Goal: Task Accomplishment & Management: Manage account settings

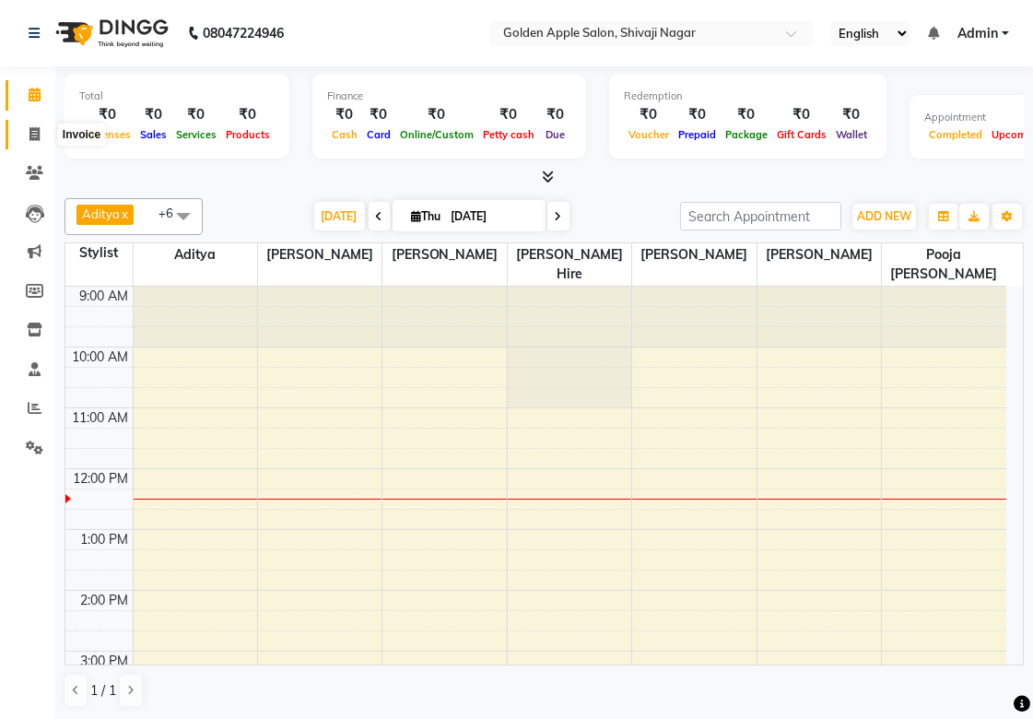
click at [35, 138] on icon at bounding box center [34, 134] width 10 height 14
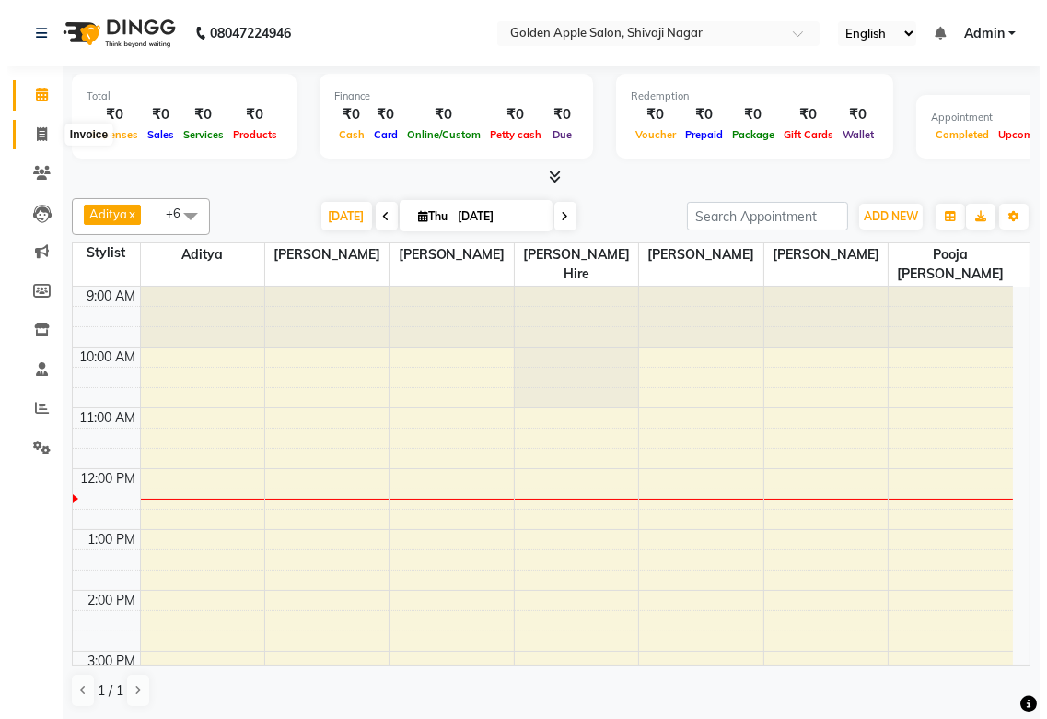
select select "service"
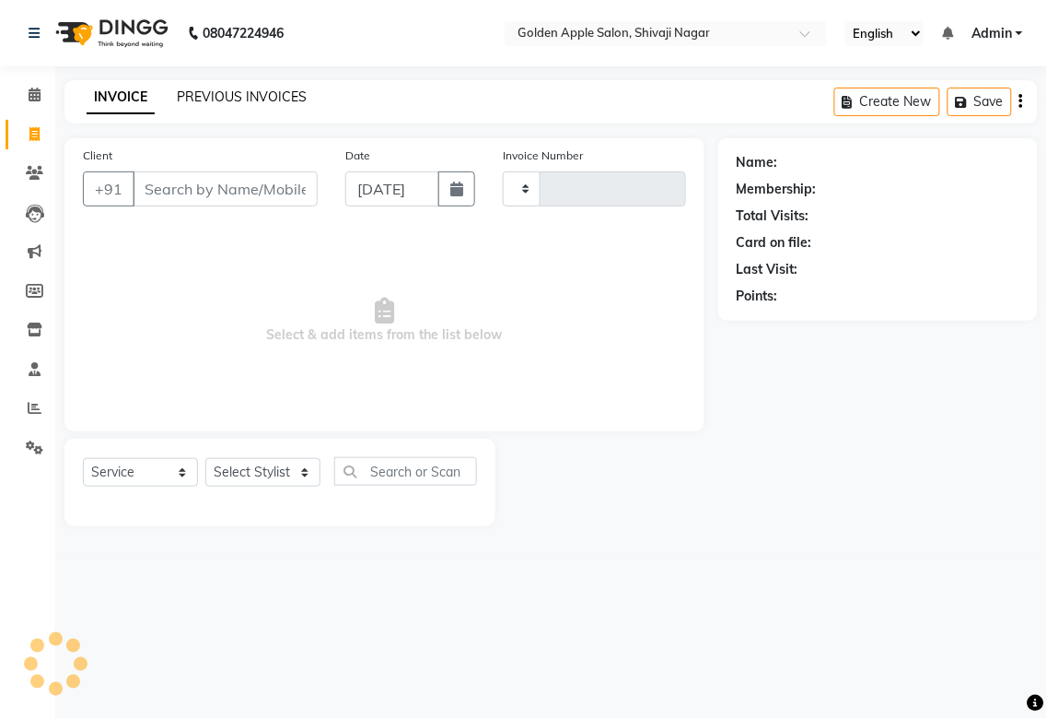
type input "1732"
select select "6072"
click at [197, 97] on link "PREVIOUS INVOICES" at bounding box center [242, 96] width 130 height 17
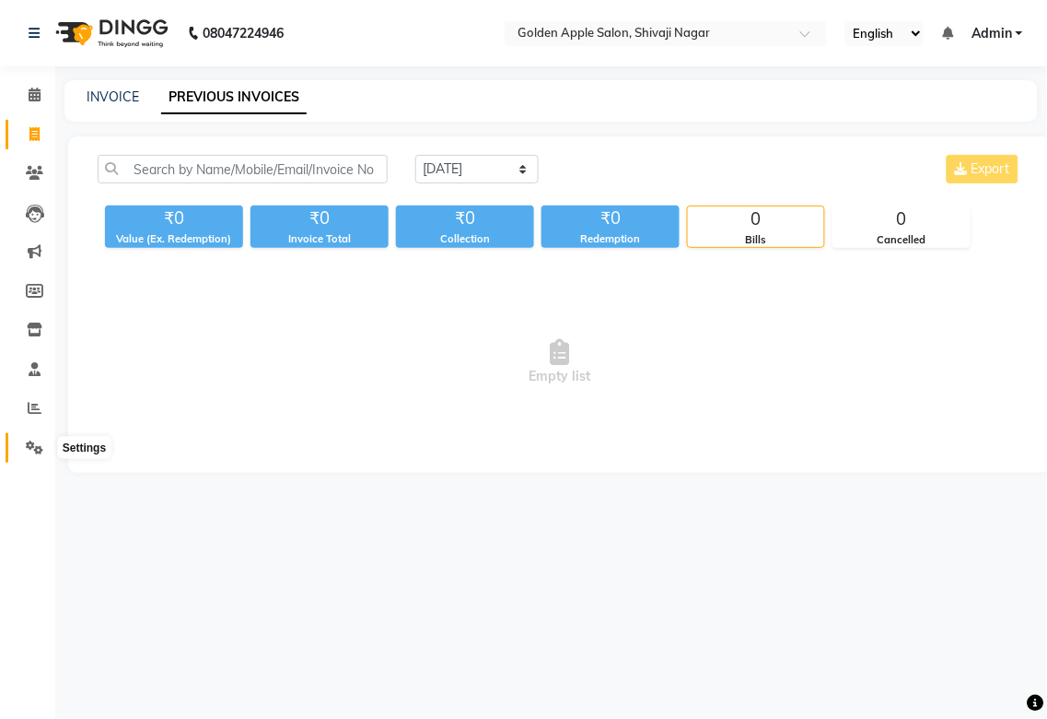
click at [37, 454] on icon at bounding box center [35, 447] width 18 height 14
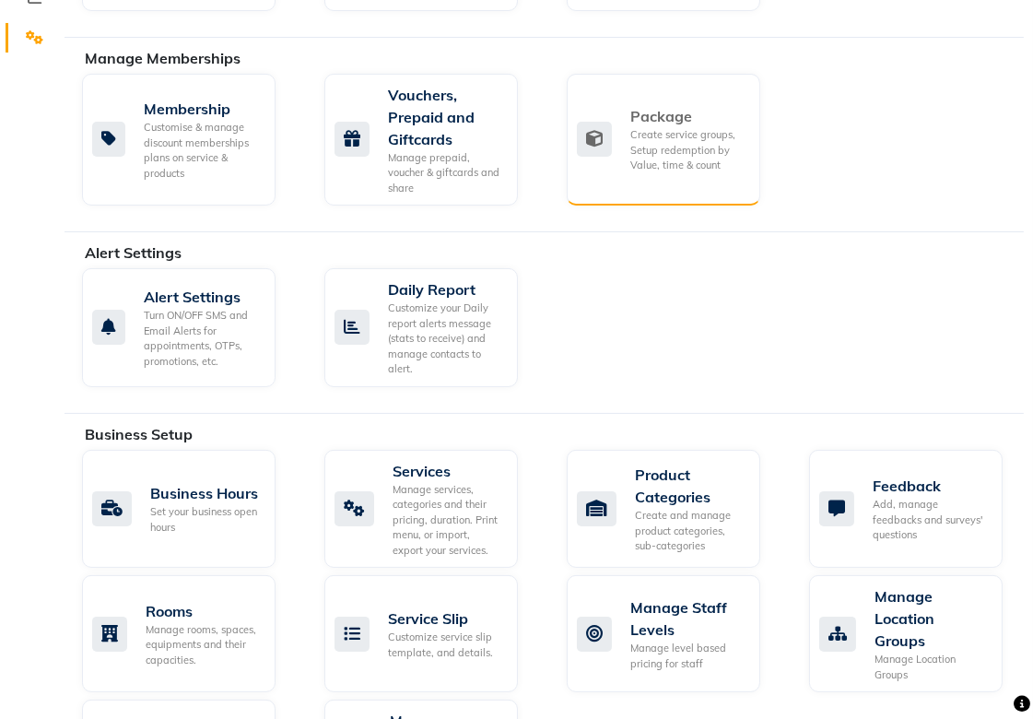
scroll to position [511, 0]
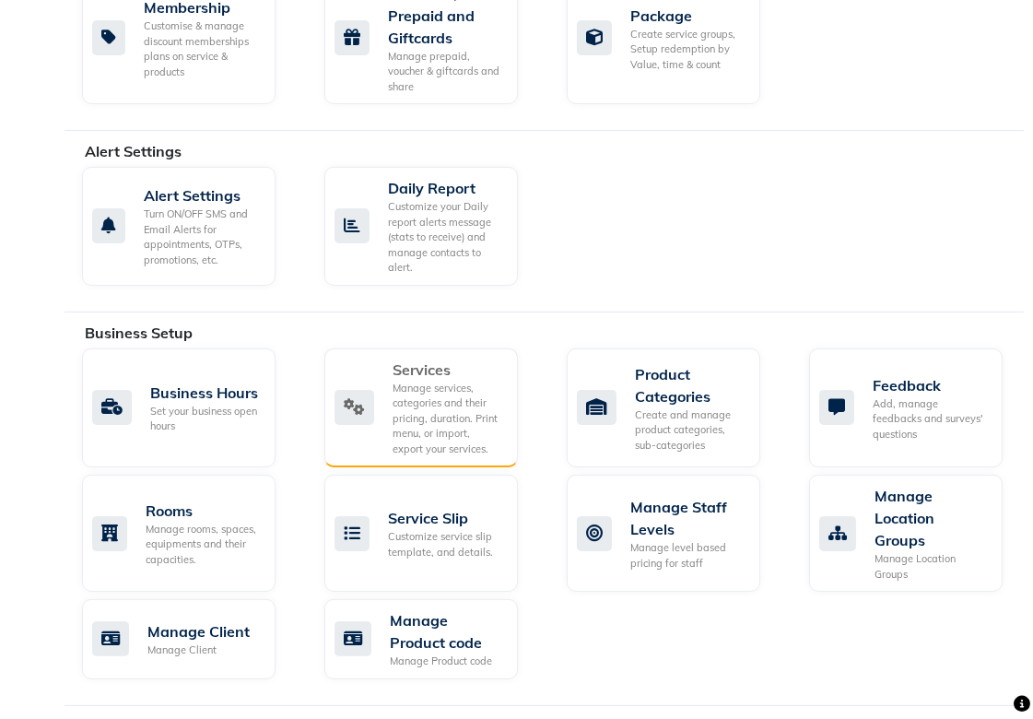
click at [413, 429] on div "Manage services, categories and their pricing, duration. Print menu, or import,…" at bounding box center [447, 418] width 111 height 76
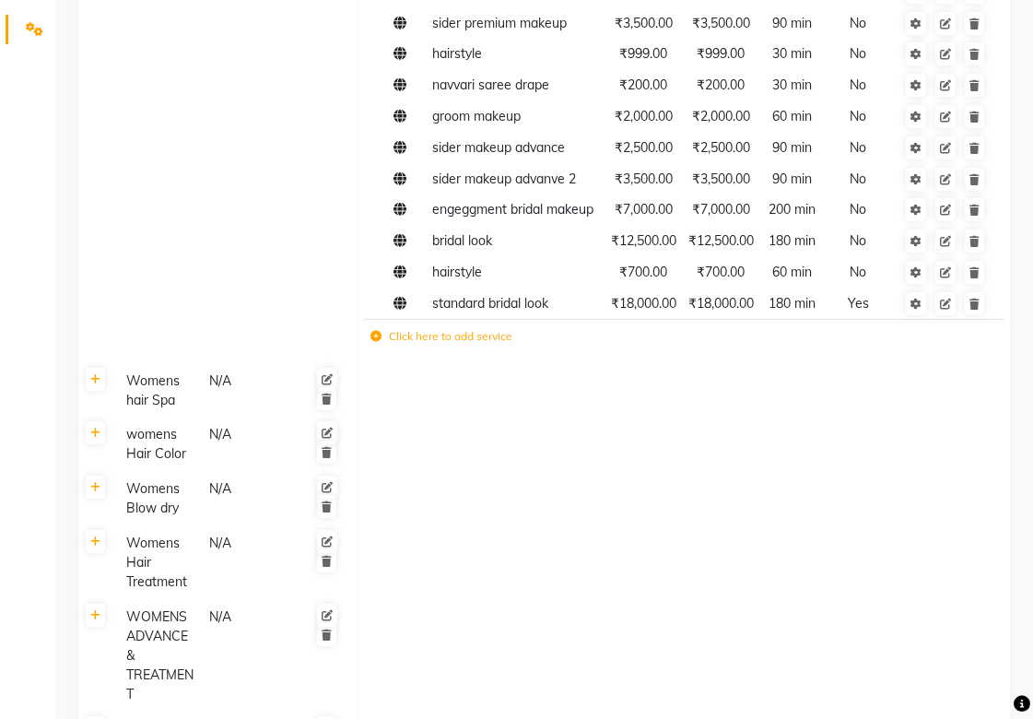
scroll to position [511, 0]
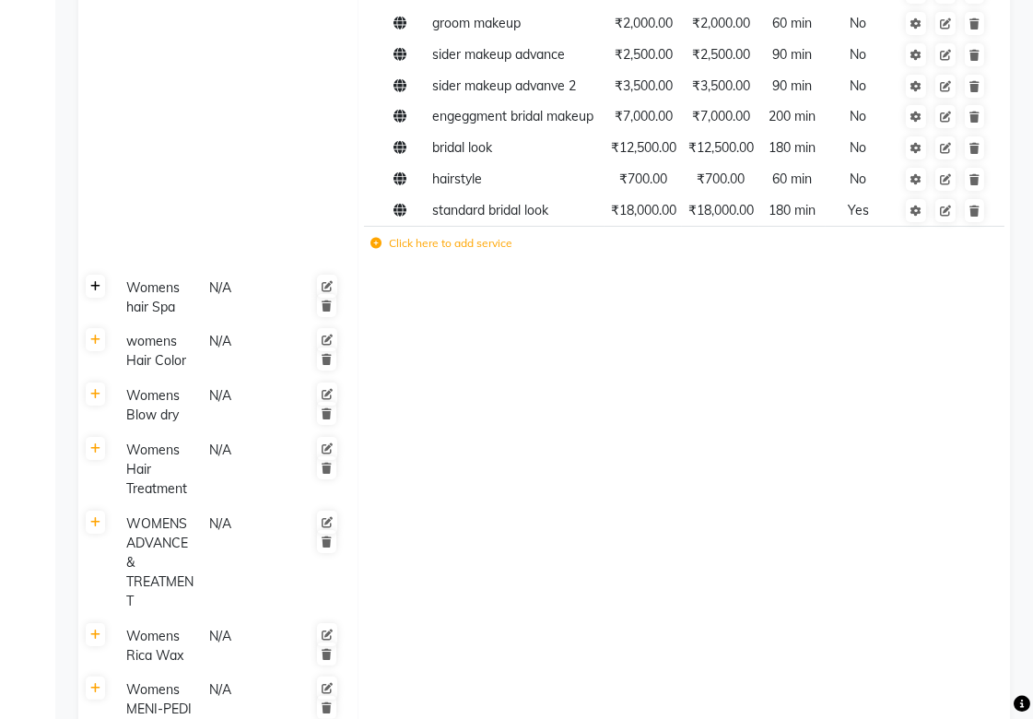
click at [102, 298] on link at bounding box center [95, 286] width 19 height 23
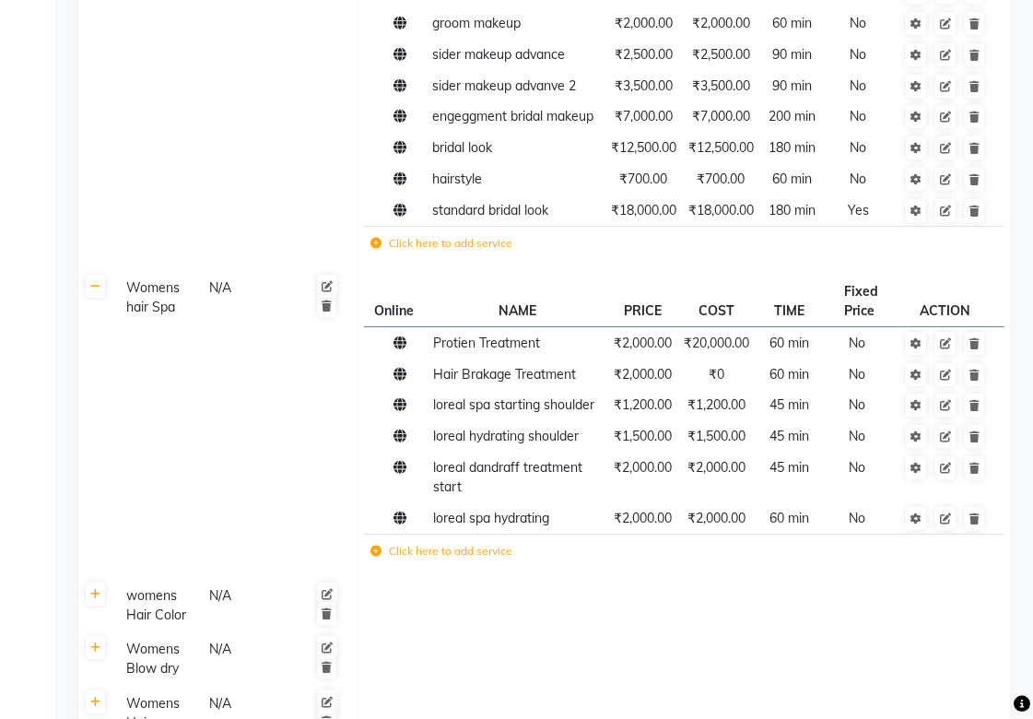
scroll to position [614, 0]
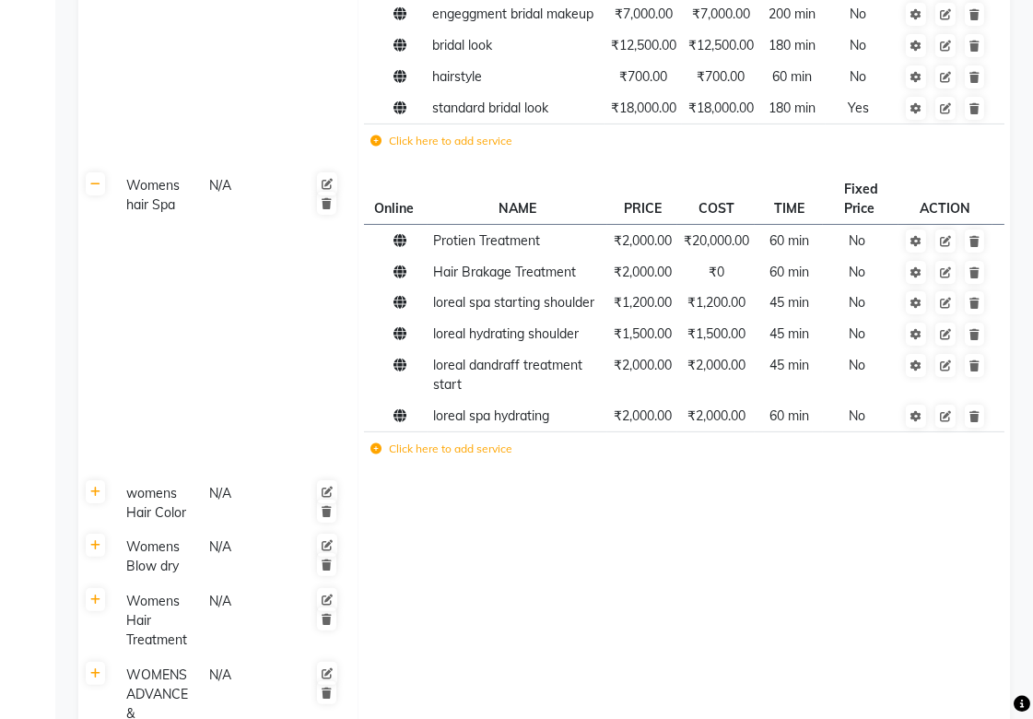
click at [450, 457] on label "Click here to add service" at bounding box center [441, 448] width 142 height 17
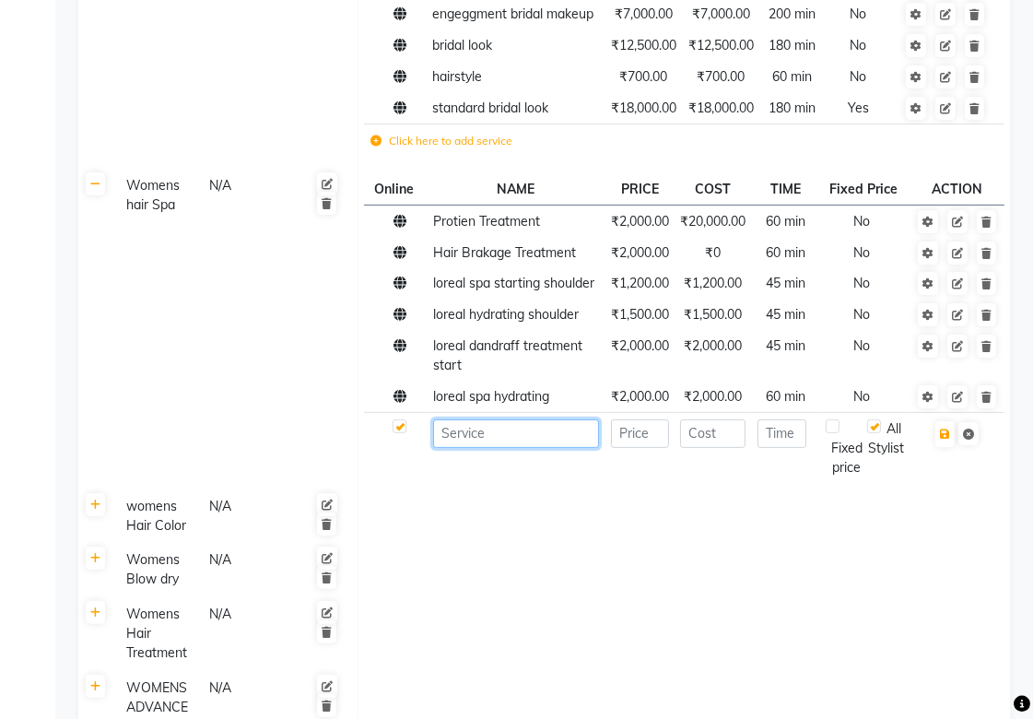
click at [480, 448] on input at bounding box center [516, 433] width 166 height 29
type input "dandruff treatment"
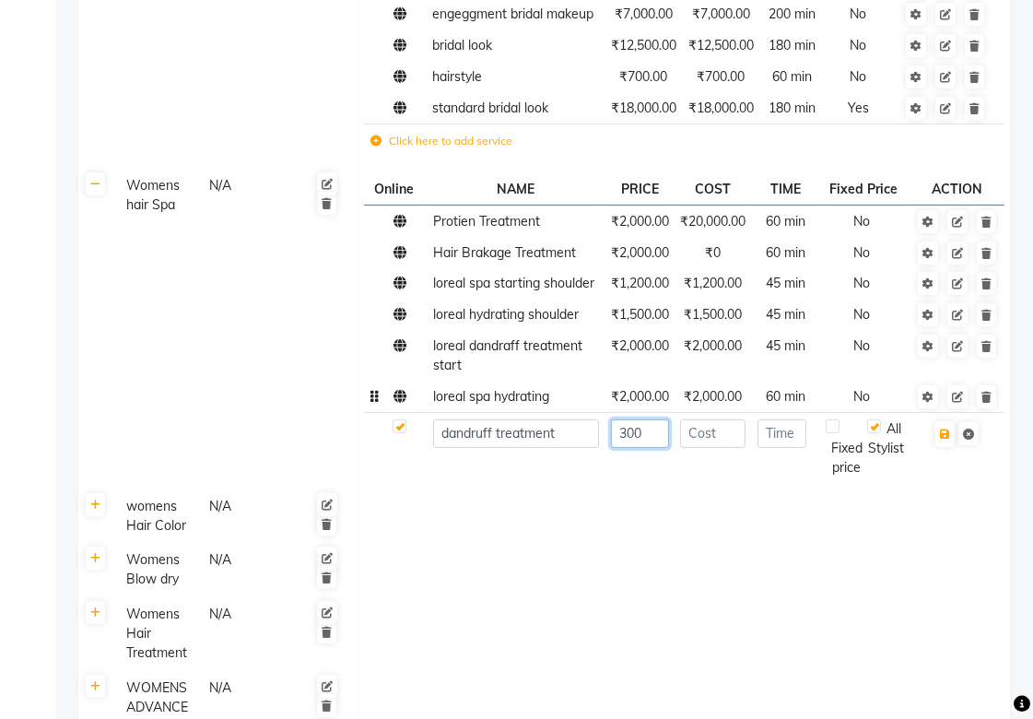
type input "300"
type input "15"
click at [941, 439] on icon "button" at bounding box center [945, 433] width 10 height 11
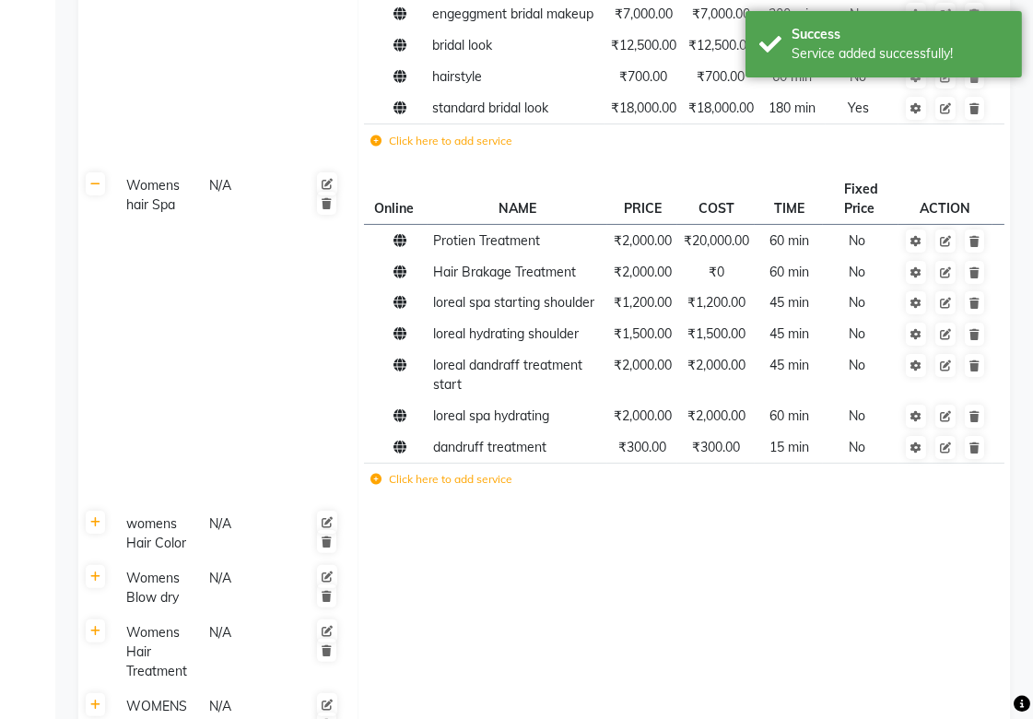
scroll to position [716, 0]
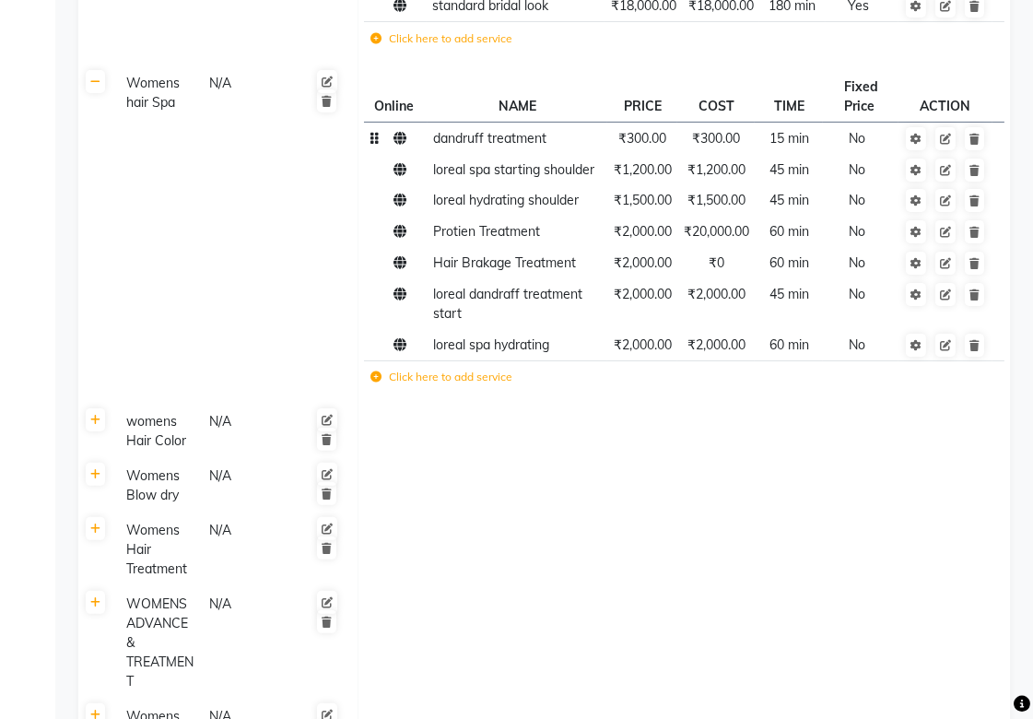
click at [645, 146] on span "₹300.00" at bounding box center [642, 138] width 48 height 17
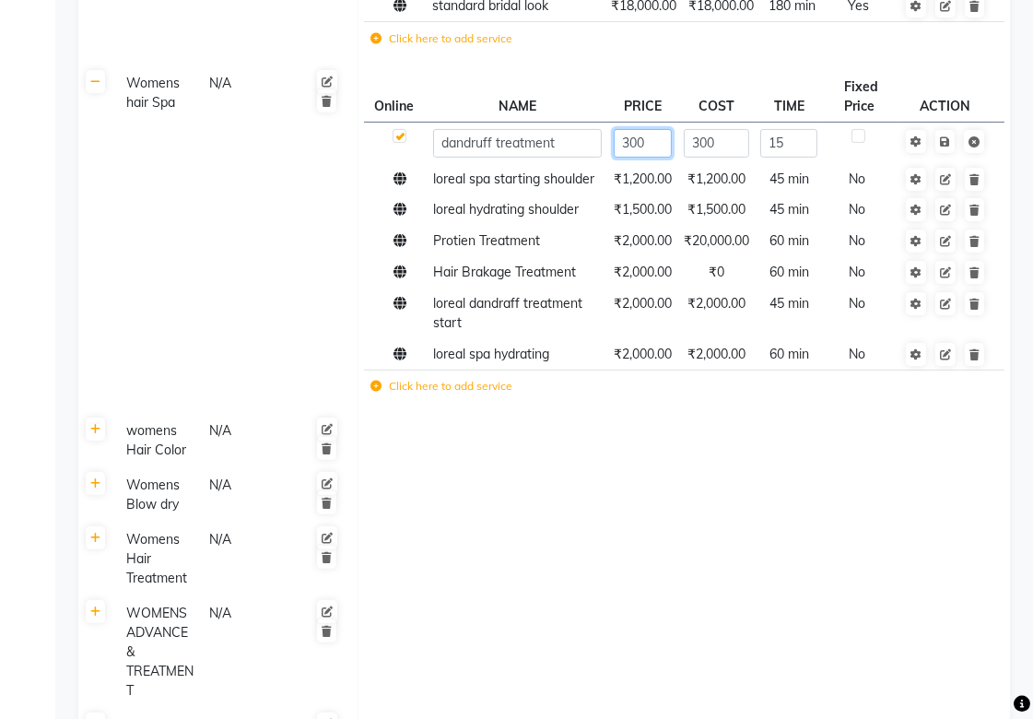
click at [645, 158] on input "300" at bounding box center [643, 143] width 58 height 29
type input "3"
type input "500"
click at [798, 505] on td at bounding box center [683, 495] width 652 height 54
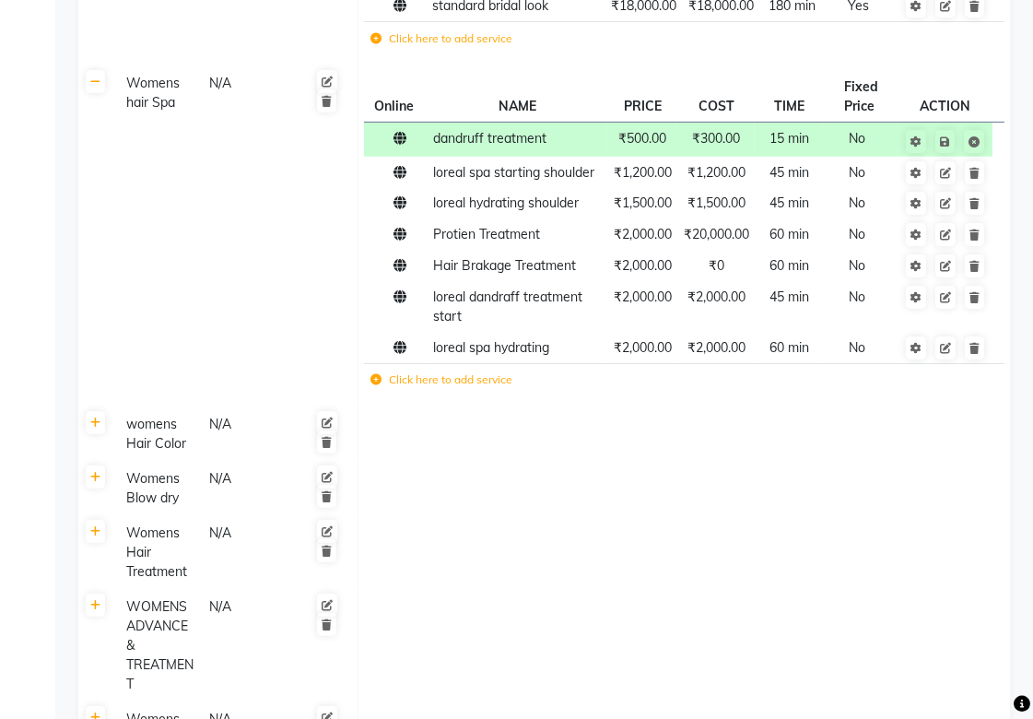
click at [807, 516] on td at bounding box center [683, 489] width 652 height 54
click at [697, 157] on td "₹300.00" at bounding box center [715, 140] width 77 height 34
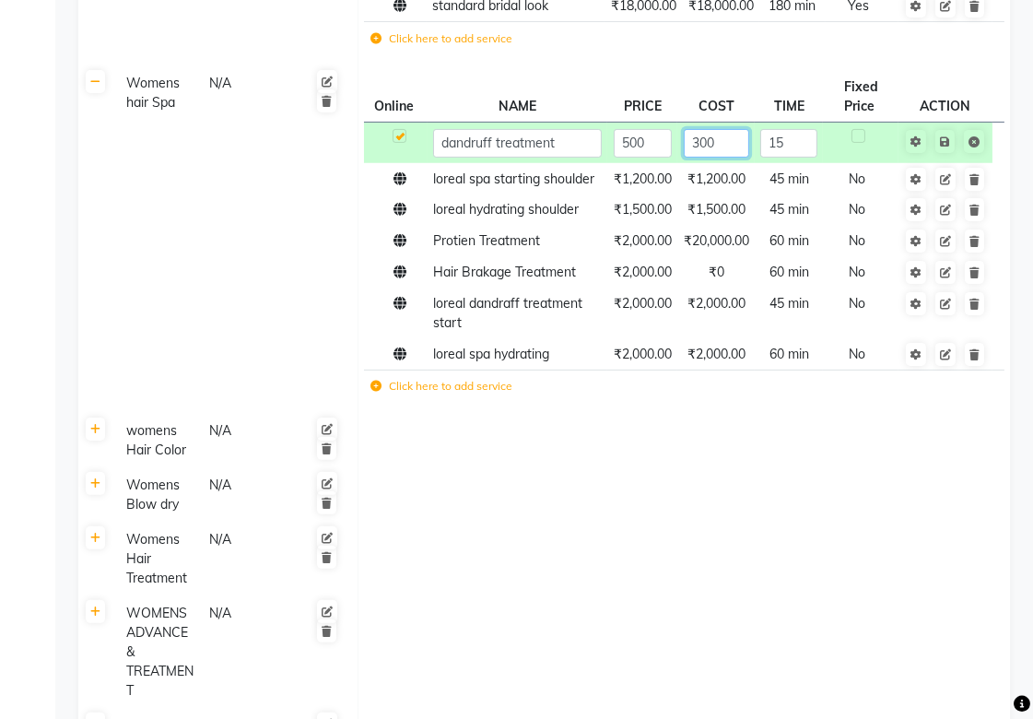
click at [720, 154] on input "300" at bounding box center [716, 143] width 65 height 29
type input "3"
type input "500"
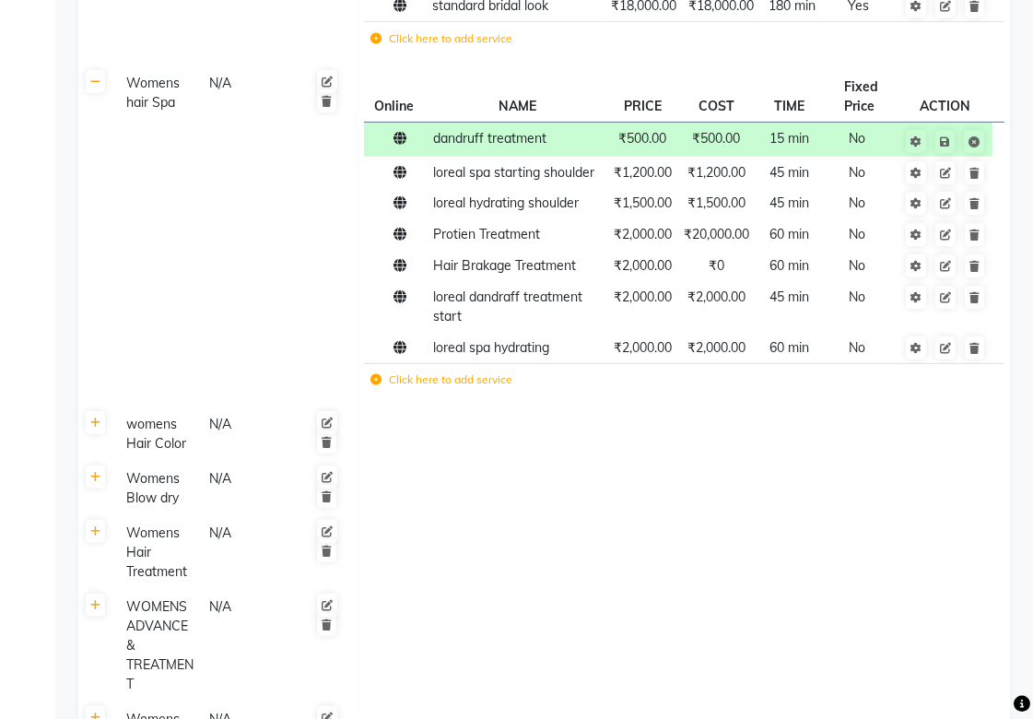
click at [767, 590] on td at bounding box center [683, 553] width 652 height 74
click at [658, 146] on span "₹500.00" at bounding box center [642, 138] width 48 height 17
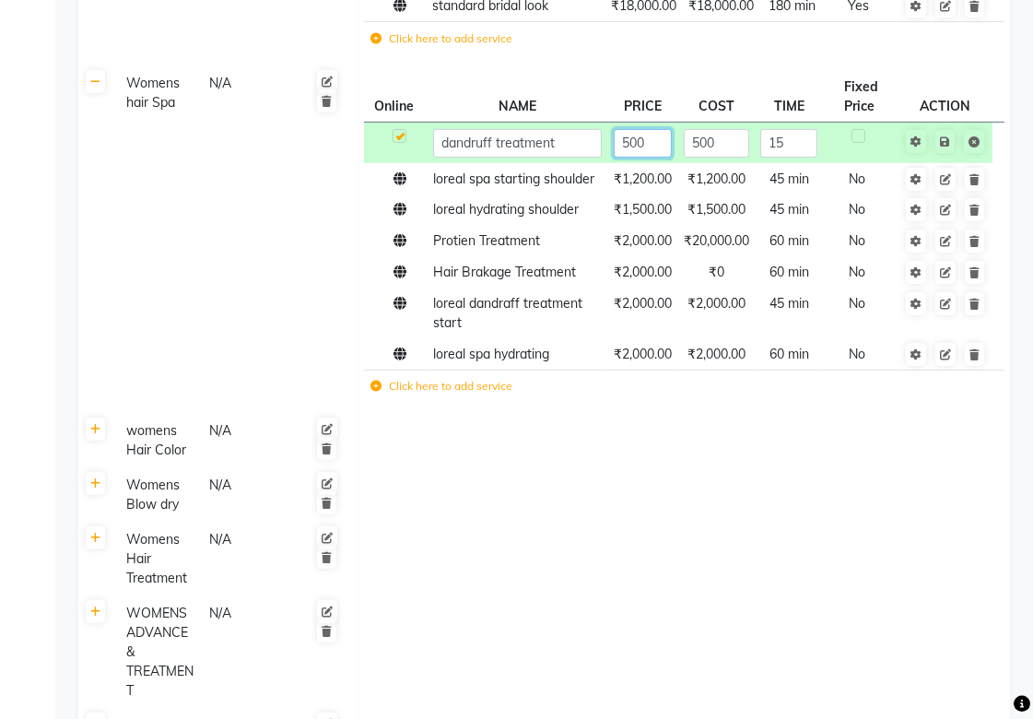
click at [651, 158] on input "500" at bounding box center [643, 143] width 58 height 29
type input "5"
type input "999"
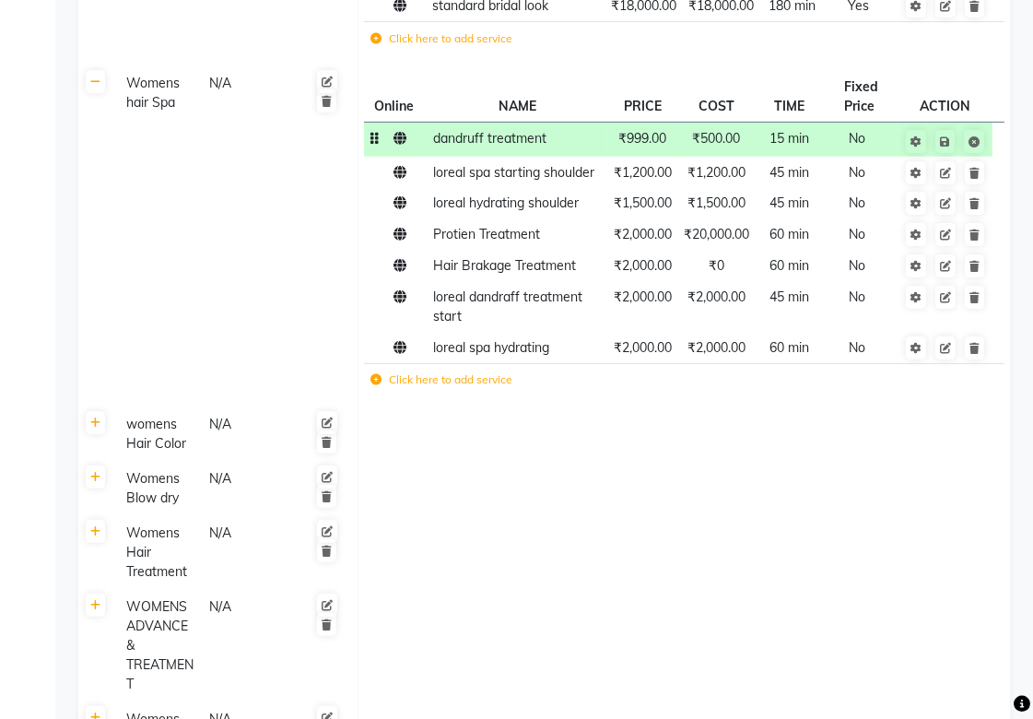
click at [726, 146] on span "₹500.00" at bounding box center [716, 138] width 48 height 17
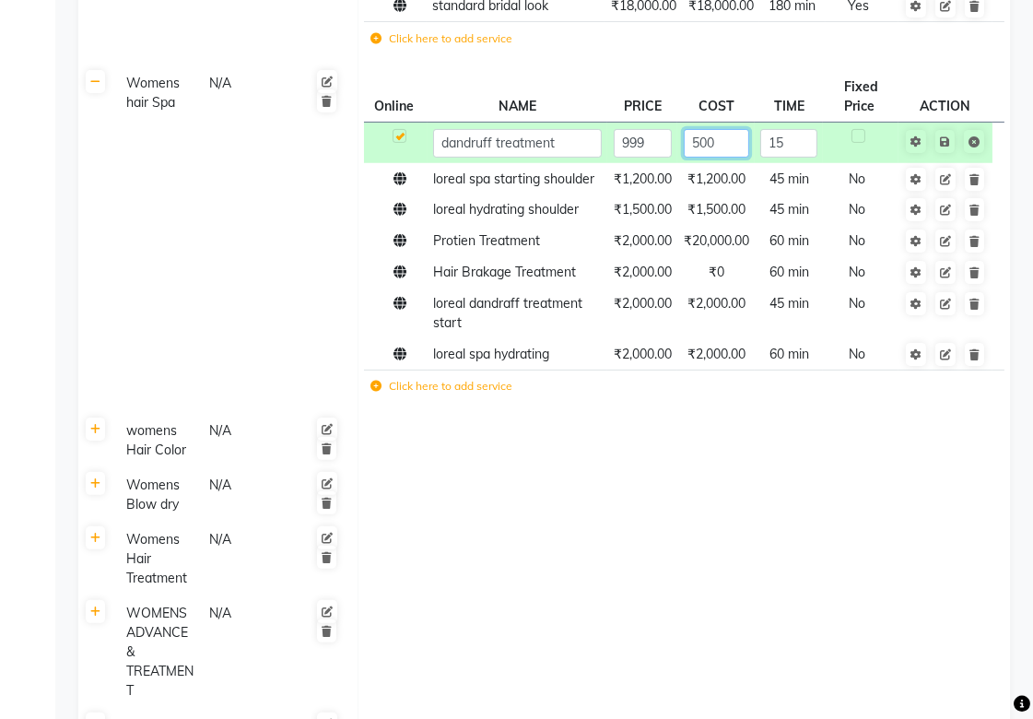
click at [734, 158] on input "500" at bounding box center [716, 143] width 65 height 29
type input "5"
type input "999"
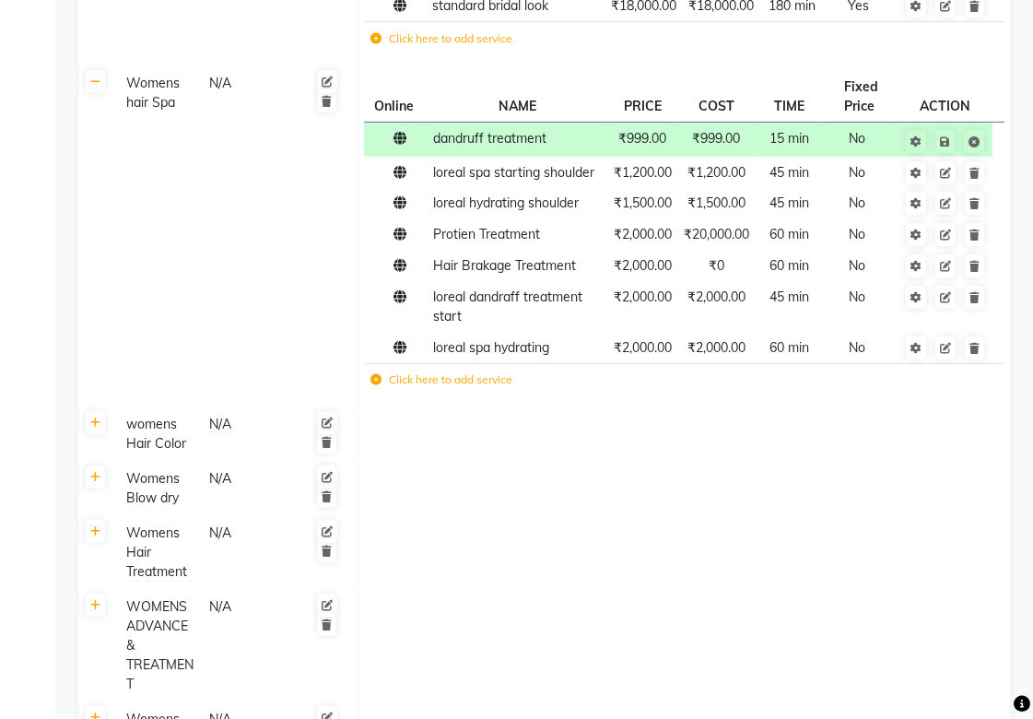
click at [677, 590] on td at bounding box center [683, 553] width 652 height 74
click at [947, 147] on icon at bounding box center [945, 141] width 10 height 11
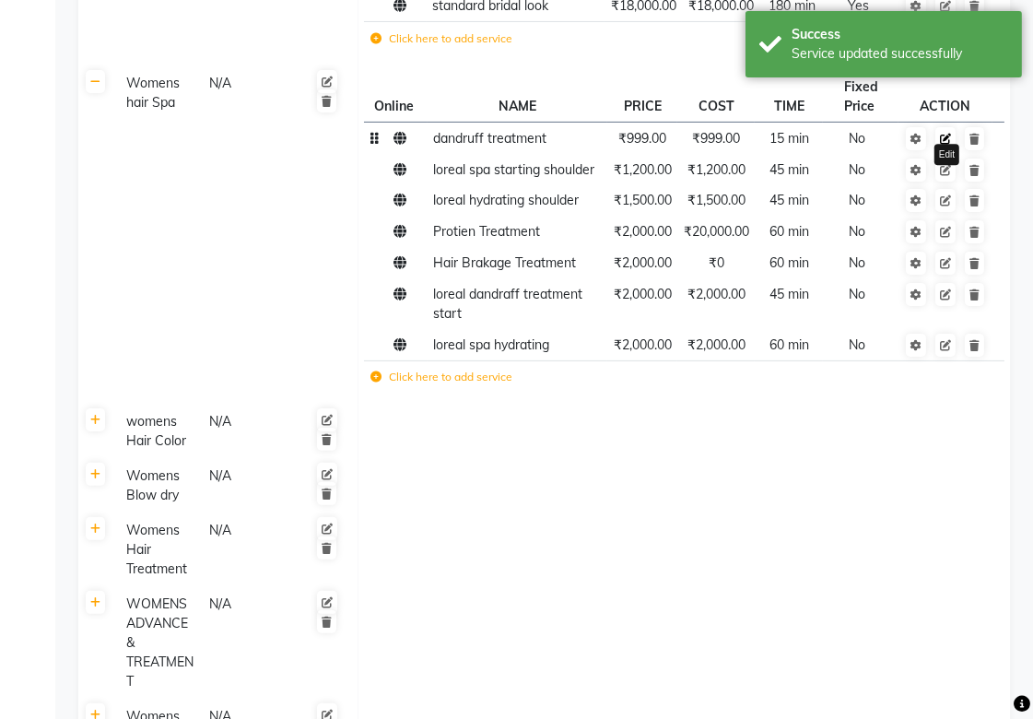
click at [944, 145] on icon at bounding box center [945, 139] width 11 height 11
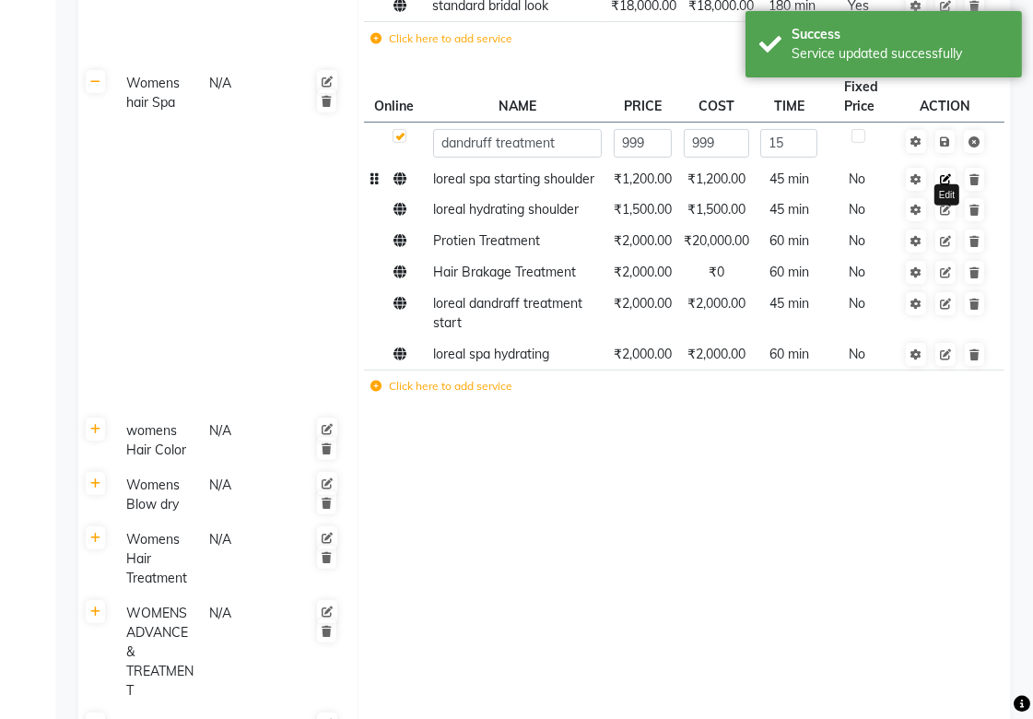
click at [945, 185] on icon at bounding box center [945, 179] width 11 height 11
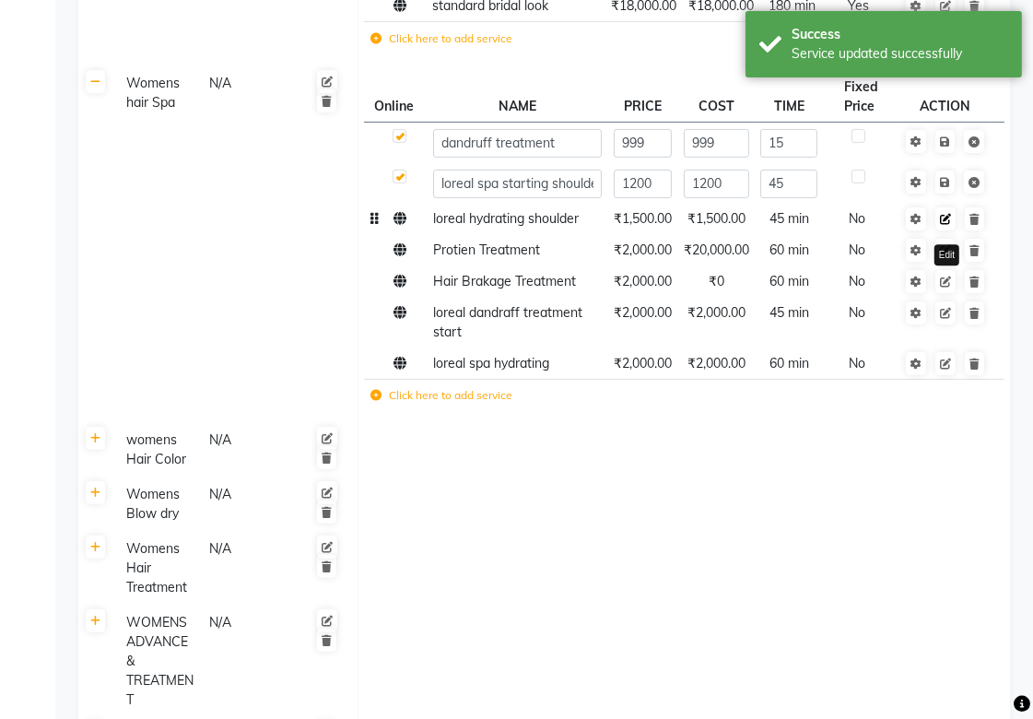
click at [945, 225] on icon at bounding box center [945, 219] width 11 height 11
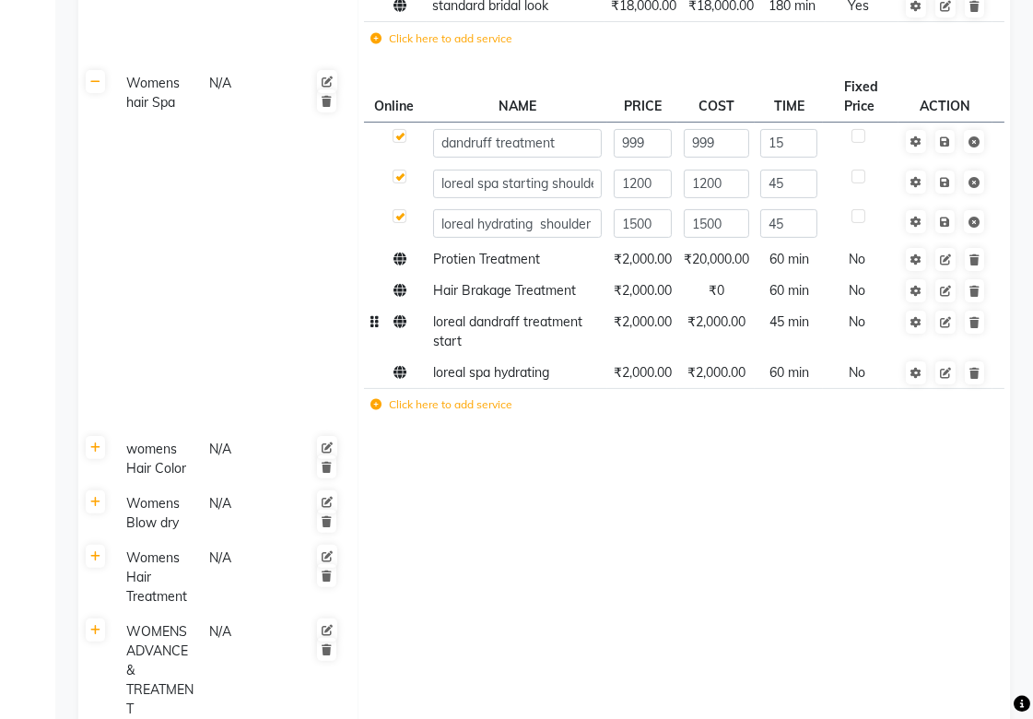
click at [508, 355] on td "loreal dandraff treatment start" at bounding box center [517, 331] width 181 height 51
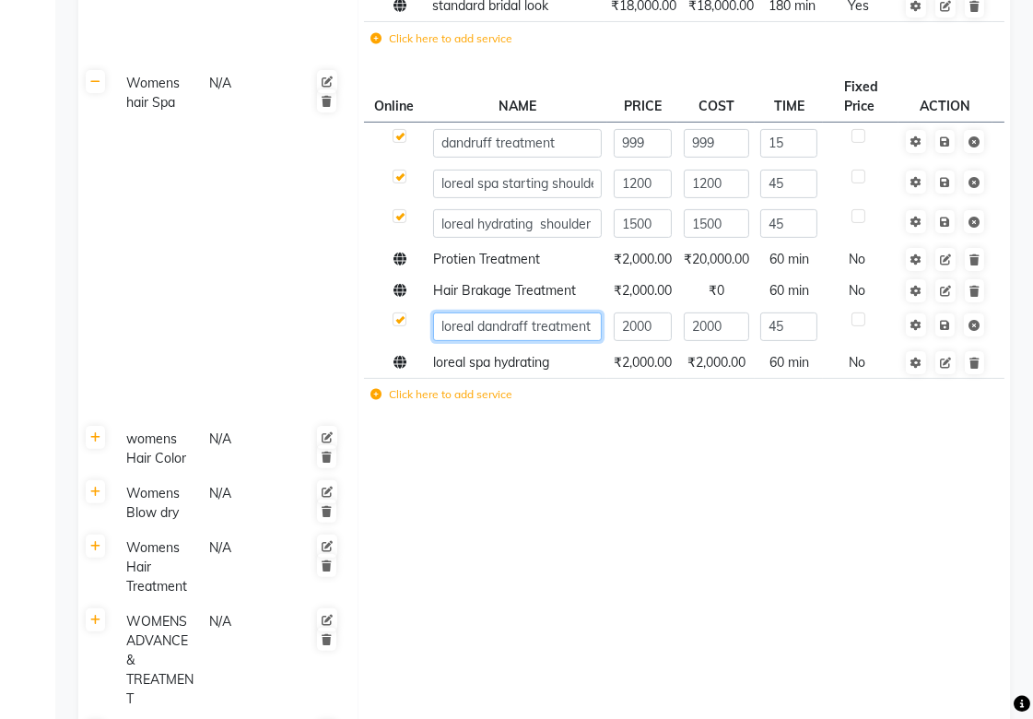
click at [583, 341] on input "loreal dandraff treatment start" at bounding box center [517, 326] width 169 height 29
type input "loreal dandruff treatment with spa t start"
click at [568, 454] on td at bounding box center [683, 449] width 652 height 54
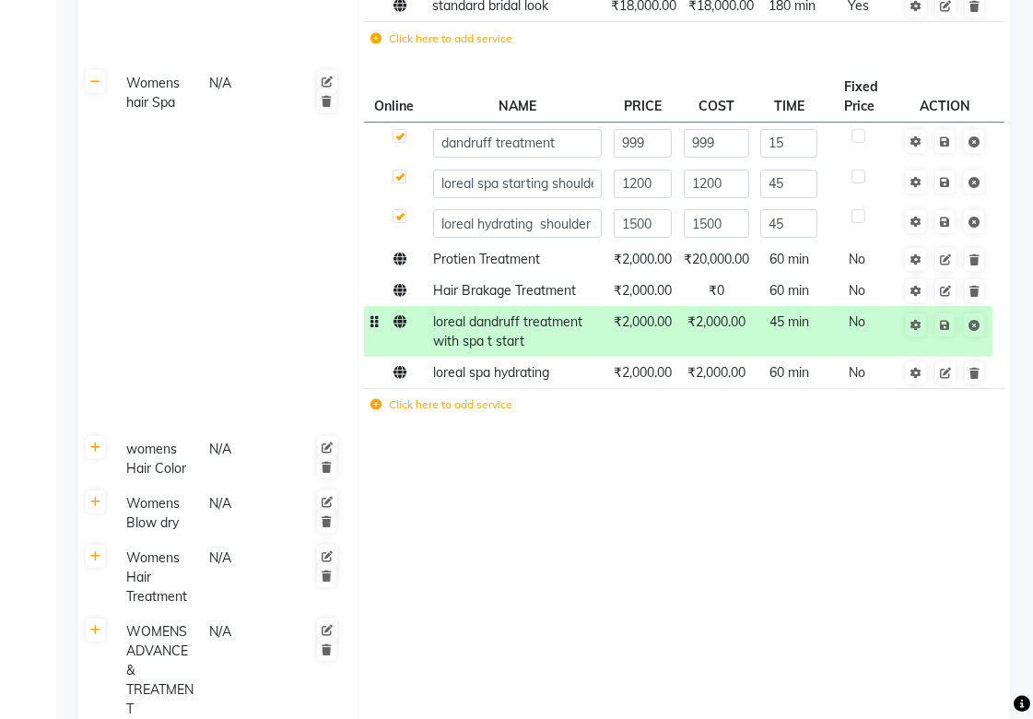
click at [483, 349] on span "loreal dandruff treatment with spa t start" at bounding box center [507, 331] width 149 height 36
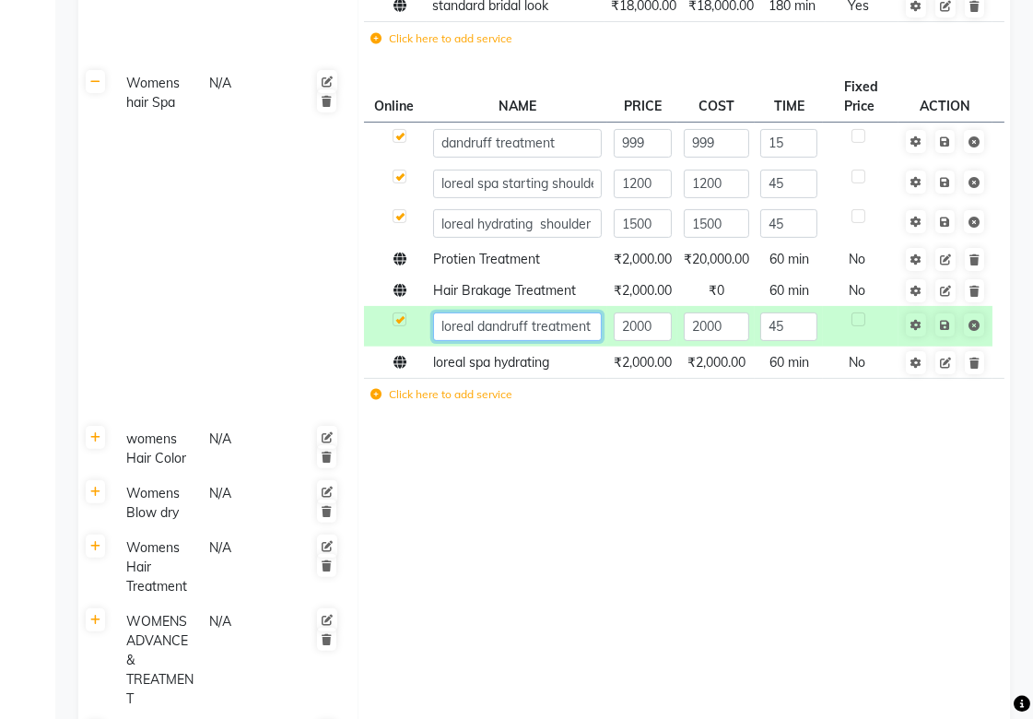
click at [568, 341] on input "loreal dandruff treatment with spa t start" at bounding box center [517, 326] width 169 height 29
type input "loreal dandruff treatment with spa start"
click at [490, 517] on td at bounding box center [683, 503] width 652 height 54
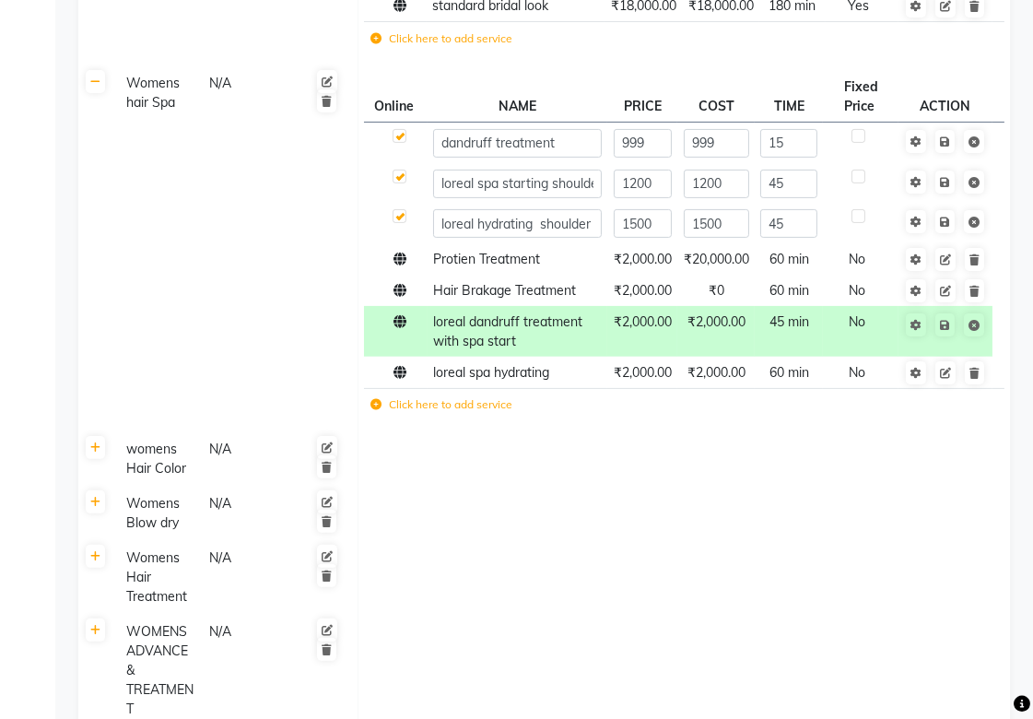
click at [489, 413] on label "Click here to add service" at bounding box center [441, 404] width 142 height 17
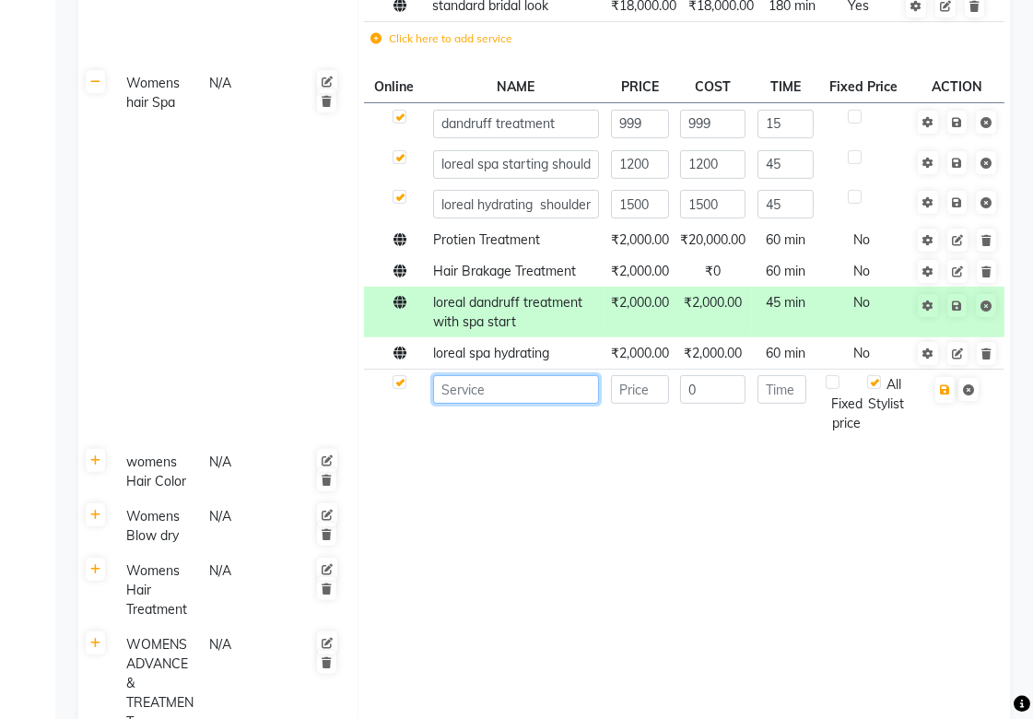
click at [495, 394] on input at bounding box center [516, 389] width 166 height 29
type input "loreal hair fall treatment"
type input "2000"
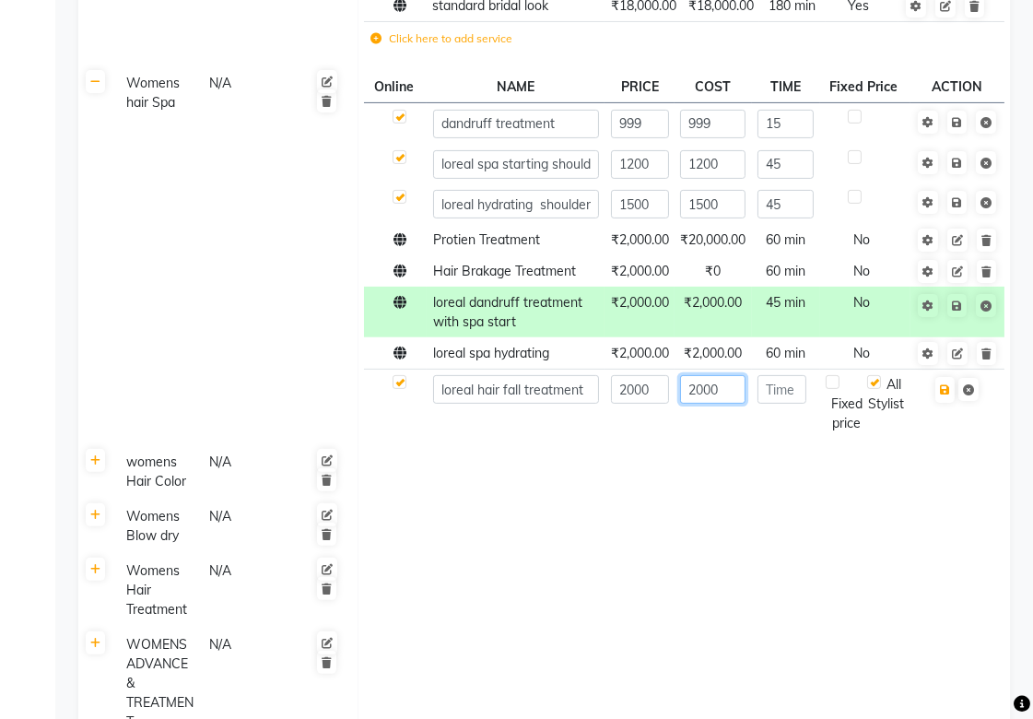
type input "2000"
type input "60"
click at [780, 499] on td at bounding box center [683, 472] width 652 height 54
click at [943, 395] on icon "button" at bounding box center [945, 389] width 10 height 11
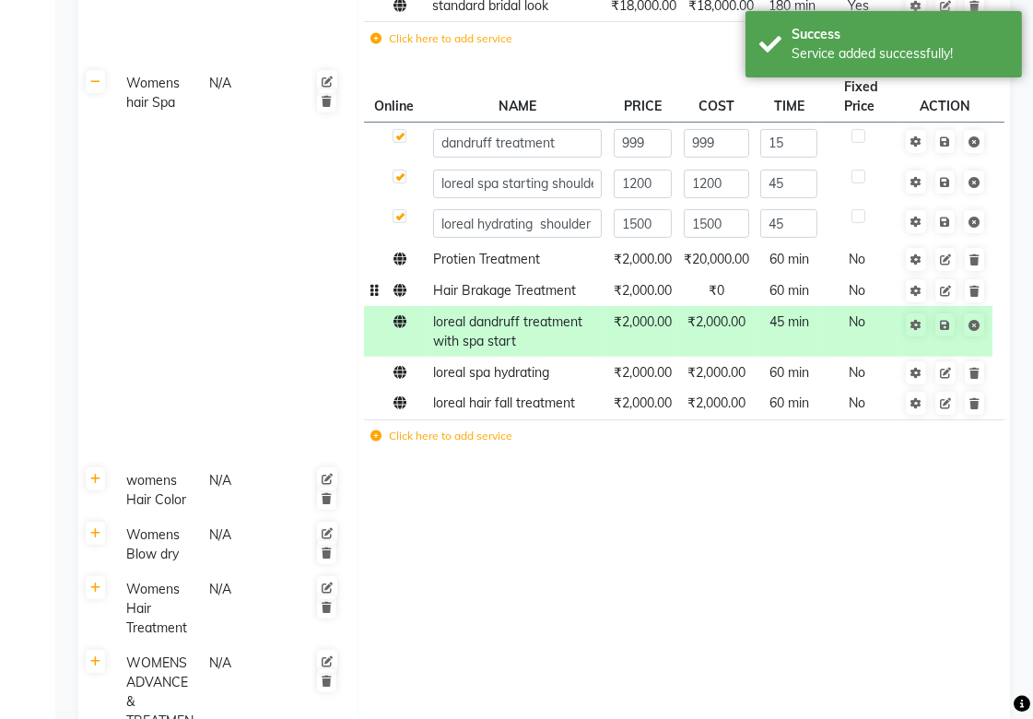
click at [717, 298] on span "₹0" at bounding box center [716, 290] width 16 height 17
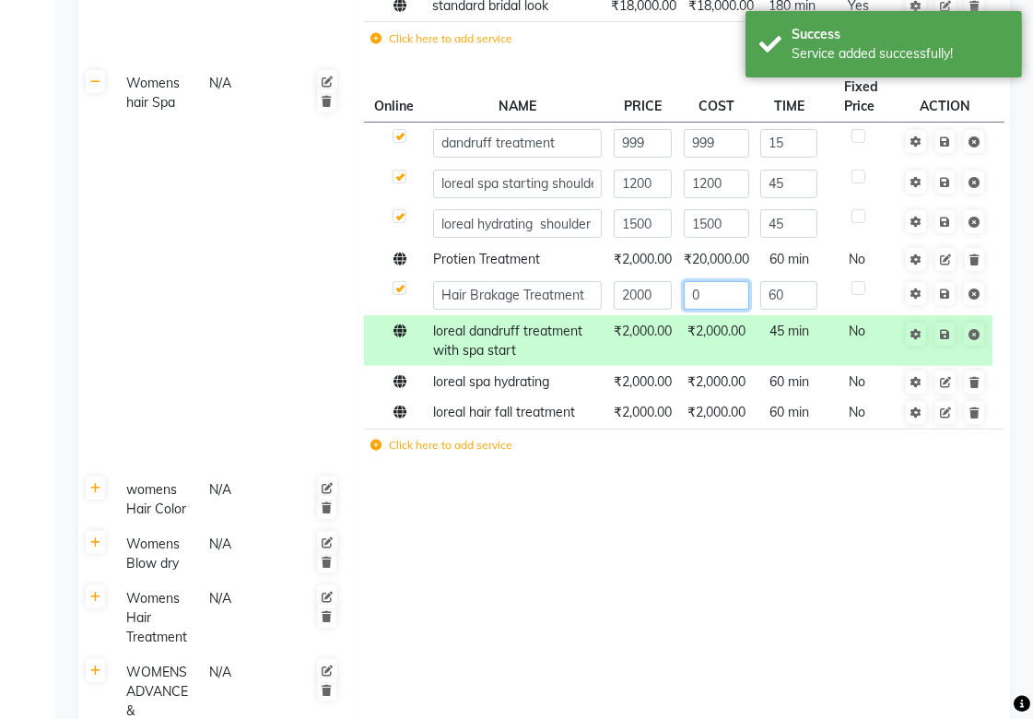
click at [717, 310] on input "0" at bounding box center [716, 295] width 65 height 29
type input "2000"
click at [731, 581] on td at bounding box center [683, 554] width 652 height 54
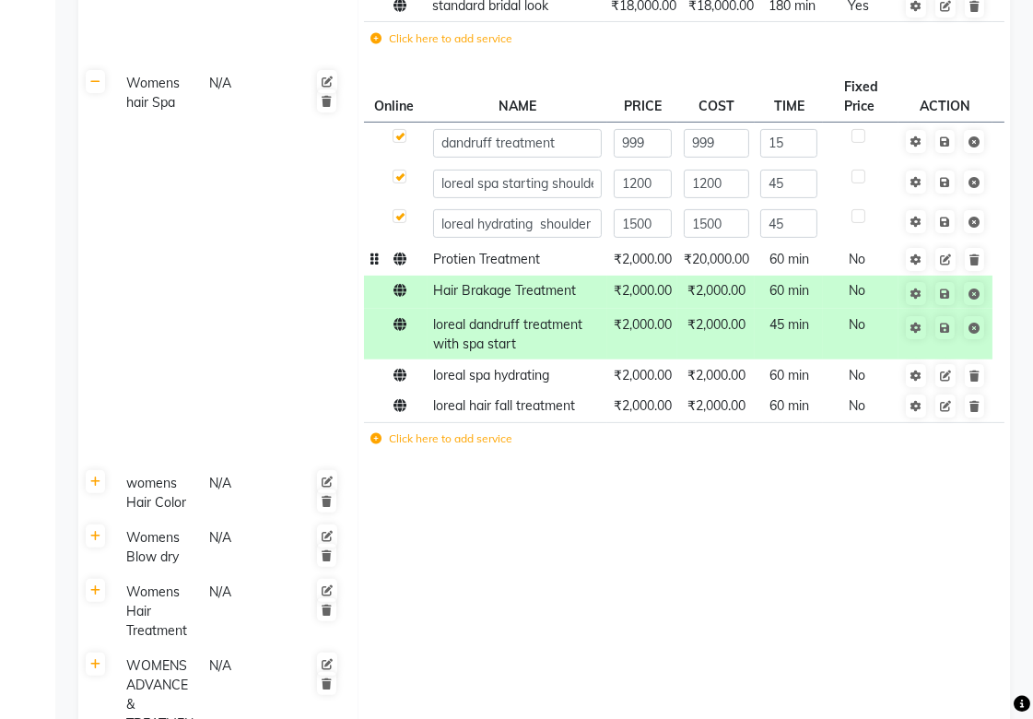
click at [403, 275] on td at bounding box center [396, 259] width 64 height 31
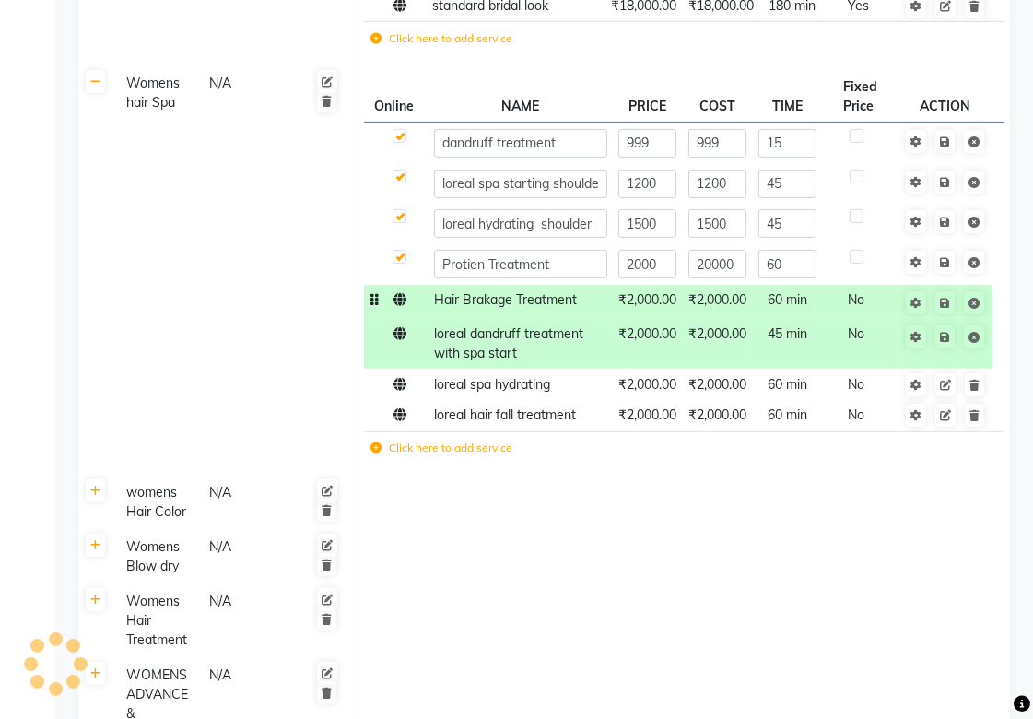
click at [403, 306] on icon at bounding box center [399, 299] width 13 height 13
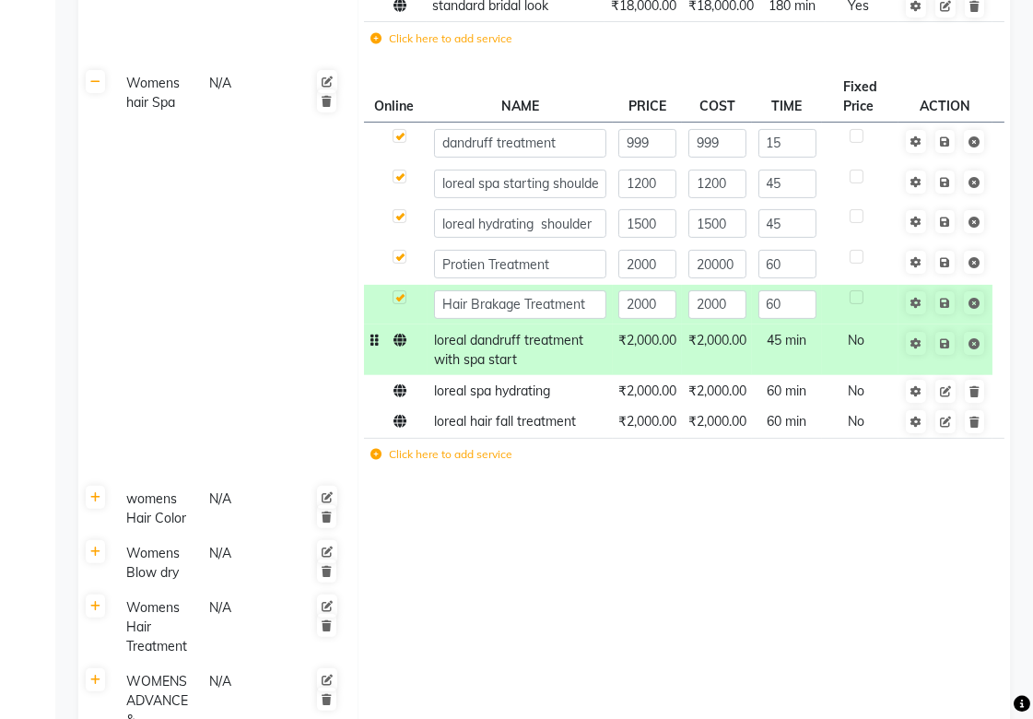
click at [398, 371] on td at bounding box center [396, 349] width 64 height 51
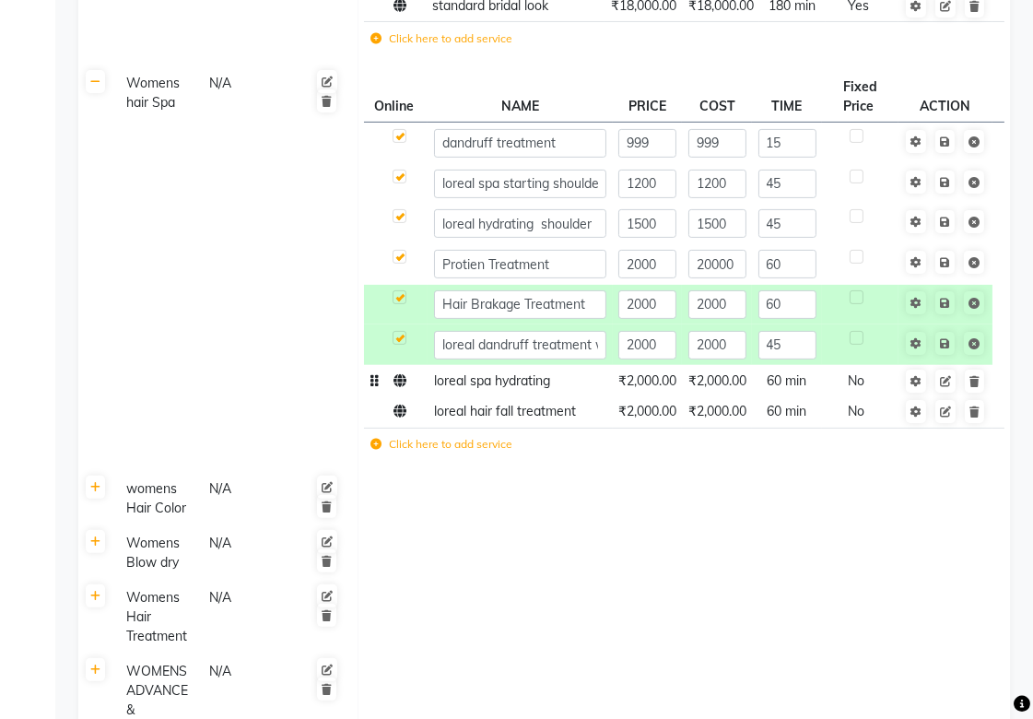
click at [398, 387] on icon at bounding box center [399, 380] width 13 height 13
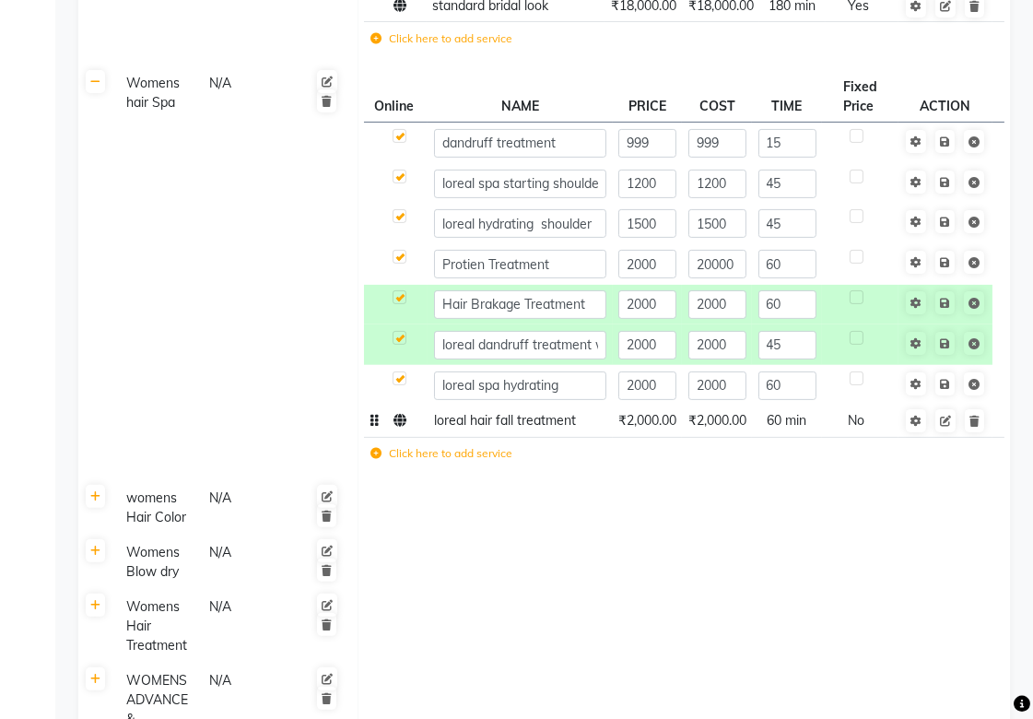
click at [400, 427] on icon at bounding box center [399, 420] width 13 height 13
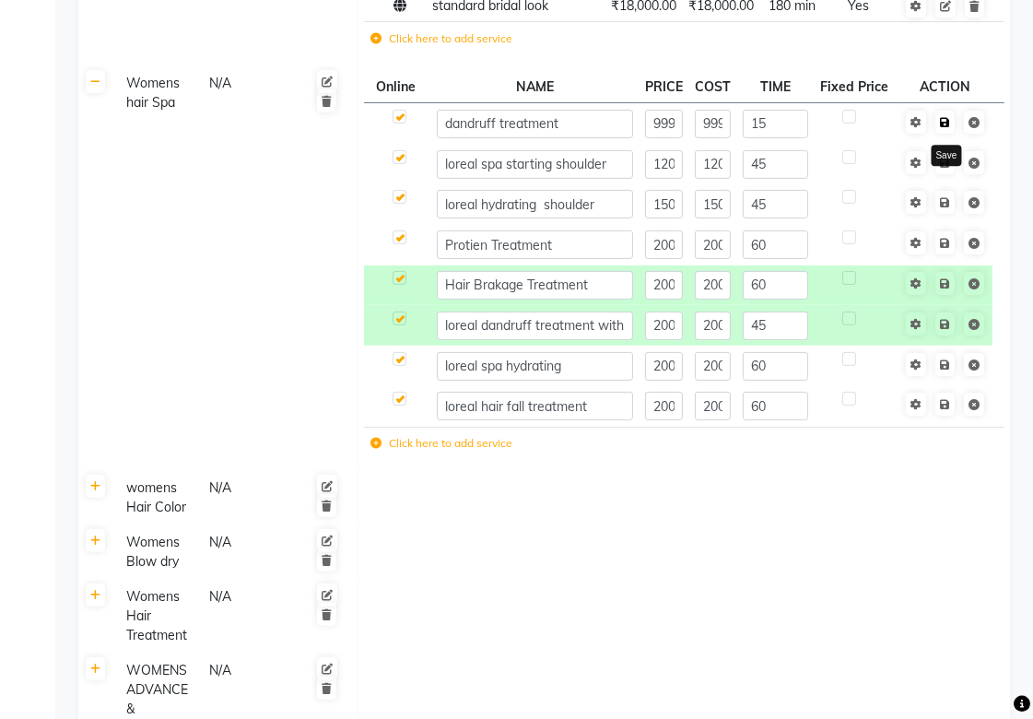
click at [945, 128] on icon at bounding box center [945, 122] width 10 height 11
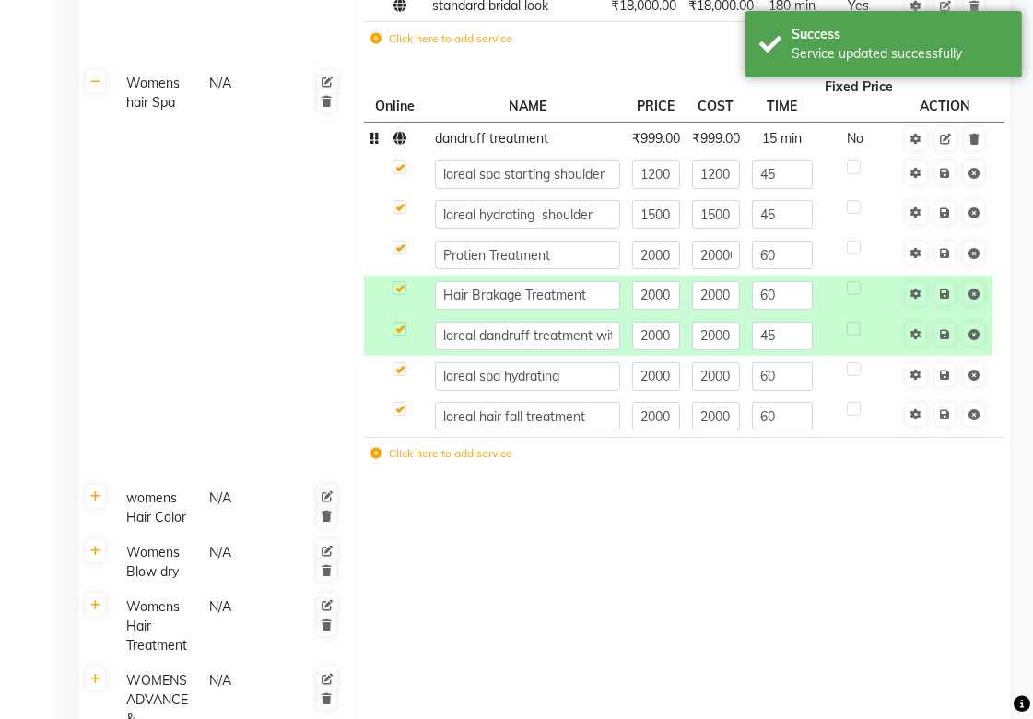
click at [951, 171] on td at bounding box center [945, 174] width 94 height 41
click at [941, 145] on icon at bounding box center [945, 139] width 11 height 11
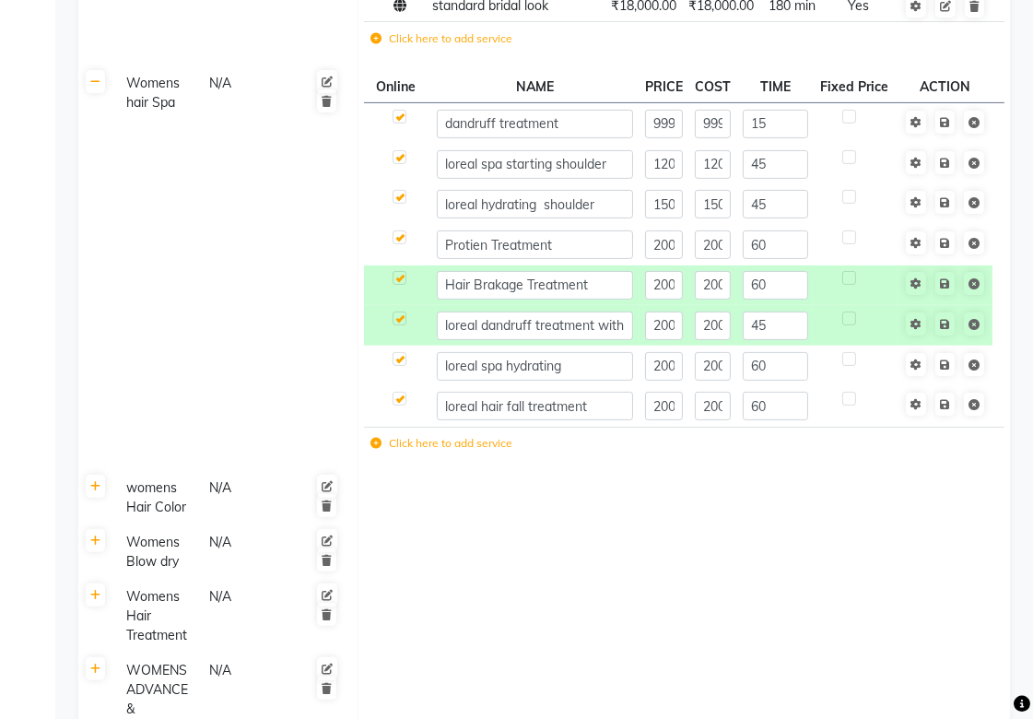
click at [931, 514] on td at bounding box center [683, 498] width 652 height 54
click at [169, 519] on div "womens Hair Color" at bounding box center [159, 497] width 81 height 42
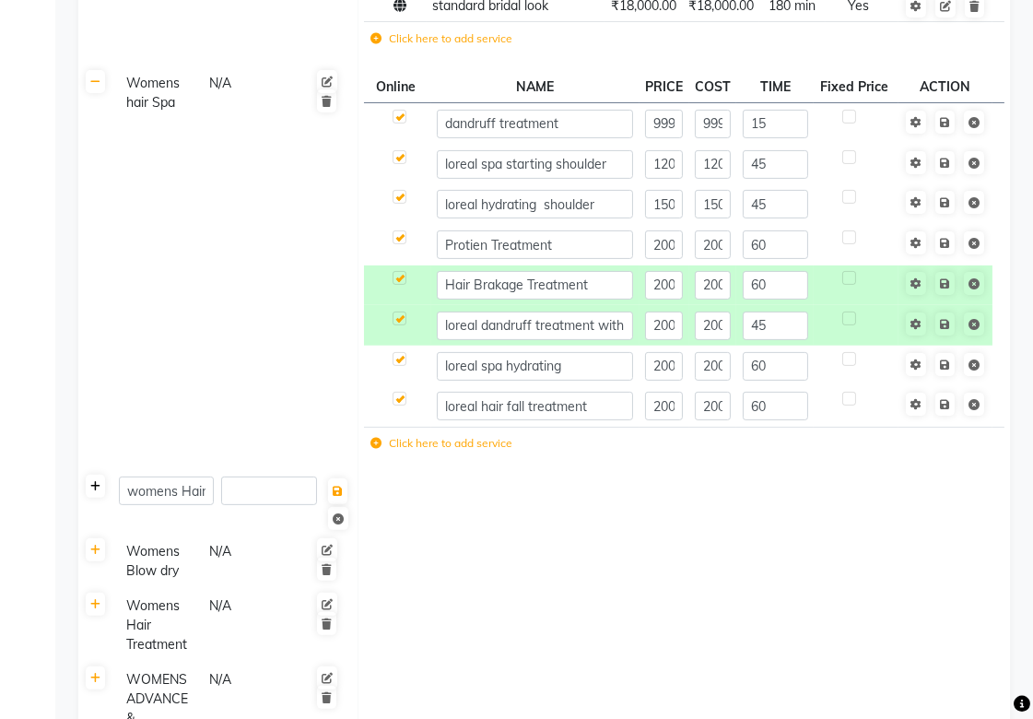
click at [99, 497] on link at bounding box center [95, 485] width 19 height 23
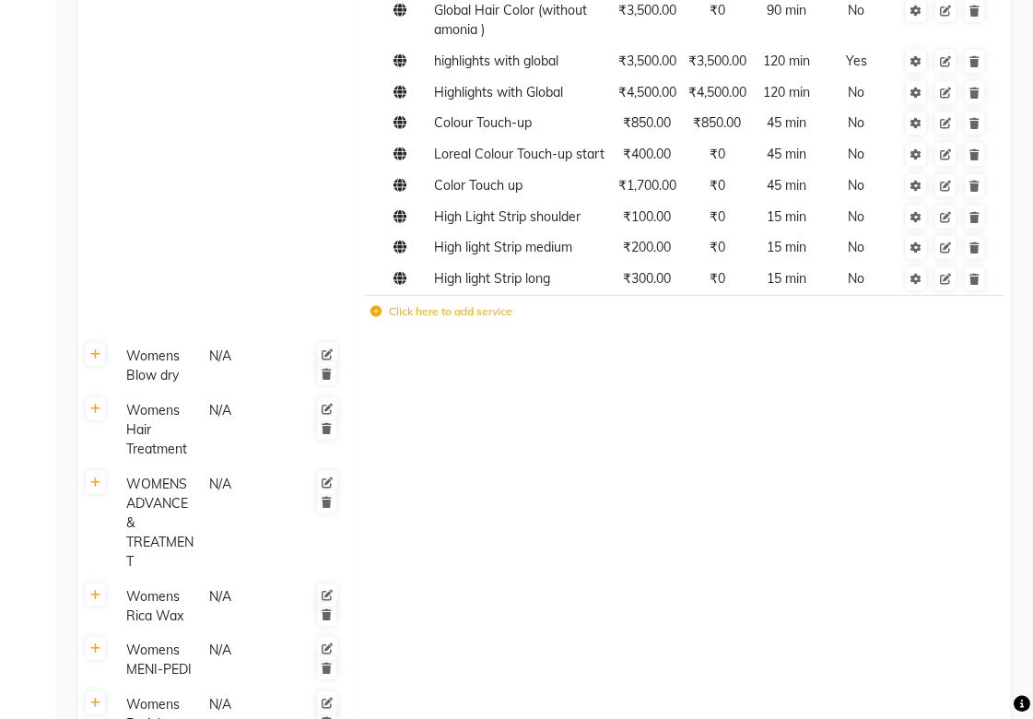
scroll to position [1330, 0]
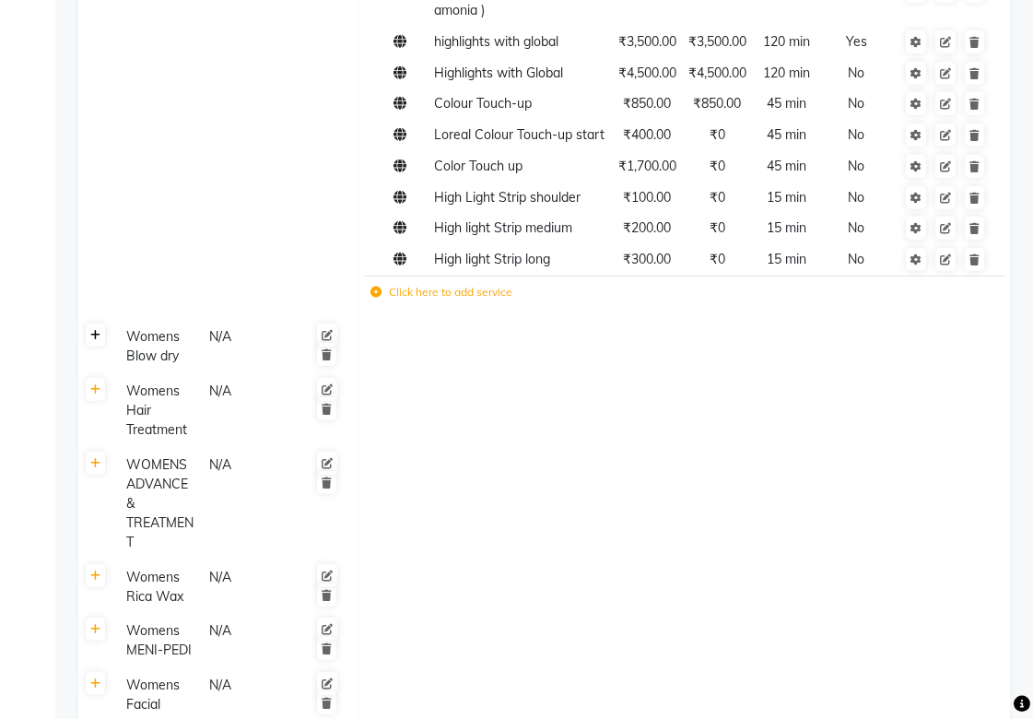
click at [98, 341] on icon at bounding box center [95, 335] width 10 height 11
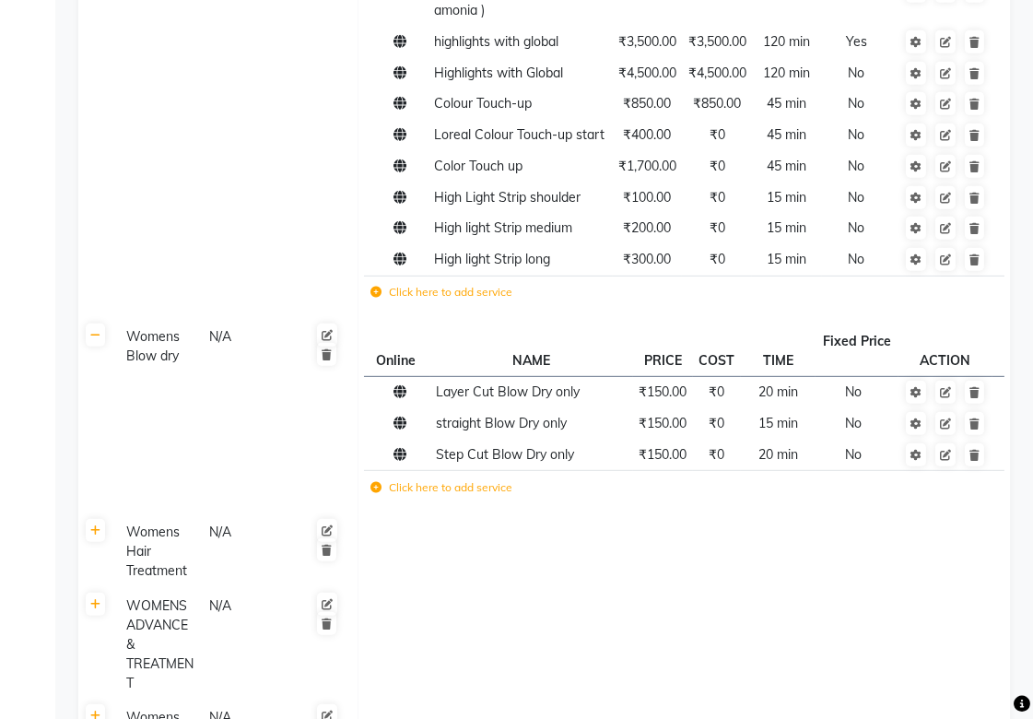
click at [102, 581] on th at bounding box center [95, 552] width 35 height 74
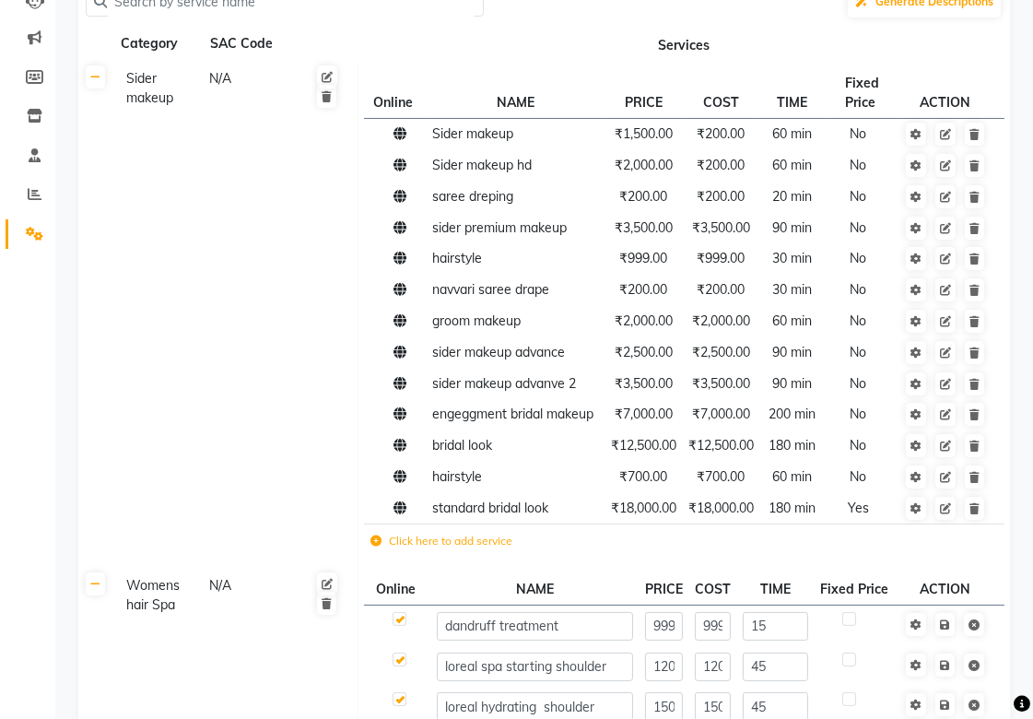
scroll to position [307, 0]
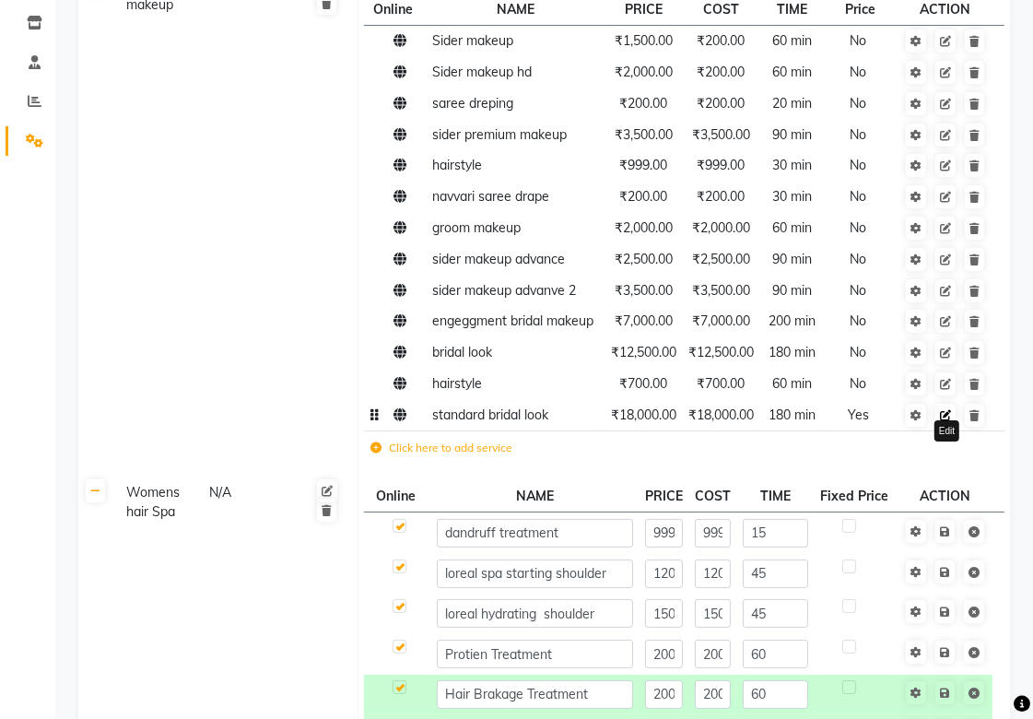
click at [945, 421] on icon at bounding box center [945, 415] width 11 height 11
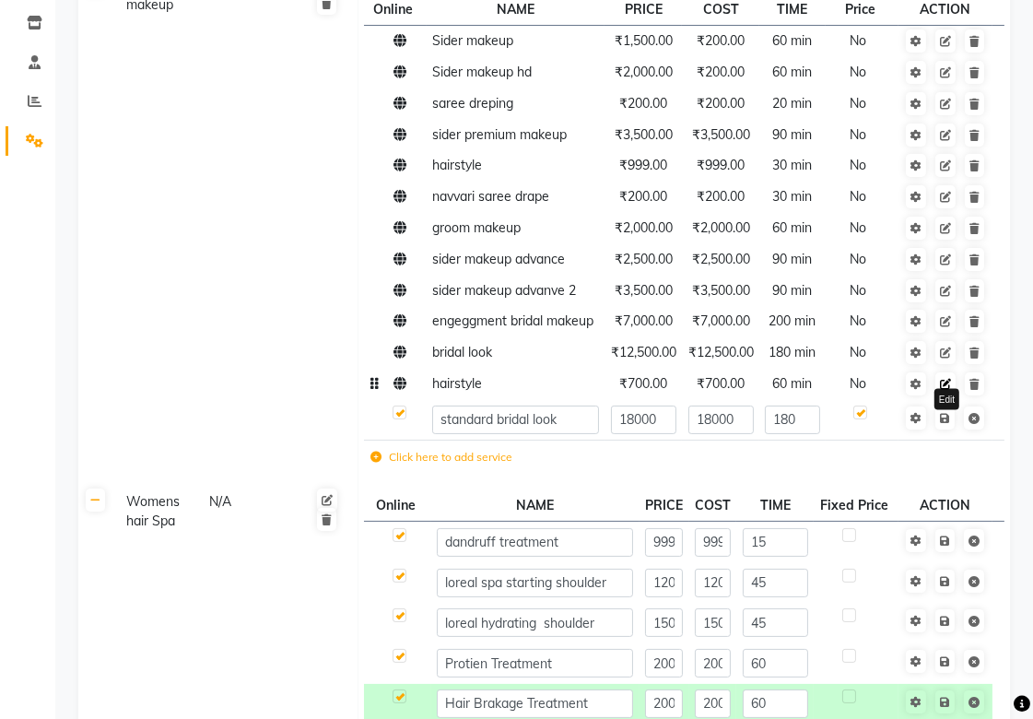
click at [941, 390] on icon at bounding box center [945, 384] width 11 height 11
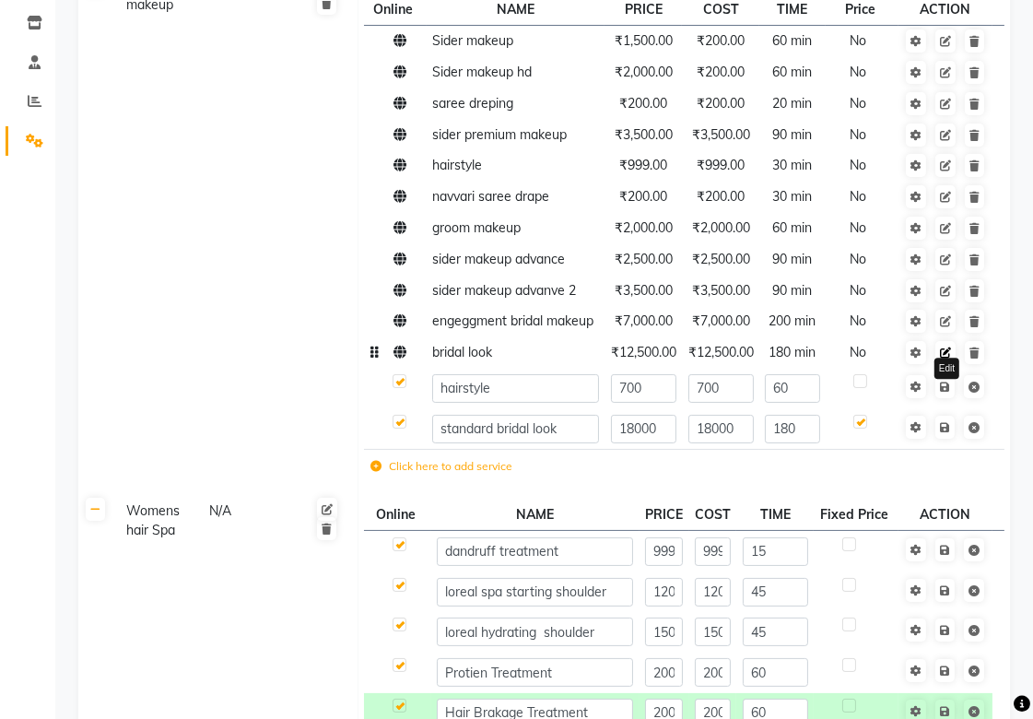
click at [941, 358] on icon at bounding box center [945, 352] width 11 height 11
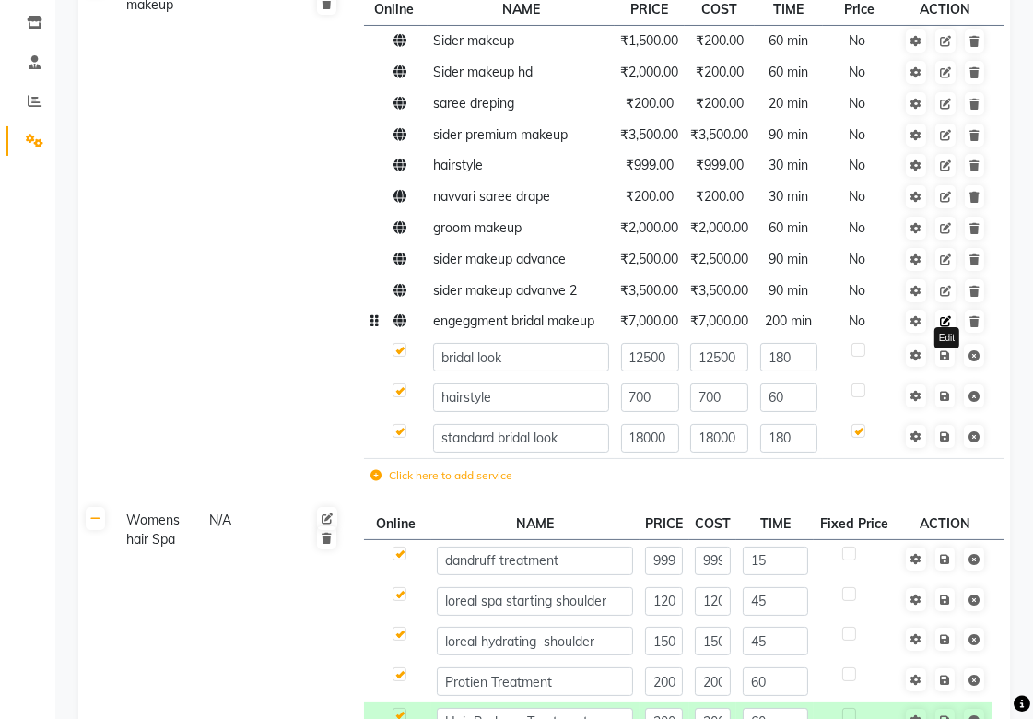
click at [941, 320] on icon at bounding box center [945, 321] width 11 height 11
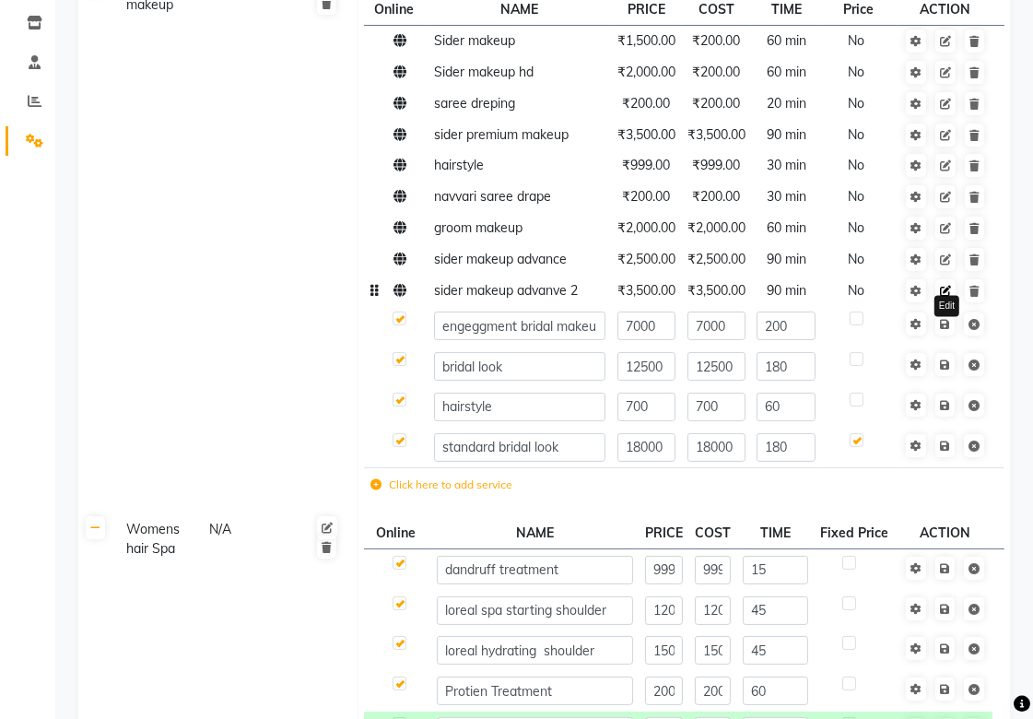
click at [945, 297] on link at bounding box center [945, 290] width 20 height 23
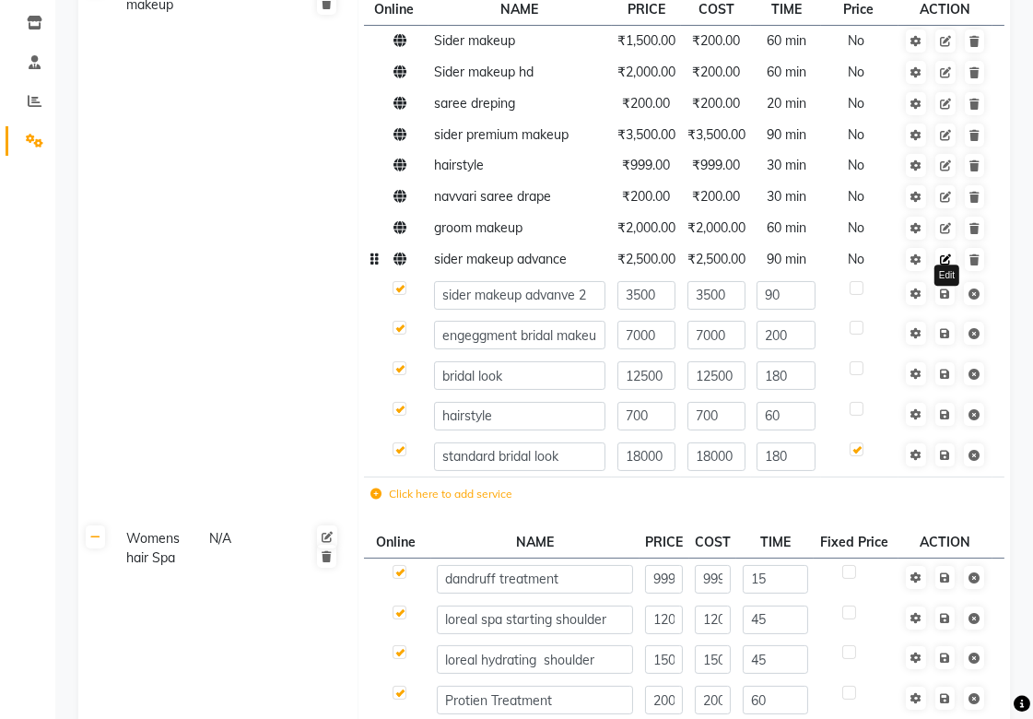
click at [949, 258] on icon at bounding box center [945, 259] width 11 height 11
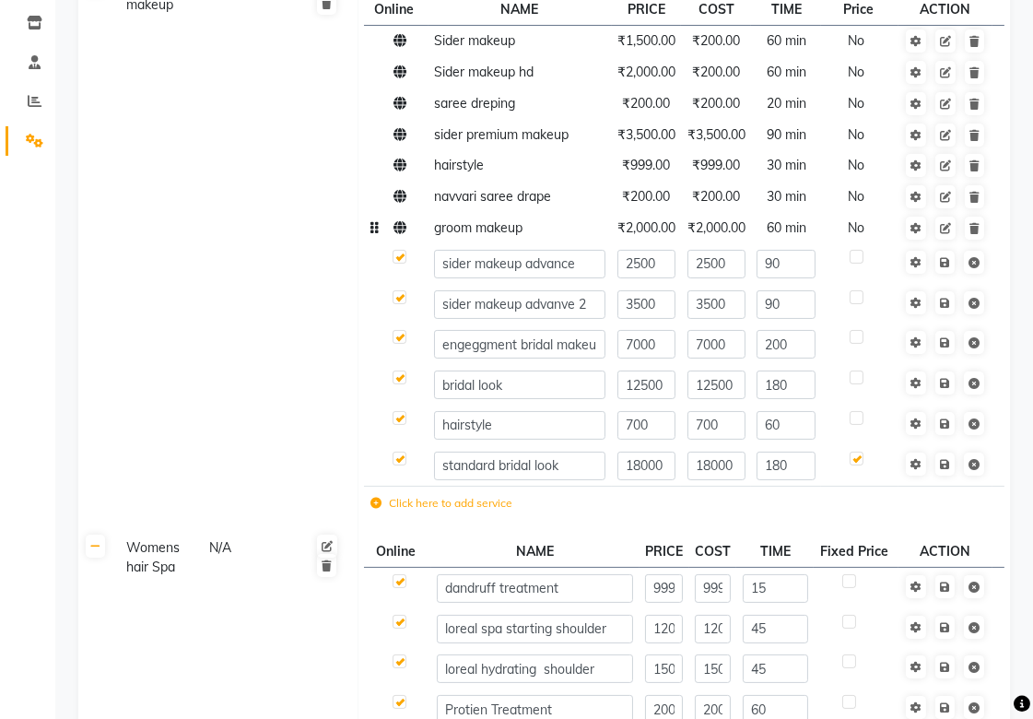
click at [403, 235] on td at bounding box center [396, 228] width 64 height 31
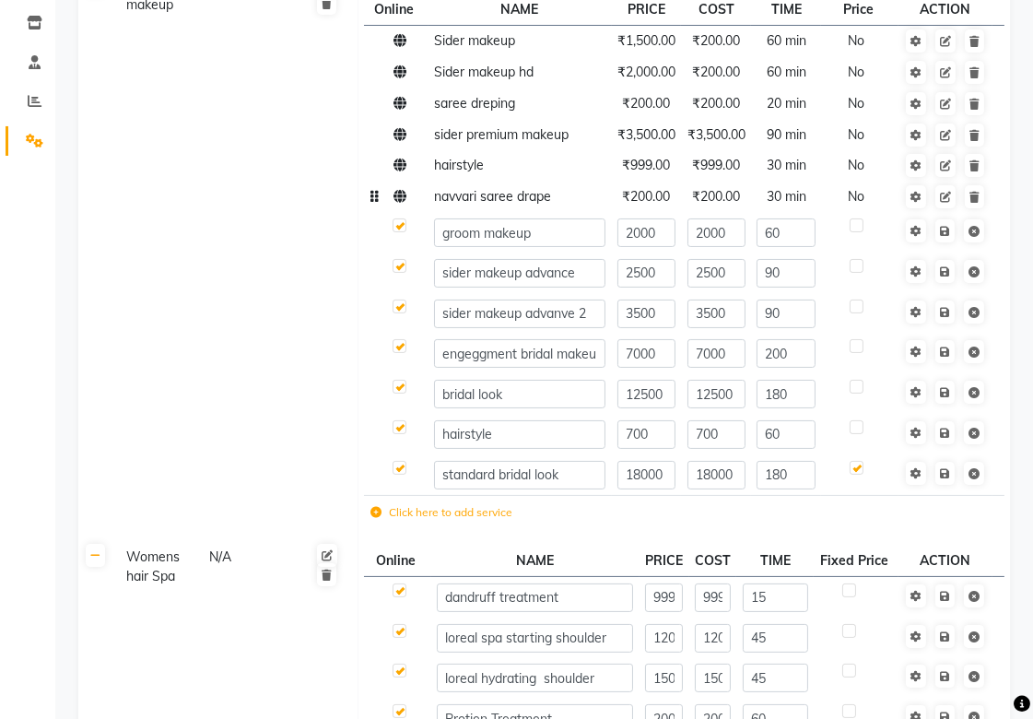
click at [403, 201] on icon at bounding box center [399, 196] width 13 height 13
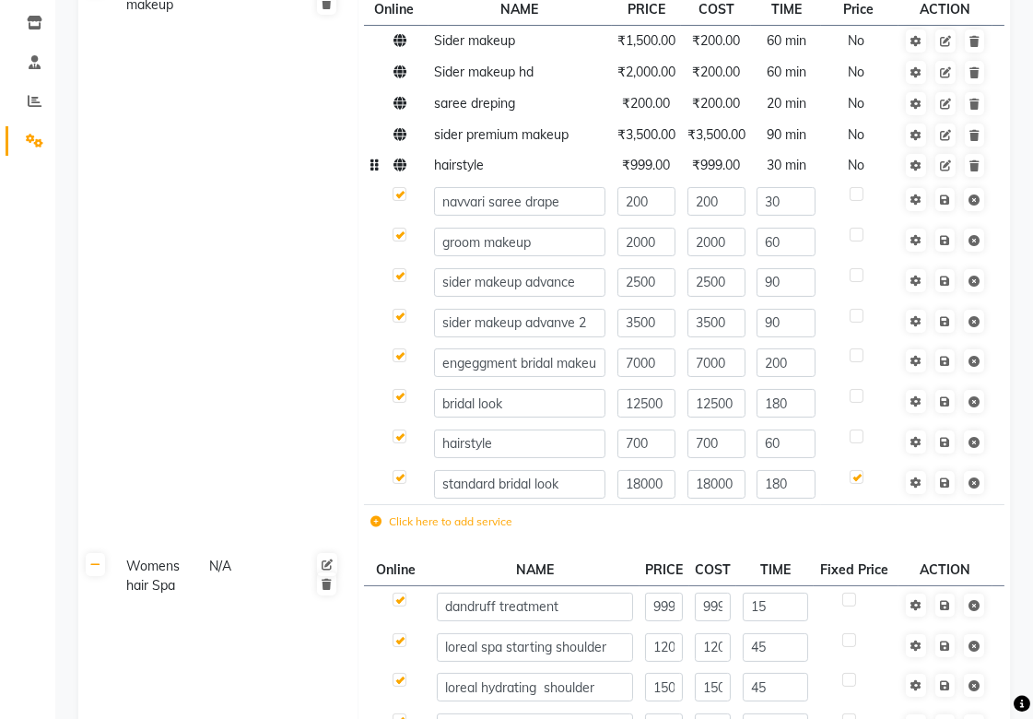
click at [398, 167] on icon at bounding box center [399, 164] width 13 height 13
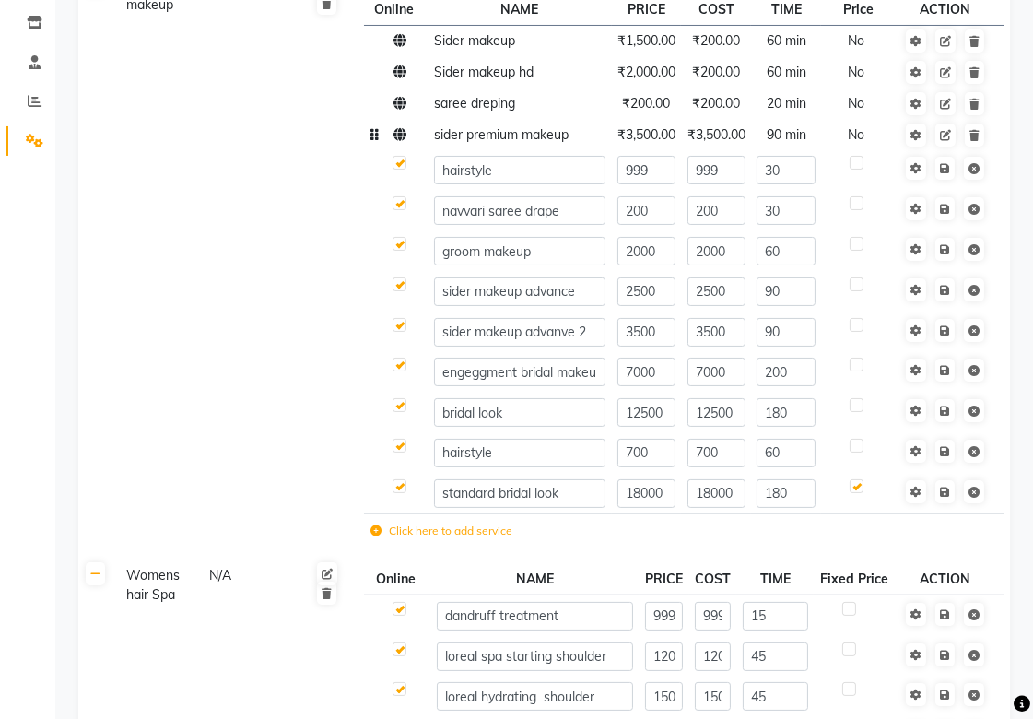
click at [403, 134] on icon at bounding box center [399, 134] width 13 height 13
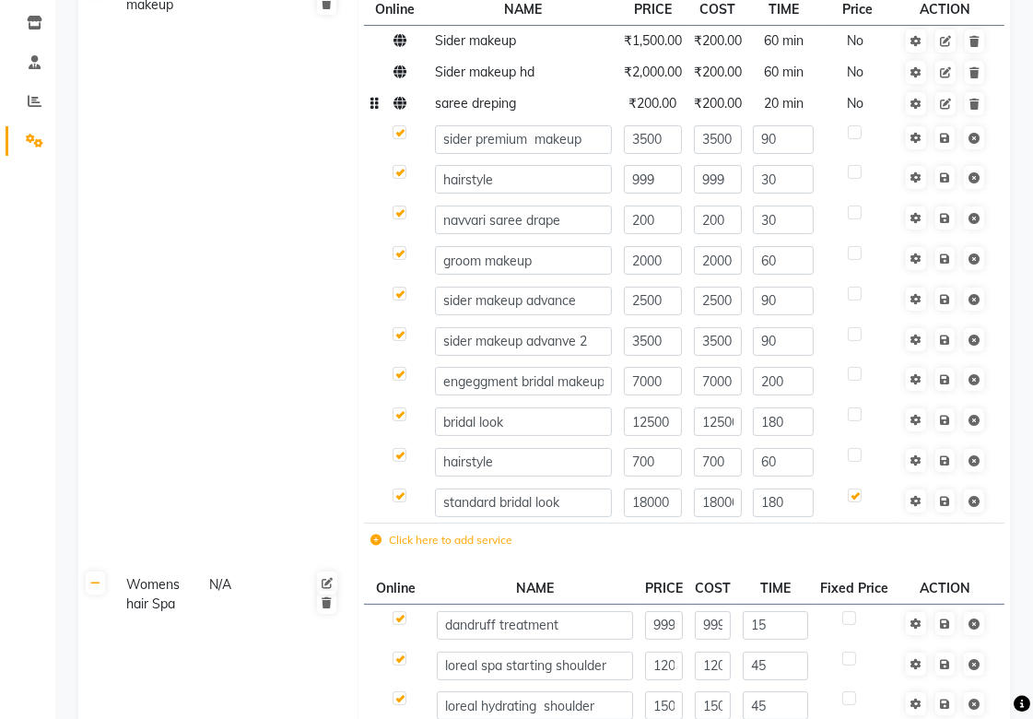
click at [398, 106] on icon at bounding box center [399, 103] width 13 height 13
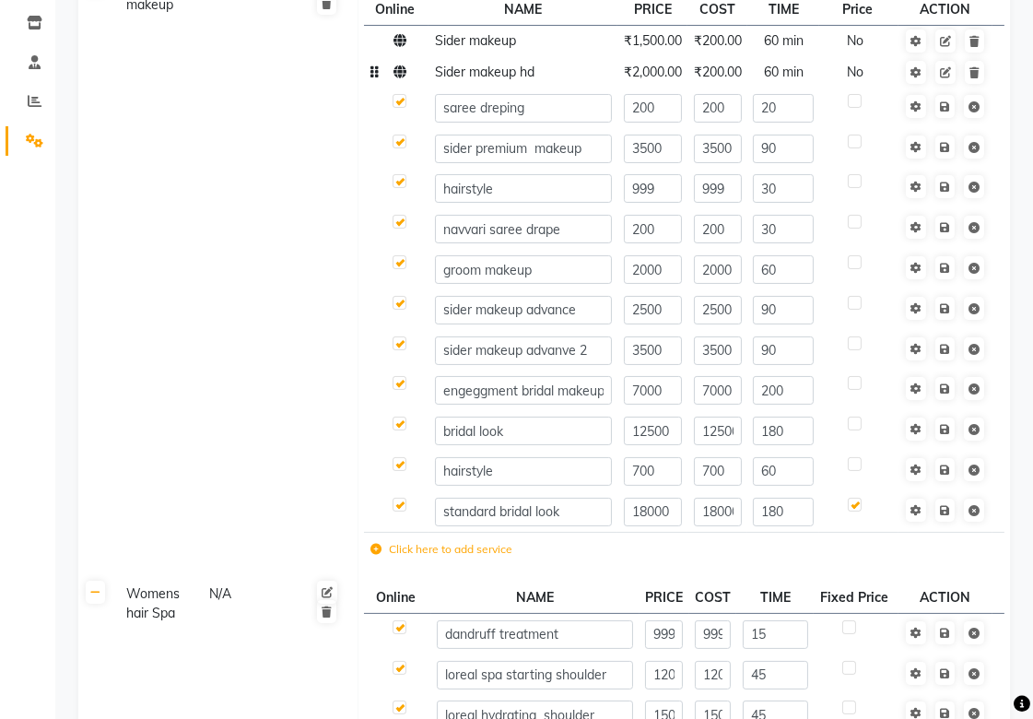
click at [400, 72] on icon at bounding box center [399, 71] width 13 height 13
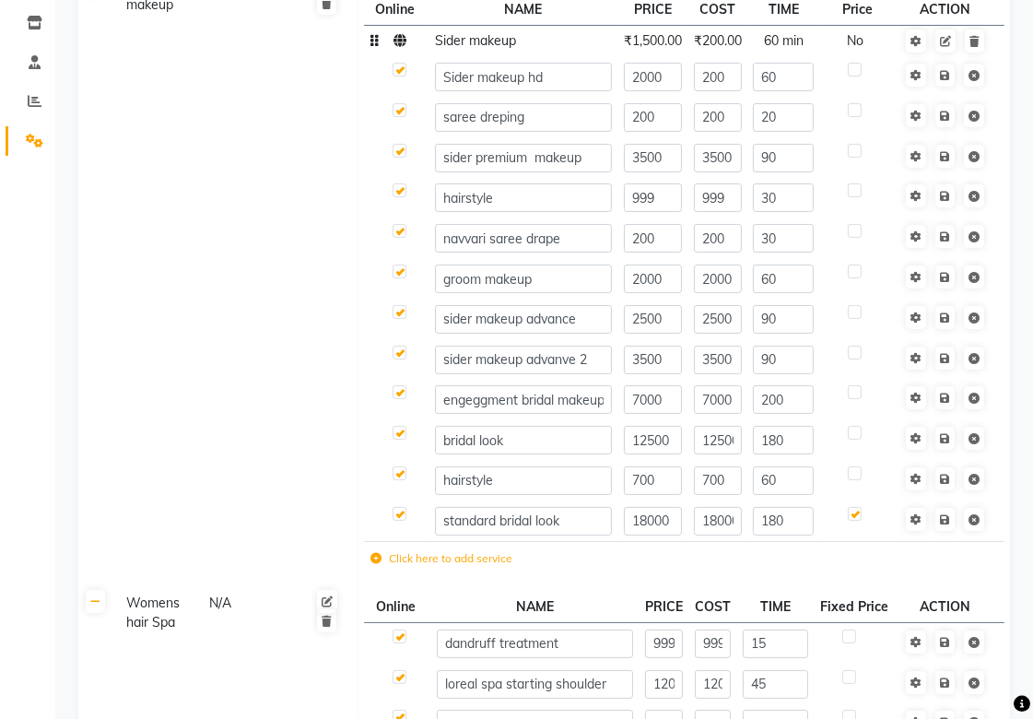
click at [400, 49] on td at bounding box center [396, 40] width 64 height 31
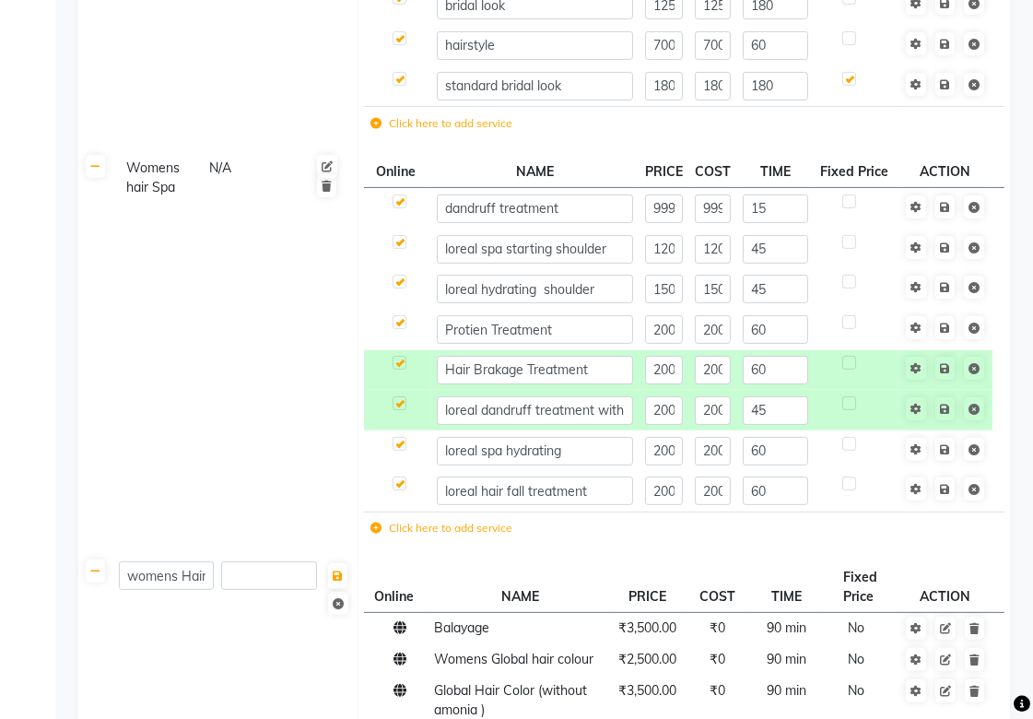
scroll to position [818, 0]
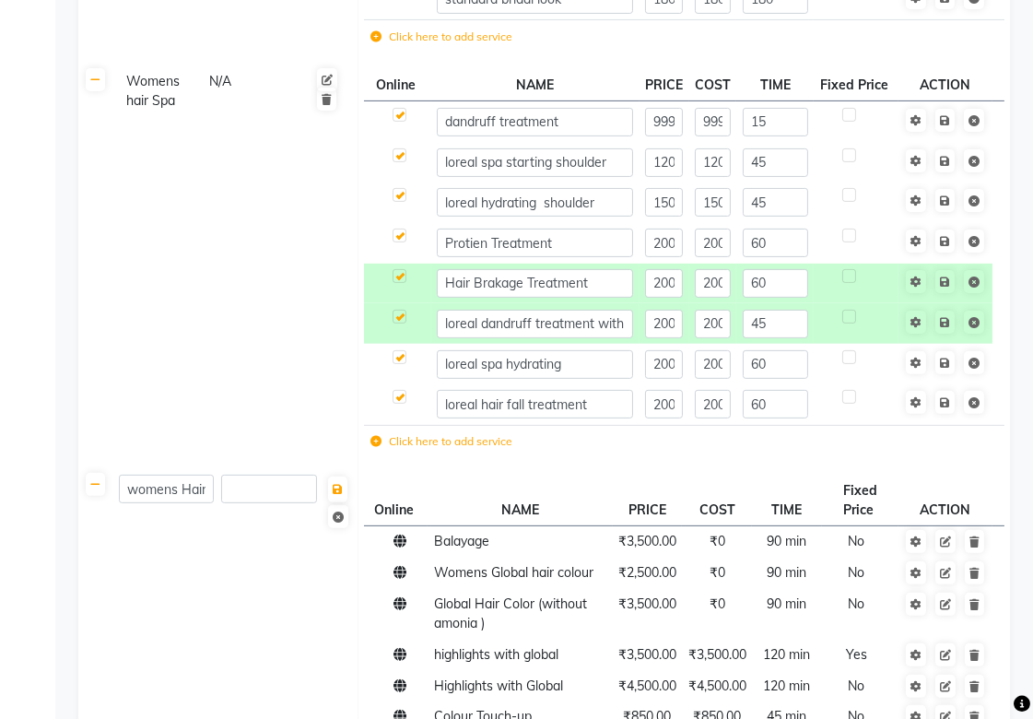
click at [224, 186] on td "Womens hair Spa N/A" at bounding box center [235, 266] width 245 height 405
click at [223, 210] on td "Womens hair Spa N/A" at bounding box center [235, 266] width 245 height 405
click at [943, 291] on td at bounding box center [945, 283] width 94 height 41
click at [945, 276] on icon at bounding box center [945, 281] width 10 height 11
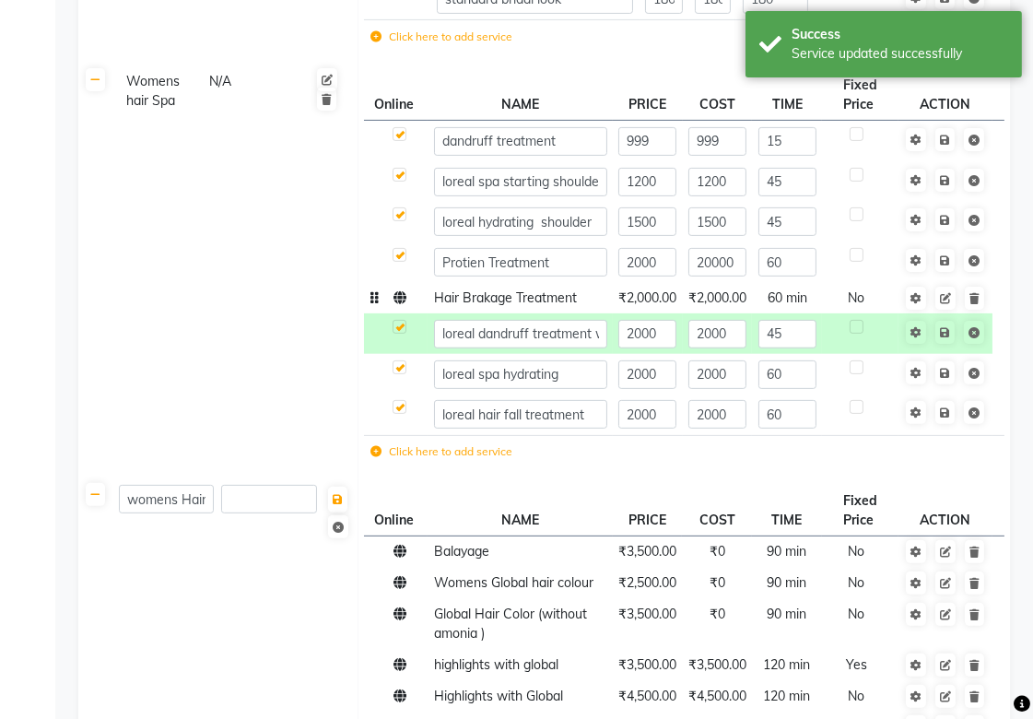
click at [947, 310] on td at bounding box center [945, 298] width 94 height 31
click at [947, 309] on td at bounding box center [945, 298] width 94 height 31
click at [947, 298] on icon at bounding box center [945, 298] width 11 height 11
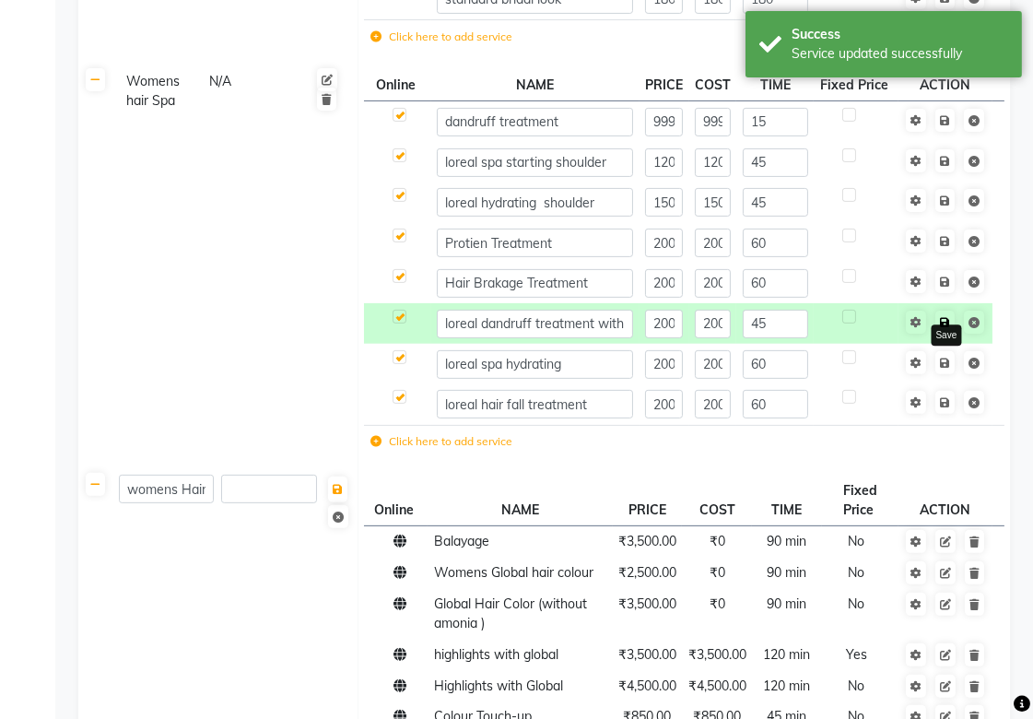
click at [946, 321] on icon at bounding box center [945, 322] width 10 height 11
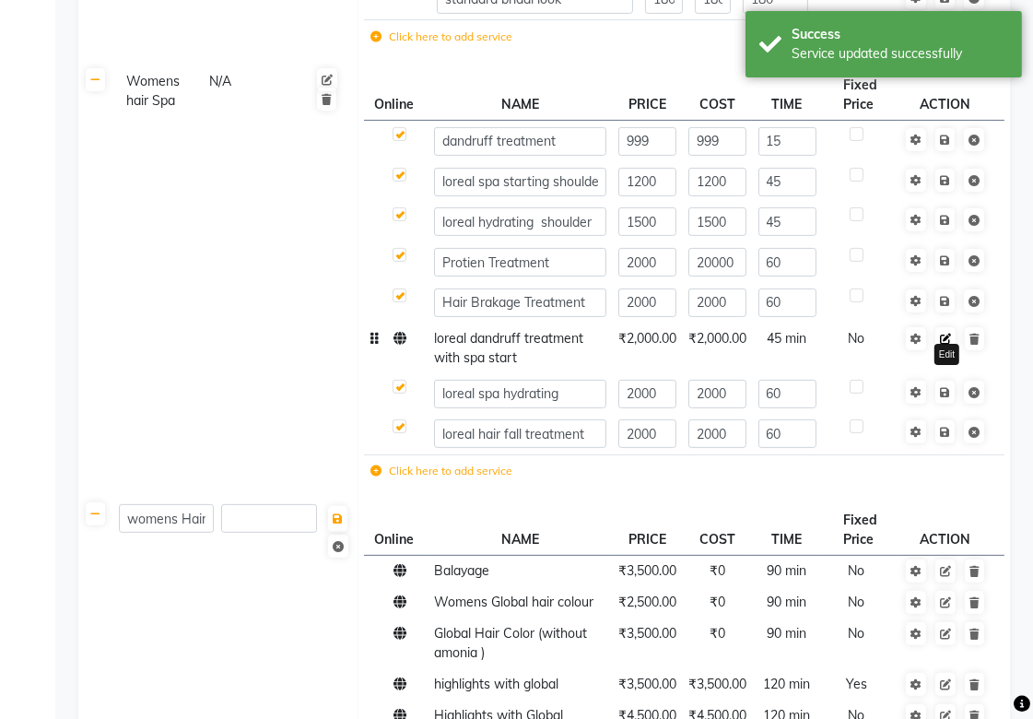
click at [947, 335] on icon at bounding box center [945, 338] width 11 height 11
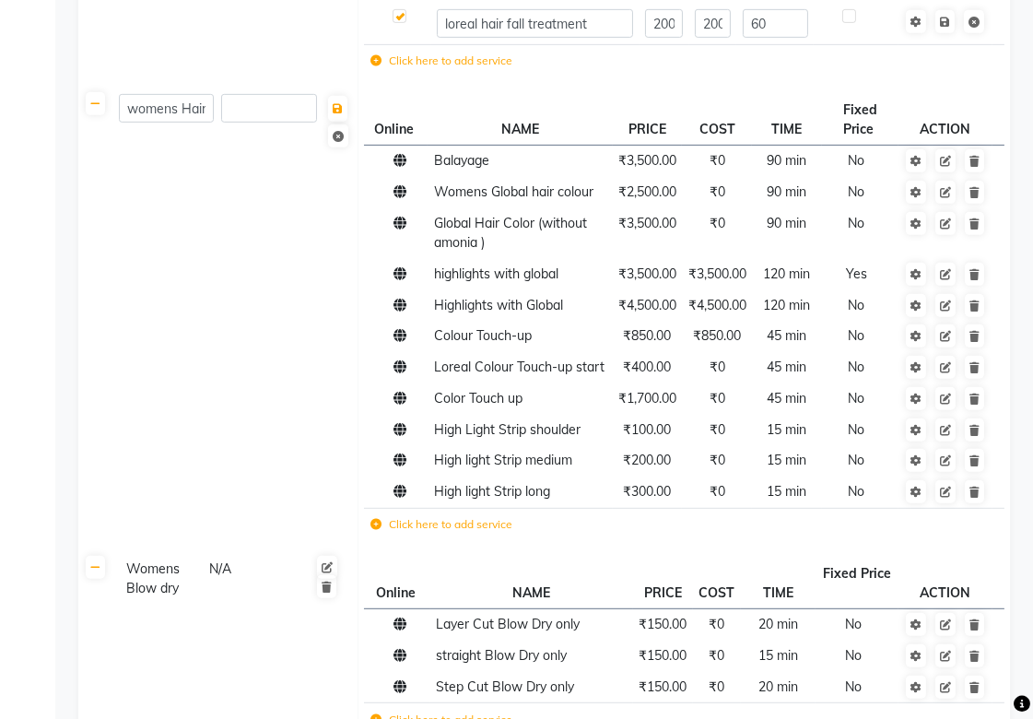
scroll to position [1228, 0]
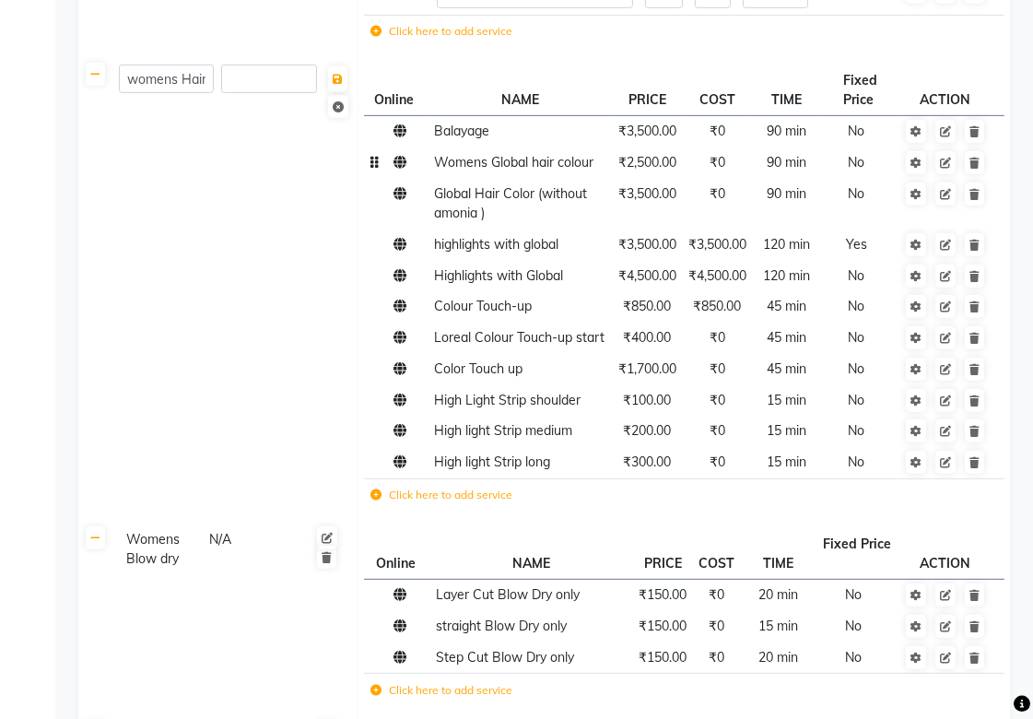
click at [500, 164] on span "Womens Global hair colour" at bounding box center [513, 162] width 159 height 17
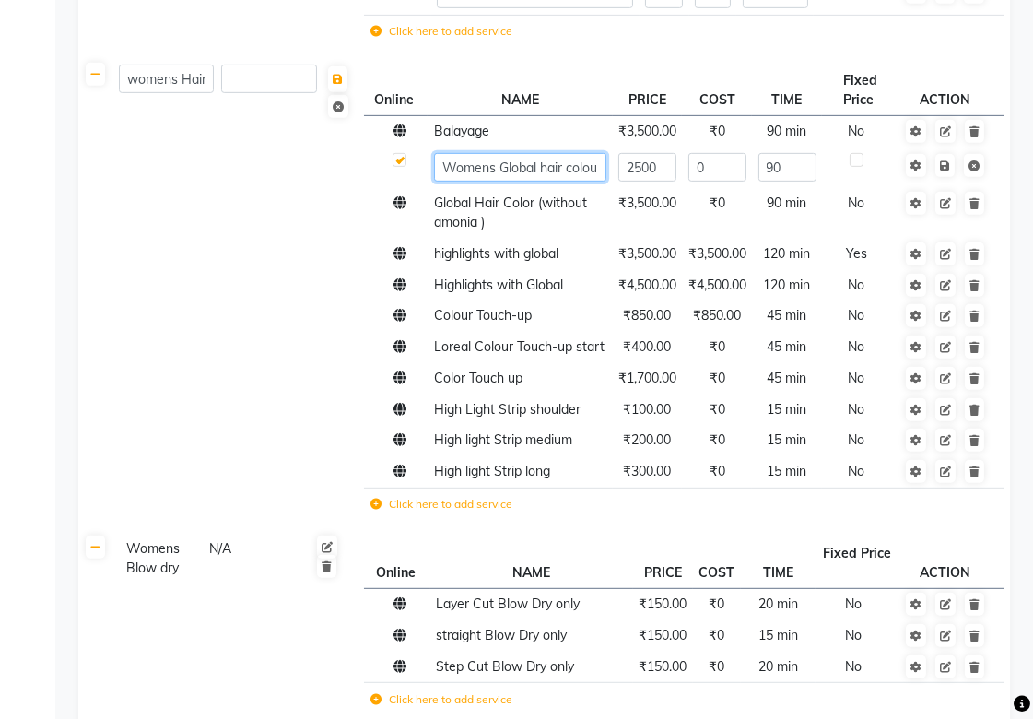
click at [551, 160] on input "Womens Global hair colour" at bounding box center [520, 167] width 172 height 29
type input "Global hair colour start"
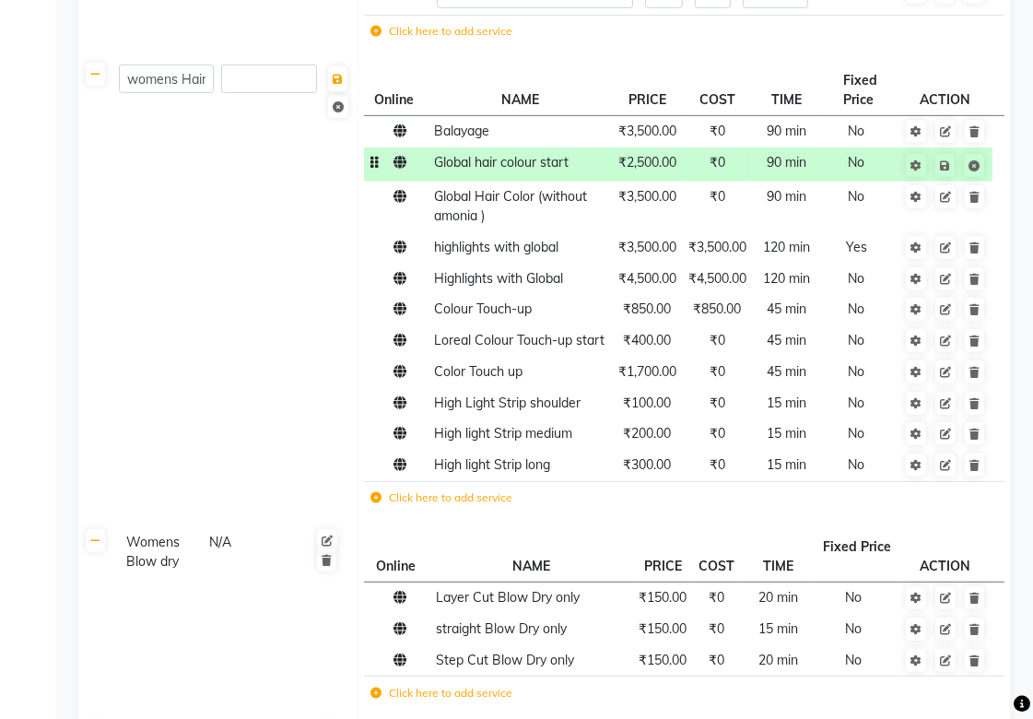
click at [286, 223] on td "womens Hair Color" at bounding box center [235, 292] width 245 height 466
click at [944, 176] on td at bounding box center [945, 164] width 94 height 34
click at [943, 157] on link at bounding box center [944, 165] width 19 height 23
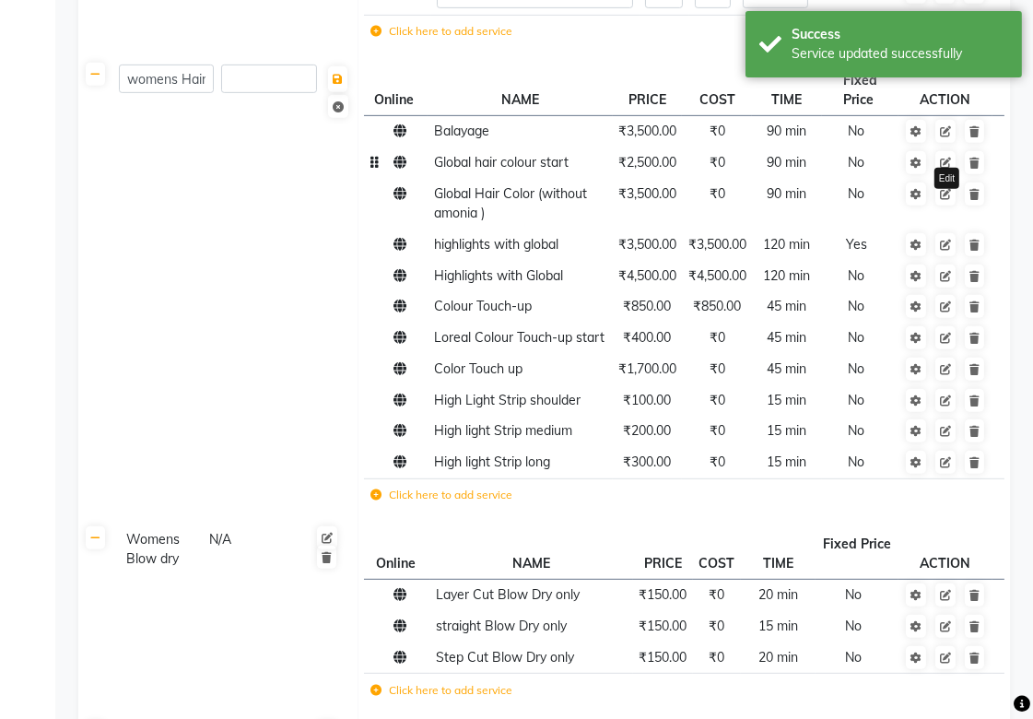
click at [943, 163] on icon at bounding box center [945, 163] width 11 height 11
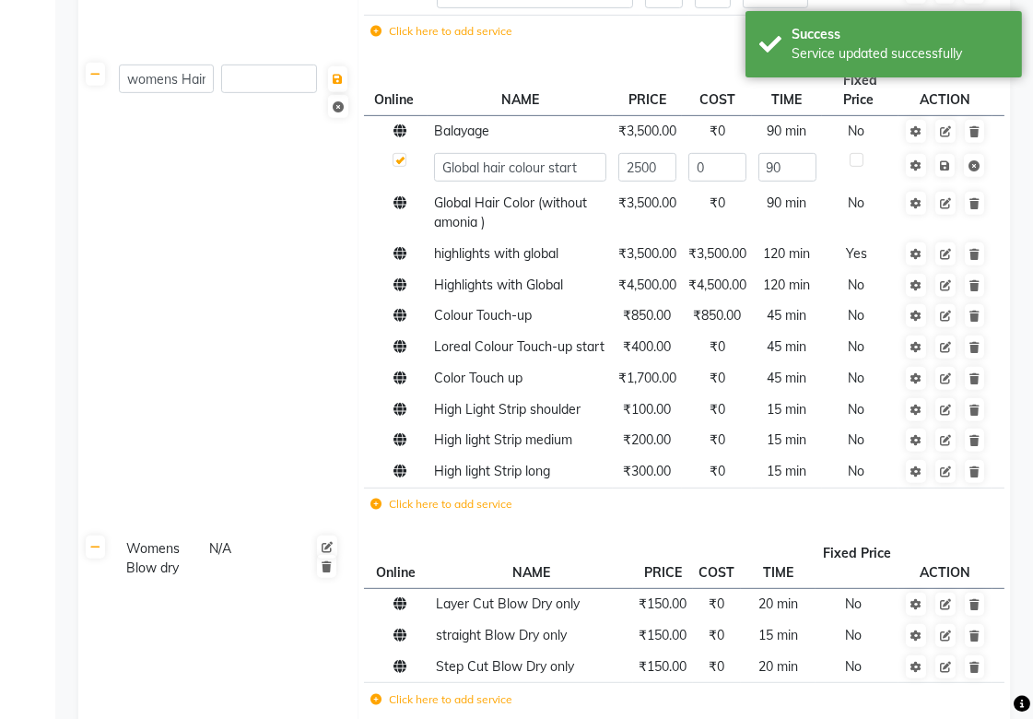
click at [142, 256] on td "womens Hair Color" at bounding box center [235, 295] width 245 height 473
click at [397, 132] on icon at bounding box center [399, 130] width 13 height 13
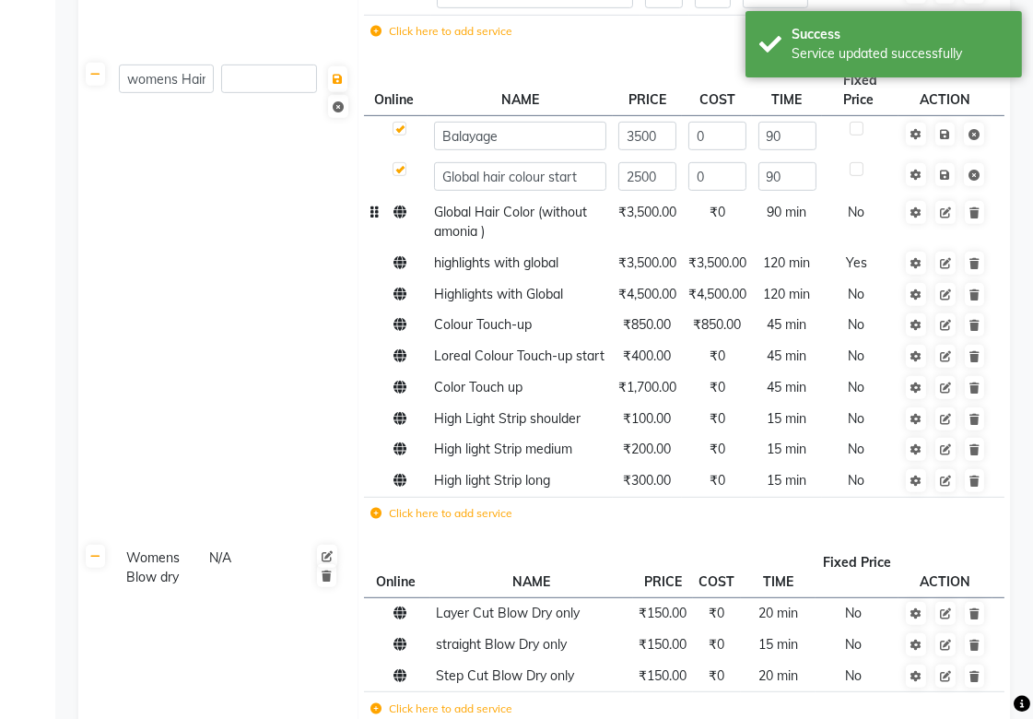
click at [396, 217] on icon at bounding box center [399, 211] width 13 height 13
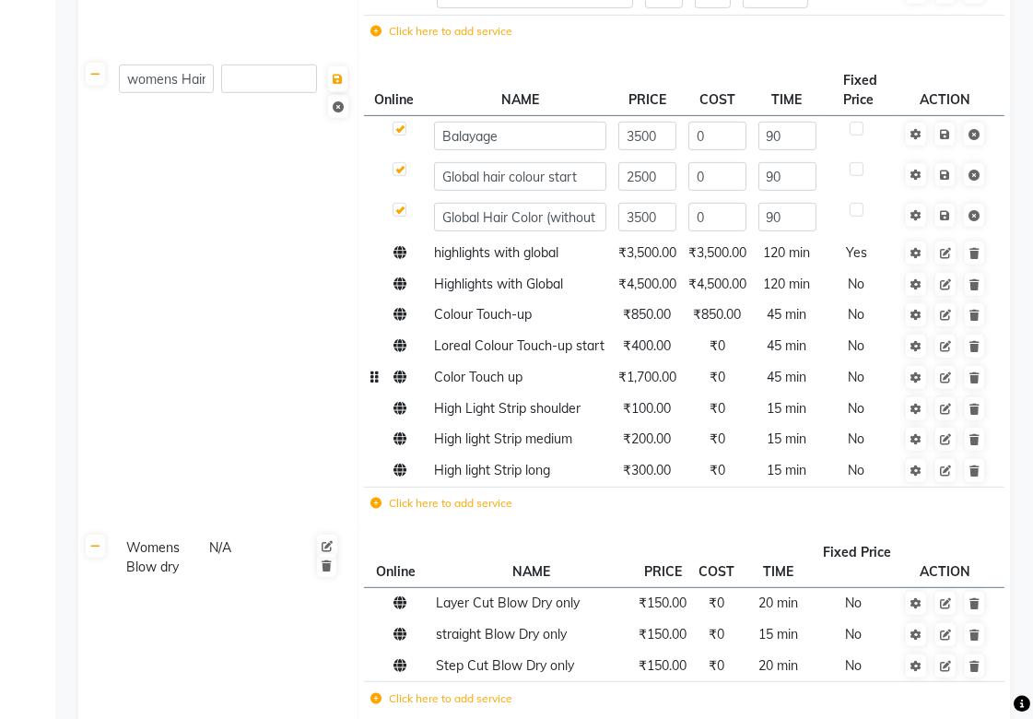
click at [474, 385] on span "Color Touch up" at bounding box center [478, 376] width 88 height 17
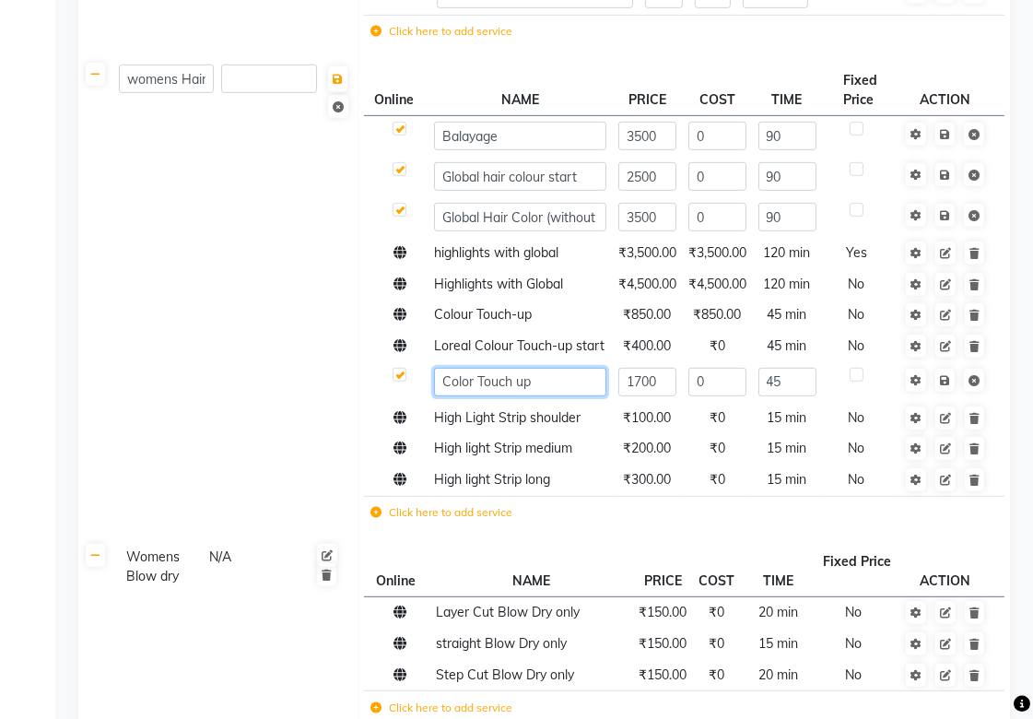
click at [474, 396] on input "Color Touch up" at bounding box center [520, 382] width 172 height 29
type input "Root Touch up"
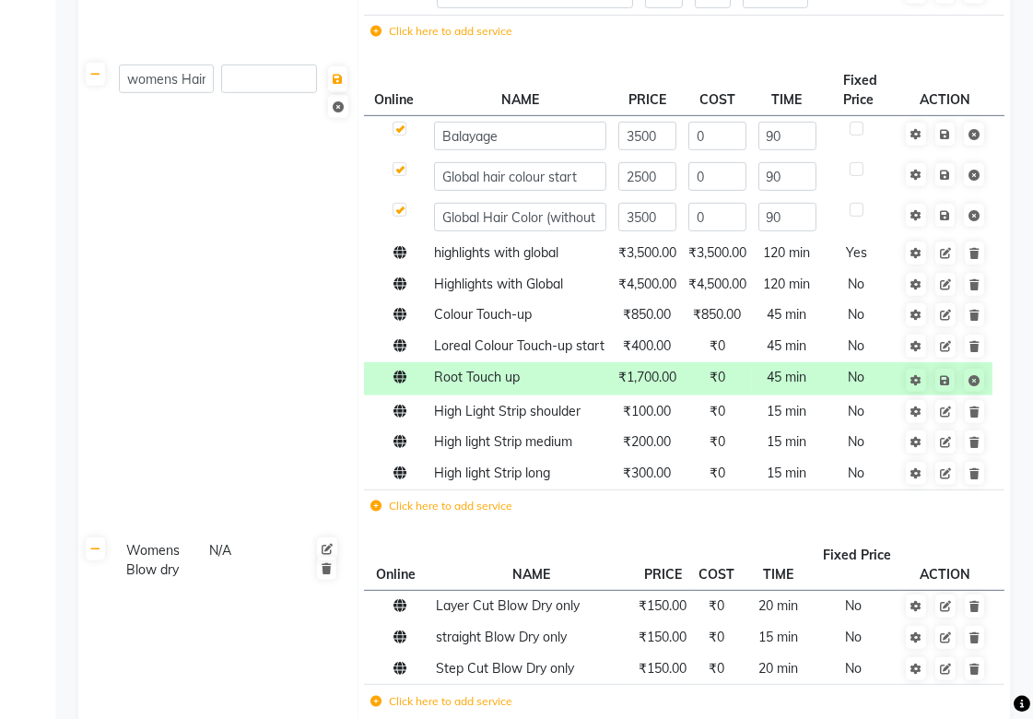
click at [345, 444] on td "womens Hair Color" at bounding box center [235, 296] width 245 height 474
click at [462, 316] on span "Colour Touch-up" at bounding box center [483, 314] width 98 height 17
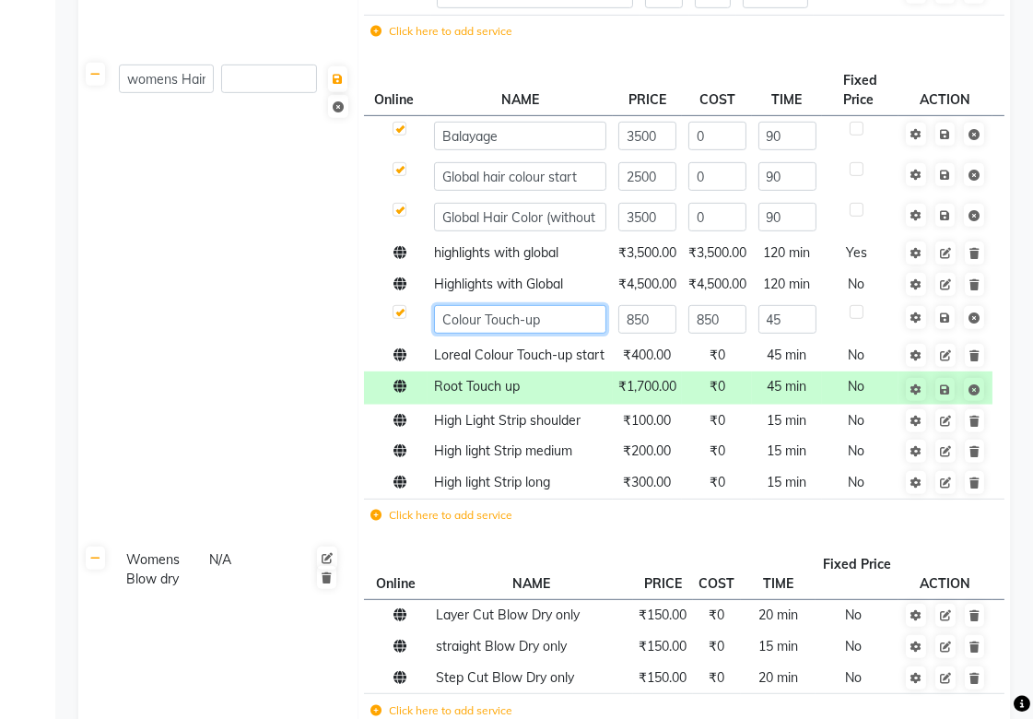
click at [439, 318] on input "Colour Touch-up" at bounding box center [520, 319] width 172 height 29
type input "loreal Colour Touch-up"
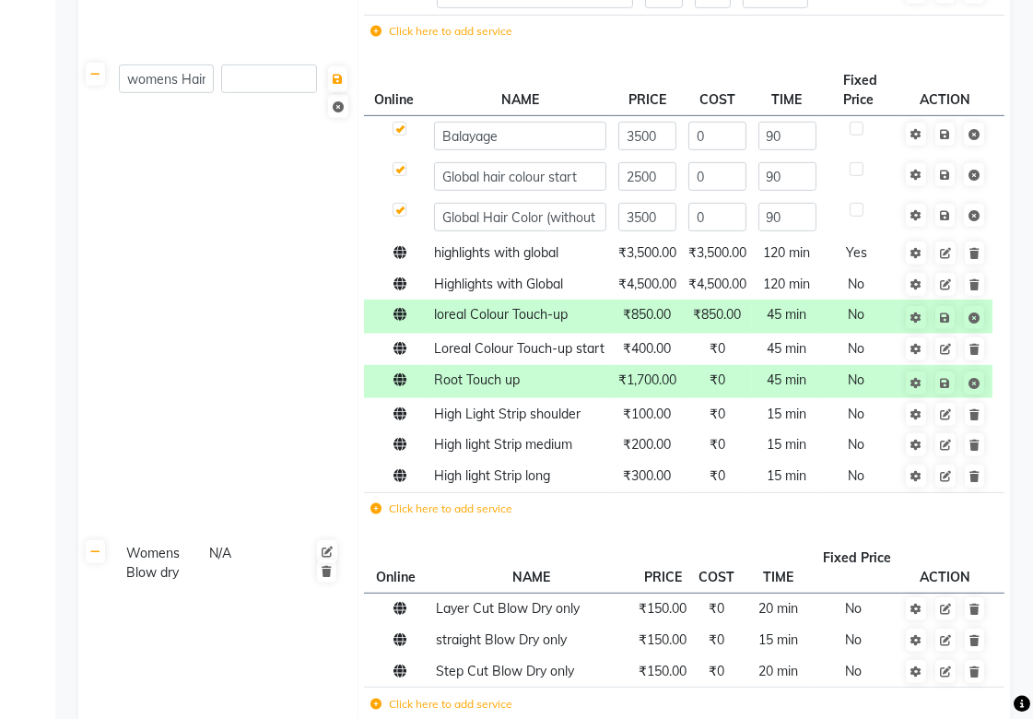
click at [283, 468] on td "womens Hair Color" at bounding box center [235, 297] width 245 height 477
click at [401, 253] on icon at bounding box center [399, 252] width 13 height 13
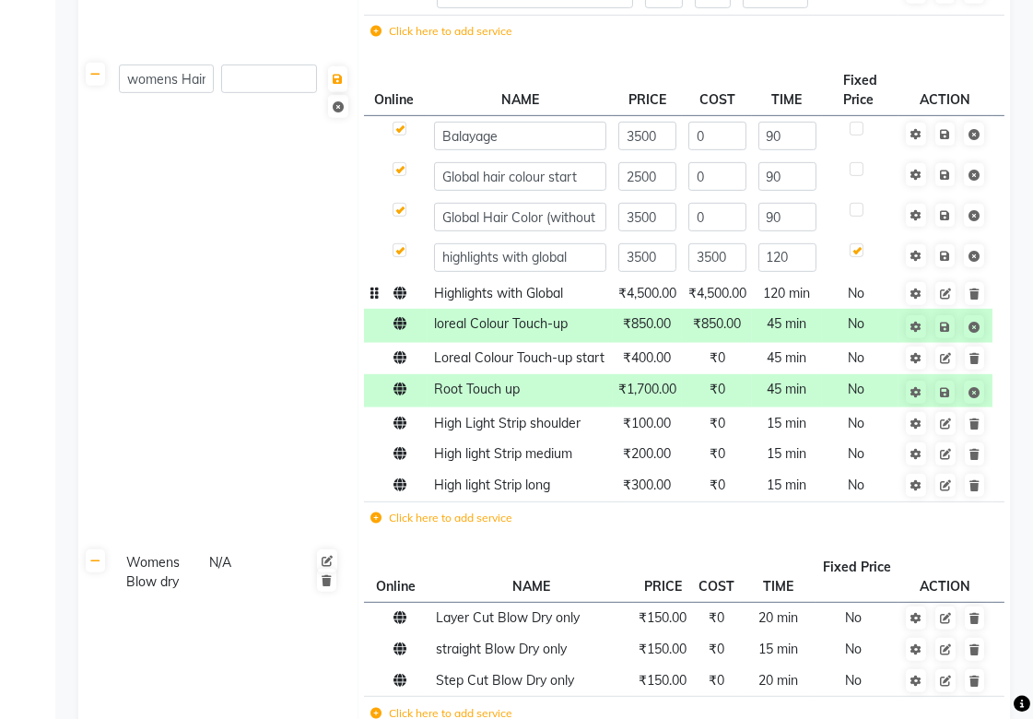
click at [403, 299] on icon at bounding box center [399, 292] width 13 height 13
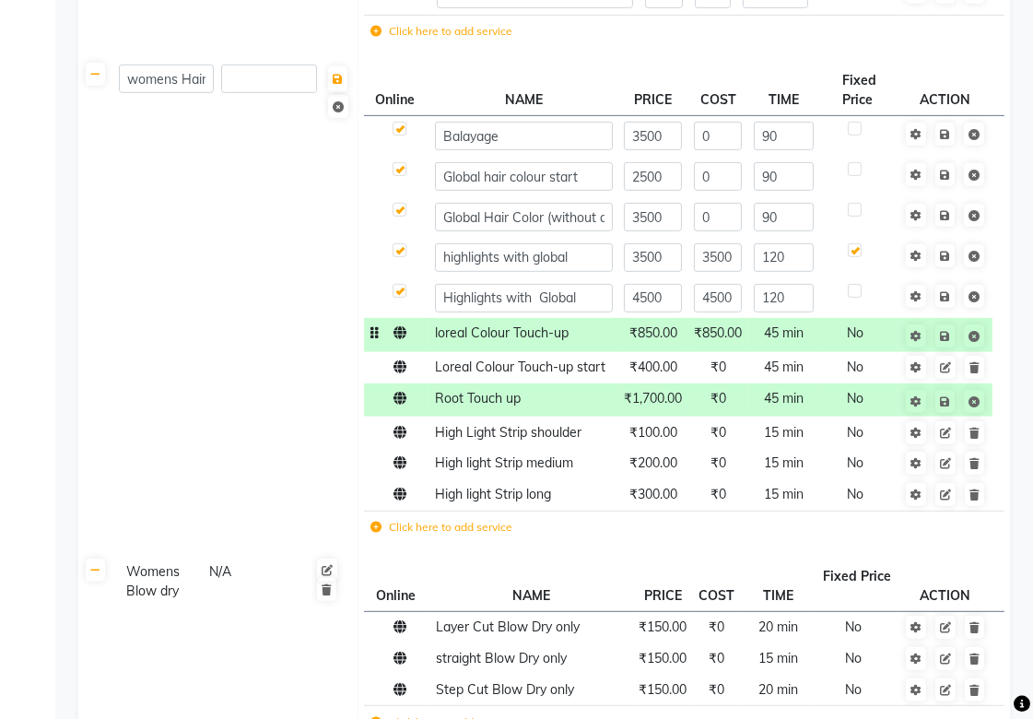
click at [397, 333] on icon at bounding box center [399, 332] width 13 height 13
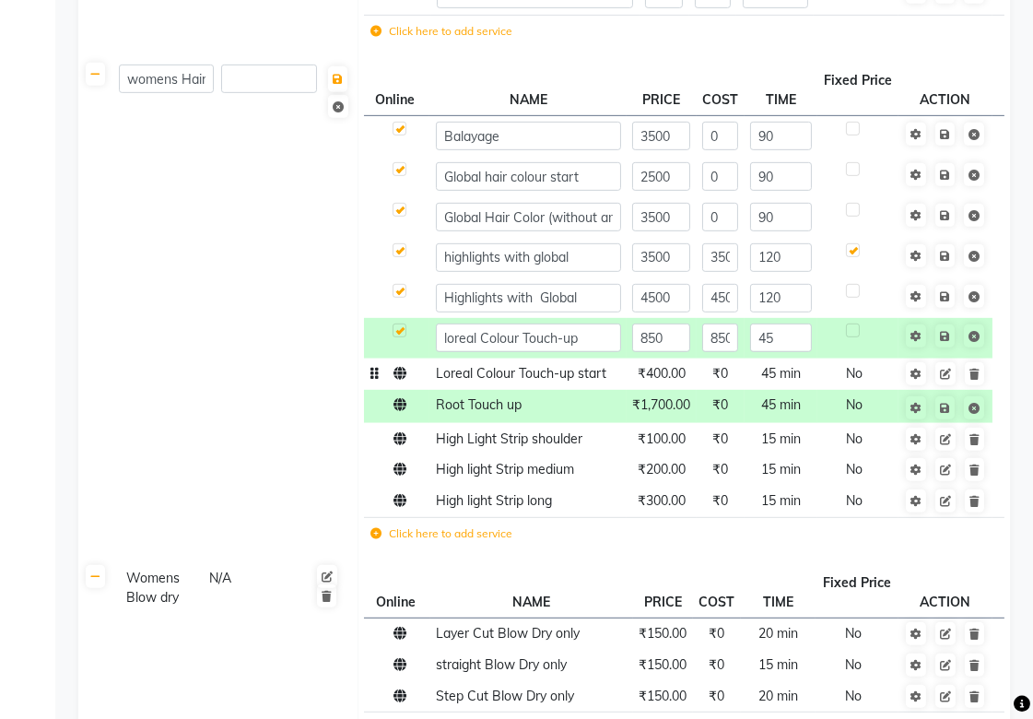
click at [402, 376] on icon at bounding box center [399, 373] width 13 height 13
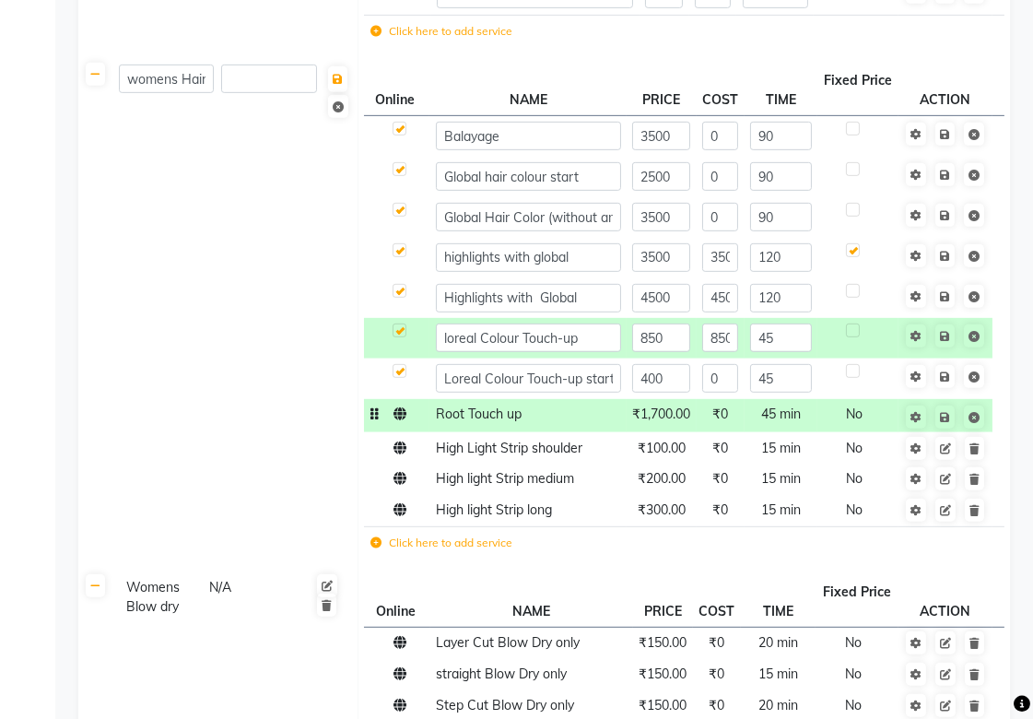
click at [399, 422] on td at bounding box center [396, 416] width 65 height 34
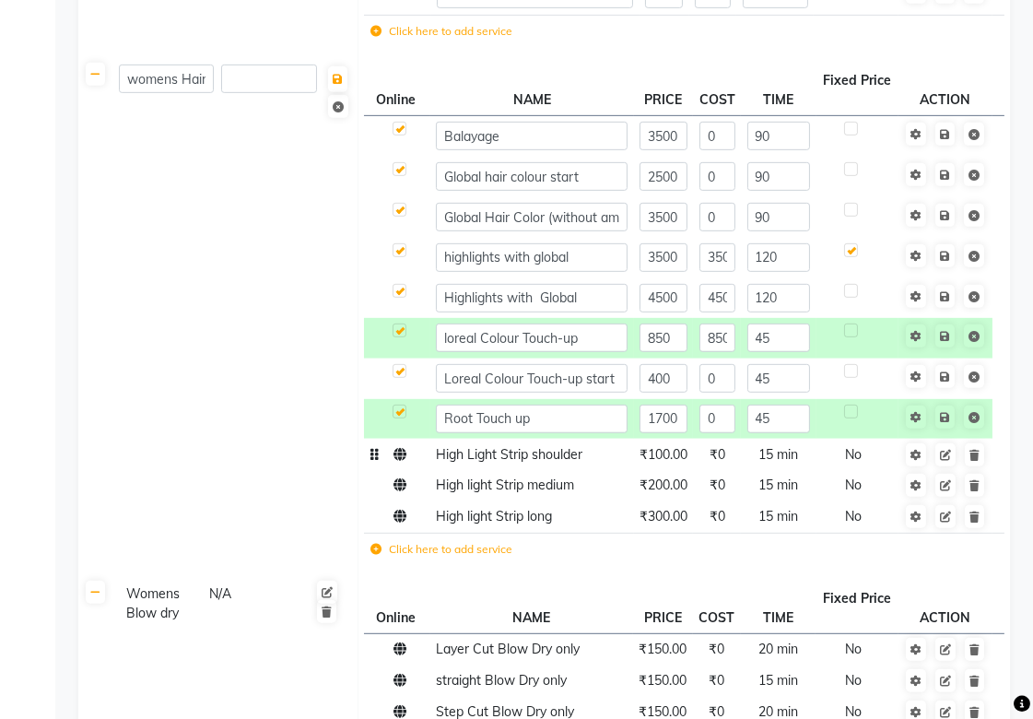
click at [402, 462] on td at bounding box center [397, 454] width 66 height 31
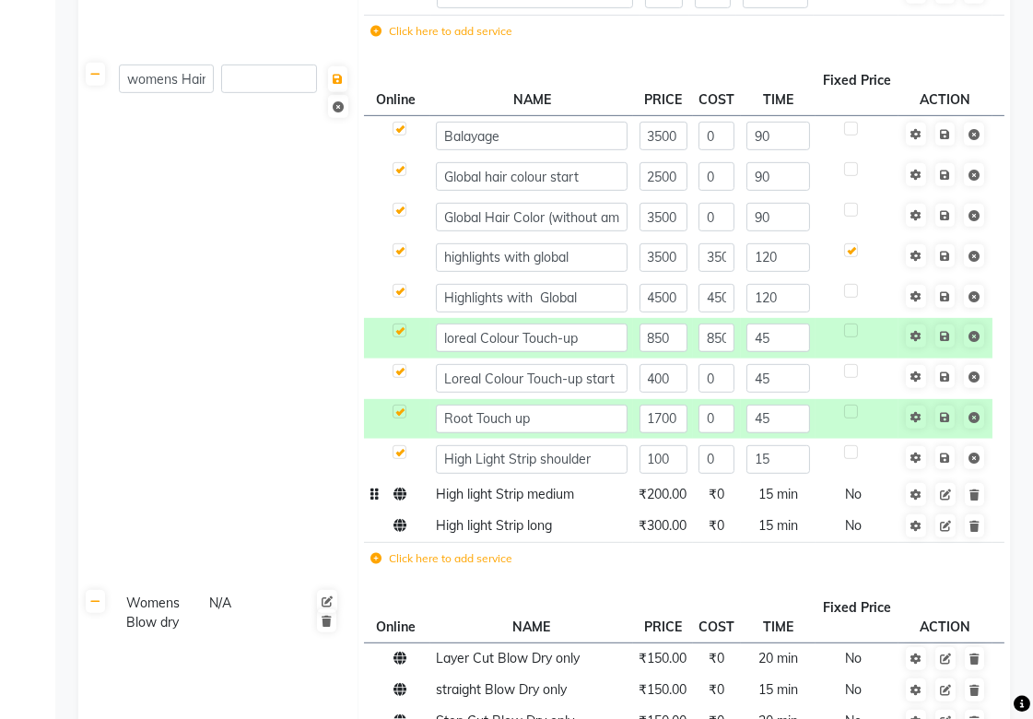
click at [402, 508] on td at bounding box center [397, 494] width 66 height 31
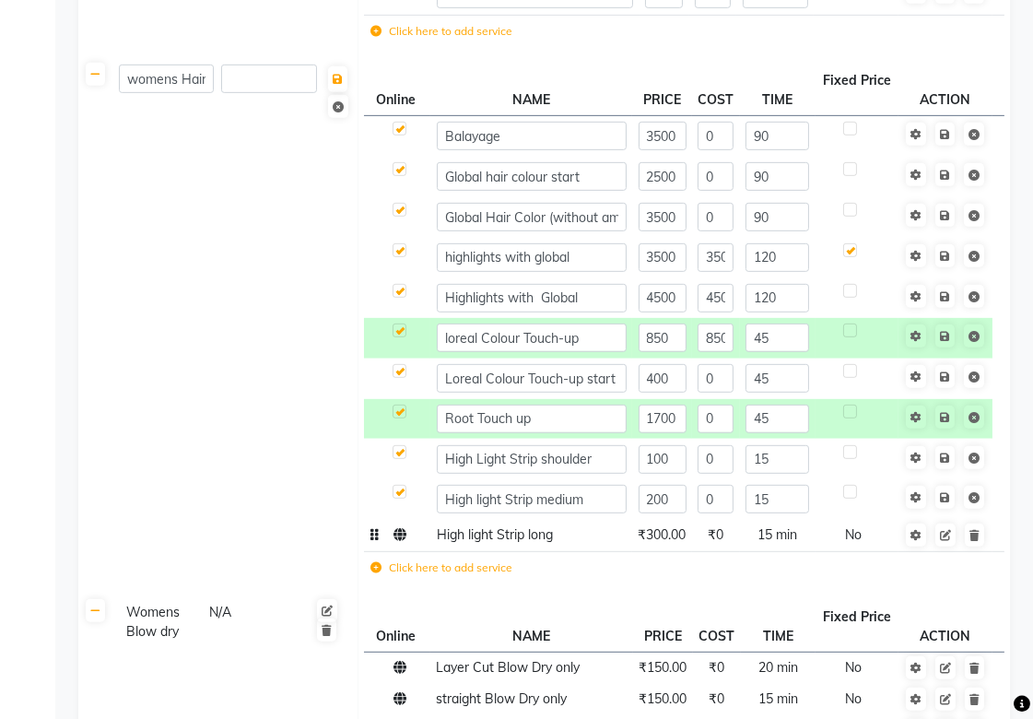
click at [401, 546] on td at bounding box center [397, 535] width 66 height 31
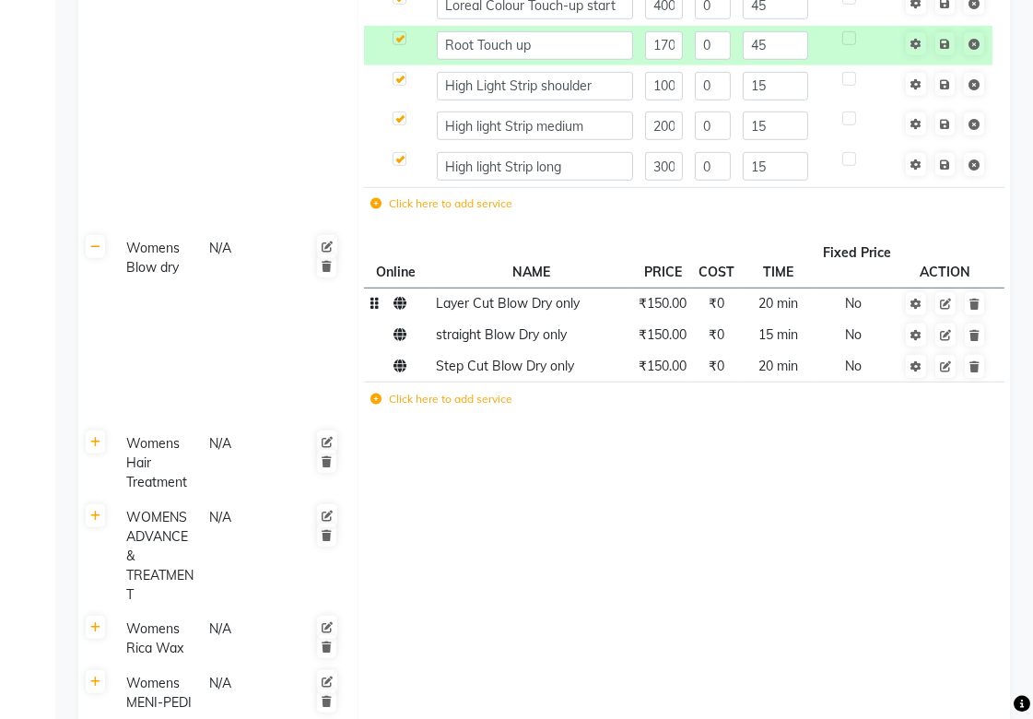
scroll to position [1637, 0]
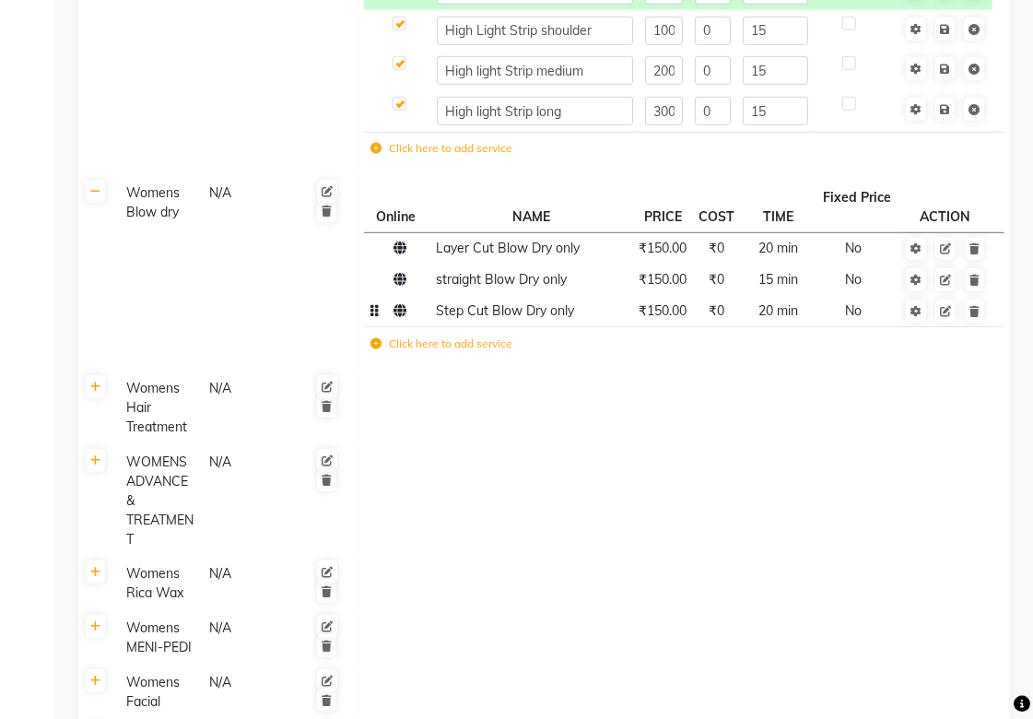
click at [676, 310] on span "₹150.00" at bounding box center [662, 310] width 48 height 17
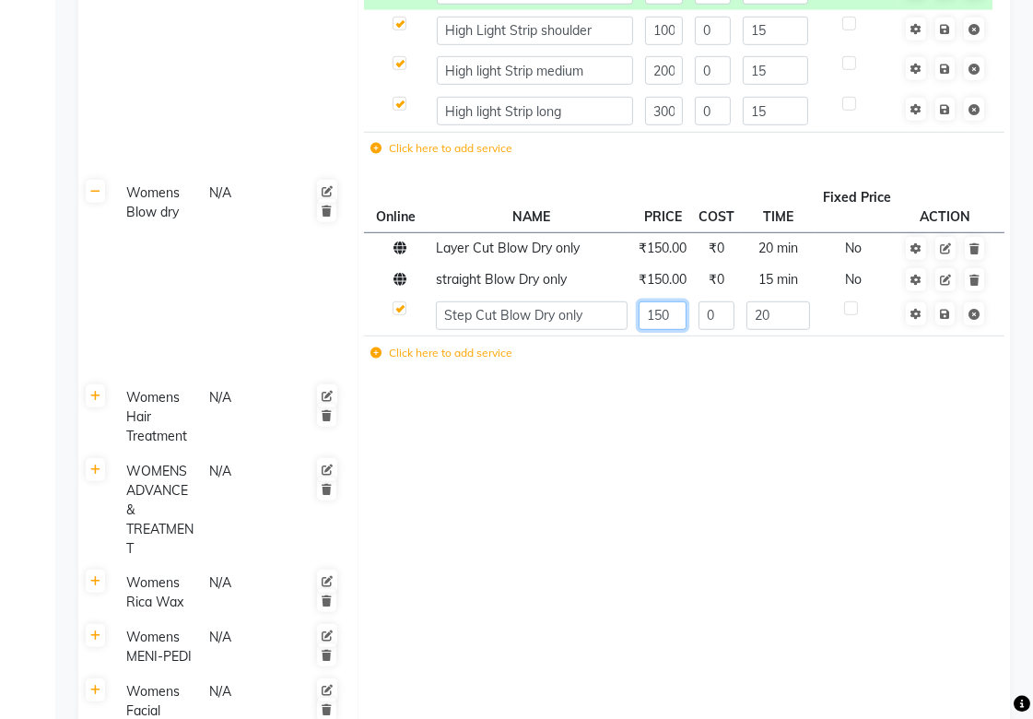
click at [677, 318] on input "150" at bounding box center [662, 315] width 48 height 29
type input "1"
type input "200"
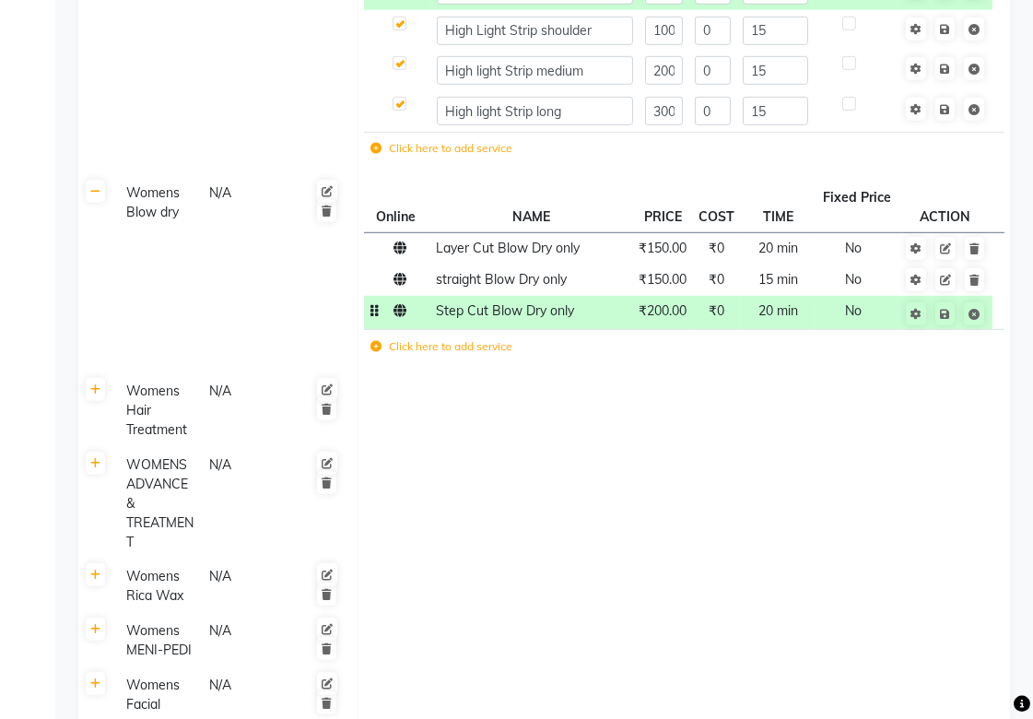
click at [676, 397] on td at bounding box center [683, 411] width 652 height 74
click at [676, 253] on span "₹150.00" at bounding box center [662, 248] width 48 height 17
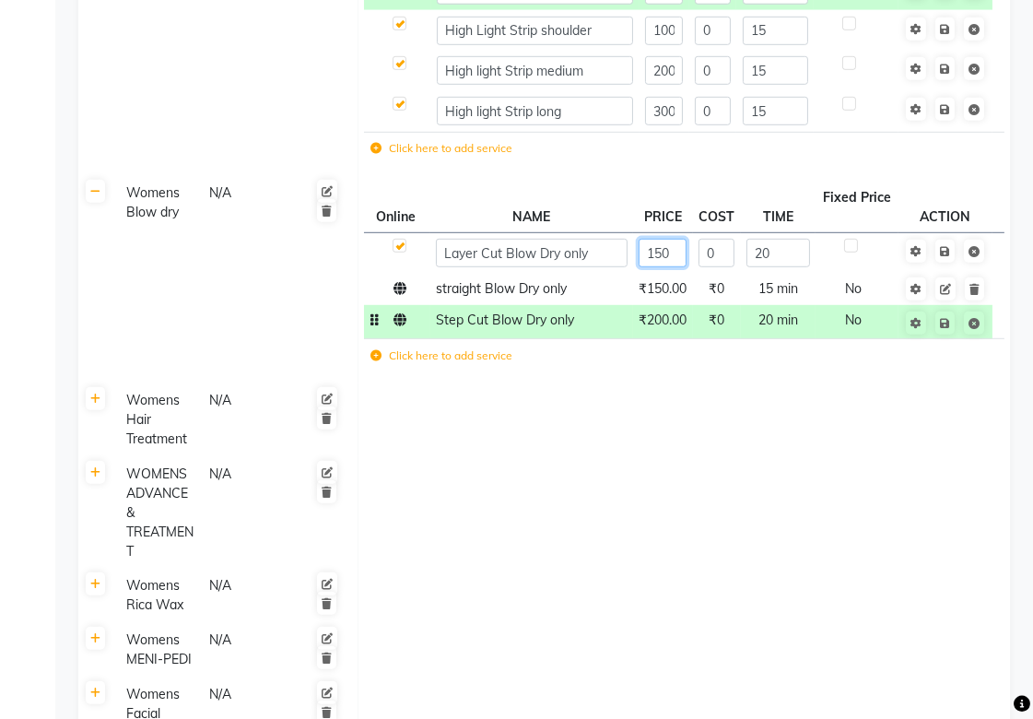
click at [677, 247] on input "150" at bounding box center [662, 253] width 48 height 29
type input "1"
type input "200"
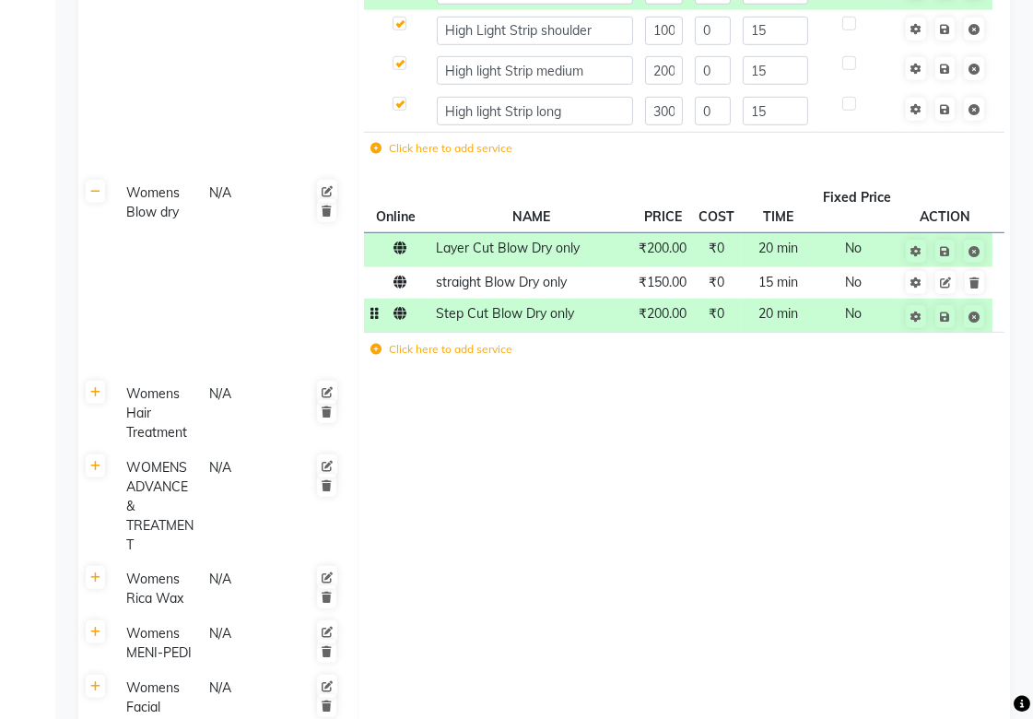
click at [646, 557] on td at bounding box center [683, 506] width 652 height 112
click at [675, 263] on td "₹200.00" at bounding box center [663, 249] width 60 height 34
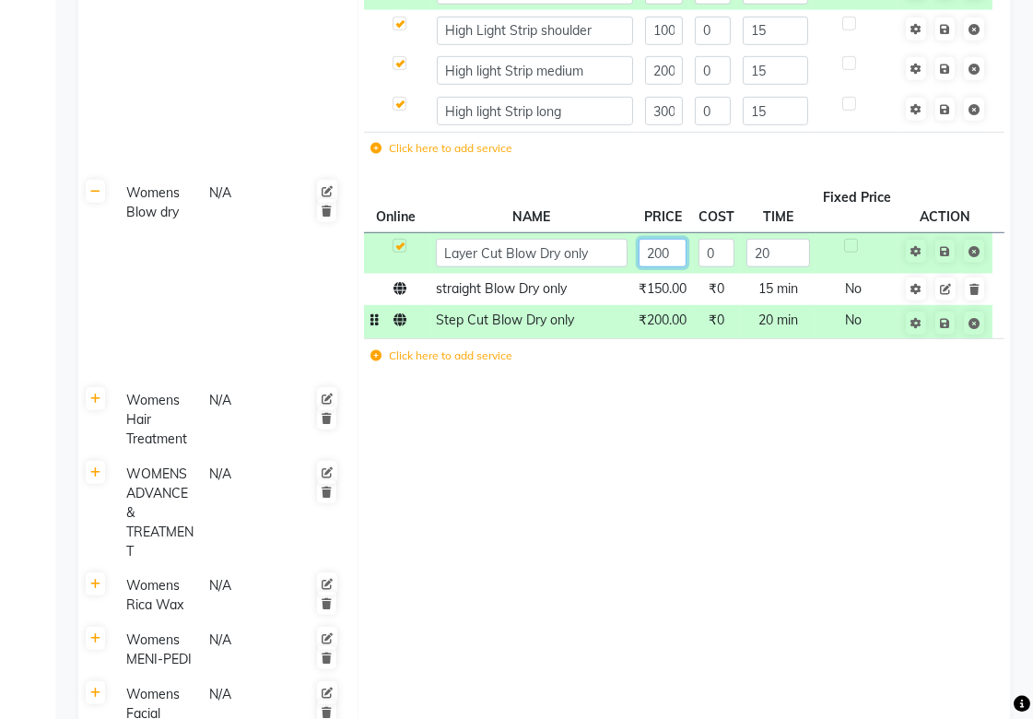
click at [677, 250] on input "200" at bounding box center [662, 253] width 48 height 29
type input "2"
type input "150"
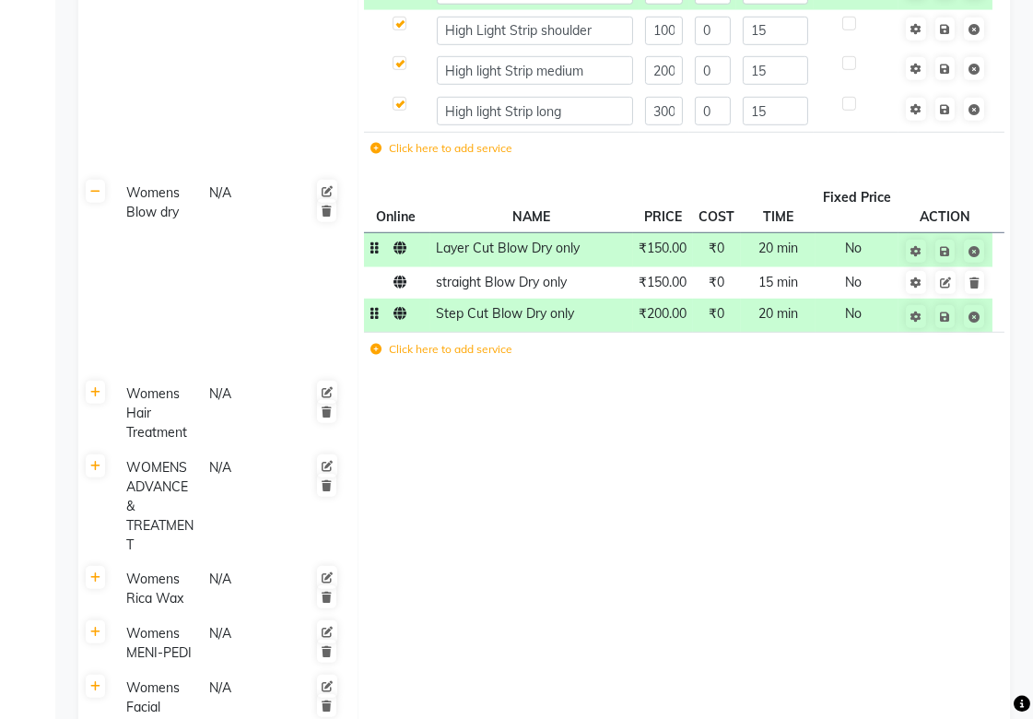
click at [602, 670] on tbody "Sider makeup N/A Online NAME PRICE COST TIME Fixed Price ACTION Sider makeup 15…" at bounding box center [543, 263] width 931 height 3251
click at [99, 196] on link at bounding box center [95, 191] width 19 height 23
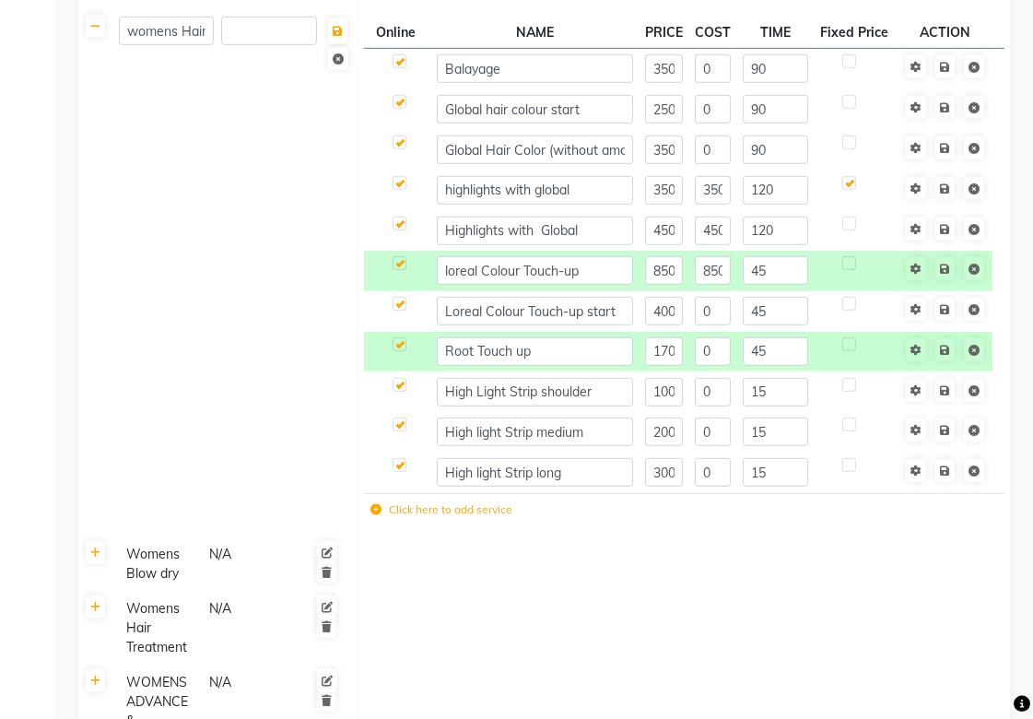
scroll to position [1228, 0]
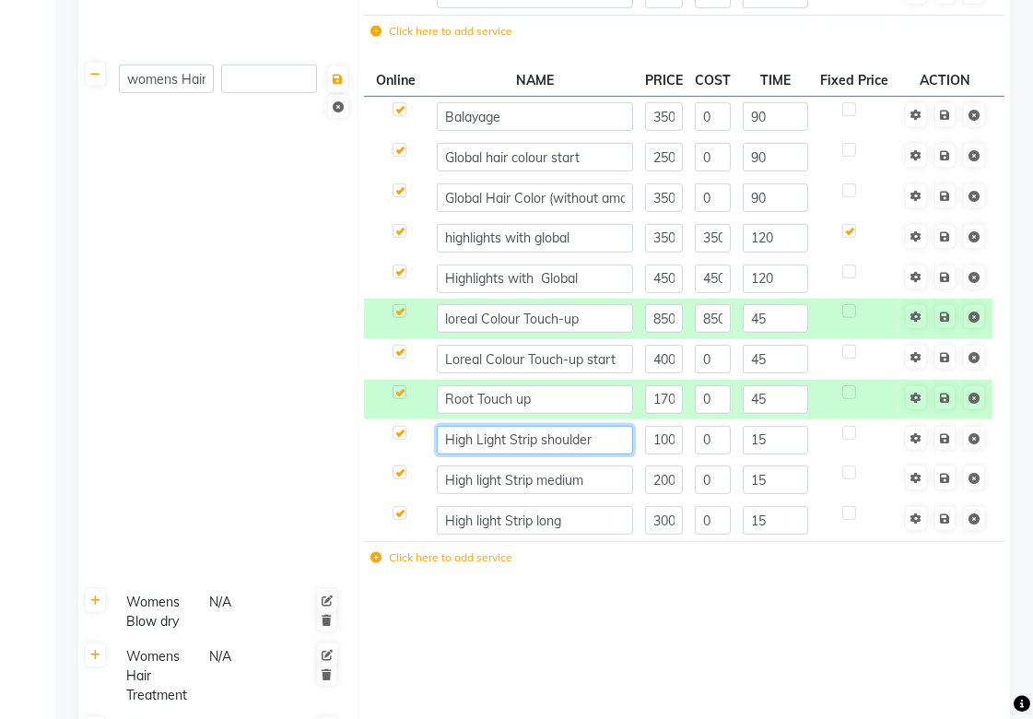
click at [617, 439] on input "High Light Strip shoulder" at bounding box center [535, 440] width 196 height 29
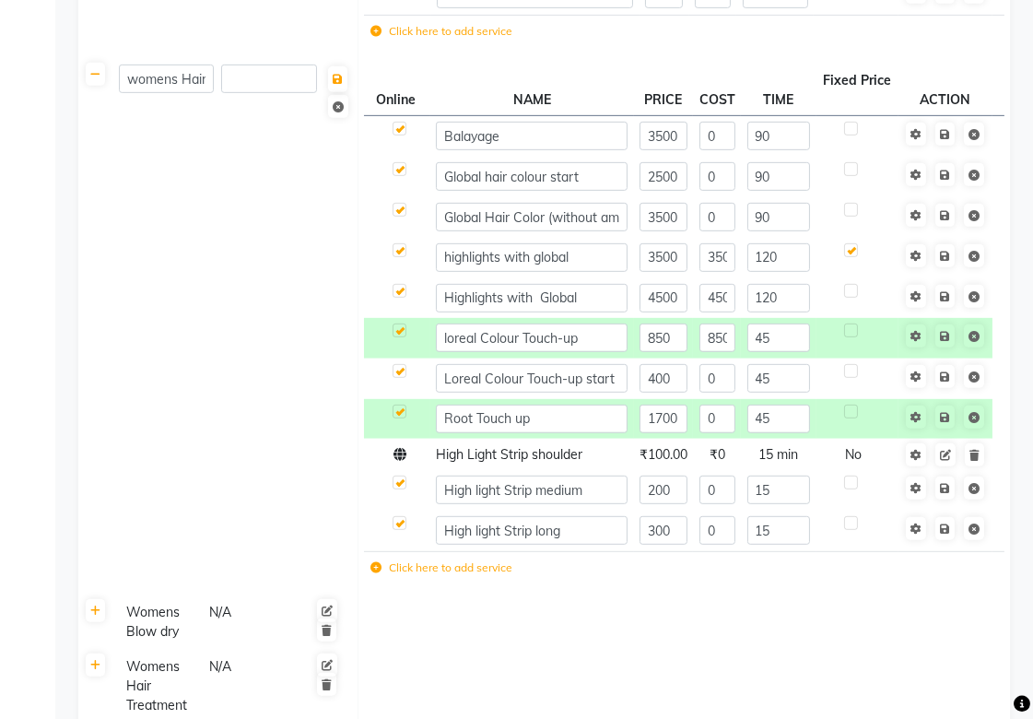
click at [466, 555] on td "Click here to add service" at bounding box center [552, 570] width 377 height 38
click at [458, 568] on label "Click here to add service" at bounding box center [441, 567] width 142 height 17
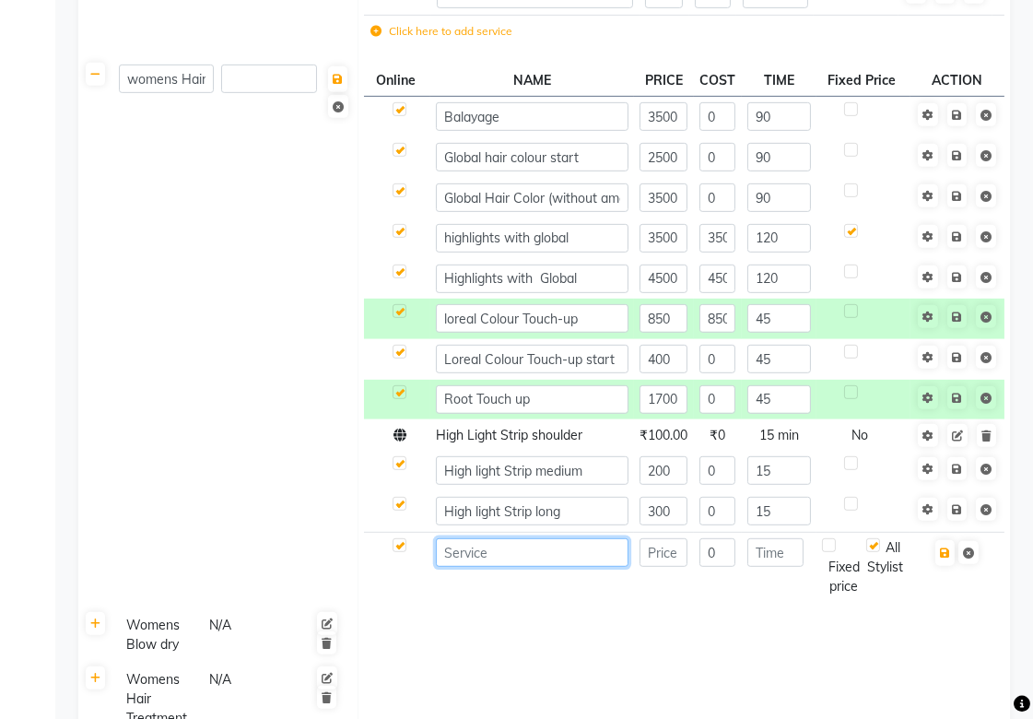
click at [474, 558] on input at bounding box center [532, 552] width 192 height 29
type input "l"
type input "fashion shad global"
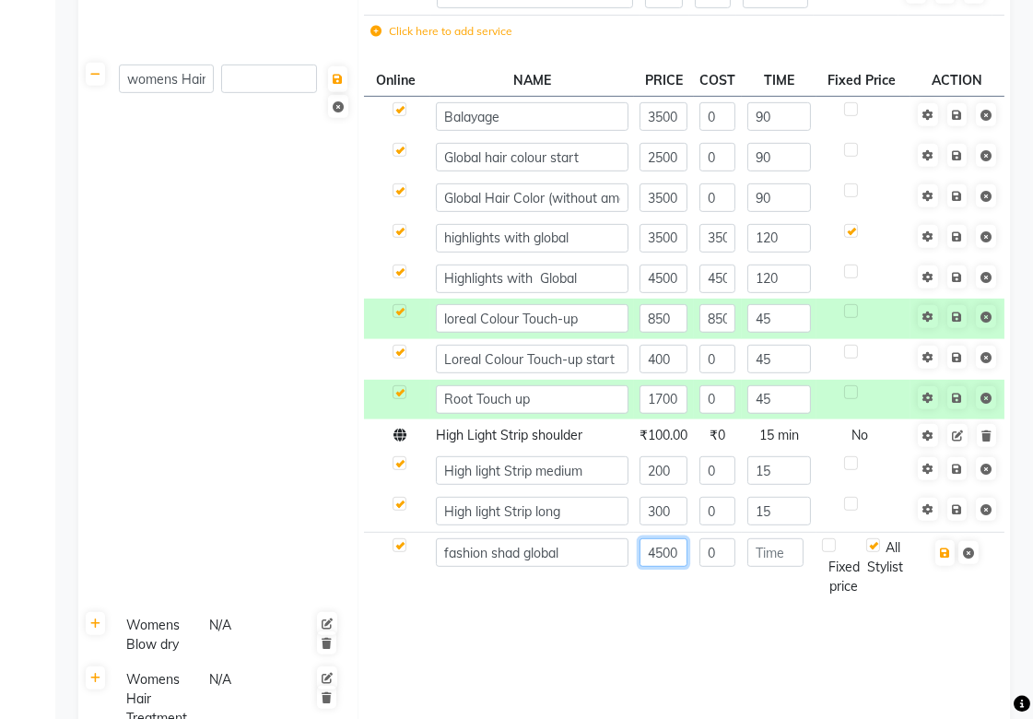
type input "4500"
type input "6"
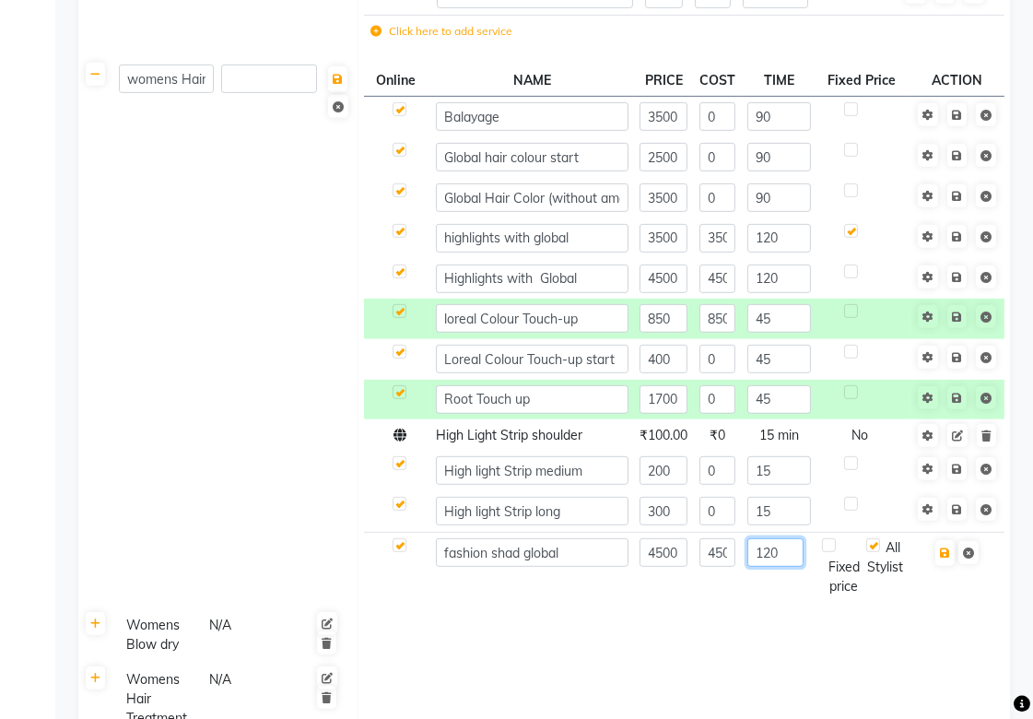
type input "120"
click at [468, 633] on td at bounding box center [683, 635] width 652 height 54
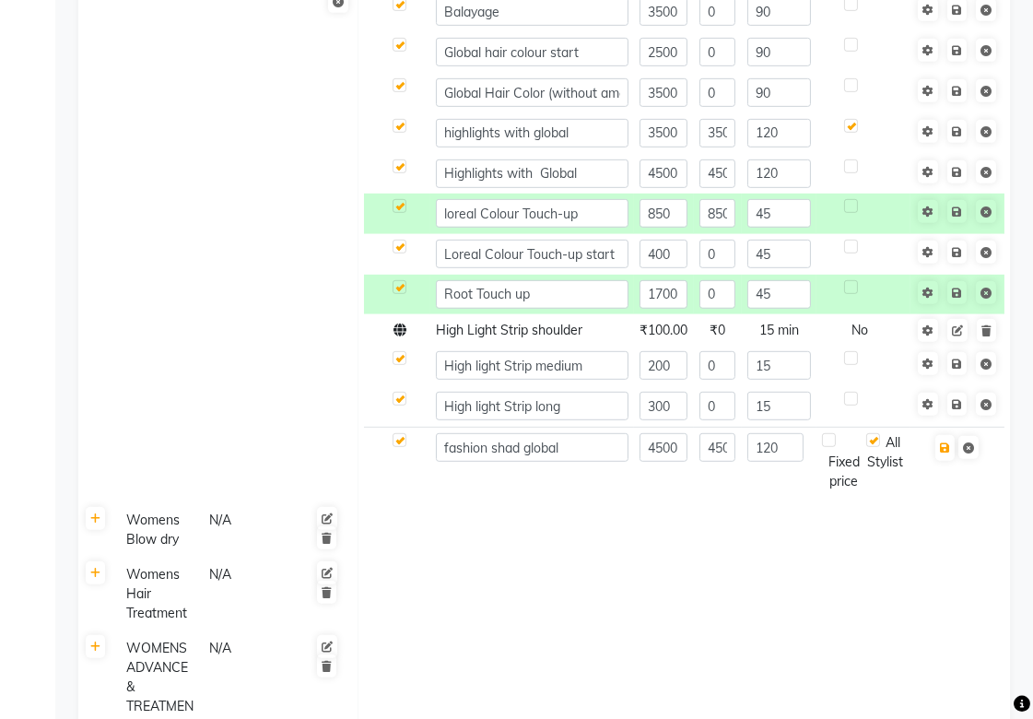
scroll to position [1432, 0]
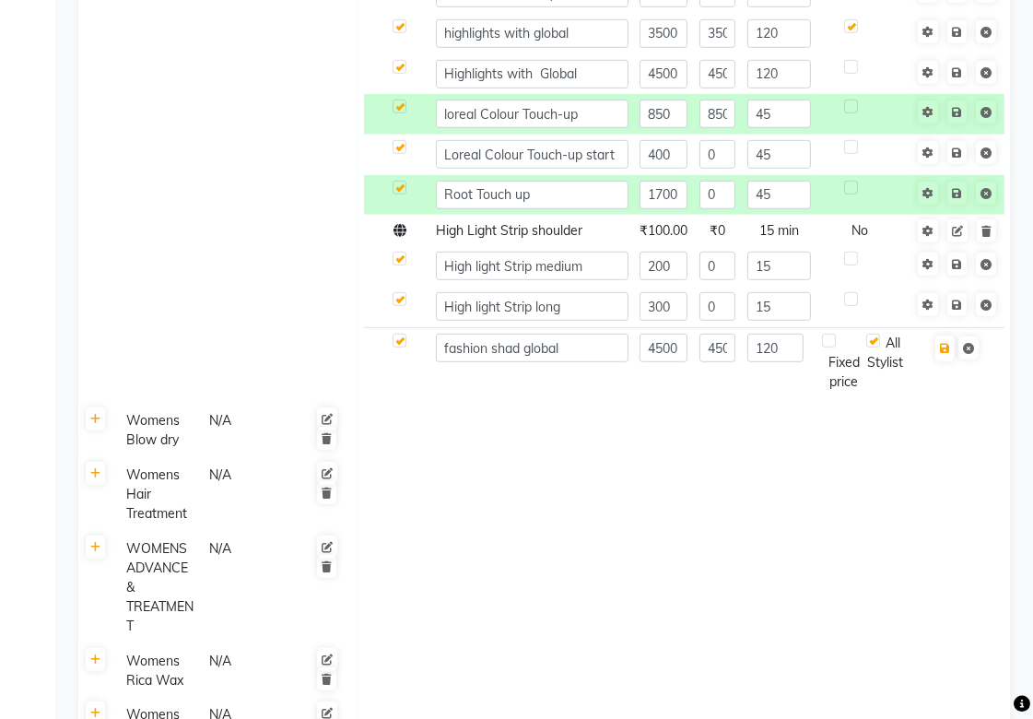
click at [399, 338] on label at bounding box center [399, 340] width 14 height 14
click at [399, 338] on input "checkbox" at bounding box center [398, 341] width 12 height 12
checkbox input "false"
click at [399, 304] on label at bounding box center [399, 299] width 14 height 14
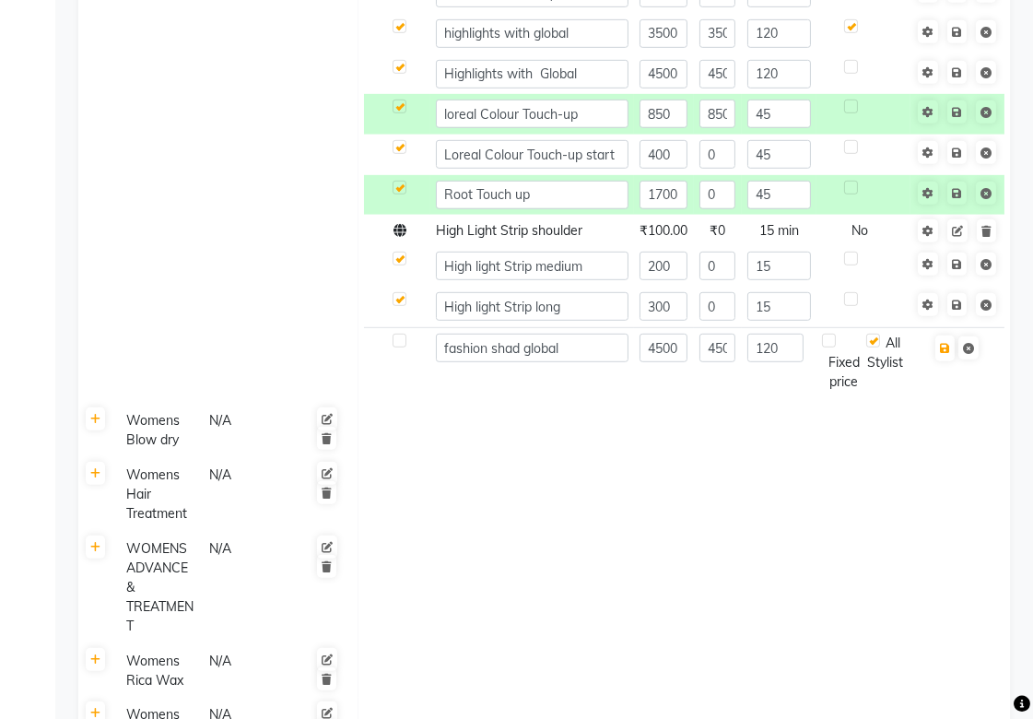
click at [399, 298] on label at bounding box center [399, 299] width 14 height 14
checkbox input "true"
click at [397, 341] on label at bounding box center [399, 340] width 14 height 14
click at [397, 341] on input "checkbox" at bounding box center [398, 341] width 12 height 12
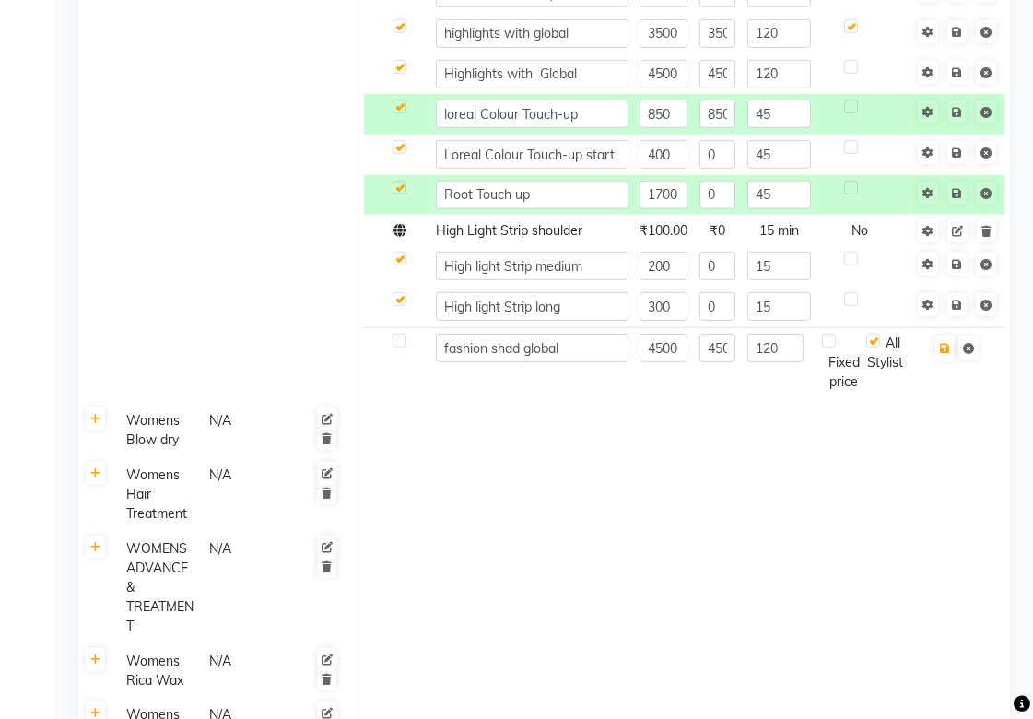
checkbox input "true"
click at [402, 237] on icon at bounding box center [399, 230] width 13 height 13
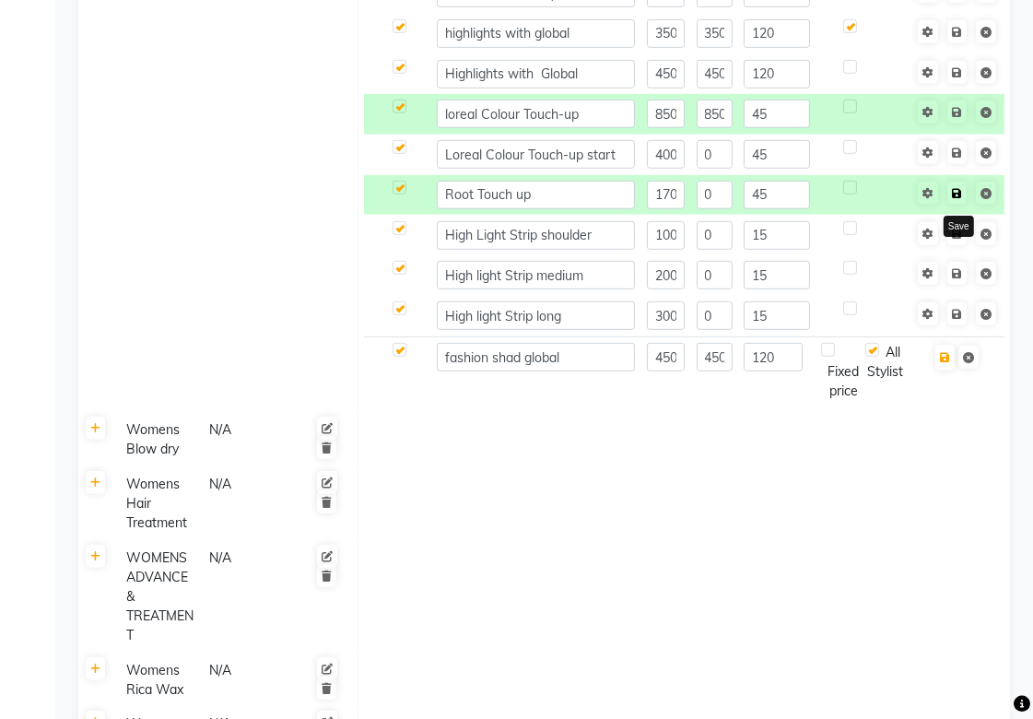
click at [956, 191] on icon at bounding box center [957, 193] width 10 height 11
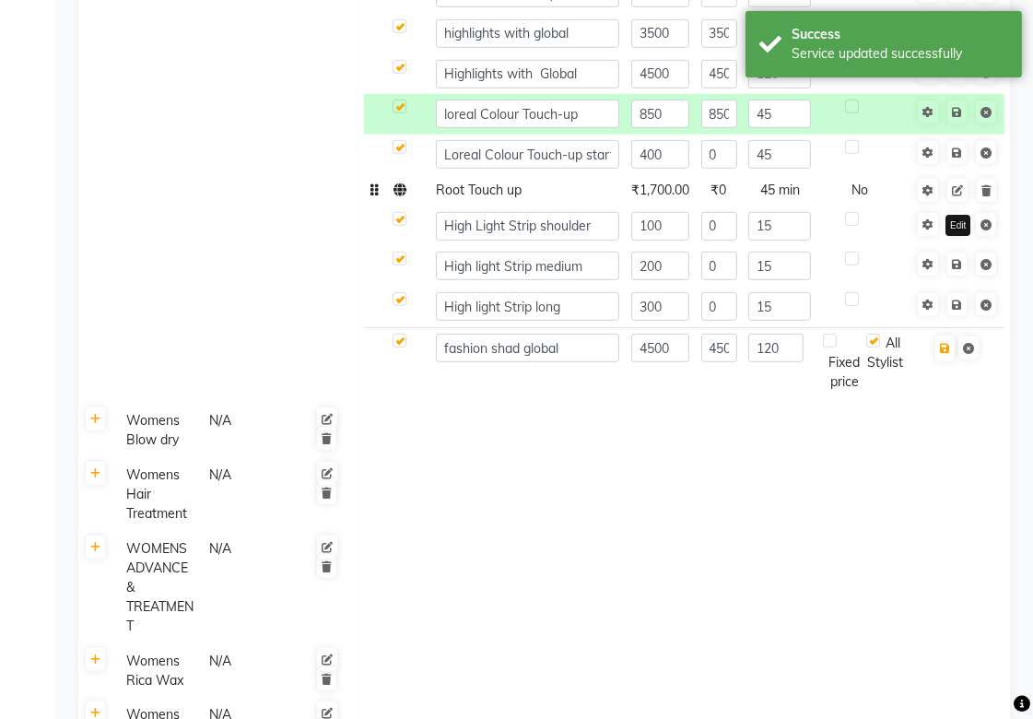
click at [956, 191] on icon at bounding box center [957, 190] width 11 height 11
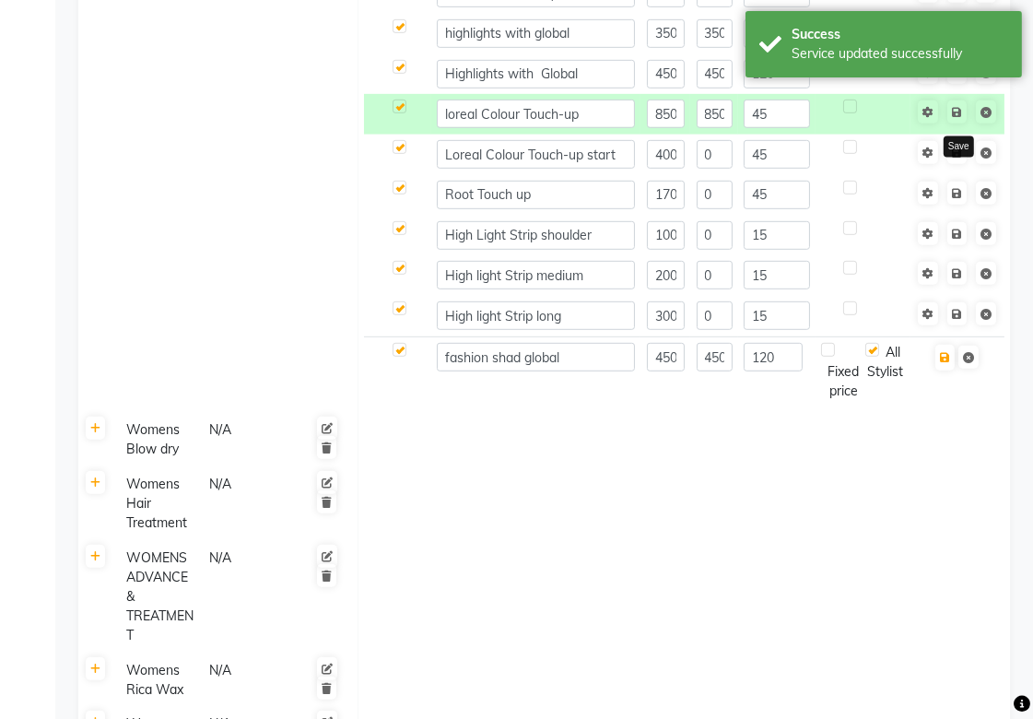
click at [953, 107] on icon at bounding box center [957, 112] width 10 height 11
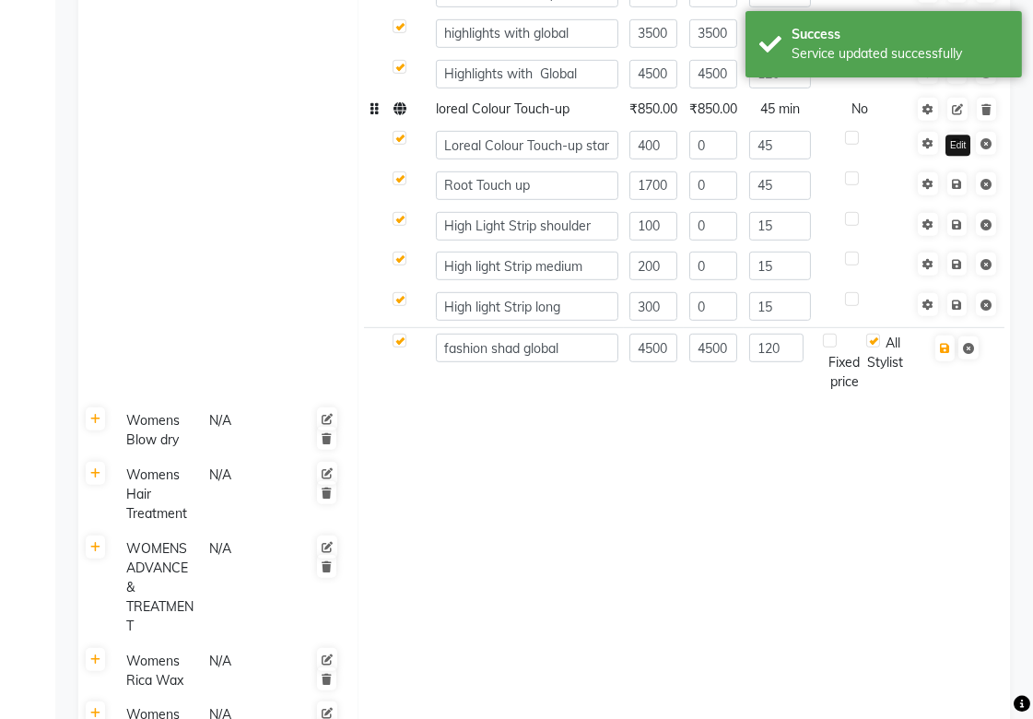
click at [953, 107] on icon at bounding box center [957, 109] width 11 height 11
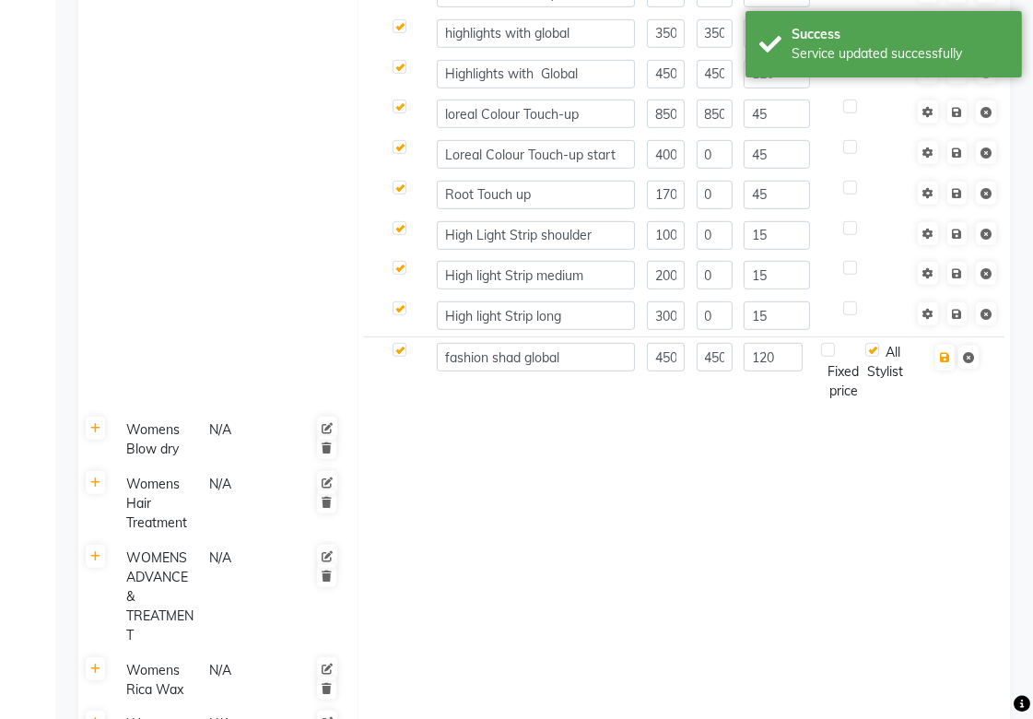
scroll to position [1535, 0]
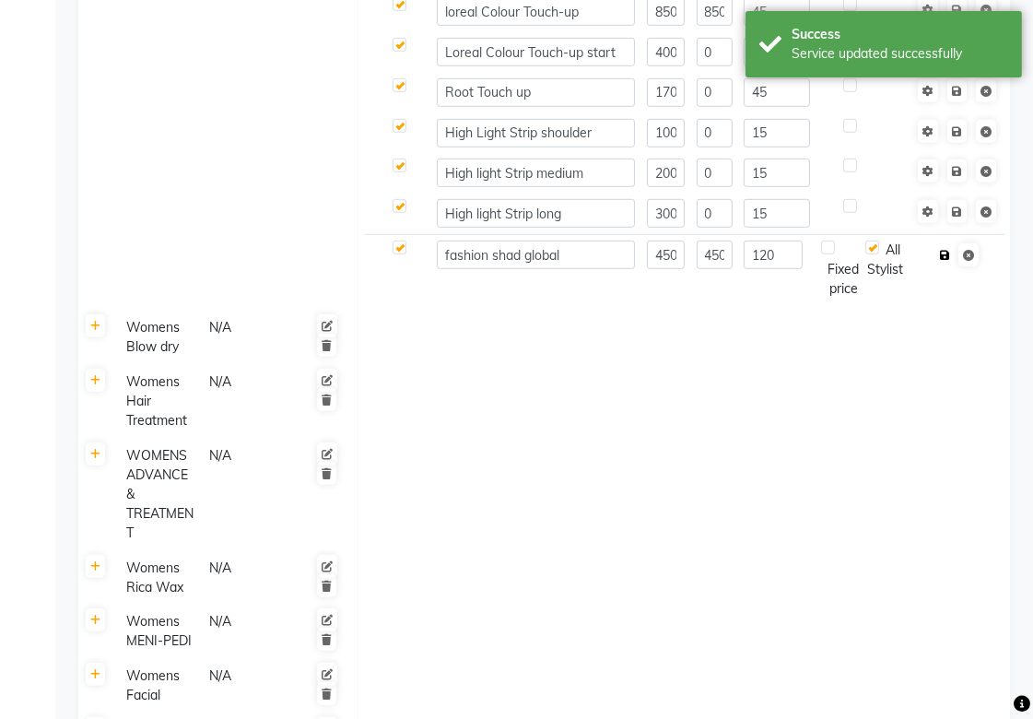
click at [946, 251] on icon "button" at bounding box center [945, 255] width 10 height 11
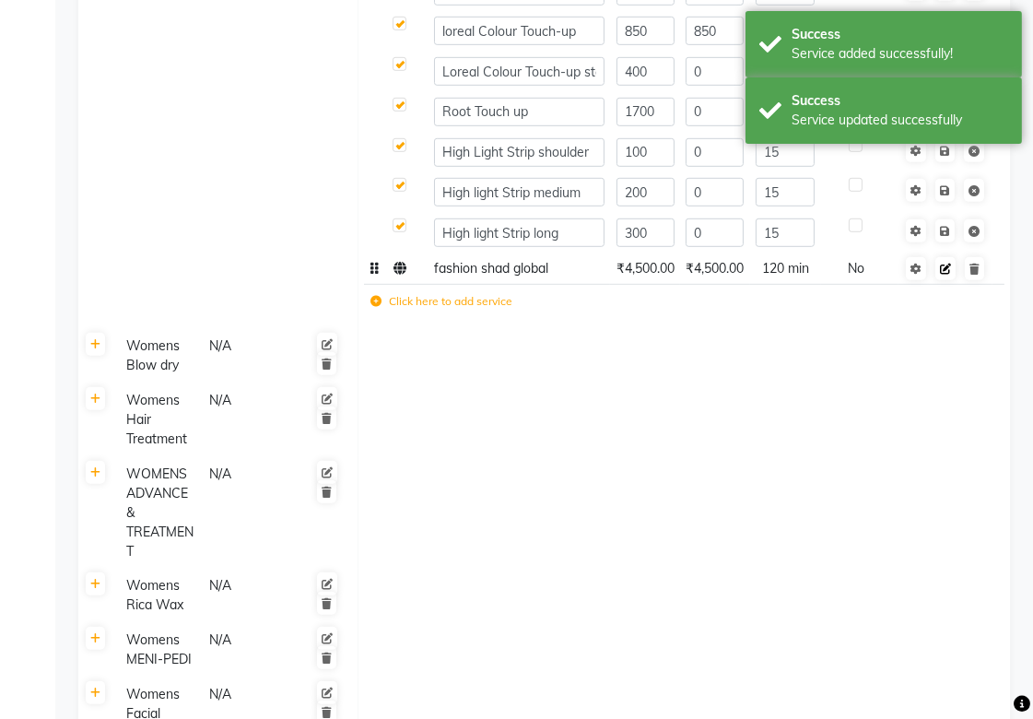
click at [942, 264] on icon at bounding box center [945, 268] width 11 height 11
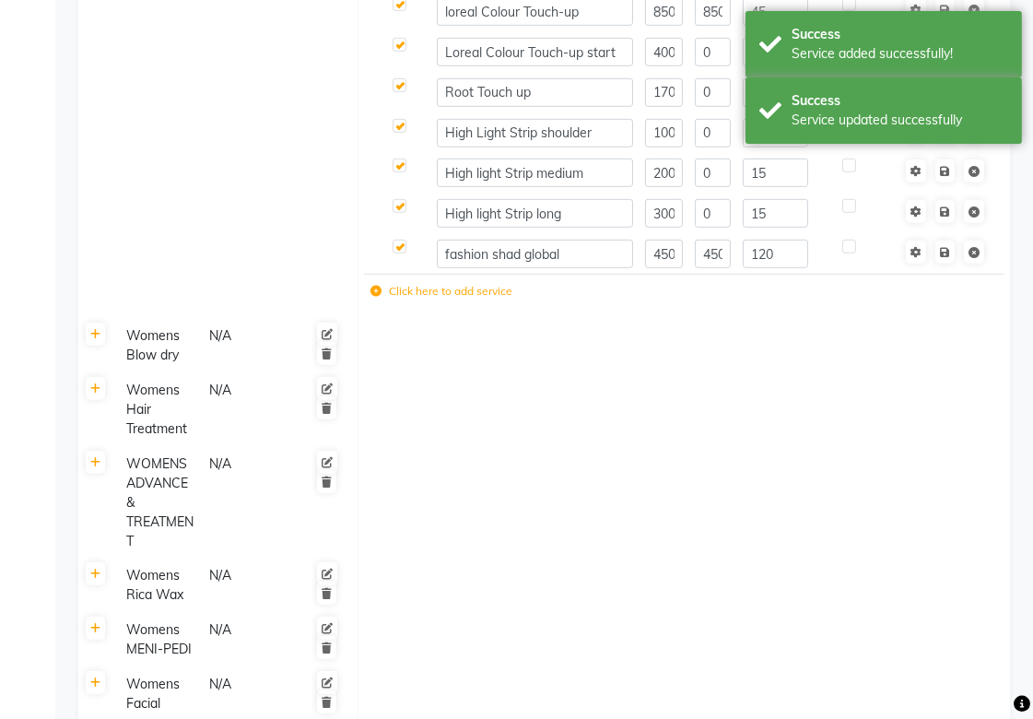
click at [881, 437] on td at bounding box center [683, 409] width 652 height 74
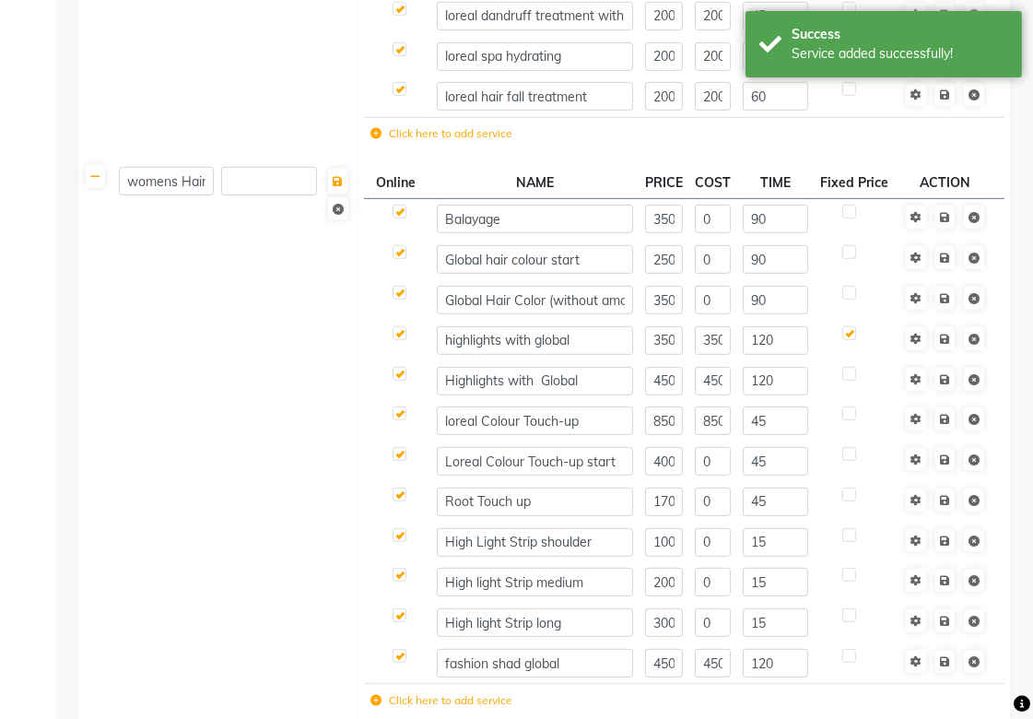
scroll to position [1228, 0]
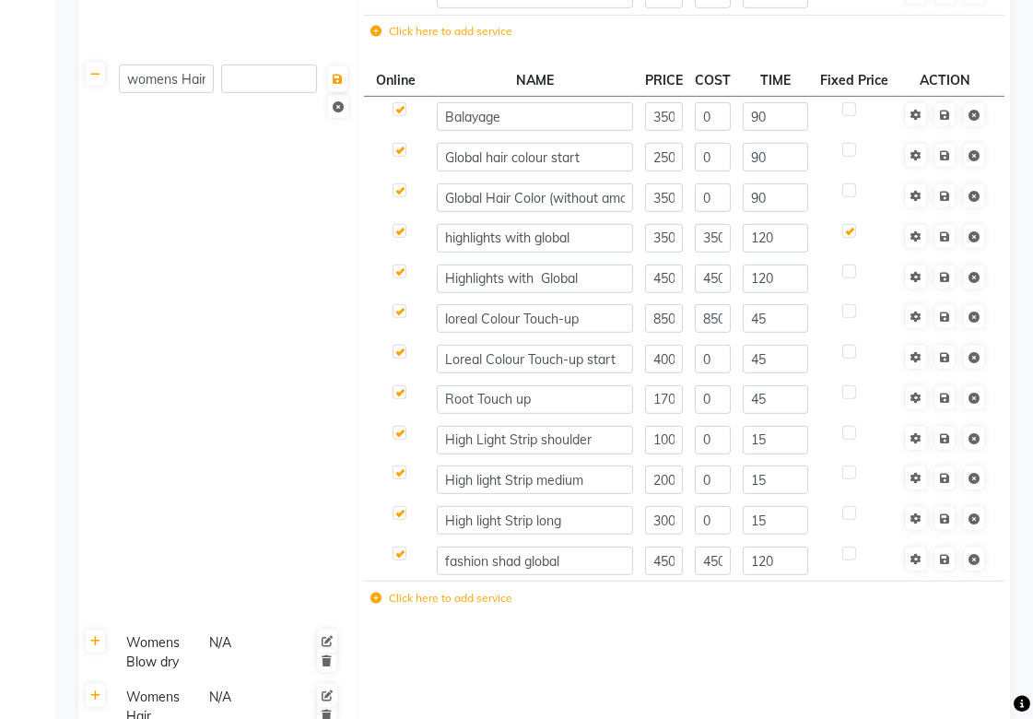
click at [450, 594] on label "Click here to add service" at bounding box center [441, 598] width 142 height 17
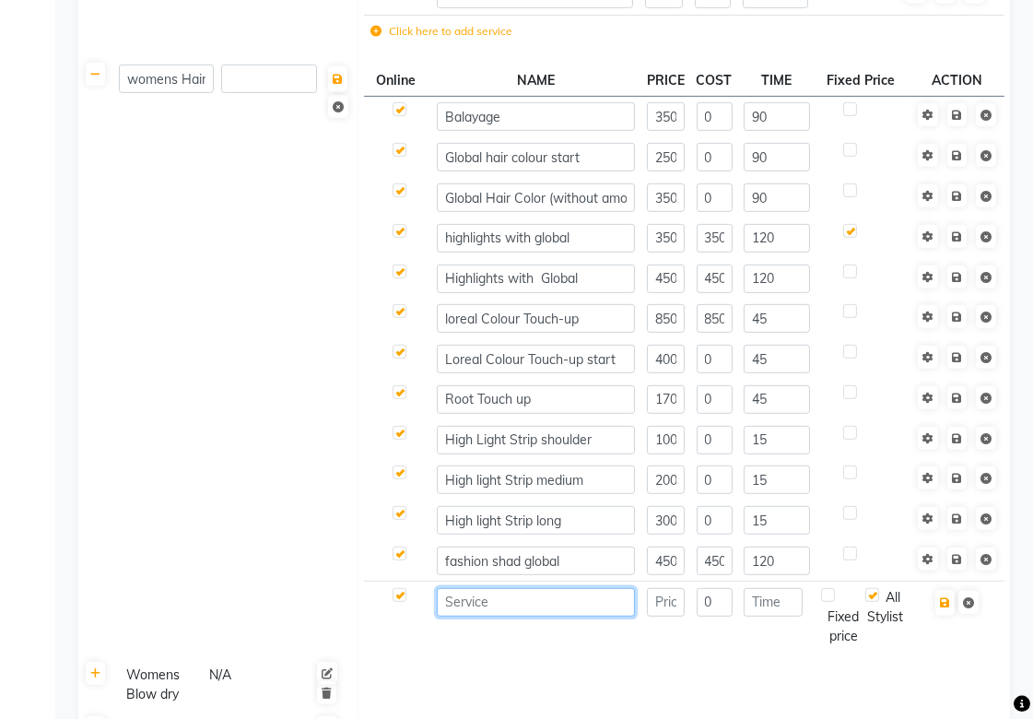
click at [476, 600] on input at bounding box center [536, 602] width 198 height 29
type input "Mehendi 1Packet"
type input "100"
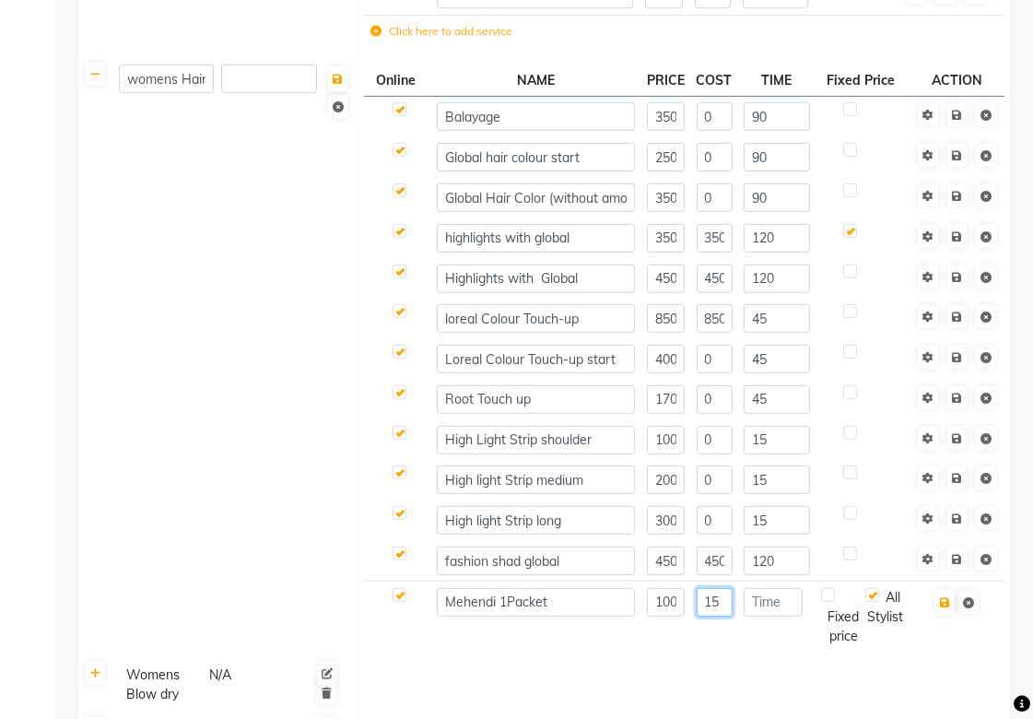
type input "15"
click at [946, 599] on icon "button" at bounding box center [945, 602] width 10 height 11
click at [925, 660] on td at bounding box center [957, 621] width 94 height 81
click at [946, 601] on icon "button" at bounding box center [945, 602] width 10 height 11
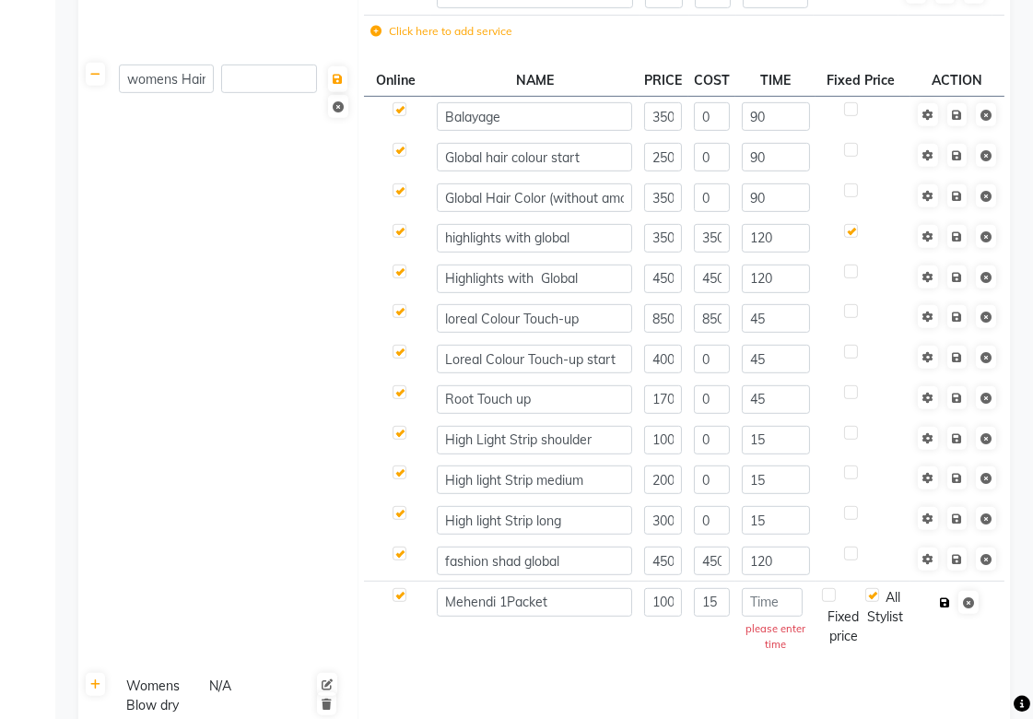
click at [946, 601] on icon "button" at bounding box center [945, 602] width 10 height 11
click at [424, 649] on td at bounding box center [397, 621] width 67 height 81
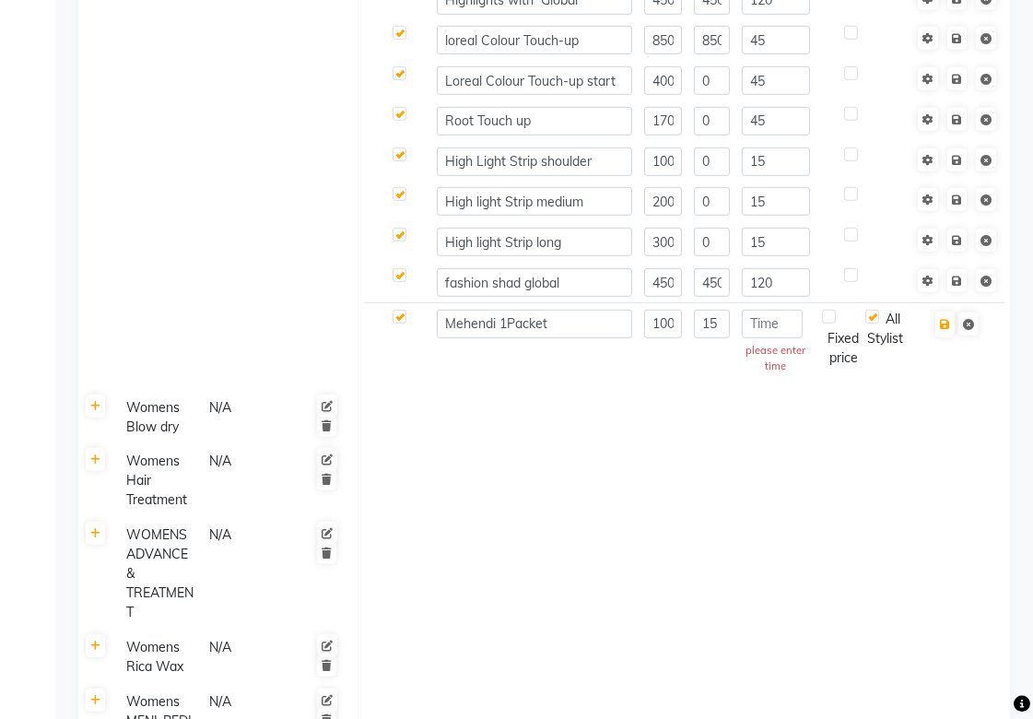
scroll to position [1535, 0]
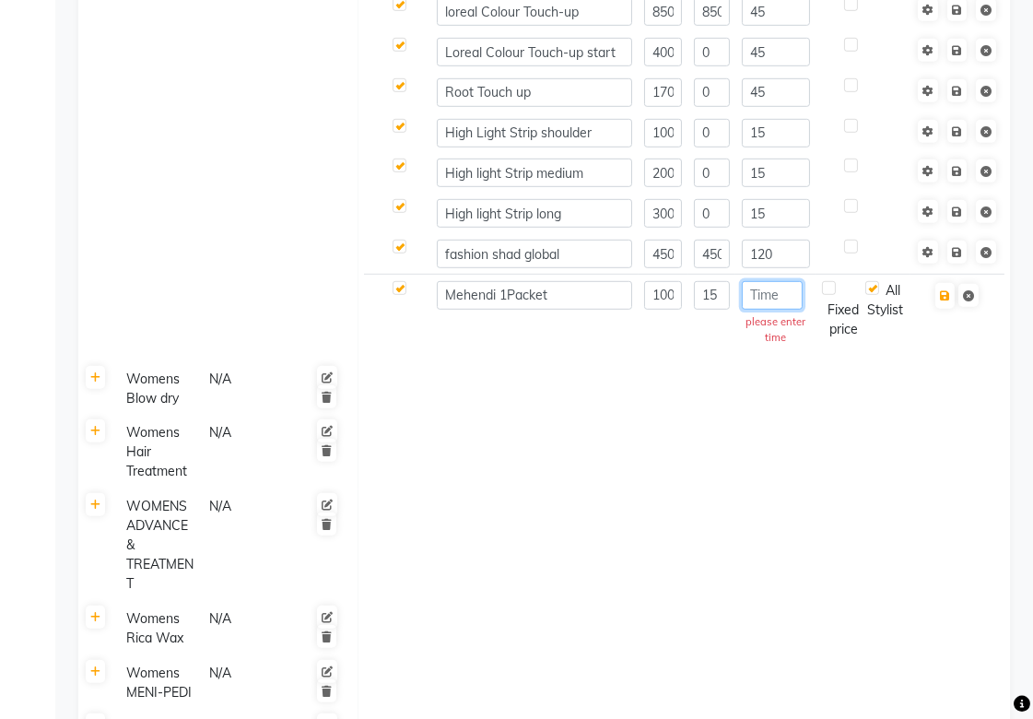
click at [780, 301] on input "number" at bounding box center [772, 295] width 61 height 29
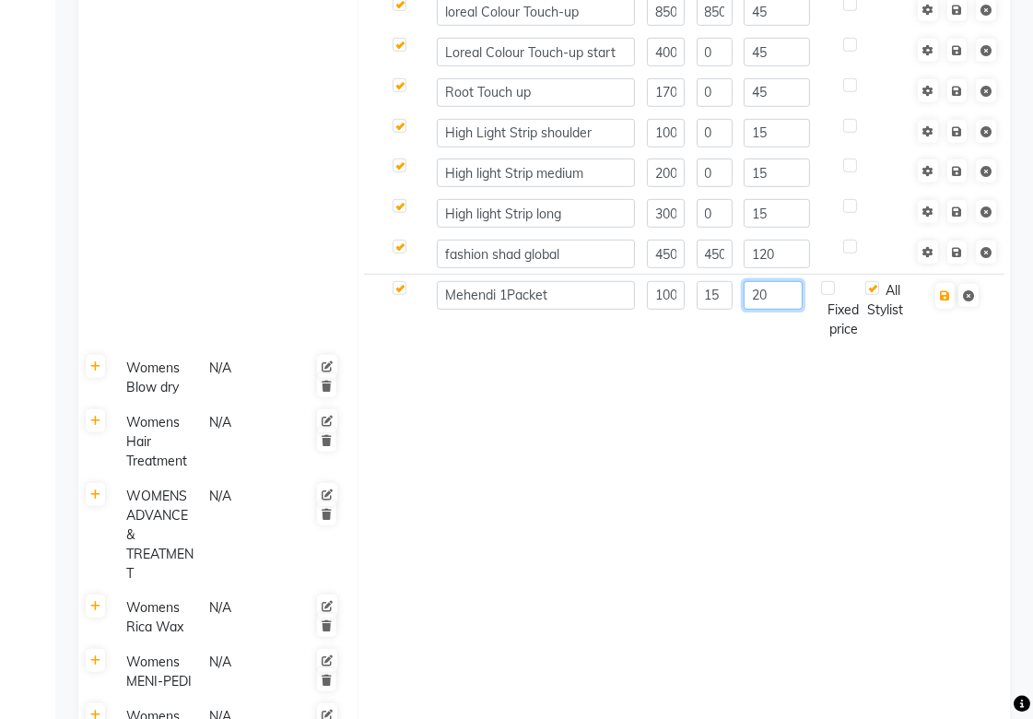
type input "20"
click at [754, 376] on td at bounding box center [683, 378] width 652 height 54
click at [946, 295] on icon "button" at bounding box center [945, 295] width 10 height 11
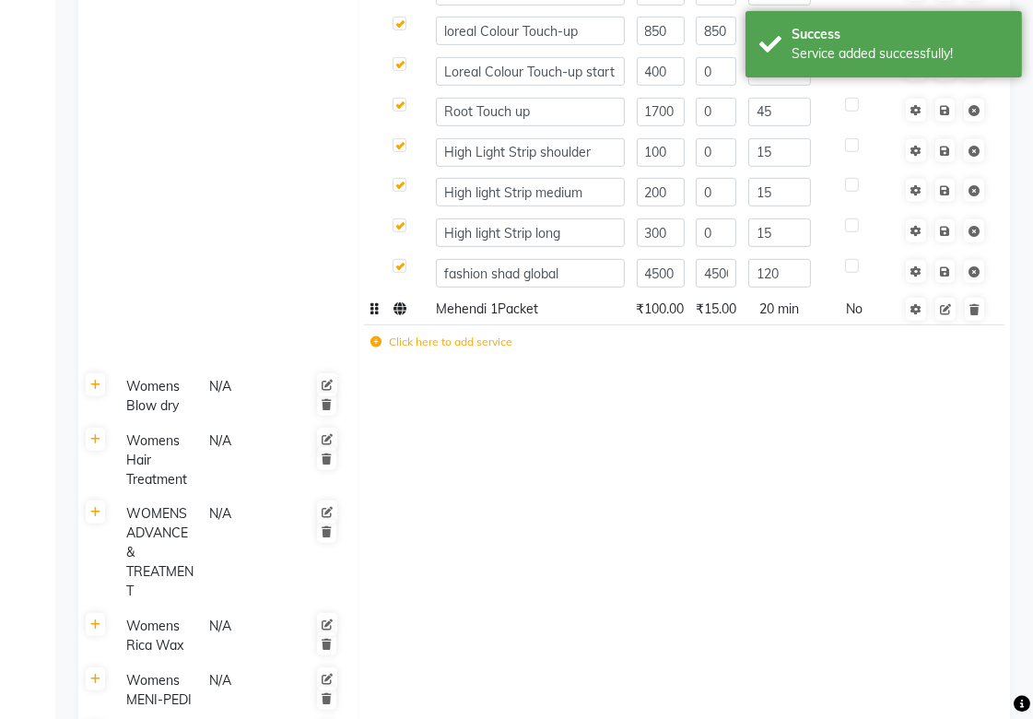
click at [944, 321] on td at bounding box center [945, 308] width 94 height 31
click at [947, 309] on icon at bounding box center [945, 309] width 11 height 11
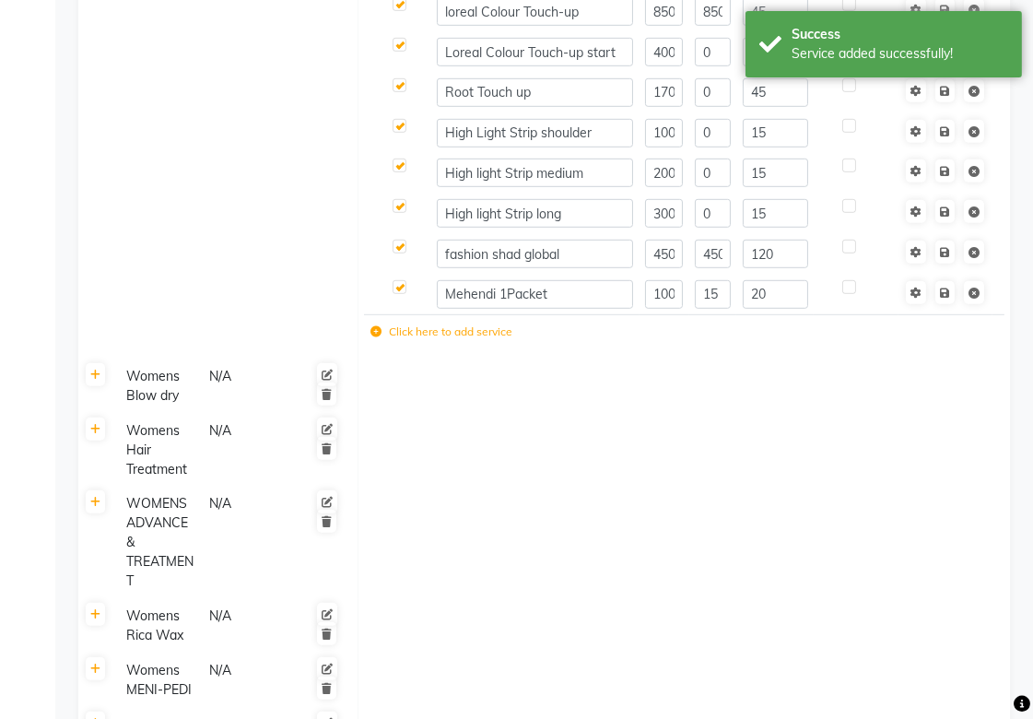
click at [680, 526] on td at bounding box center [683, 542] width 652 height 112
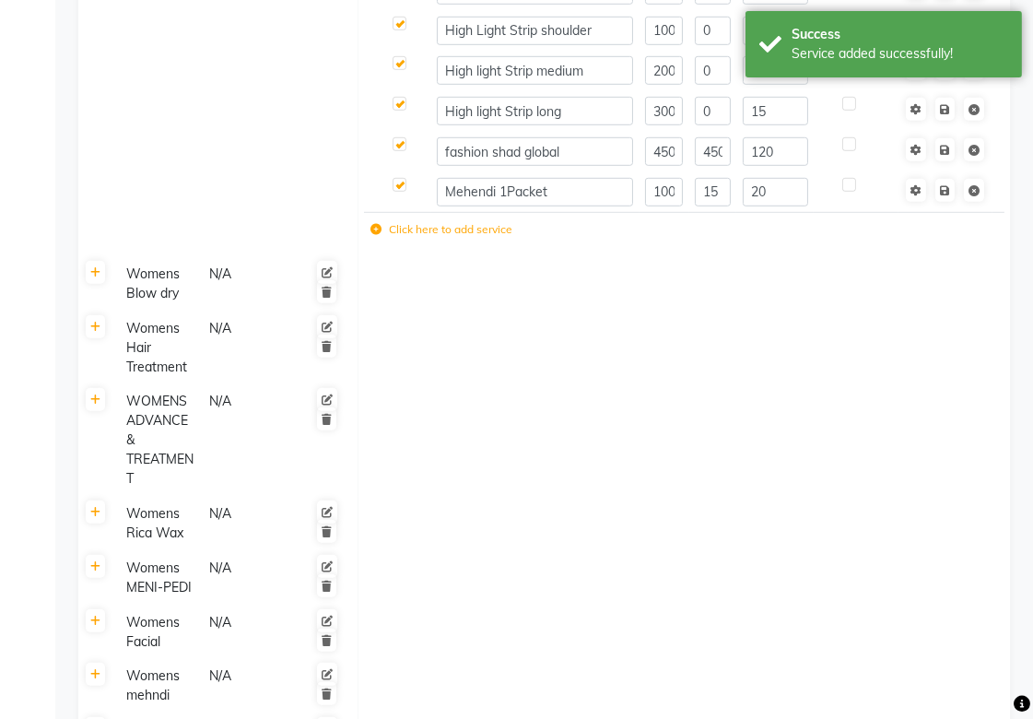
scroll to position [1842, 0]
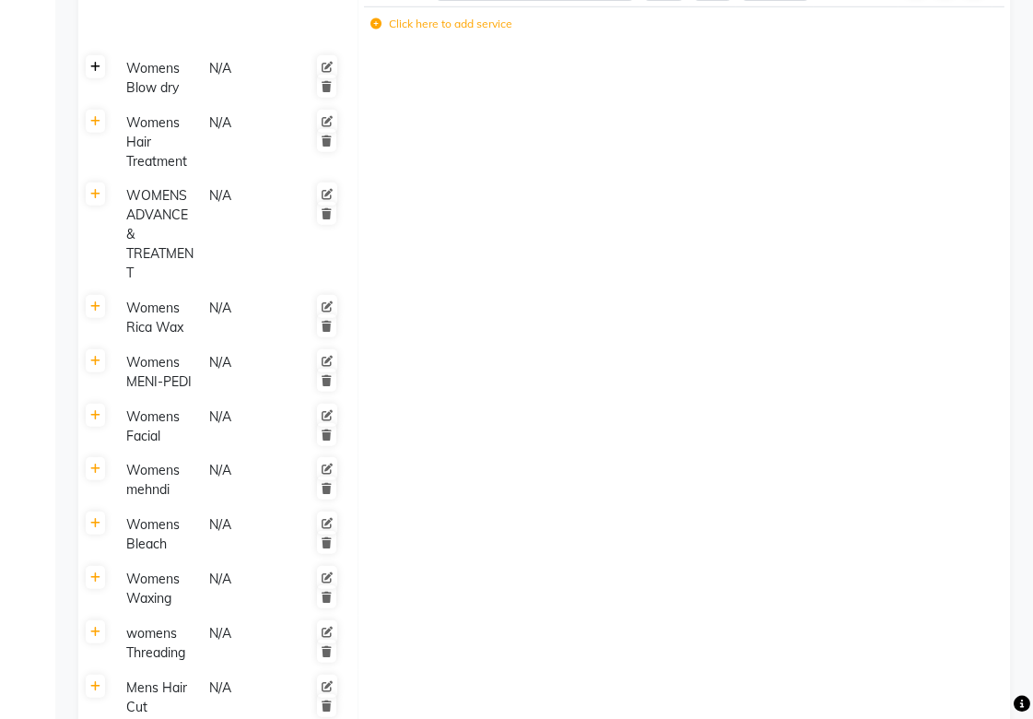
click at [93, 68] on icon at bounding box center [95, 67] width 10 height 11
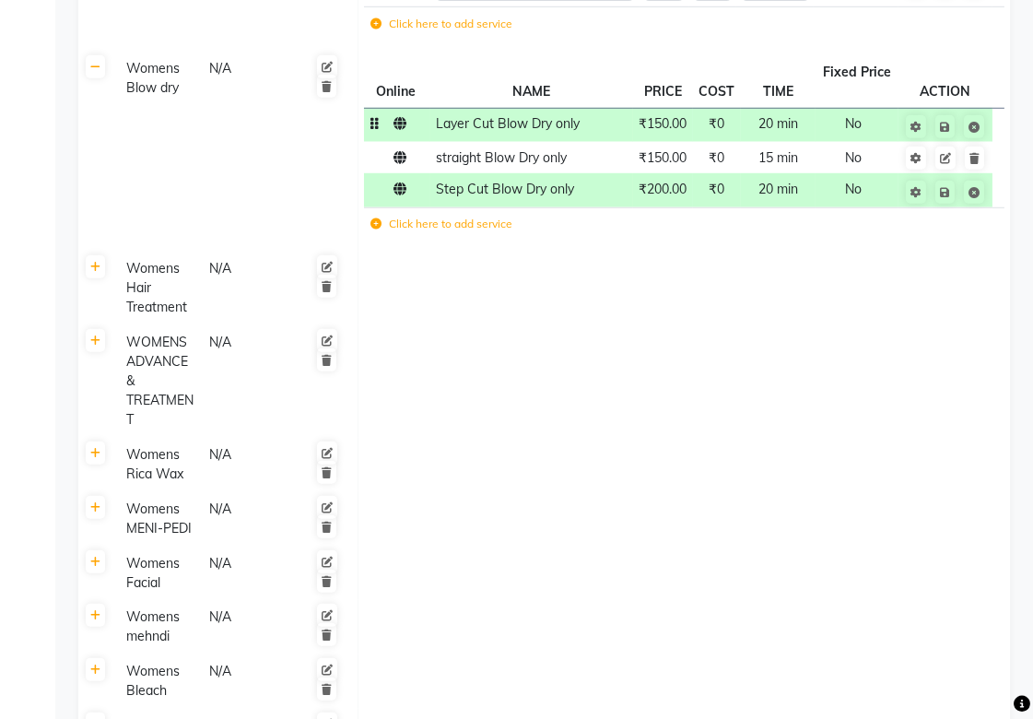
click at [398, 130] on icon at bounding box center [399, 123] width 13 height 13
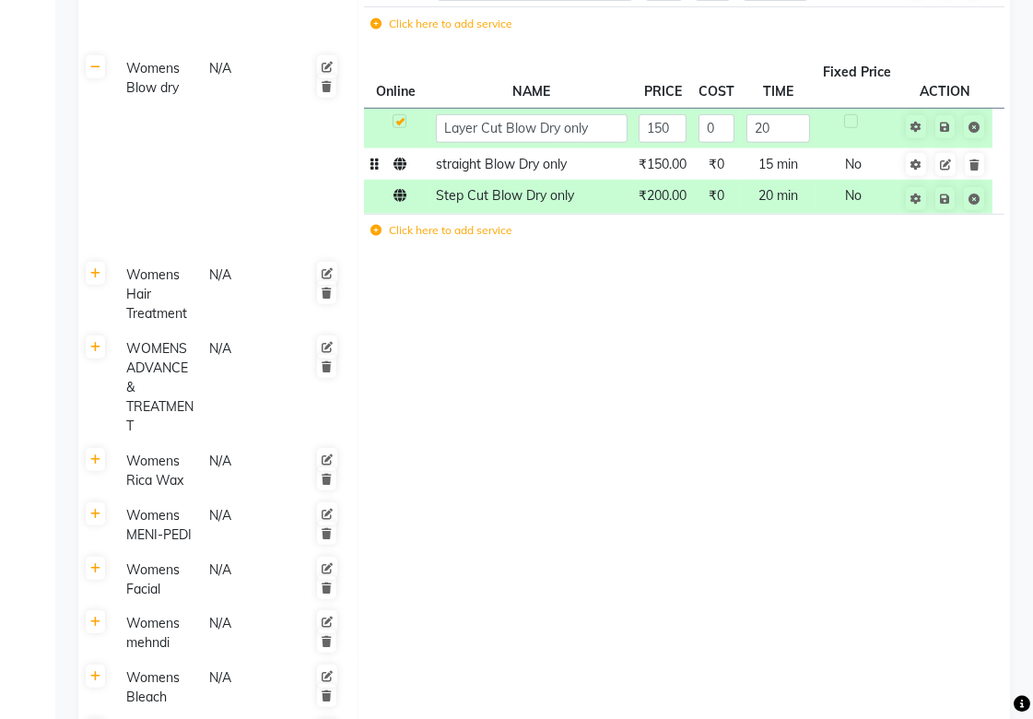
click at [400, 162] on icon at bounding box center [399, 164] width 13 height 13
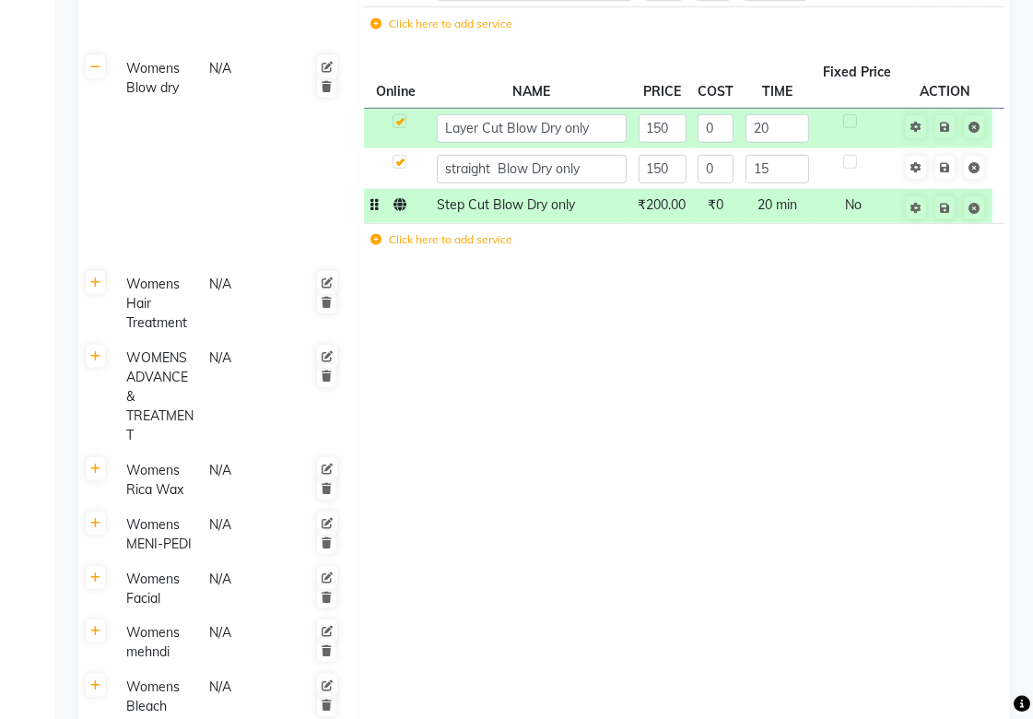
click at [401, 204] on icon at bounding box center [399, 204] width 13 height 13
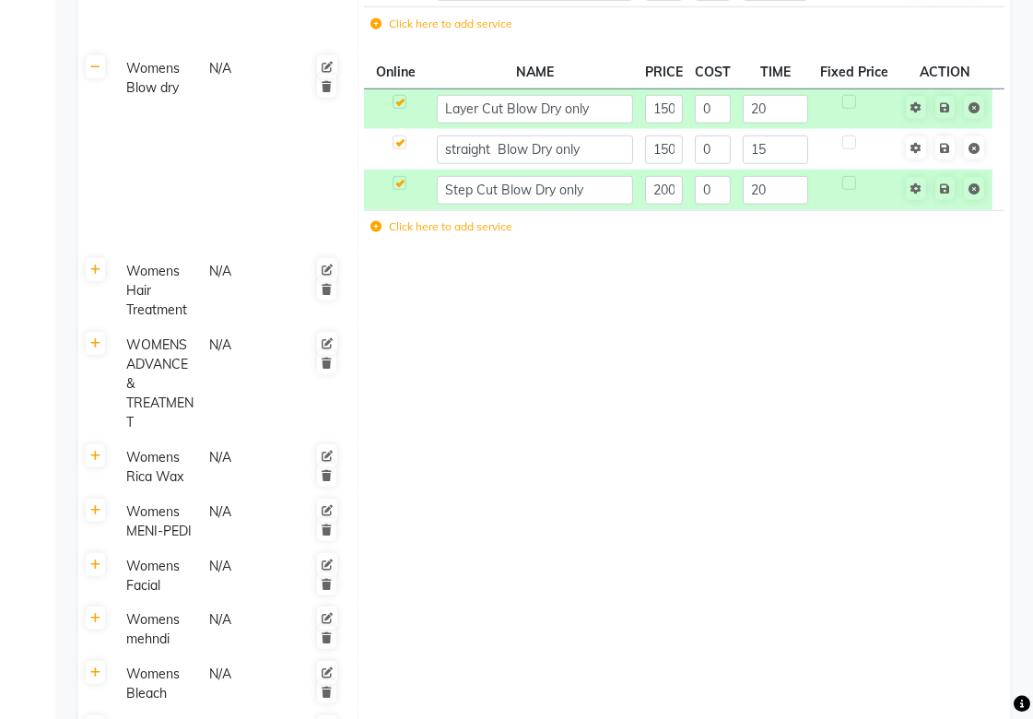
click at [445, 307] on td at bounding box center [683, 291] width 652 height 74
click at [94, 274] on icon at bounding box center [95, 269] width 10 height 11
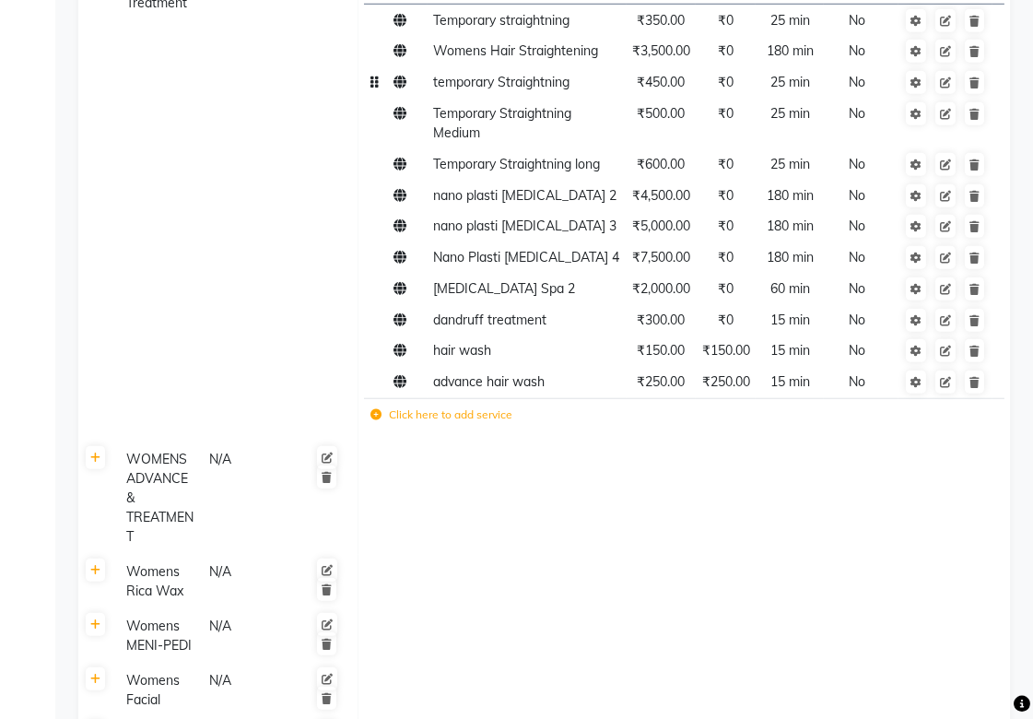
scroll to position [2047, 0]
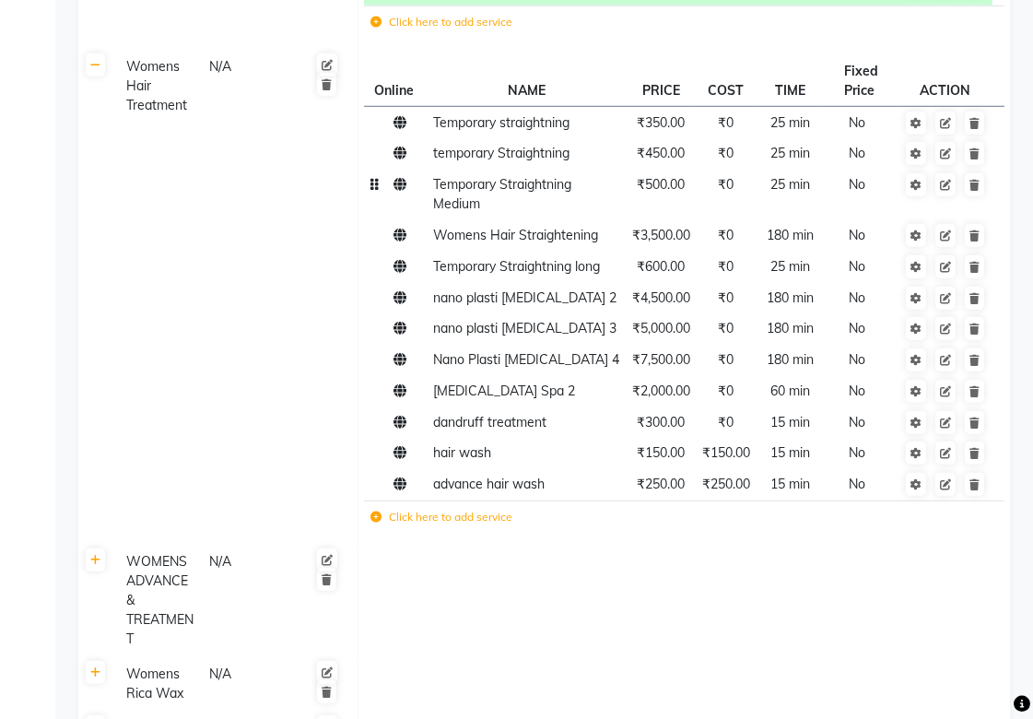
click at [472, 199] on span "Temporary Straightning Medium" at bounding box center [502, 194] width 138 height 36
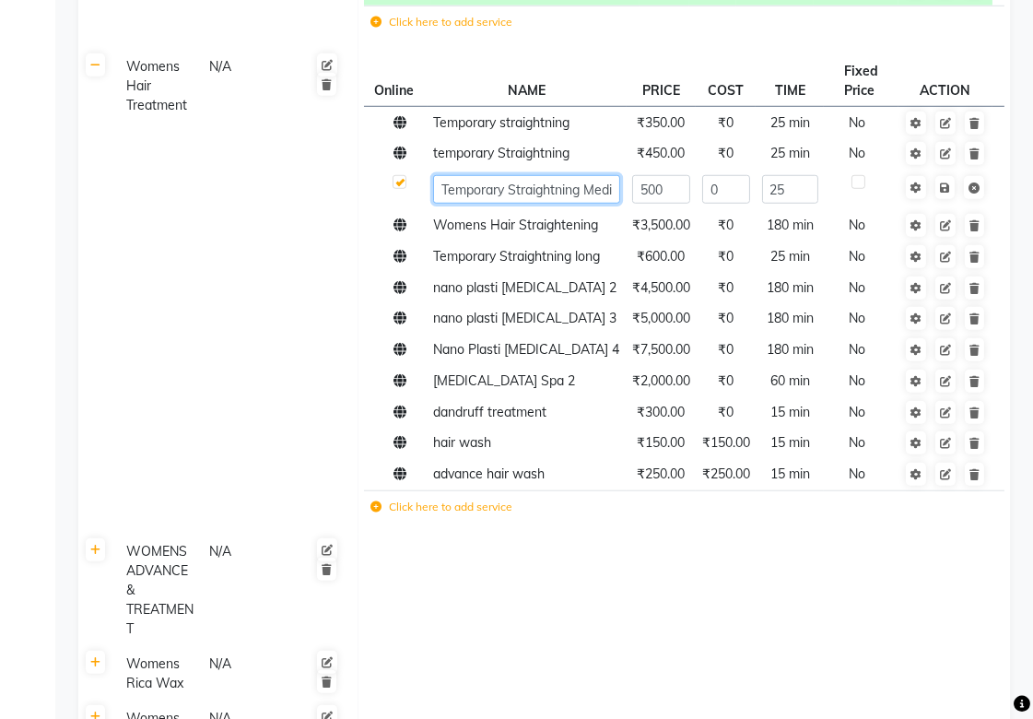
click at [586, 181] on input "Temporary Straightning Medium" at bounding box center [526, 189] width 187 height 29
type input "Temporary Straitening Medium"
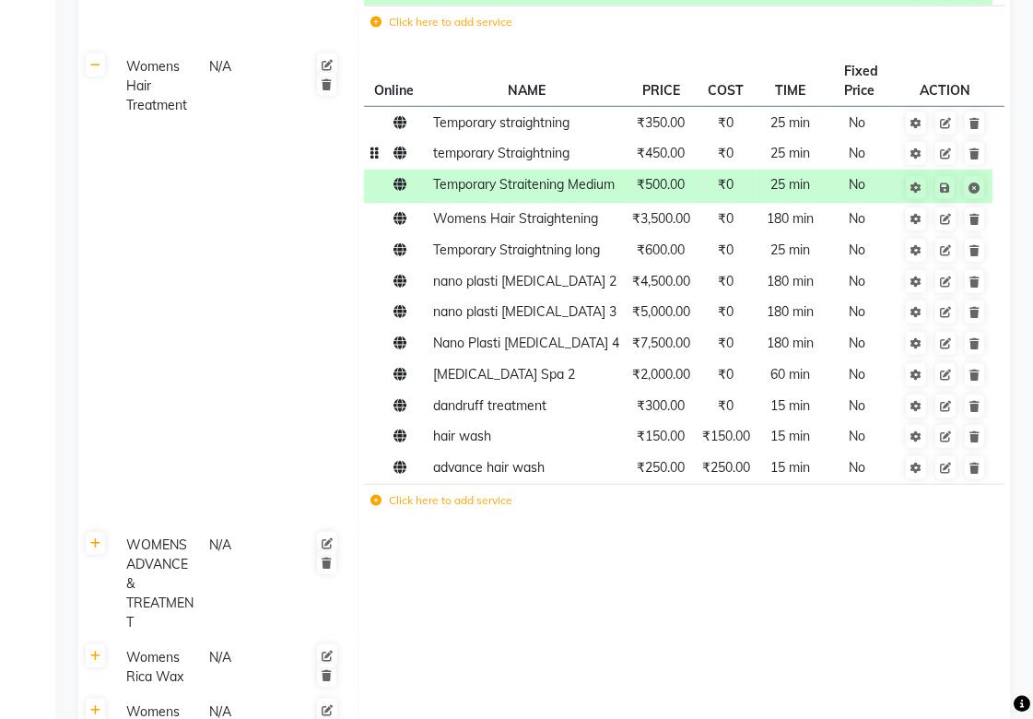
click at [517, 155] on span "temporary Straightning" at bounding box center [501, 153] width 136 height 17
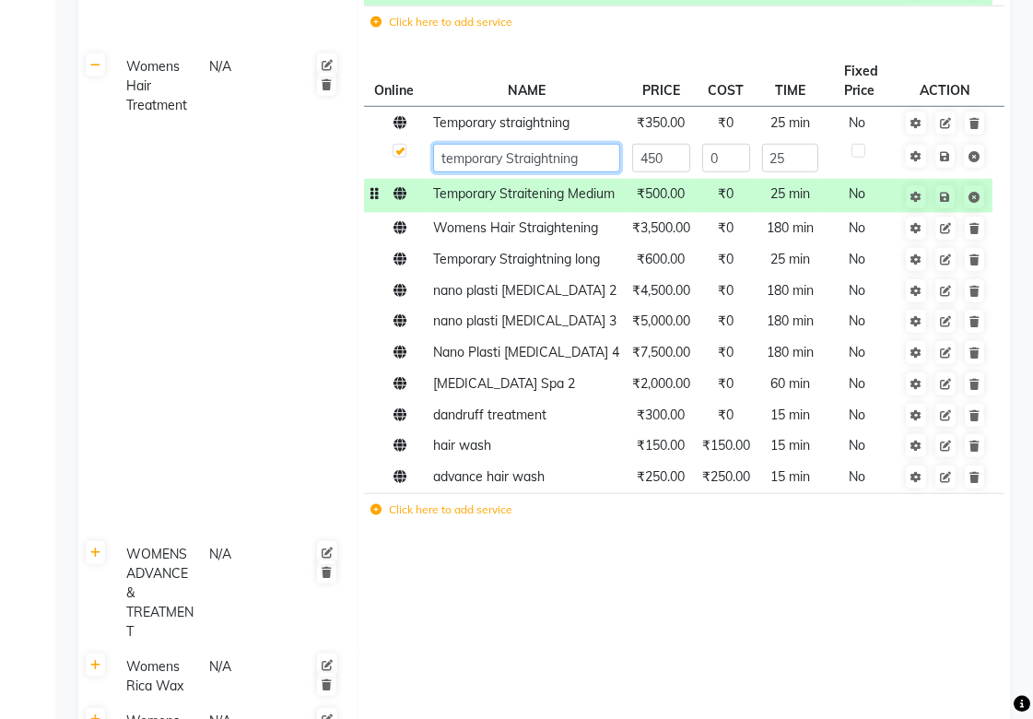
type input "temporary Straitening"
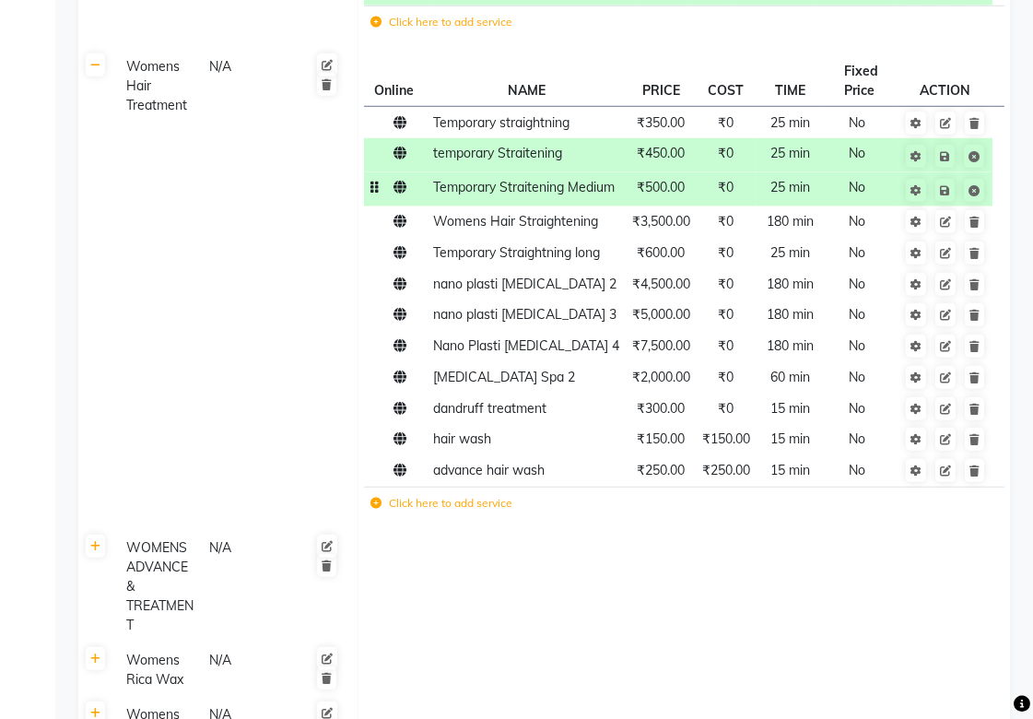
click at [538, 201] on td "Temporary Straitening Medium" at bounding box center [526, 189] width 199 height 34
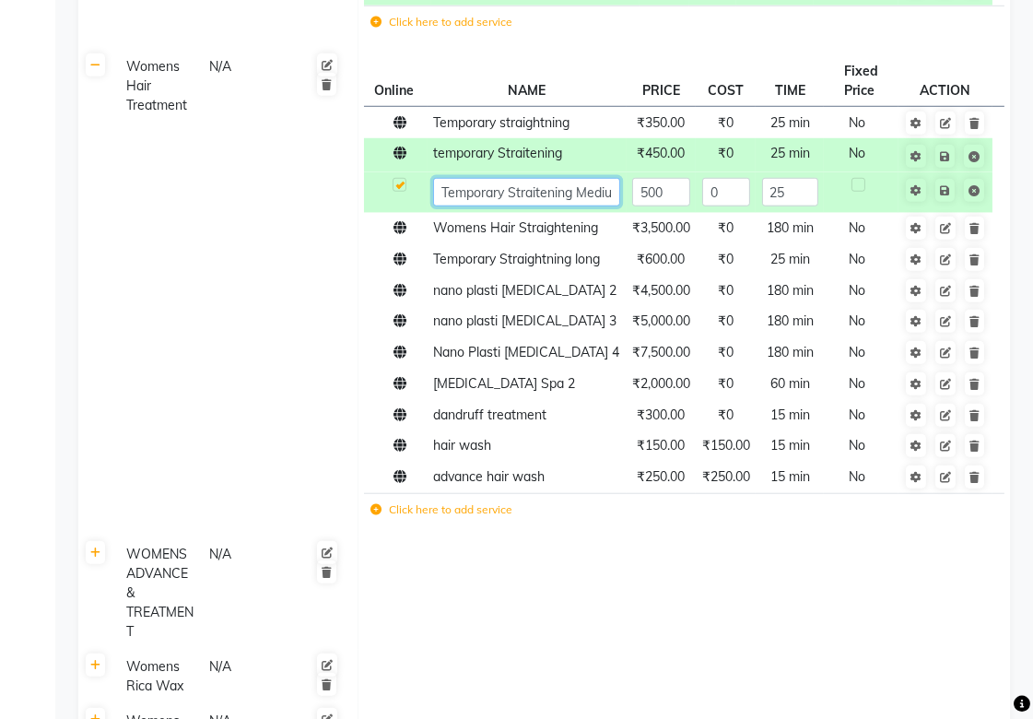
click at [541, 190] on input "Temporary Straitening Medium" at bounding box center [526, 192] width 187 height 29
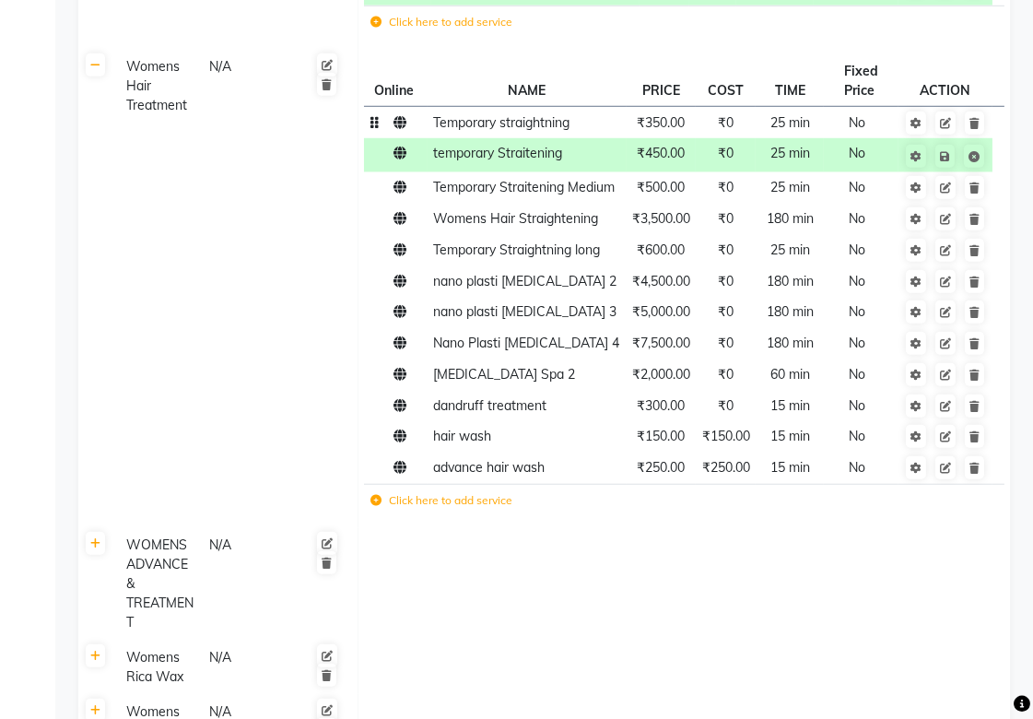
click at [538, 123] on span "Temporary straightning" at bounding box center [501, 122] width 136 height 17
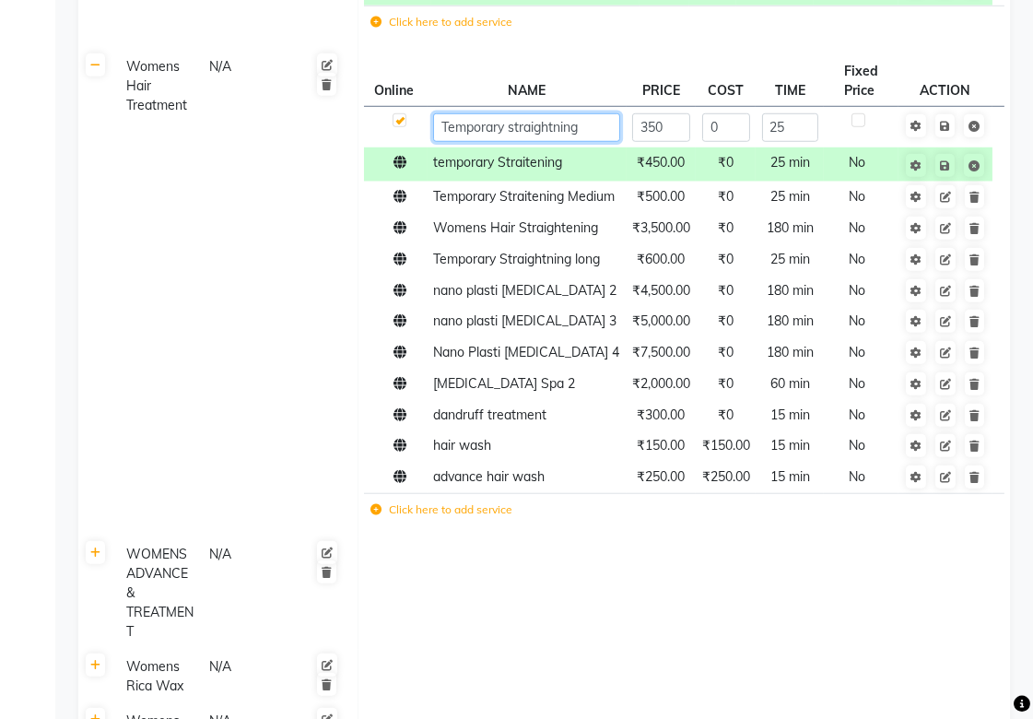
click at [594, 129] on input "Temporary straightning" at bounding box center [526, 127] width 187 height 29
click at [567, 205] on td "Temporary Straitening Medium" at bounding box center [526, 196] width 199 height 31
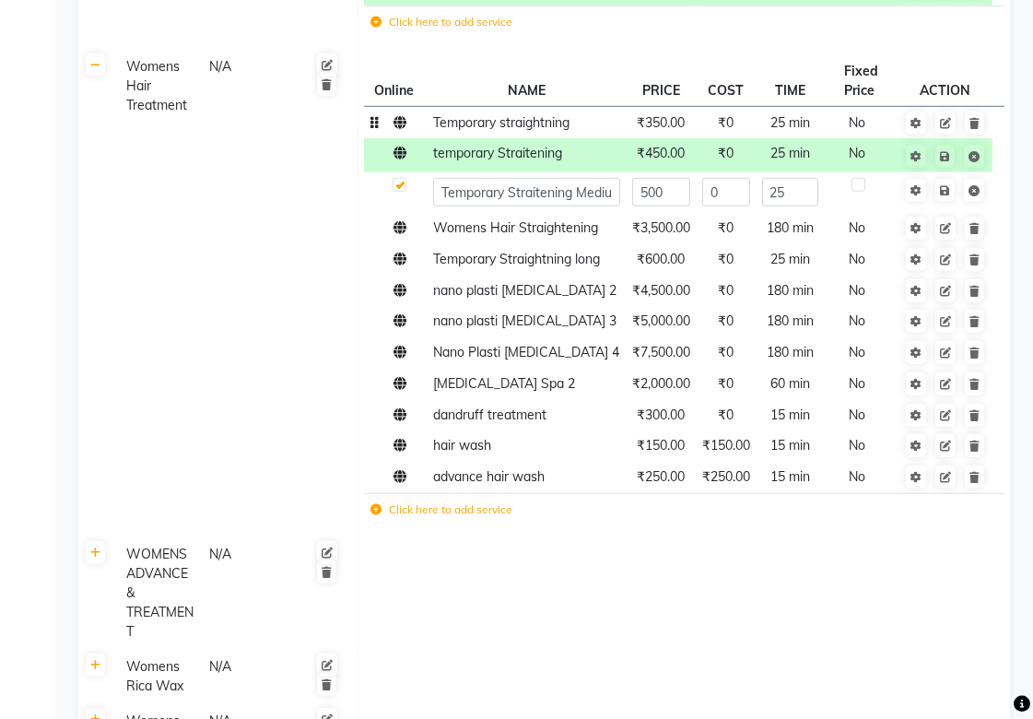
click at [557, 123] on span "Temporary straightning" at bounding box center [501, 122] width 136 height 17
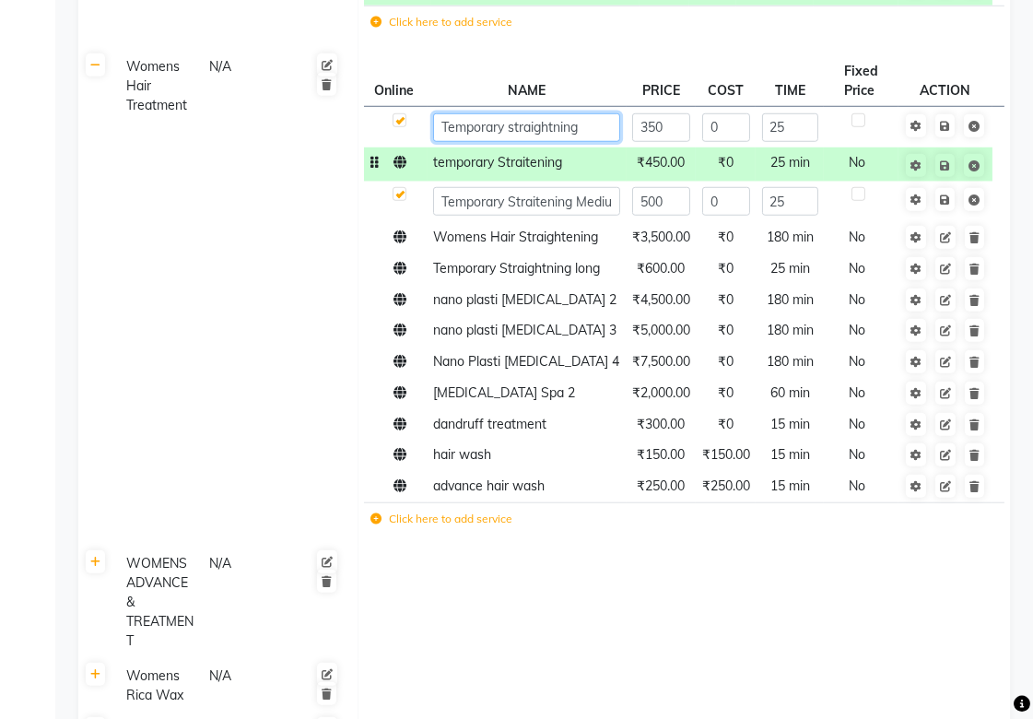
type input "Temporary straightening"
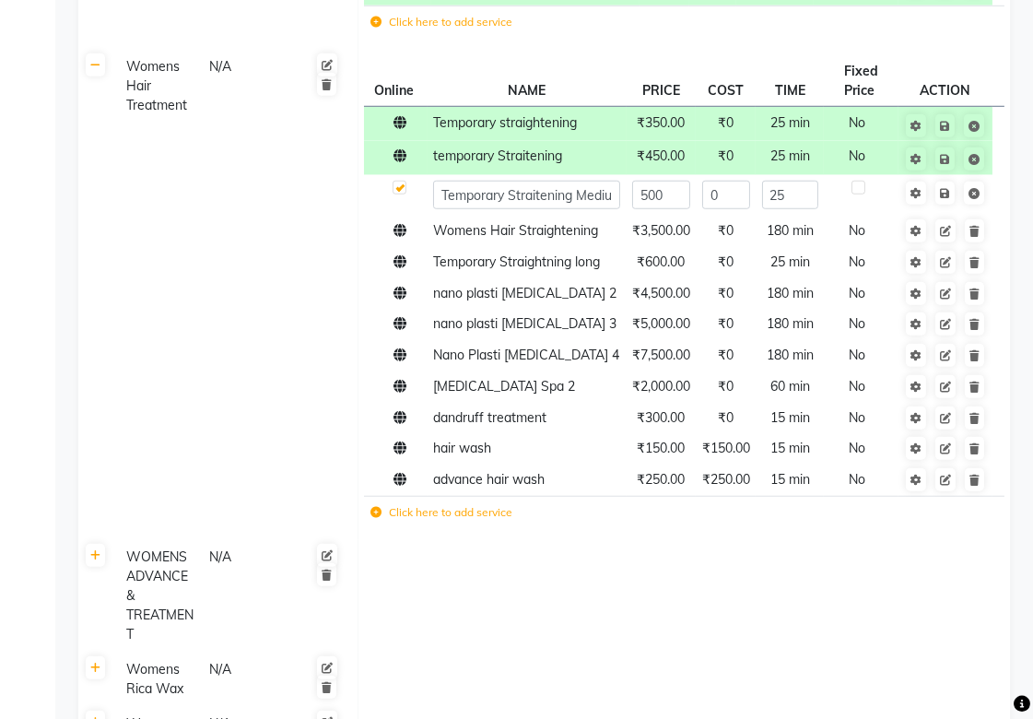
drag, startPoint x: 519, startPoint y: 144, endPoint x: 517, endPoint y: 189, distance: 45.2
click at [519, 145] on tbody "Temporary straightening ₹350.00 ₹0 25 min No temporary Straitening ₹450.00 ₹0 2…" at bounding box center [683, 320] width 639 height 427
click at [517, 160] on span "temporary Straitening" at bounding box center [497, 155] width 129 height 17
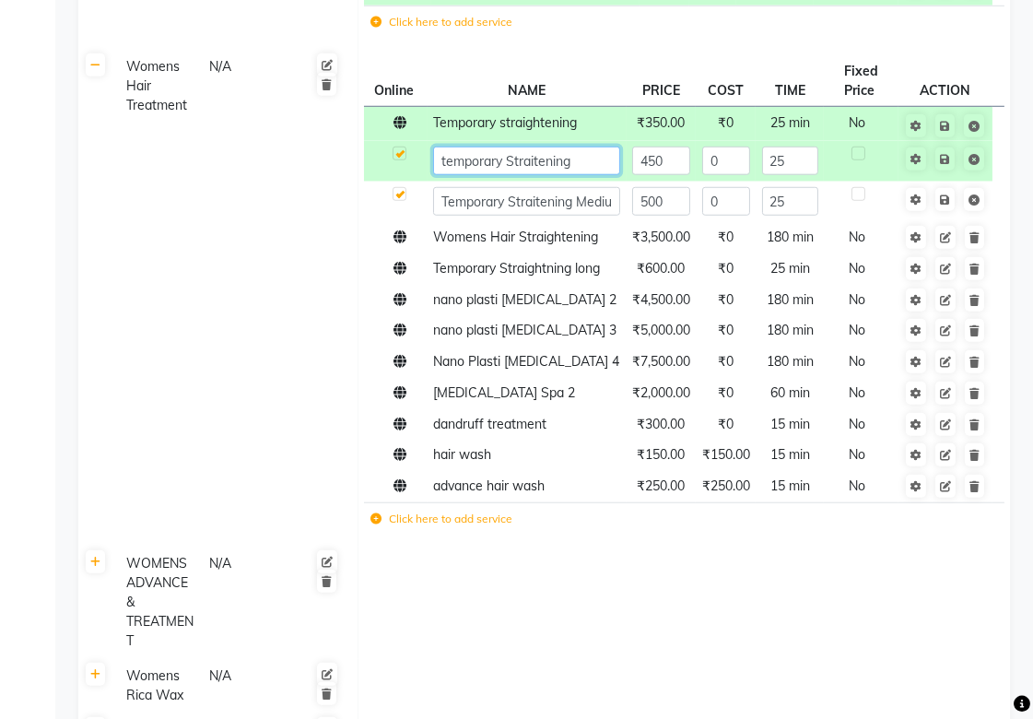
click at [580, 158] on input "temporary Straitening" at bounding box center [526, 160] width 187 height 29
paste input "straightening"
type input "temporary straightening"
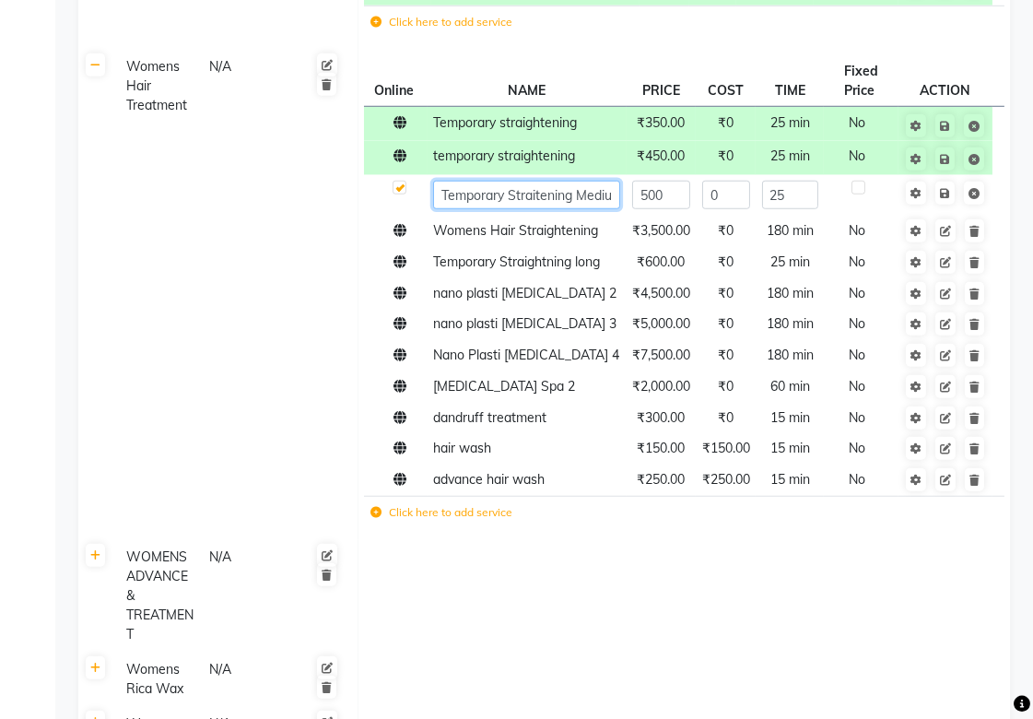
click at [563, 196] on input "Temporary Straitening Medium" at bounding box center [526, 195] width 187 height 29
click at [577, 198] on input "Temporary Straitening Medium" at bounding box center [526, 195] width 187 height 29
paste input "straigh"
click at [577, 196] on input "Temporary straightening Medium" at bounding box center [526, 195] width 187 height 29
click at [581, 194] on input "Temporary straightening Medium" at bounding box center [526, 195] width 187 height 29
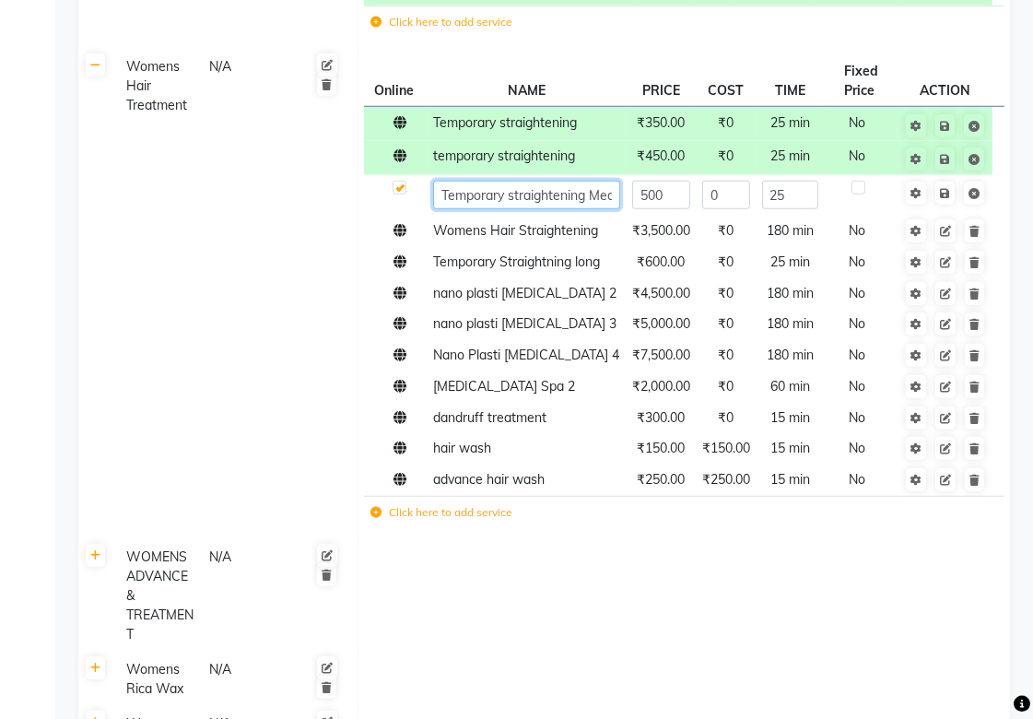
click at [586, 194] on input "Temporary straightening Medium" at bounding box center [526, 195] width 187 height 29
type input "Temporary straightening"
click at [217, 287] on td "Womens Hair Treatment N/A" at bounding box center [235, 295] width 245 height 490
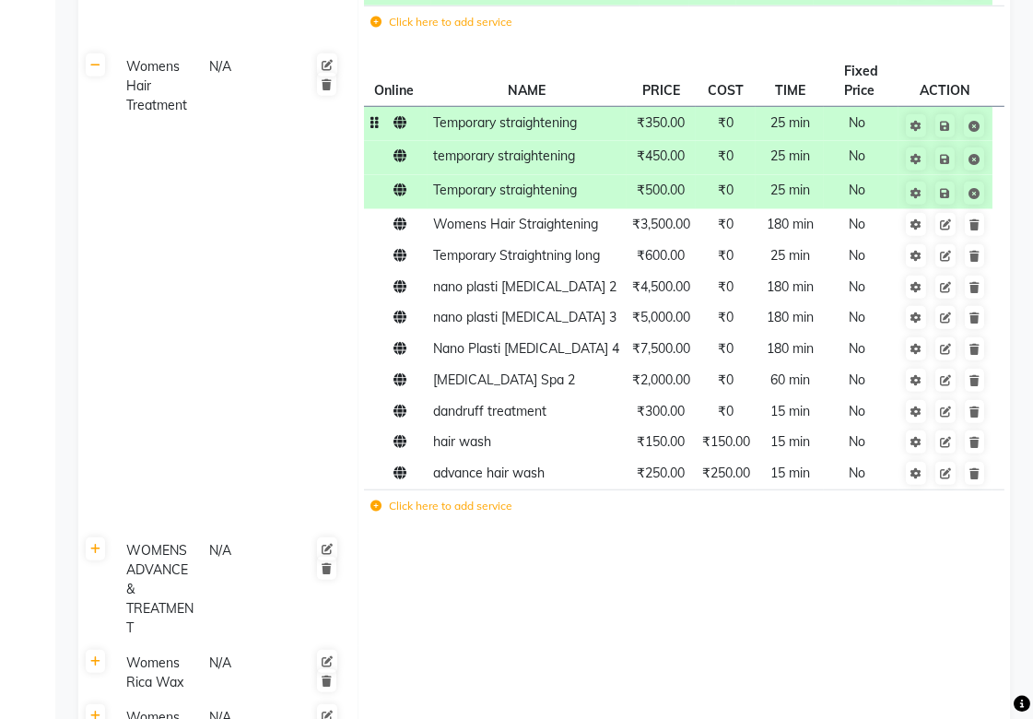
click at [507, 122] on span "Temporary straightening" at bounding box center [505, 122] width 144 height 17
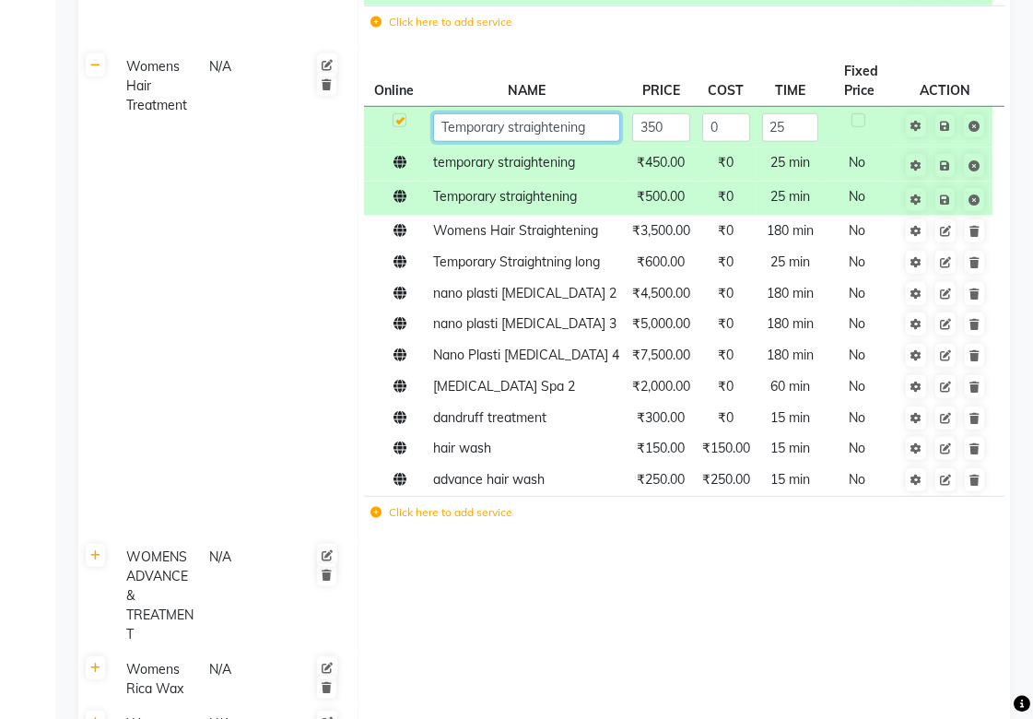
click at [600, 134] on input "Temporary straightening" at bounding box center [526, 127] width 187 height 29
type input "Temporary straightening 1"
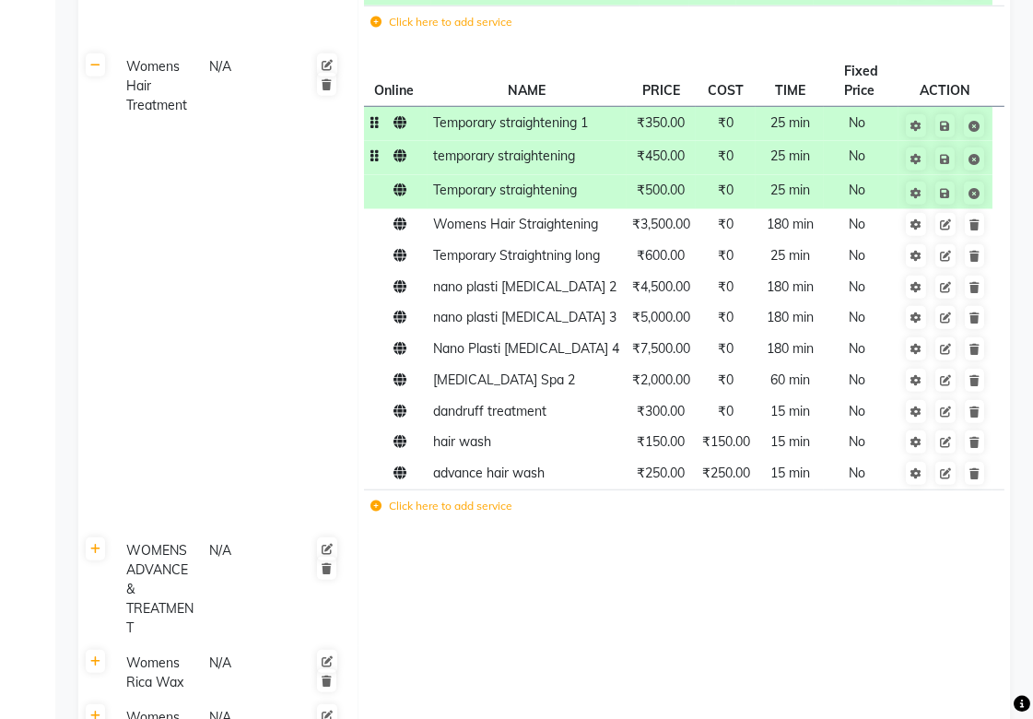
click at [575, 167] on td "temporary straightening" at bounding box center [526, 158] width 199 height 34
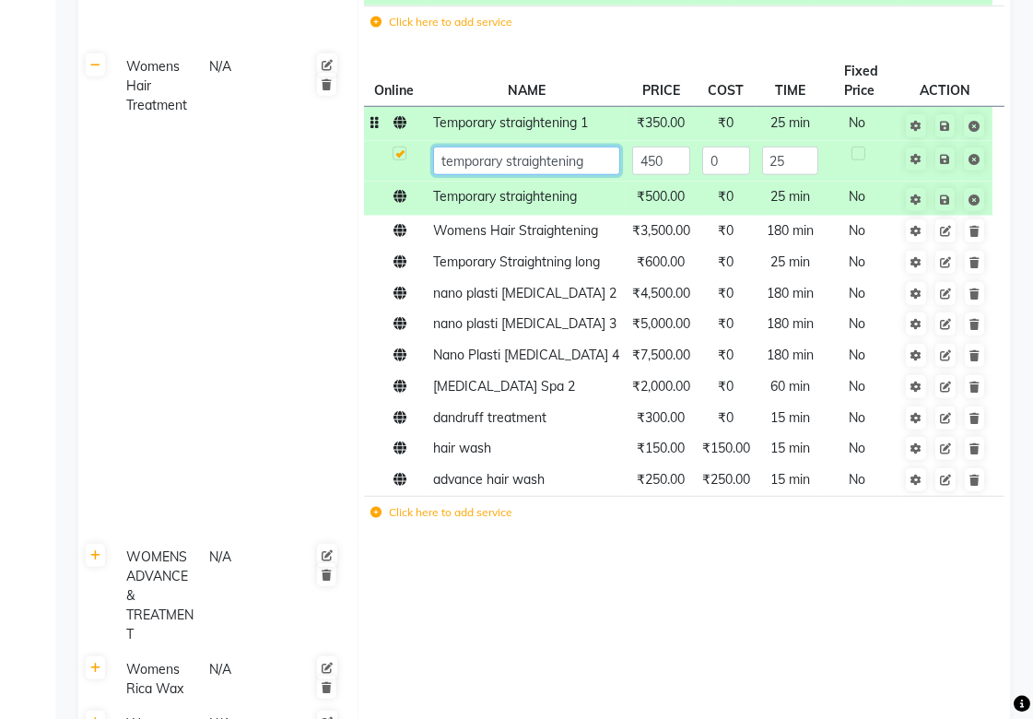
click at [604, 163] on input "temporary straightening" at bounding box center [526, 160] width 187 height 29
type input "temporary straightening 2"
click at [577, 212] on tbody "Temporary straightening 1 ₹350.00 ₹0 25 min No temporary straightening 2 450 0 …" at bounding box center [683, 320] width 639 height 427
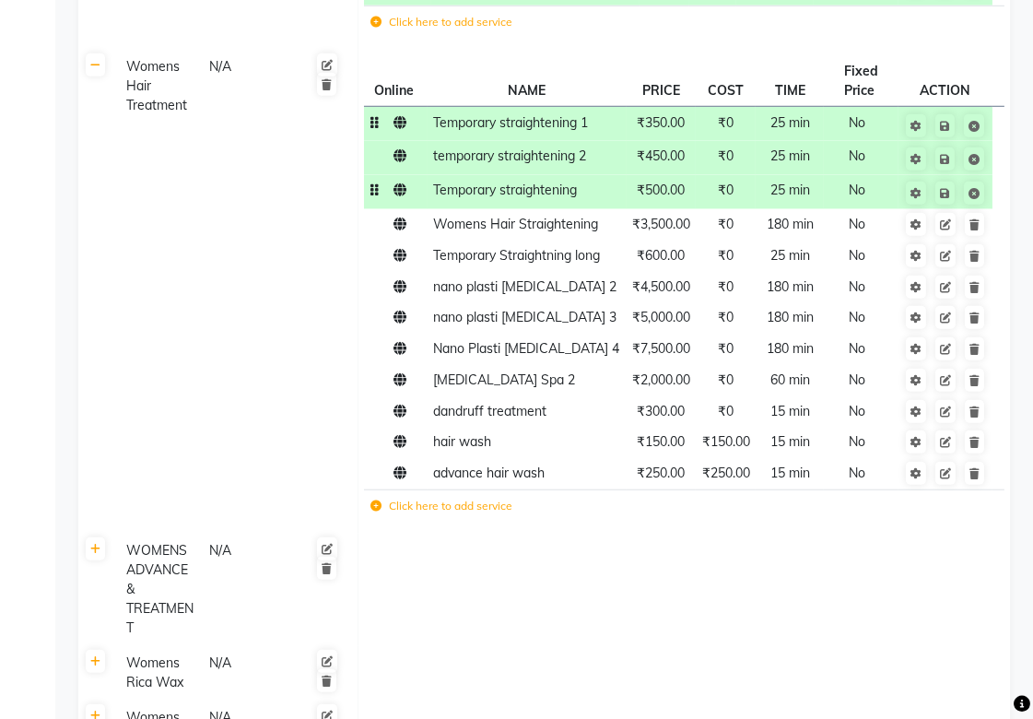
click at [585, 203] on td "Temporary straightening" at bounding box center [526, 192] width 199 height 34
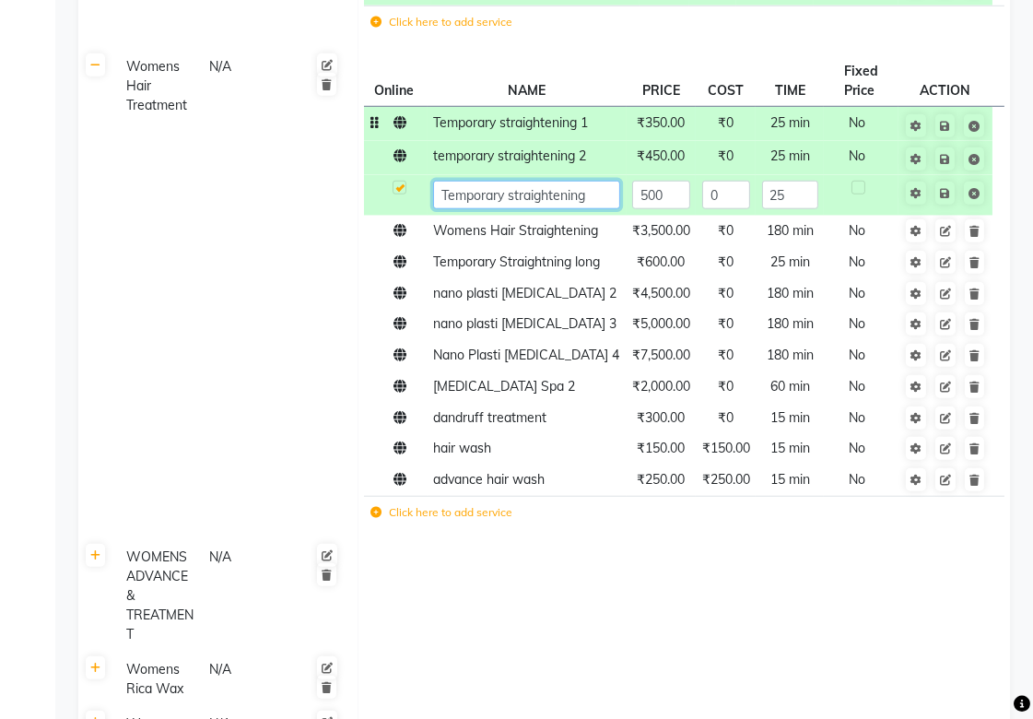
click at [601, 200] on input "Temporary straightening" at bounding box center [526, 195] width 187 height 29
type input "Temporary straightening 3"
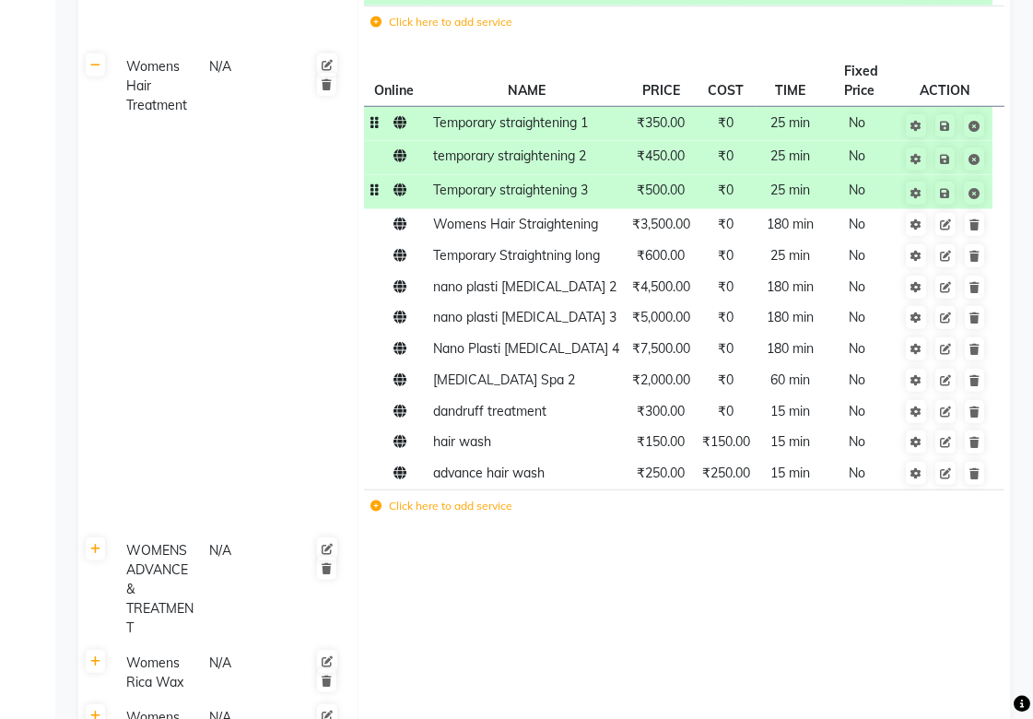
click at [0, 360] on div "Calendar Invoice Clients Leads Marketing Members Inventory Staff Reports Settin…" at bounding box center [124, 46] width 249 height 4080
click at [467, 226] on span "Womens Hair Straightening" at bounding box center [515, 224] width 165 height 17
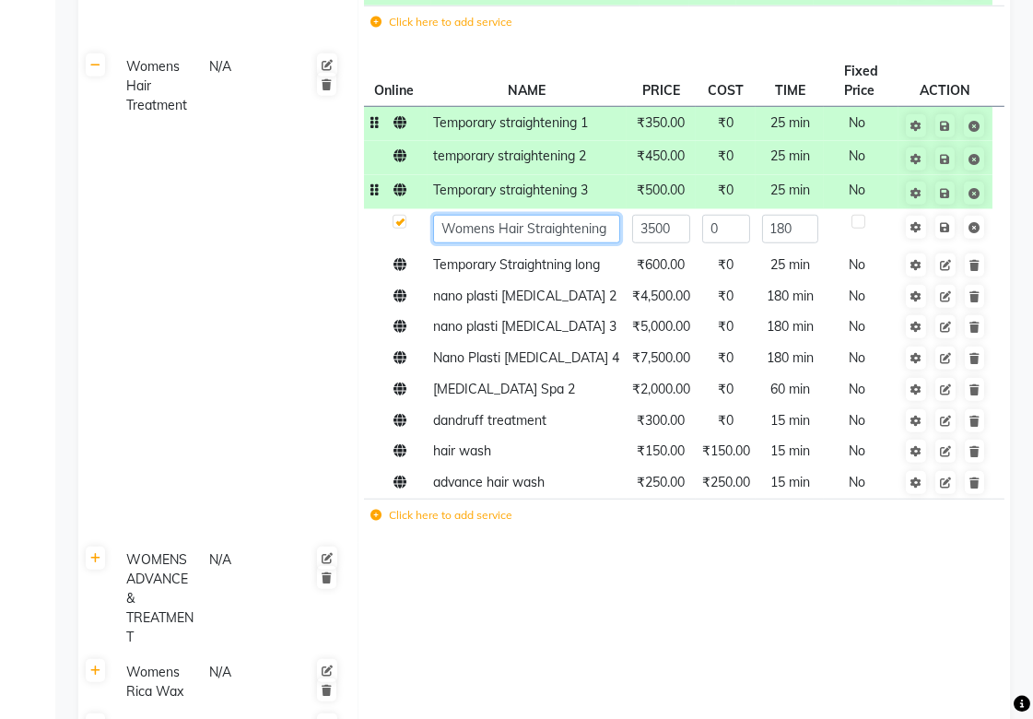
click at [494, 231] on input "Womens Hair Straightening" at bounding box center [526, 229] width 187 height 29
type input "Hair Straightening shoulder"
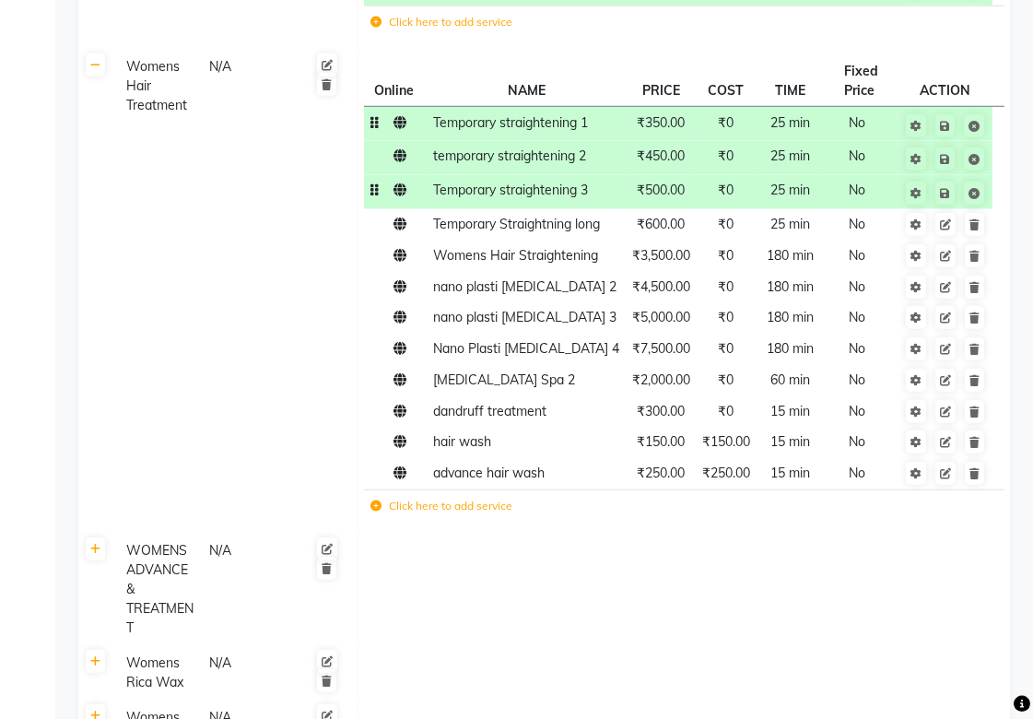
click at [456, 510] on label "Click here to add service" at bounding box center [441, 505] width 142 height 17
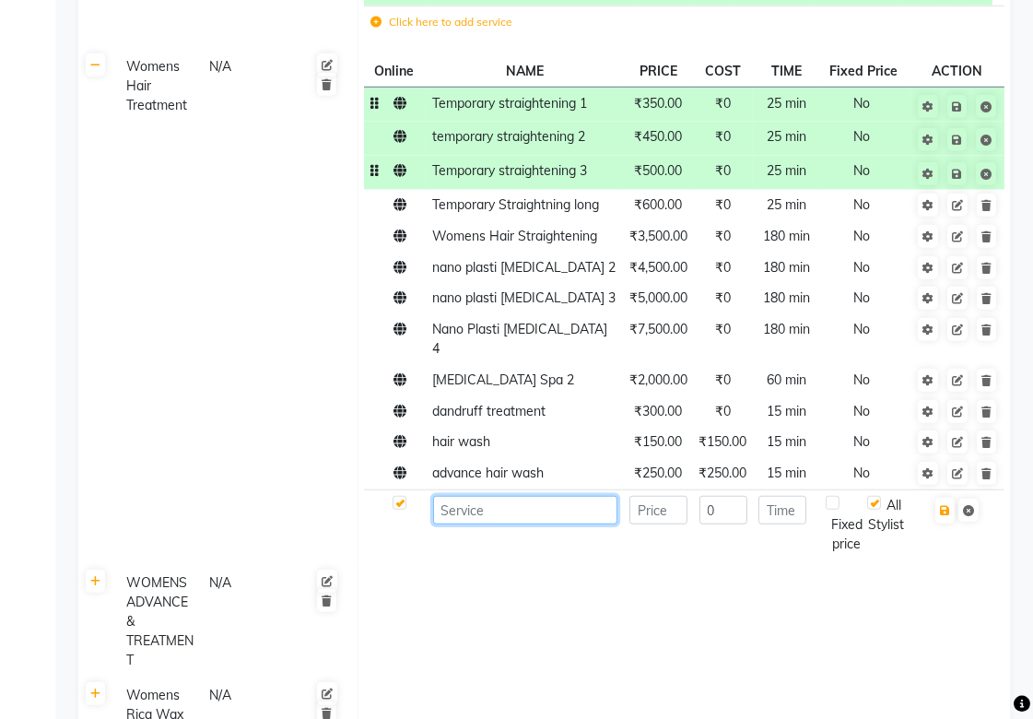
click at [475, 500] on input at bounding box center [525, 510] width 184 height 29
click at [529, 238] on span "Womens Hair Straightening" at bounding box center [515, 236] width 165 height 17
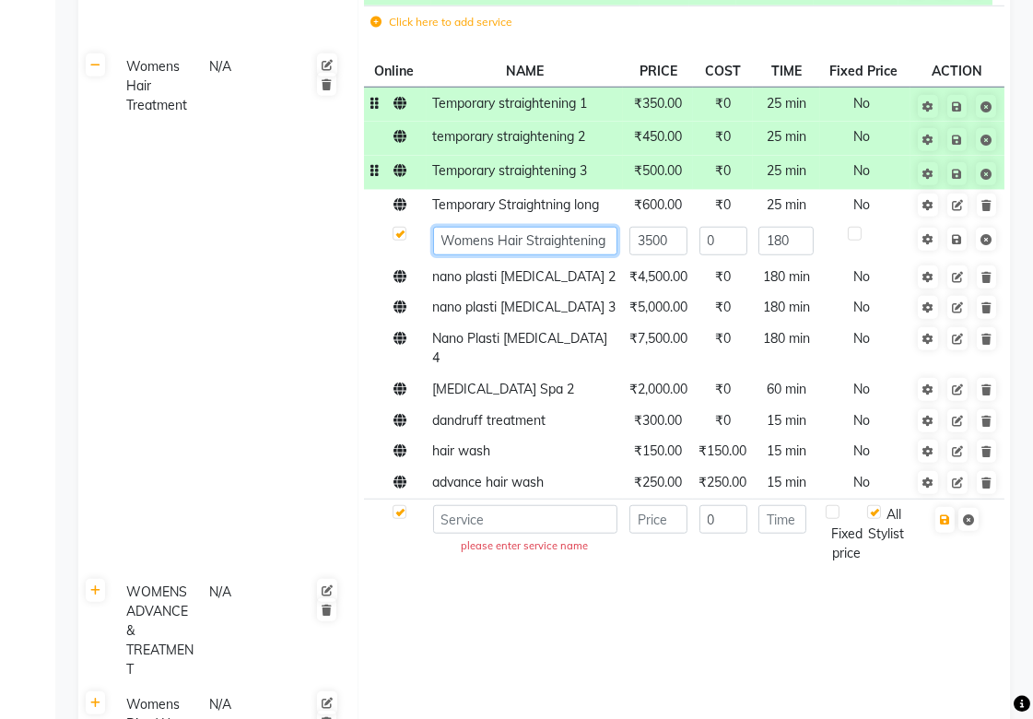
click at [499, 238] on input "Womens Hair Straightening" at bounding box center [525, 241] width 184 height 29
type input "loreal Straightening"
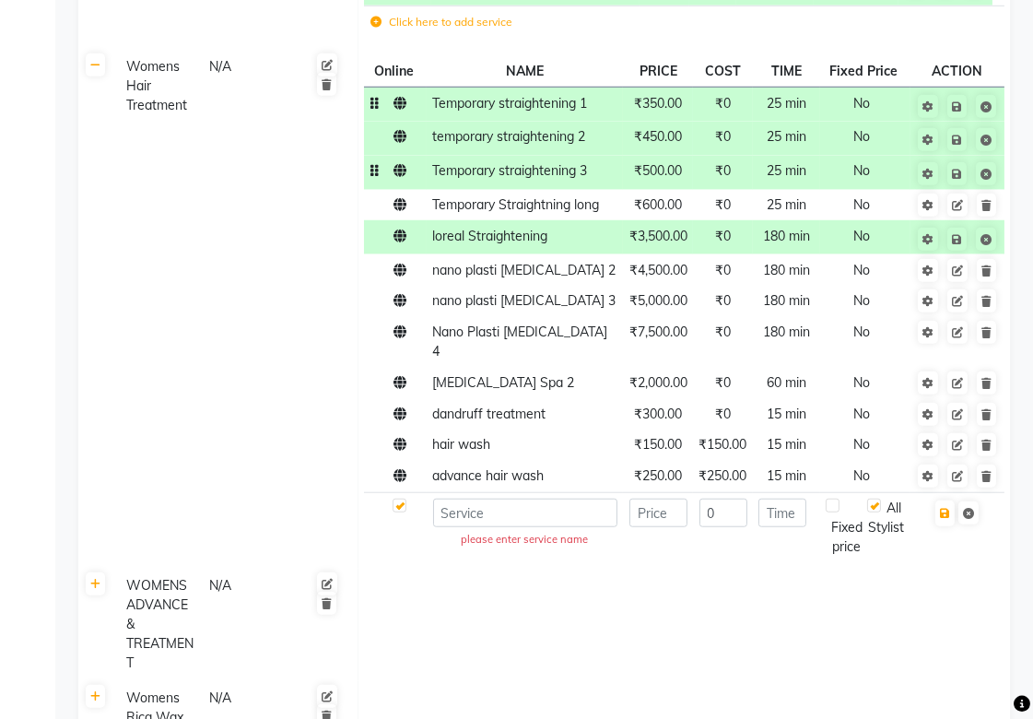
click at [484, 637] on td at bounding box center [683, 624] width 652 height 112
click at [511, 504] on input at bounding box center [525, 512] width 184 height 29
type input "l"
type input "straighjtening medim"
type input "6000"
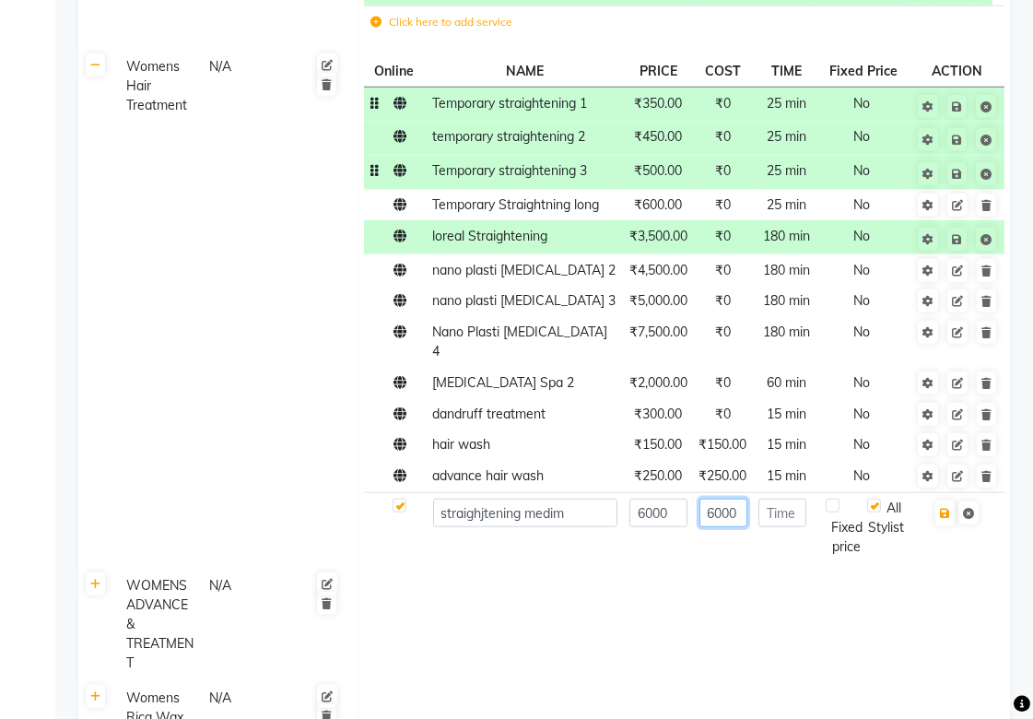
type input "6000"
click at [479, 535] on td "straighjtening medim" at bounding box center [525, 527] width 196 height 70
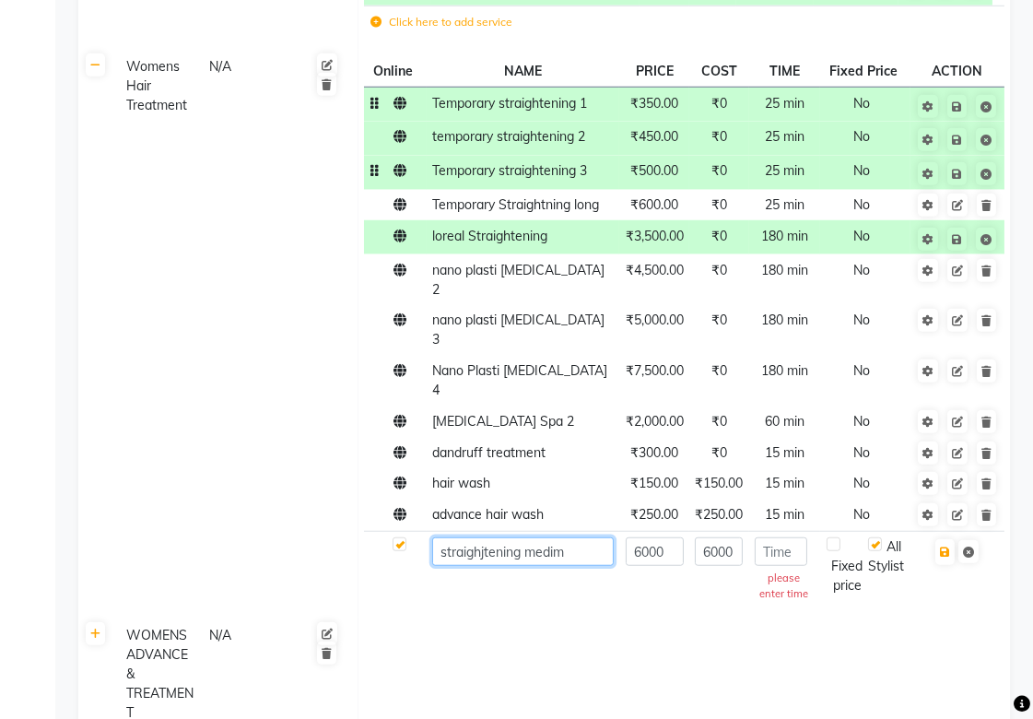
click at [463, 537] on input "straighjtening medim" at bounding box center [522, 551] width 181 height 29
click at [452, 617] on td at bounding box center [683, 673] width 652 height 112
click at [792, 537] on input "number" at bounding box center [780, 551] width 53 height 29
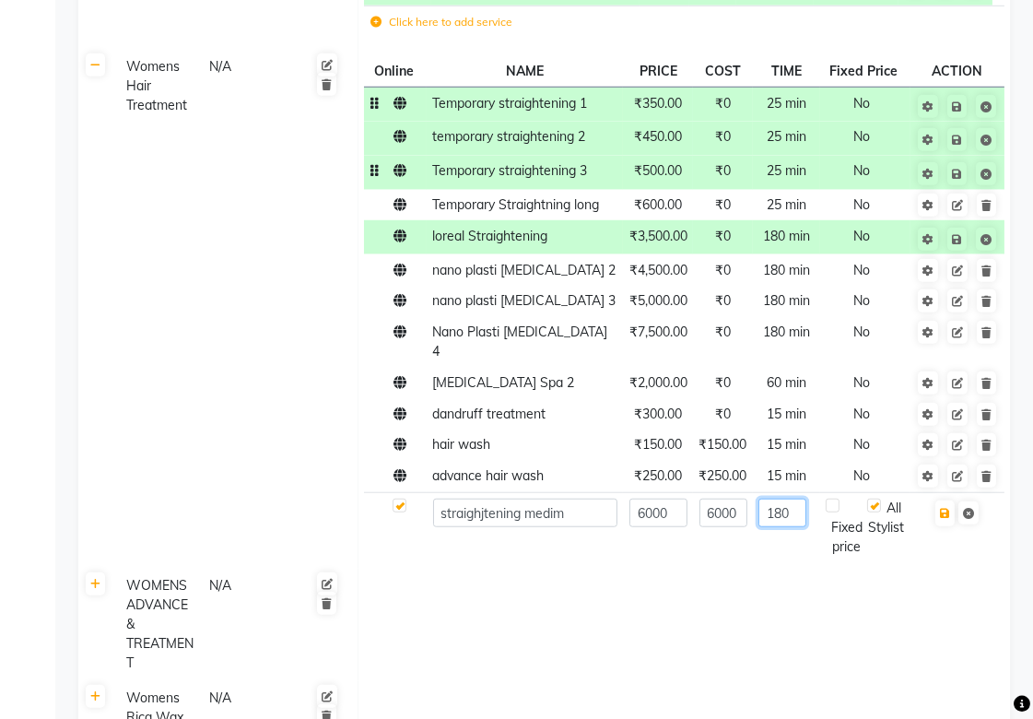
type input "180"
click at [762, 657] on td at bounding box center [683, 624] width 652 height 112
click at [941, 508] on icon "button" at bounding box center [945, 513] width 10 height 11
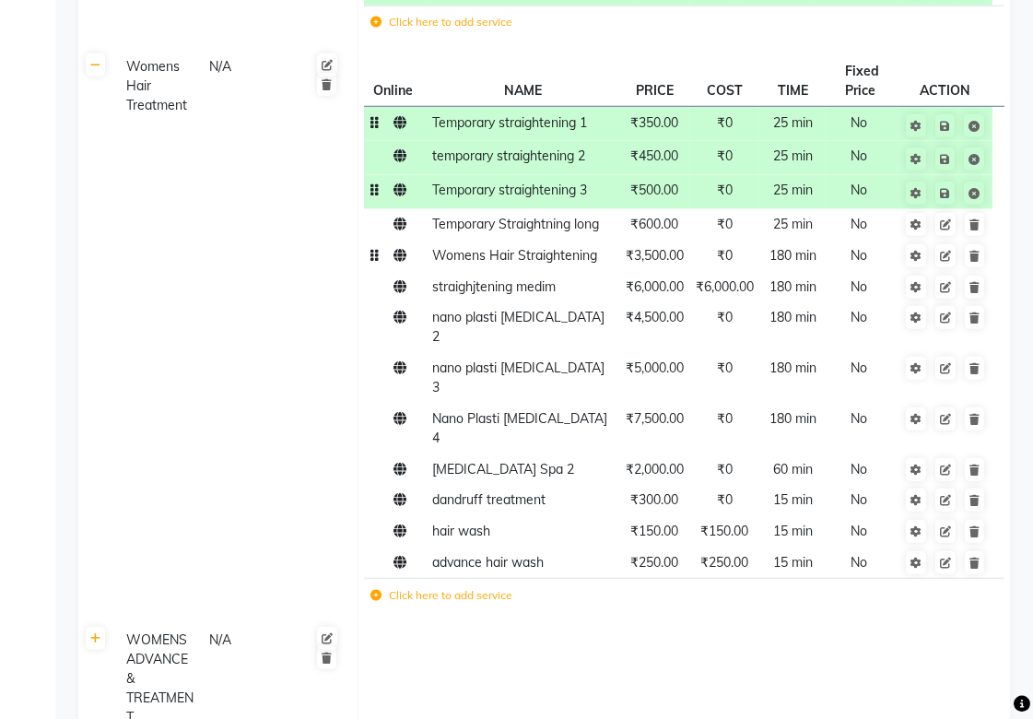
click at [501, 263] on span "Womens Hair Straightening" at bounding box center [514, 255] width 165 height 17
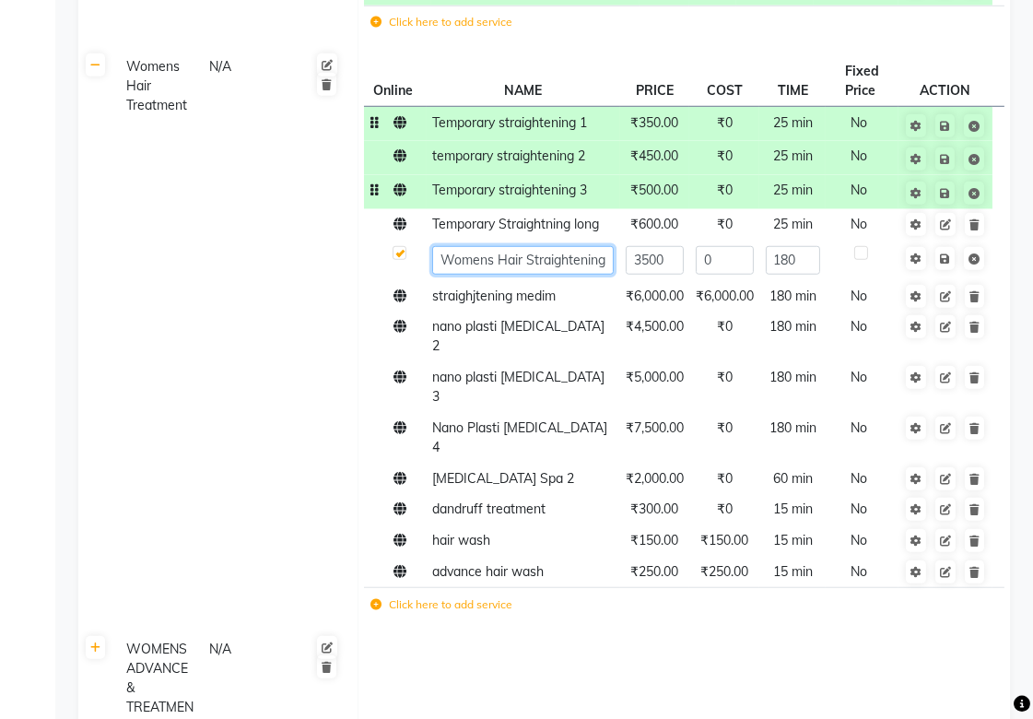
click at [490, 275] on input "Womens Hair Straightening" at bounding box center [522, 260] width 181 height 29
type input "Straightening start"
click at [521, 637] on td at bounding box center [683, 688] width 652 height 112
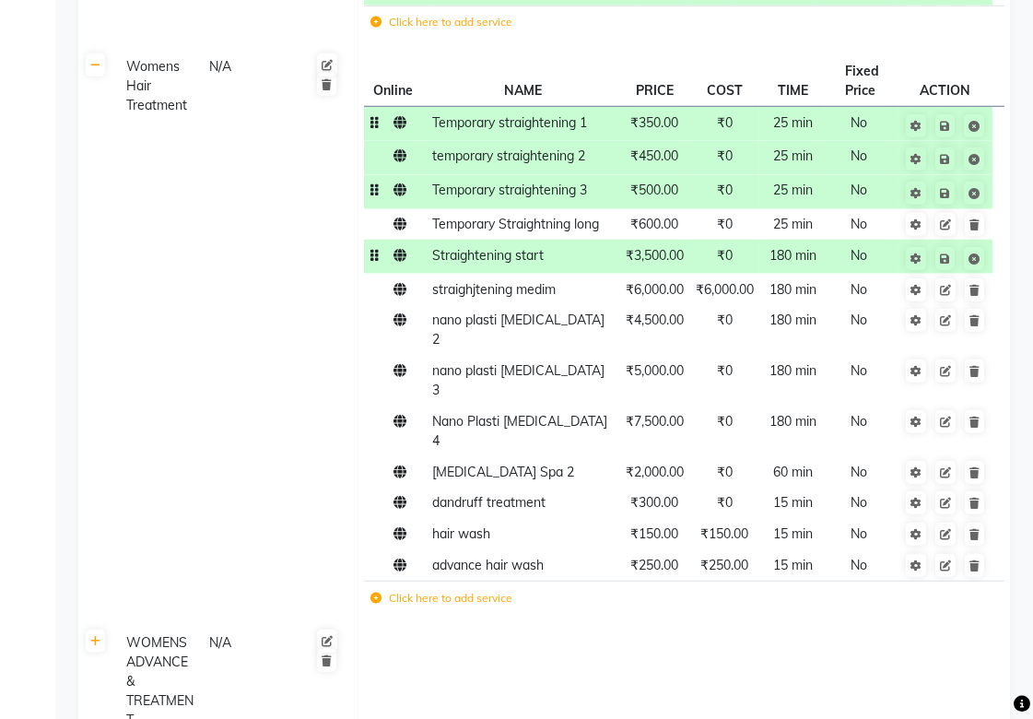
click at [554, 274] on td "Straightening start" at bounding box center [523, 257] width 193 height 34
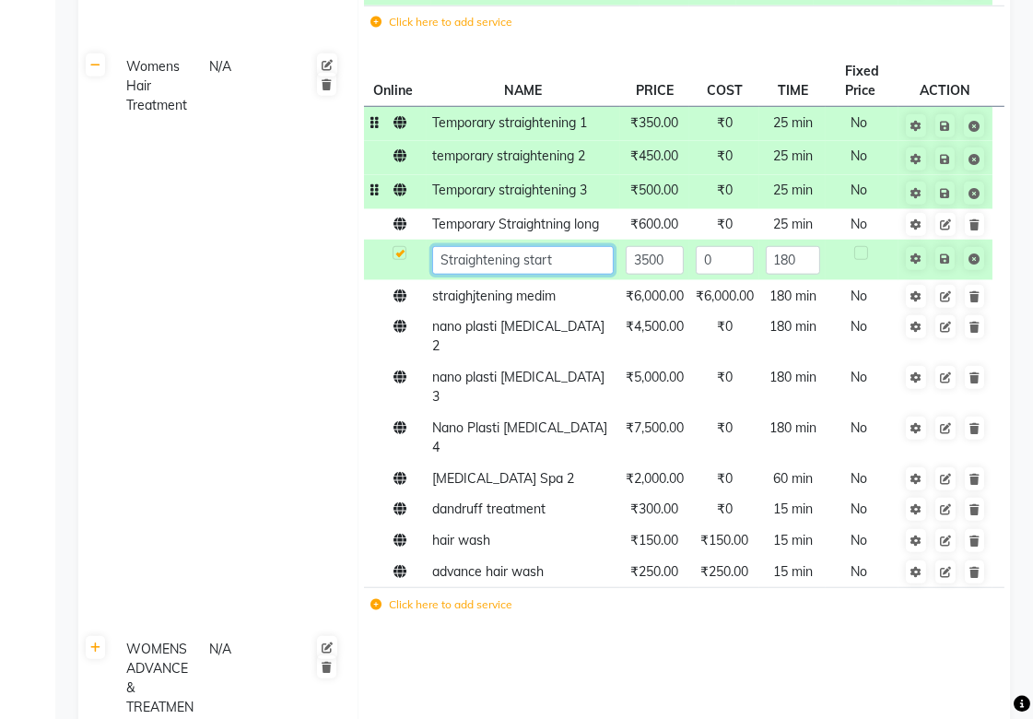
click at [576, 275] on input "Straightening start" at bounding box center [522, 260] width 181 height 29
drag, startPoint x: 583, startPoint y: 278, endPoint x: 572, endPoint y: 286, distance: 13.3
click at [572, 275] on input "Straightening shoulder leanth" at bounding box center [522, 260] width 181 height 29
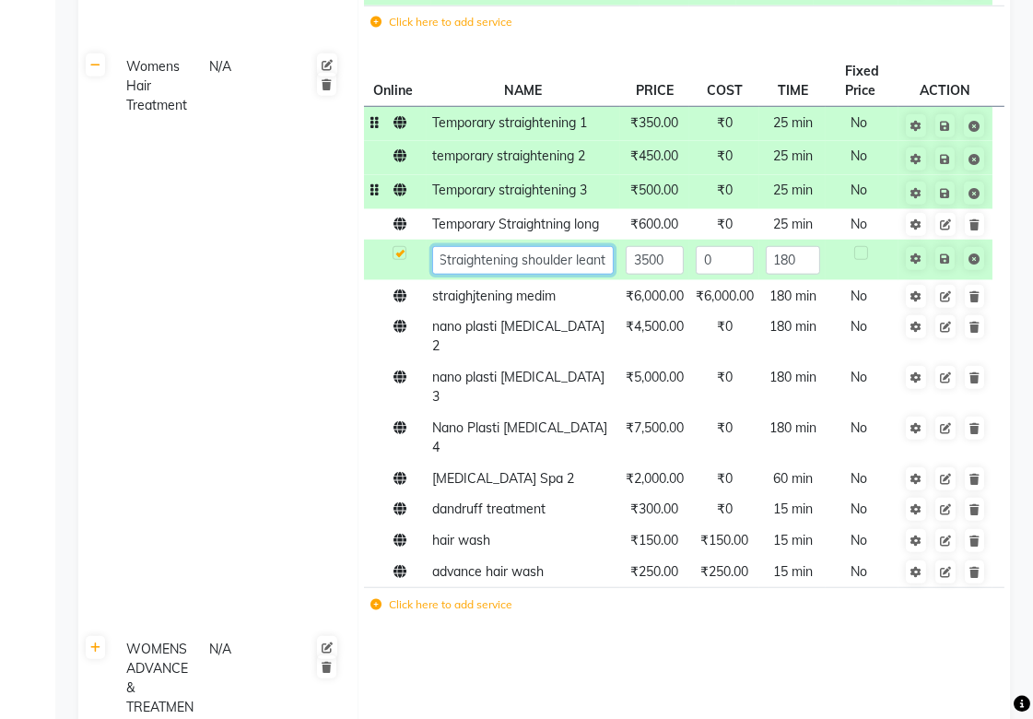
type input "Straightening shoulder leangt"
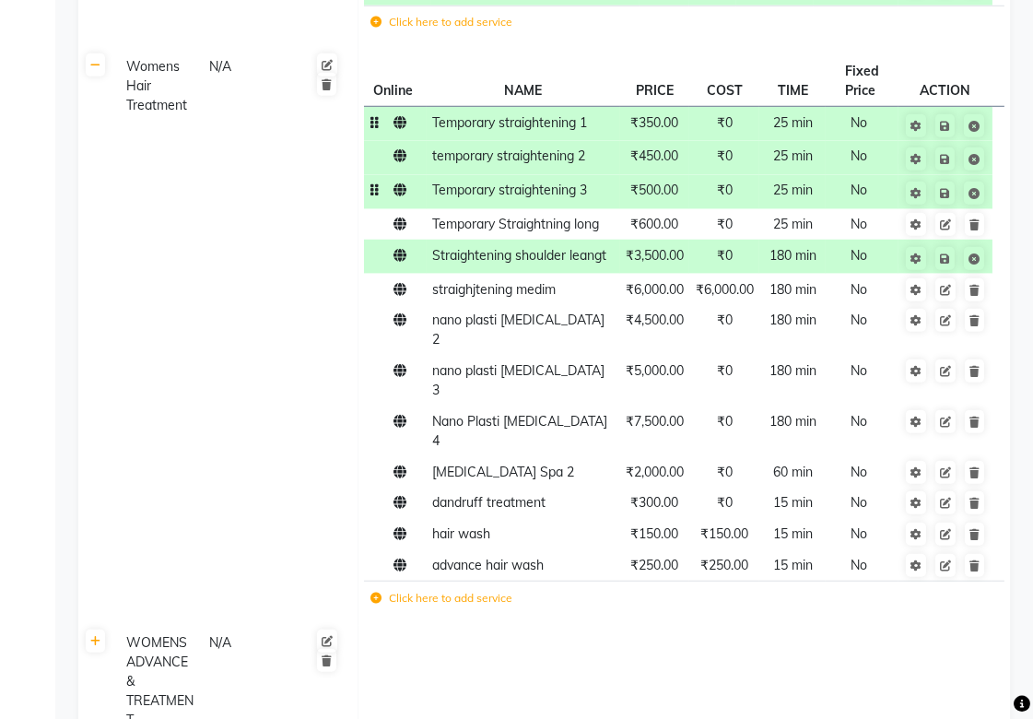
click at [575, 650] on td at bounding box center [683, 682] width 652 height 112
click at [550, 263] on span "Straightening shoulder leangt" at bounding box center [519, 255] width 174 height 17
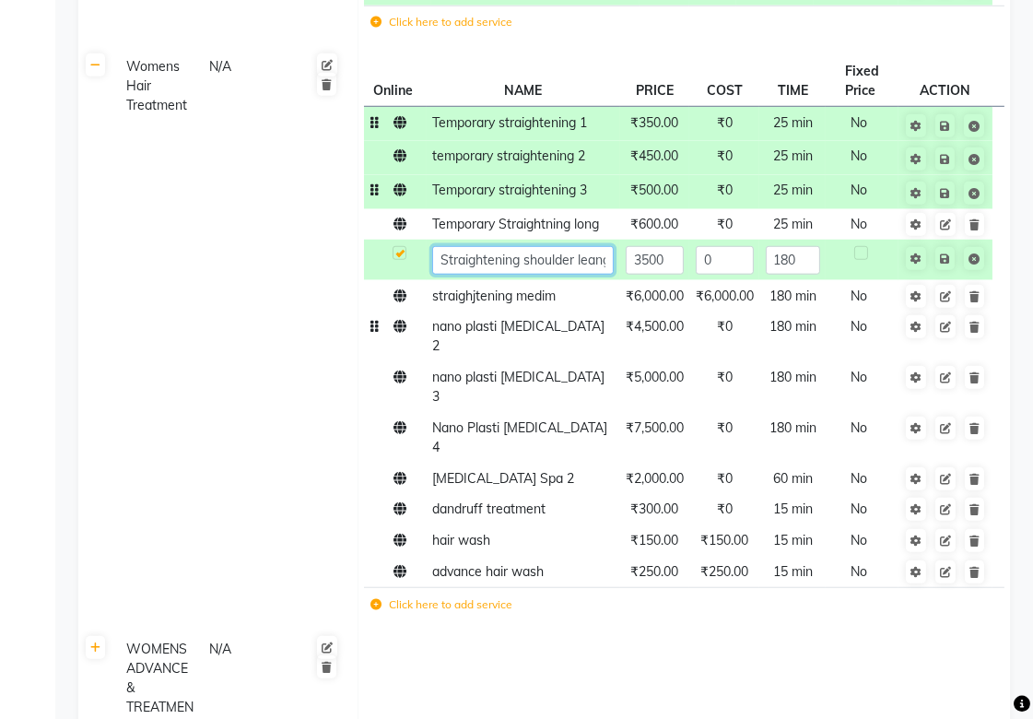
type input "Straightening shoulder length"
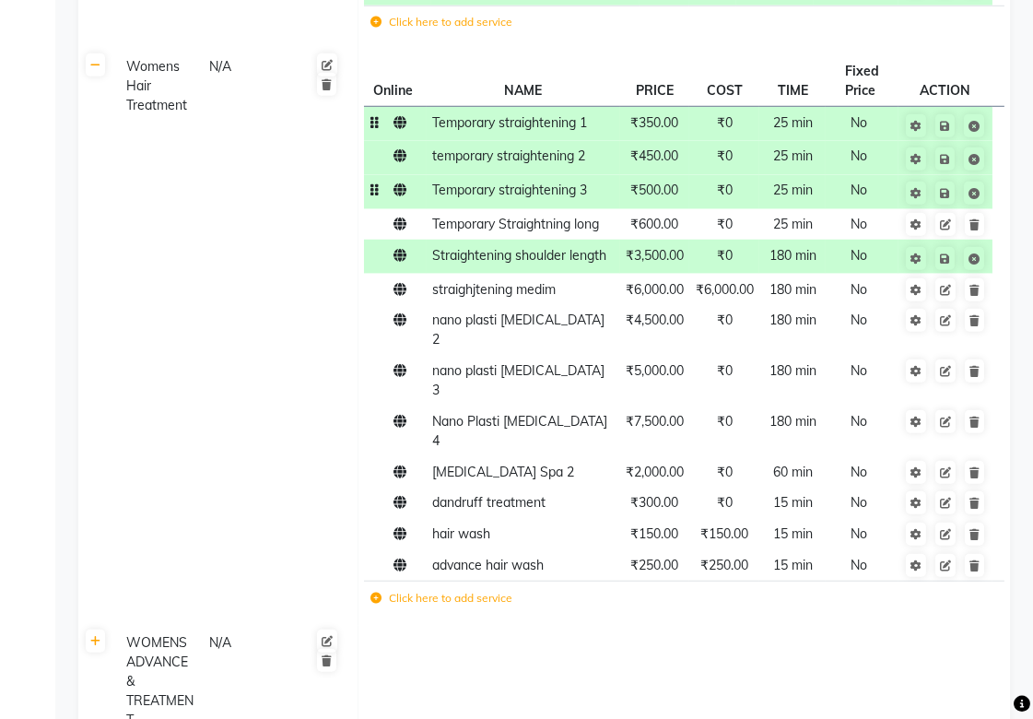
click at [526, 652] on td at bounding box center [683, 682] width 652 height 112
click at [446, 587] on td "Click here to add service" at bounding box center [561, 600] width 395 height 38
click at [446, 590] on label "Click here to add service" at bounding box center [441, 598] width 142 height 17
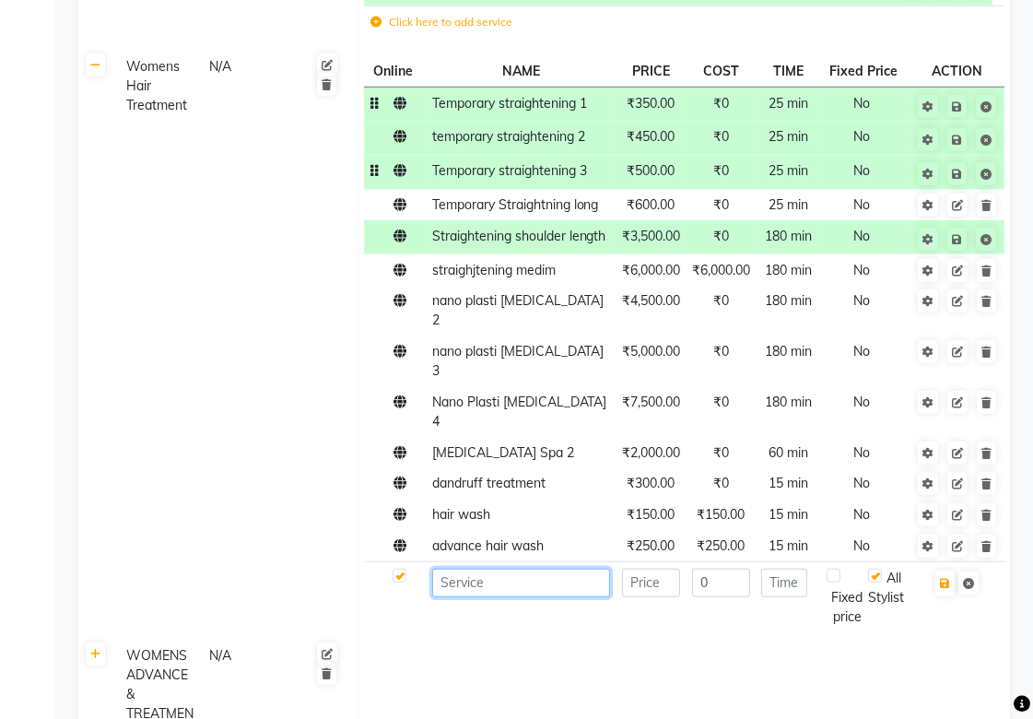
click at [578, 568] on input at bounding box center [521, 582] width 179 height 29
type input "straightening long length"
type input "10000"
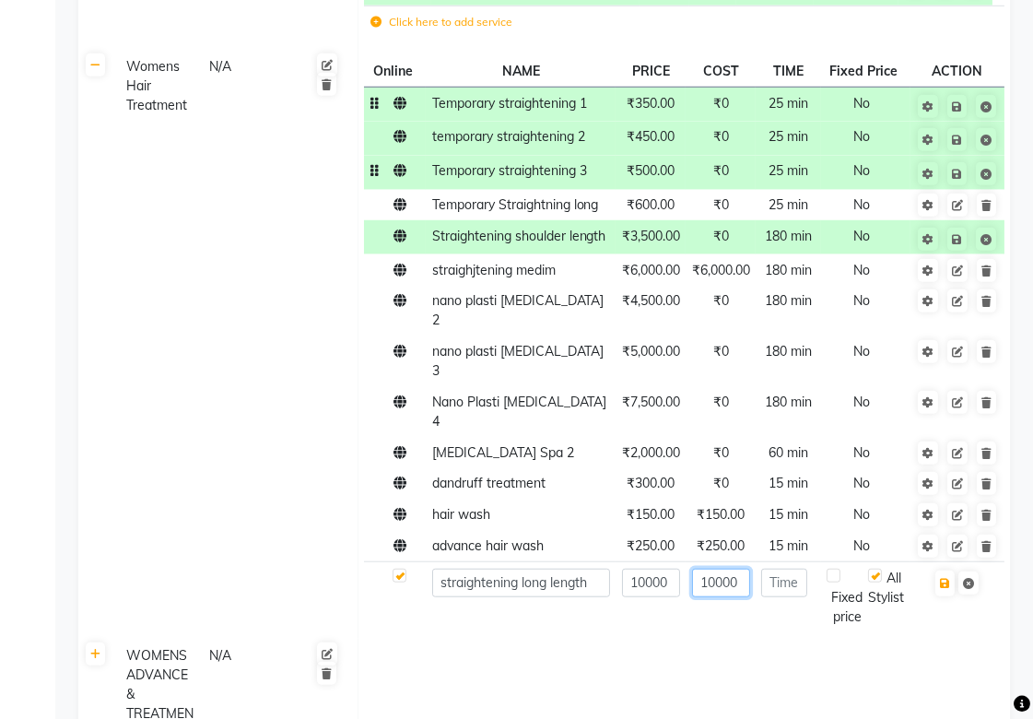
type input "10000"
type input "240"
click at [685, 661] on td at bounding box center [683, 694] width 652 height 112
click at [717, 638] on td at bounding box center [683, 694] width 652 height 112
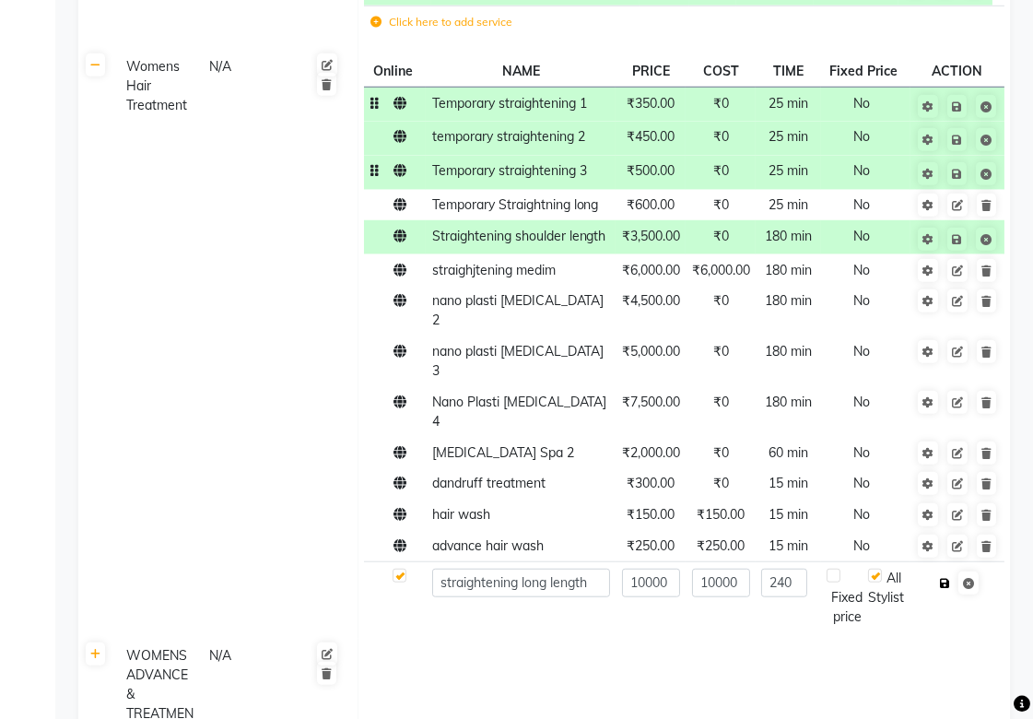
click at [949, 578] on icon "button" at bounding box center [945, 583] width 10 height 11
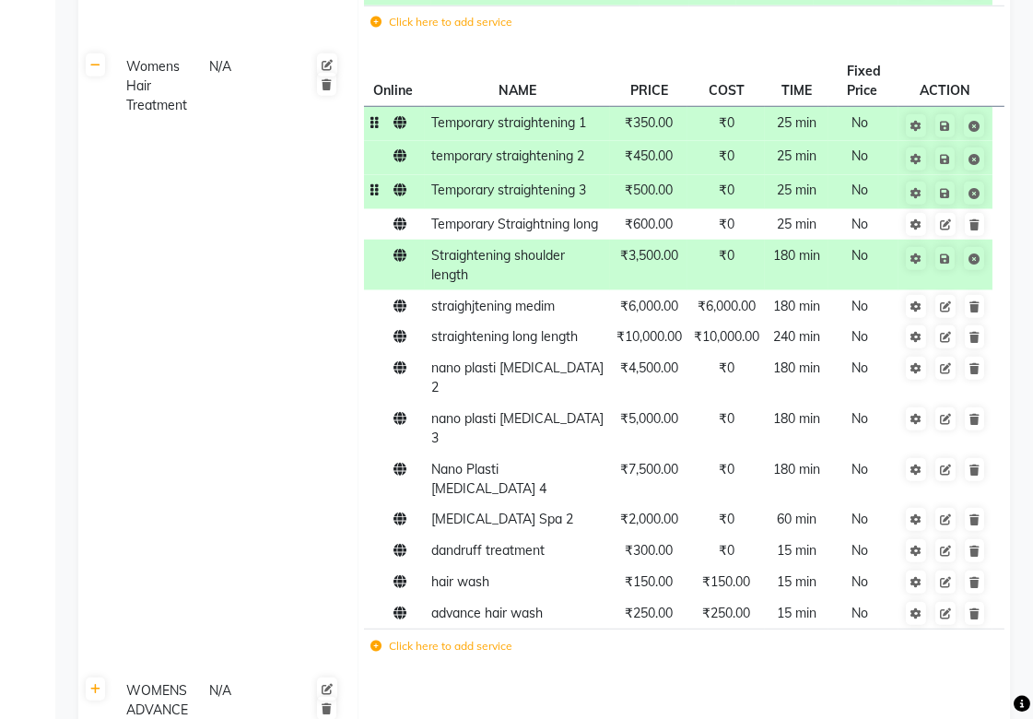
click at [497, 637] on label "Click here to add service" at bounding box center [441, 645] width 142 height 17
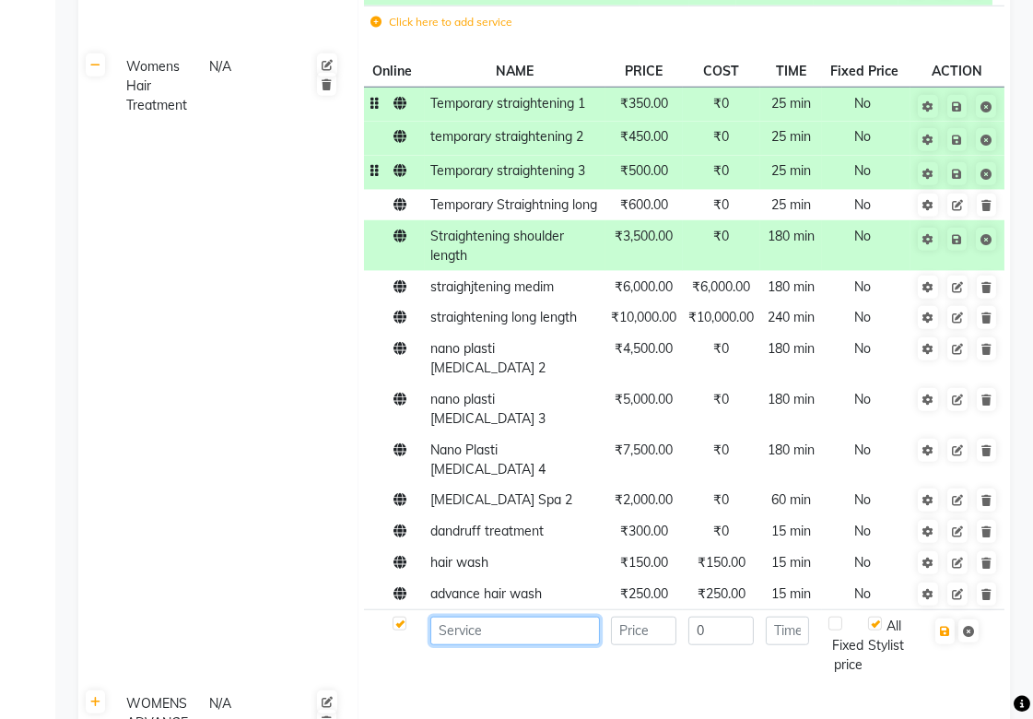
click at [528, 645] on input at bounding box center [514, 630] width 169 height 29
type input "straightening"
type input "4500"
type input "180"
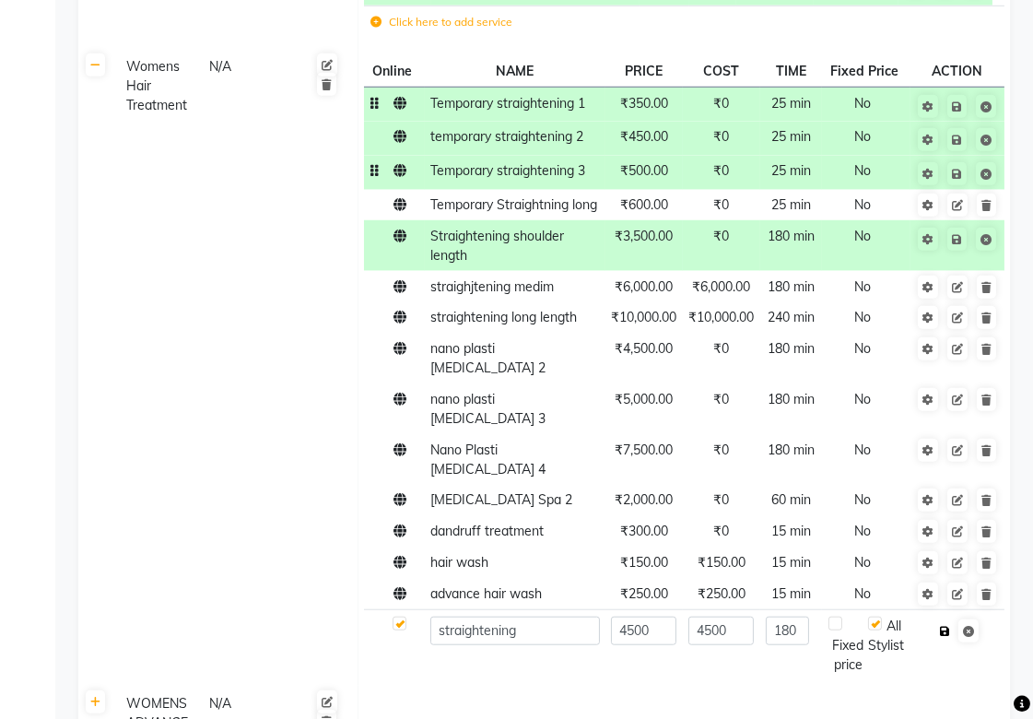
click at [945, 637] on icon "button" at bounding box center [945, 631] width 10 height 11
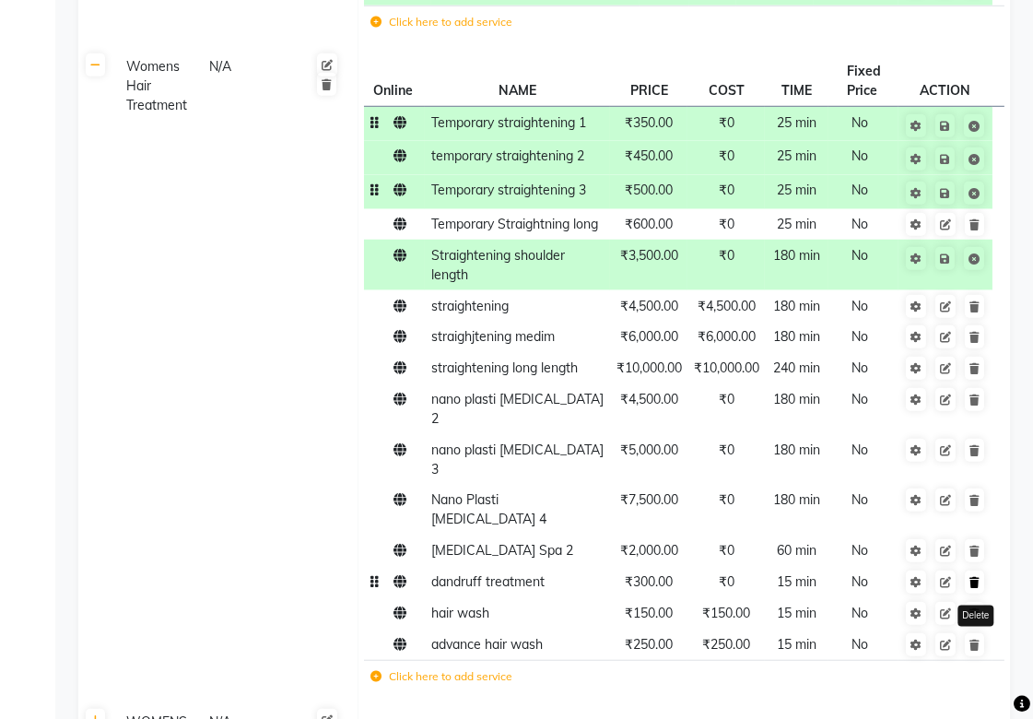
click at [969, 577] on icon at bounding box center [974, 582] width 10 height 11
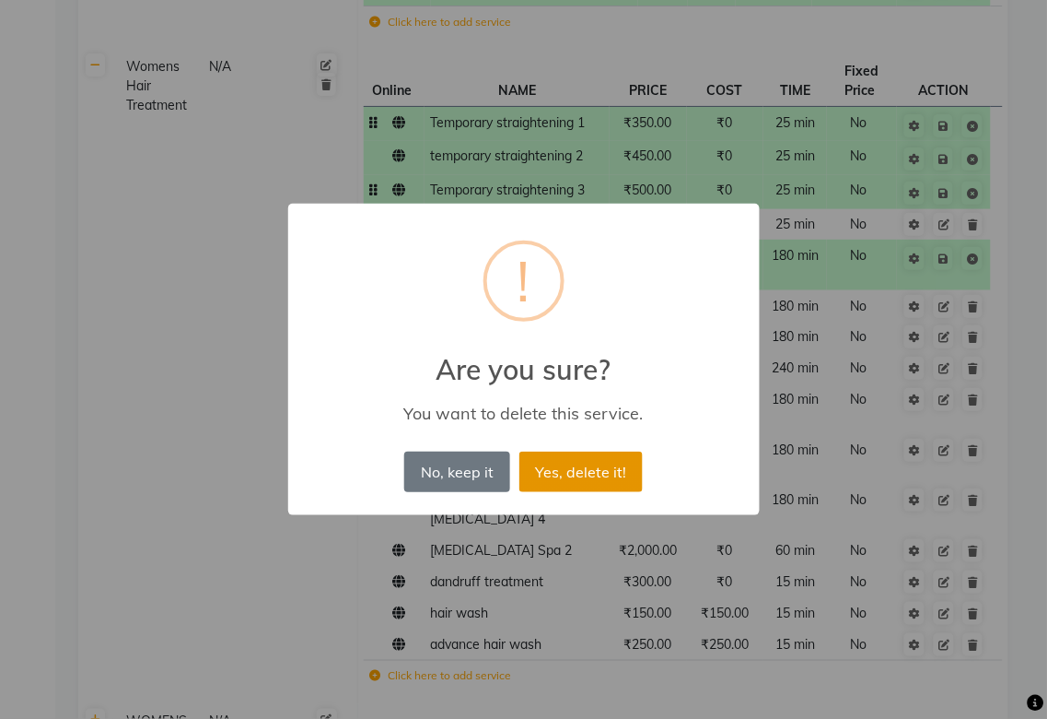
click at [602, 470] on button "Yes, delete it!" at bounding box center [581, 471] width 123 height 41
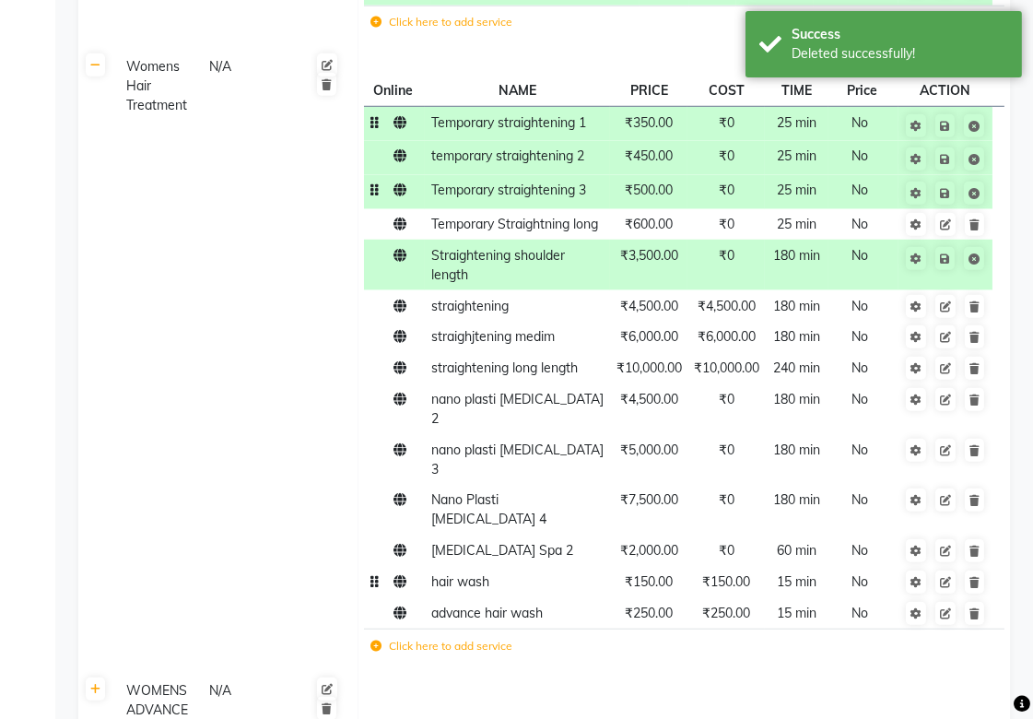
click at [465, 573] on span "hair wash" at bounding box center [460, 581] width 58 height 17
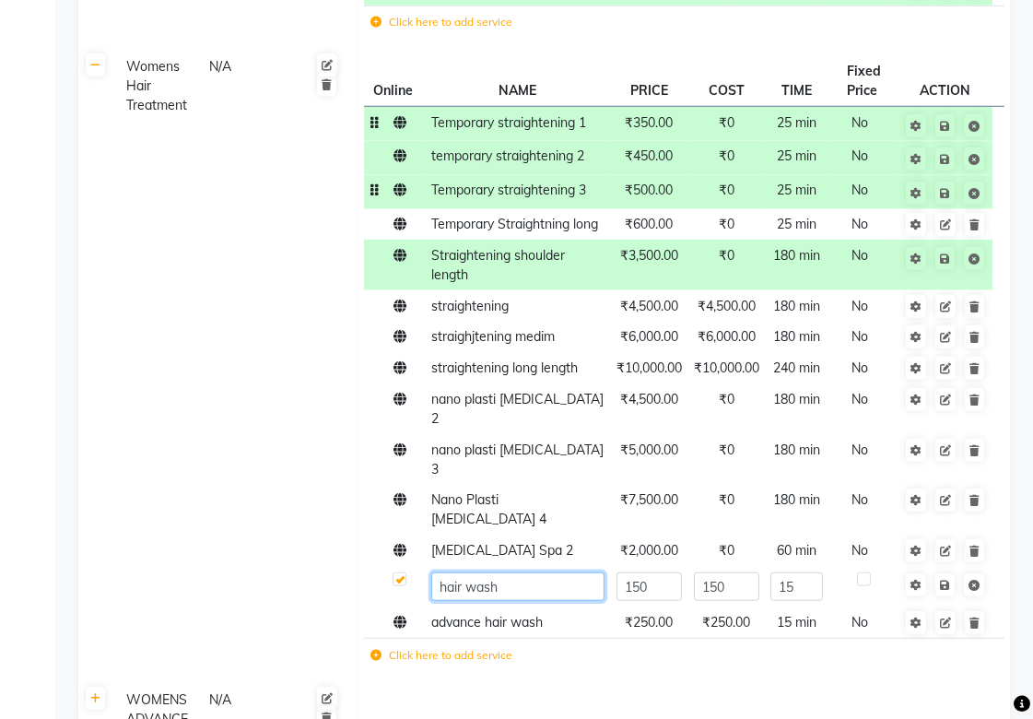
click at [514, 572] on input "hair wash" at bounding box center [517, 586] width 173 height 29
type input "hair wash with blow dry"
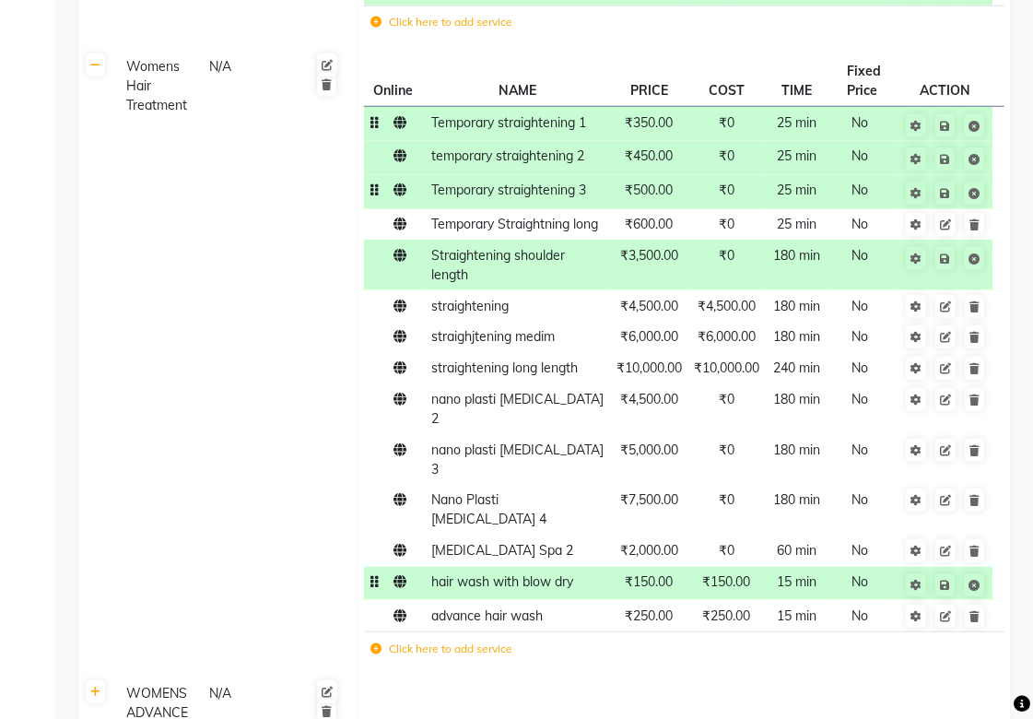
click at [568, 573] on span "hair wash with blow dry" at bounding box center [502, 581] width 142 height 17
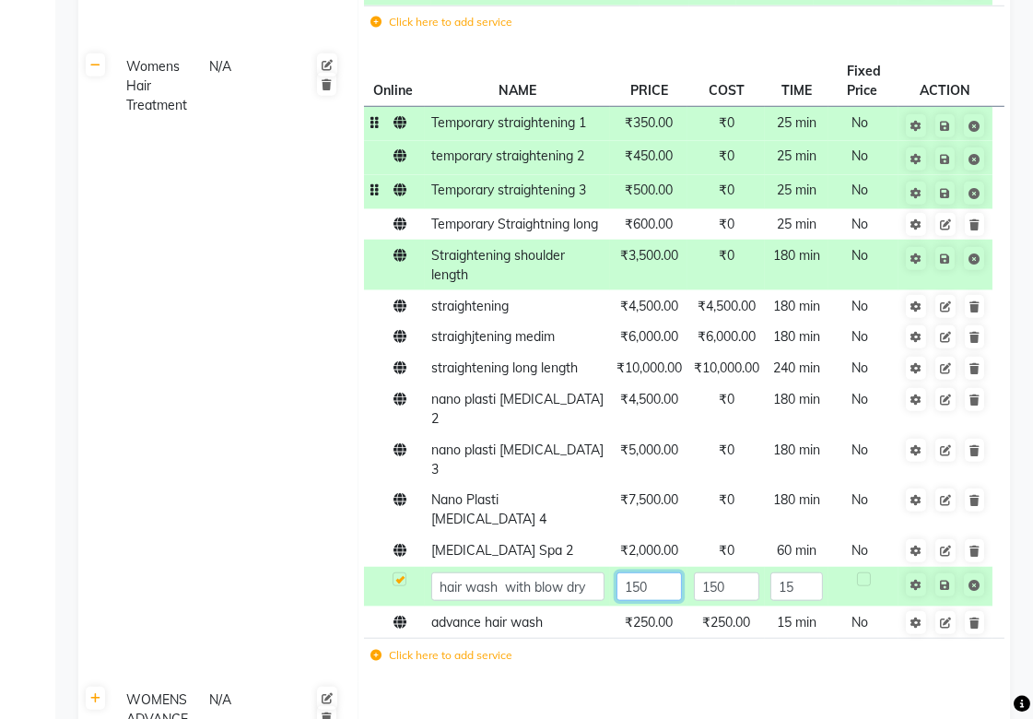
click at [634, 572] on input "150" at bounding box center [648, 586] width 65 height 29
type input "1"
type input "250"
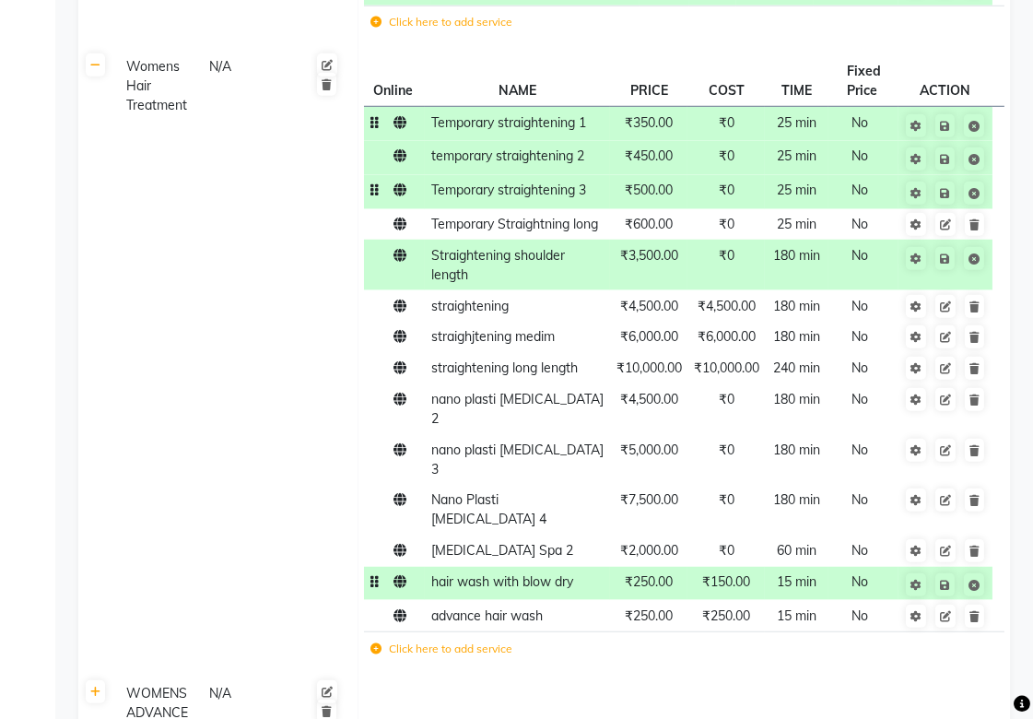
click at [719, 573] on span "₹150.00" at bounding box center [726, 581] width 48 height 17
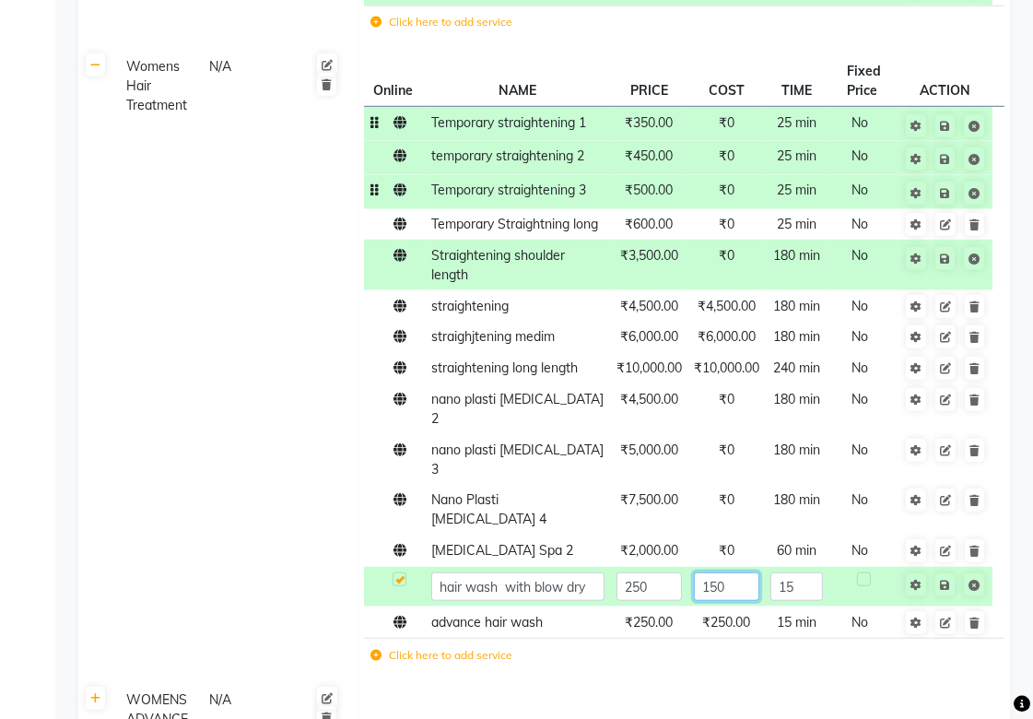
click at [720, 572] on input "150" at bounding box center [726, 586] width 65 height 29
type input "250"
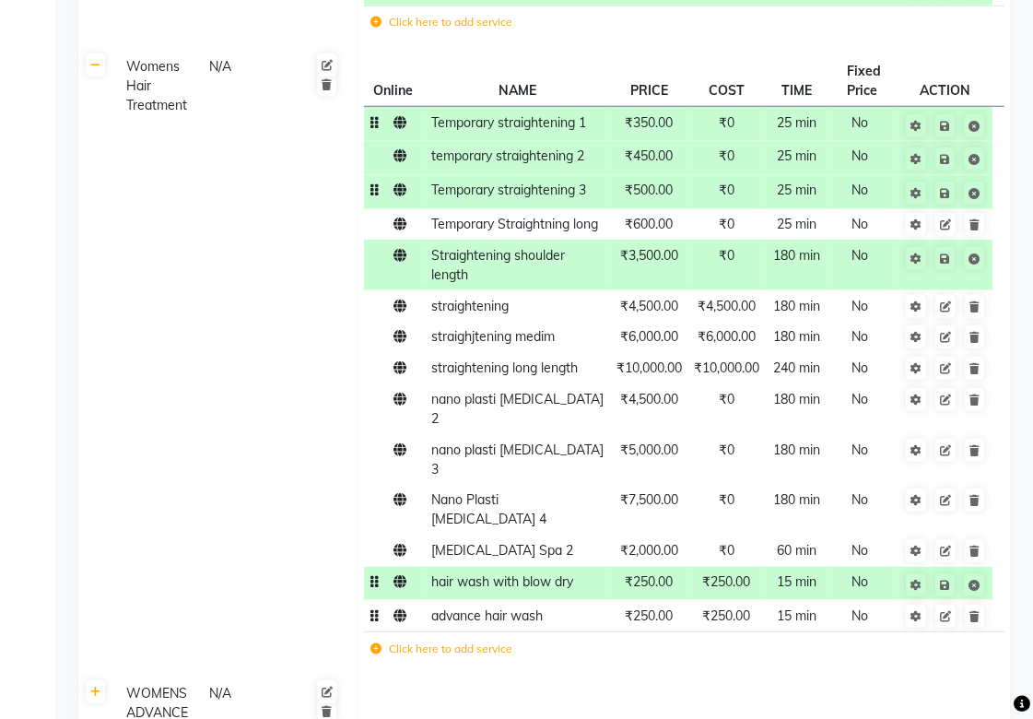
click at [529, 607] on span "advance hair wash" at bounding box center [486, 615] width 111 height 17
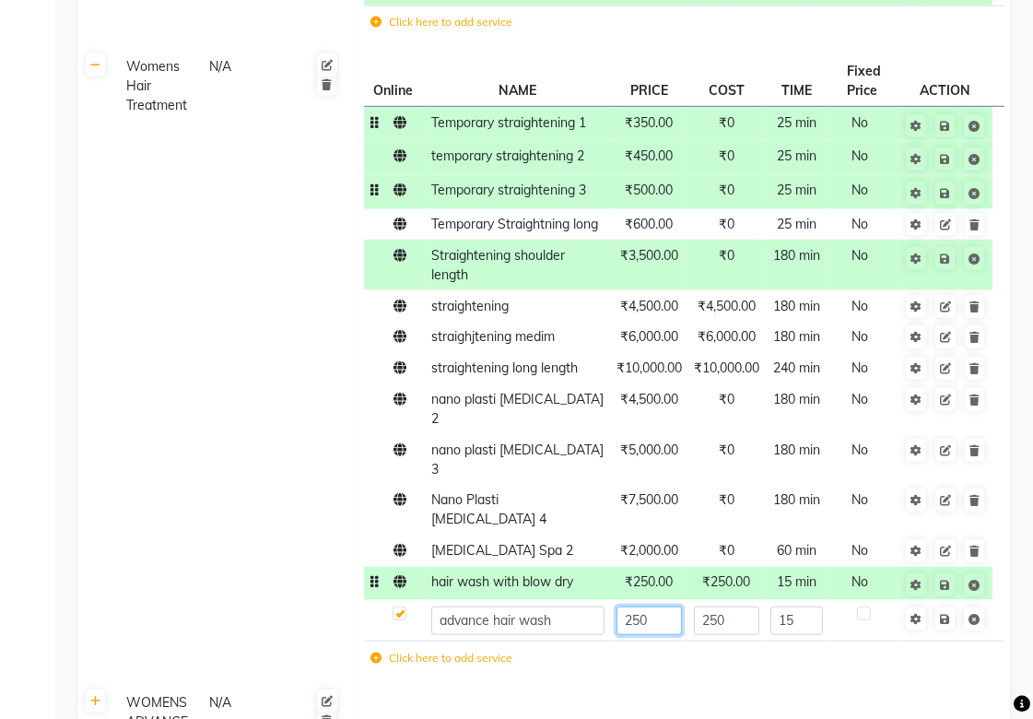
click at [663, 606] on input "250" at bounding box center [648, 620] width 65 height 29
type input "350"
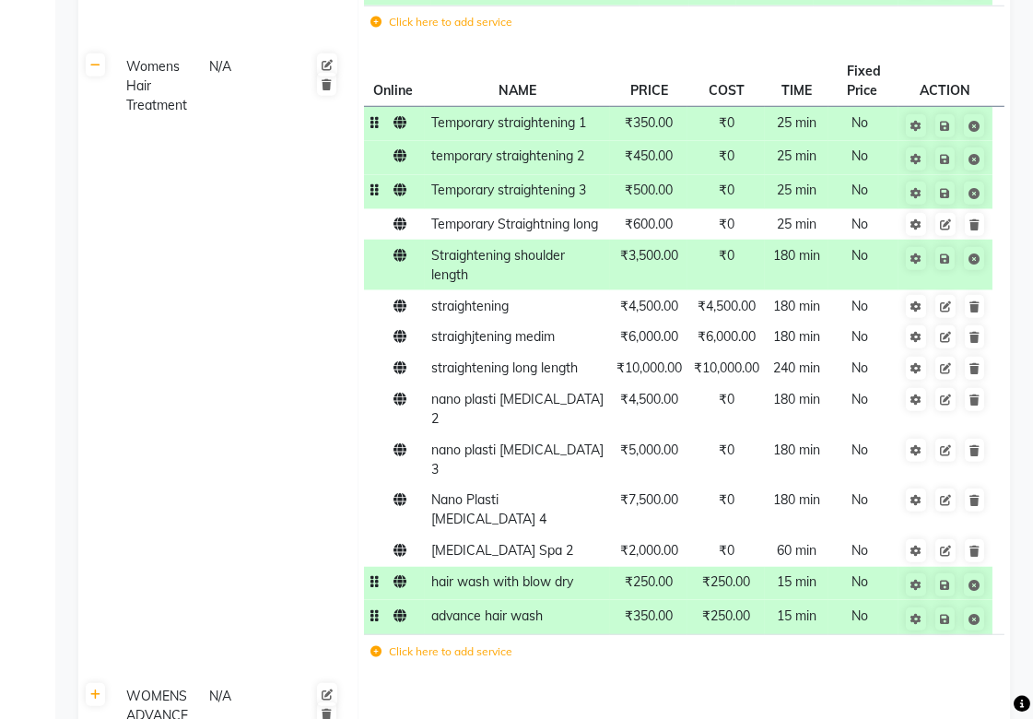
click at [722, 607] on span "₹250.00" at bounding box center [726, 615] width 48 height 17
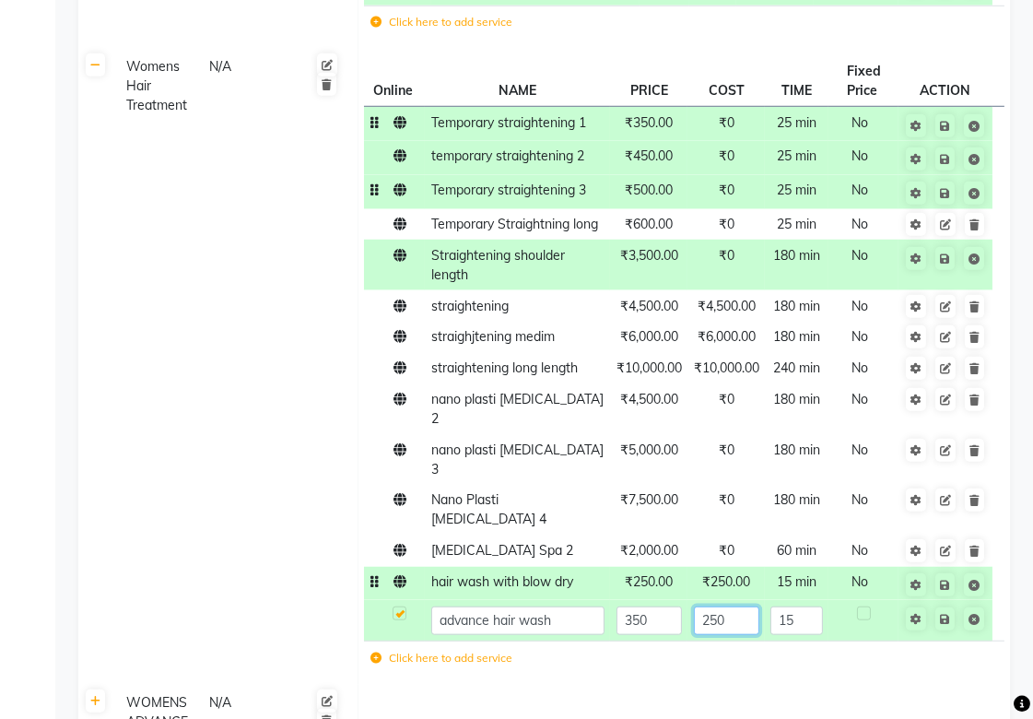
click at [703, 606] on input "250" at bounding box center [726, 620] width 65 height 29
type input "350"
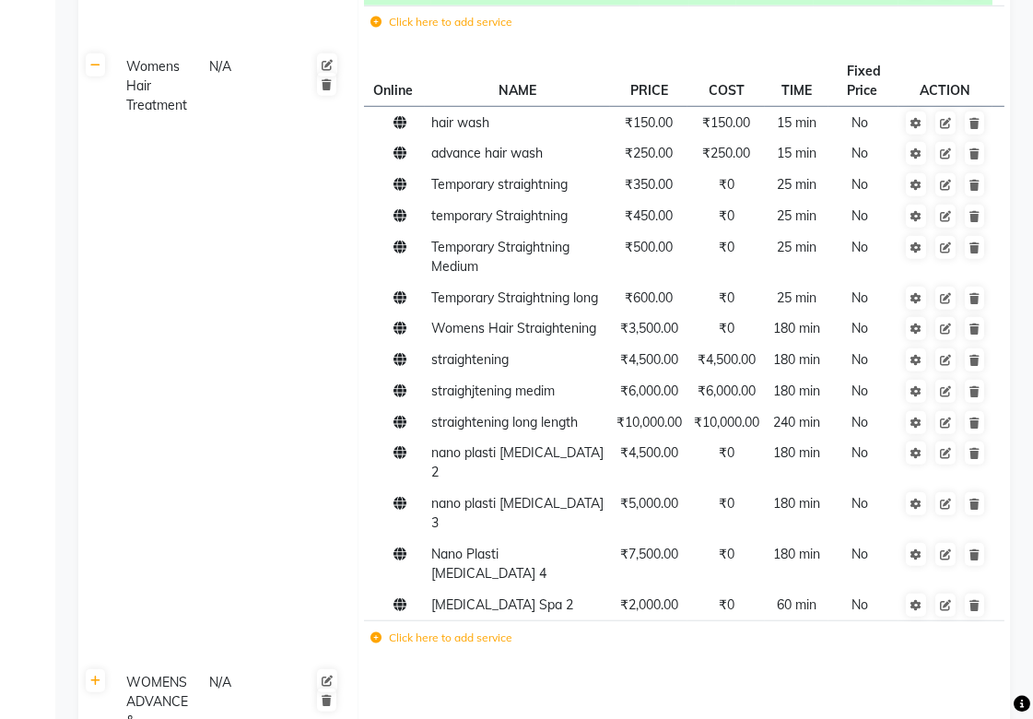
click at [602, 664] on td at bounding box center [683, 720] width 652 height 112
click at [514, 163] on td "advance hair wash" at bounding box center [517, 153] width 185 height 31
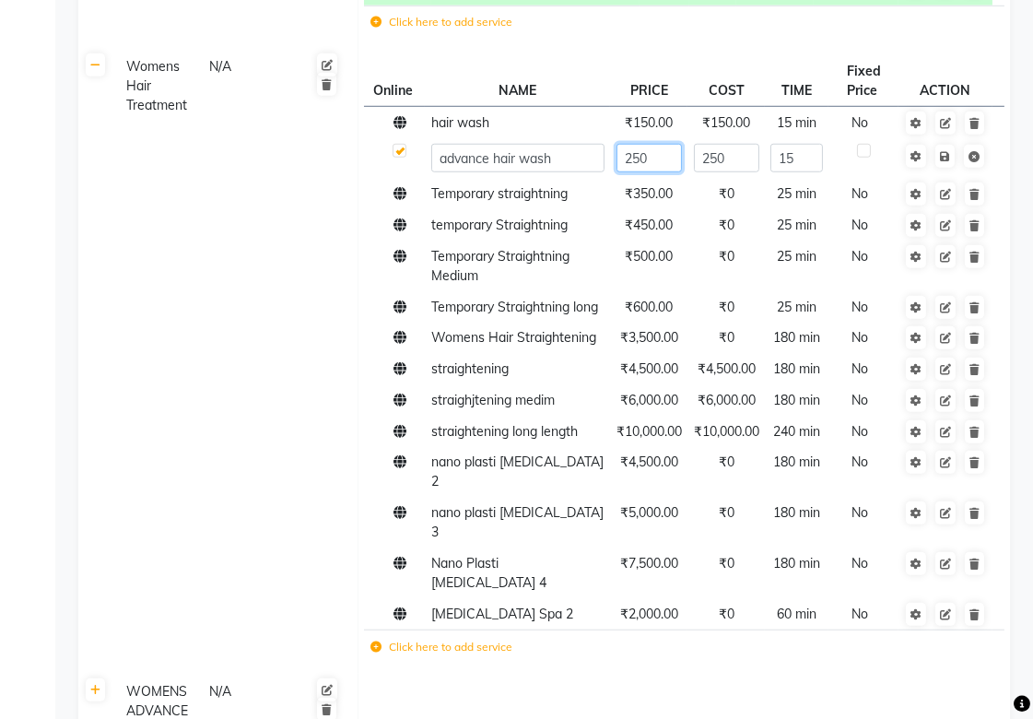
click at [617, 157] on input "250" at bounding box center [648, 158] width 65 height 29
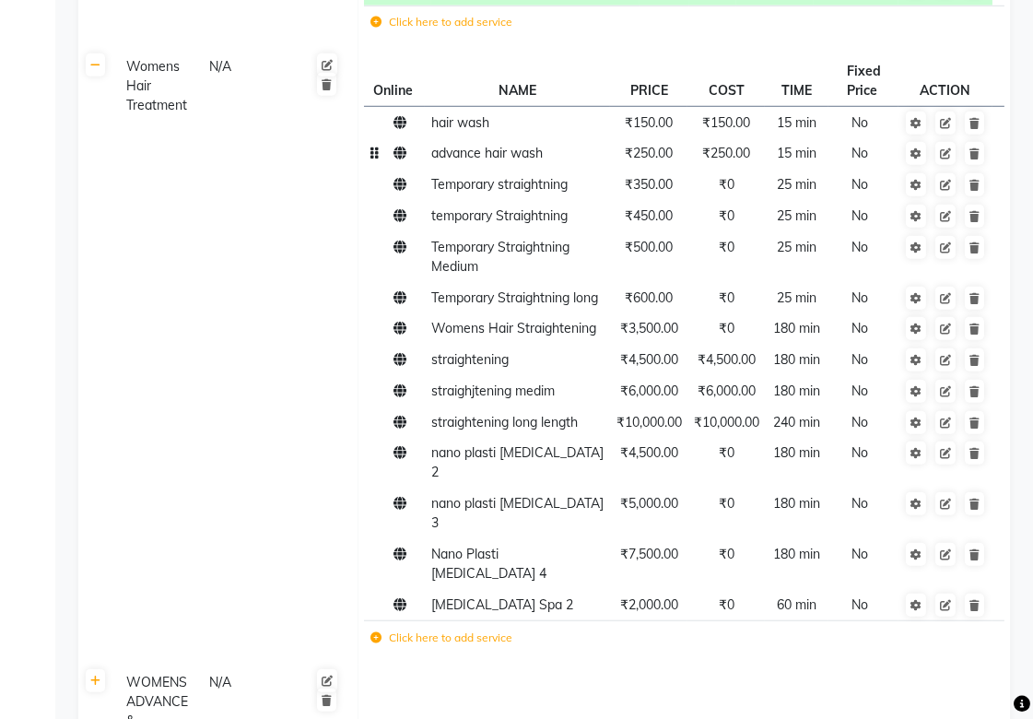
click at [560, 163] on td "advance hair wash" at bounding box center [517, 153] width 185 height 31
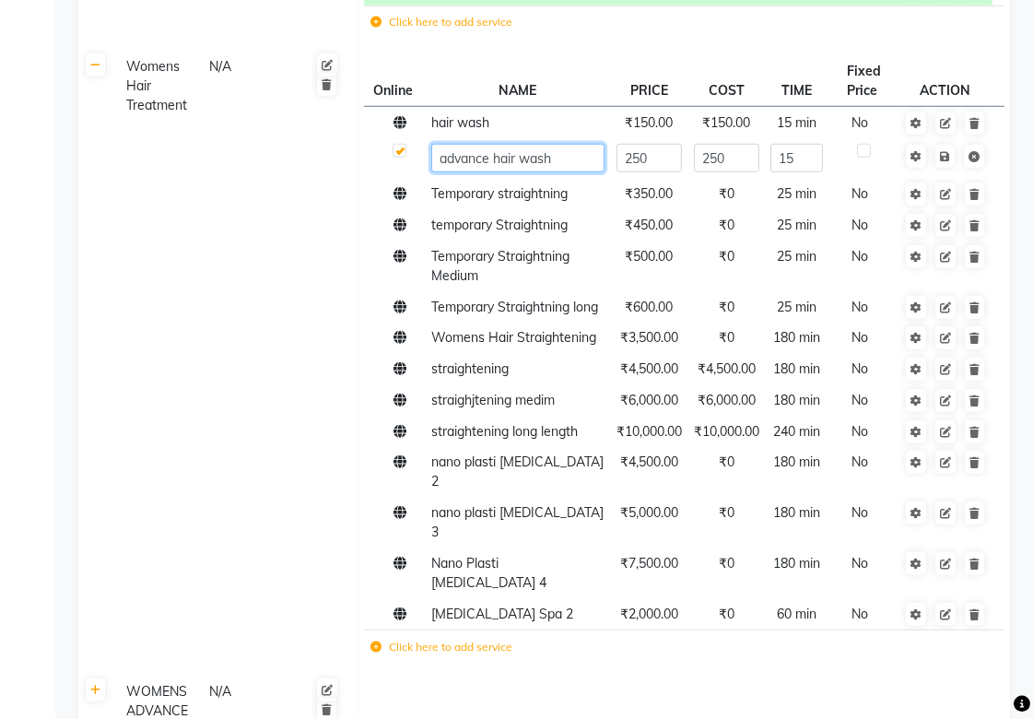
click at [560, 163] on input "advance hair wash" at bounding box center [517, 158] width 173 height 29
type input "adv hair wash with blow dry"
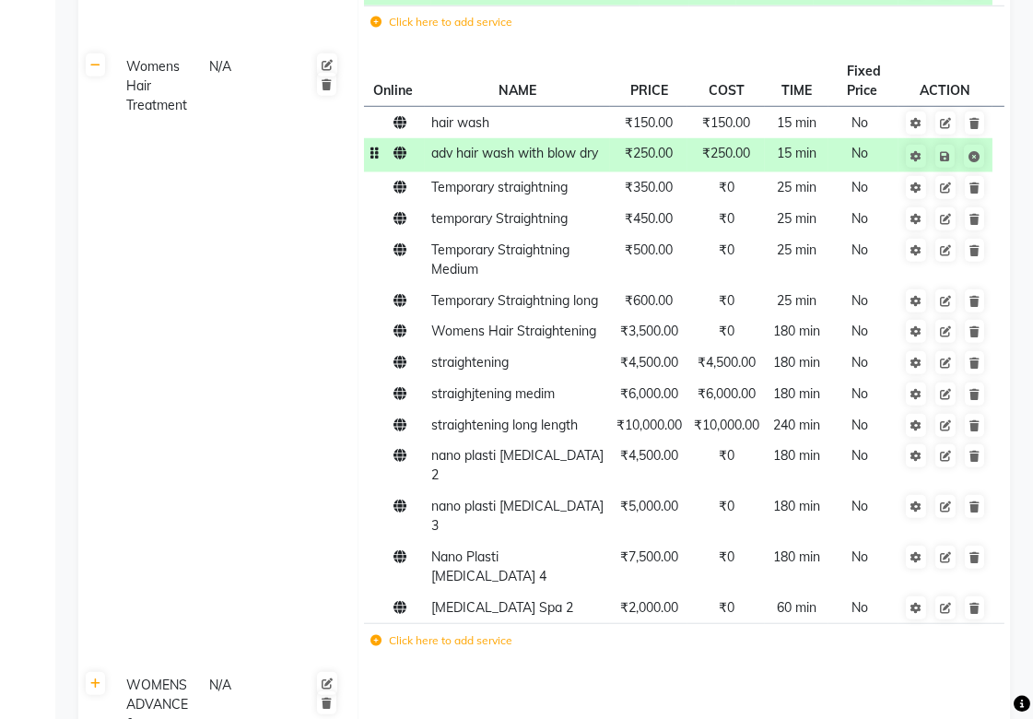
click at [649, 154] on span "₹250.00" at bounding box center [649, 153] width 48 height 17
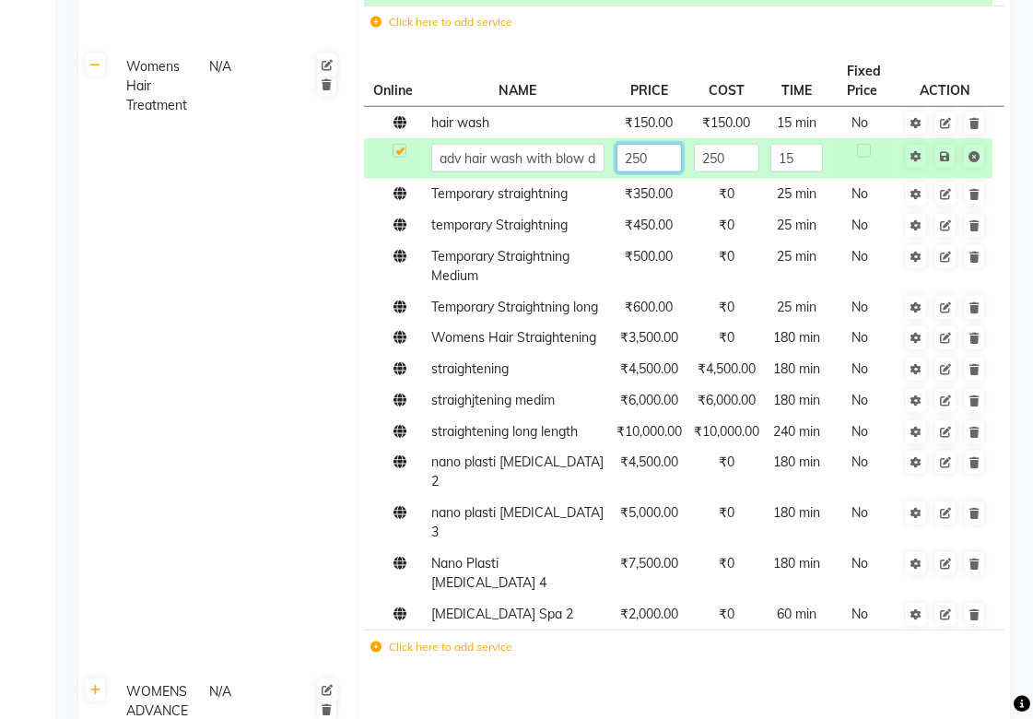
click at [617, 158] on input "250" at bounding box center [648, 158] width 65 height 29
type input "350"
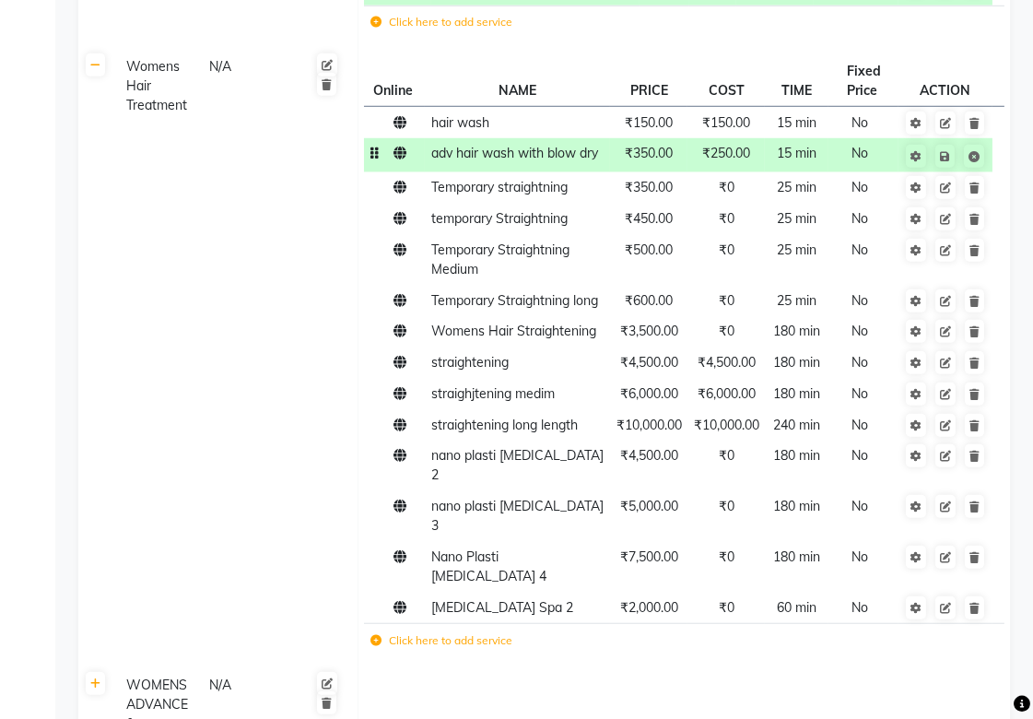
click at [733, 154] on span "₹250.00" at bounding box center [726, 153] width 48 height 17
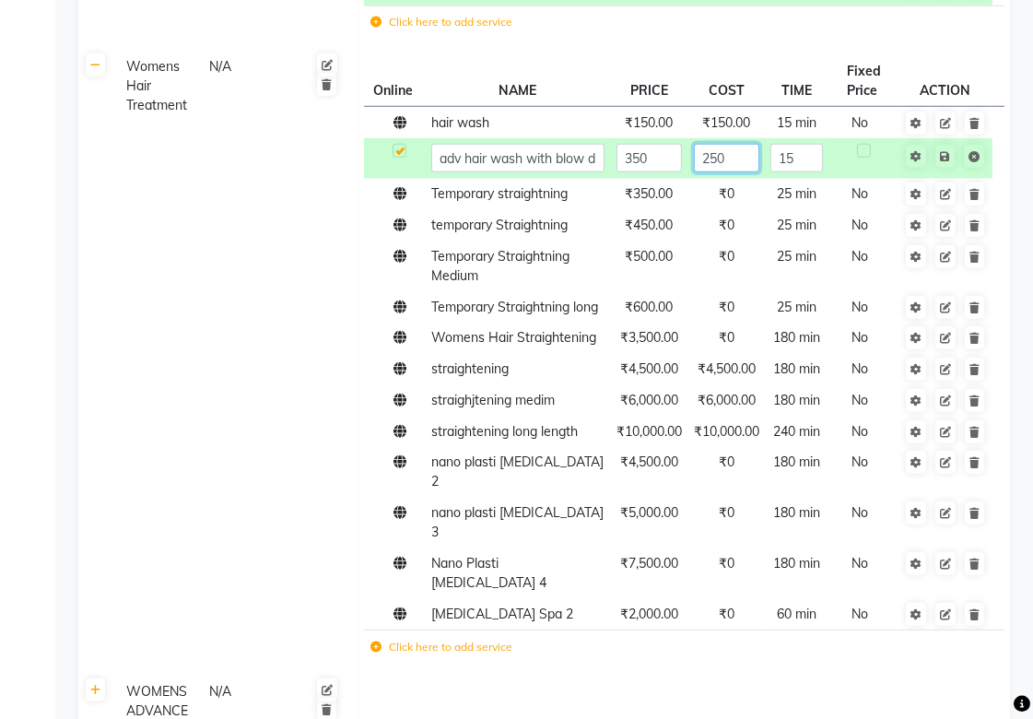
click at [701, 158] on input "250" at bounding box center [726, 158] width 65 height 29
type input "350"
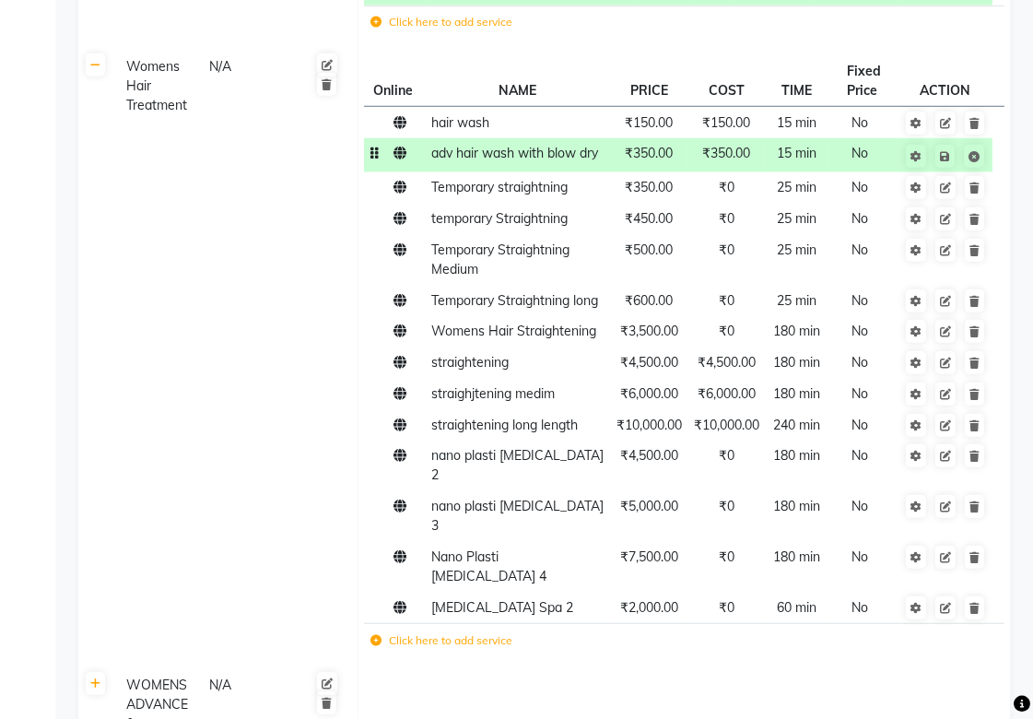
click at [400, 166] on td at bounding box center [394, 155] width 61 height 34
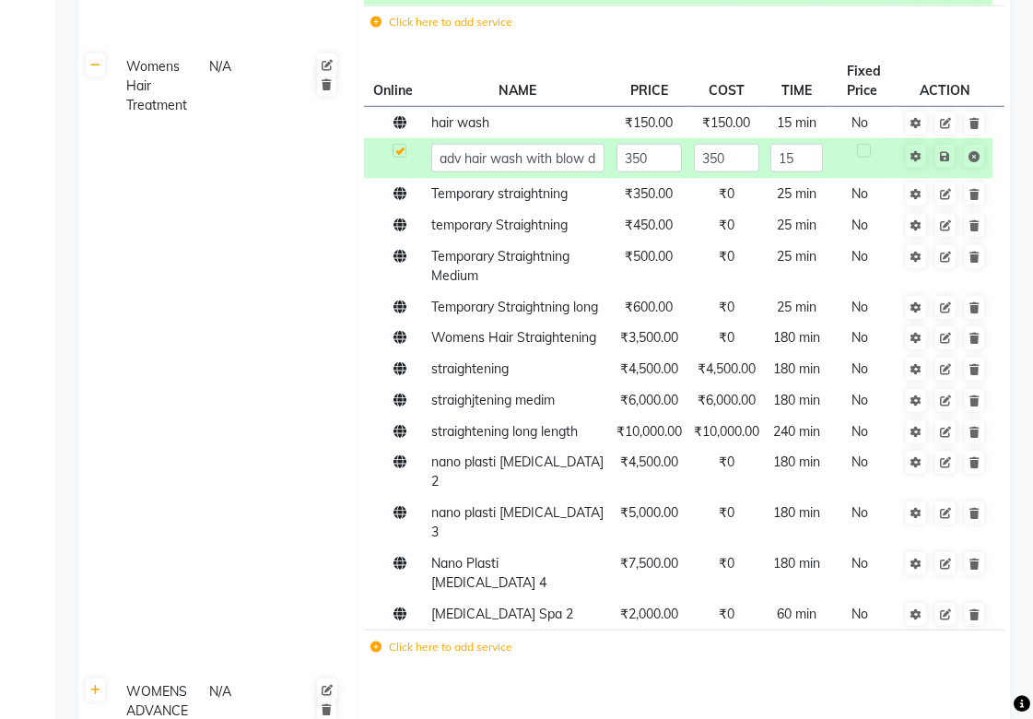
click at [400, 166] on td at bounding box center [394, 158] width 61 height 41
click at [453, 126] on span "hair wash" at bounding box center [460, 122] width 58 height 17
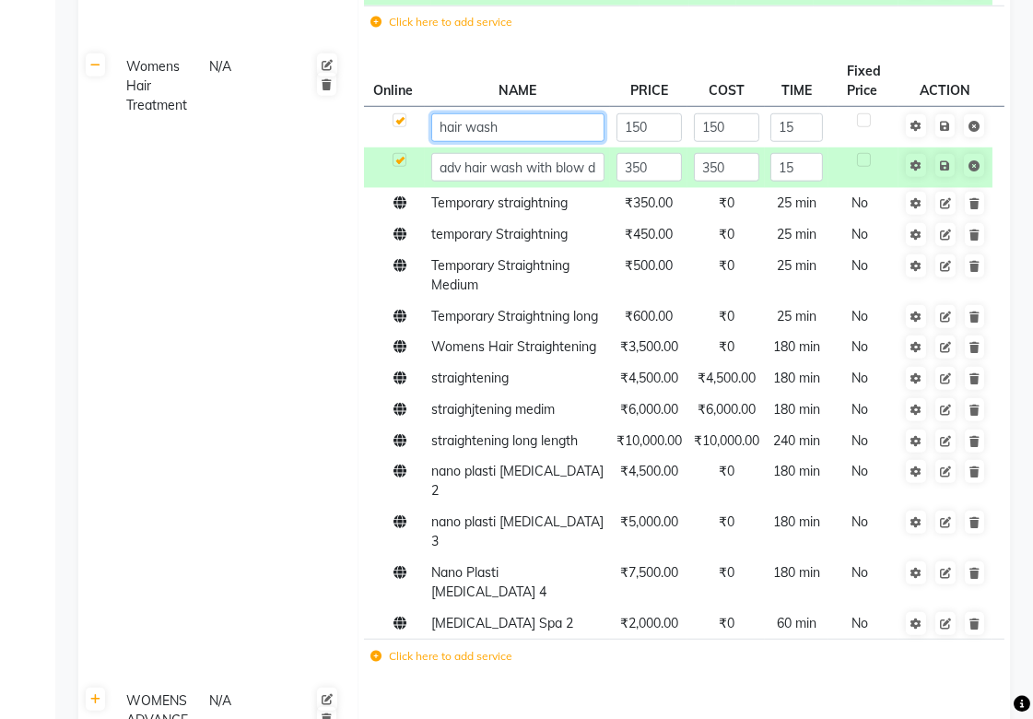
click at [509, 125] on input "hair wash" at bounding box center [517, 127] width 173 height 29
type input "hair wash with blow dry"
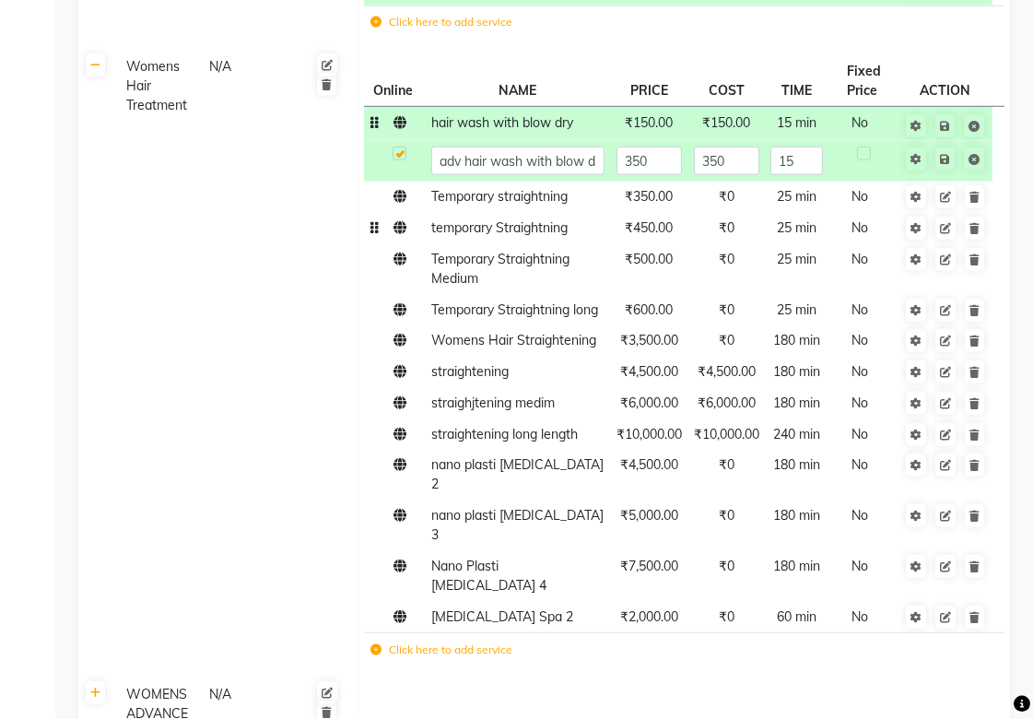
click at [758, 217] on td "₹0" at bounding box center [725, 228] width 77 height 31
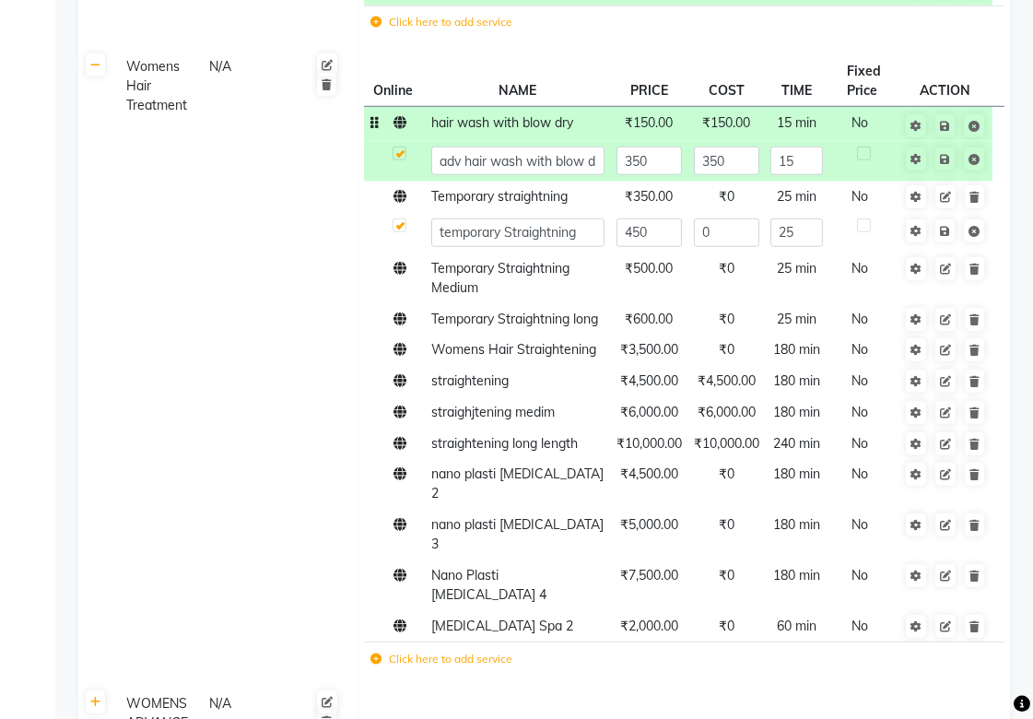
click at [637, 129] on span "₹150.00" at bounding box center [649, 122] width 48 height 17
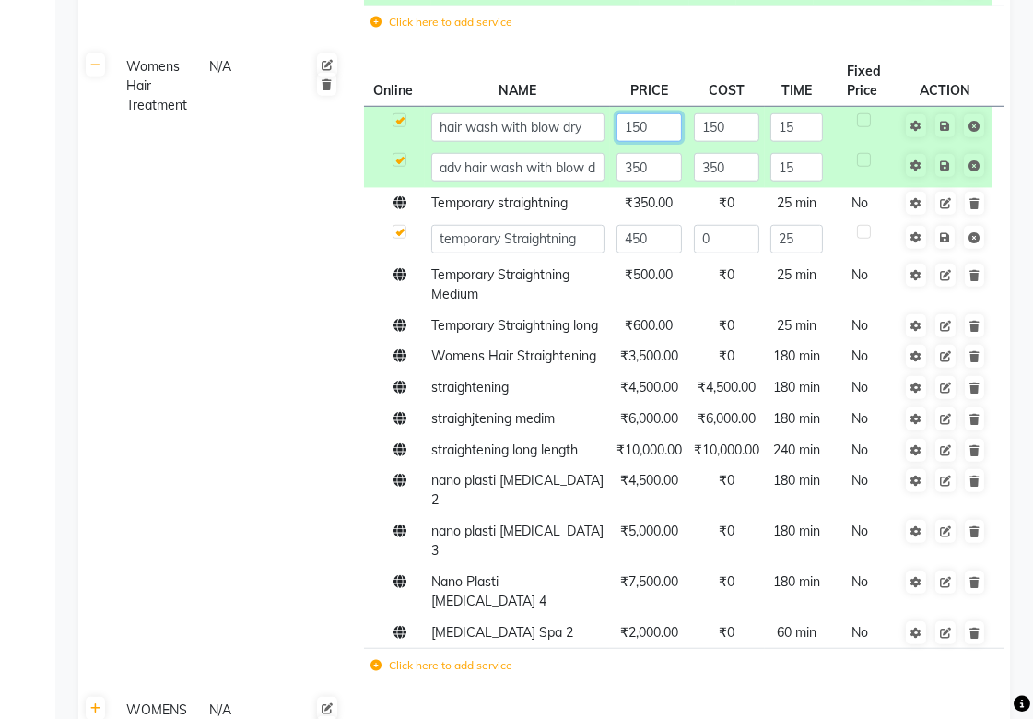
click at [617, 129] on input "150" at bounding box center [648, 127] width 65 height 29
type input "250"
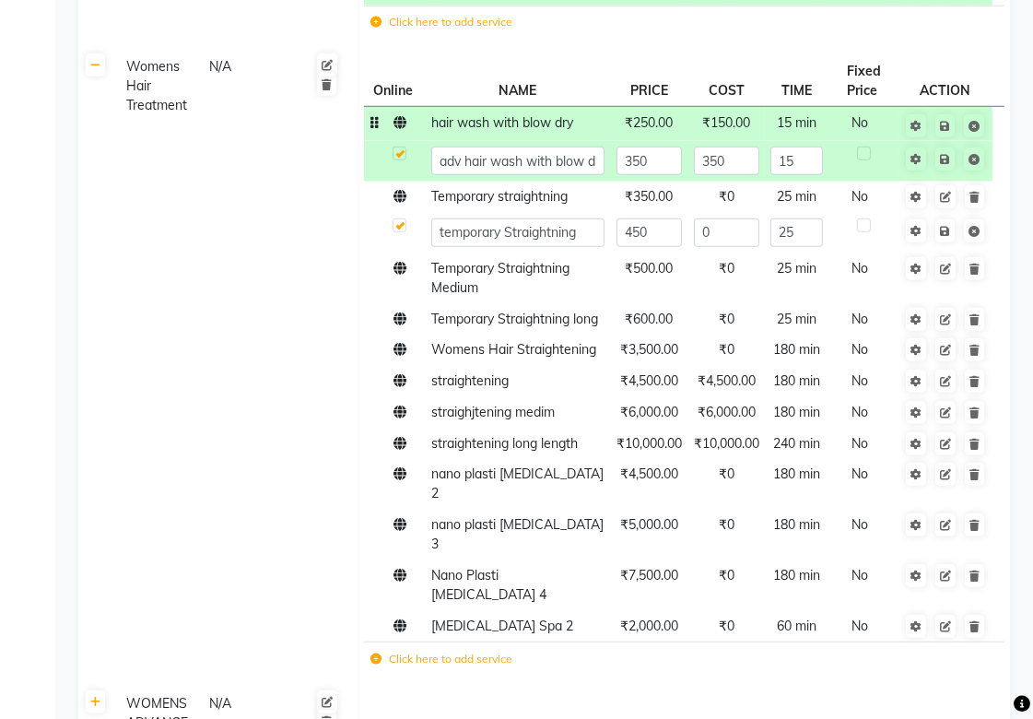
click at [707, 132] on td "₹150.00" at bounding box center [725, 124] width 77 height 34
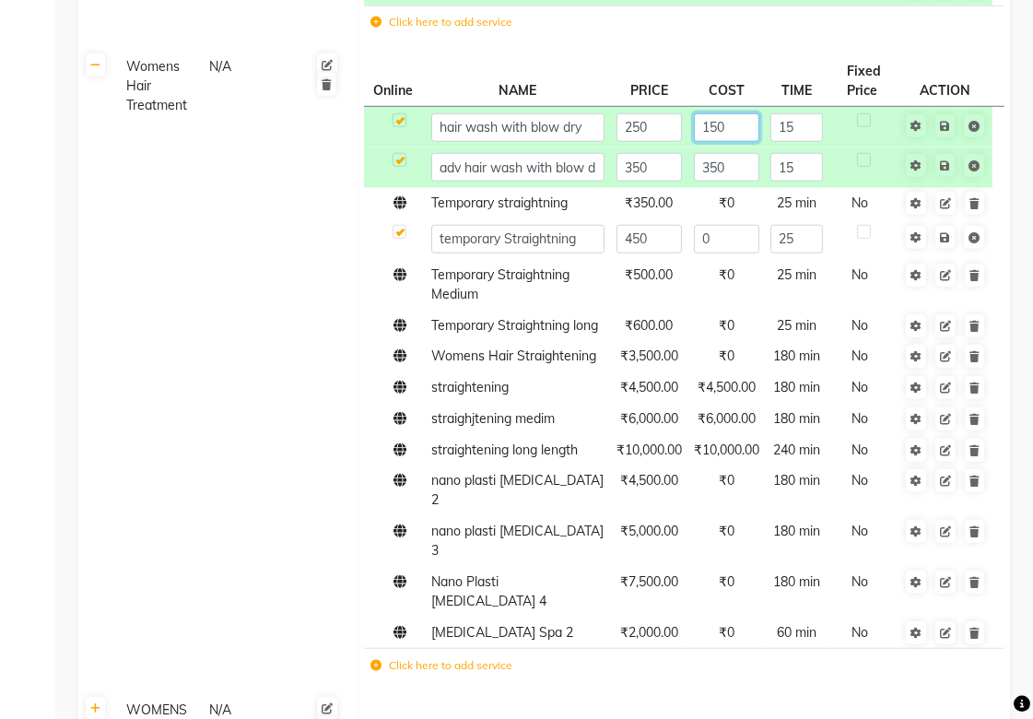
click at [701, 127] on input "150" at bounding box center [726, 127] width 65 height 29
type input "250"
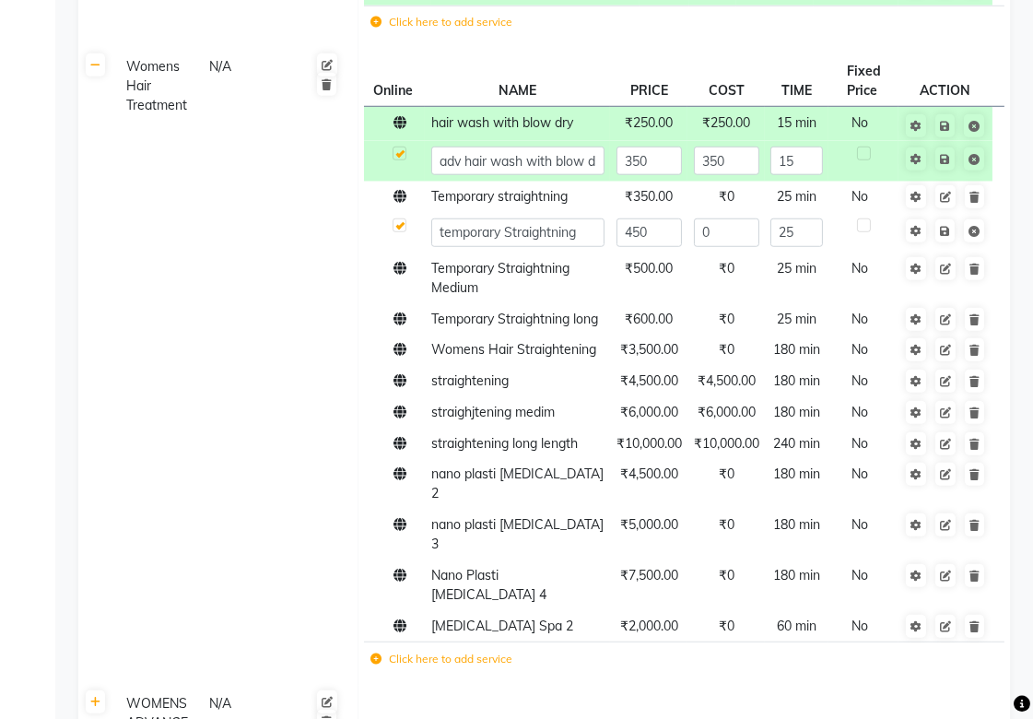
click at [402, 125] on icon at bounding box center [399, 122] width 13 height 13
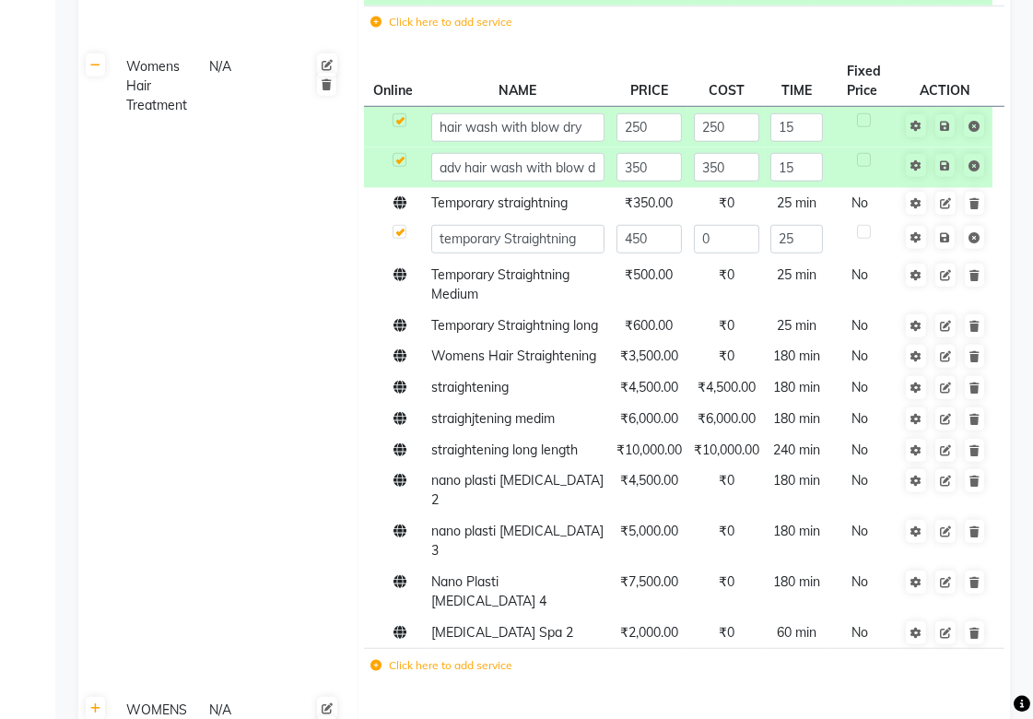
click at [402, 164] on label at bounding box center [399, 160] width 14 height 14
click at [401, 126] on label at bounding box center [399, 120] width 14 height 14
checkbox input "true"
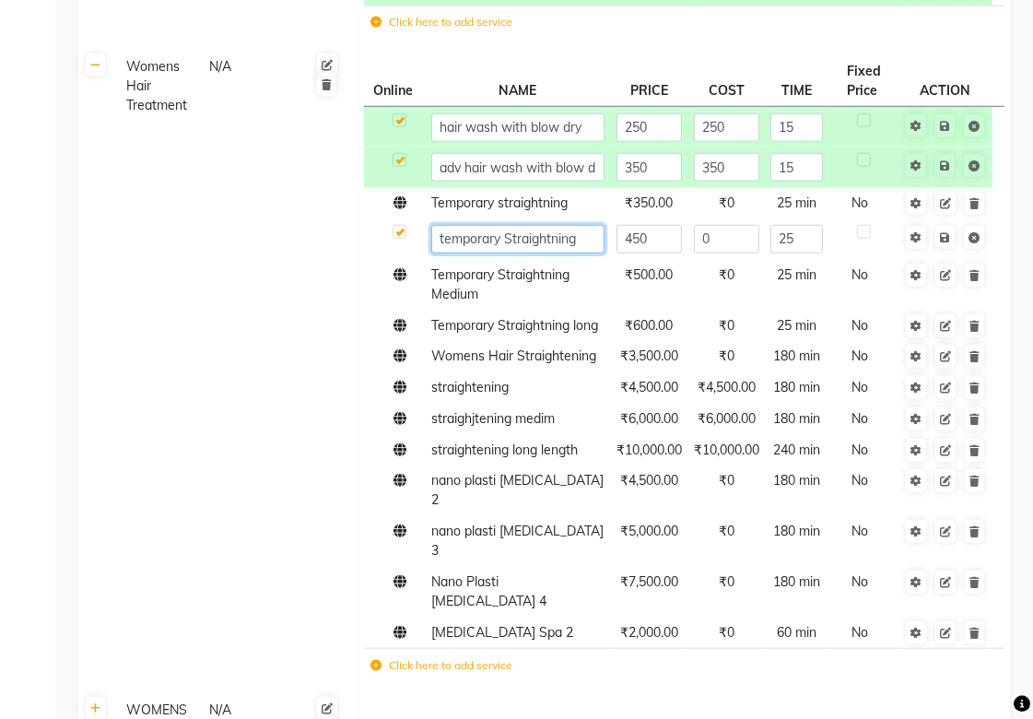
click at [438, 237] on input "temporary Straightning" at bounding box center [517, 239] width 173 height 29
type input "Temporary Straightning"
click at [310, 361] on td "Womens Hair Treatment N/A" at bounding box center [235, 371] width 245 height 642
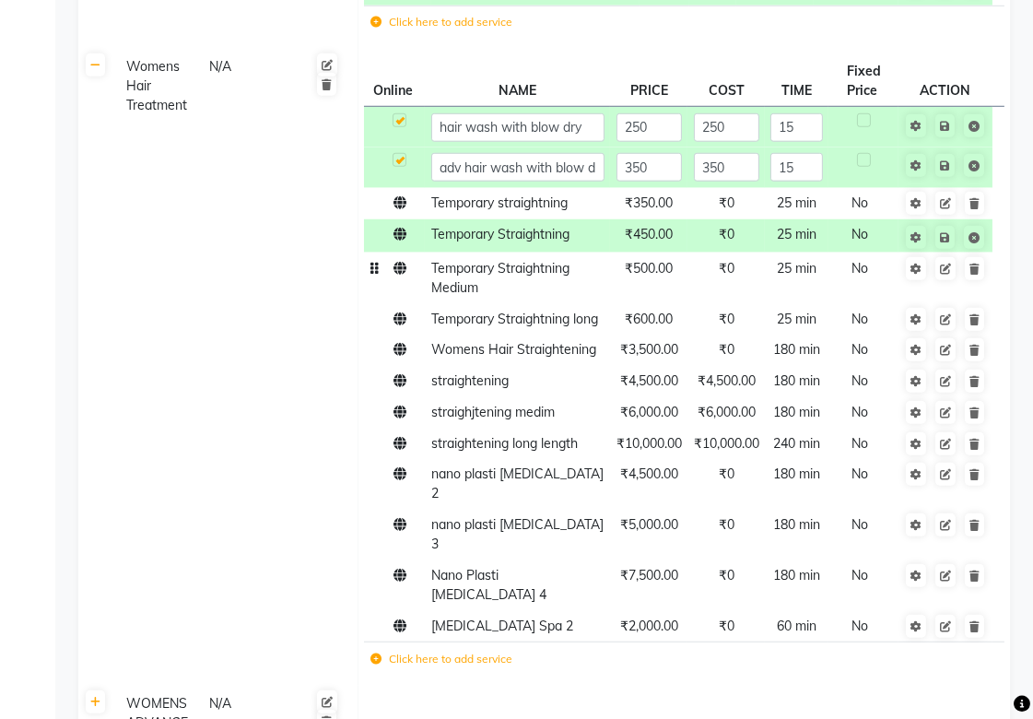
click at [480, 289] on td "Temporary Straightning Medium" at bounding box center [517, 277] width 185 height 51
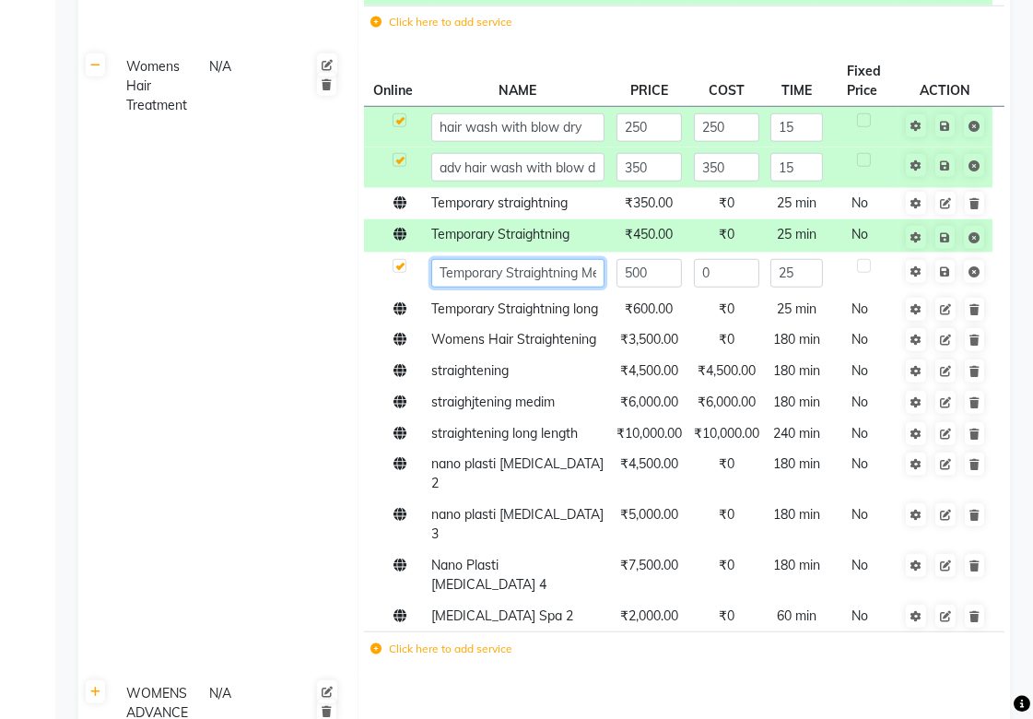
click at [574, 273] on input "Temporary Straightning Medium" at bounding box center [517, 273] width 173 height 29
type input "Temporary Straightning 3"
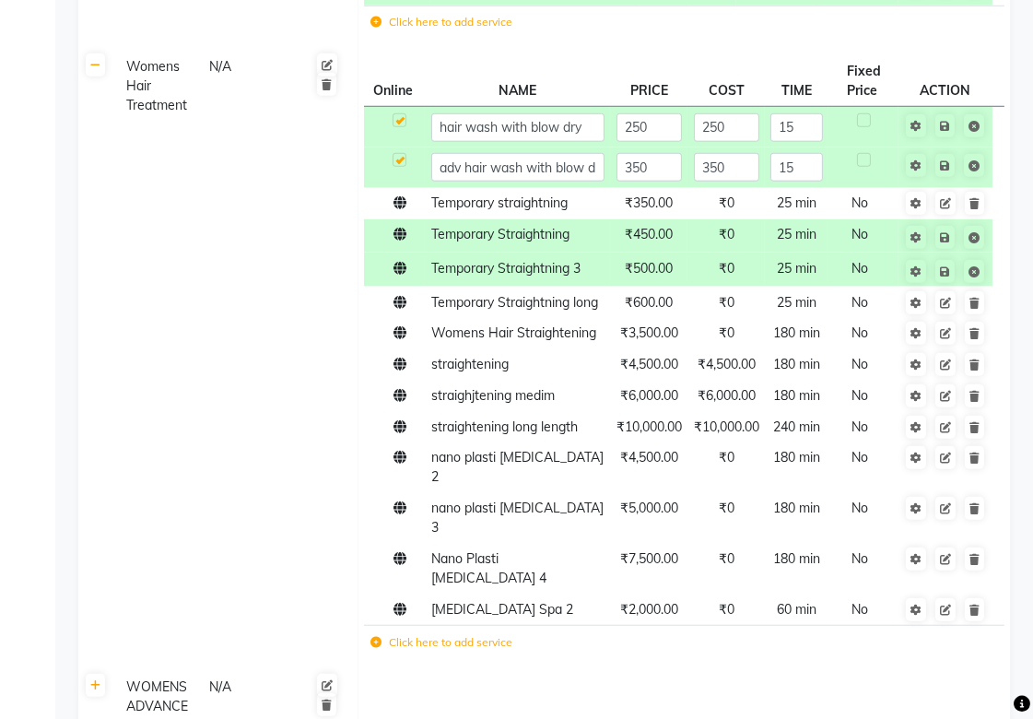
click at [330, 420] on td "Womens Hair Treatment N/A" at bounding box center [235, 359] width 245 height 619
click at [481, 305] on span "Temporary Straightning long" at bounding box center [514, 302] width 167 height 17
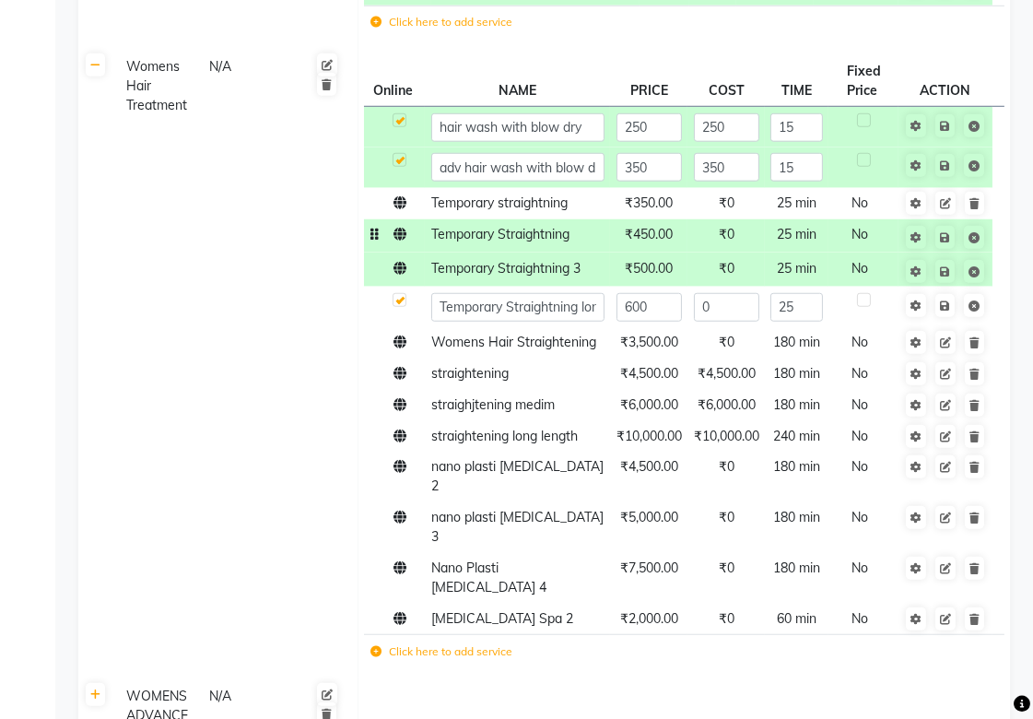
click at [571, 243] on td "Temporary Straightning" at bounding box center [517, 236] width 185 height 34
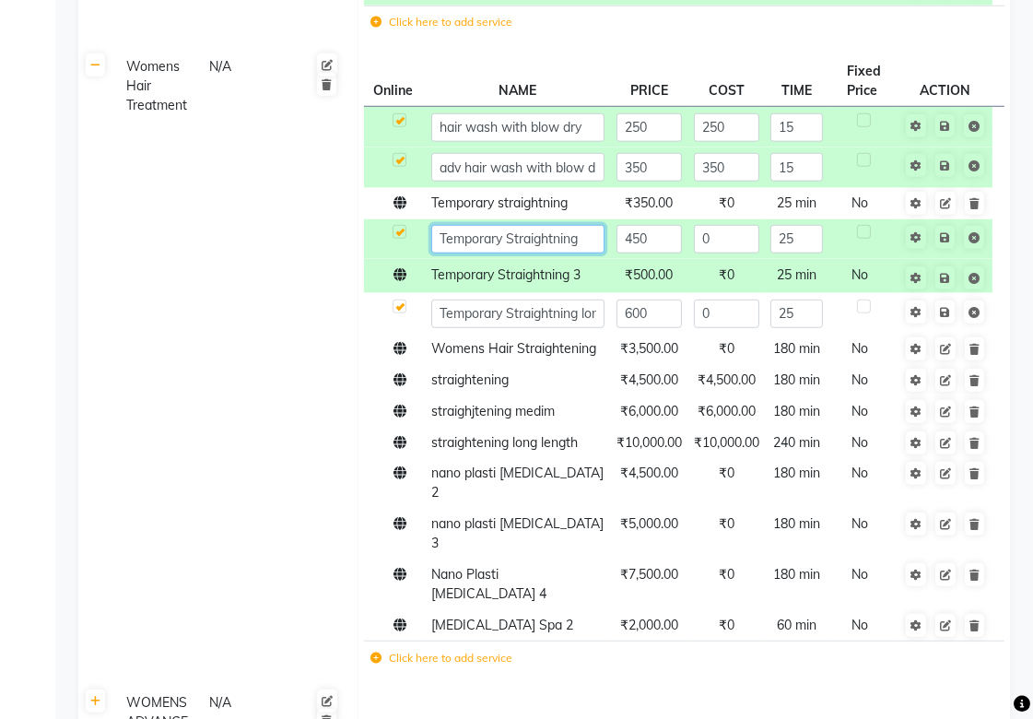
click at [585, 240] on input "Temporary Straightning" at bounding box center [517, 239] width 173 height 29
click at [529, 237] on input "Temporary Straightning" at bounding box center [517, 239] width 173 height 29
type input "Temporary Straightening 2"
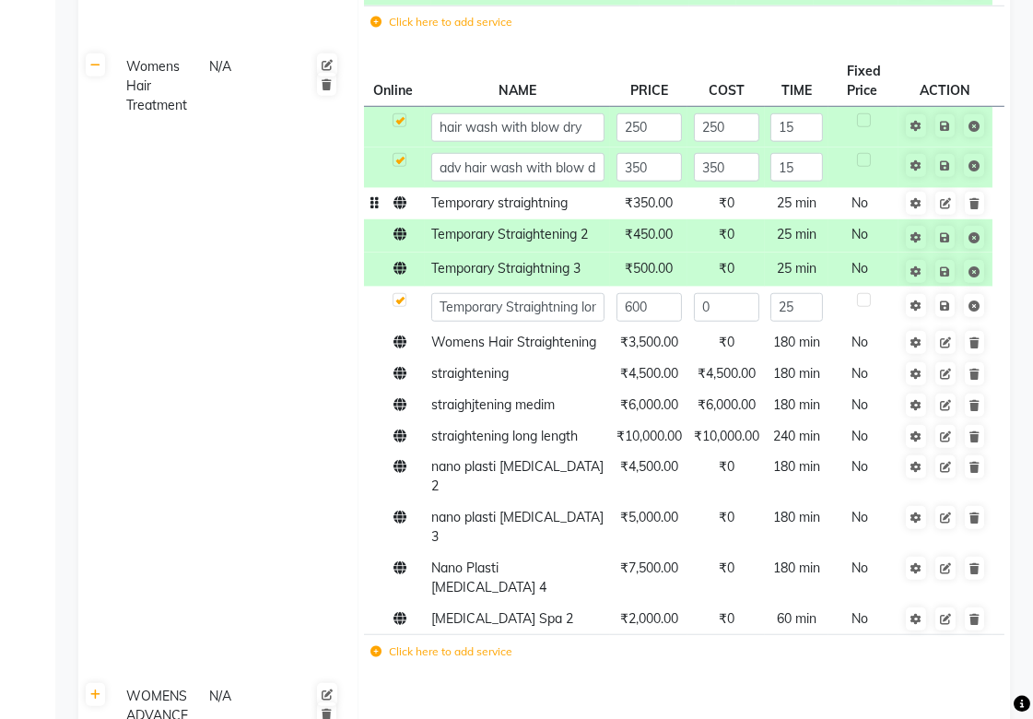
click at [528, 204] on span "Temporary straightning" at bounding box center [499, 202] width 136 height 17
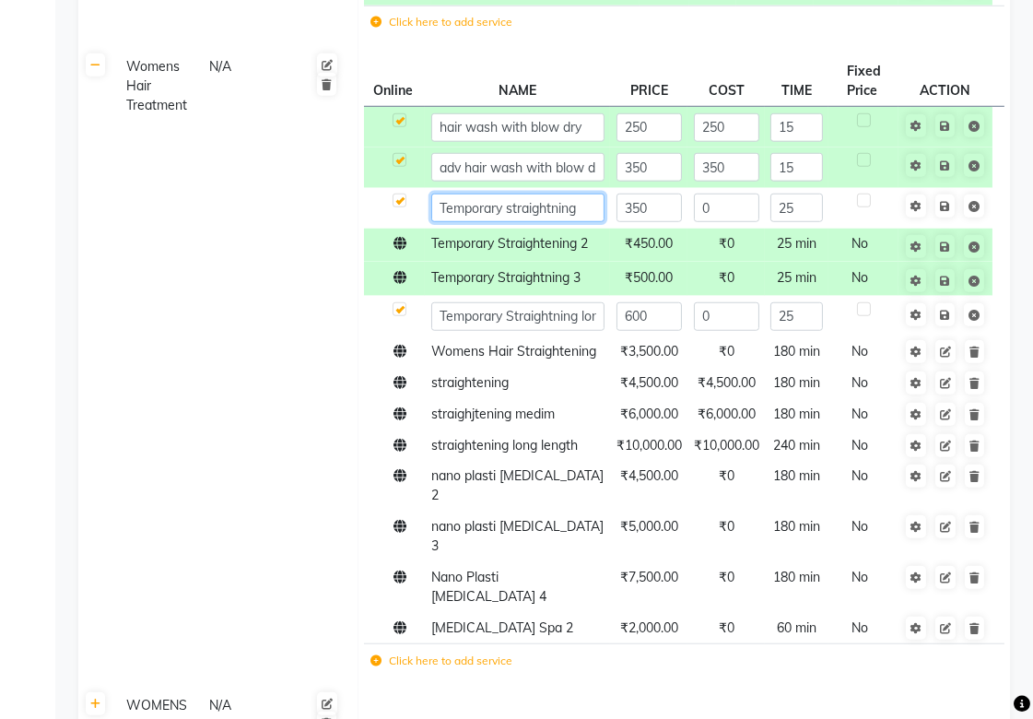
click at [529, 208] on input "Temporary straightning" at bounding box center [517, 207] width 173 height 29
type input "Temporary straightening 1"
click at [403, 210] on td at bounding box center [394, 208] width 61 height 41
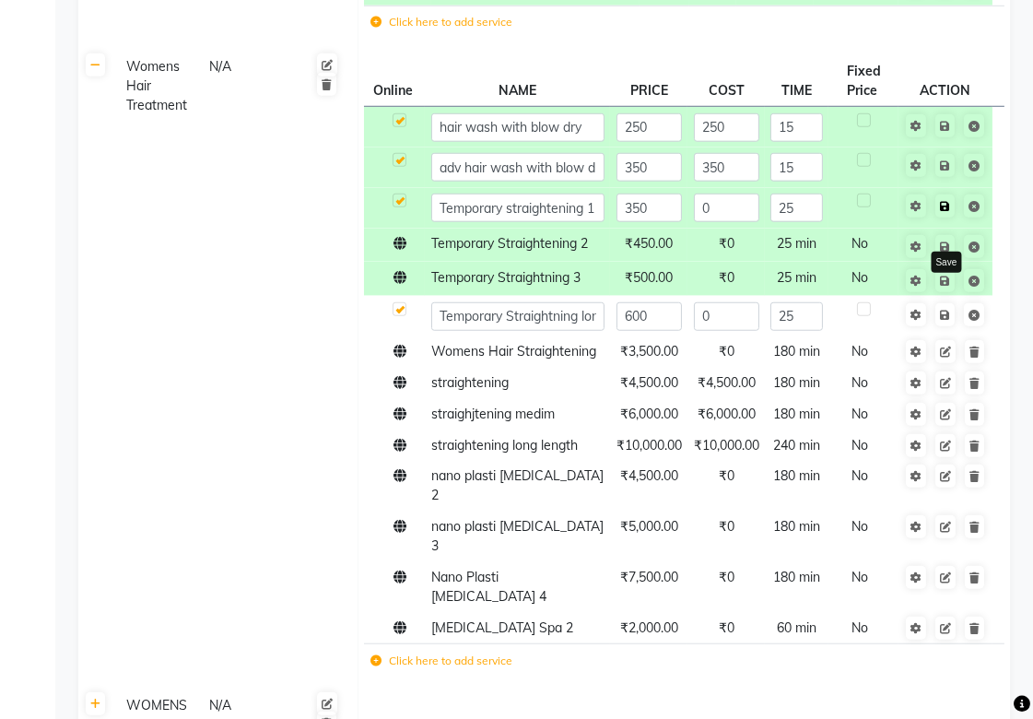
click at [941, 208] on icon at bounding box center [945, 206] width 10 height 11
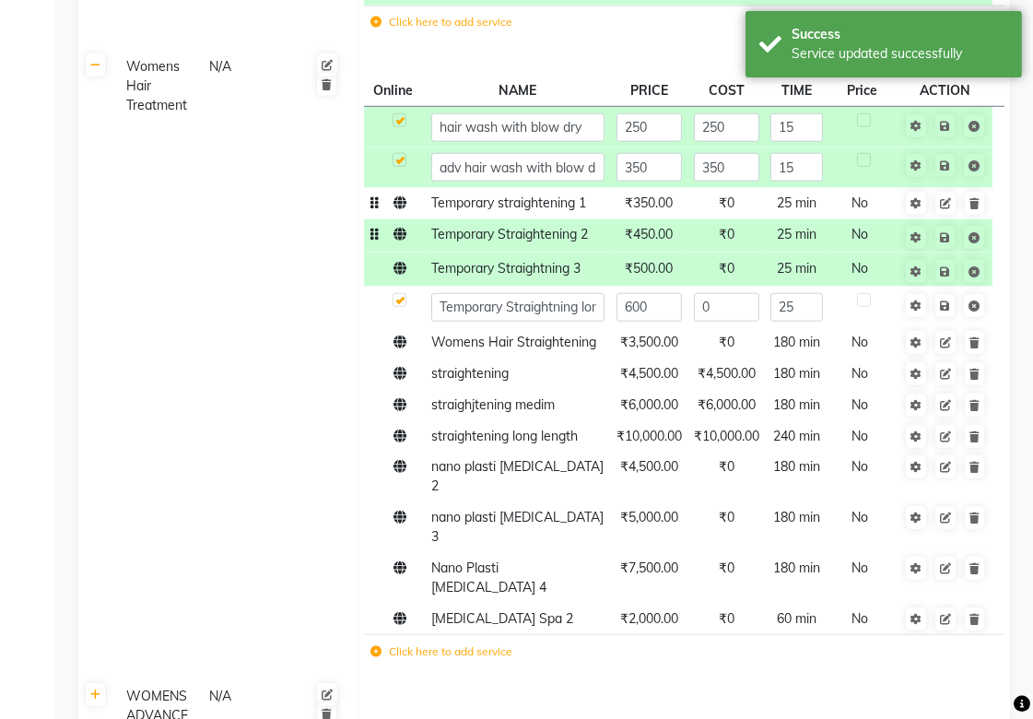
click at [526, 235] on span "Temporary Straightening 2" at bounding box center [509, 234] width 157 height 17
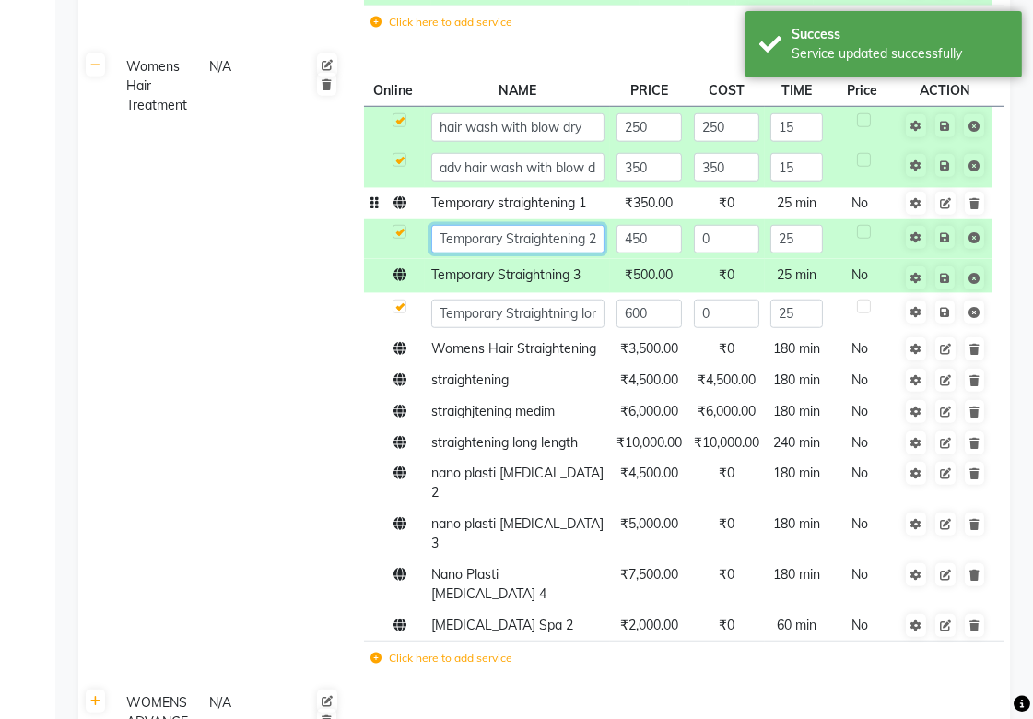
click at [576, 236] on input "Temporary Straightening 2" at bounding box center [517, 239] width 173 height 29
type input "Temporary Straightening2"
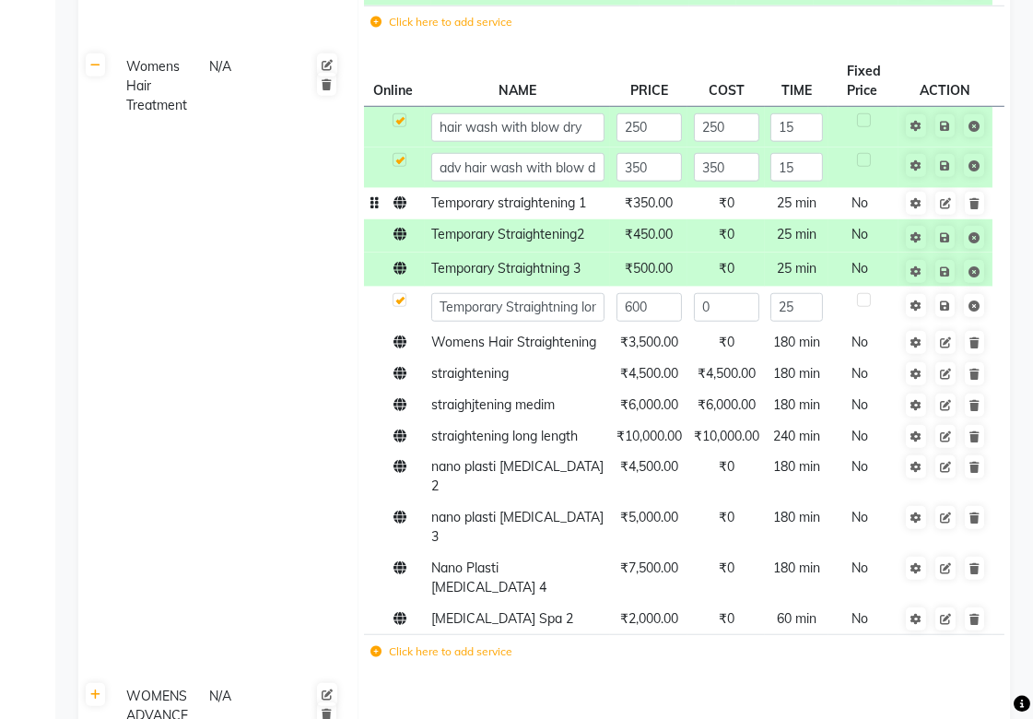
click at [147, 378] on td "Womens Hair Treatment N/A" at bounding box center [235, 364] width 245 height 628
click at [951, 205] on icon at bounding box center [945, 203] width 11 height 11
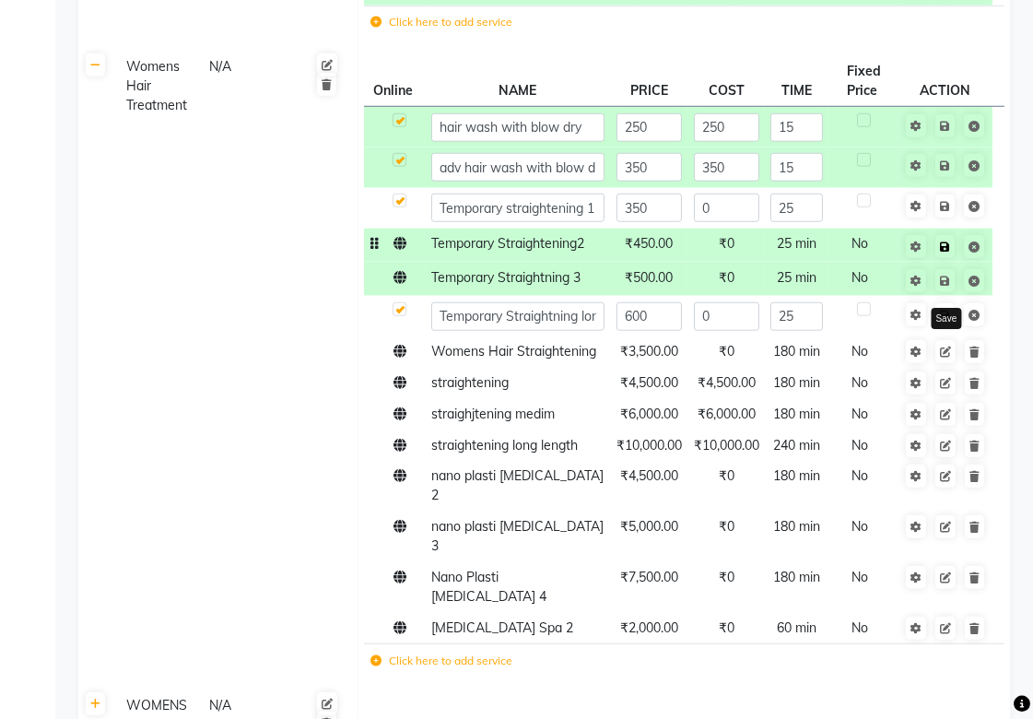
click at [950, 246] on icon at bounding box center [945, 246] width 10 height 11
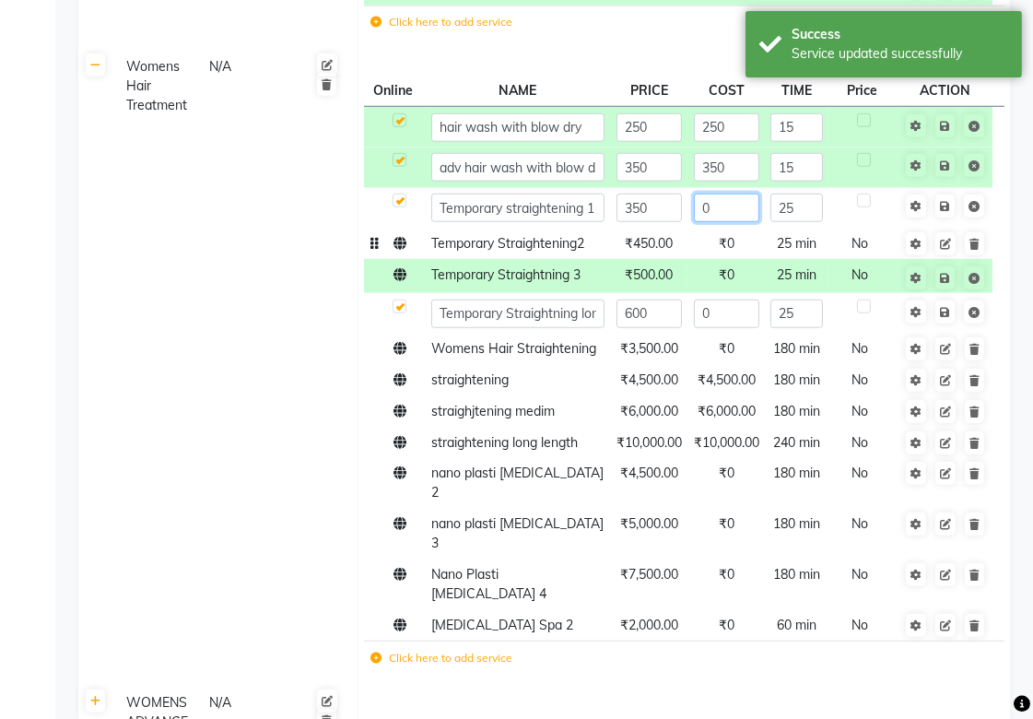
click at [731, 208] on input "0" at bounding box center [726, 207] width 65 height 29
type input "350"
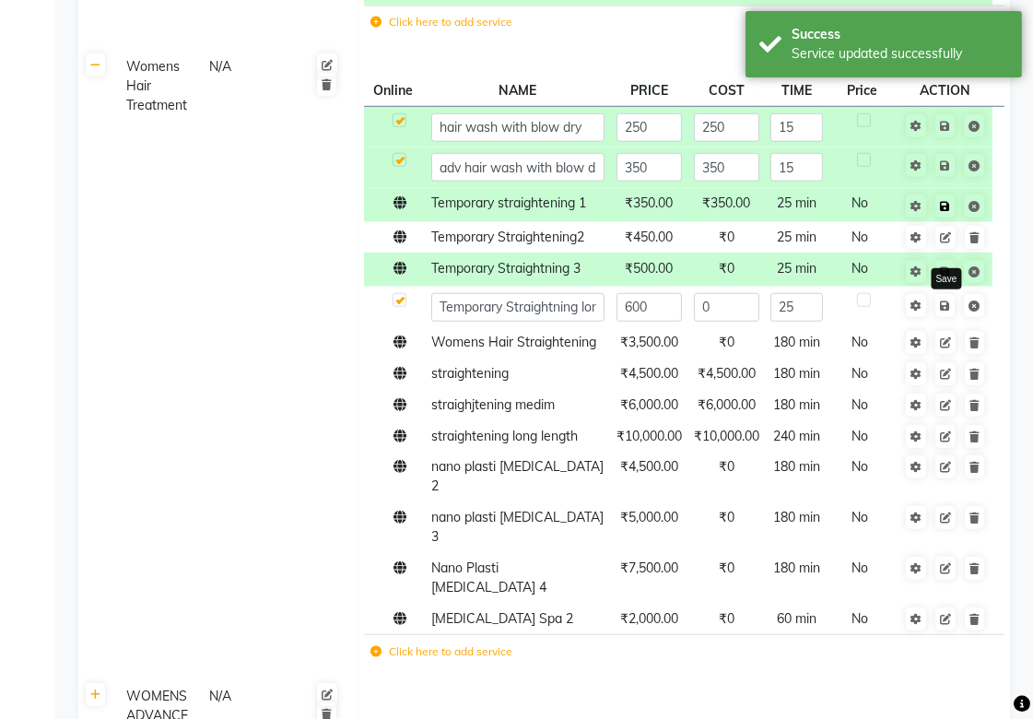
click at [938, 203] on link at bounding box center [944, 205] width 19 height 23
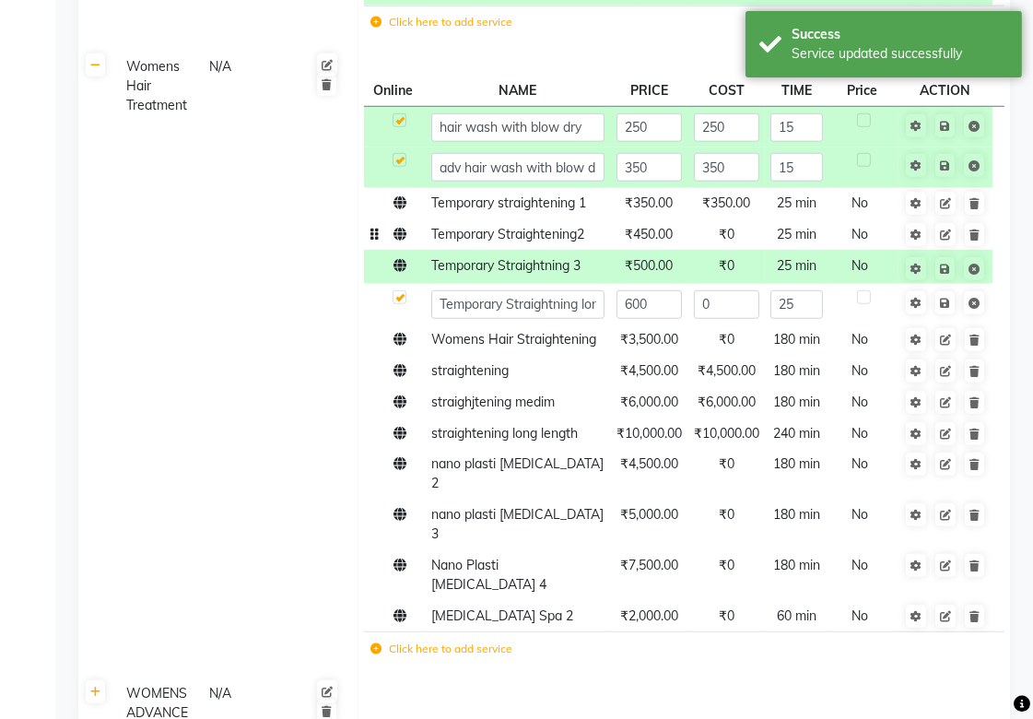
click at [759, 243] on td "₹0" at bounding box center [725, 234] width 77 height 31
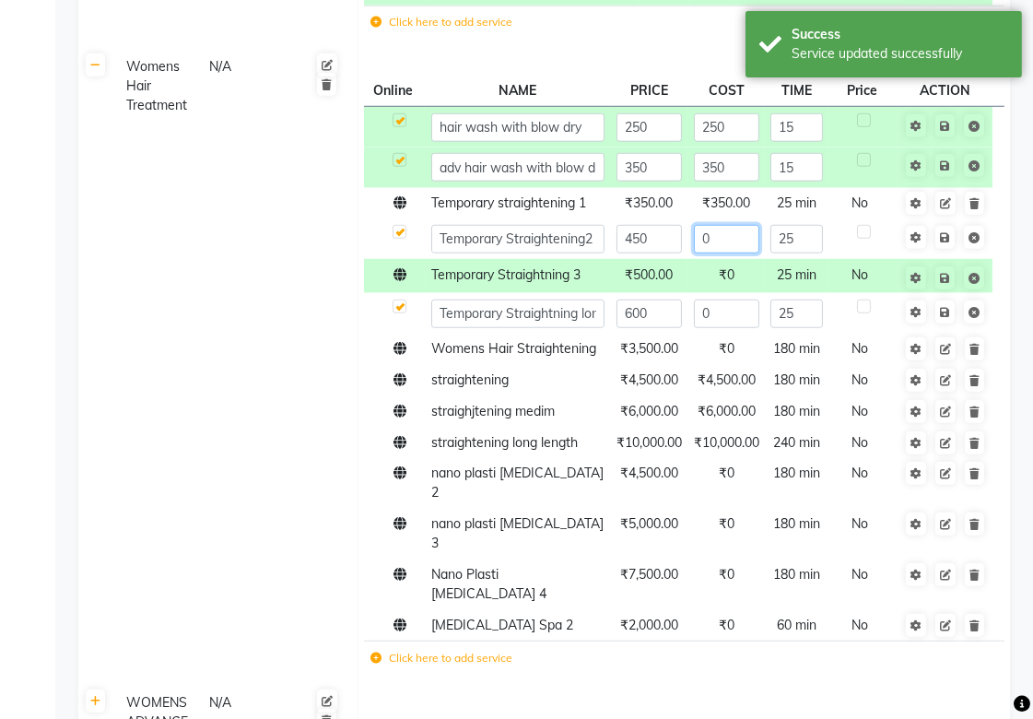
click at [731, 240] on input "0" at bounding box center [726, 239] width 65 height 29
type input "450"
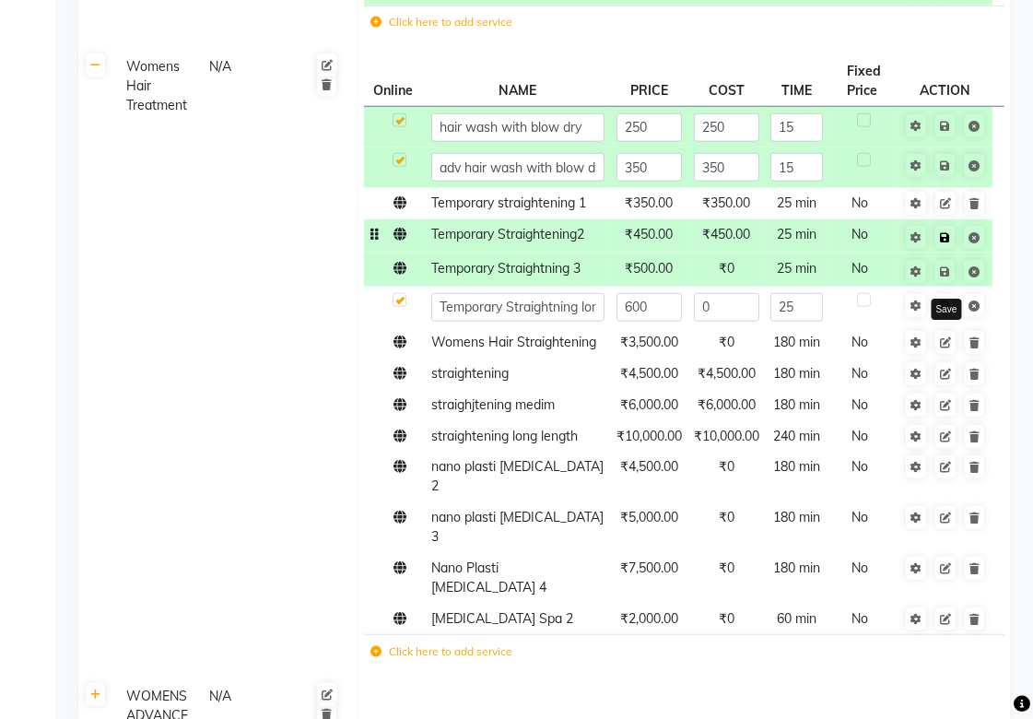
click at [940, 237] on icon at bounding box center [945, 237] width 10 height 11
click at [729, 281] on td "₹0" at bounding box center [725, 269] width 77 height 34
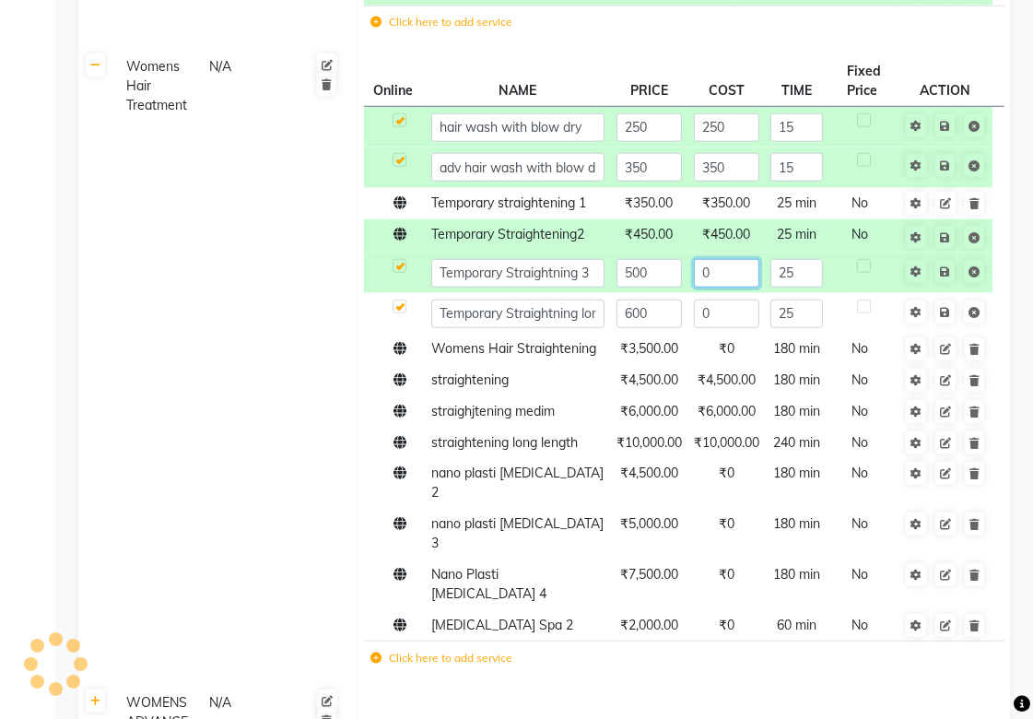
click at [734, 277] on input "0" at bounding box center [726, 273] width 65 height 29
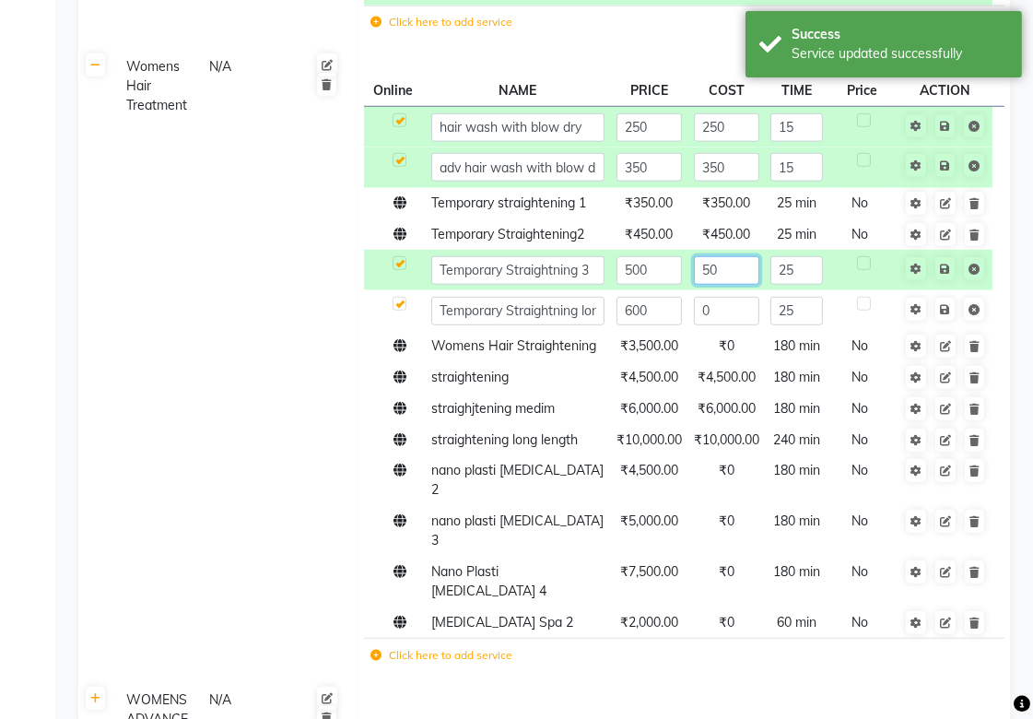
type input "500"
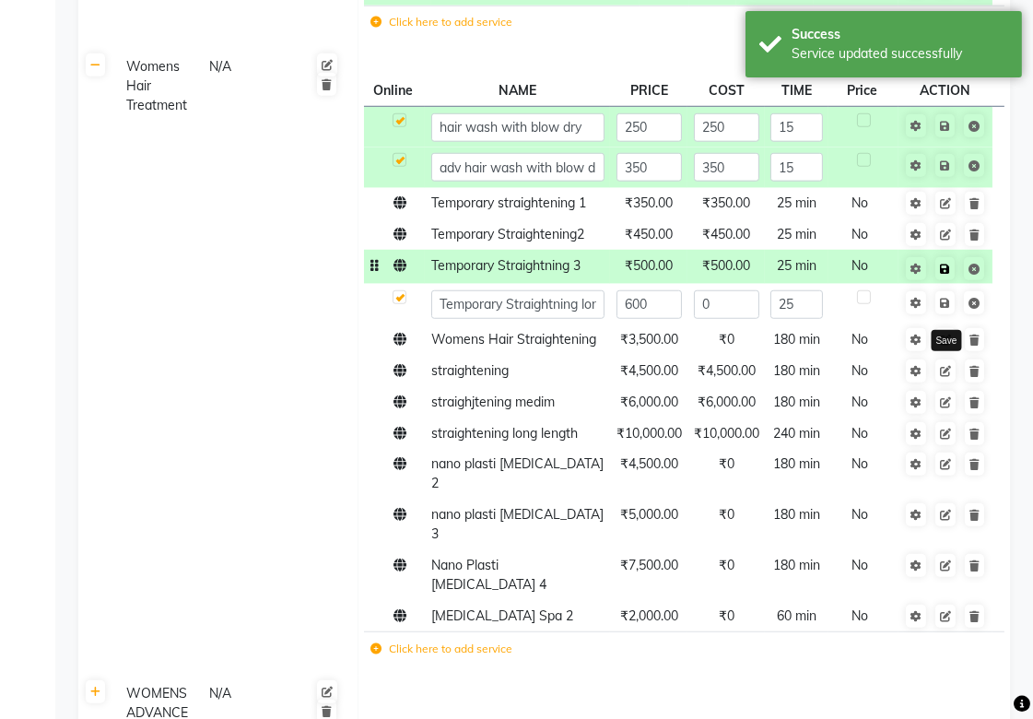
click at [949, 270] on icon at bounding box center [945, 268] width 10 height 11
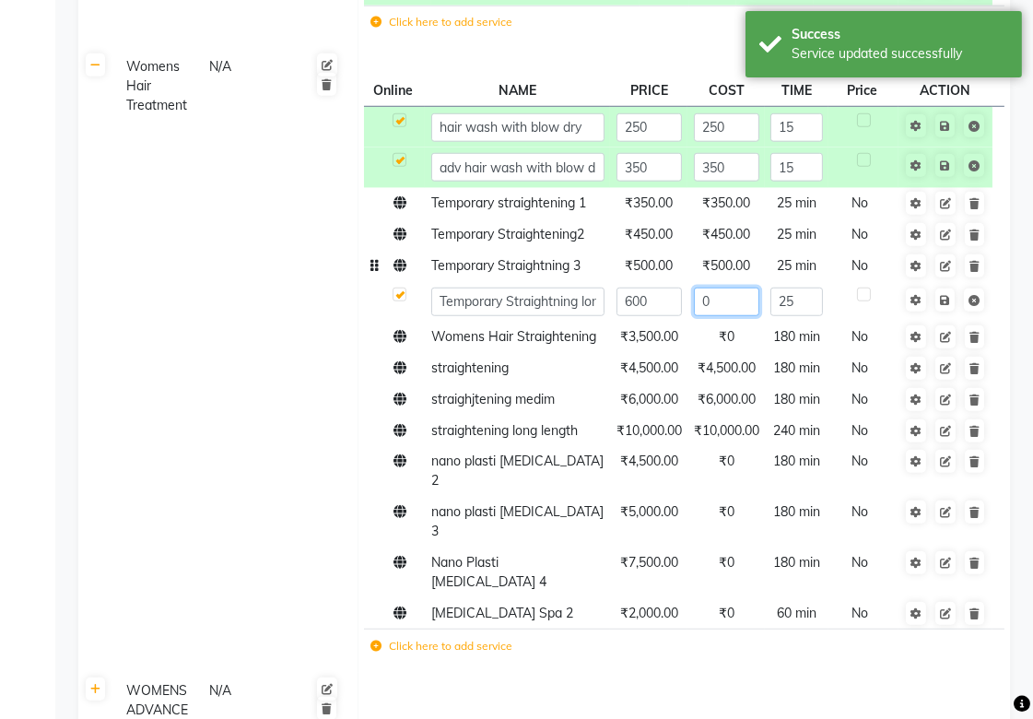
click at [740, 308] on input "0" at bounding box center [726, 301] width 65 height 29
type input "600"
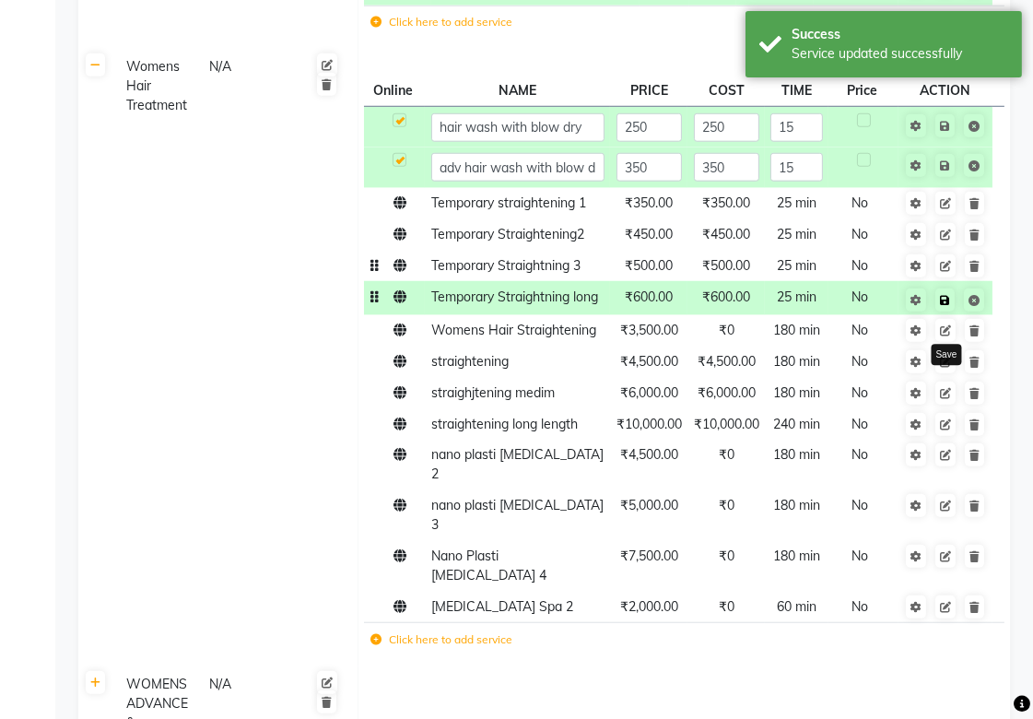
click at [945, 297] on icon at bounding box center [945, 300] width 10 height 11
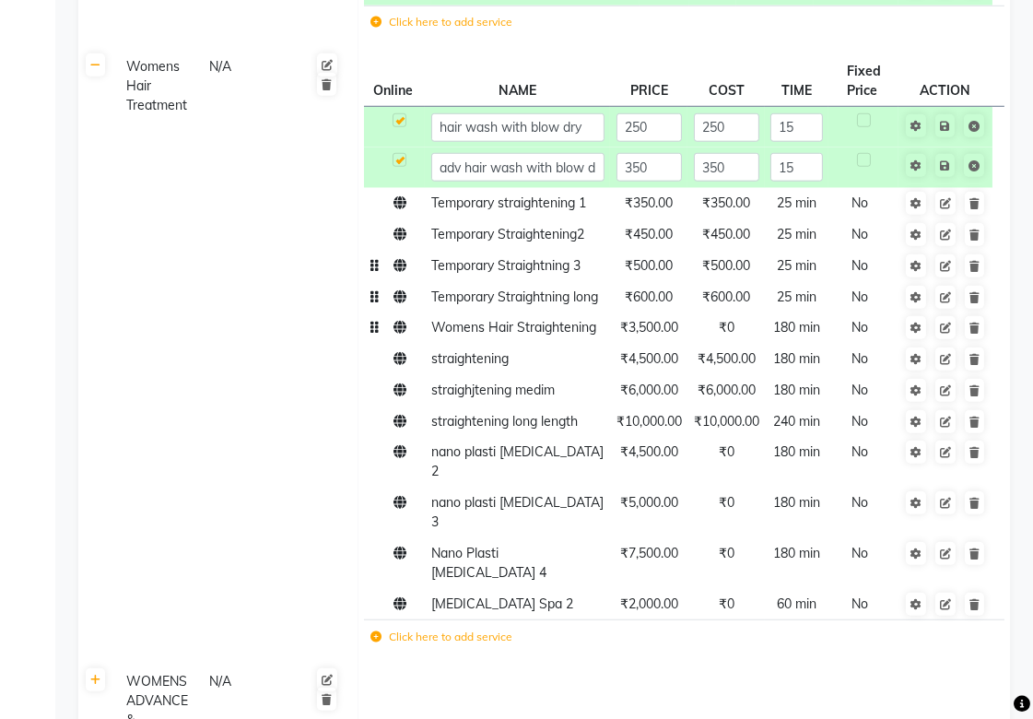
click at [742, 342] on td "₹0" at bounding box center [725, 327] width 77 height 31
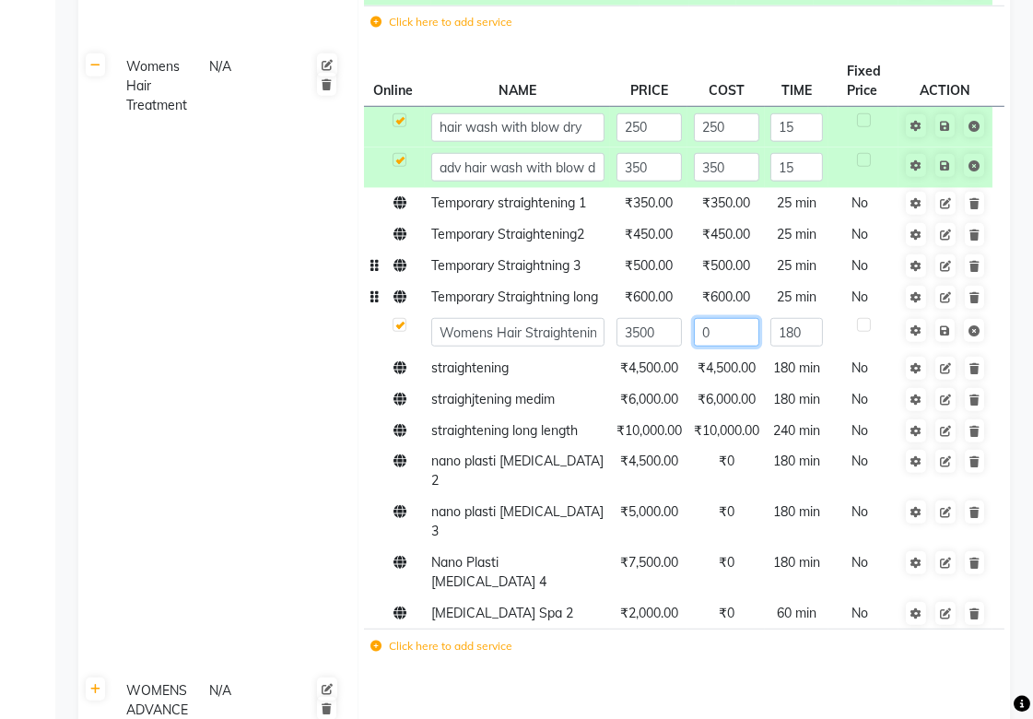
drag, startPoint x: 740, startPoint y: 346, endPoint x: 733, endPoint y: 356, distance: 11.2
click at [739, 346] on input "0" at bounding box center [726, 332] width 65 height 29
type input "3500"
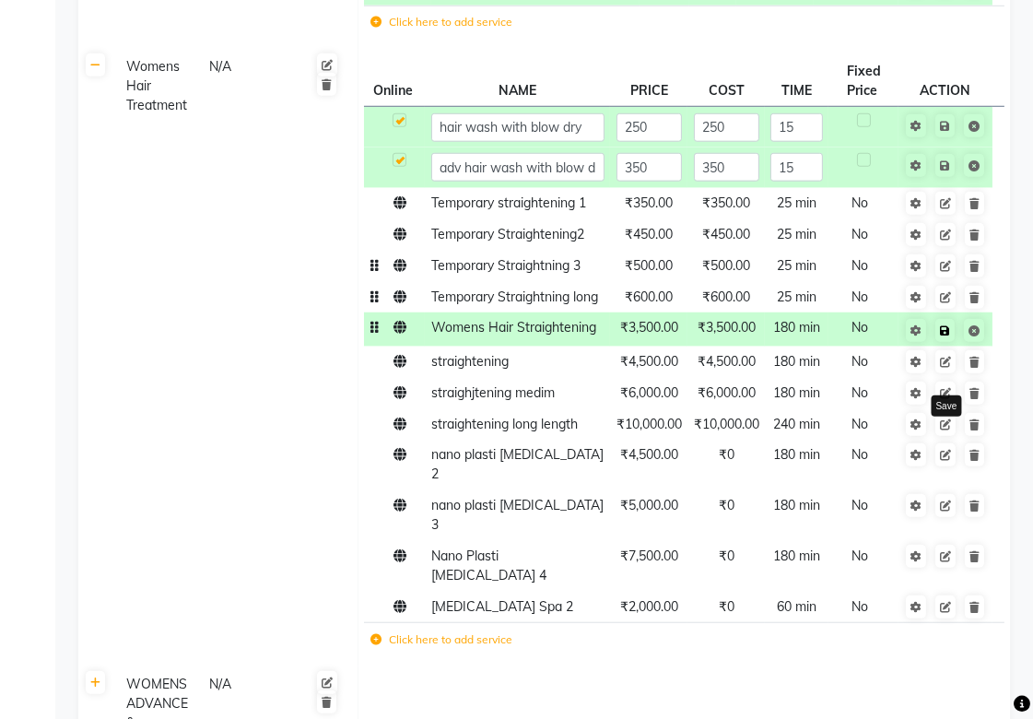
click at [945, 336] on icon at bounding box center [945, 330] width 10 height 11
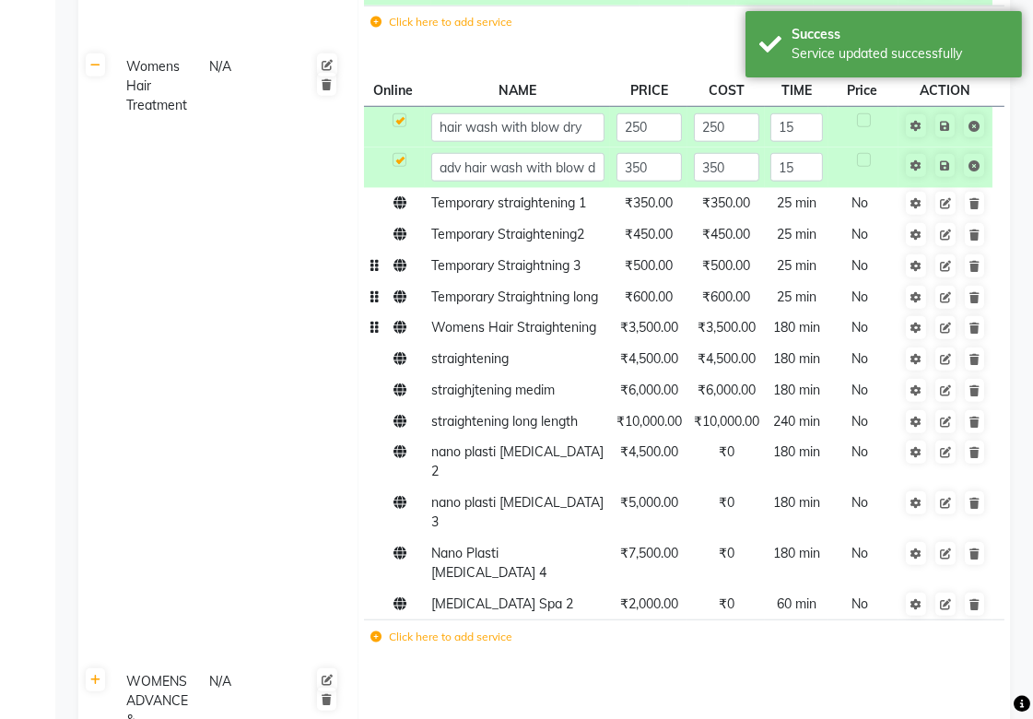
scroll to position [2149, 0]
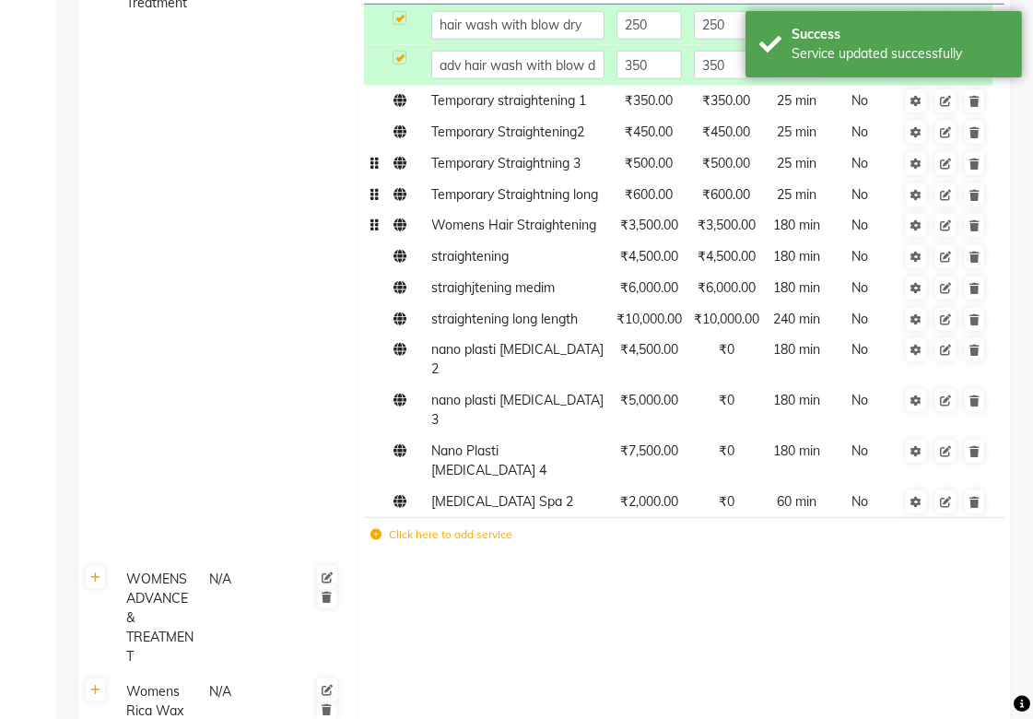
click at [468, 233] on span "Womens Hair Straightening" at bounding box center [513, 224] width 165 height 17
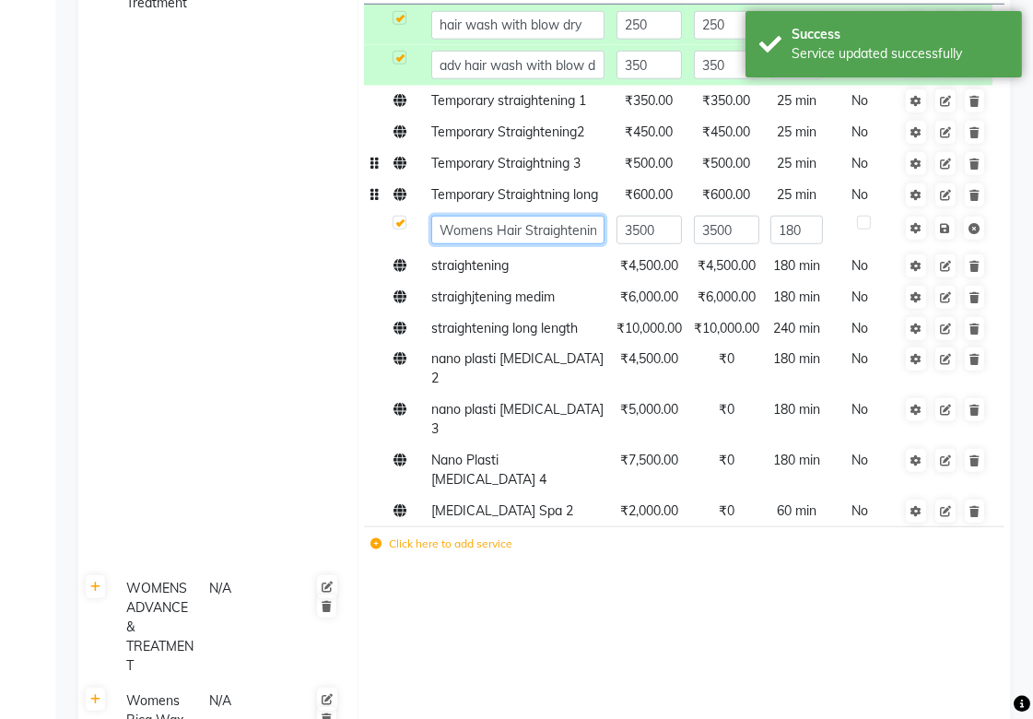
click at [493, 244] on input "Womens Hair Straightening" at bounding box center [517, 230] width 173 height 29
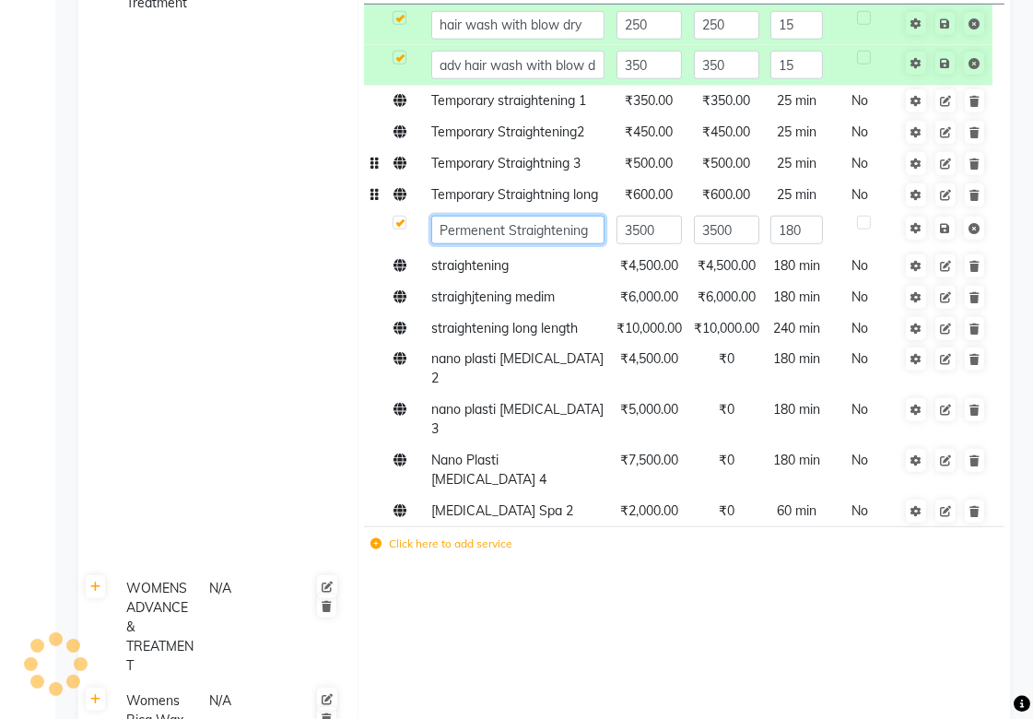
type input "Permanent Straightening"
click at [510, 570] on td at bounding box center [683, 626] width 652 height 112
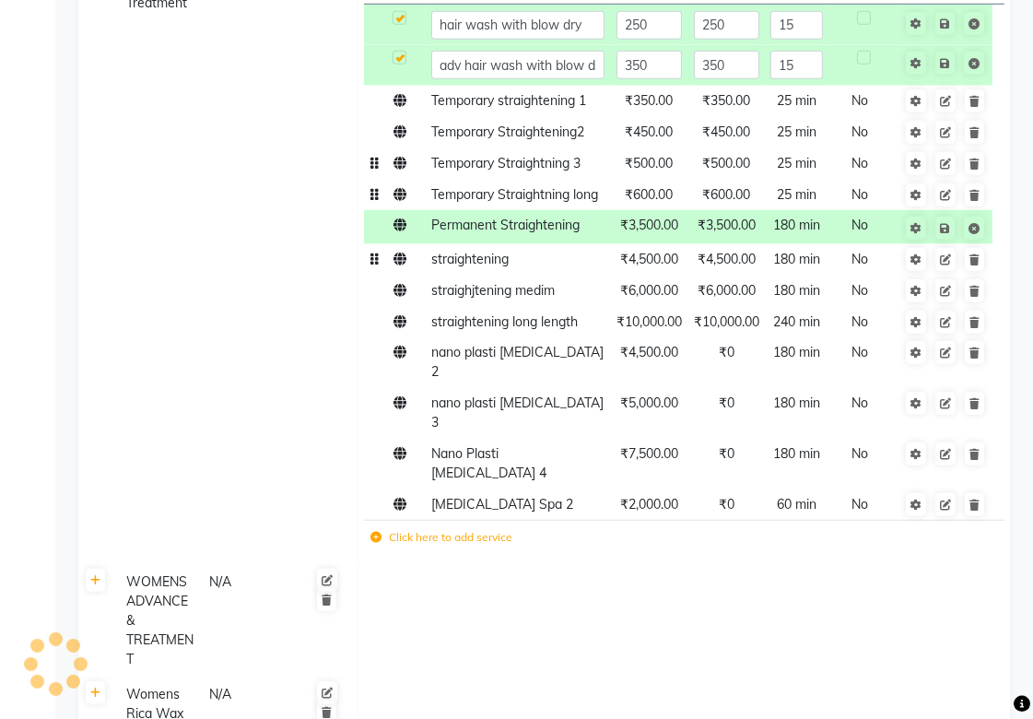
click at [495, 267] on span "straightening" at bounding box center [469, 259] width 77 height 17
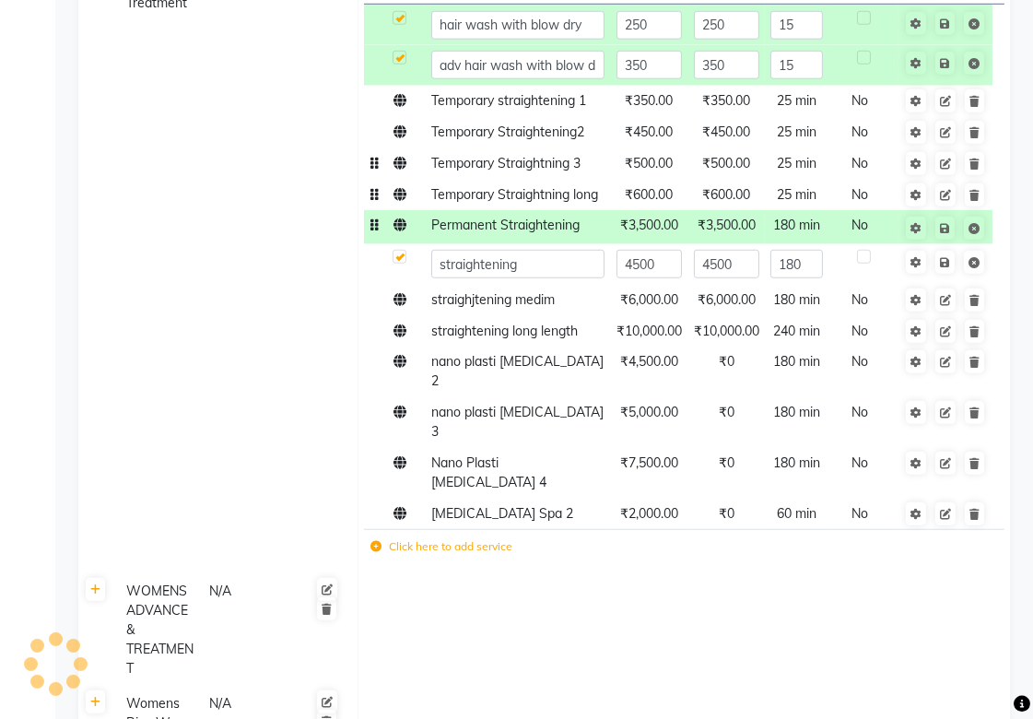
click at [495, 233] on span "Permanent Straightening" at bounding box center [505, 224] width 148 height 17
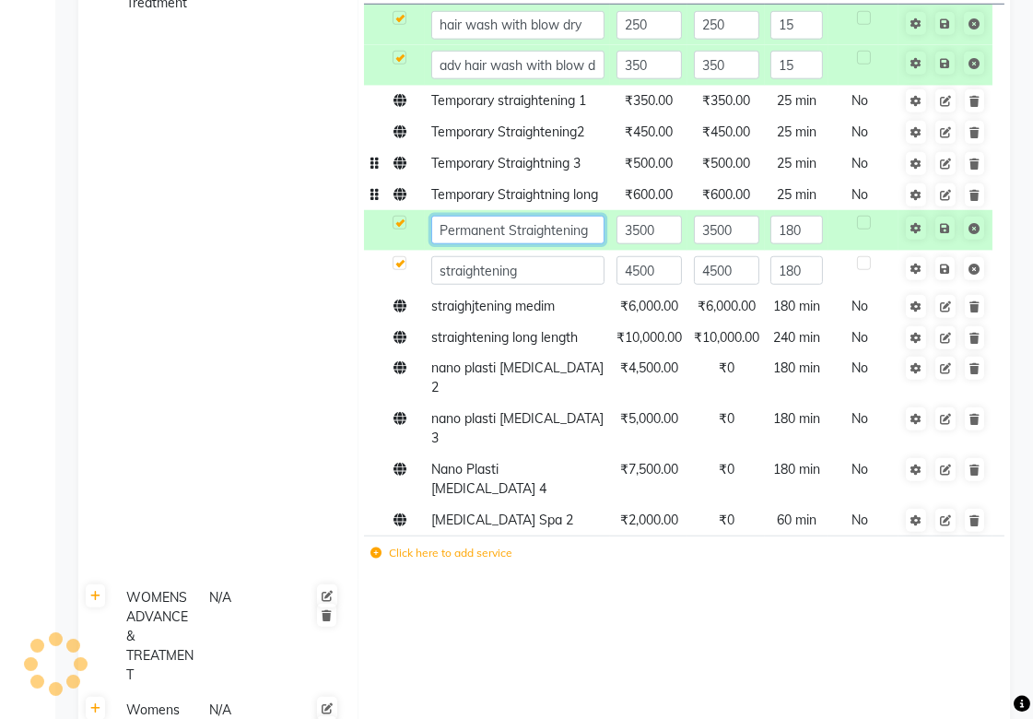
click at [504, 244] on input "Permanent Straightening" at bounding box center [517, 230] width 173 height 29
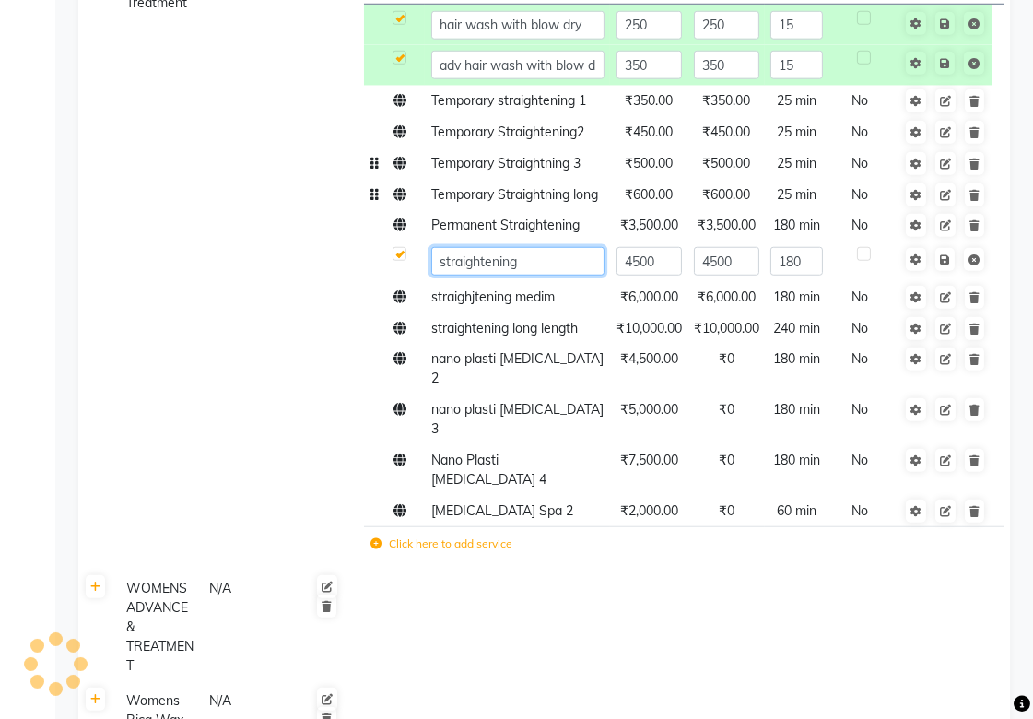
click at [468, 275] on input "straightening" at bounding box center [517, 261] width 173 height 29
click at [439, 275] on input "straightening" at bounding box center [517, 261] width 173 height 29
paste input "Permanent"
type input "Permanent straightening"
click at [476, 305] on span "straighjtening medim" at bounding box center [492, 296] width 123 height 17
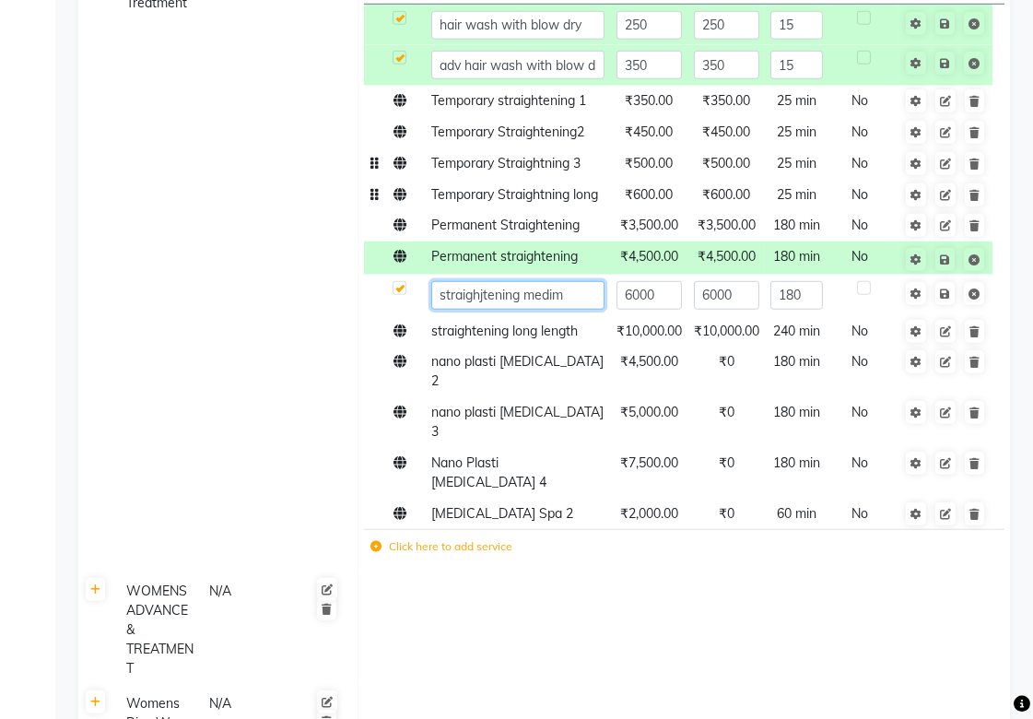
click at [437, 310] on input "straighjtening medim" at bounding box center [517, 295] width 173 height 29
paste input "Permanent"
type input "Permanent straighjtening 3"
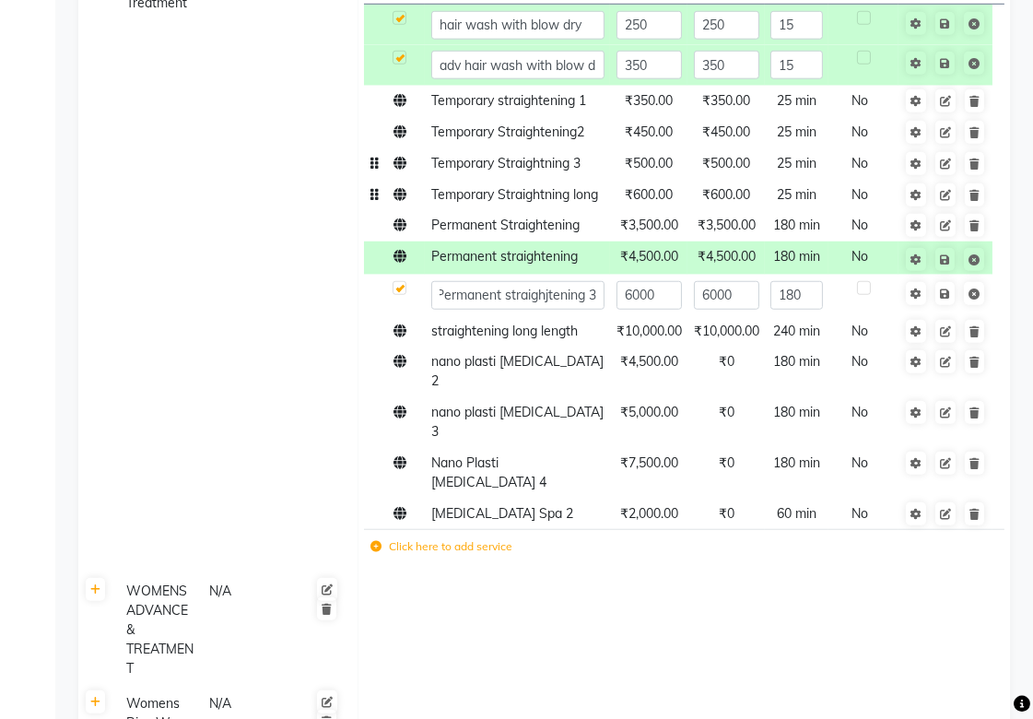
click at [374, 573] on td at bounding box center [683, 629] width 652 height 112
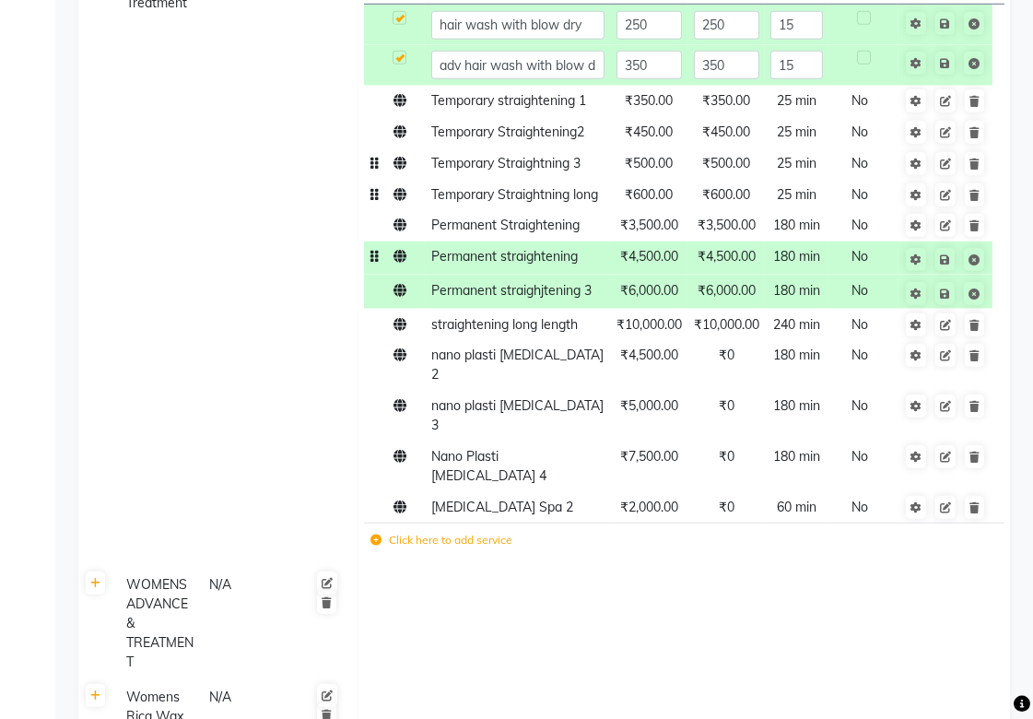
click at [565, 264] on span "Permanent straightening" at bounding box center [504, 256] width 146 height 17
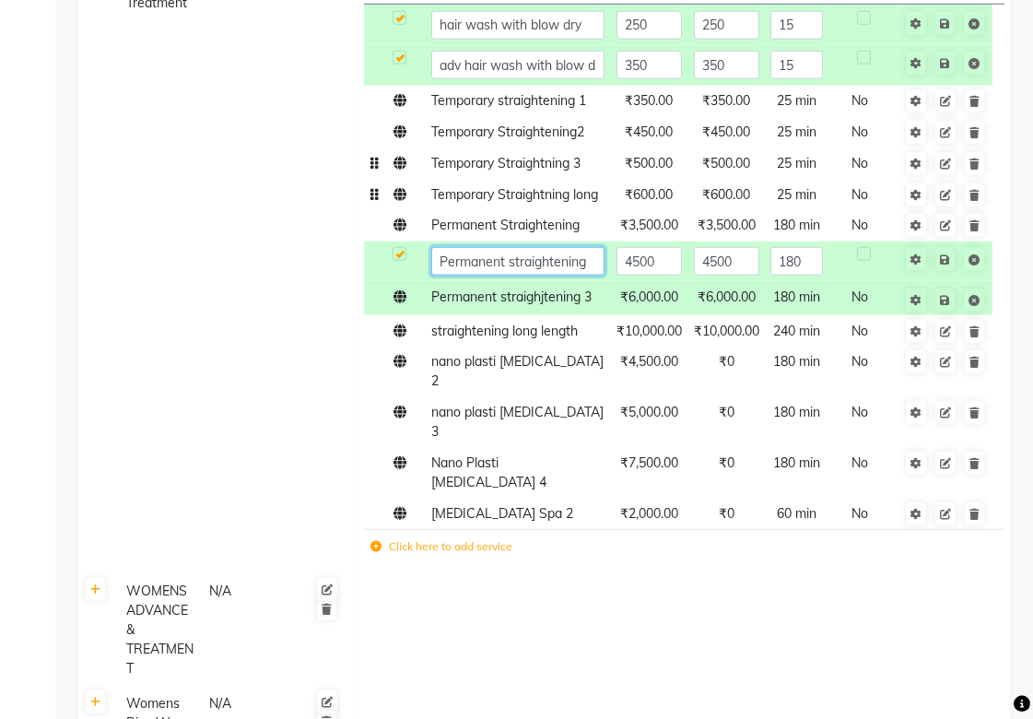
click at [578, 275] on input "Permanent straightening" at bounding box center [517, 261] width 173 height 29
type input "Permanent straightening 2"
click at [510, 574] on td at bounding box center [683, 629] width 652 height 112
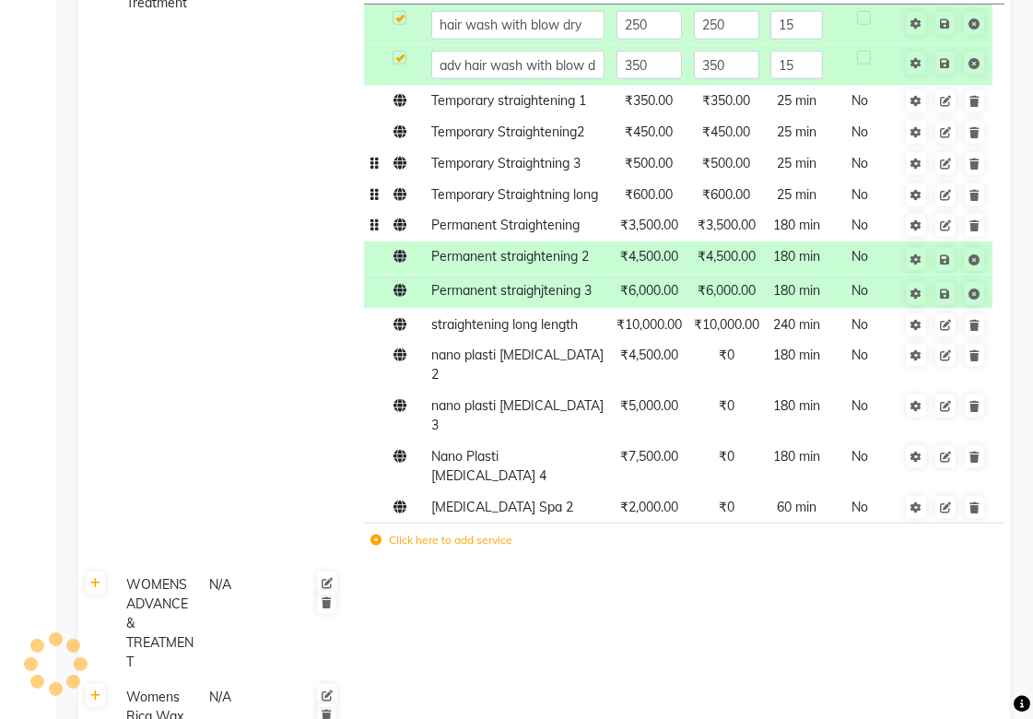
click at [553, 233] on span "Permanent Straightening" at bounding box center [505, 224] width 148 height 17
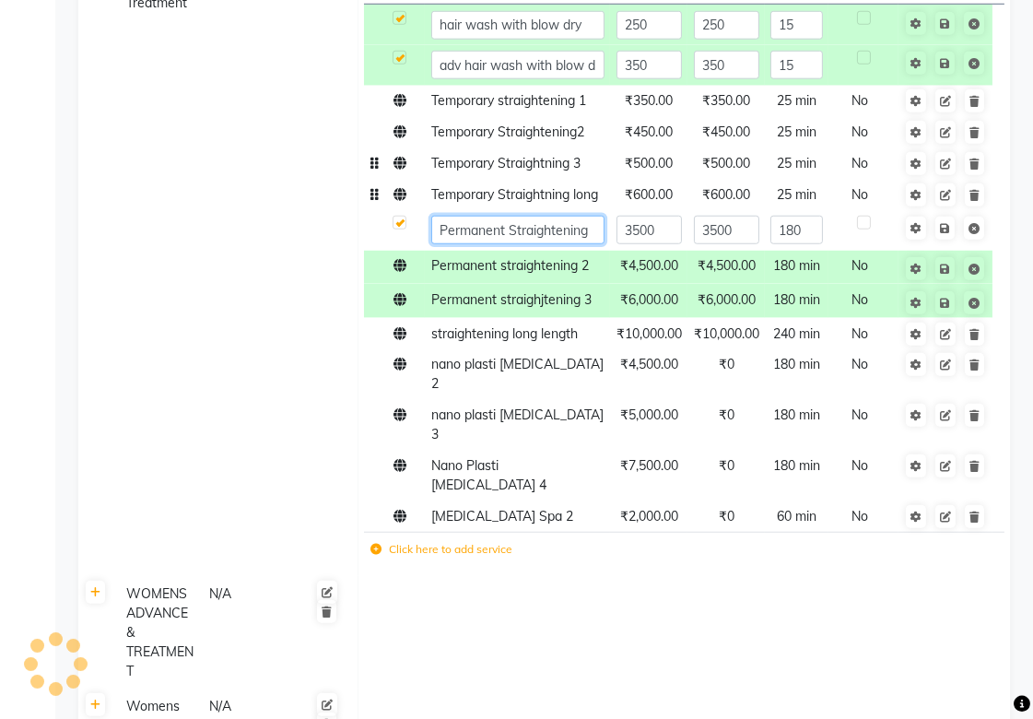
click at [571, 244] on input "Permanent Straightening" at bounding box center [517, 230] width 173 height 29
type input "Permanent Straightening1"
click at [463, 576] on td at bounding box center [683, 632] width 652 height 112
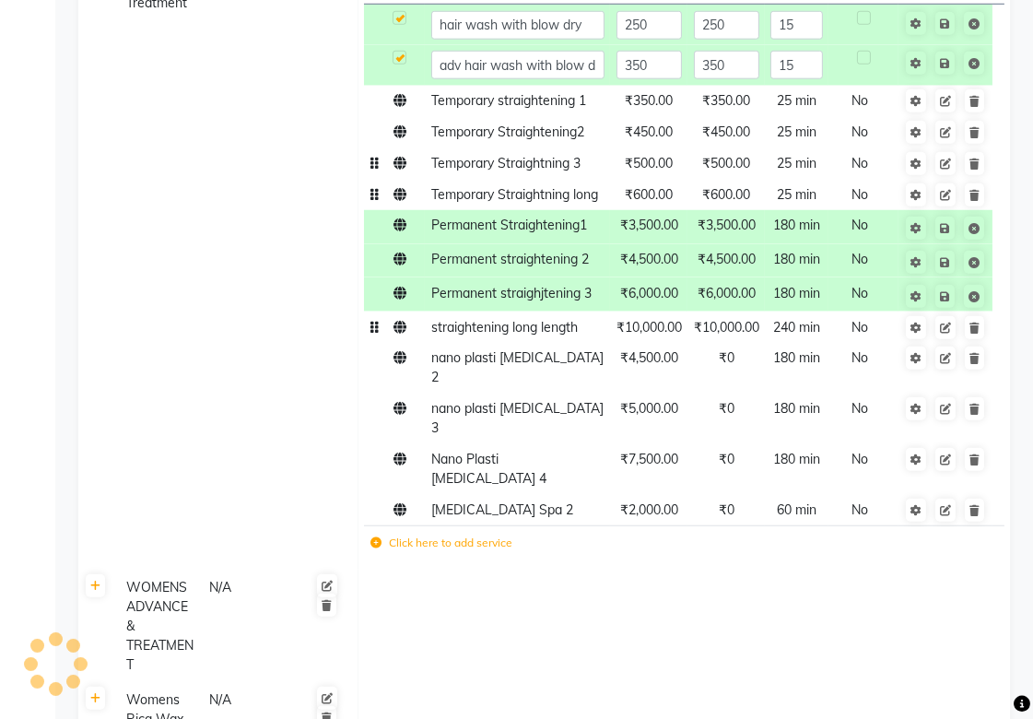
click at [500, 335] on span "straightening long length" at bounding box center [504, 327] width 146 height 17
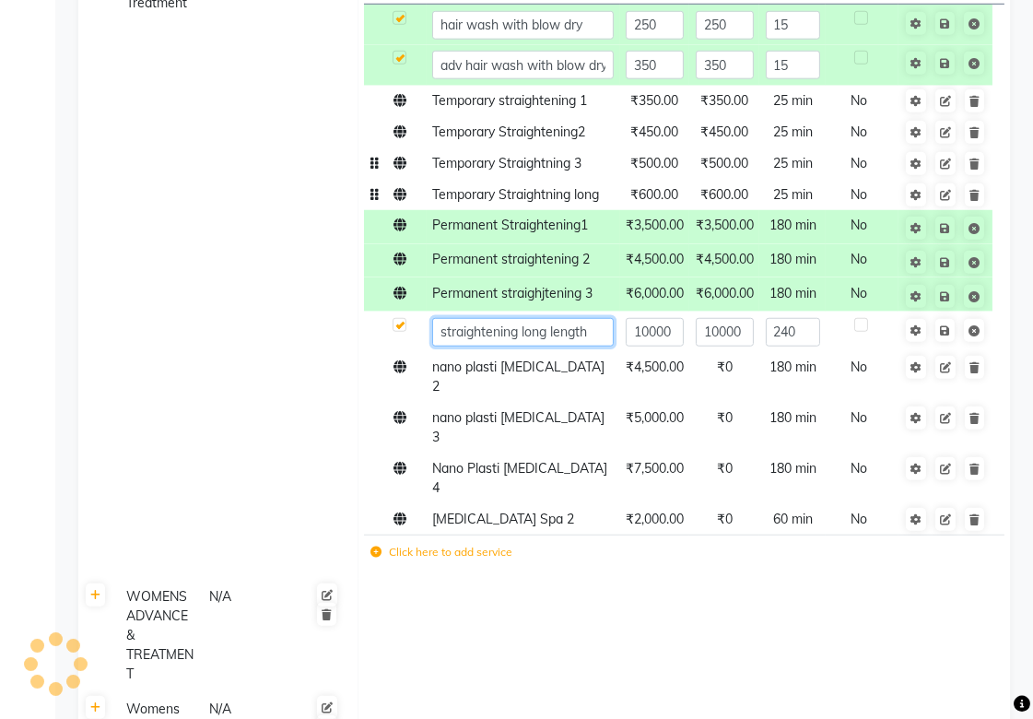
click at [595, 346] on input "straightening long length" at bounding box center [522, 332] width 181 height 29
type input "straightening long length4"
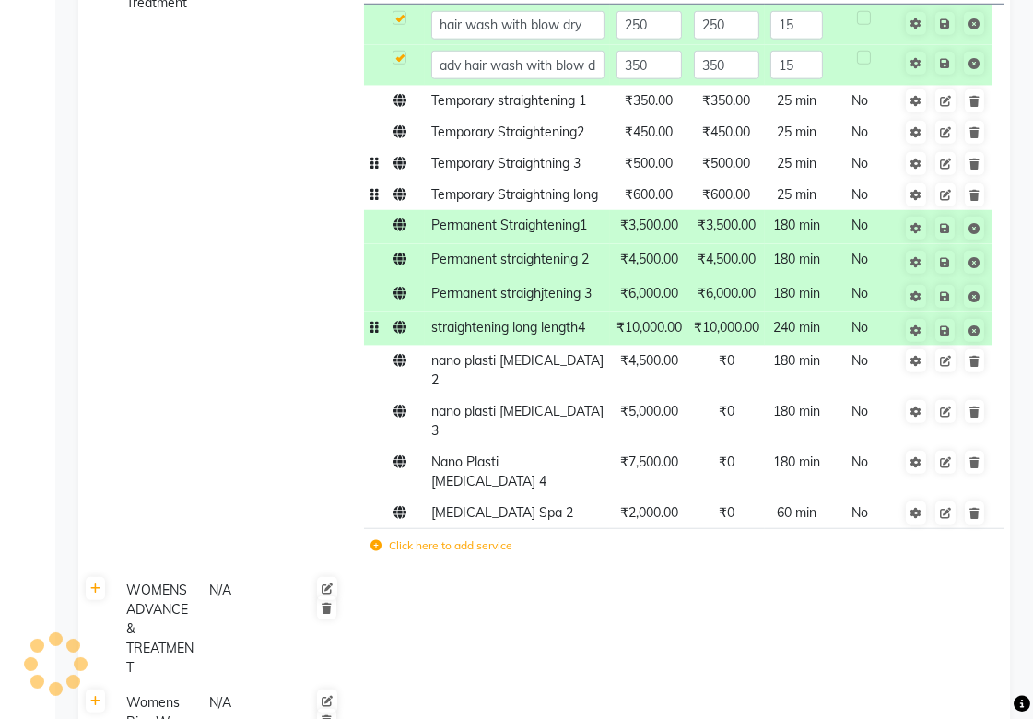
click at [535, 572] on td at bounding box center [683, 628] width 652 height 112
click at [943, 234] on icon at bounding box center [945, 228] width 10 height 11
click at [406, 244] on td at bounding box center [394, 227] width 61 height 34
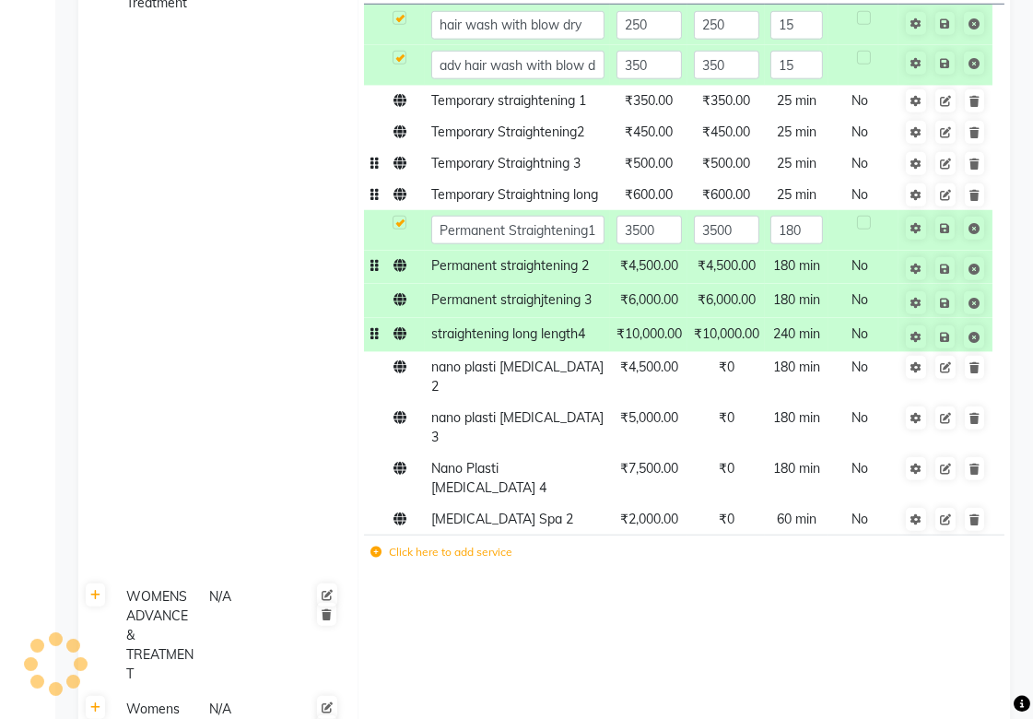
click at [402, 285] on td at bounding box center [394, 268] width 61 height 34
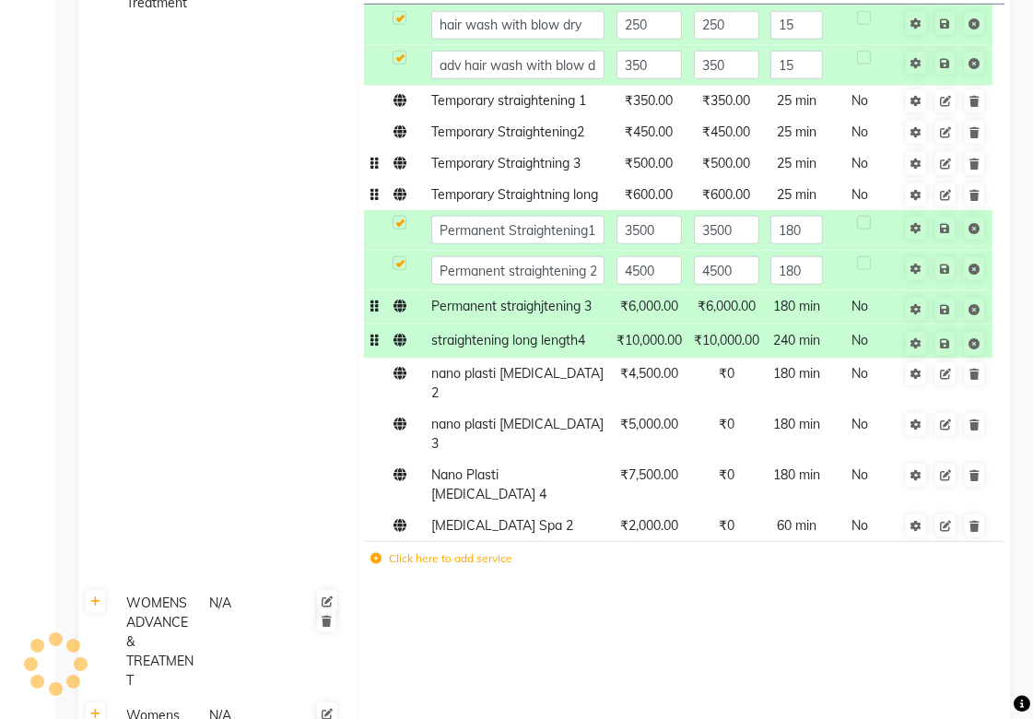
click at [403, 312] on icon at bounding box center [399, 305] width 13 height 13
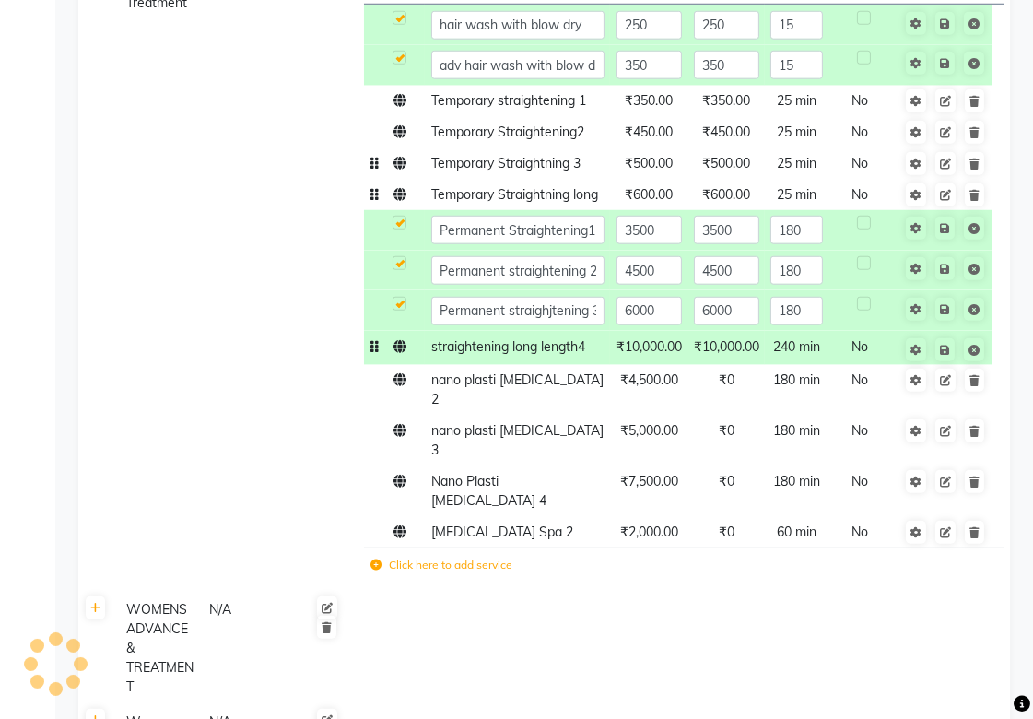
click at [403, 365] on td at bounding box center [394, 348] width 61 height 34
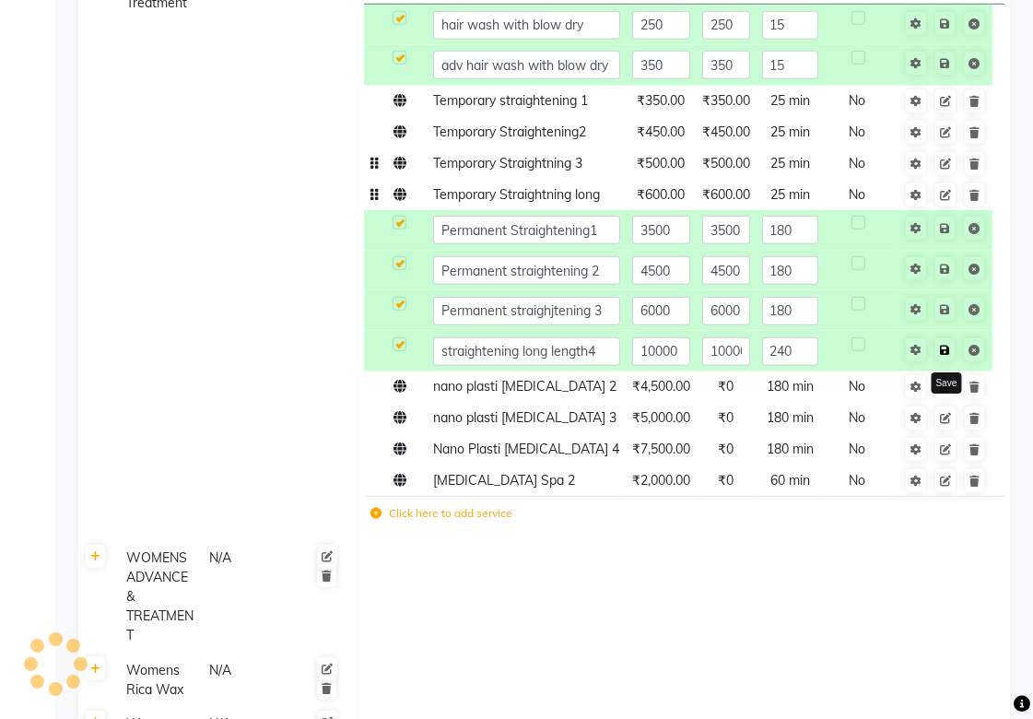
click at [946, 347] on icon at bounding box center [945, 350] width 10 height 11
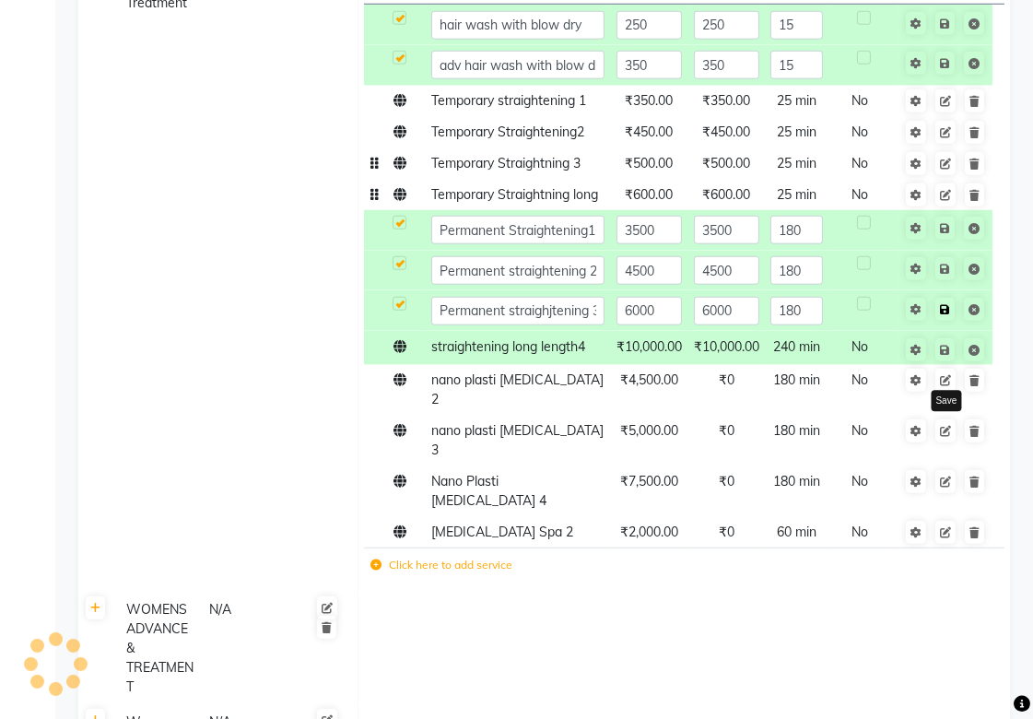
click at [946, 315] on icon at bounding box center [945, 309] width 10 height 11
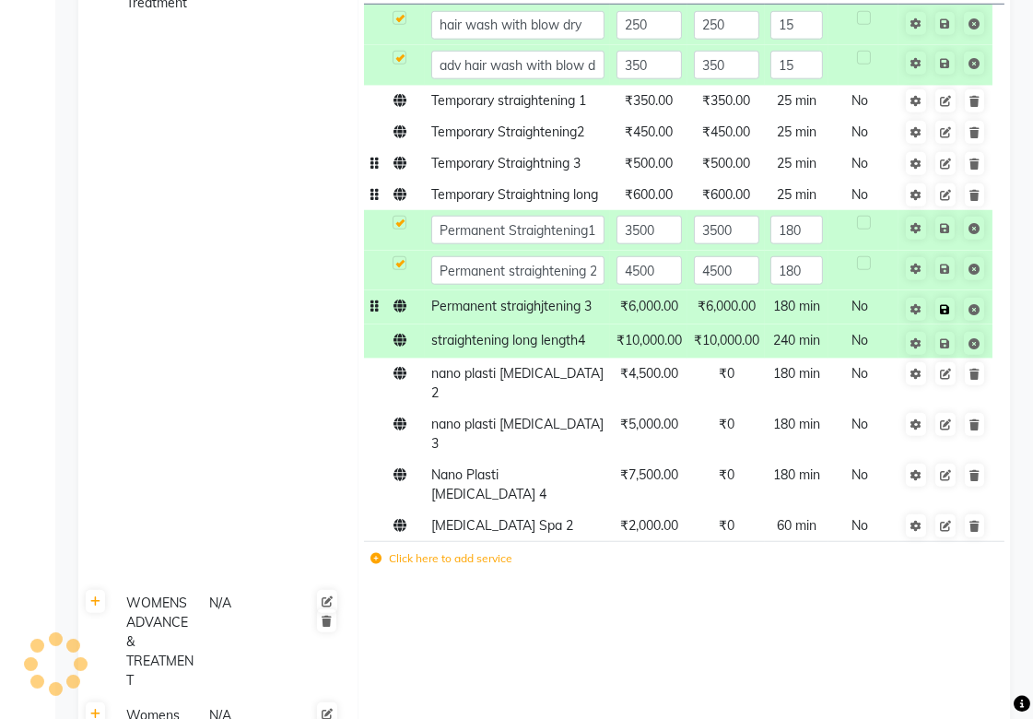
click at [946, 315] on icon at bounding box center [945, 309] width 10 height 11
click at [944, 315] on icon at bounding box center [945, 309] width 10 height 11
click at [943, 315] on icon at bounding box center [945, 309] width 10 height 11
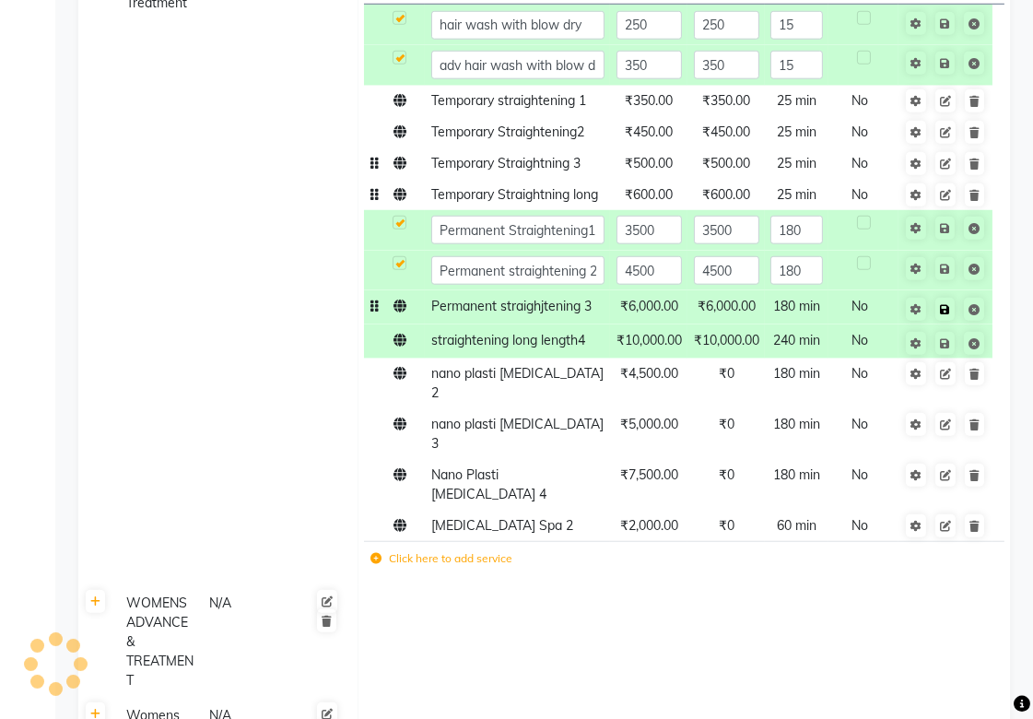
click at [943, 315] on icon at bounding box center [945, 309] width 10 height 11
click at [947, 275] on icon at bounding box center [945, 268] width 10 height 11
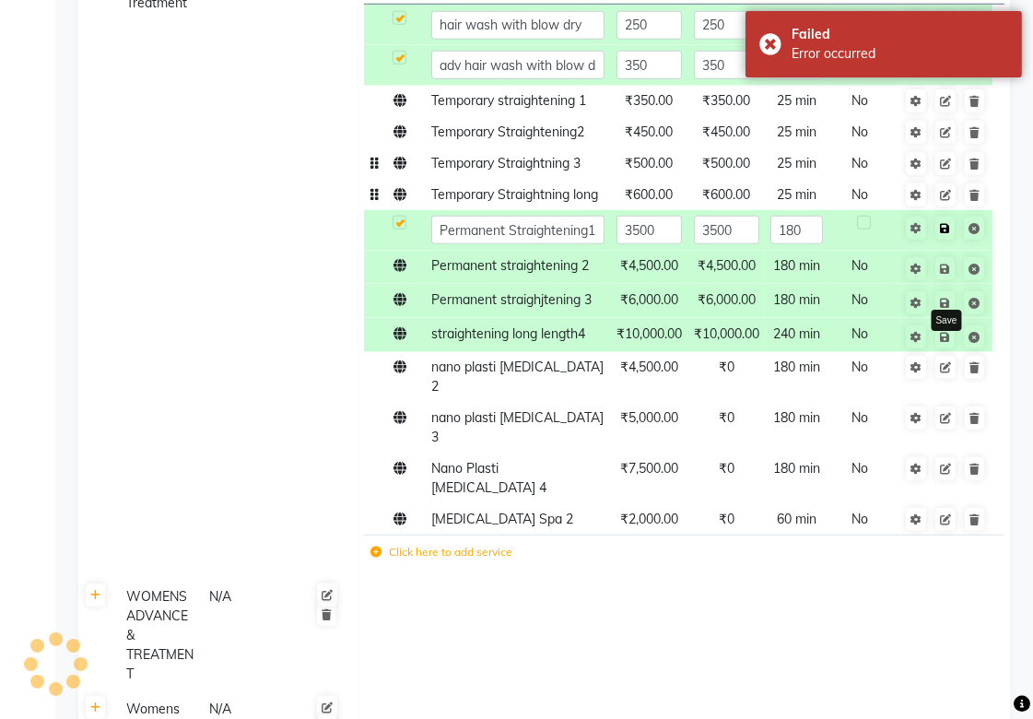
click at [949, 234] on icon at bounding box center [945, 228] width 10 height 11
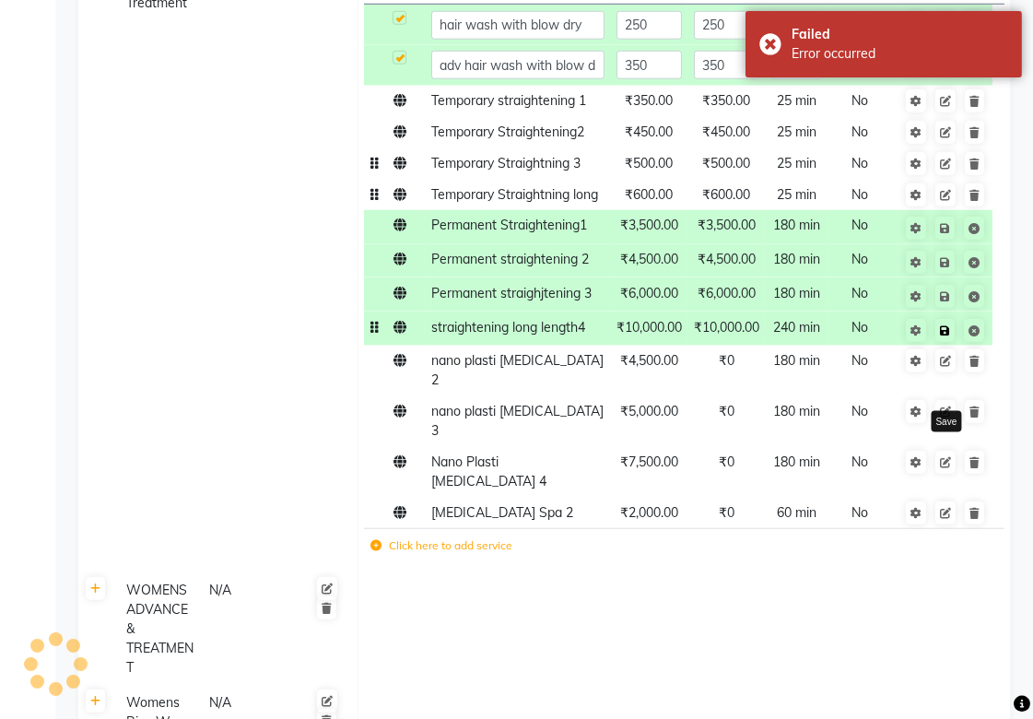
click at [944, 342] on link at bounding box center [944, 330] width 19 height 23
click at [944, 336] on icon at bounding box center [945, 330] width 10 height 11
click at [771, 684] on td at bounding box center [683, 711] width 652 height 54
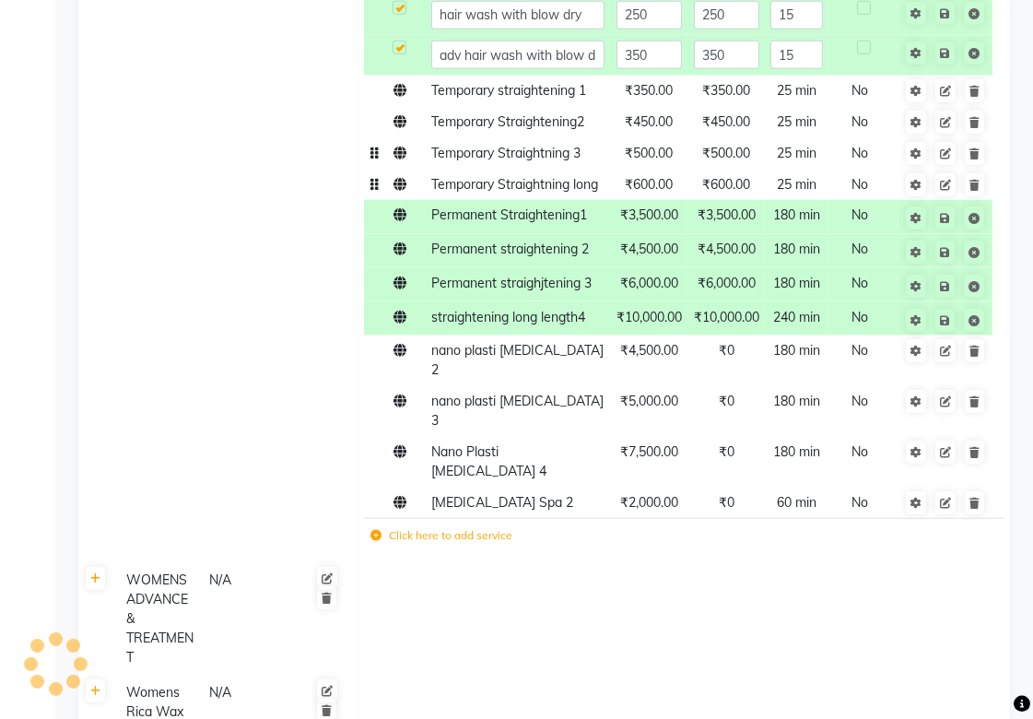
scroll to position [2149, 0]
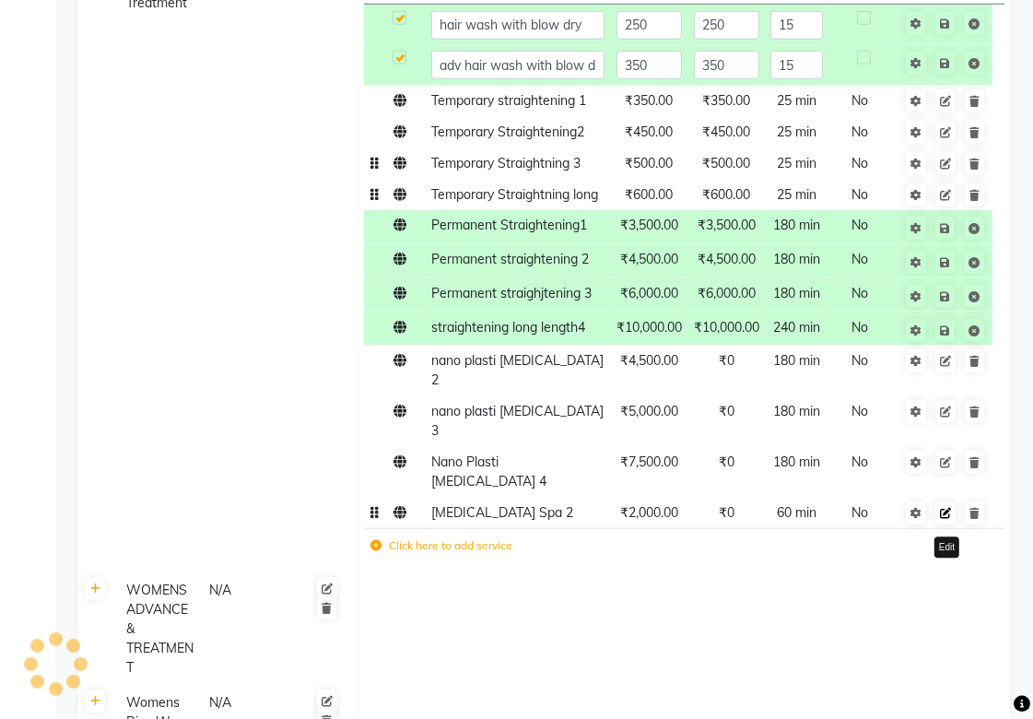
click at [944, 508] on icon at bounding box center [945, 513] width 11 height 11
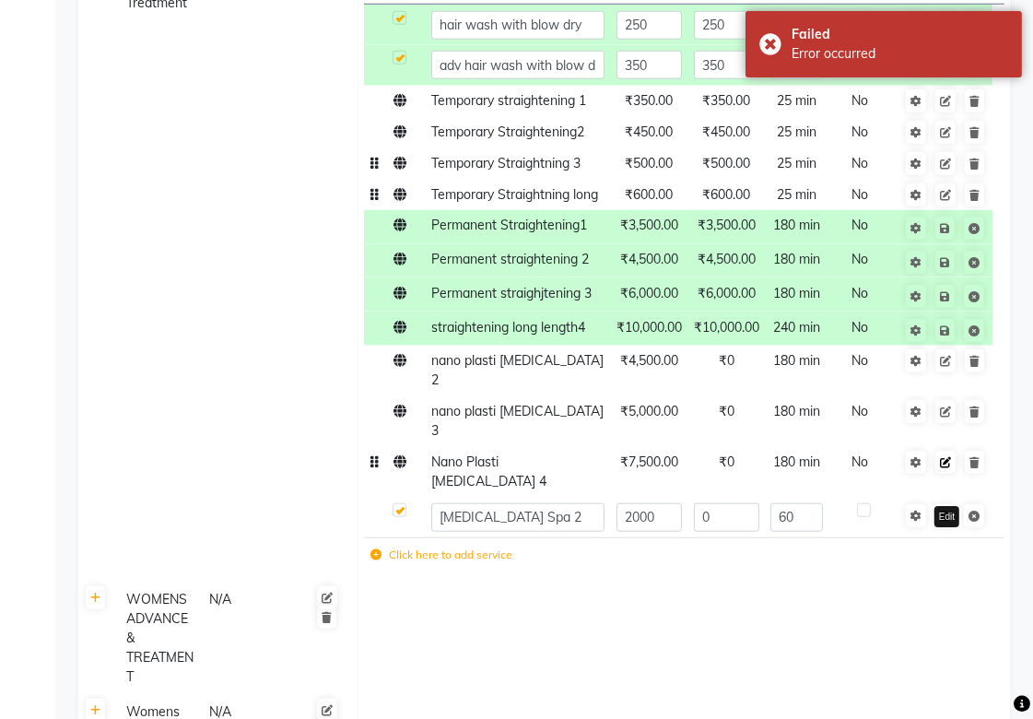
click at [947, 457] on icon at bounding box center [945, 462] width 11 height 11
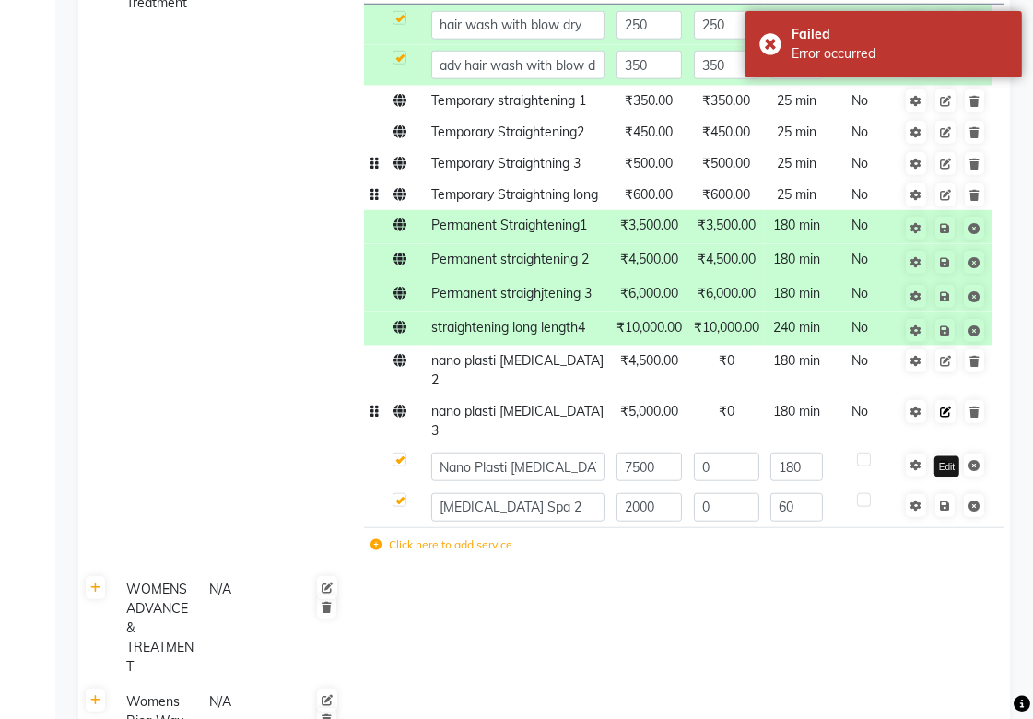
click at [950, 413] on icon at bounding box center [945, 411] width 11 height 11
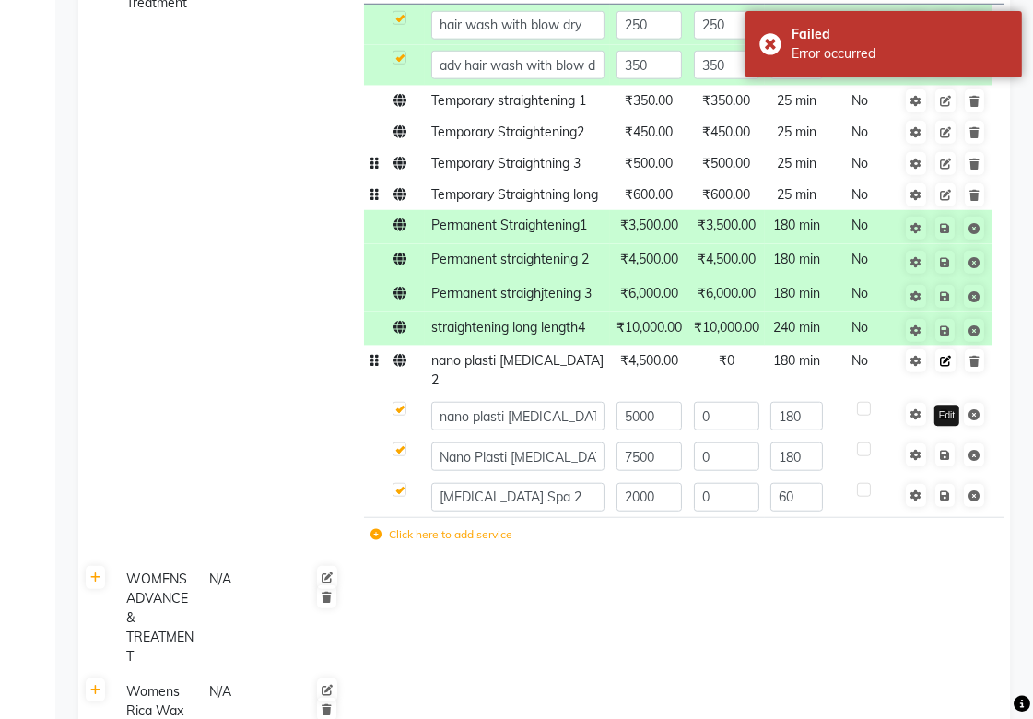
click at [946, 372] on link at bounding box center [945, 360] width 20 height 23
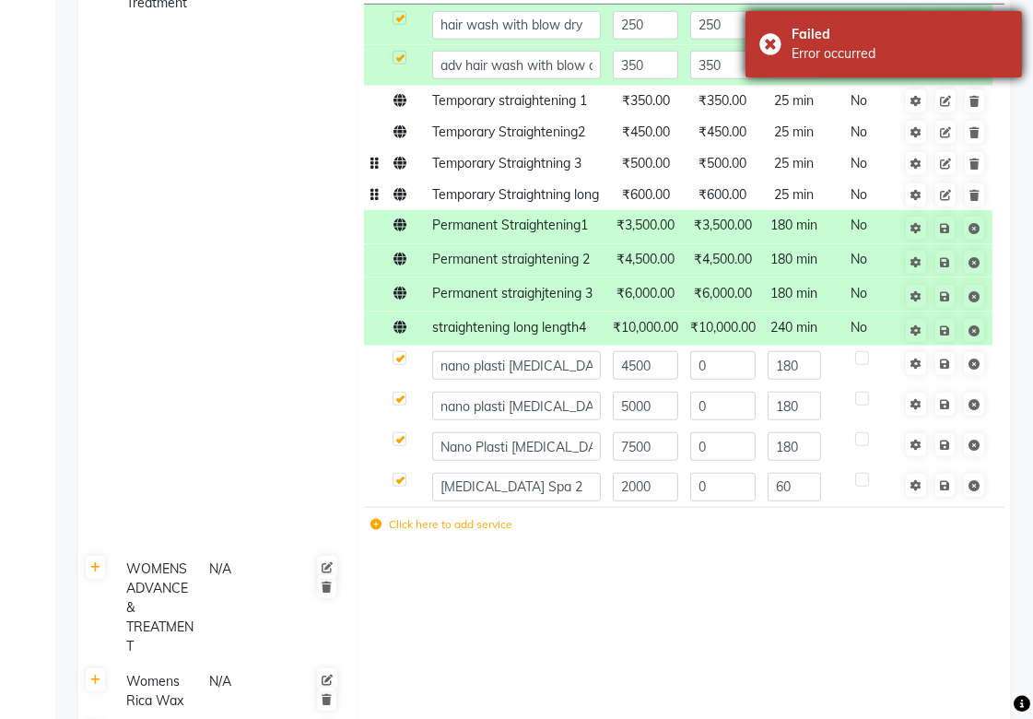
click at [768, 49] on div "Failed Error occurred" at bounding box center [883, 44] width 276 height 66
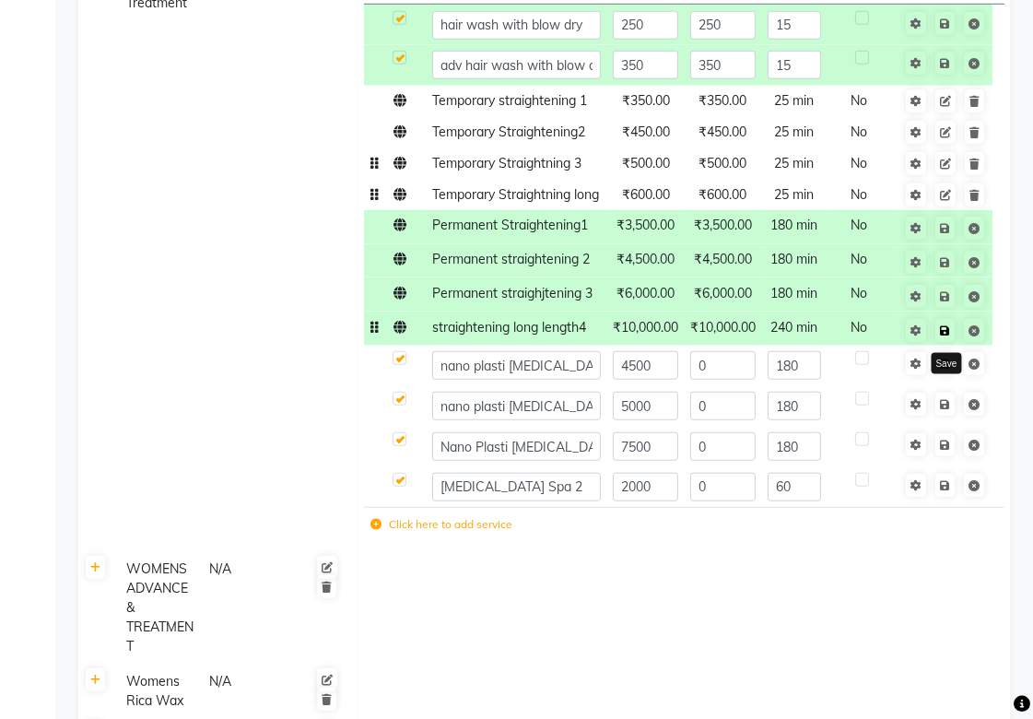
click at [945, 336] on icon at bounding box center [945, 330] width 10 height 11
click at [867, 637] on td at bounding box center [683, 607] width 652 height 112
click at [398, 345] on td at bounding box center [395, 328] width 62 height 34
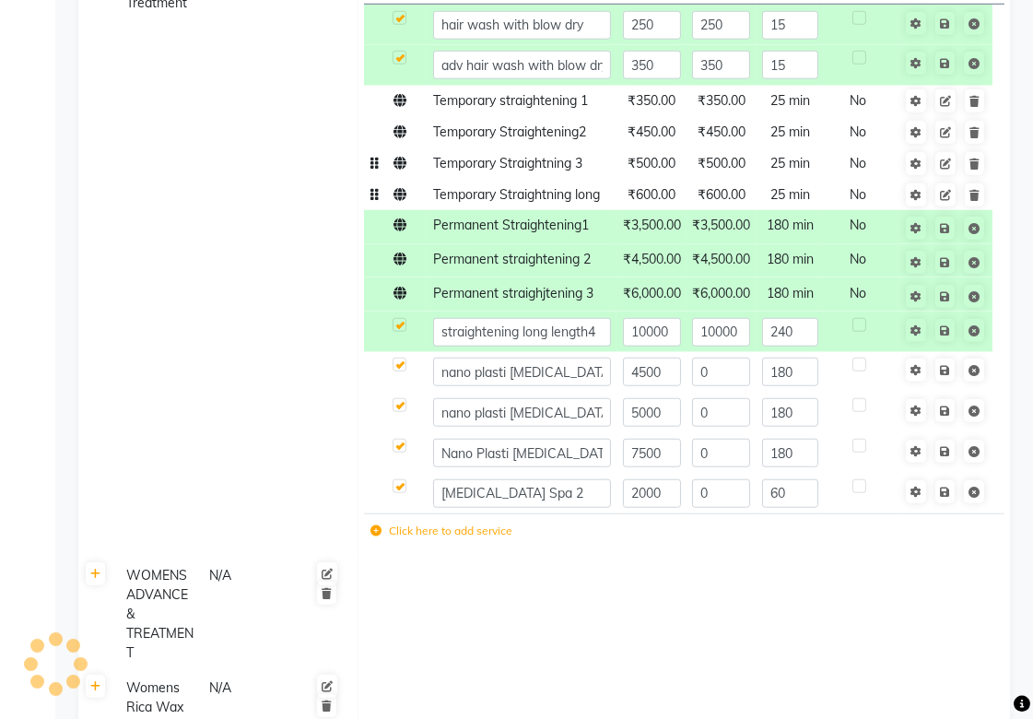
click at [403, 311] on td at bounding box center [395, 294] width 63 height 34
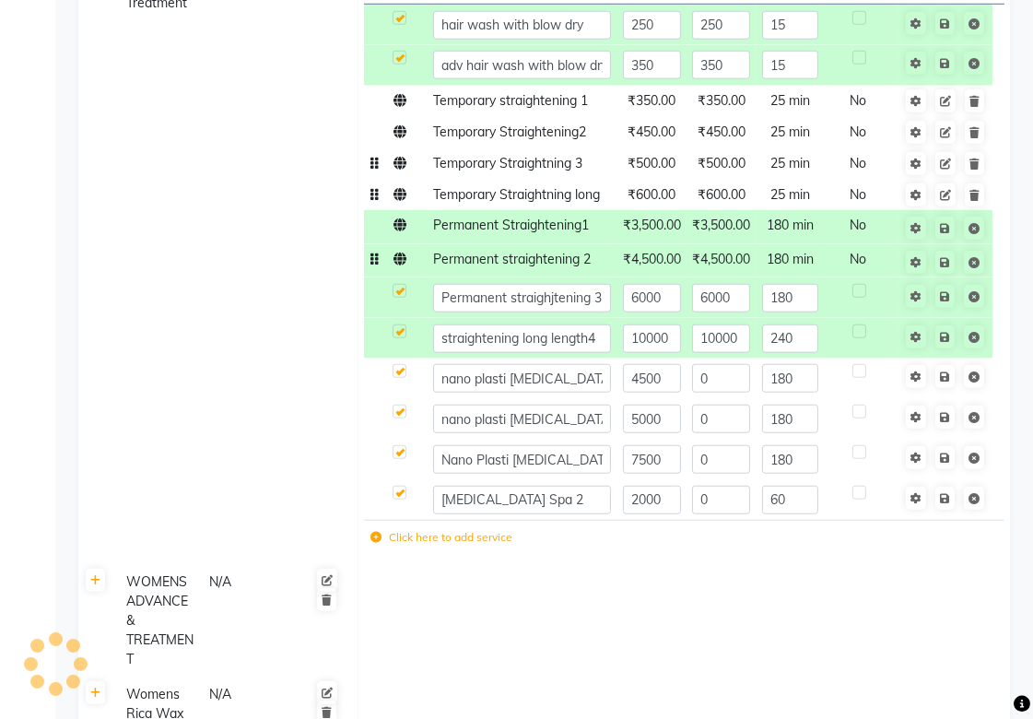
click at [399, 278] on td at bounding box center [395, 261] width 63 height 34
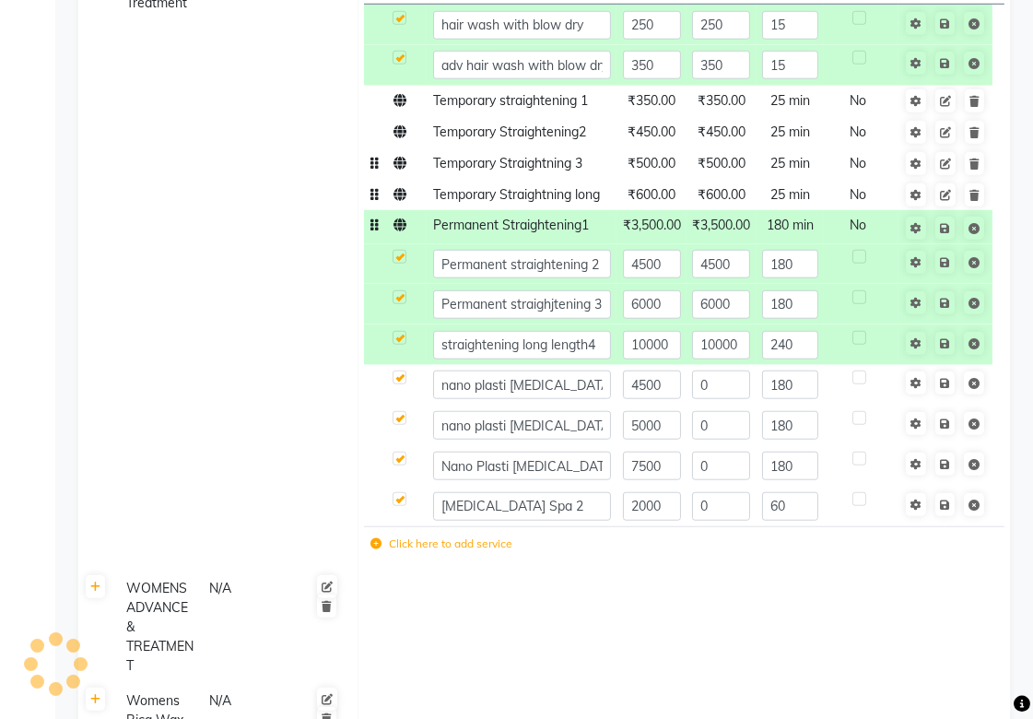
click at [396, 231] on icon at bounding box center [399, 224] width 13 height 13
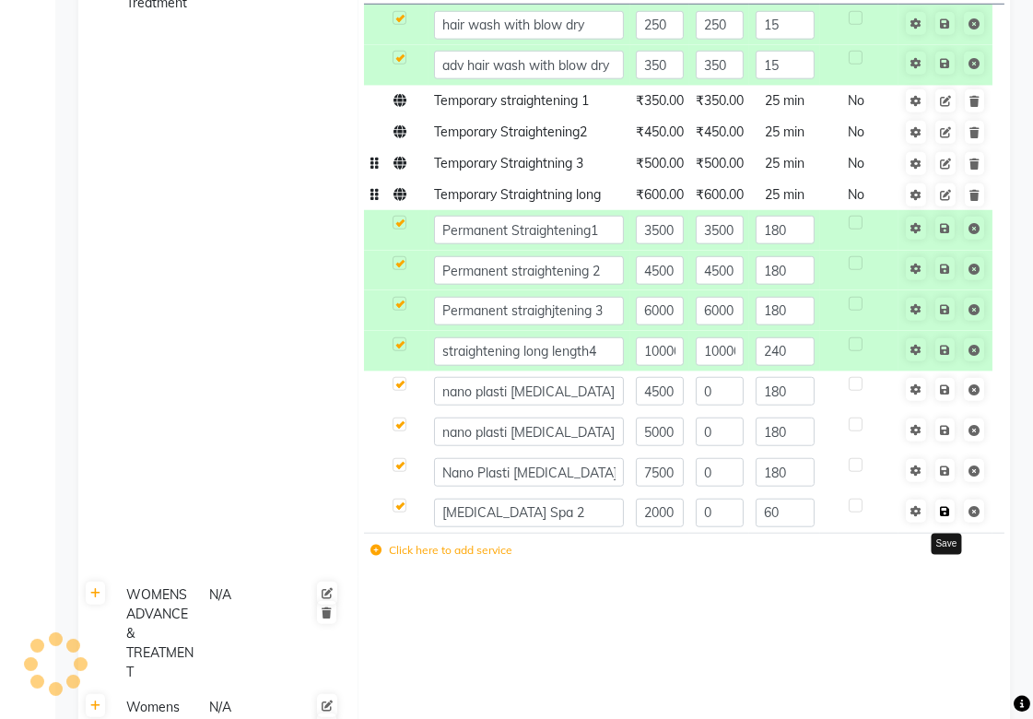
click at [942, 509] on icon at bounding box center [945, 511] width 10 height 11
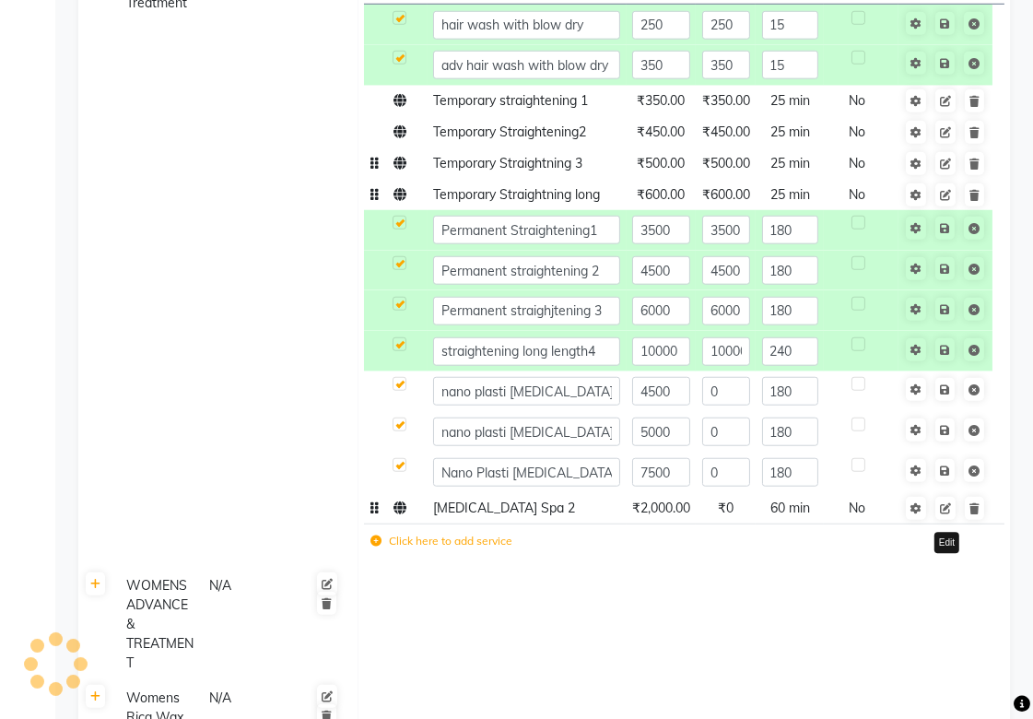
click at [942, 509] on icon at bounding box center [945, 508] width 11 height 11
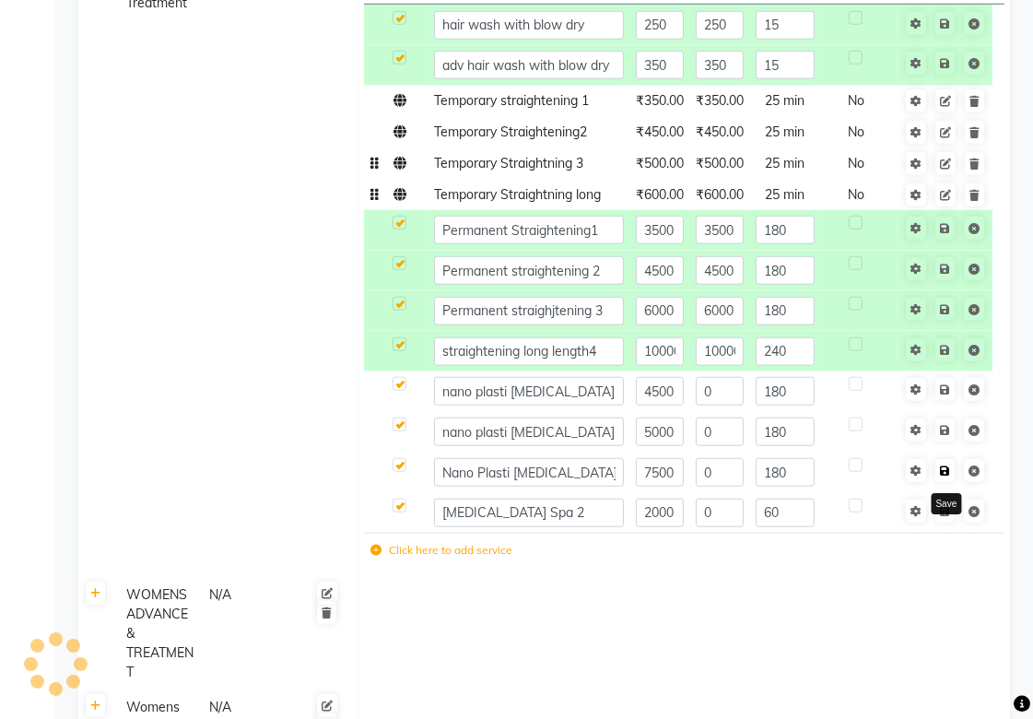
click at [947, 472] on icon at bounding box center [945, 470] width 10 height 11
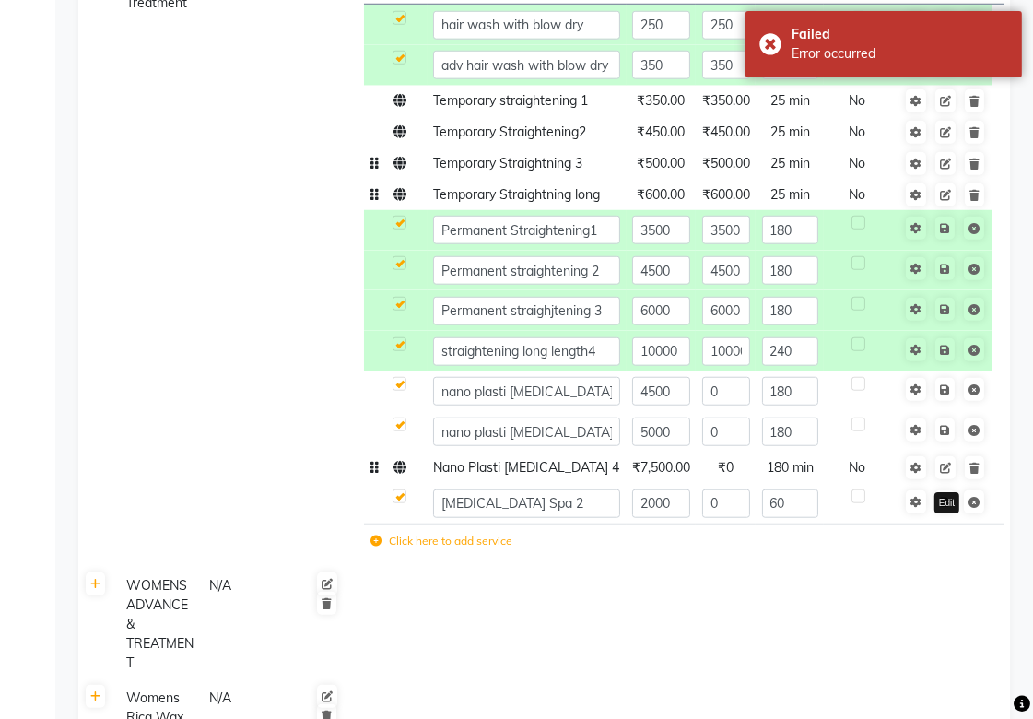
click at [947, 472] on icon at bounding box center [945, 467] width 11 height 11
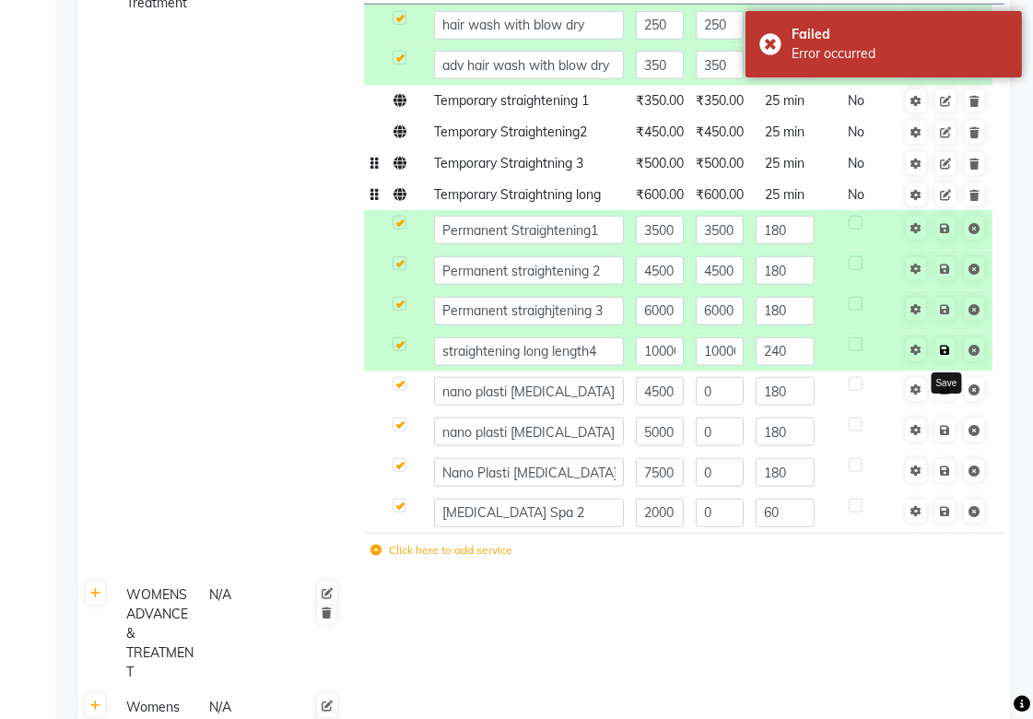
click at [945, 348] on icon at bounding box center [945, 350] width 10 height 11
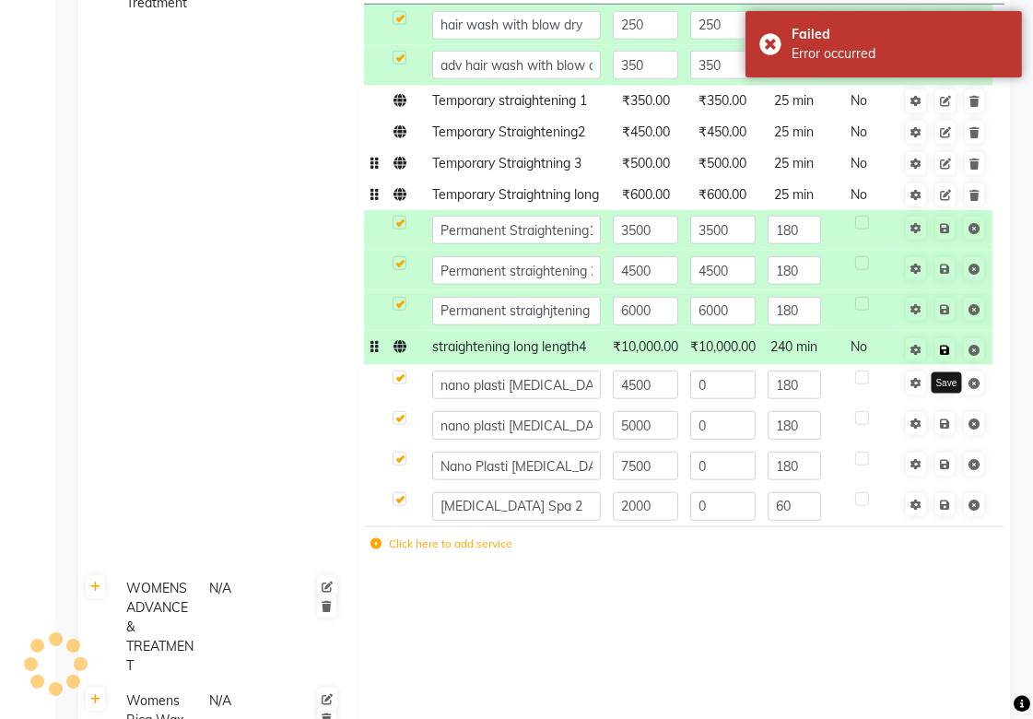
click at [943, 361] on link at bounding box center [944, 349] width 19 height 23
click at [889, 570] on td "Online NAME PRICE COST TIME Fixed Price ACTION hair wash with blow dry 250 250 …" at bounding box center [683, 258] width 652 height 623
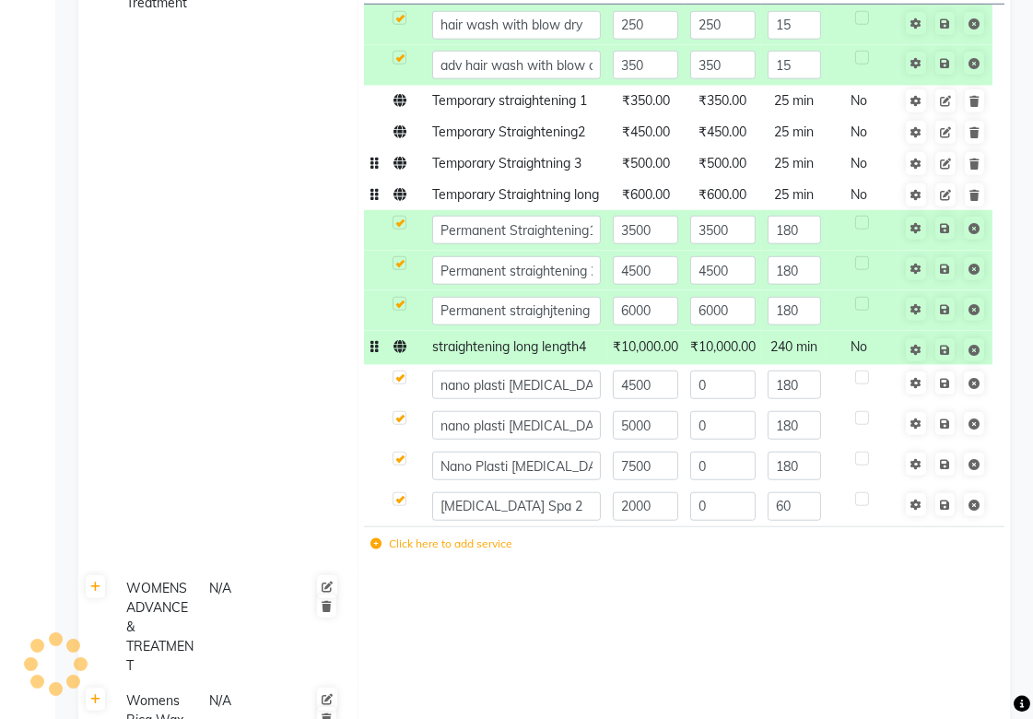
click at [398, 353] on icon at bounding box center [399, 346] width 13 height 13
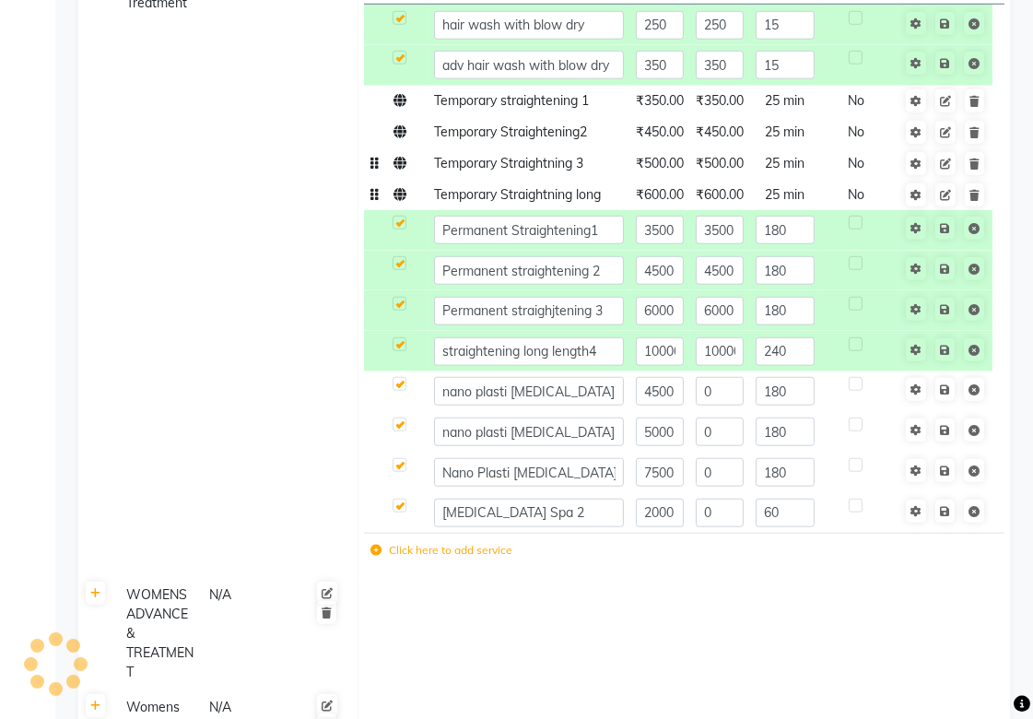
click at [396, 201] on icon at bounding box center [399, 194] width 13 height 13
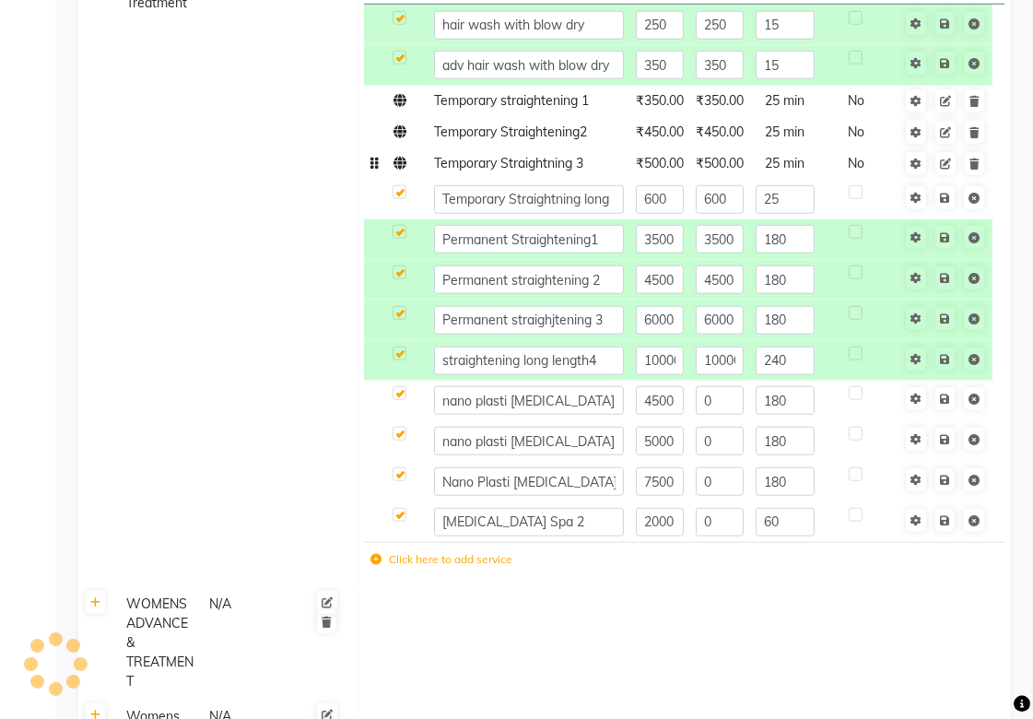
click at [401, 169] on icon at bounding box center [399, 163] width 13 height 13
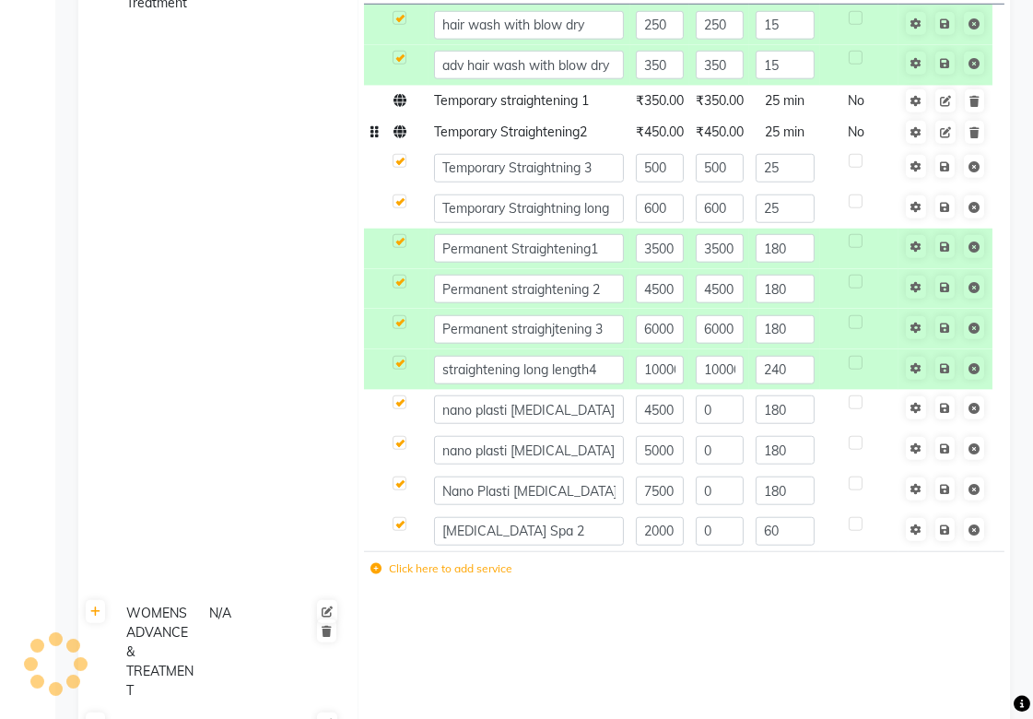
click at [399, 129] on icon at bounding box center [399, 131] width 13 height 13
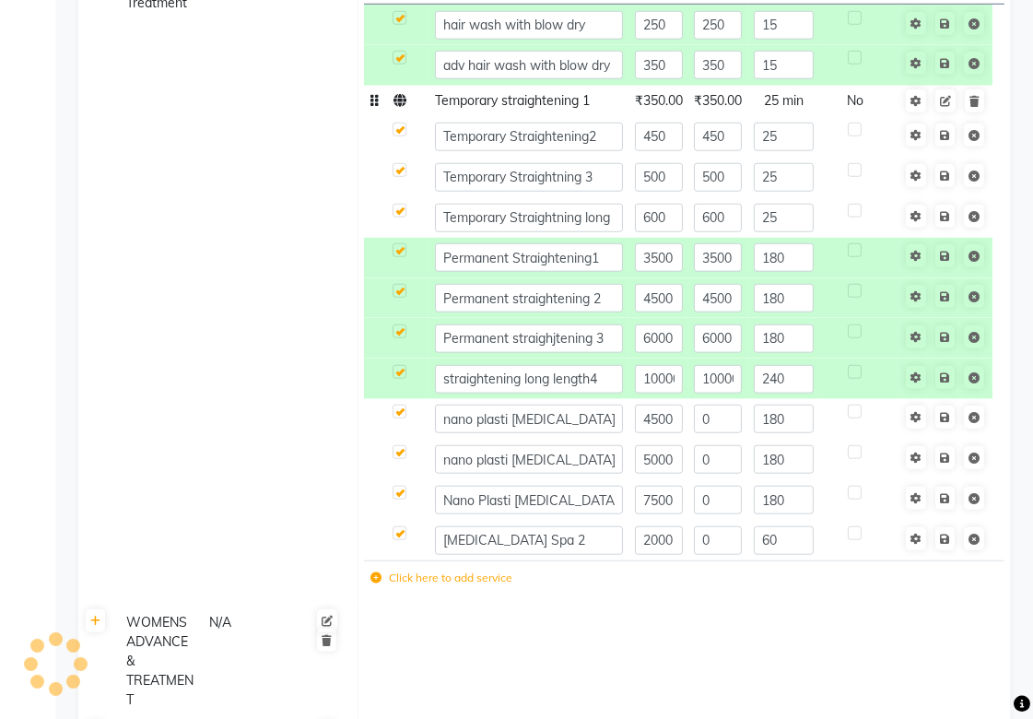
click at [399, 112] on td at bounding box center [396, 101] width 64 height 31
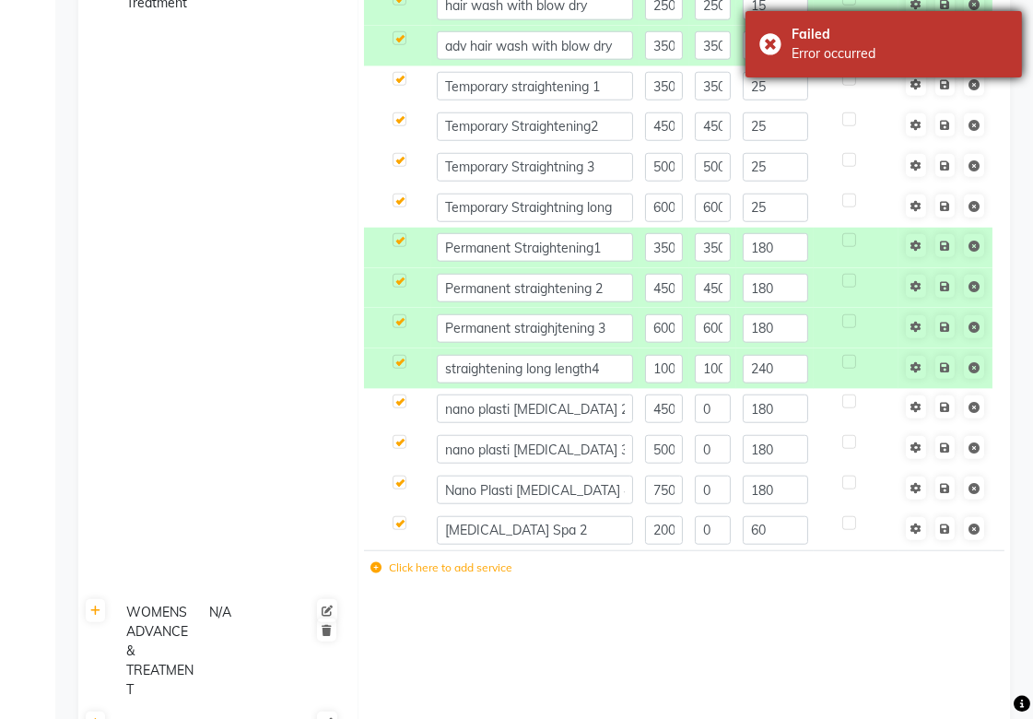
click at [767, 42] on div "Failed Error occurred" at bounding box center [883, 44] width 276 height 66
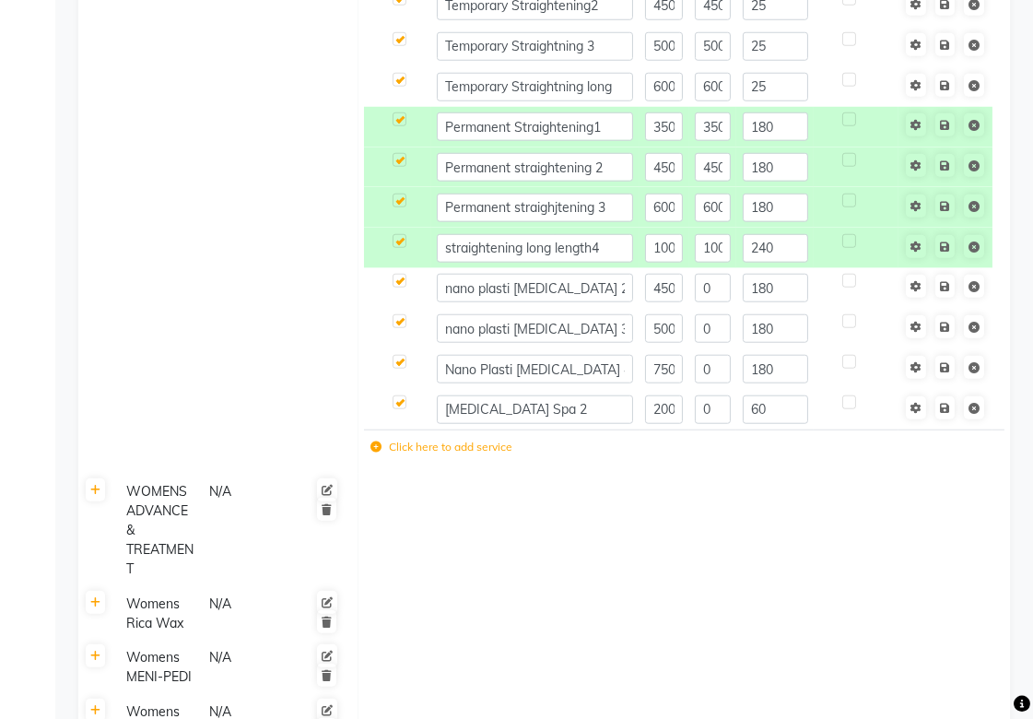
scroll to position [2251, 0]
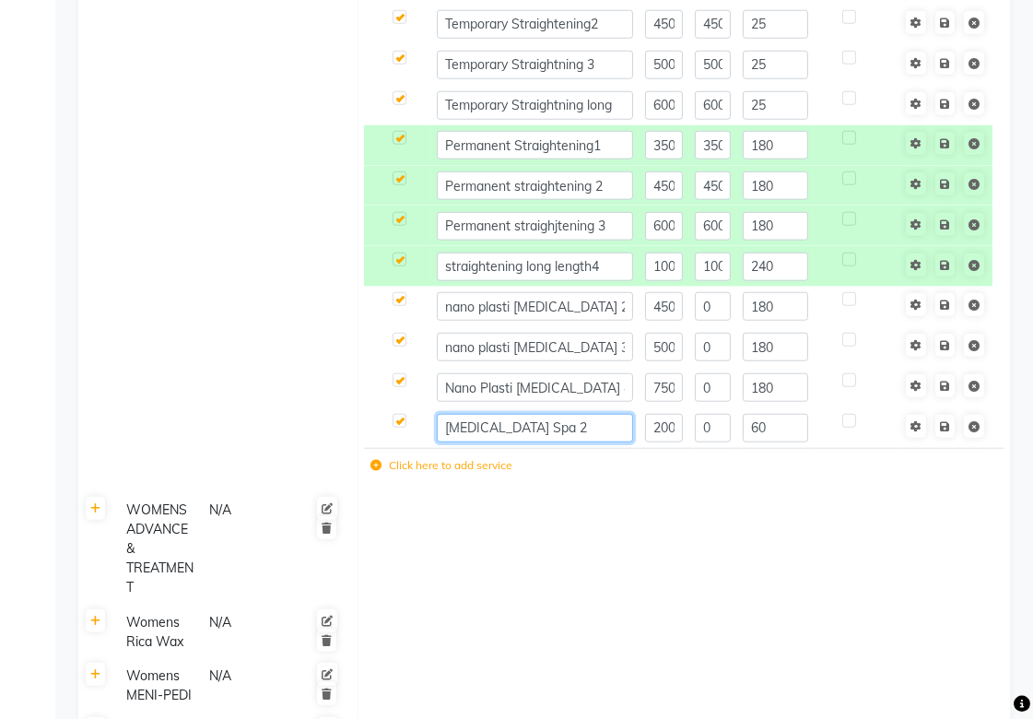
click at [597, 429] on input "[MEDICAL_DATA] Spa 2" at bounding box center [535, 428] width 196 height 29
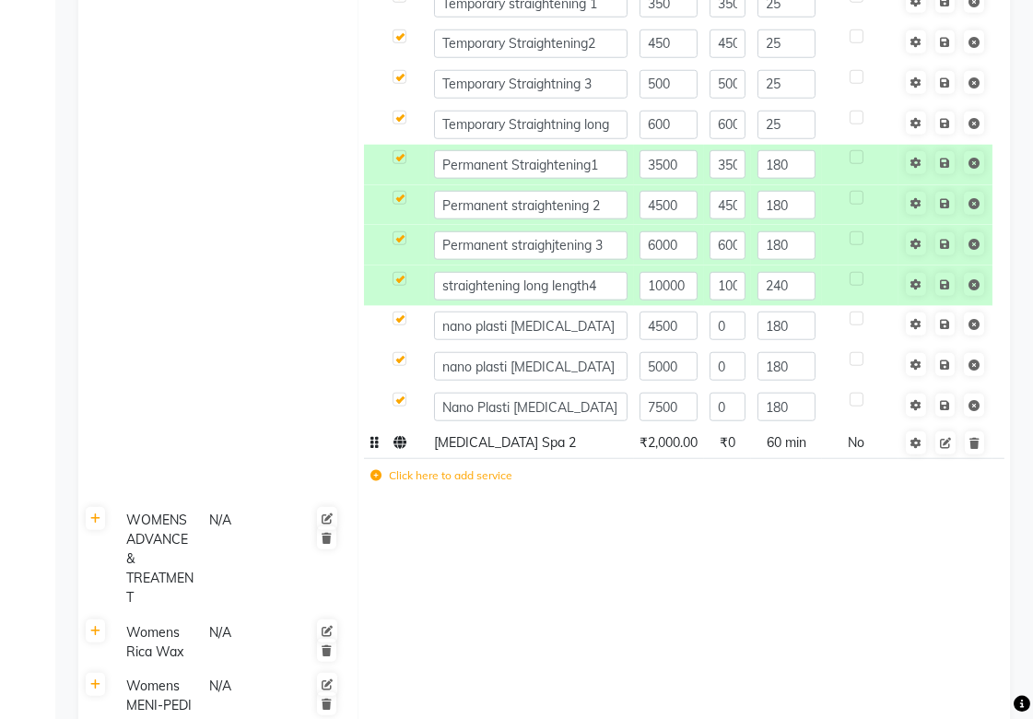
click at [375, 450] on td at bounding box center [396, 442] width 64 height 31
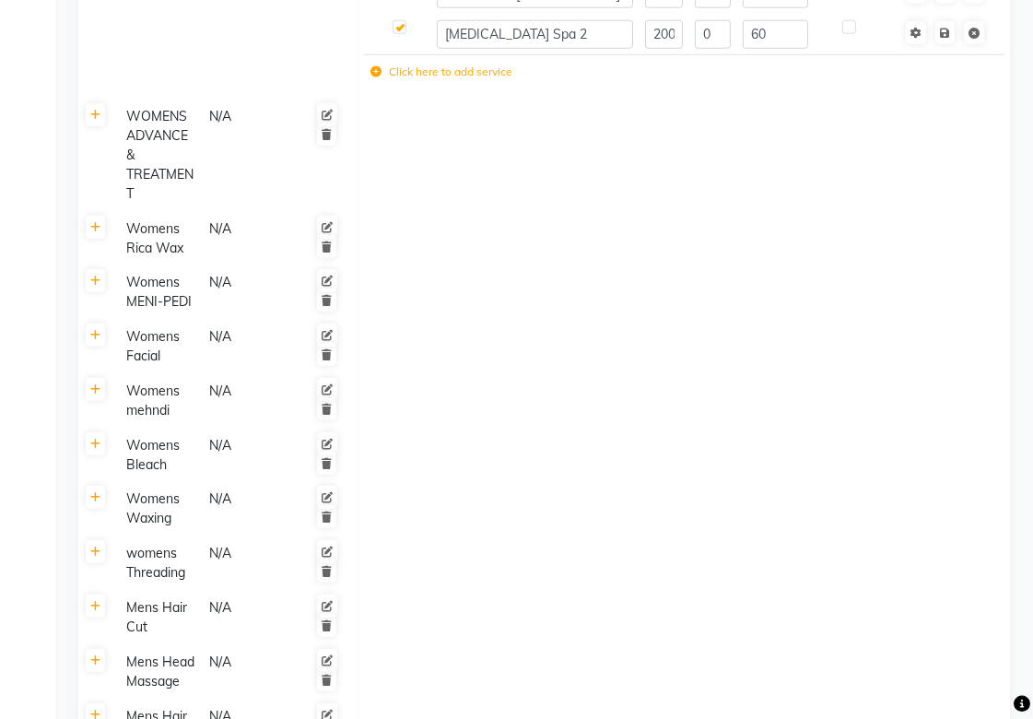
scroll to position [2660, 0]
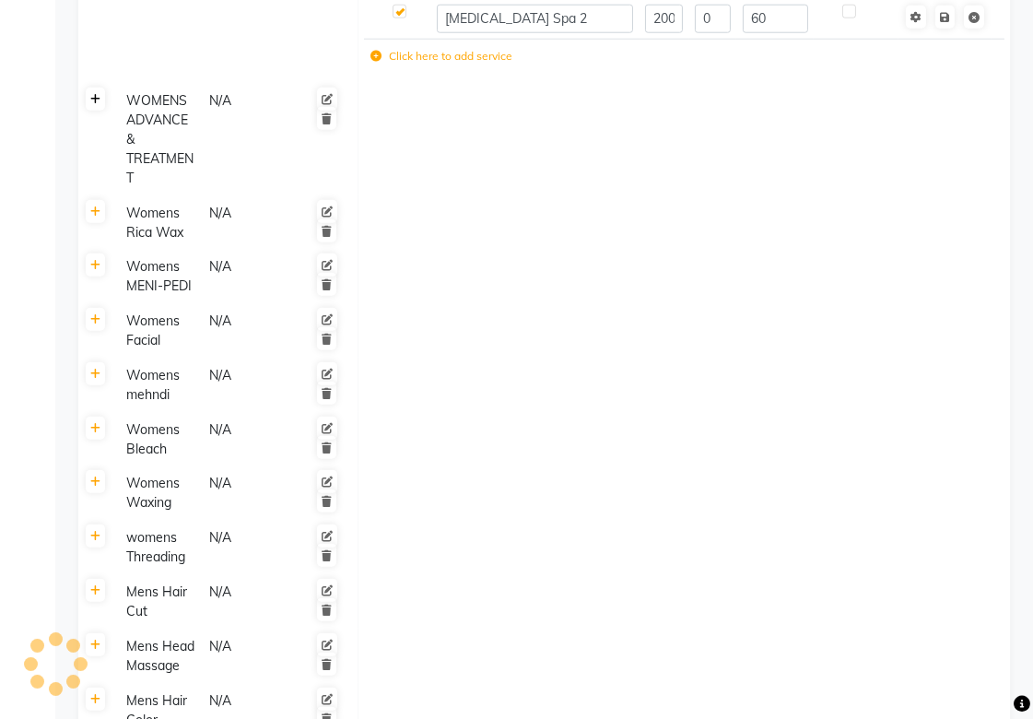
click at [97, 90] on link at bounding box center [95, 99] width 19 height 23
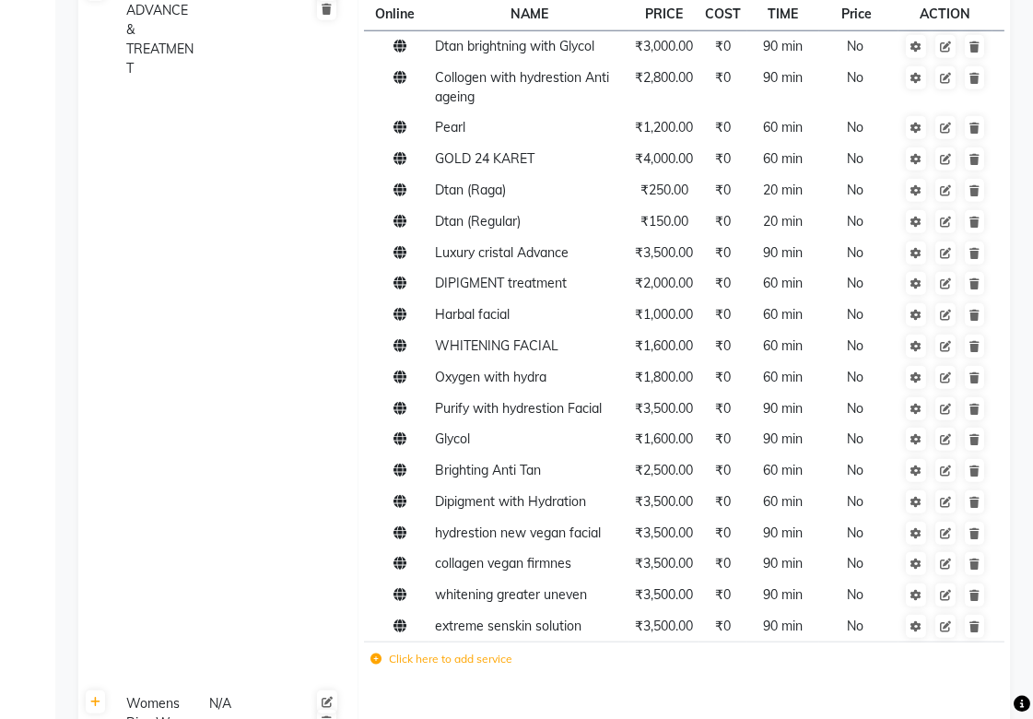
scroll to position [2764, 0]
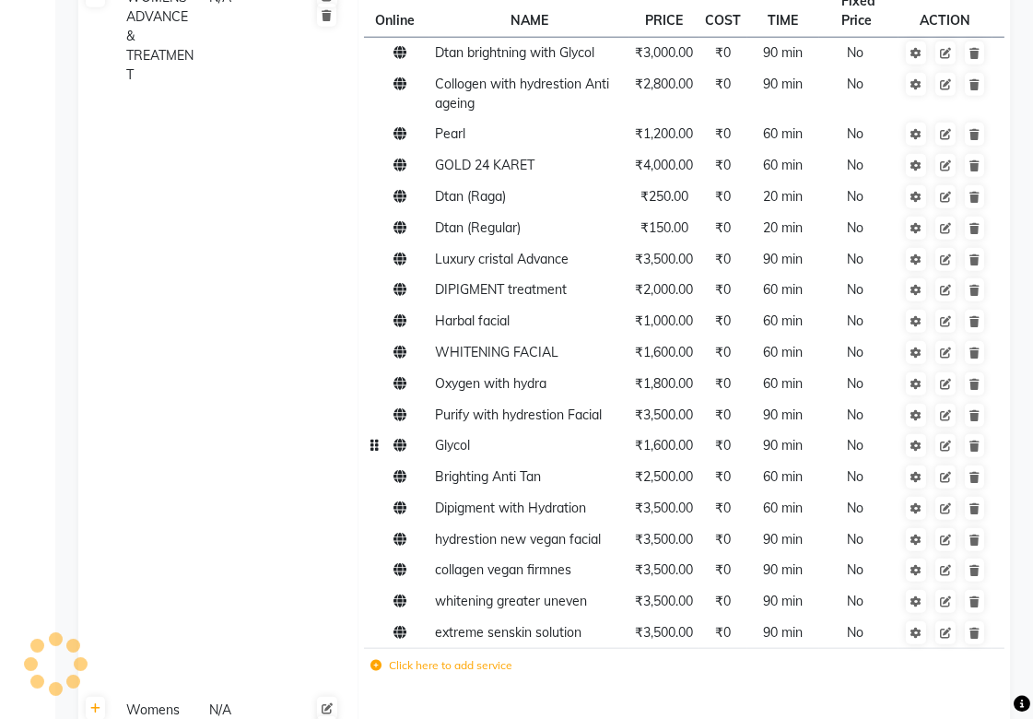
click at [400, 451] on icon at bounding box center [399, 445] width 13 height 13
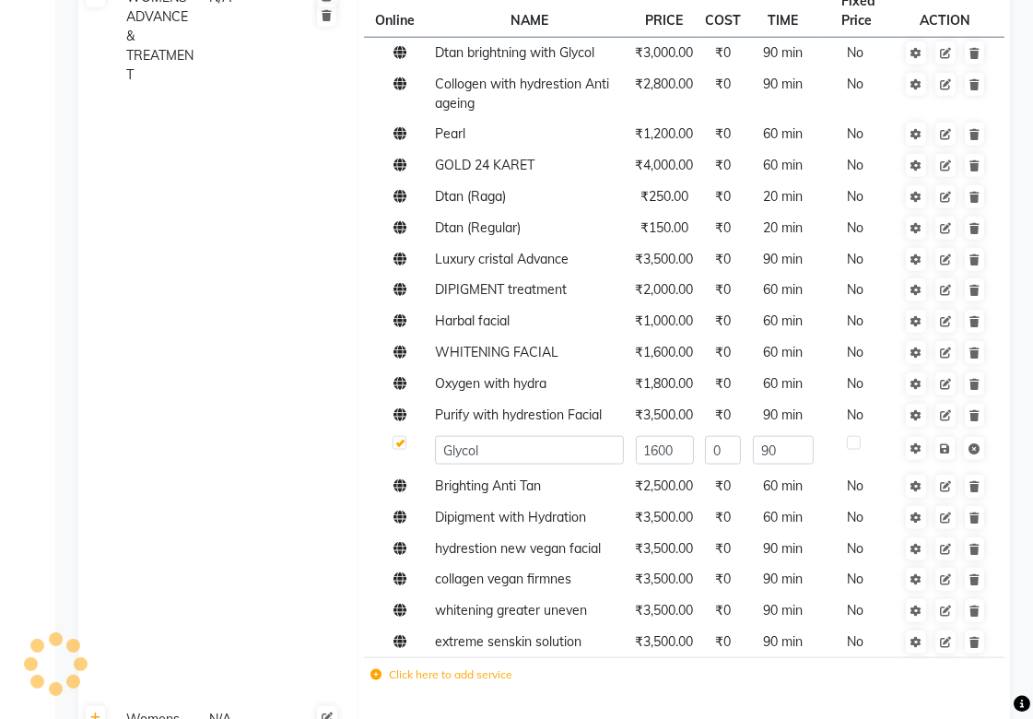
click at [390, 447] on td at bounding box center [396, 450] width 64 height 41
click at [245, 450] on td "WOMENS ADVANCE & TREATMENT N/A" at bounding box center [235, 340] width 245 height 721
click at [397, 449] on label at bounding box center [399, 443] width 14 height 14
click at [397, 440] on label at bounding box center [399, 443] width 14 height 14
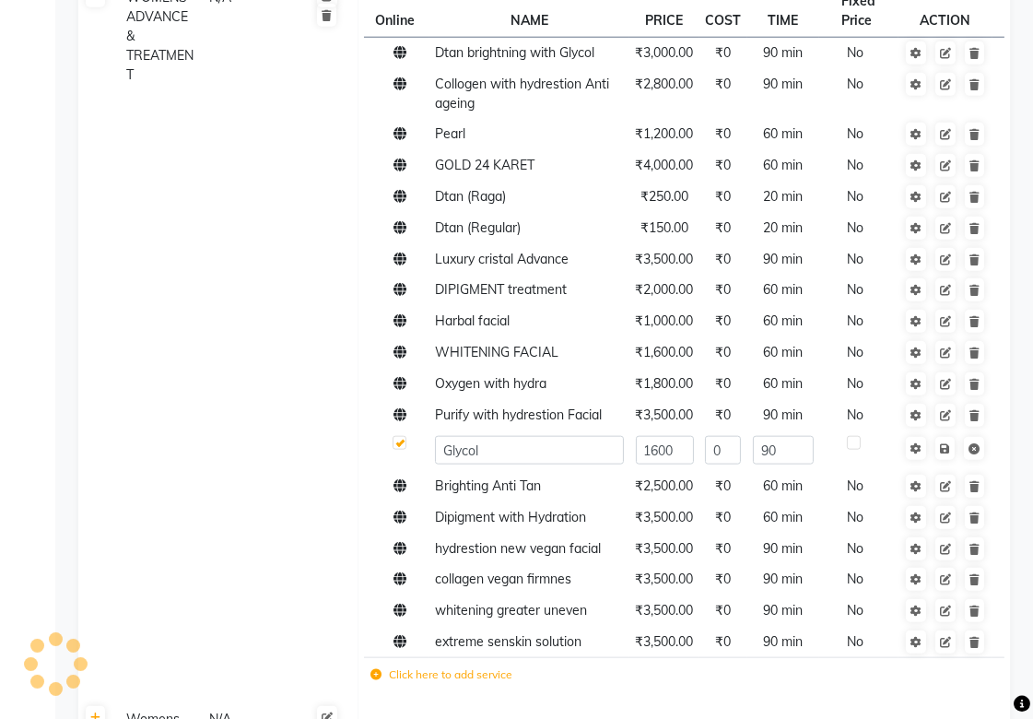
click at [397, 447] on label at bounding box center [399, 443] width 14 height 14
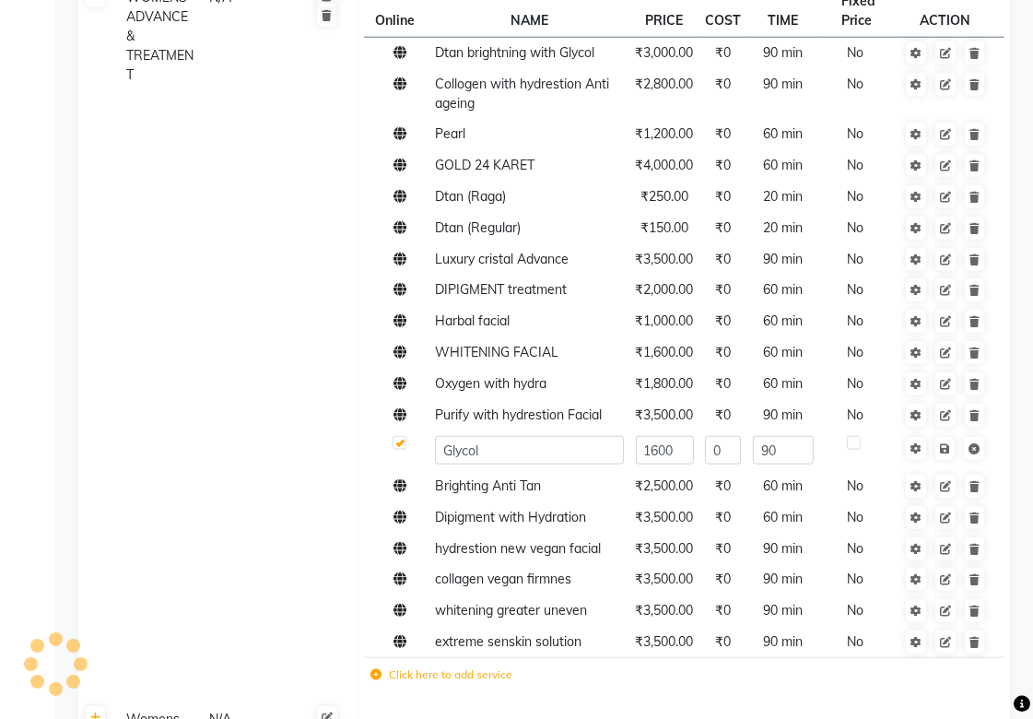
click at [397, 444] on label at bounding box center [399, 443] width 14 height 14
checkbox input "false"
click at [286, 445] on td "WOMENS ADVANCE & TREATMENT N/A" at bounding box center [235, 340] width 245 height 721
click at [244, 455] on td "WOMENS ADVANCE & TREATMENT N/A" at bounding box center [235, 340] width 245 height 721
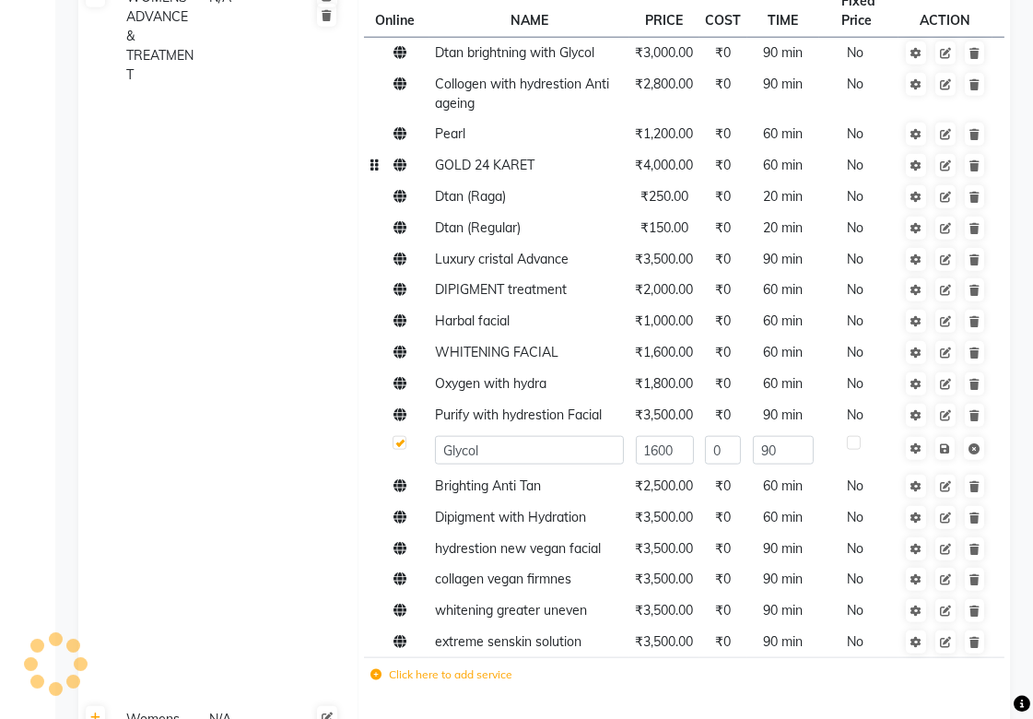
click at [527, 177] on td "GOLD 24 KARET" at bounding box center [529, 165] width 201 height 31
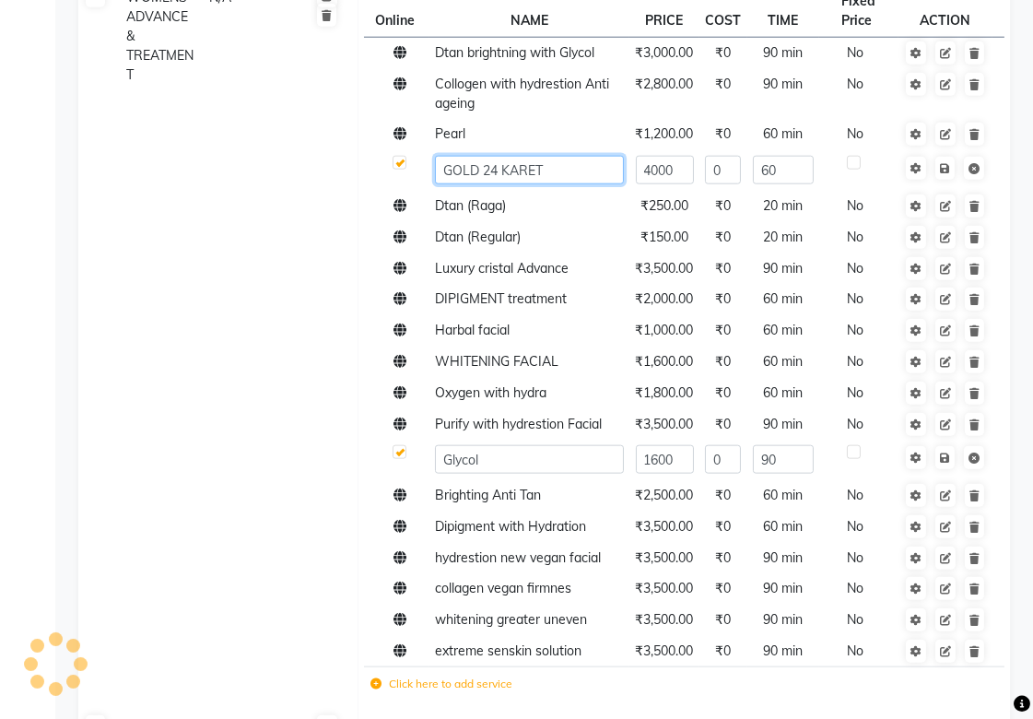
click at [559, 161] on input "GOLD 24 KARET" at bounding box center [529, 170] width 189 height 29
type input "GOLD facial"
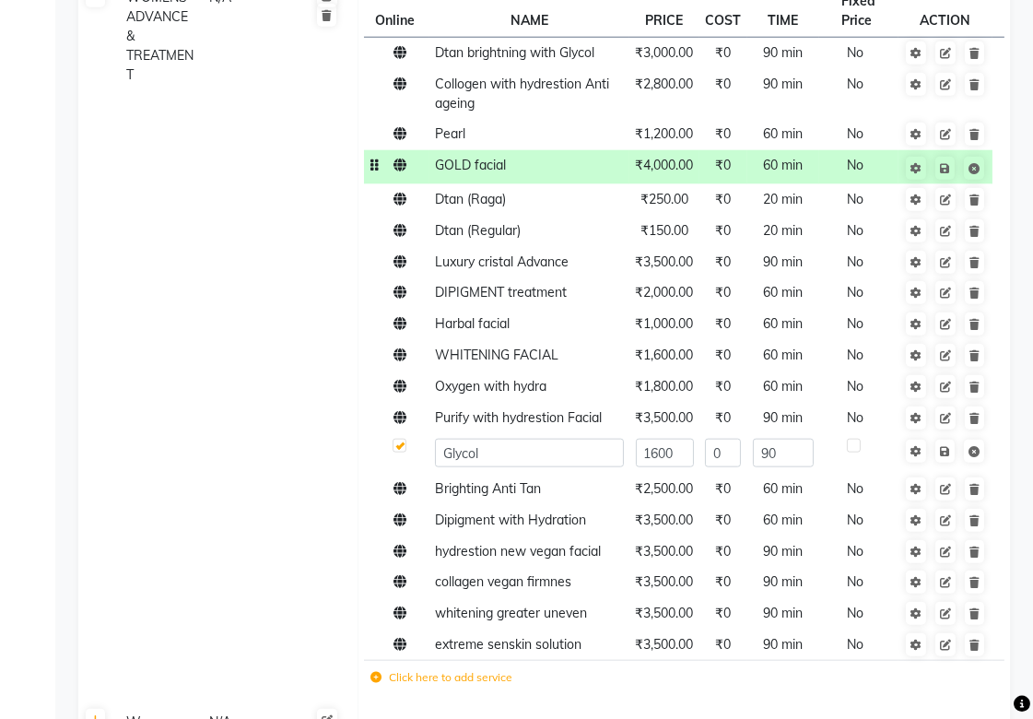
click at [450, 675] on label "Click here to add service" at bounding box center [441, 677] width 142 height 17
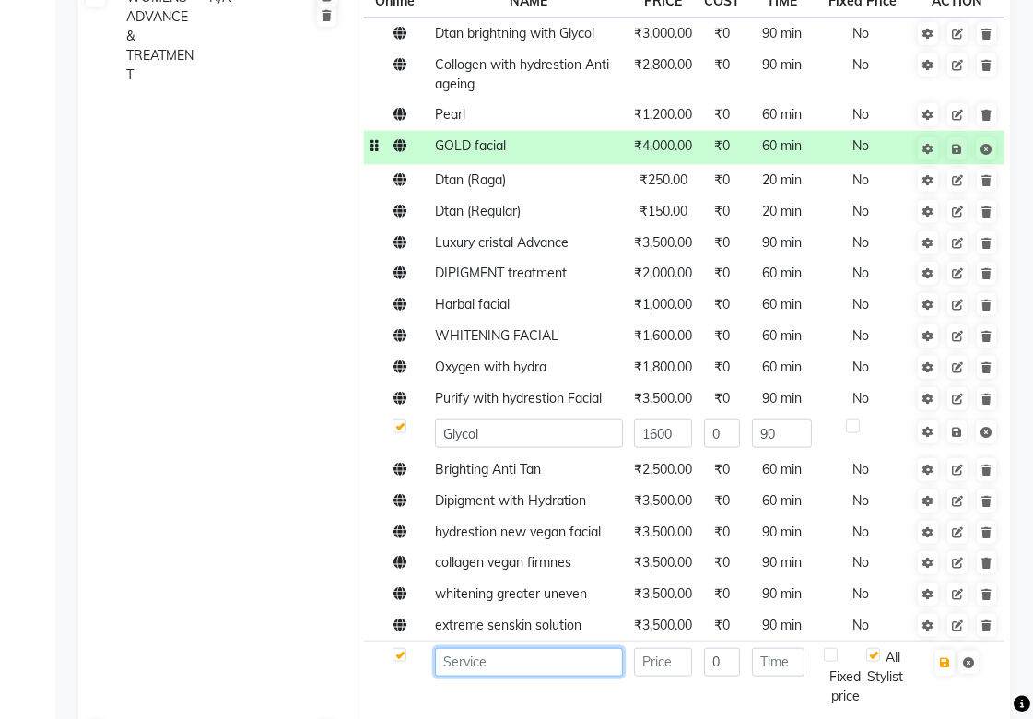
click at [450, 675] on input at bounding box center [529, 662] width 188 height 29
type input "g"
type input "GOLD facial"
type input "1800"
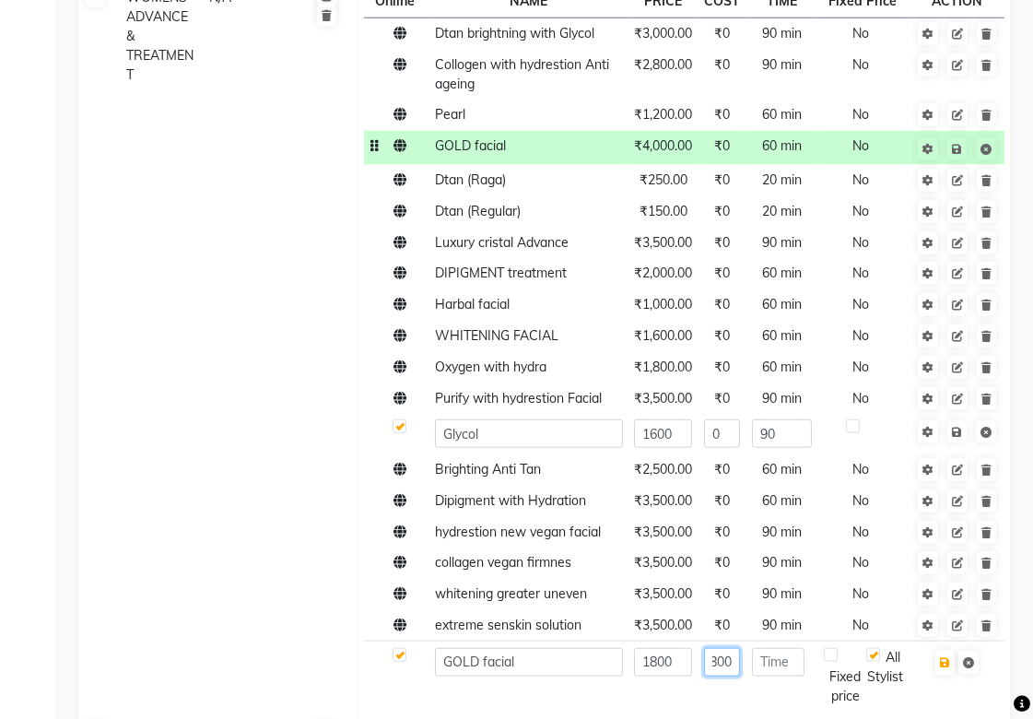
type input "1800"
type input "9"
type input "60"
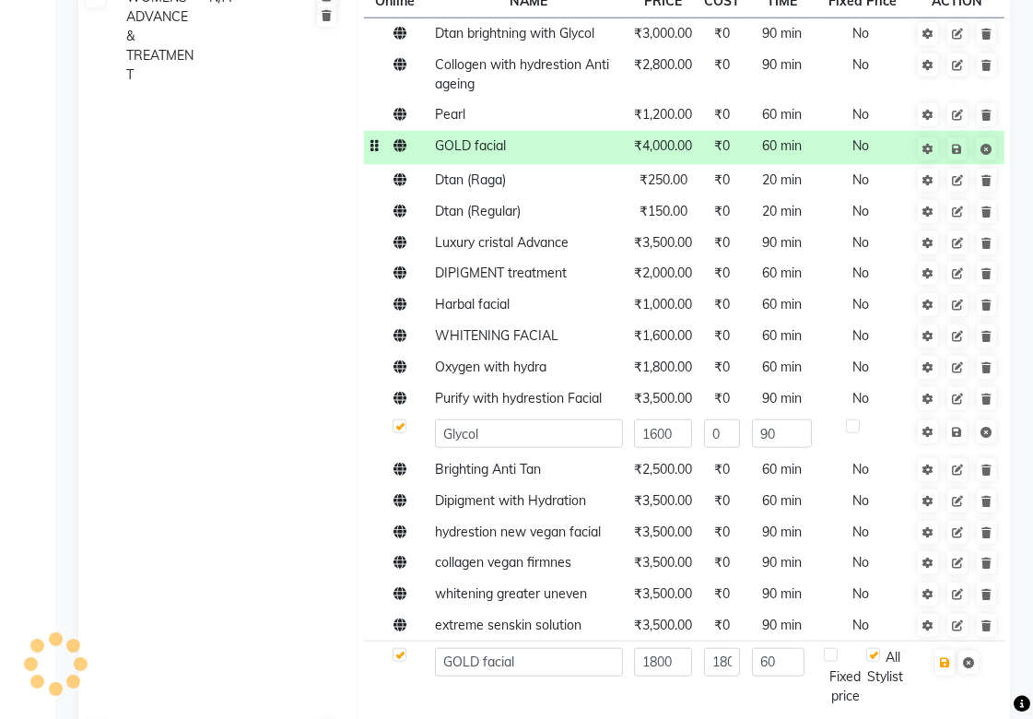
click at [403, 666] on td at bounding box center [396, 676] width 64 height 70
click at [401, 665] on div at bounding box center [398, 657] width 12 height 19
click at [409, 660] on td at bounding box center [396, 676] width 64 height 70
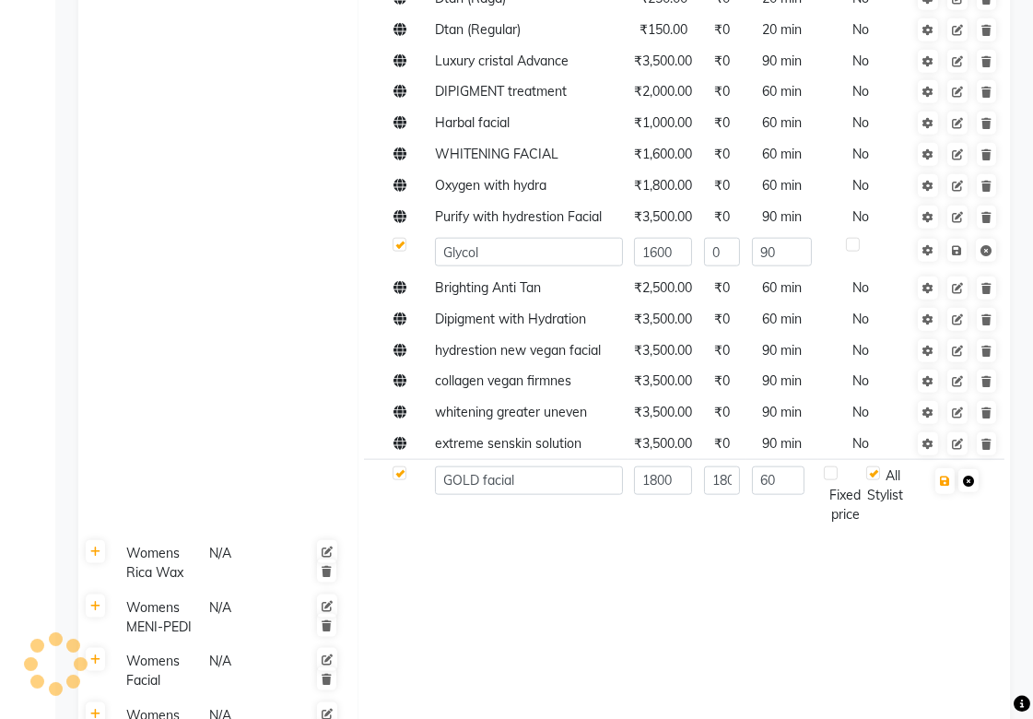
scroll to position [3070, 0]
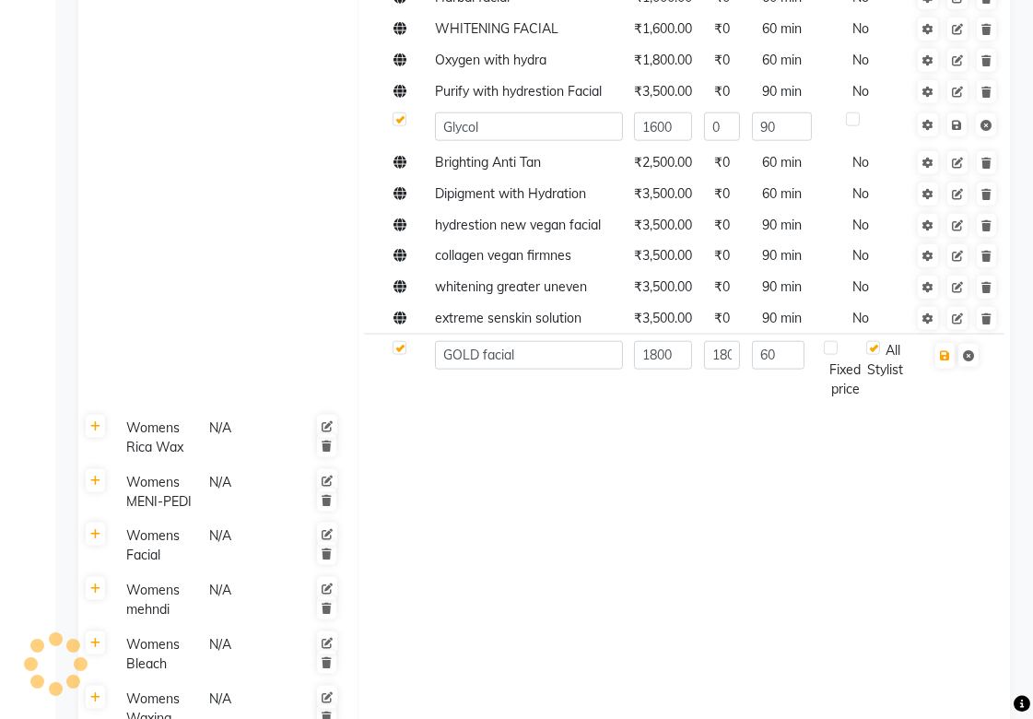
click at [869, 474] on td at bounding box center [683, 491] width 652 height 54
click at [945, 359] on icon "button" at bounding box center [945, 355] width 10 height 11
click at [946, 357] on icon "button" at bounding box center [945, 355] width 10 height 11
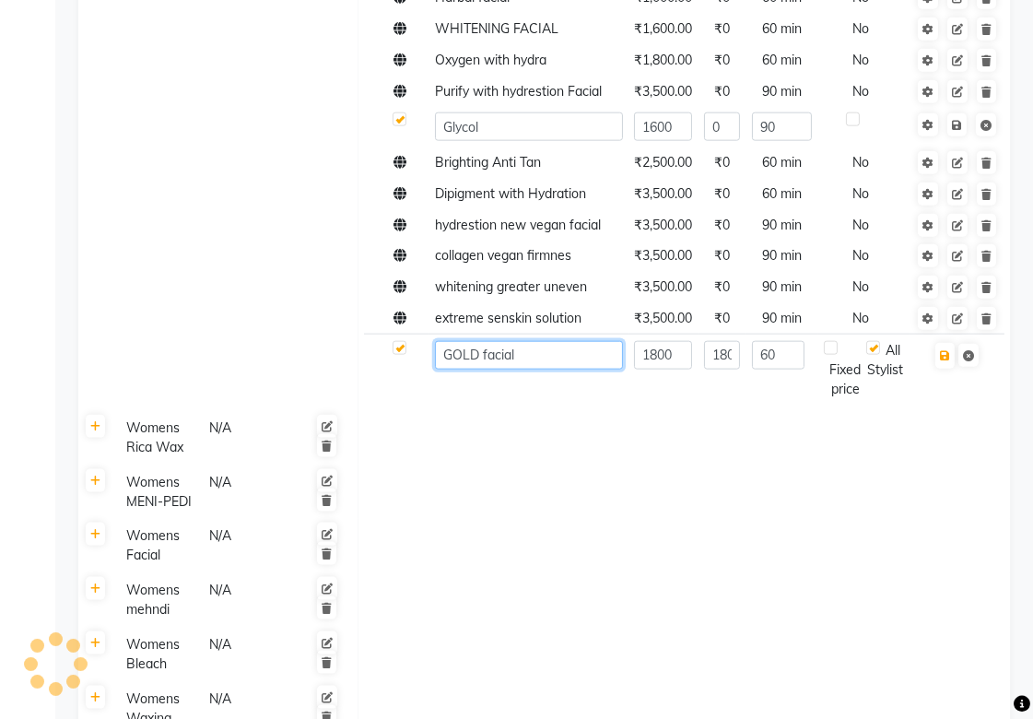
click at [564, 352] on input "GOLD facial" at bounding box center [529, 355] width 188 height 29
click at [695, 363] on td "1800" at bounding box center [663, 369] width 70 height 70
click at [725, 357] on input "1800" at bounding box center [722, 355] width 36 height 29
click at [771, 357] on input "60" at bounding box center [778, 355] width 53 height 29
click at [832, 356] on div "Fixed price" at bounding box center [845, 370] width 42 height 58
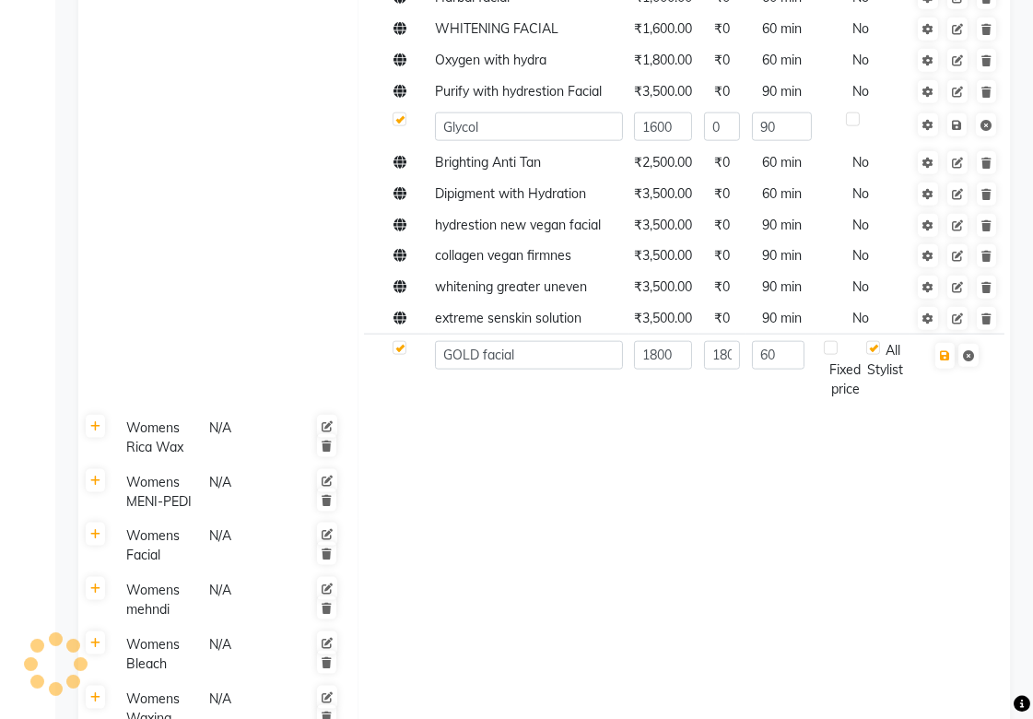
click at [848, 392] on div "Fixed price" at bounding box center [845, 370] width 42 height 58
click at [832, 346] on label at bounding box center [831, 348] width 14 height 14
click at [837, 346] on input "checkbox" at bounding box center [843, 349] width 12 height 12
click at [832, 346] on label at bounding box center [831, 348] width 14 height 14
click at [837, 346] on input "checkbox" at bounding box center [843, 349] width 12 height 12
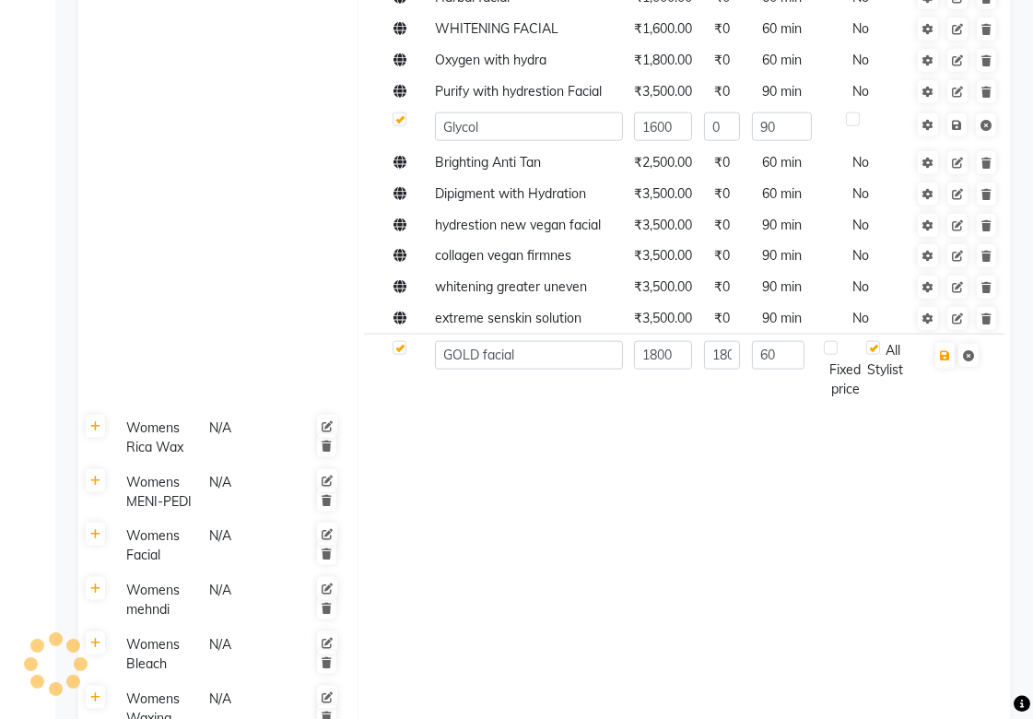
click at [832, 346] on label at bounding box center [831, 348] width 14 height 14
click at [837, 346] on input "checkbox" at bounding box center [843, 349] width 12 height 12
checkbox input "true"
click at [949, 354] on icon "button" at bounding box center [945, 355] width 10 height 11
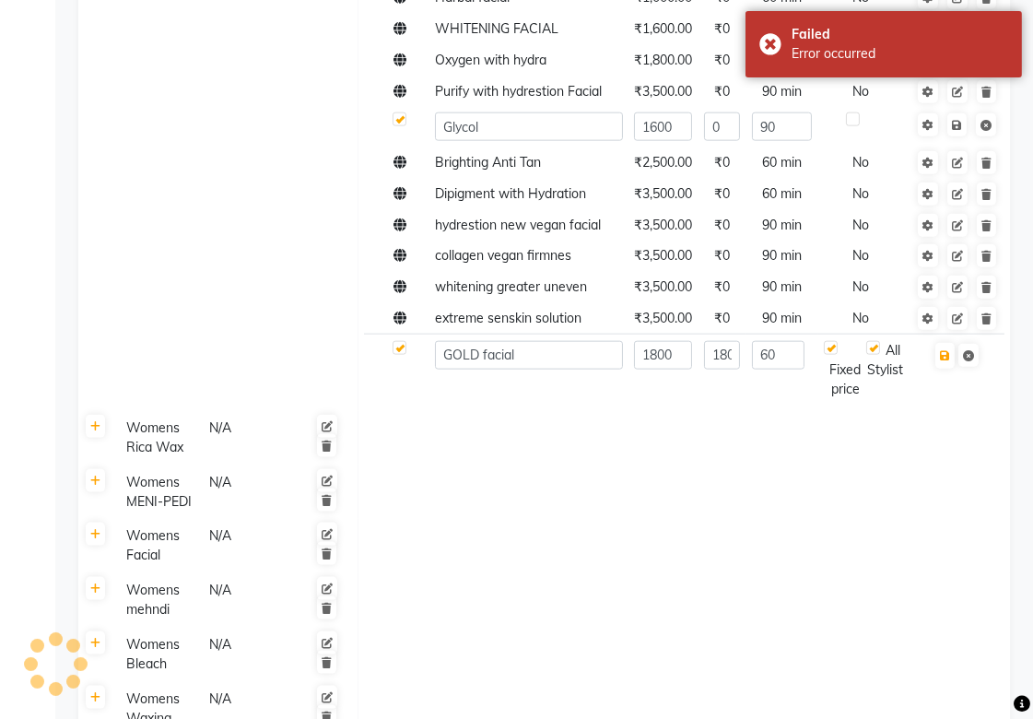
click at [875, 357] on div "All Stylist" at bounding box center [885, 370] width 38 height 58
click at [879, 356] on div "All Stylist" at bounding box center [885, 370] width 38 height 58
click at [820, 508] on td at bounding box center [683, 491] width 652 height 54
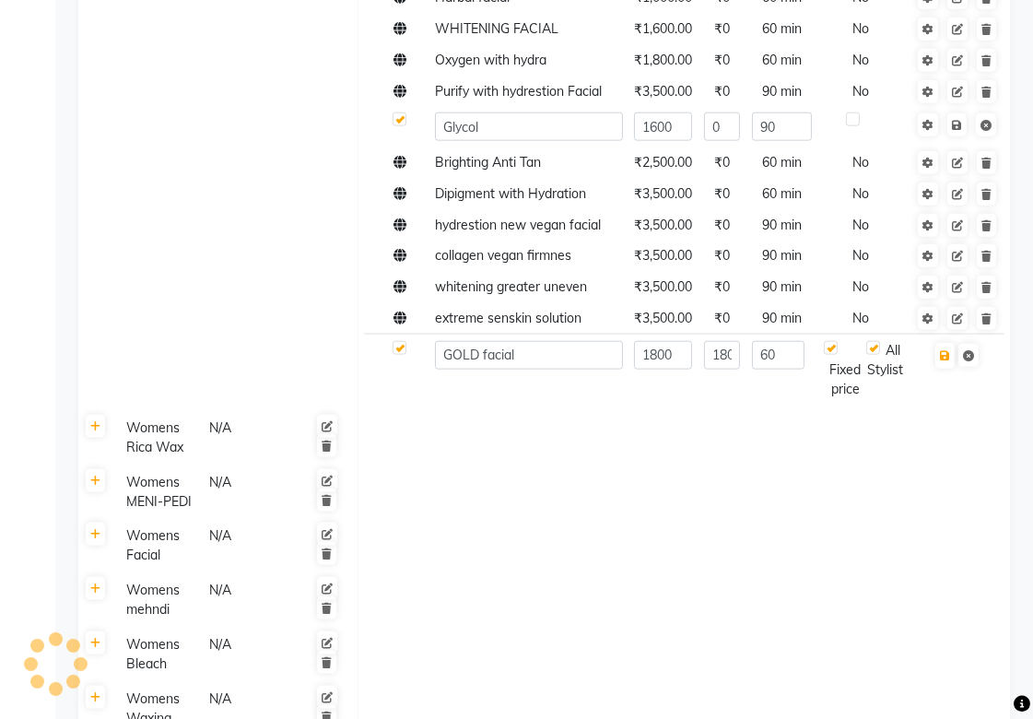
click at [408, 489] on td at bounding box center [683, 491] width 652 height 54
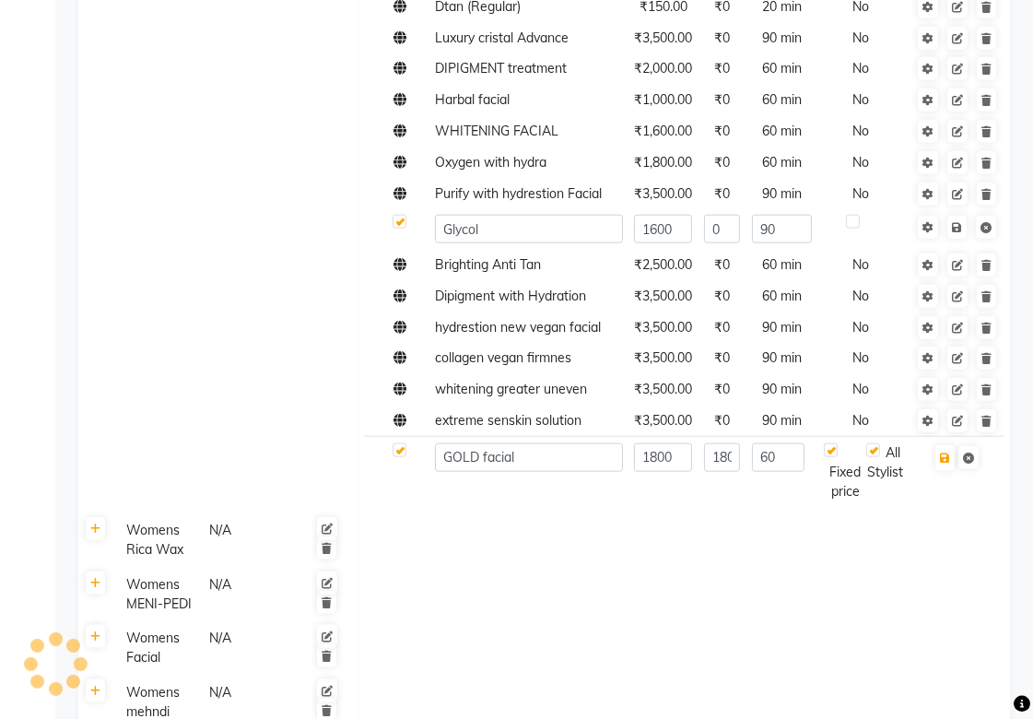
scroll to position [2764, 0]
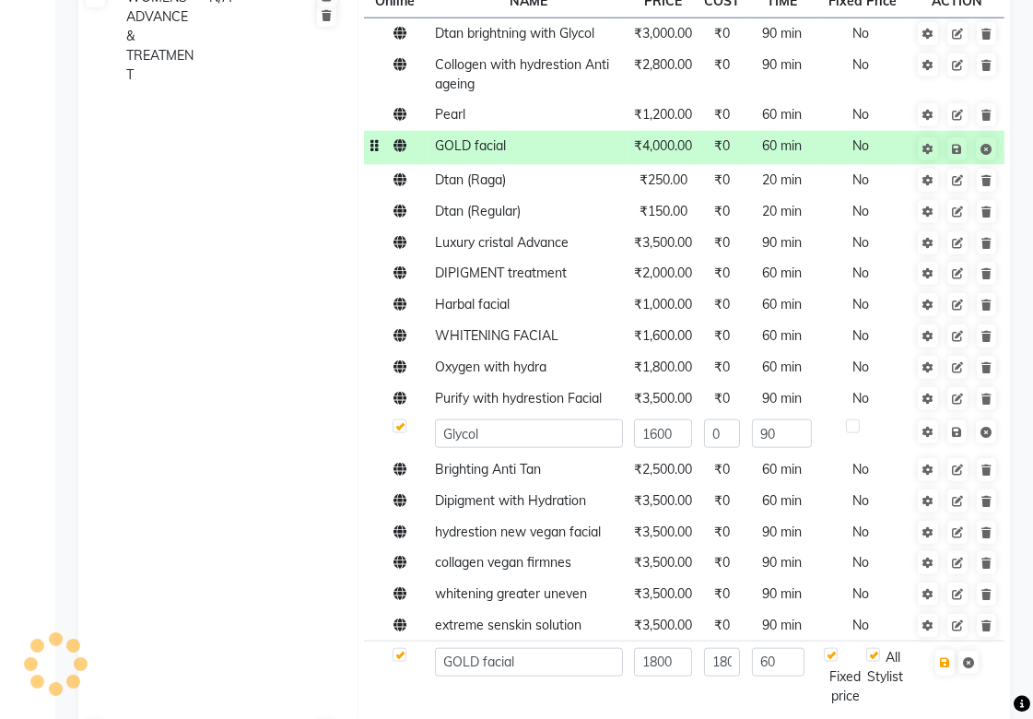
click at [852, 438] on div at bounding box center [852, 428] width 12 height 19
click at [729, 438] on input "0" at bounding box center [722, 433] width 36 height 29
type input "1600"
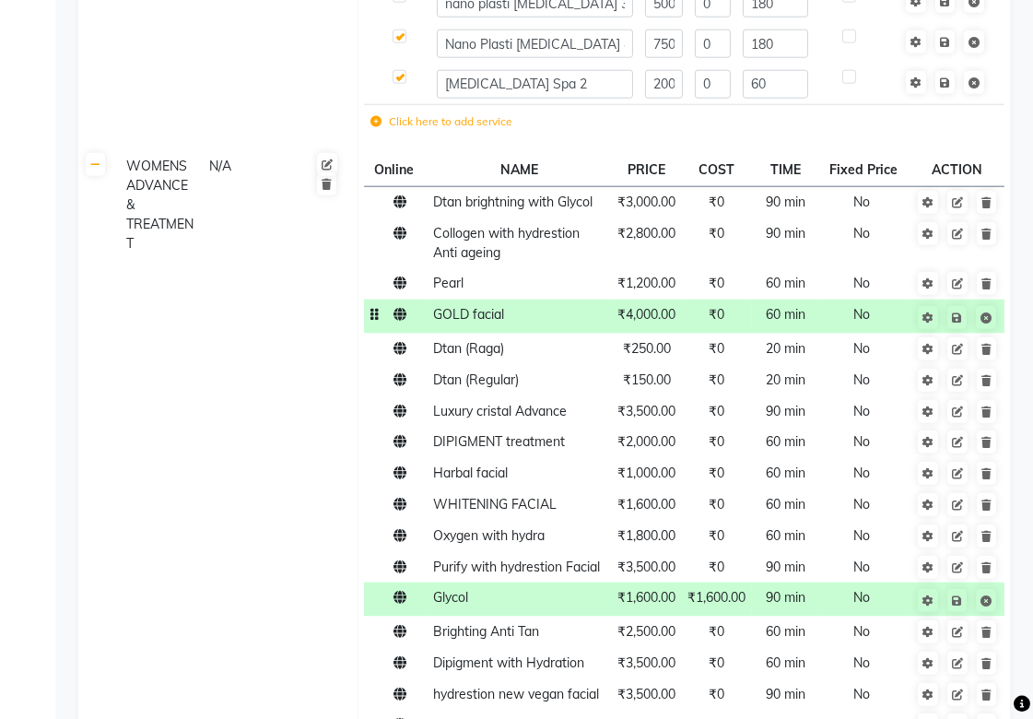
scroll to position [2558, 0]
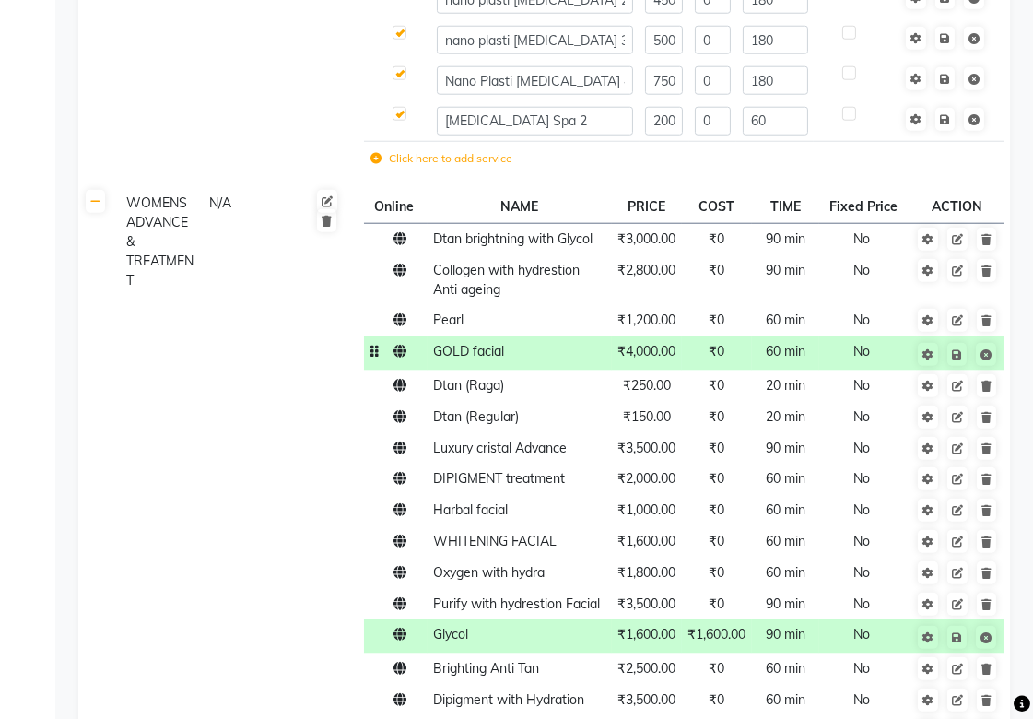
click at [160, 388] on td "WOMENS ADVANCE & TREATMENT N/A" at bounding box center [235, 550] width 245 height 731
click at [955, 350] on icon at bounding box center [957, 354] width 10 height 11
click at [955, 355] on icon at bounding box center [957, 354] width 10 height 11
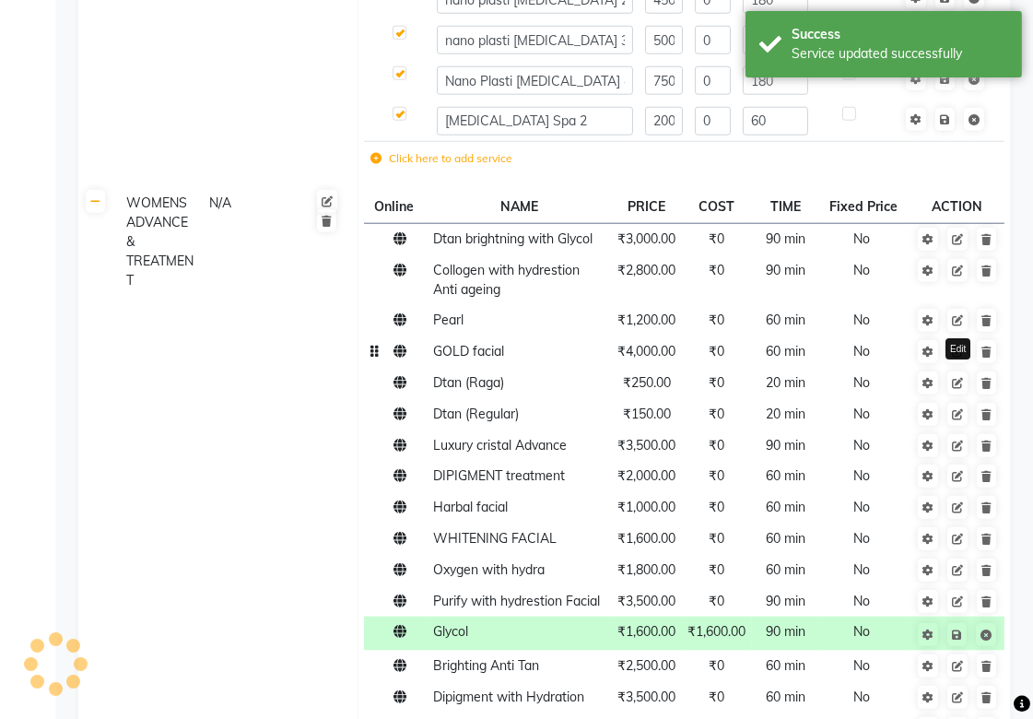
click at [955, 355] on icon at bounding box center [957, 351] width 11 height 11
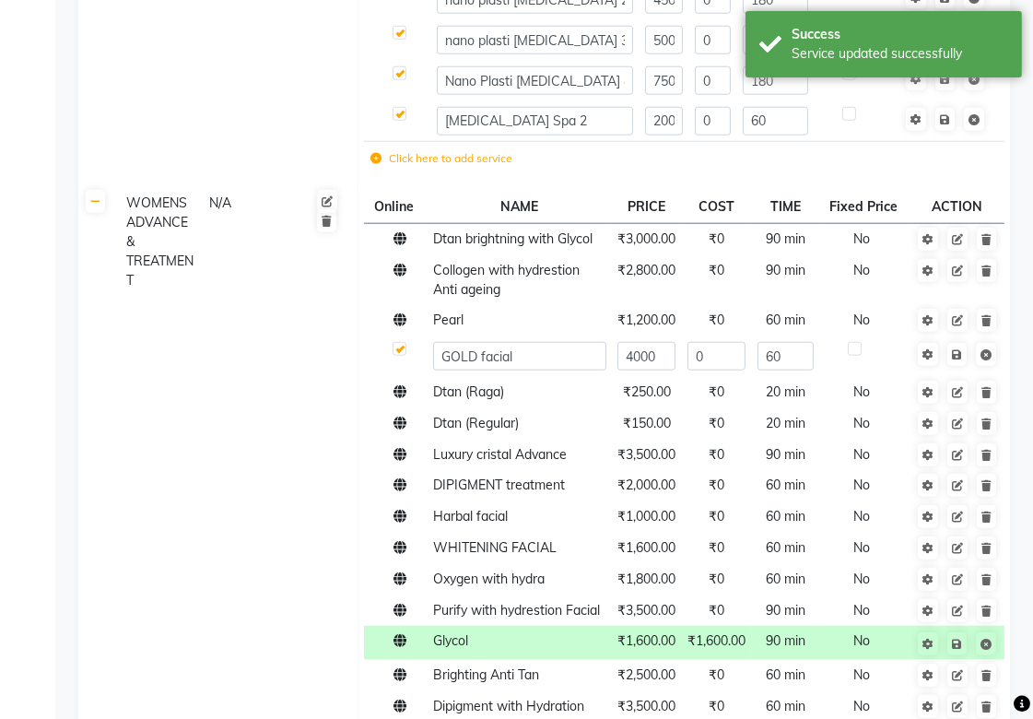
click at [955, 355] on icon at bounding box center [957, 354] width 10 height 11
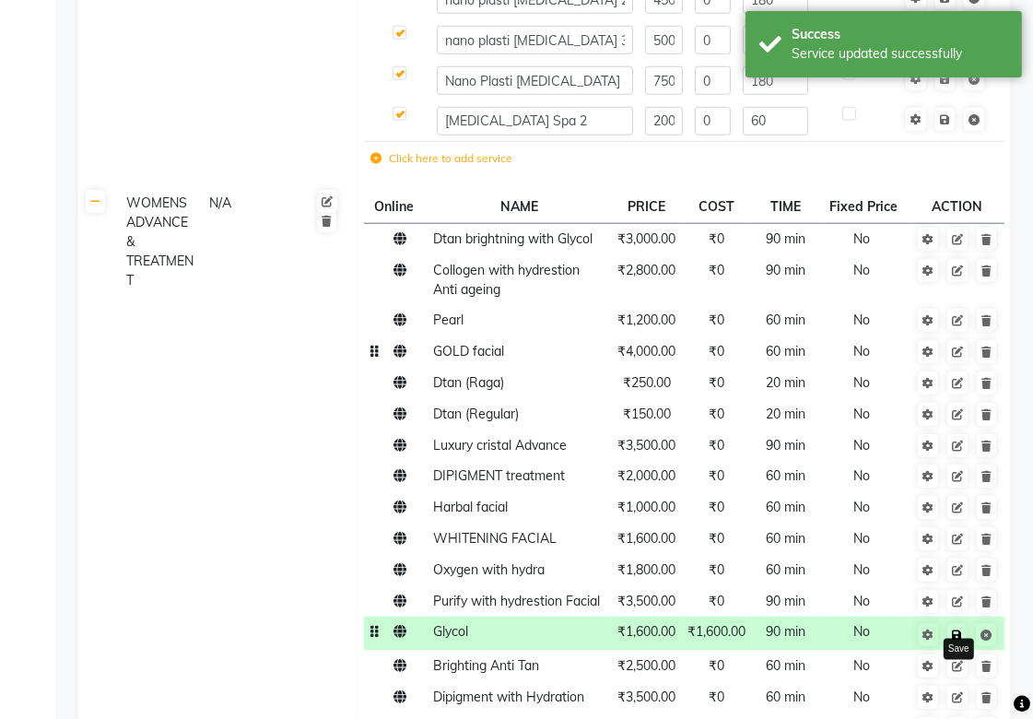
click at [954, 640] on icon at bounding box center [957, 634] width 10 height 11
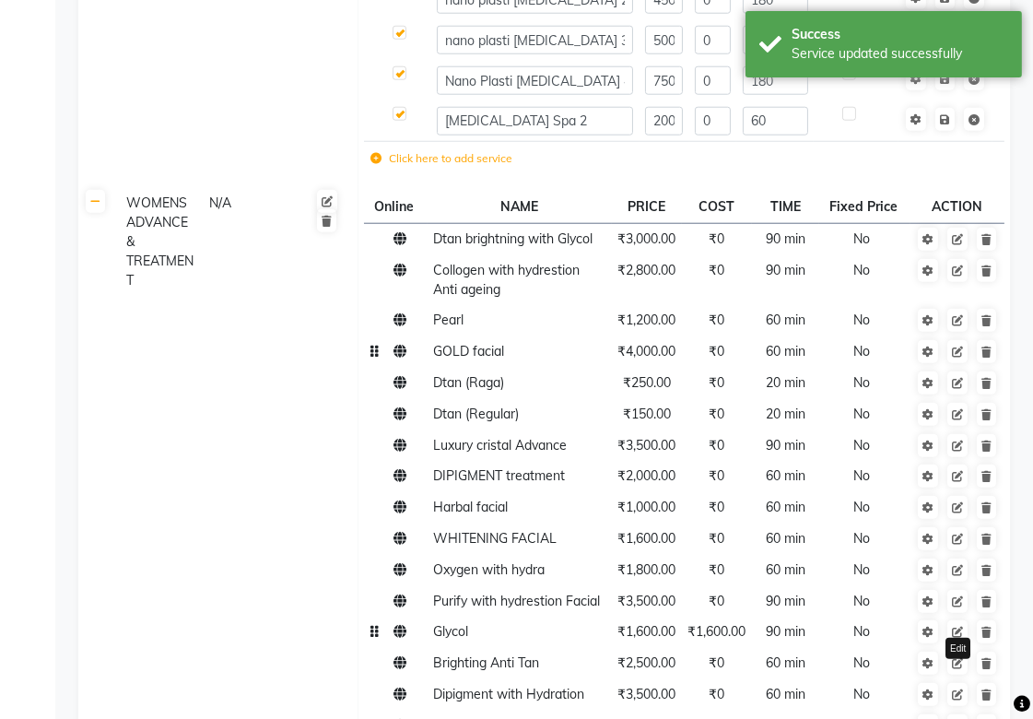
click at [955, 637] on icon at bounding box center [957, 631] width 11 height 11
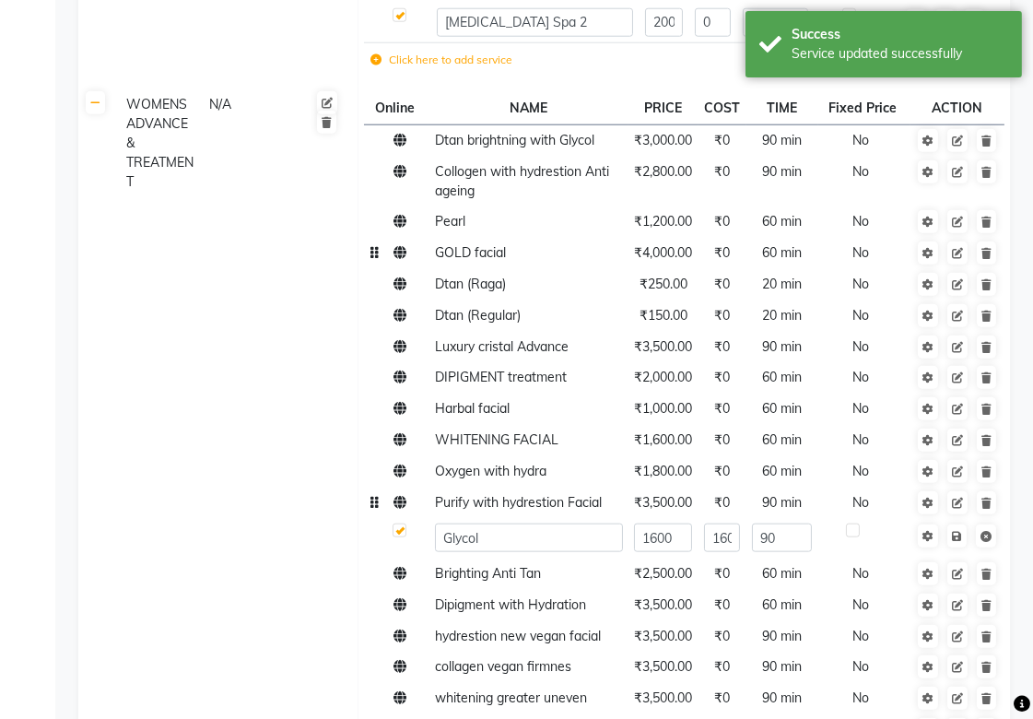
scroll to position [2764, 0]
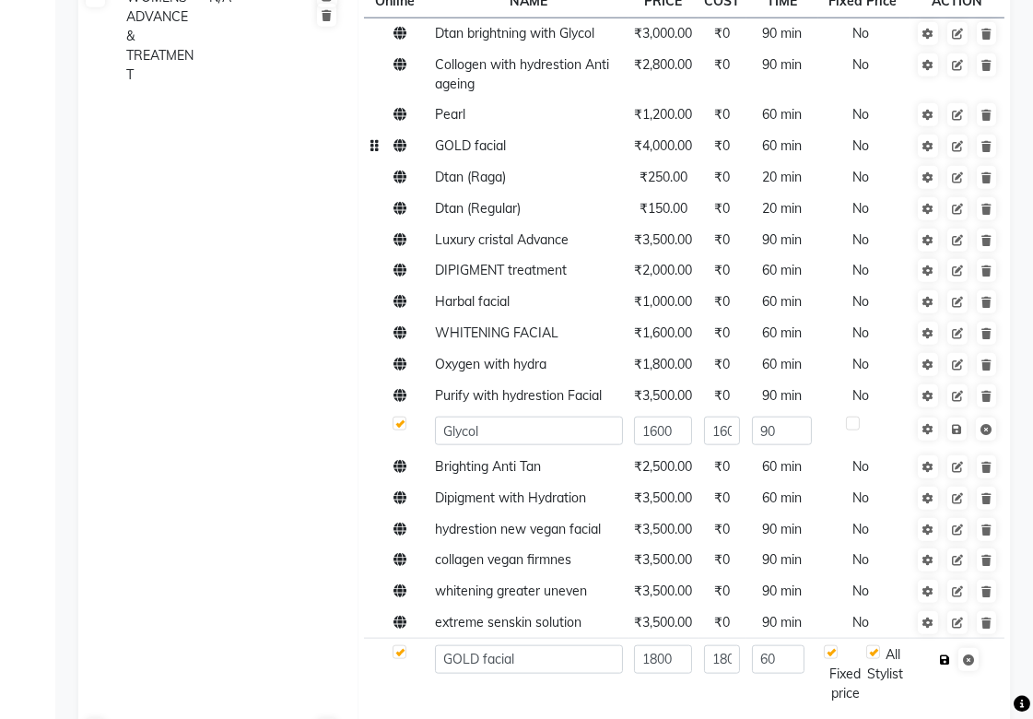
click at [944, 661] on icon "button" at bounding box center [945, 659] width 10 height 11
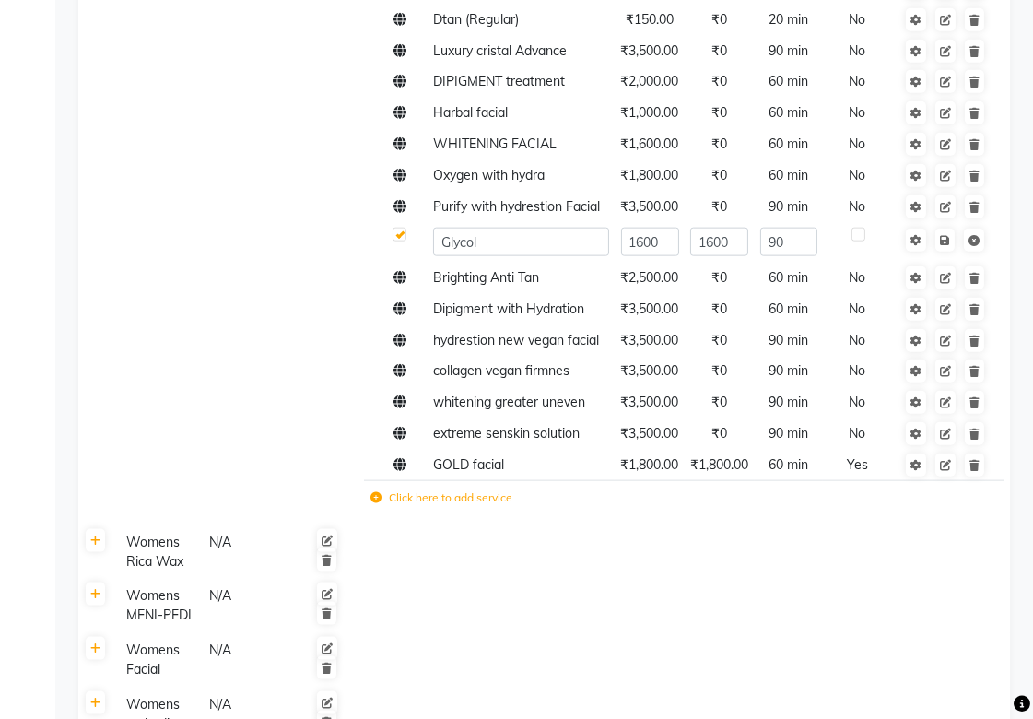
scroll to position [2968, 0]
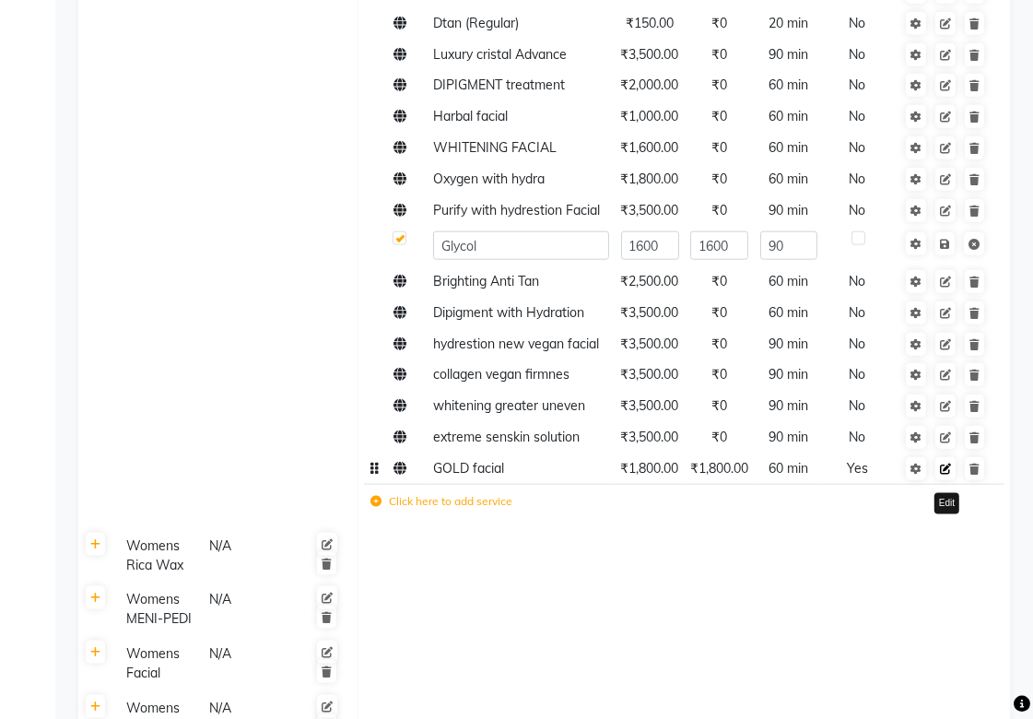
click at [947, 467] on icon at bounding box center [945, 468] width 11 height 11
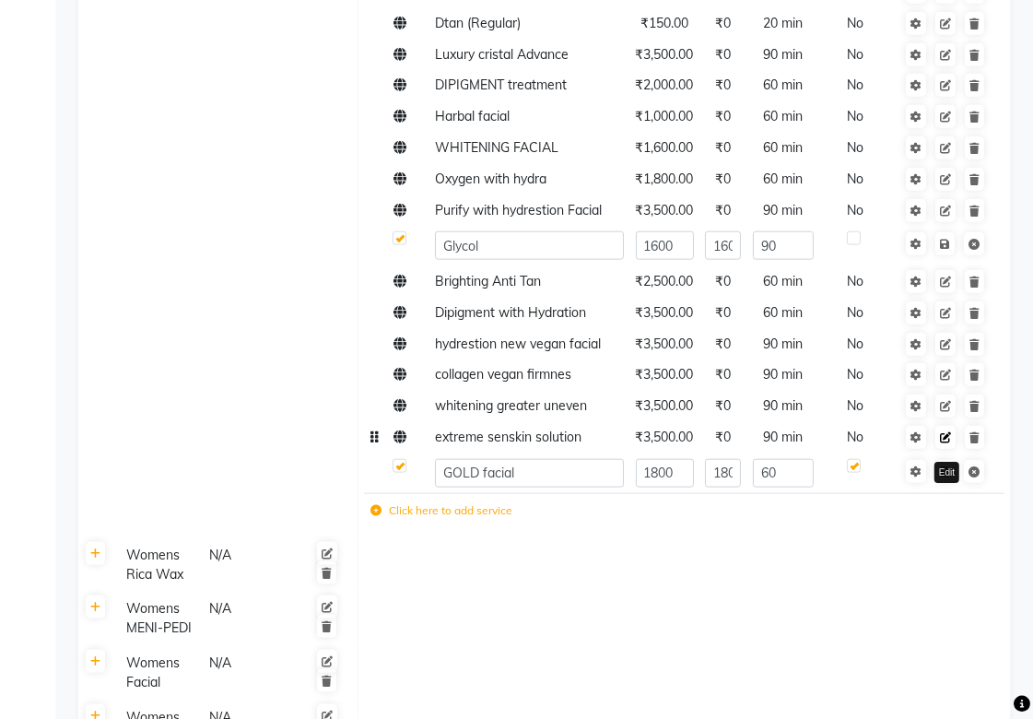
click at [946, 434] on icon at bounding box center [945, 437] width 11 height 11
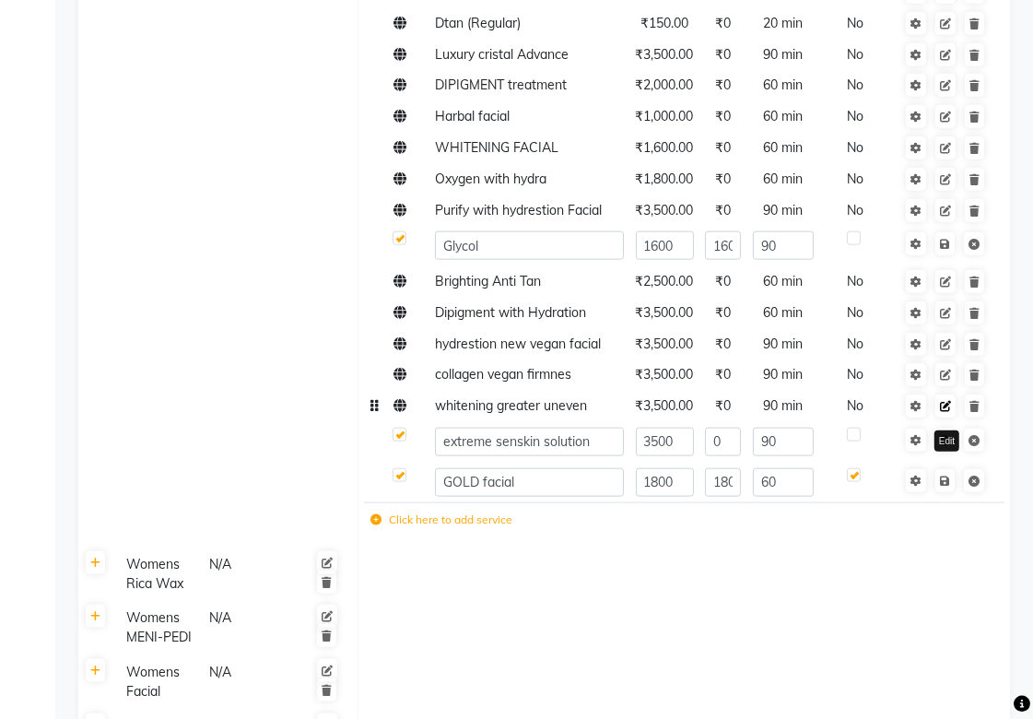
click at [946, 411] on icon at bounding box center [945, 406] width 11 height 11
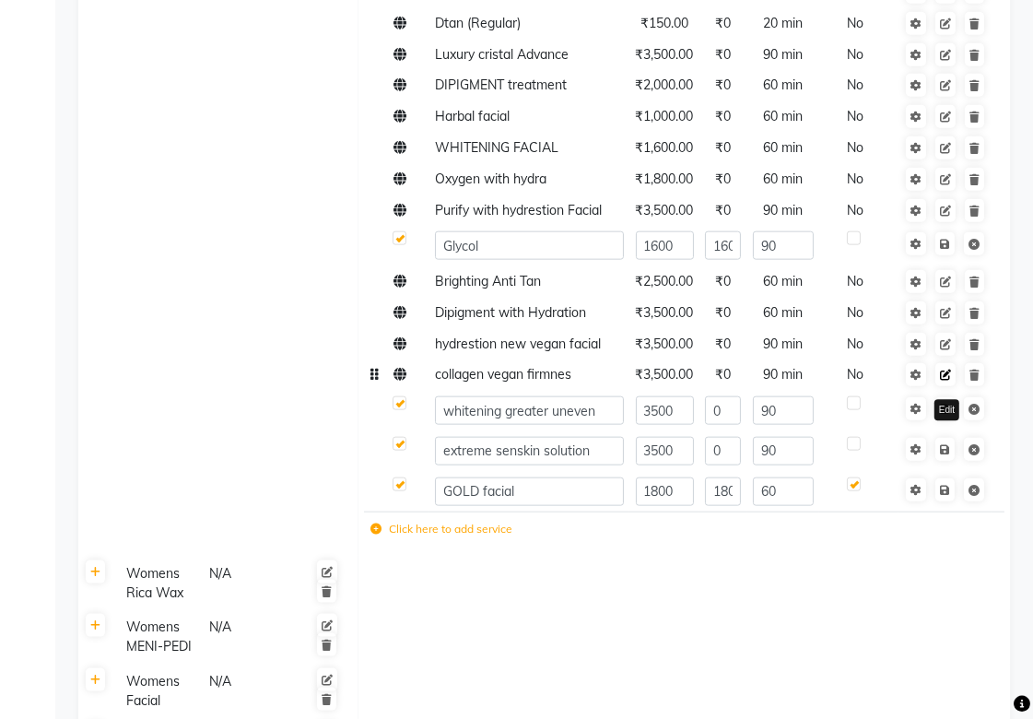
click at [949, 374] on icon at bounding box center [945, 374] width 11 height 11
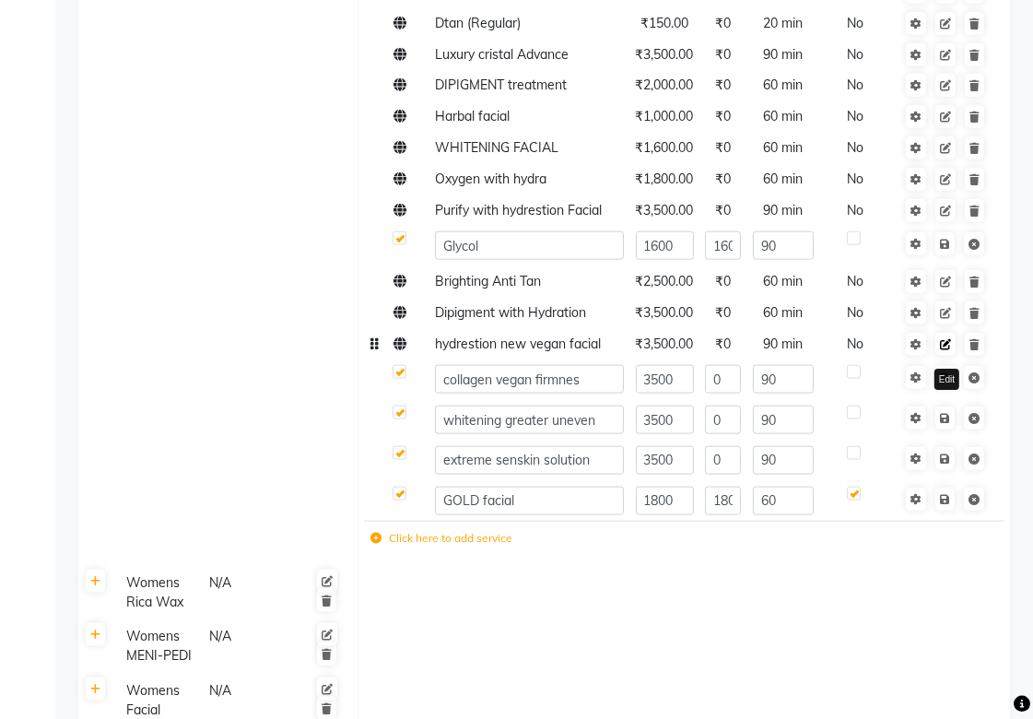
click at [946, 345] on icon at bounding box center [945, 344] width 11 height 11
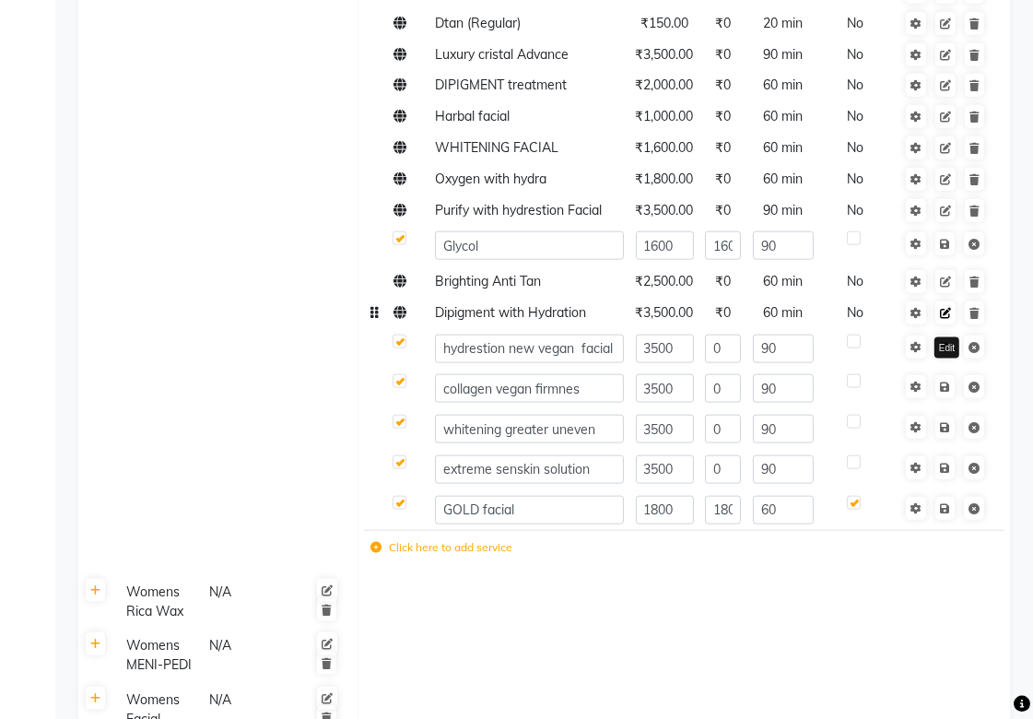
click at [945, 314] on icon at bounding box center [945, 313] width 11 height 11
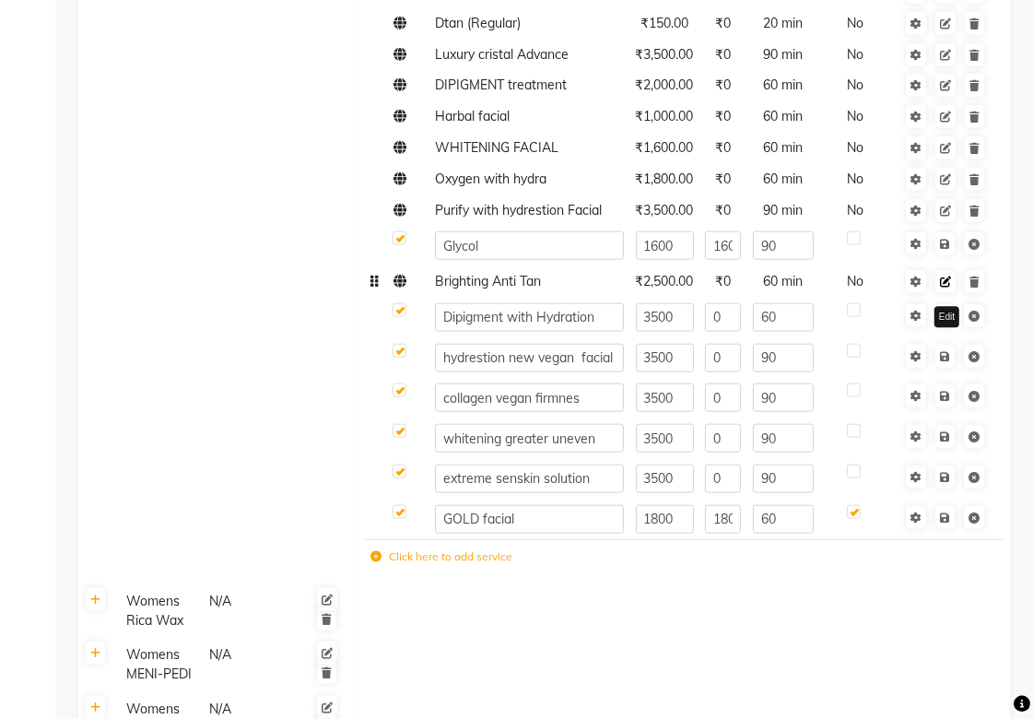
click at [941, 282] on icon at bounding box center [945, 281] width 11 height 11
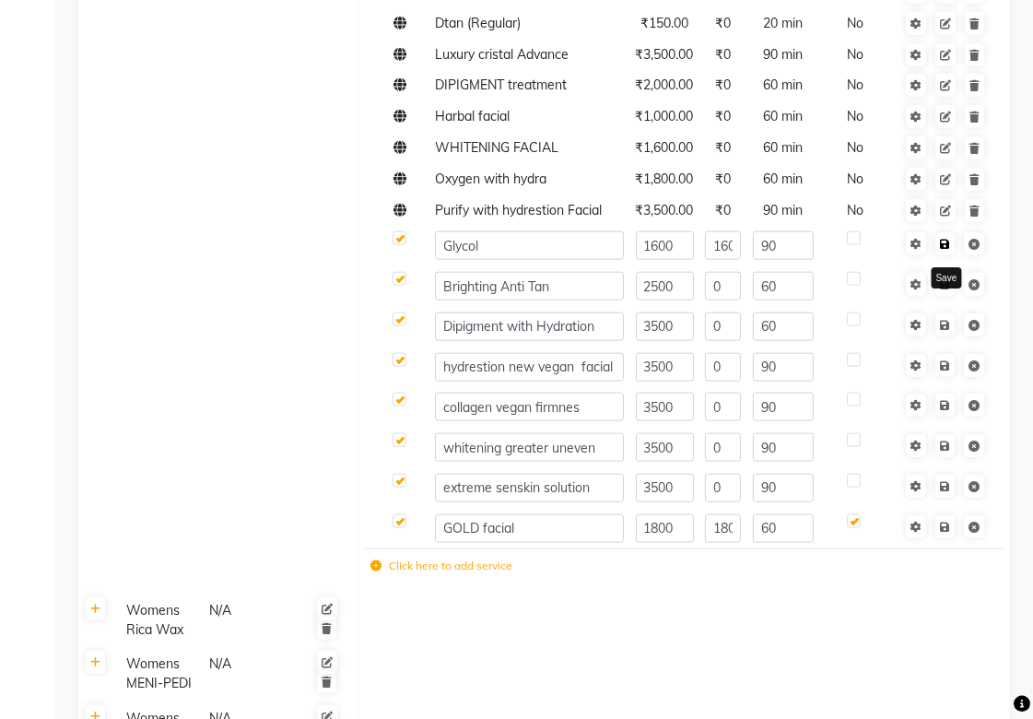
click at [941, 243] on icon at bounding box center [945, 244] width 10 height 11
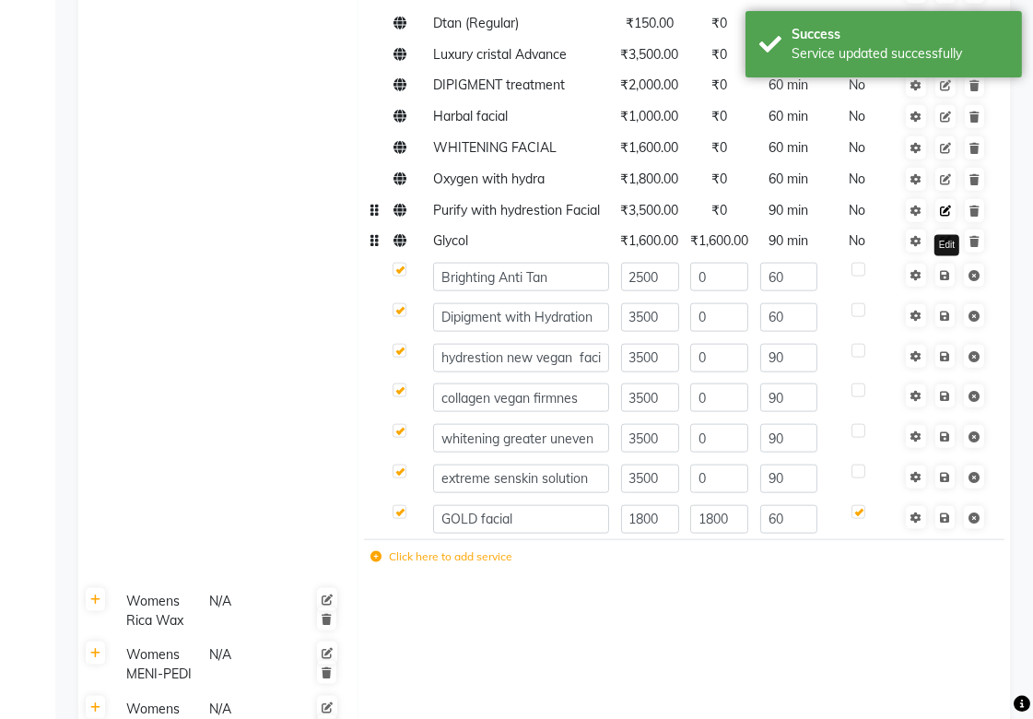
click at [941, 213] on icon at bounding box center [945, 210] width 11 height 11
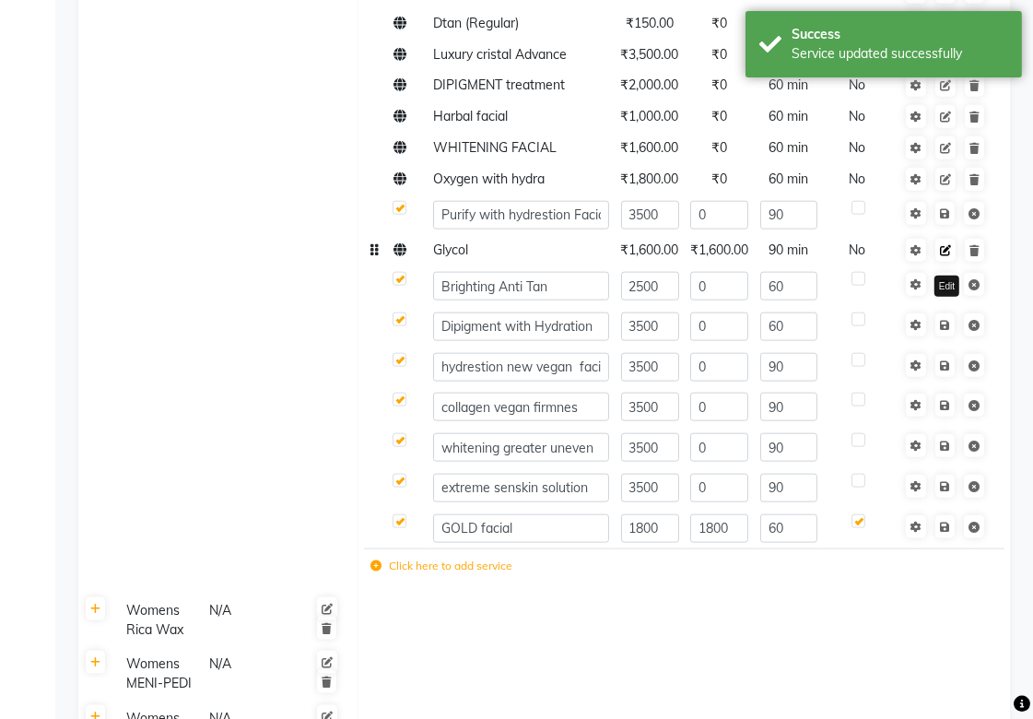
click at [943, 256] on icon at bounding box center [945, 250] width 11 height 11
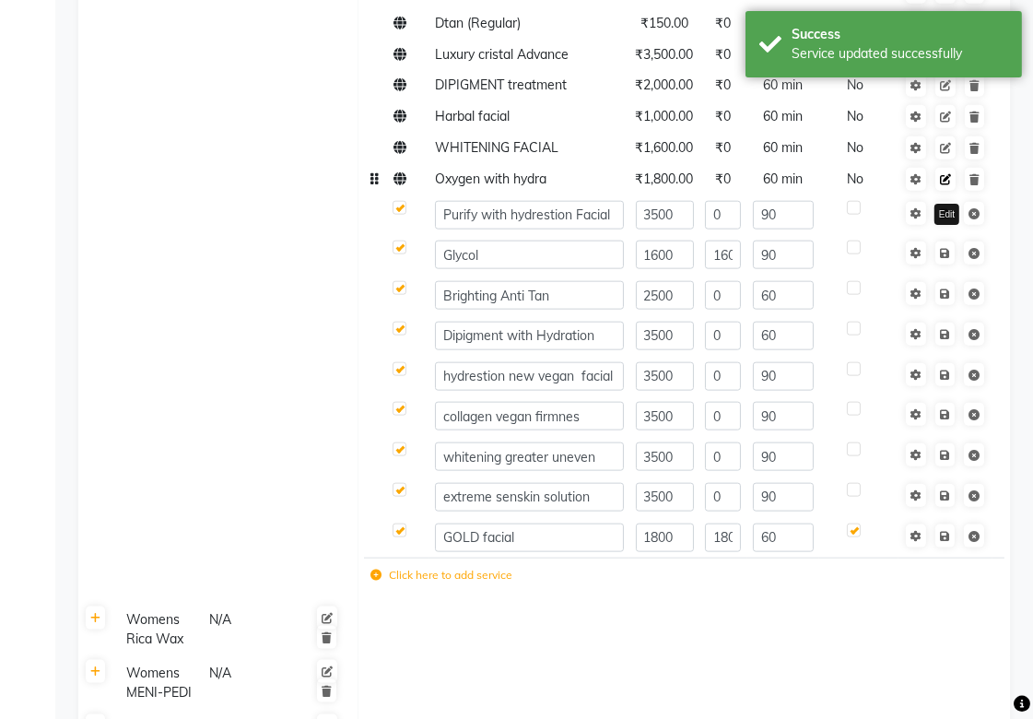
click at [944, 181] on icon at bounding box center [945, 179] width 11 height 11
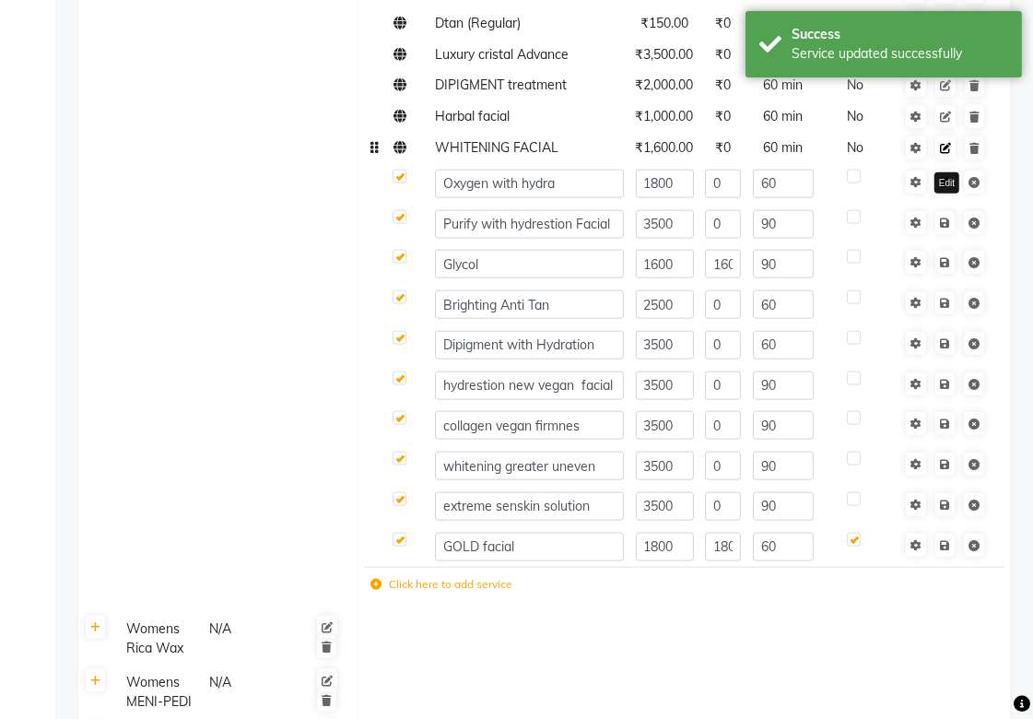
click at [944, 150] on icon at bounding box center [945, 148] width 11 height 11
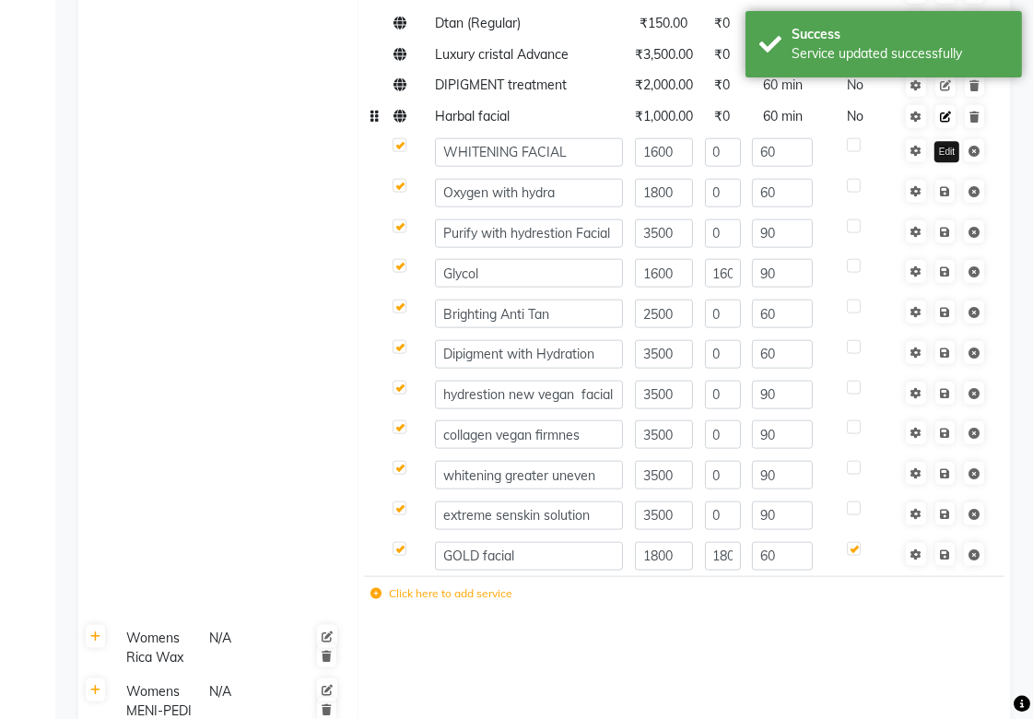
click at [944, 120] on icon at bounding box center [945, 116] width 11 height 11
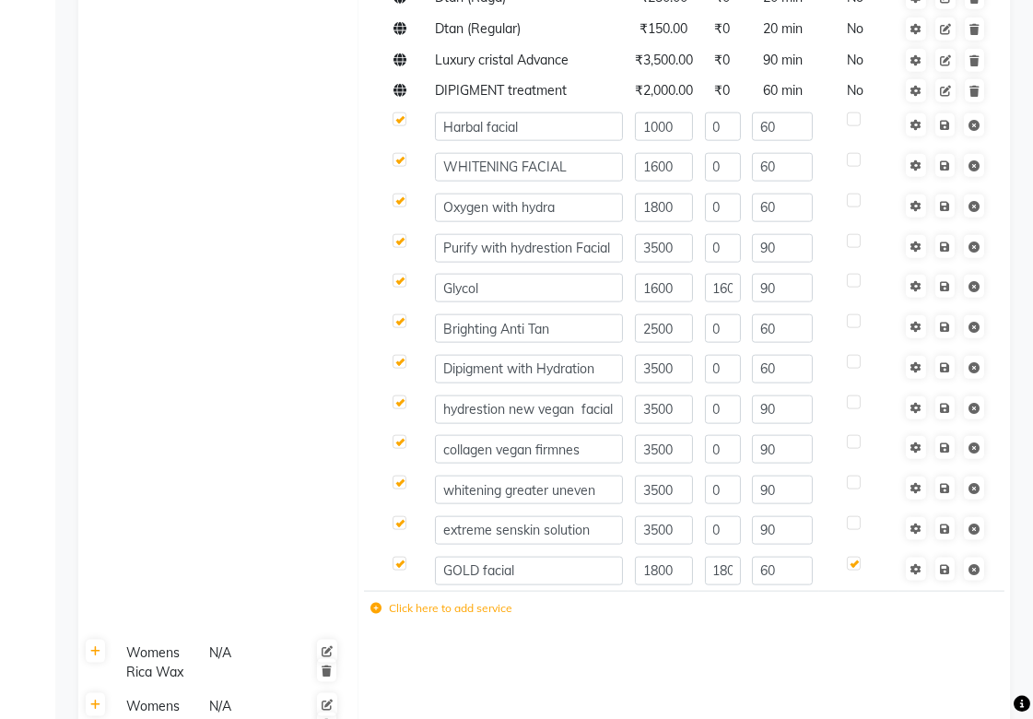
scroll to position [2866, 0]
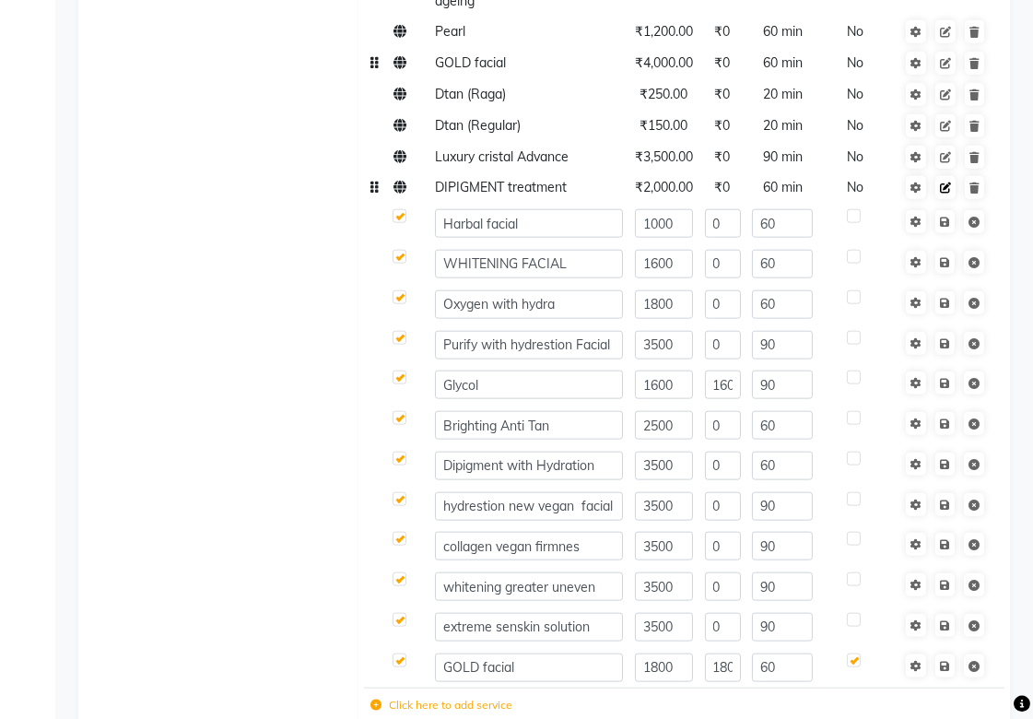
click at [951, 182] on icon at bounding box center [945, 187] width 11 height 11
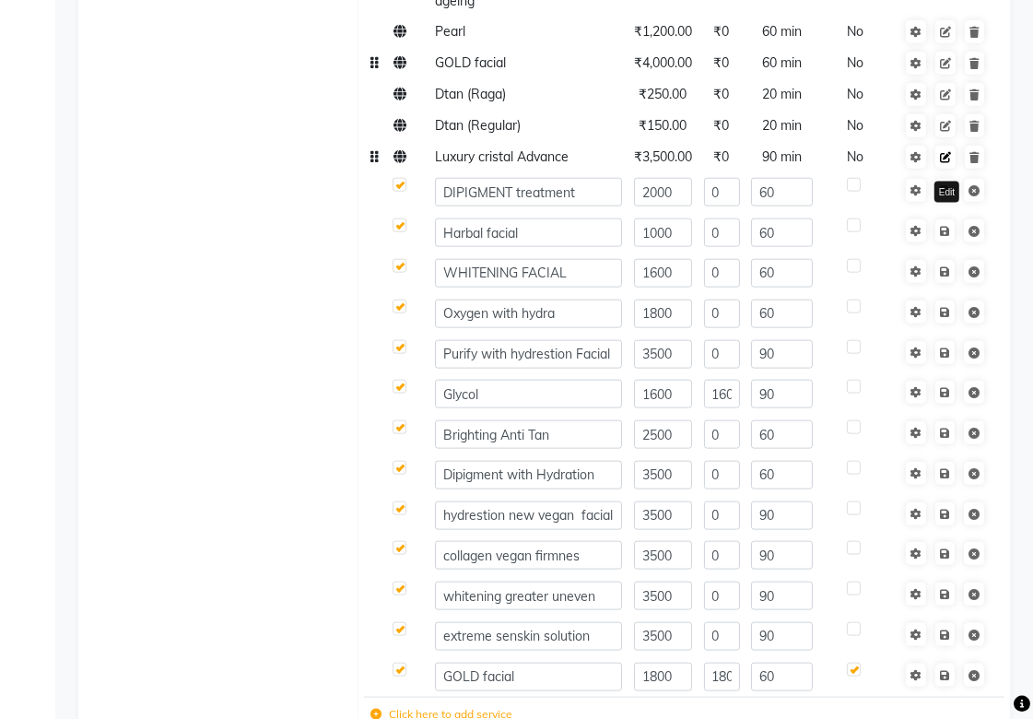
click at [949, 155] on icon at bounding box center [945, 157] width 11 height 11
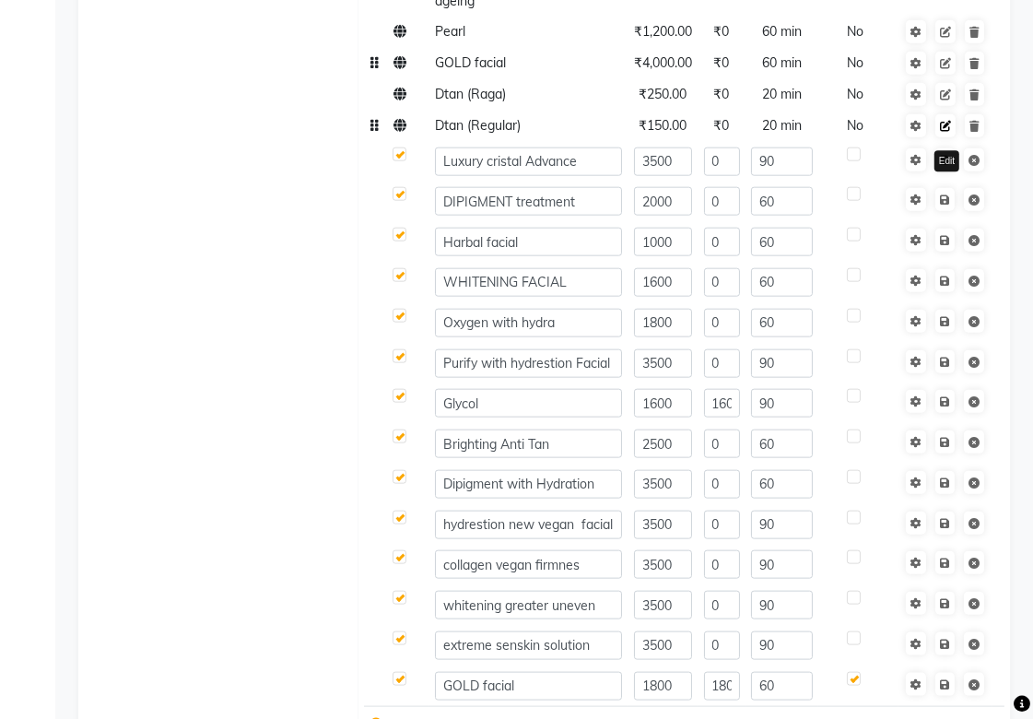
click at [947, 132] on icon at bounding box center [945, 126] width 11 height 11
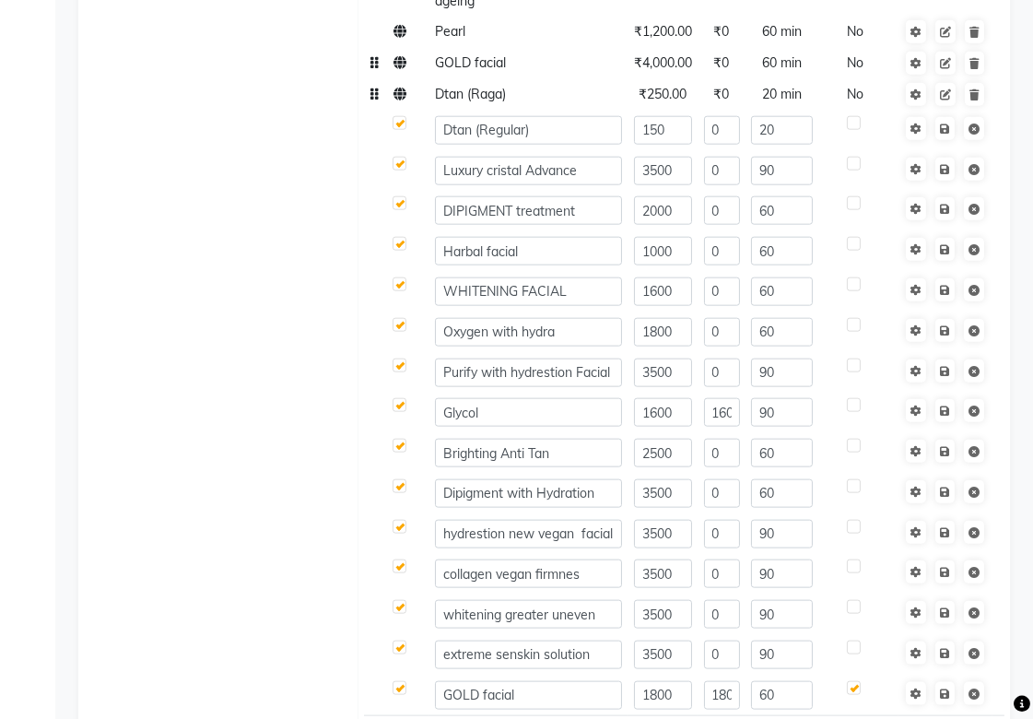
click at [944, 108] on td at bounding box center [945, 94] width 94 height 31
click at [944, 97] on icon at bounding box center [945, 94] width 11 height 11
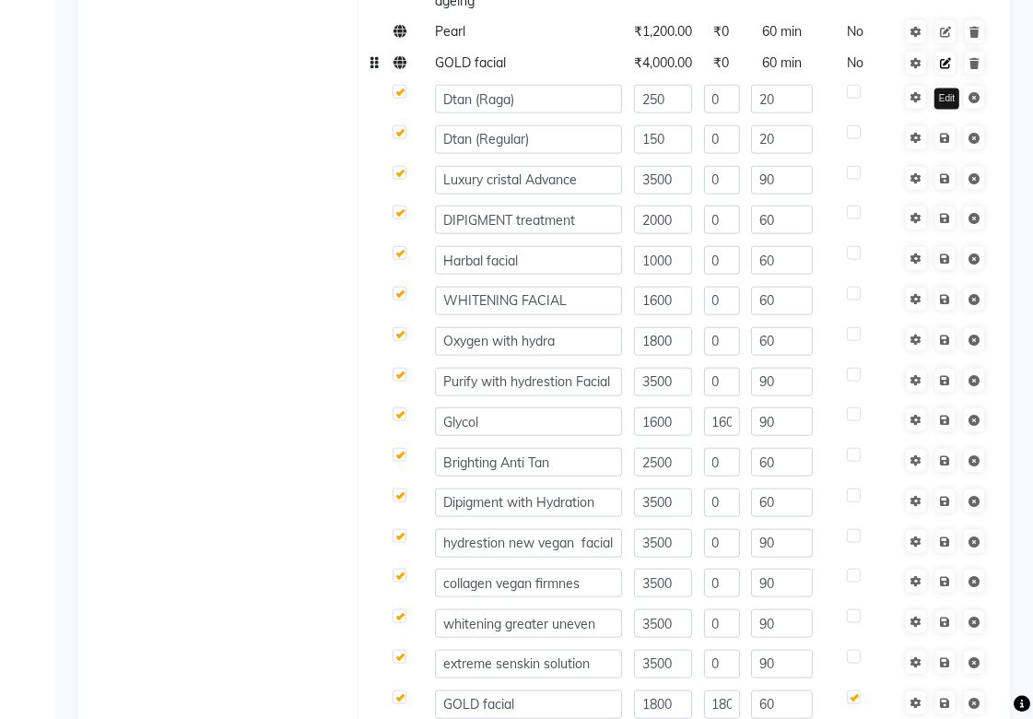
click at [947, 61] on icon at bounding box center [945, 63] width 11 height 11
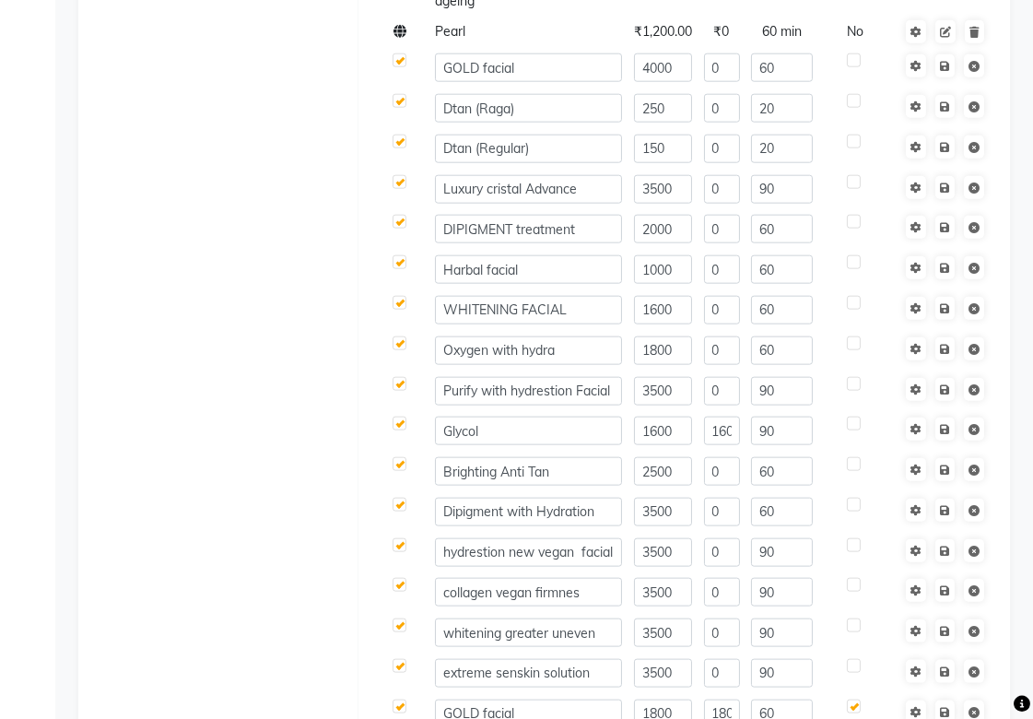
click at [947, 48] on td at bounding box center [945, 68] width 94 height 41
click at [950, 31] on icon at bounding box center [945, 32] width 11 height 11
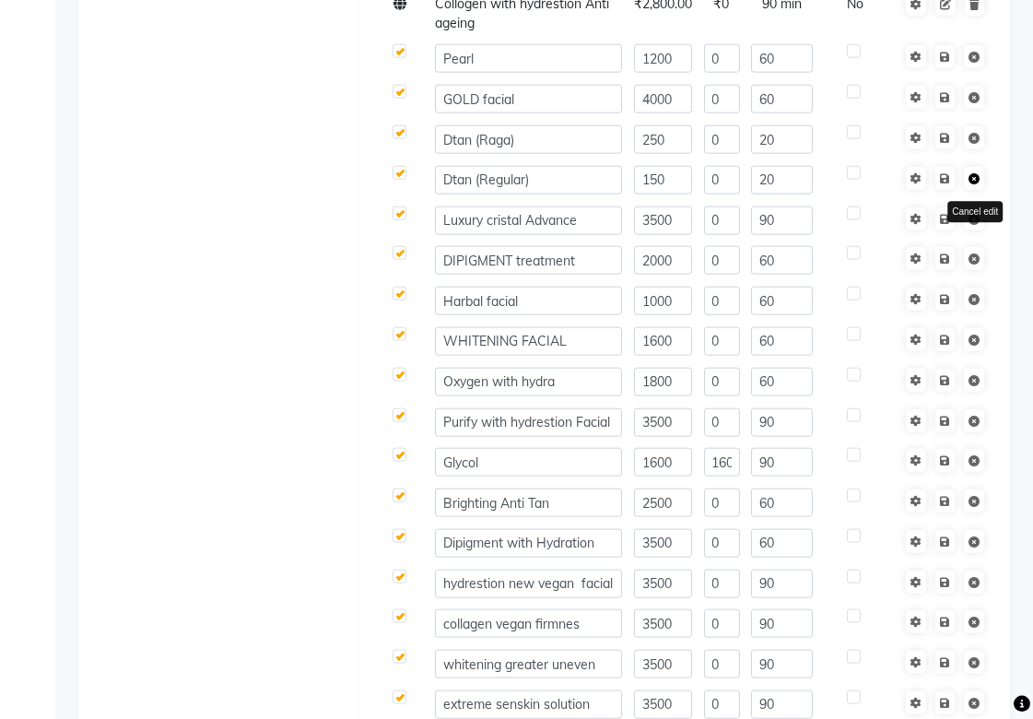
scroll to position [2558, 0]
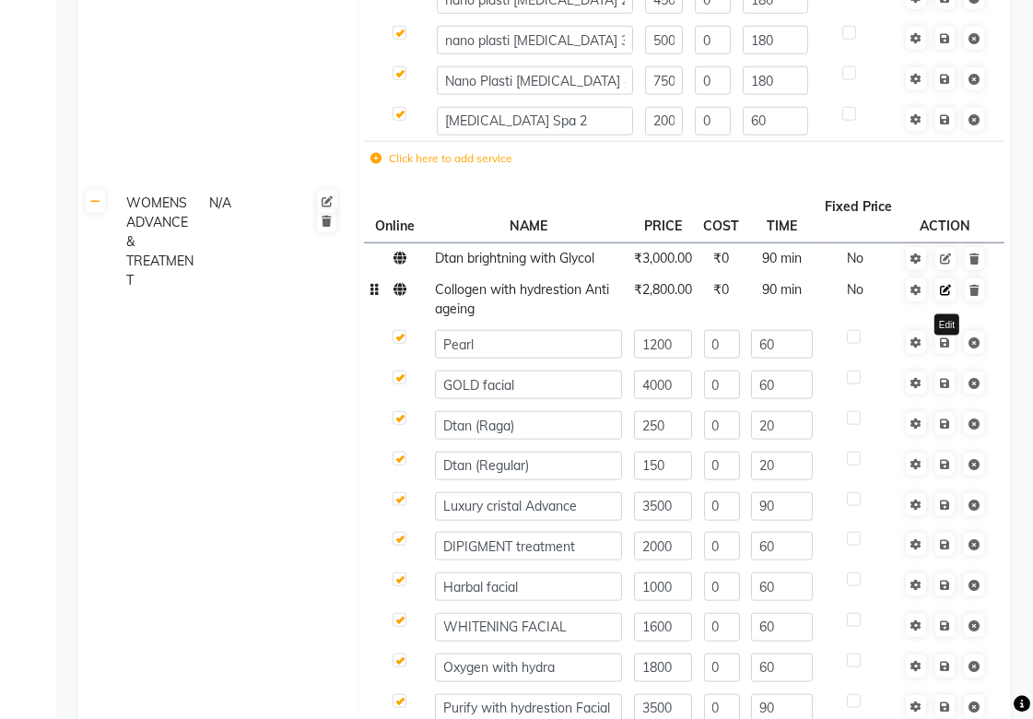
click at [947, 291] on icon at bounding box center [945, 290] width 11 height 11
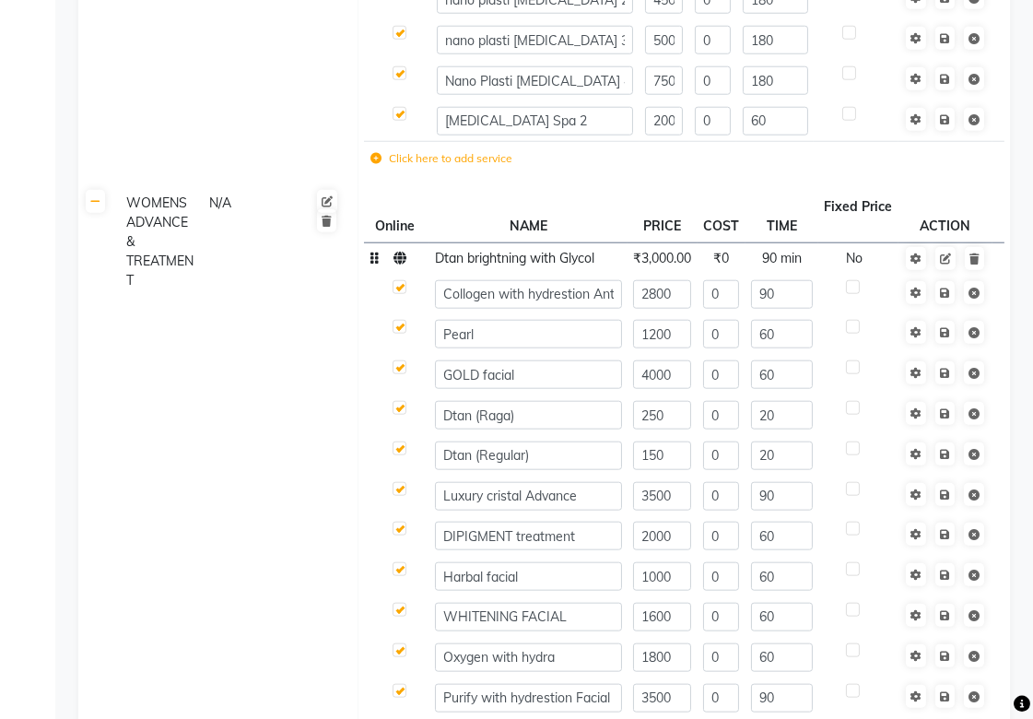
click at [945, 271] on td at bounding box center [945, 257] width 94 height 31
click at [949, 271] on td at bounding box center [945, 257] width 94 height 31
click at [949, 261] on icon at bounding box center [945, 258] width 11 height 11
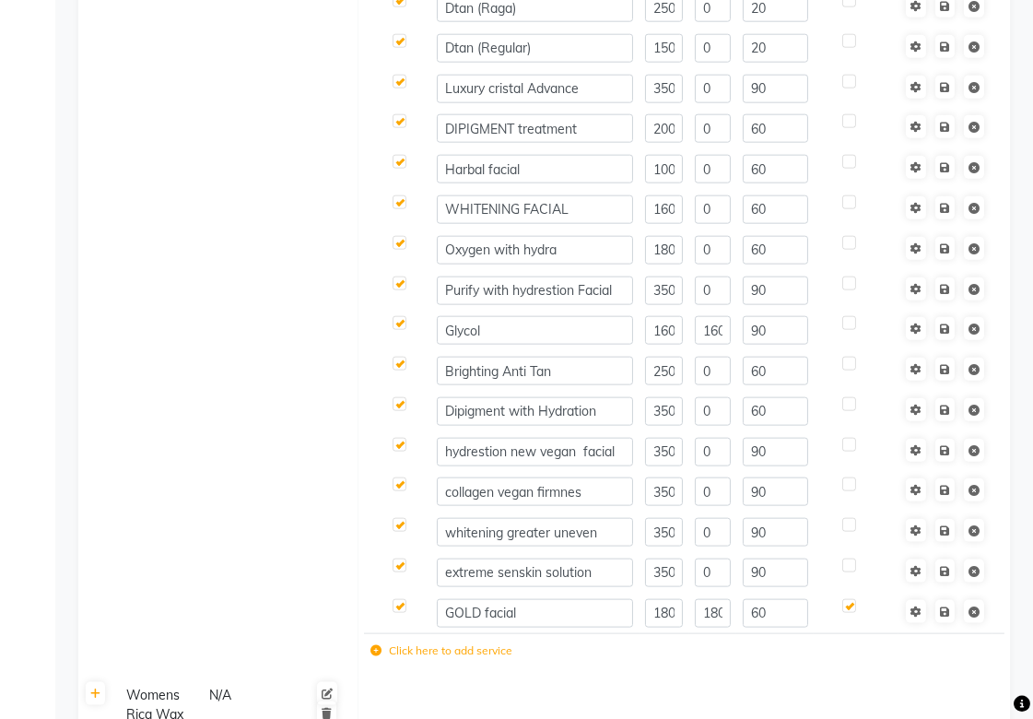
scroll to position [2660, 0]
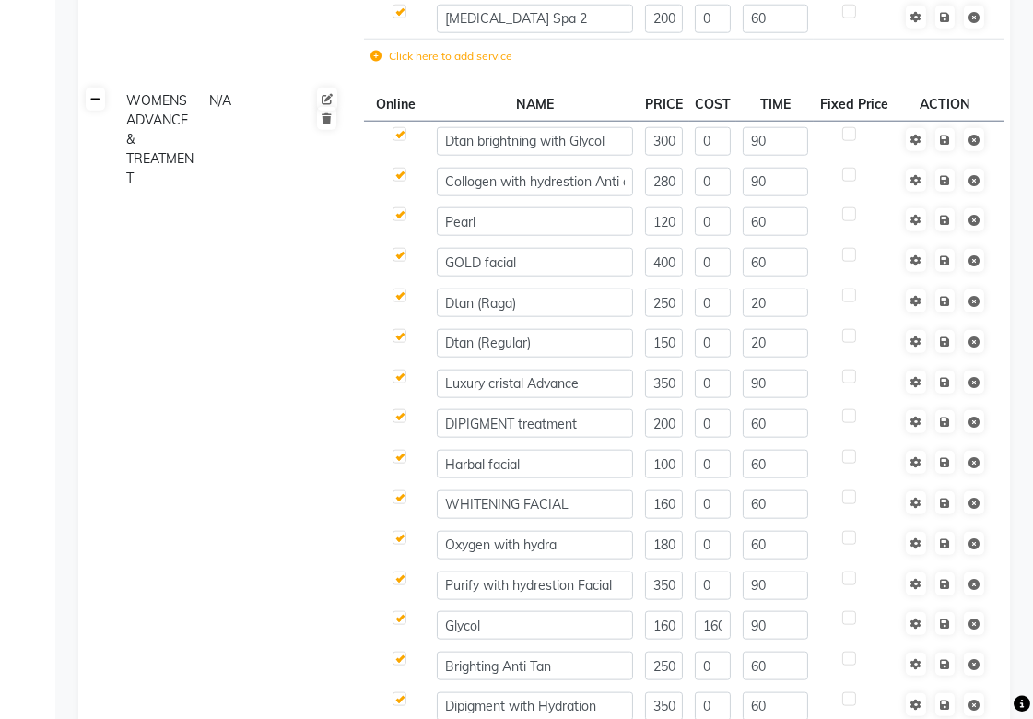
click at [98, 102] on icon at bounding box center [95, 99] width 10 height 11
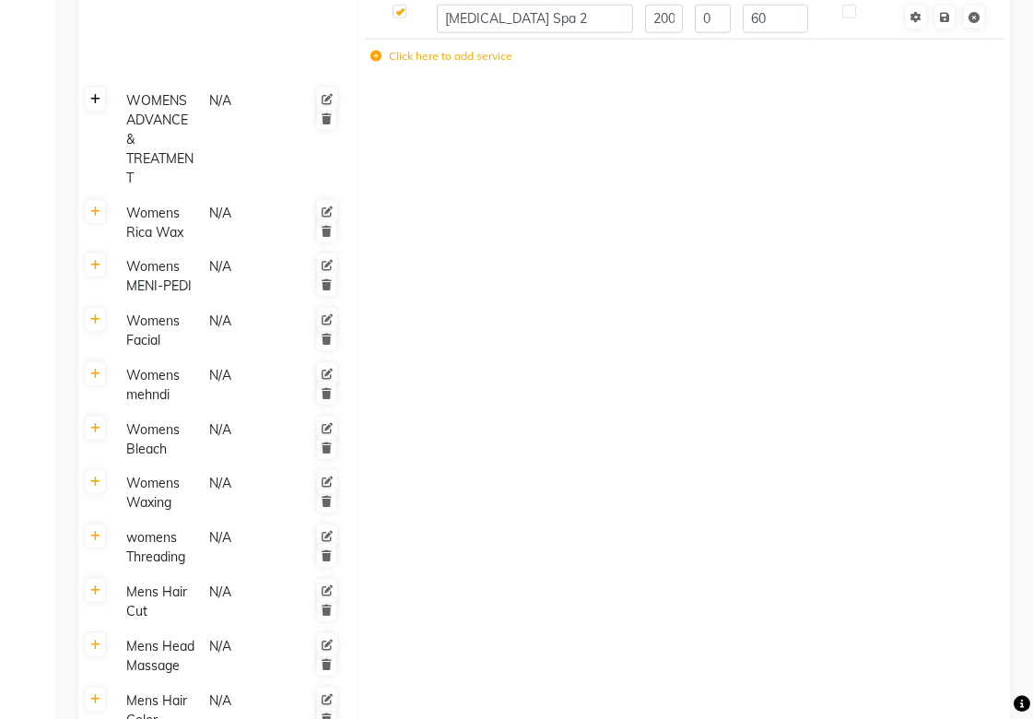
click at [98, 97] on icon at bounding box center [95, 99] width 10 height 11
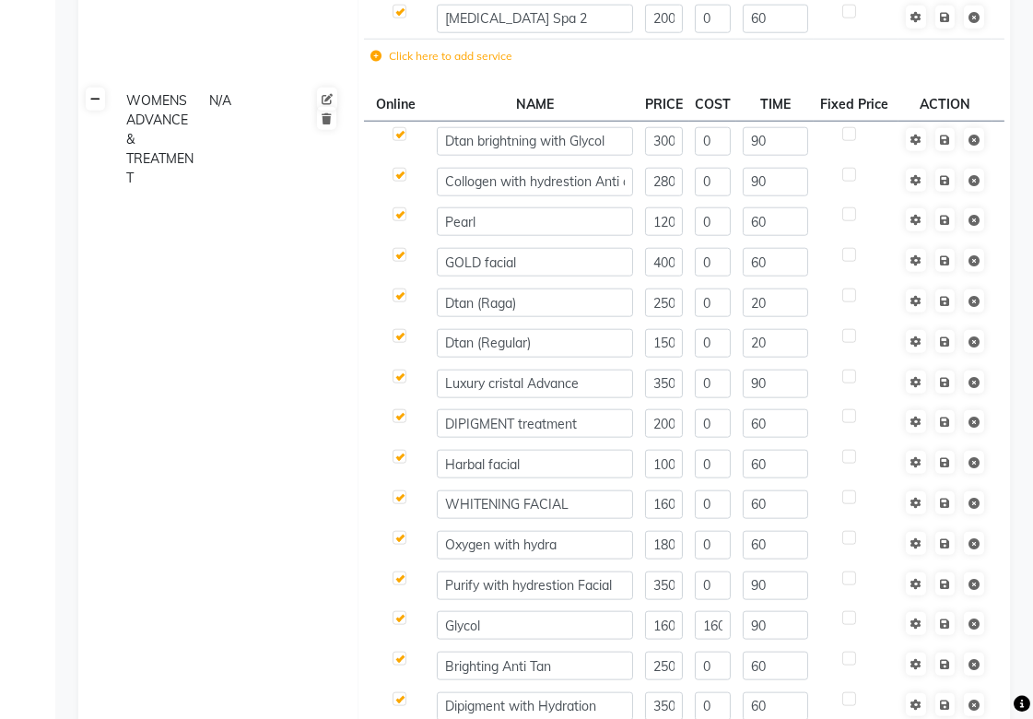
click at [93, 103] on icon at bounding box center [95, 99] width 10 height 11
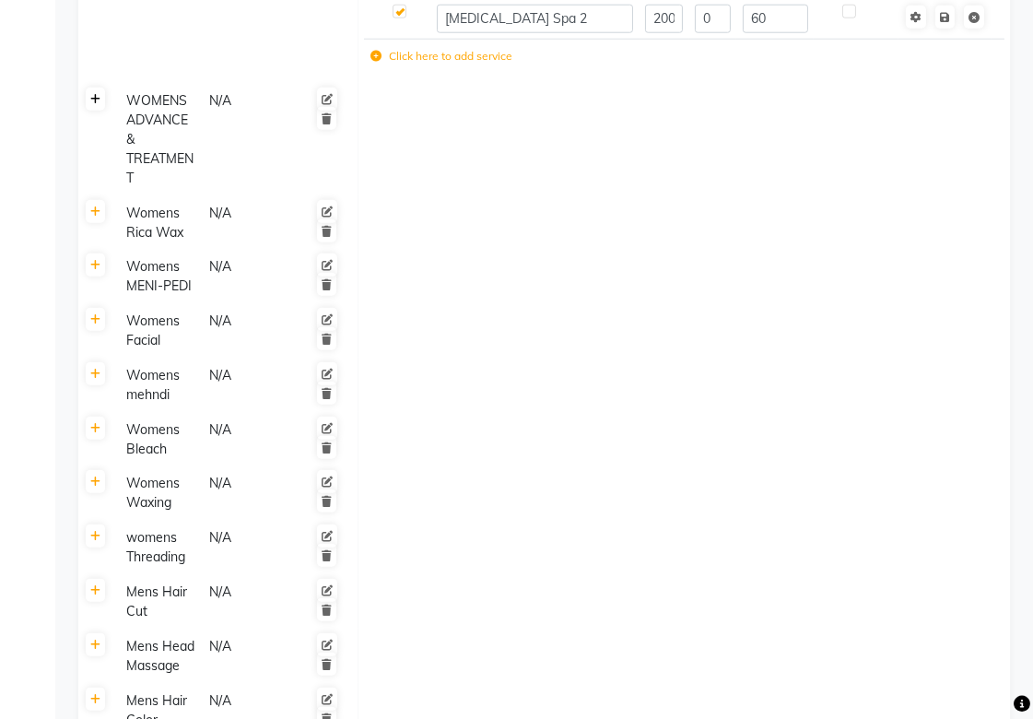
click at [93, 103] on icon at bounding box center [95, 99] width 10 height 11
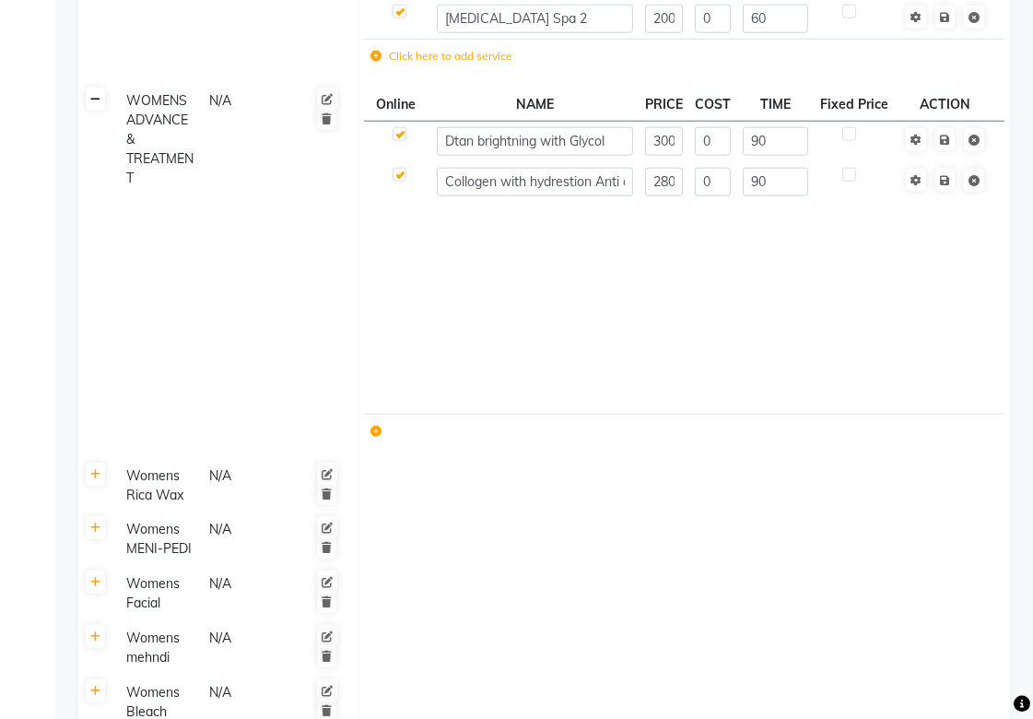
click at [93, 103] on icon at bounding box center [95, 99] width 10 height 11
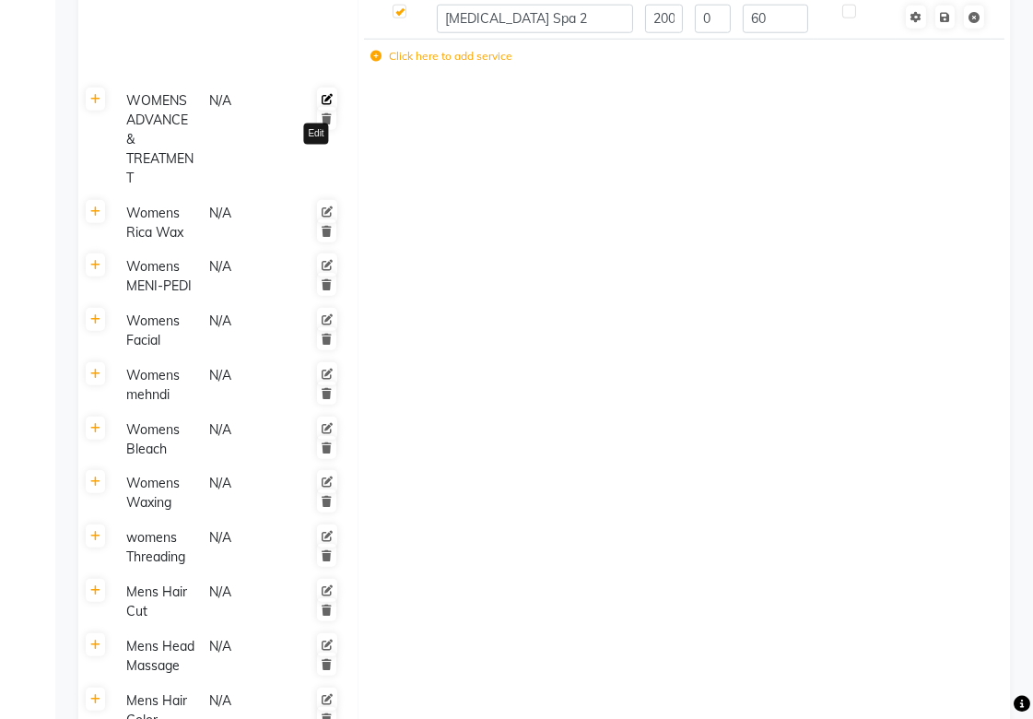
click at [322, 98] on icon at bounding box center [327, 99] width 11 height 11
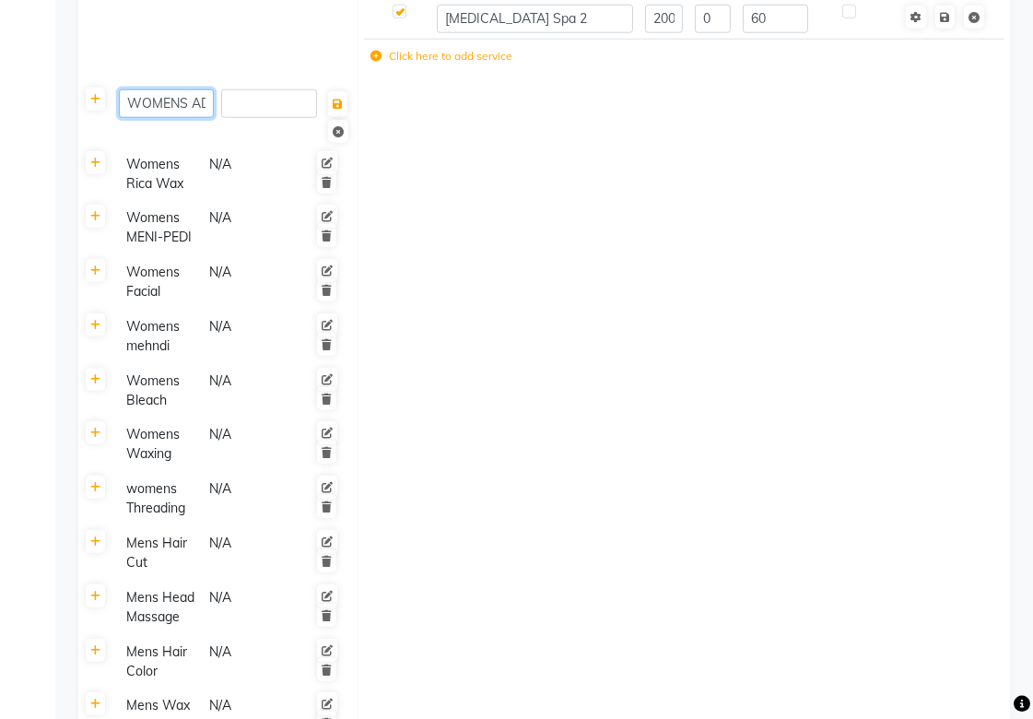
click at [185, 108] on input "WOMENS ADVANCE & TREATMENT" at bounding box center [166, 103] width 95 height 29
type input "W"
type input "womens advance treatment"
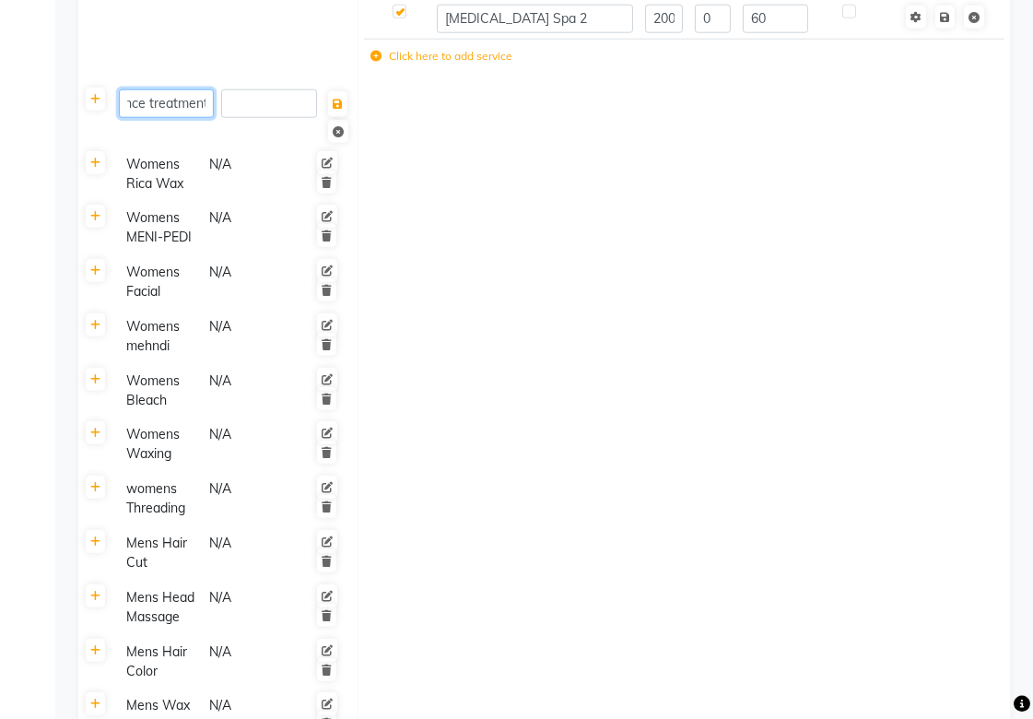
scroll to position [0, 88]
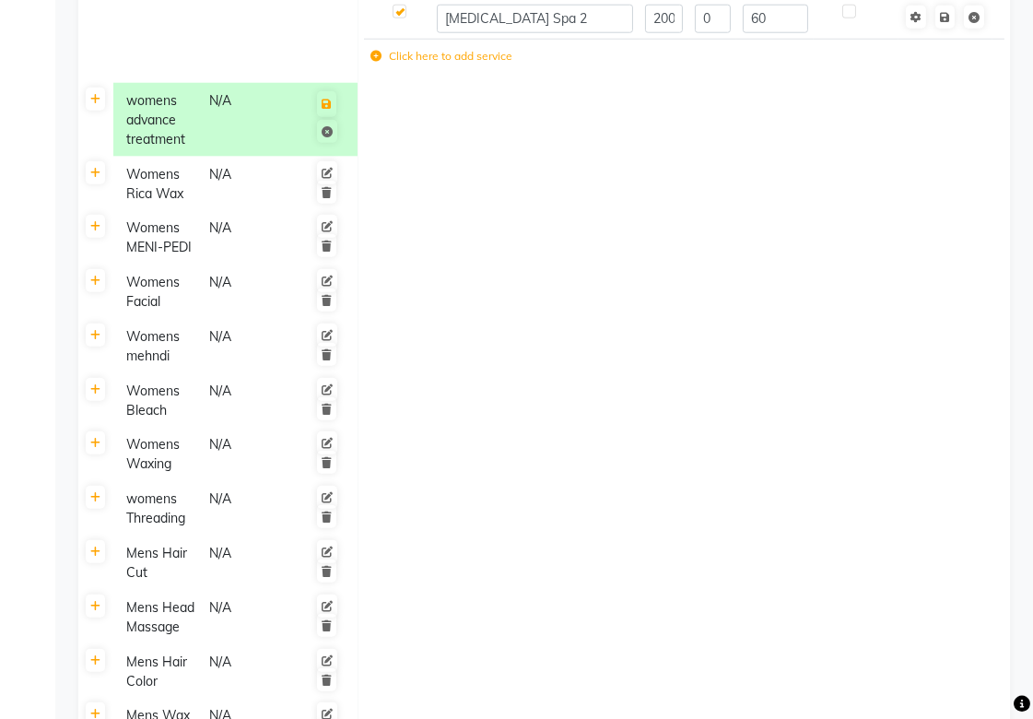
click at [566, 218] on td at bounding box center [683, 238] width 652 height 54
click at [160, 101] on div "womens advance treatment" at bounding box center [159, 120] width 81 height 62
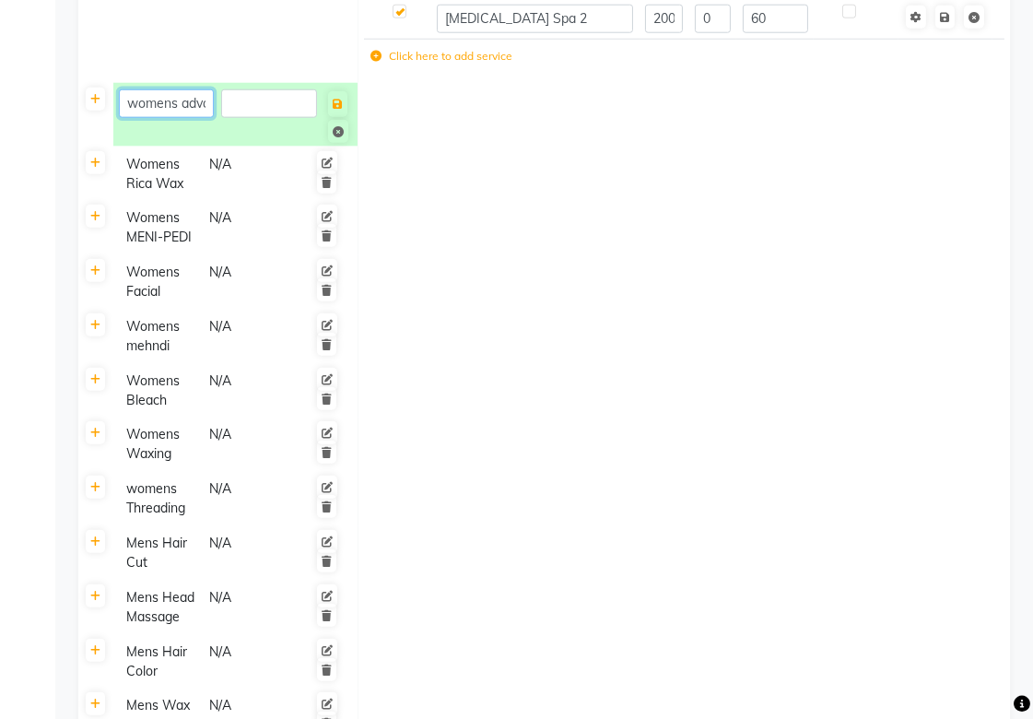
click at [133, 104] on input "womens advance treatment" at bounding box center [166, 103] width 95 height 29
type input "Womens advance treatment"
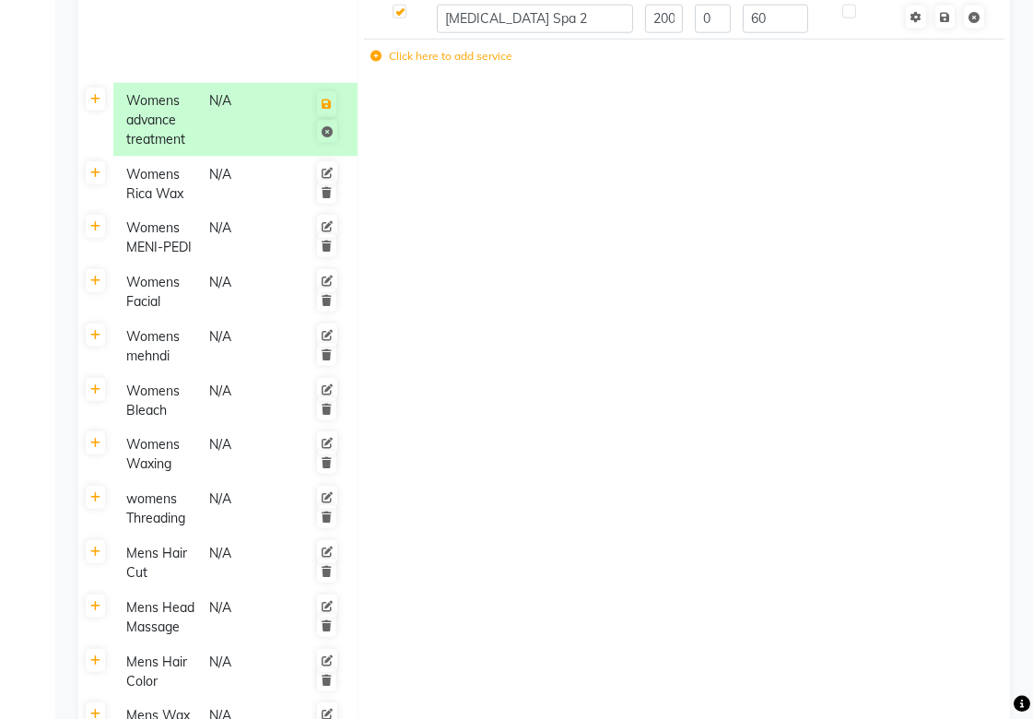
click at [398, 86] on td at bounding box center [683, 120] width 652 height 74
click at [322, 99] on icon at bounding box center [327, 104] width 10 height 11
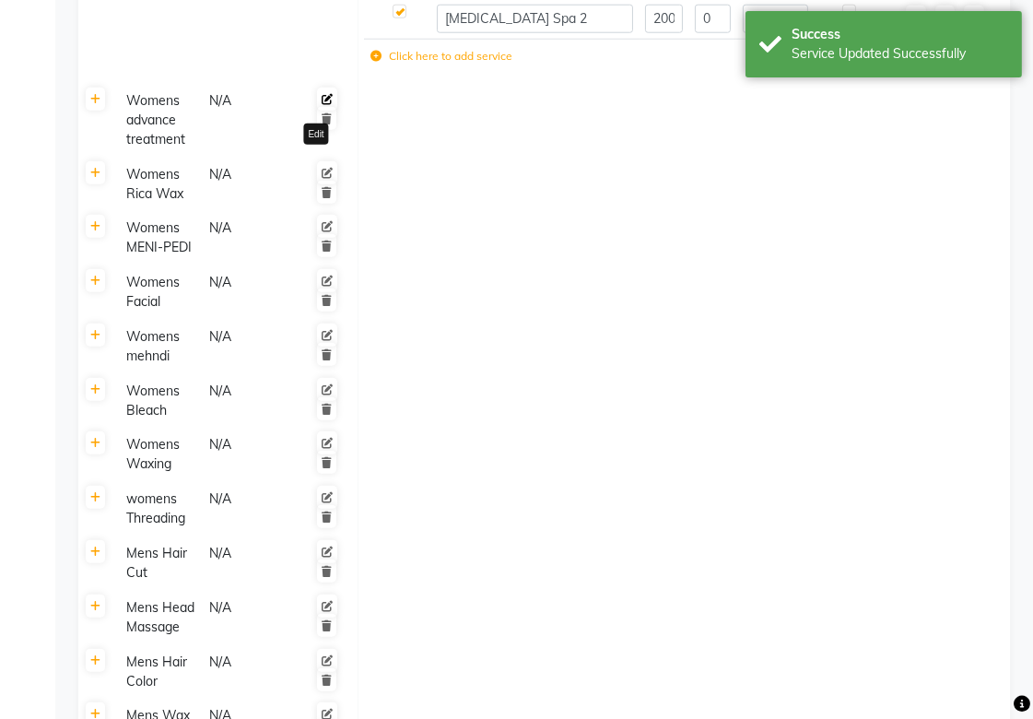
click at [322, 104] on icon at bounding box center [327, 99] width 11 height 11
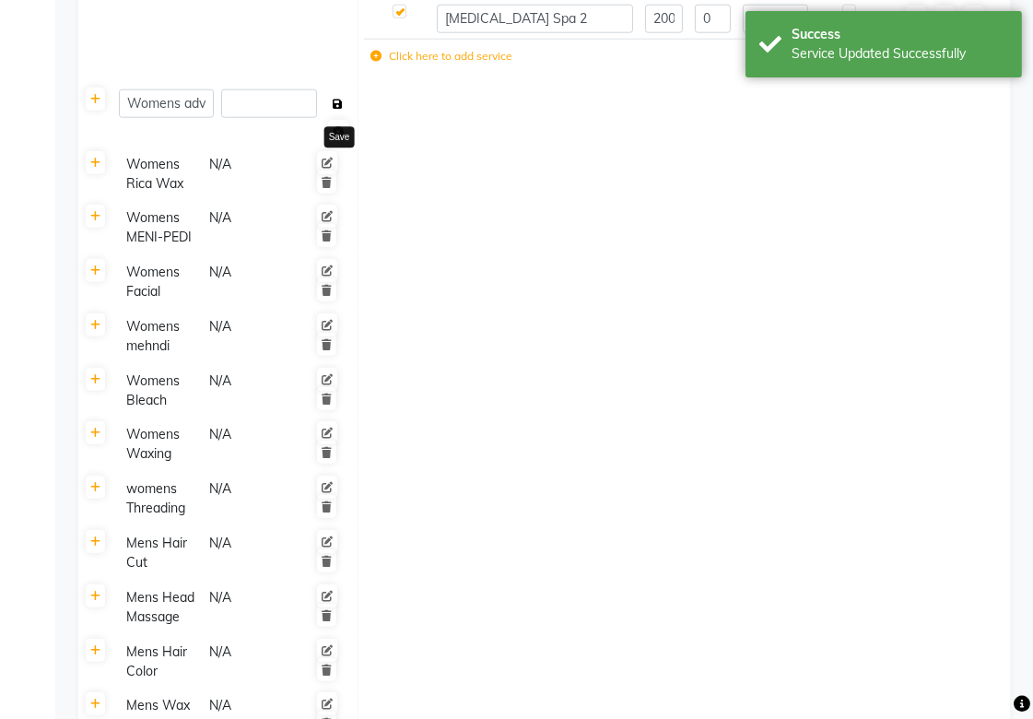
click at [341, 104] on icon at bounding box center [338, 104] width 10 height 11
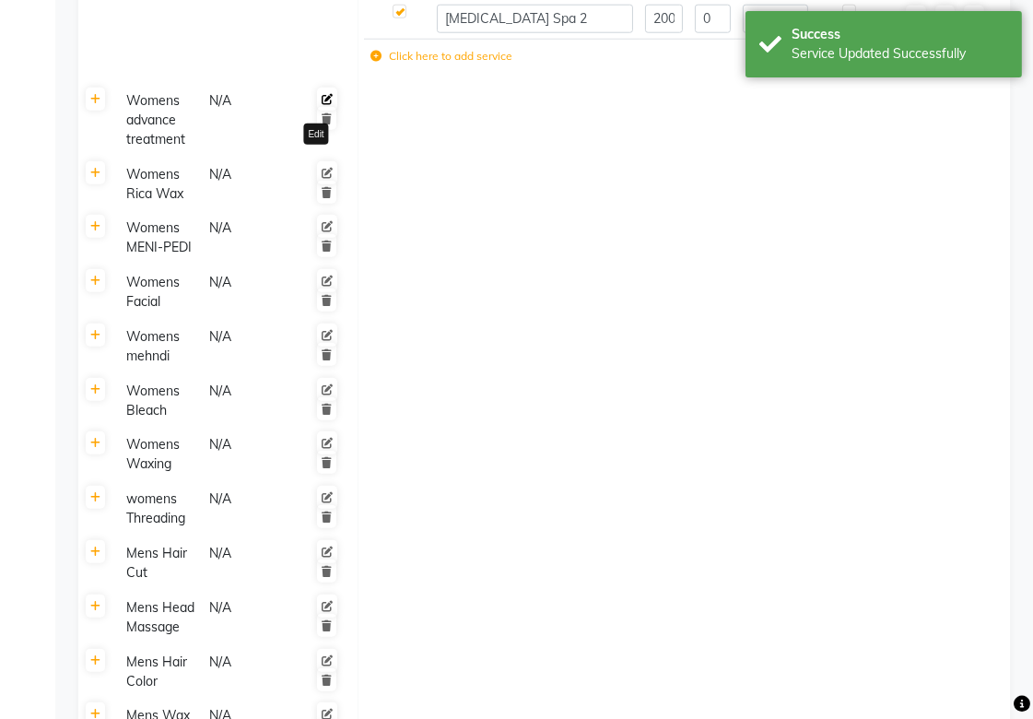
click at [322, 99] on icon at bounding box center [327, 99] width 11 height 11
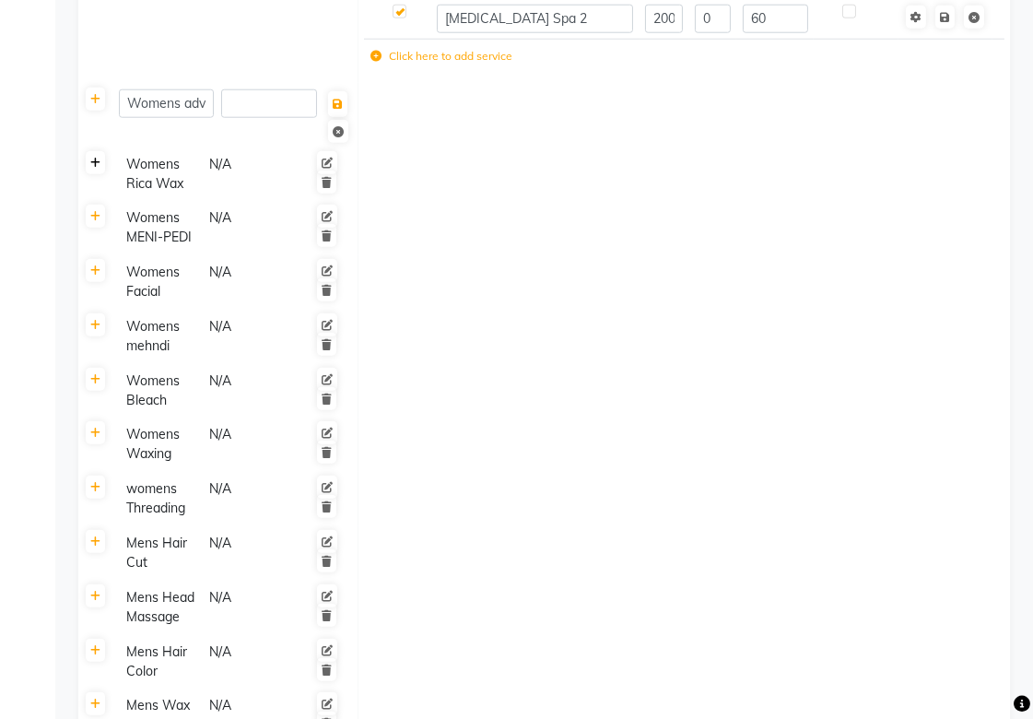
click at [95, 158] on icon at bounding box center [95, 163] width 10 height 11
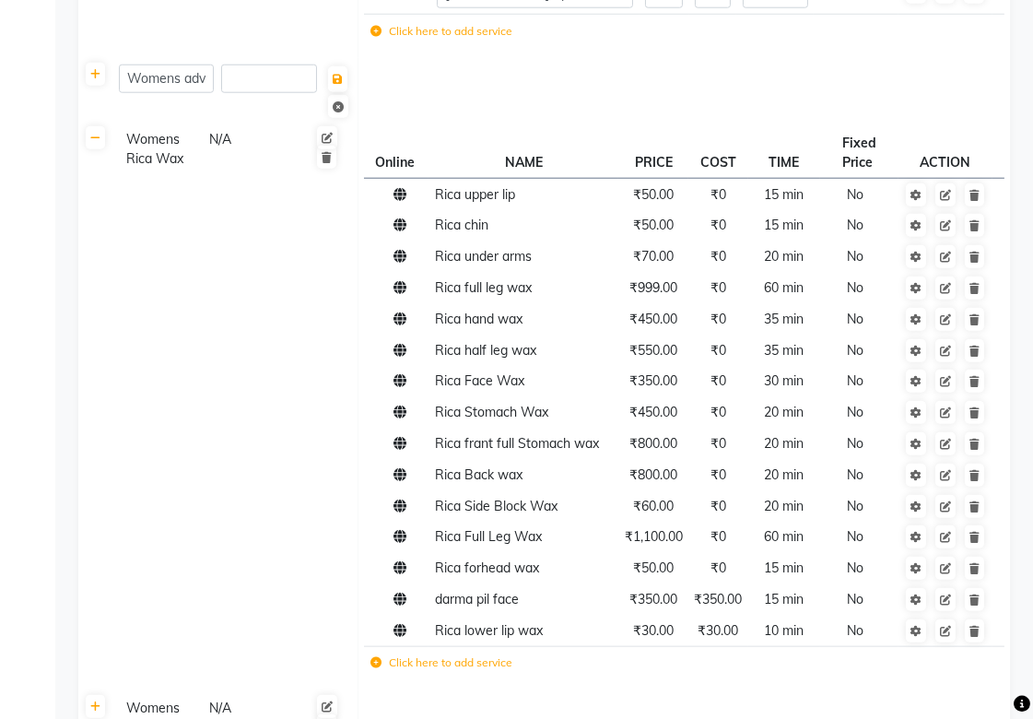
scroll to position [2660, 0]
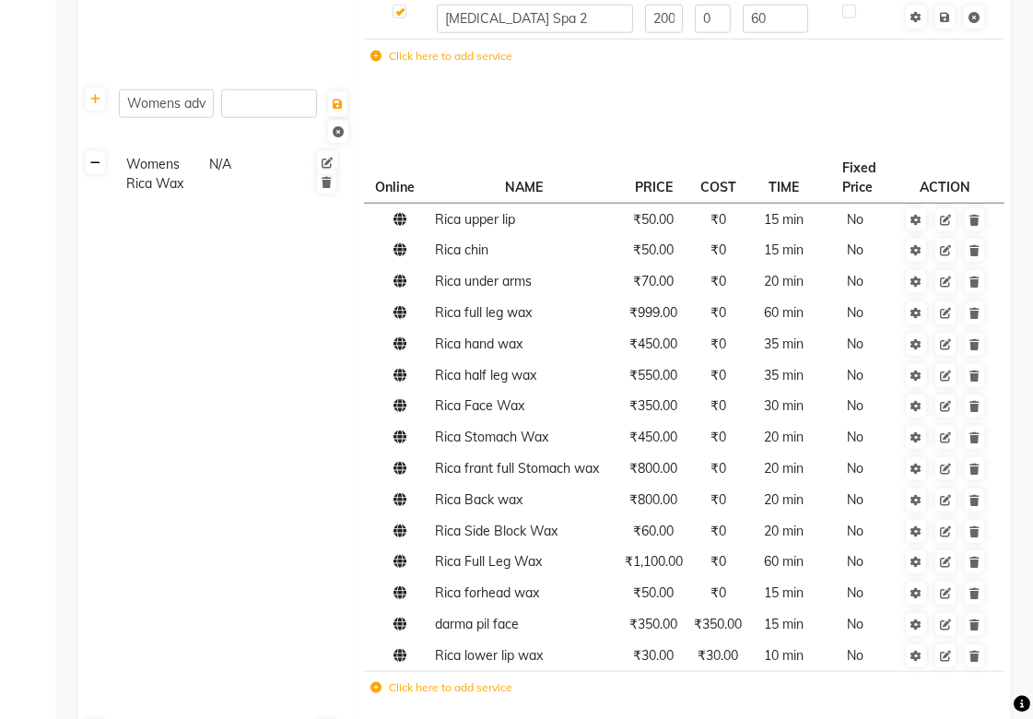
click at [99, 158] on icon at bounding box center [95, 163] width 10 height 11
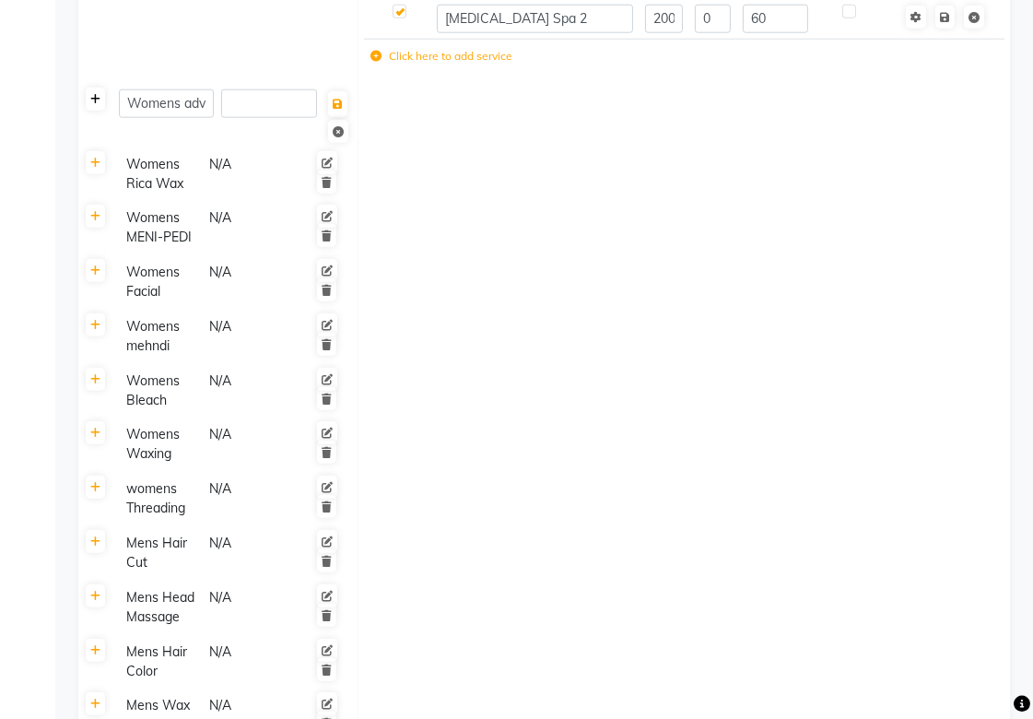
click at [99, 105] on link at bounding box center [95, 99] width 19 height 23
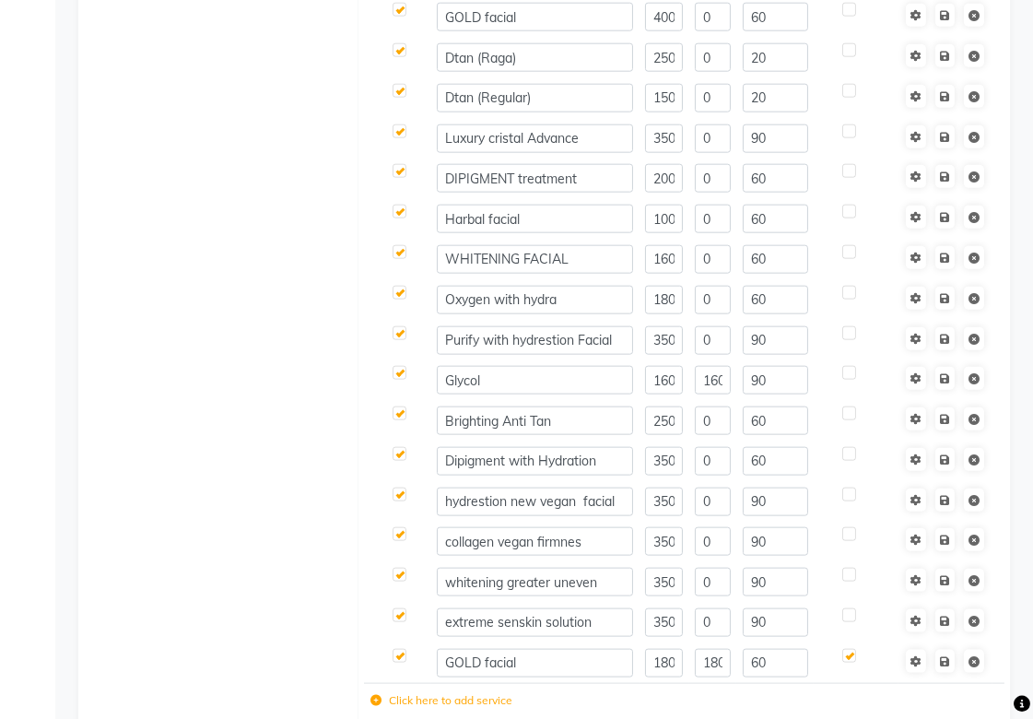
scroll to position [2866, 0]
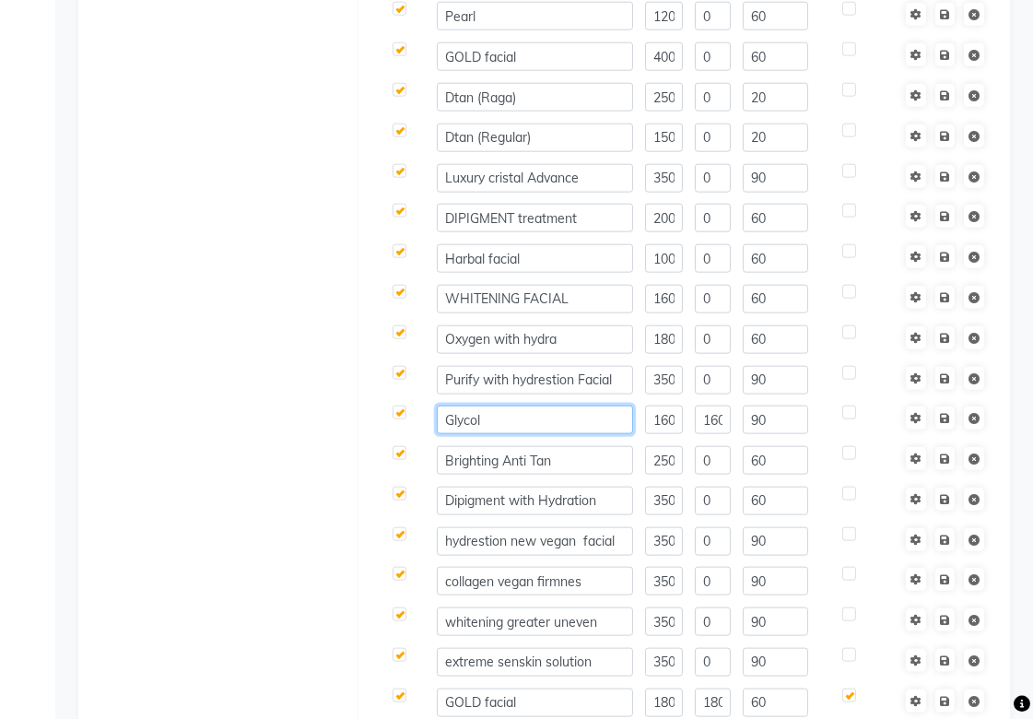
click at [613, 421] on input "Glycol" at bounding box center [535, 419] width 196 height 29
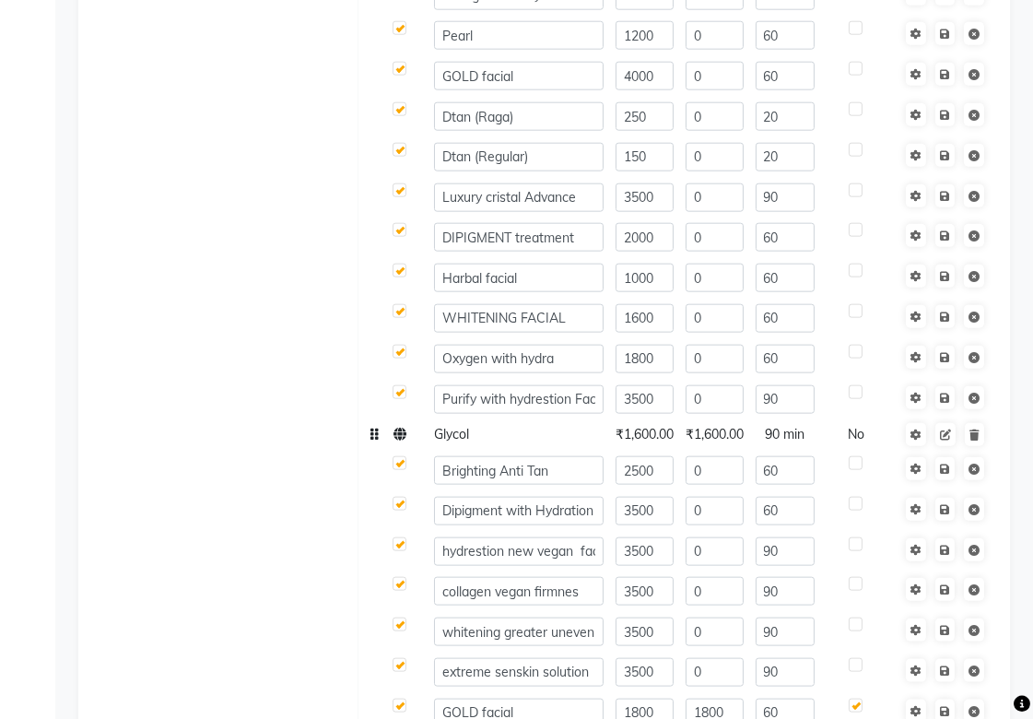
click at [634, 437] on span "₹1,600.00" at bounding box center [644, 434] width 58 height 17
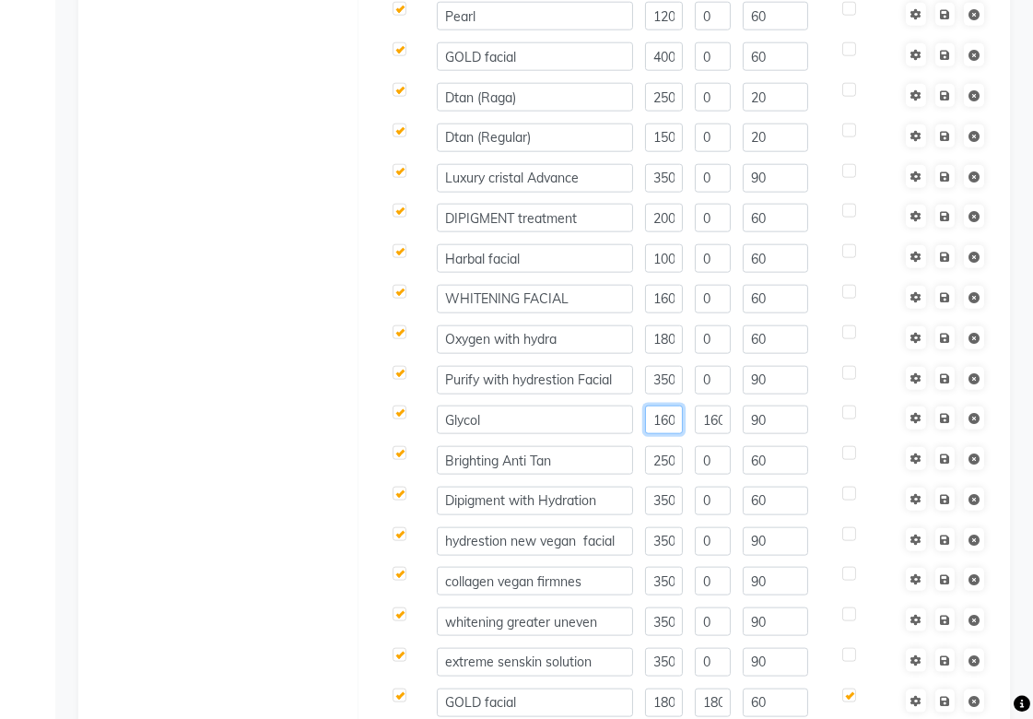
click at [673, 417] on input "1600" at bounding box center [664, 419] width 38 height 29
type input "1800"
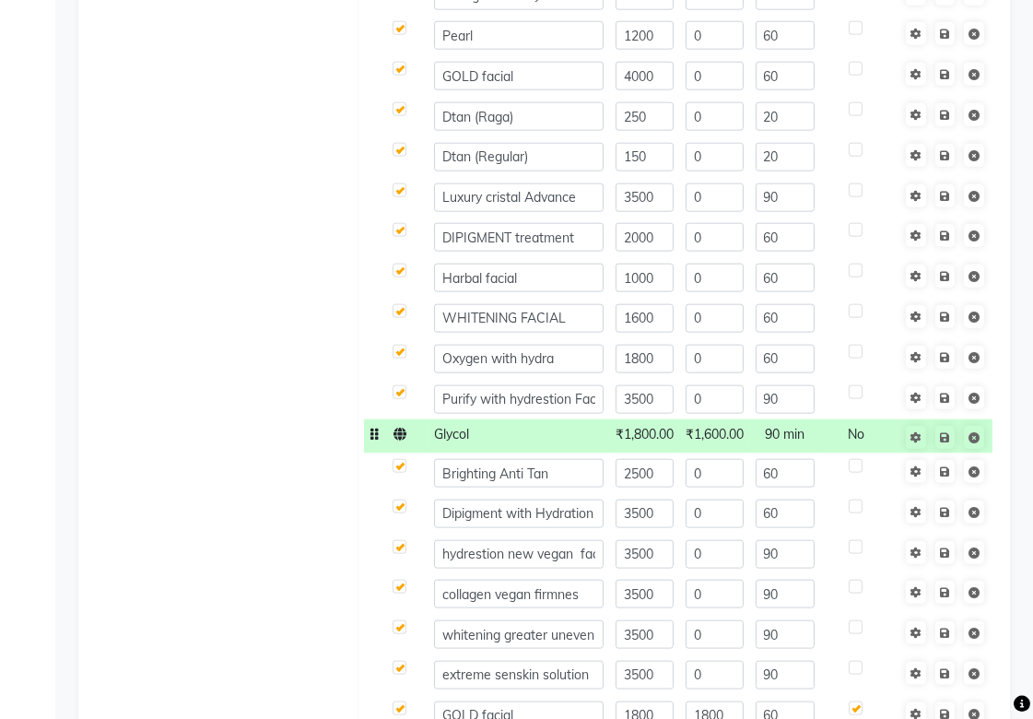
click at [711, 431] on span "₹1,600.00" at bounding box center [714, 434] width 58 height 17
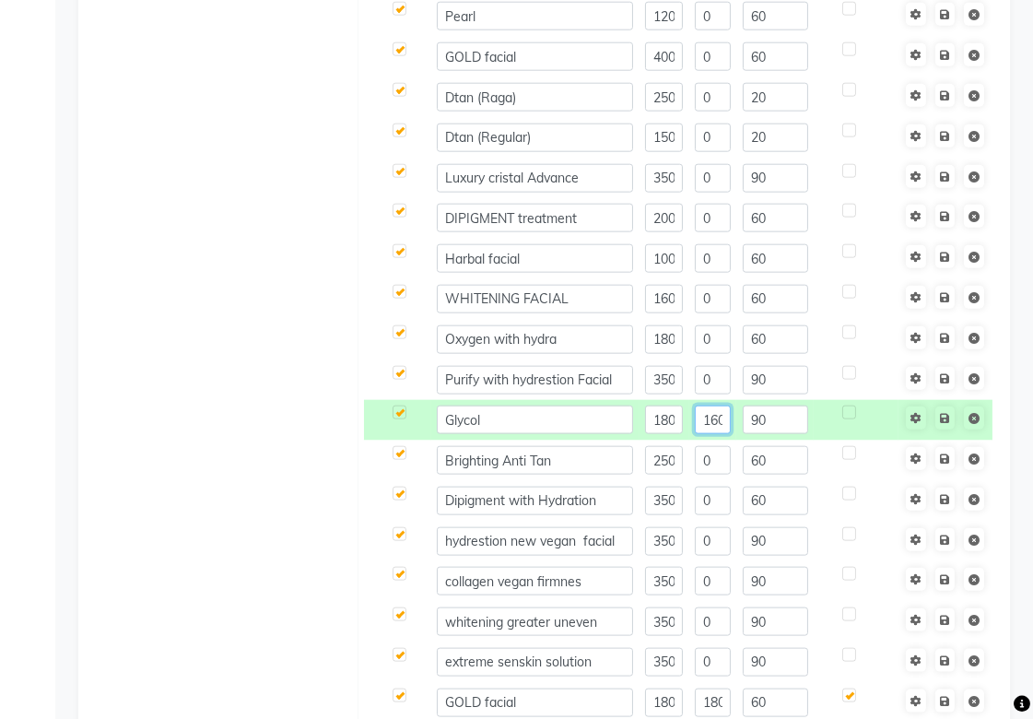
click at [722, 421] on input "1600" at bounding box center [713, 419] width 36 height 29
type input "1800"
click at [157, 417] on td "Womens advance treatment" at bounding box center [235, 321] width 245 height 889
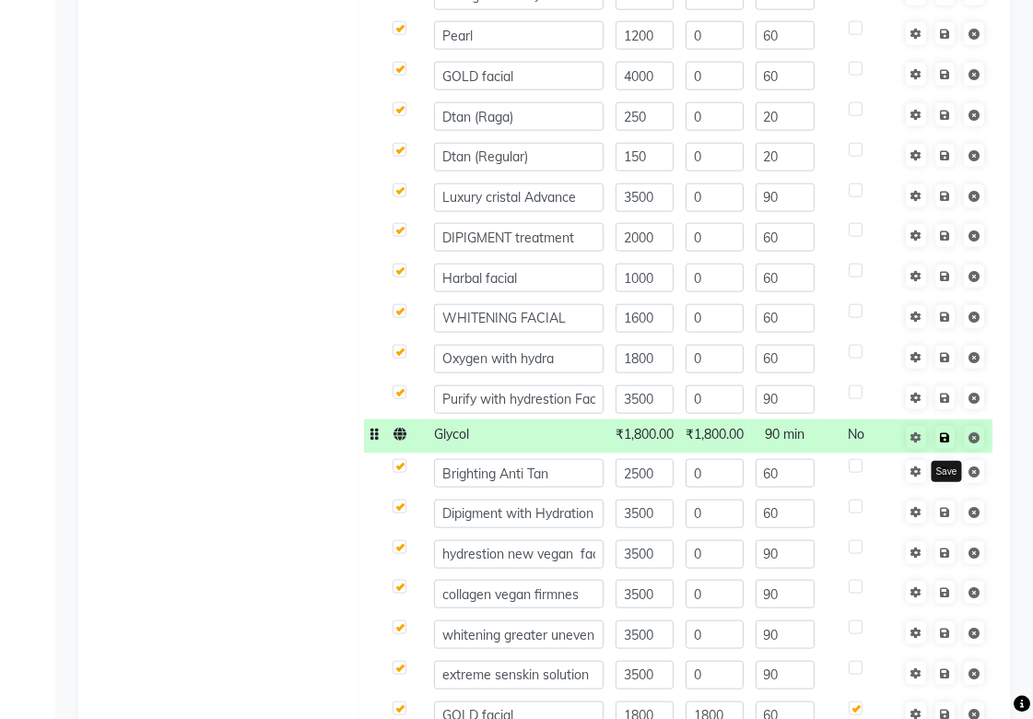
click at [946, 432] on icon at bounding box center [945, 437] width 10 height 11
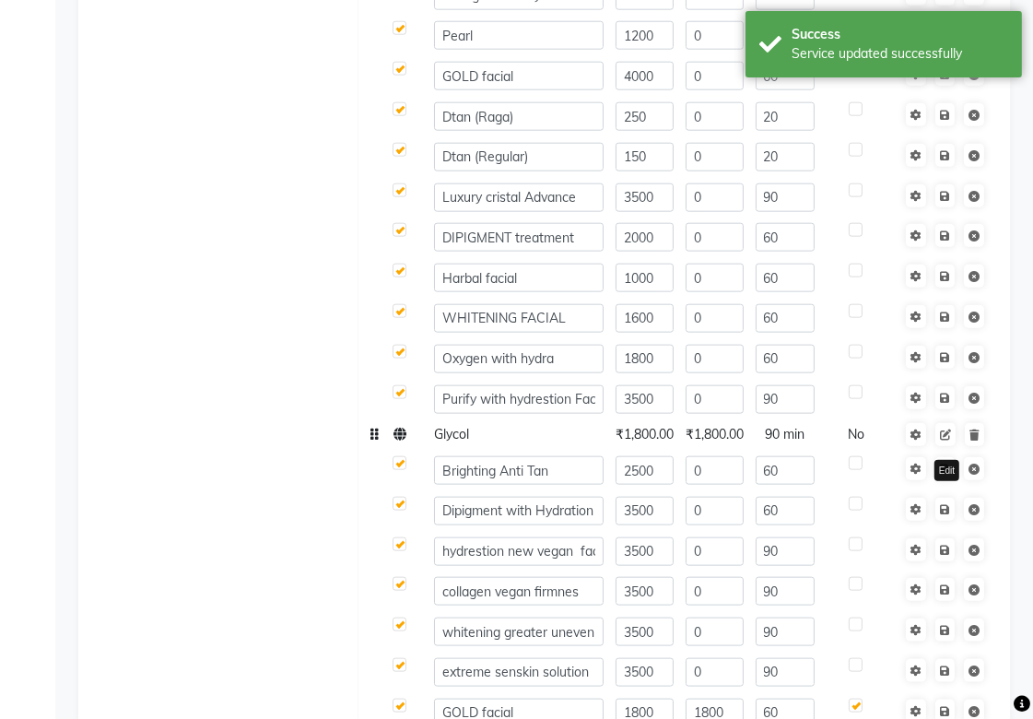
click at [946, 438] on icon at bounding box center [945, 434] width 11 height 11
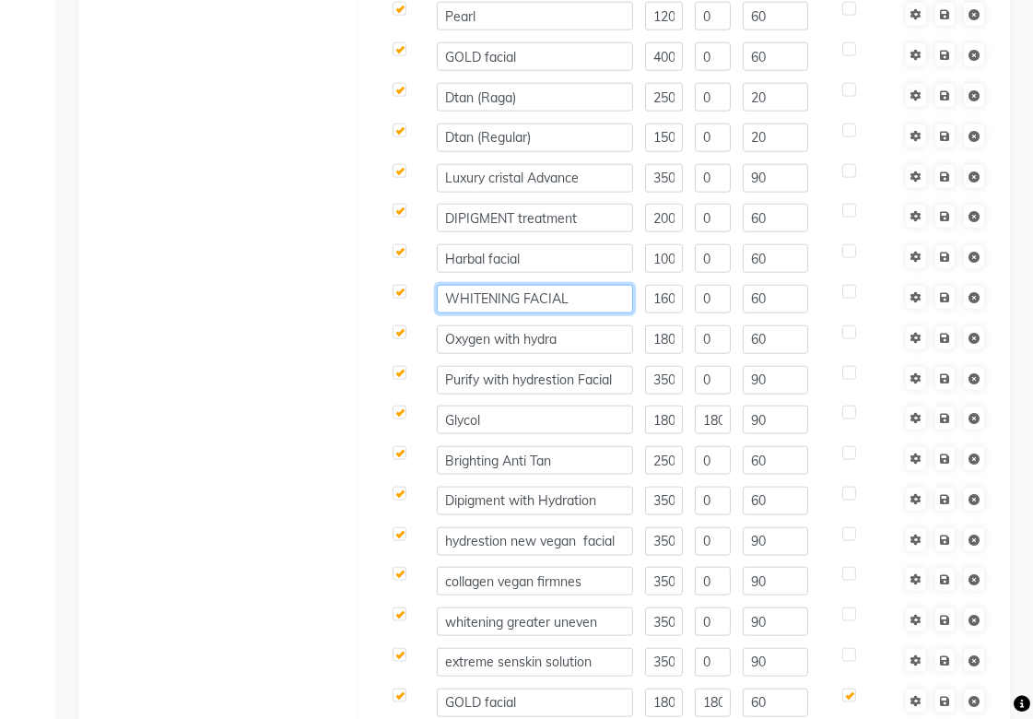
click at [604, 296] on input "WHITENING FACIAL" at bounding box center [535, 299] width 196 height 29
click at [520, 300] on input "WHITENING FACIAL" at bounding box center [535, 299] width 196 height 29
click at [483, 305] on input "Whitning facial" at bounding box center [535, 299] width 196 height 29
type input "Whitening facial"
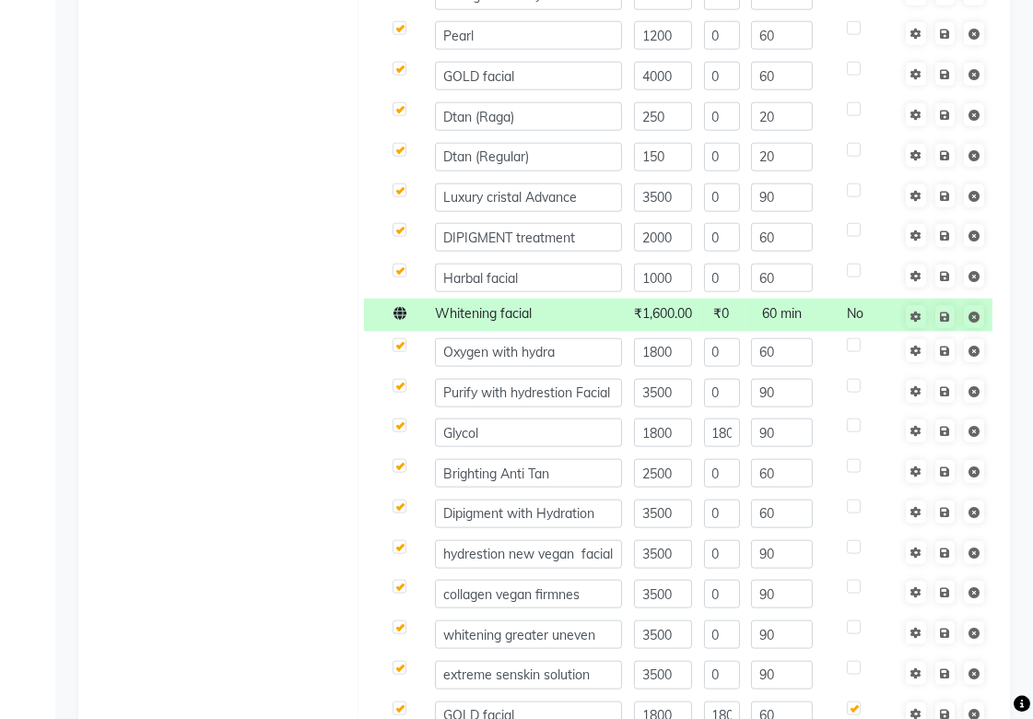
click at [318, 311] on td "Womens advance treatment" at bounding box center [235, 328] width 245 height 902
click at [944, 322] on link at bounding box center [944, 316] width 19 height 23
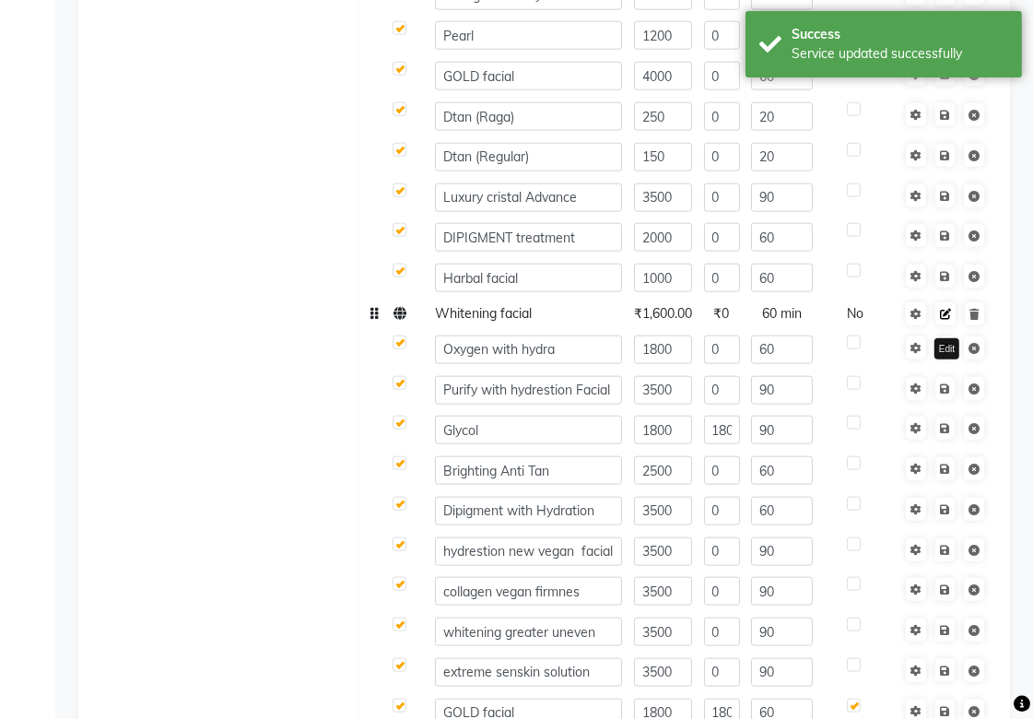
click at [944, 317] on icon at bounding box center [945, 314] width 11 height 11
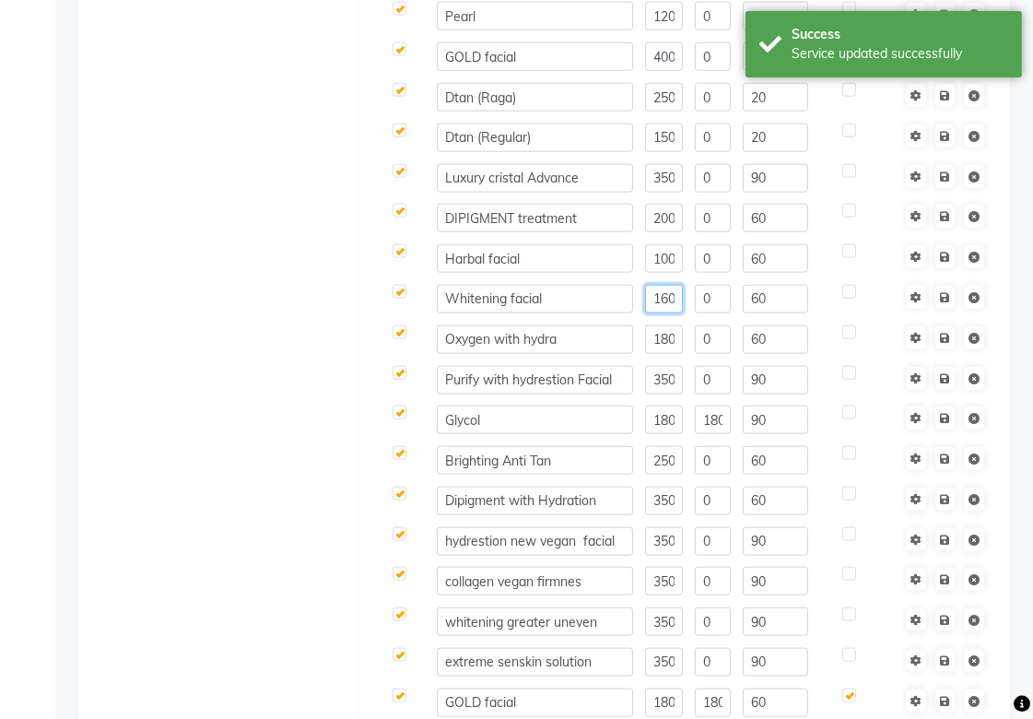
click at [660, 305] on input "1600" at bounding box center [664, 299] width 38 height 29
type input "1800"
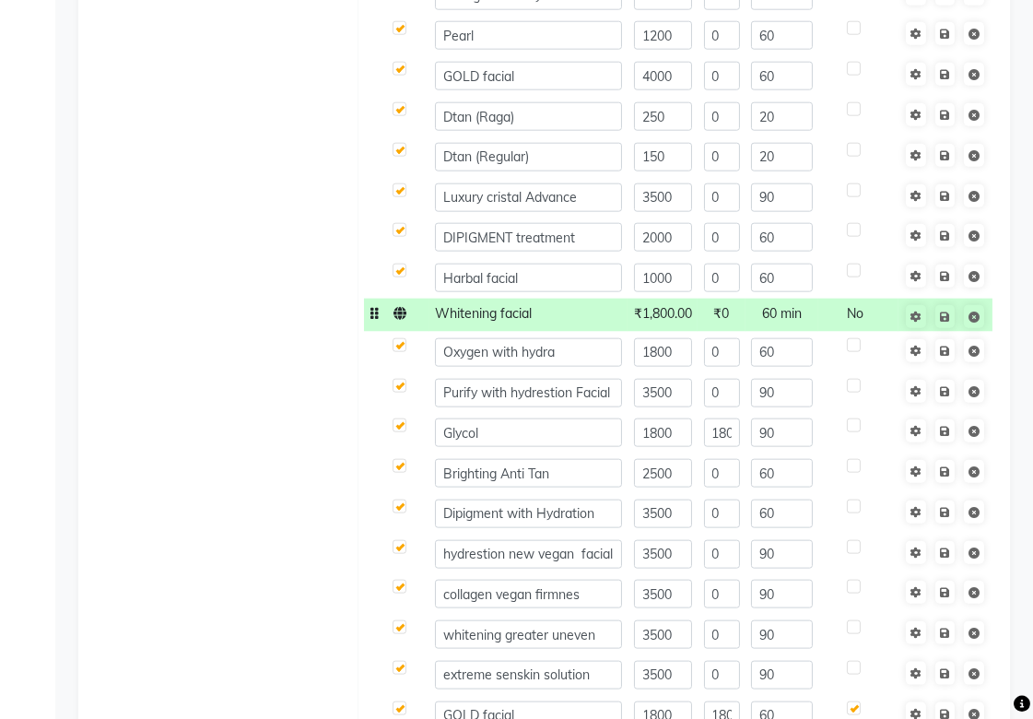
click at [774, 314] on span "60 min" at bounding box center [782, 313] width 40 height 17
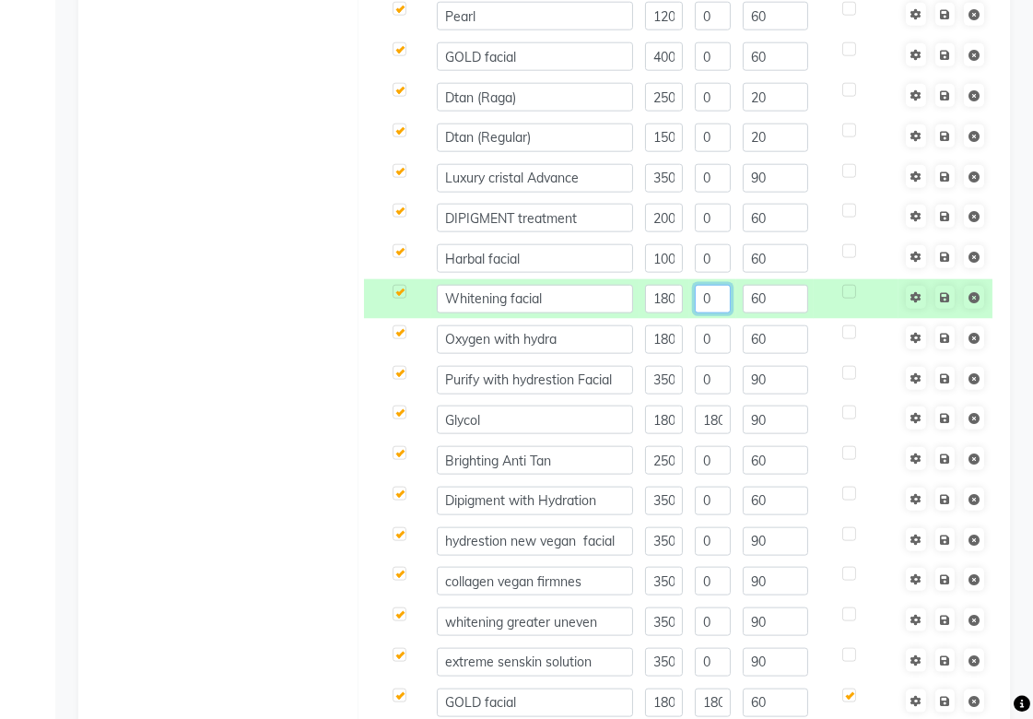
click at [710, 309] on input "0" at bounding box center [713, 299] width 36 height 29
type input "0"
click at [97, 333] on th at bounding box center [95, 321] width 35 height 889
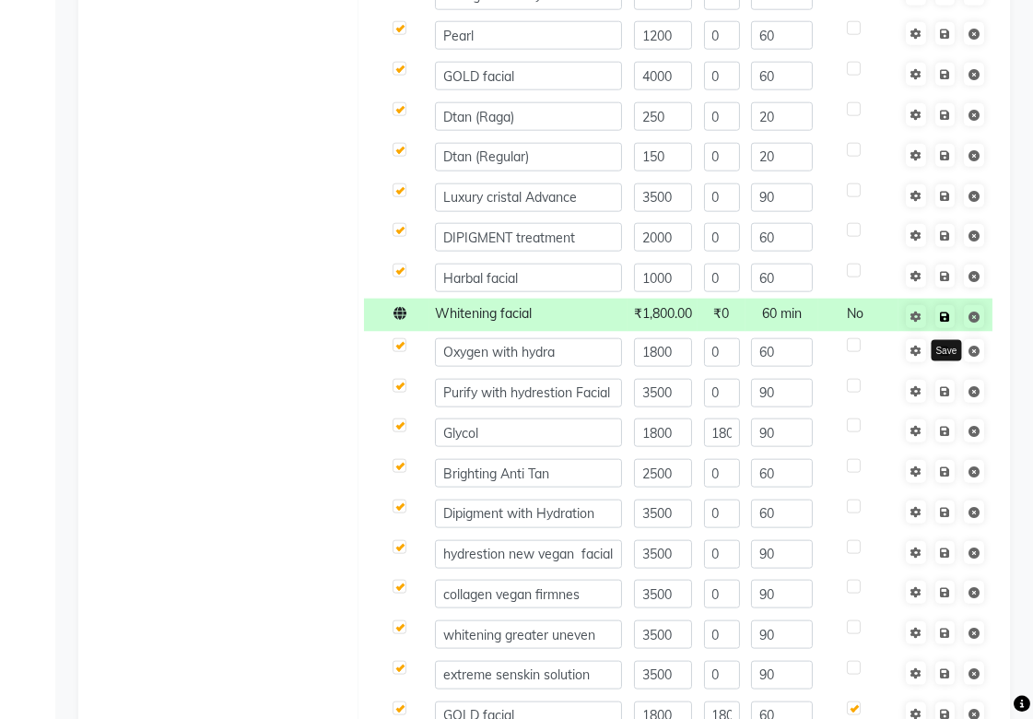
click at [943, 316] on icon at bounding box center [945, 316] width 10 height 11
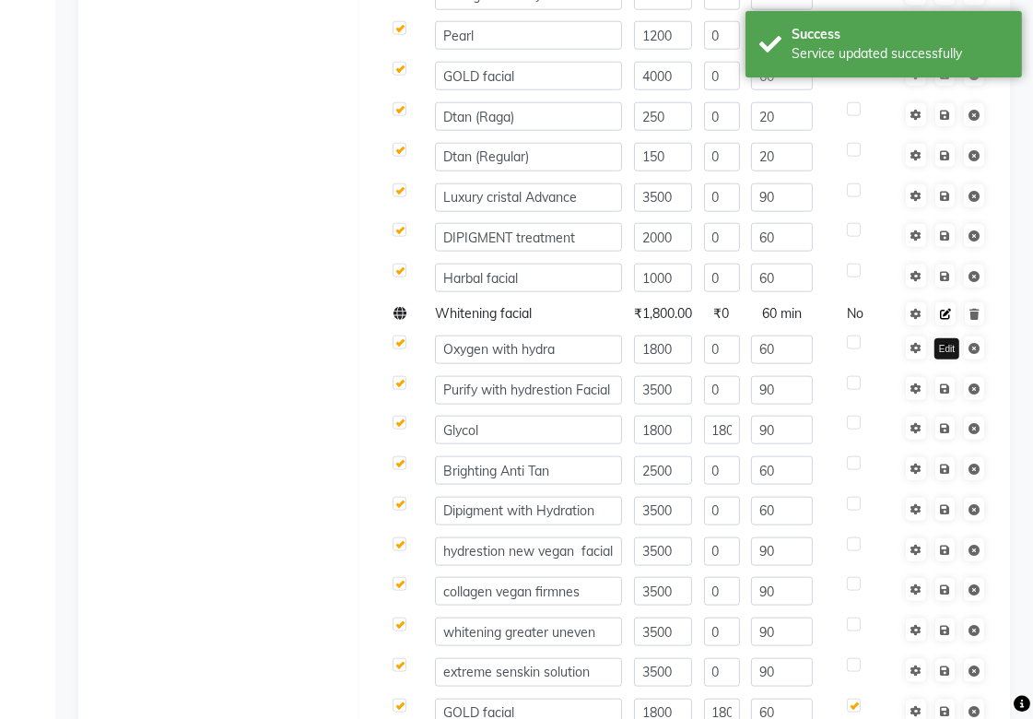
click at [946, 317] on icon at bounding box center [945, 314] width 11 height 11
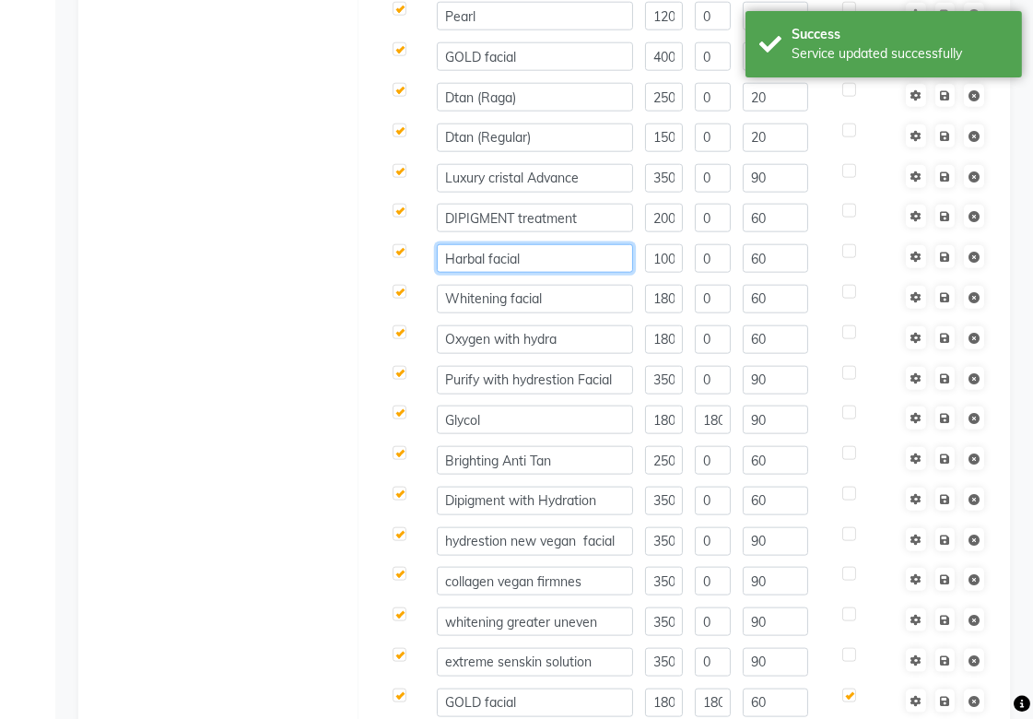
click at [531, 253] on input "Harbal facial" at bounding box center [535, 258] width 196 height 29
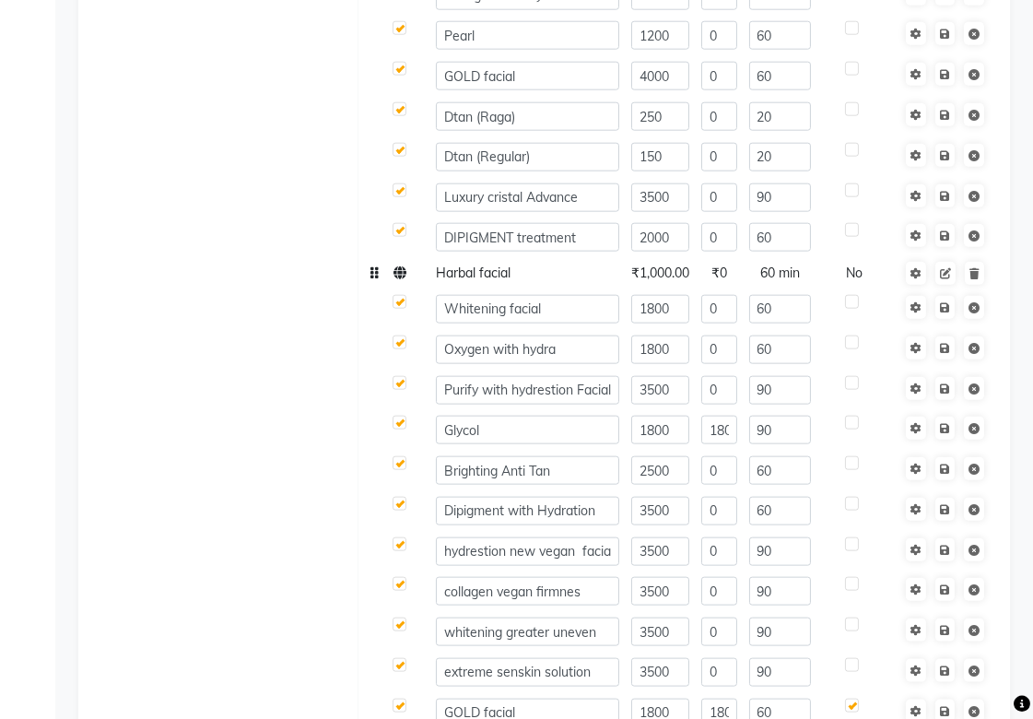
click at [671, 275] on span "₹1,000.00" at bounding box center [660, 272] width 58 height 17
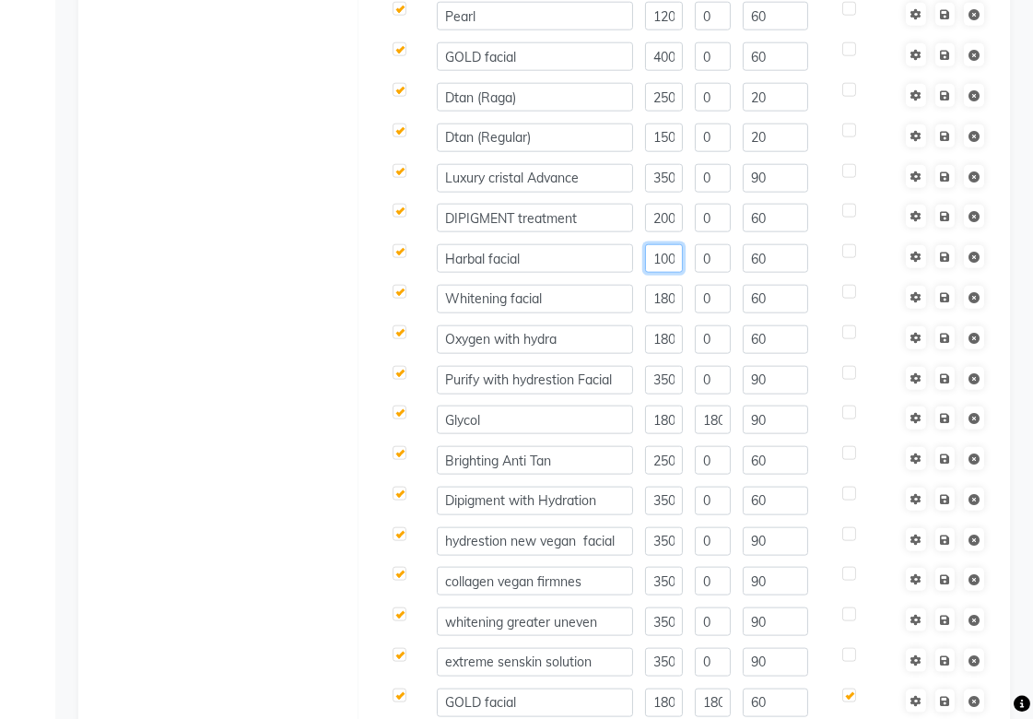
click at [661, 254] on input "1000" at bounding box center [664, 258] width 38 height 29
type input "1200"
click at [950, 252] on span "Save" at bounding box center [957, 255] width 58 height 18
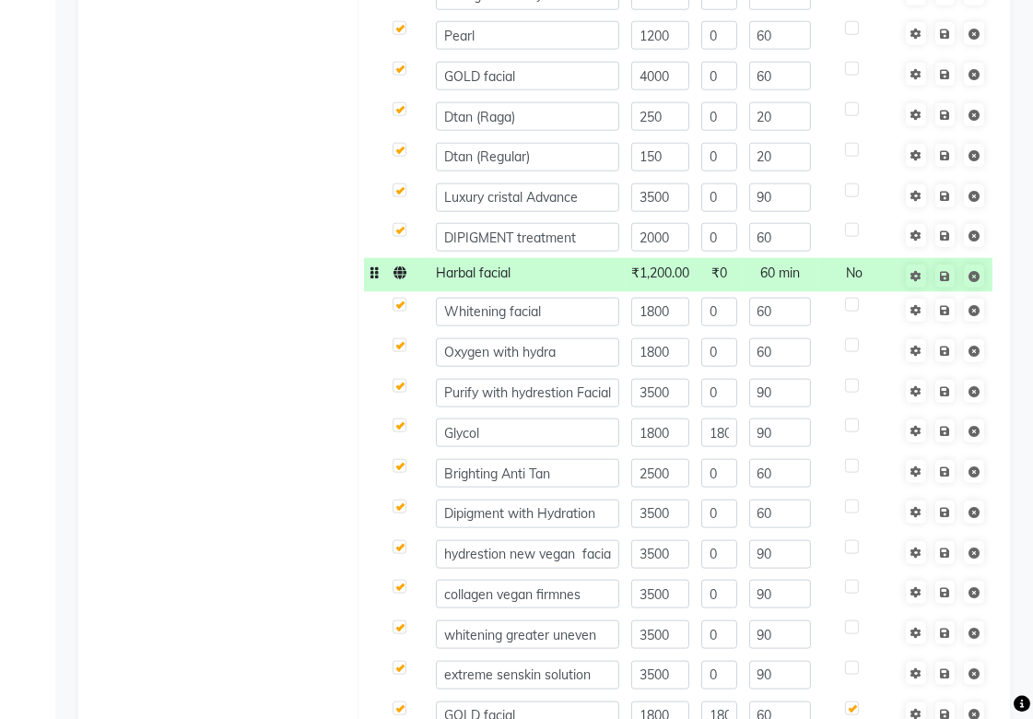
click at [601, 286] on td "Harbal facial" at bounding box center [526, 275] width 195 height 34
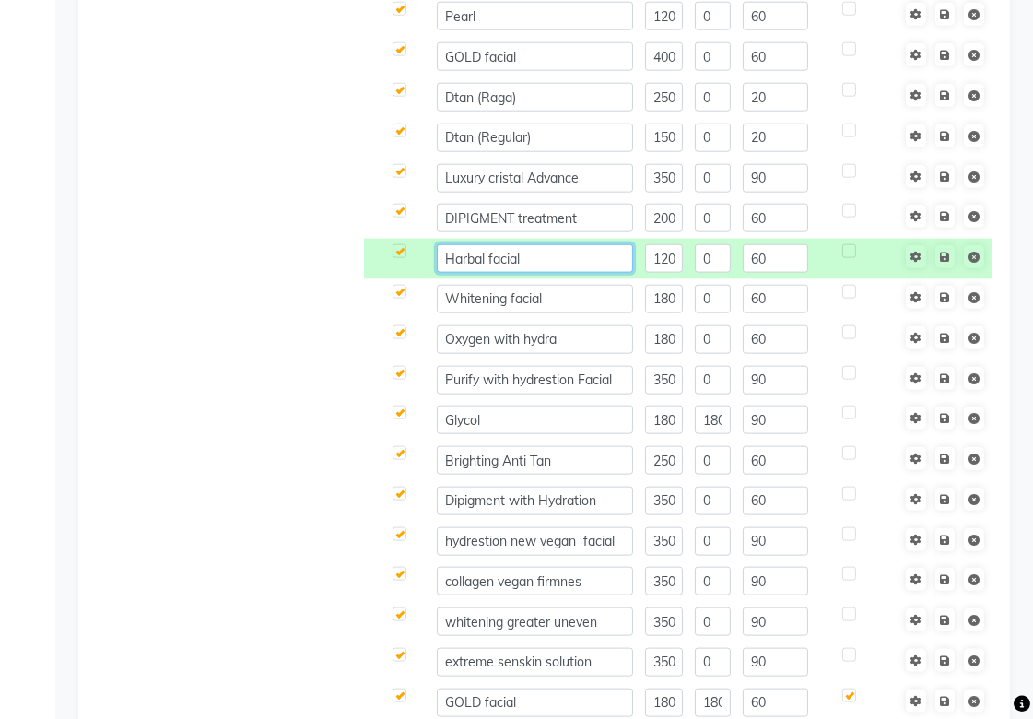
click at [551, 252] on input "Harbal facial" at bounding box center [535, 258] width 196 height 29
type input "Herbal facial"
click at [941, 255] on span "Save" at bounding box center [957, 255] width 58 height 18
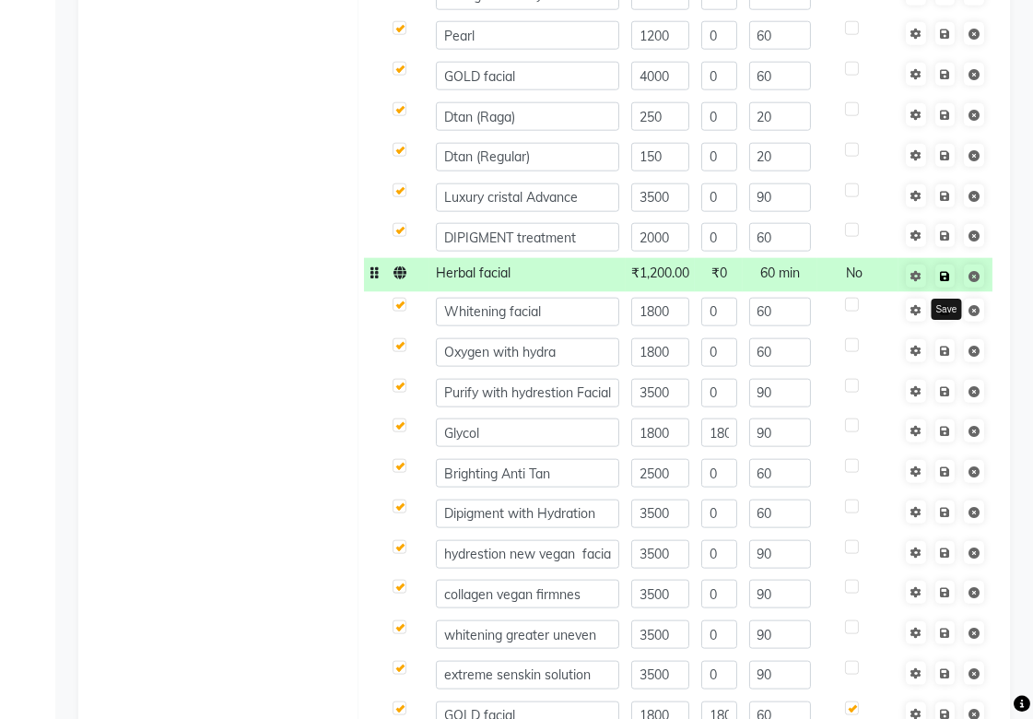
click at [946, 282] on link at bounding box center [944, 275] width 19 height 23
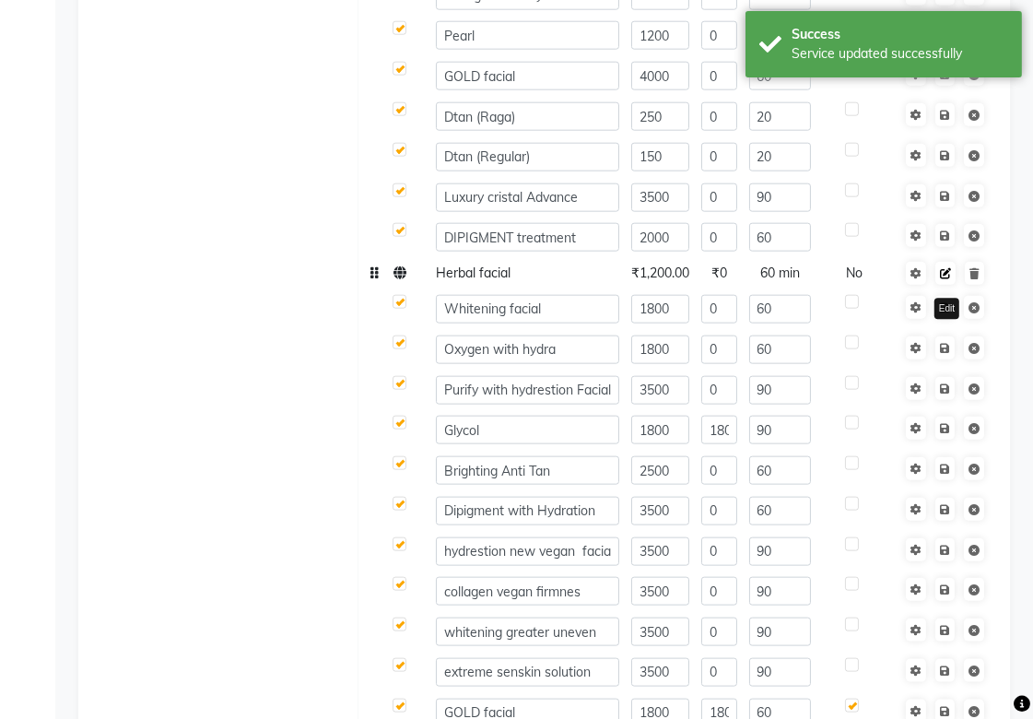
click at [946, 275] on icon at bounding box center [945, 273] width 11 height 11
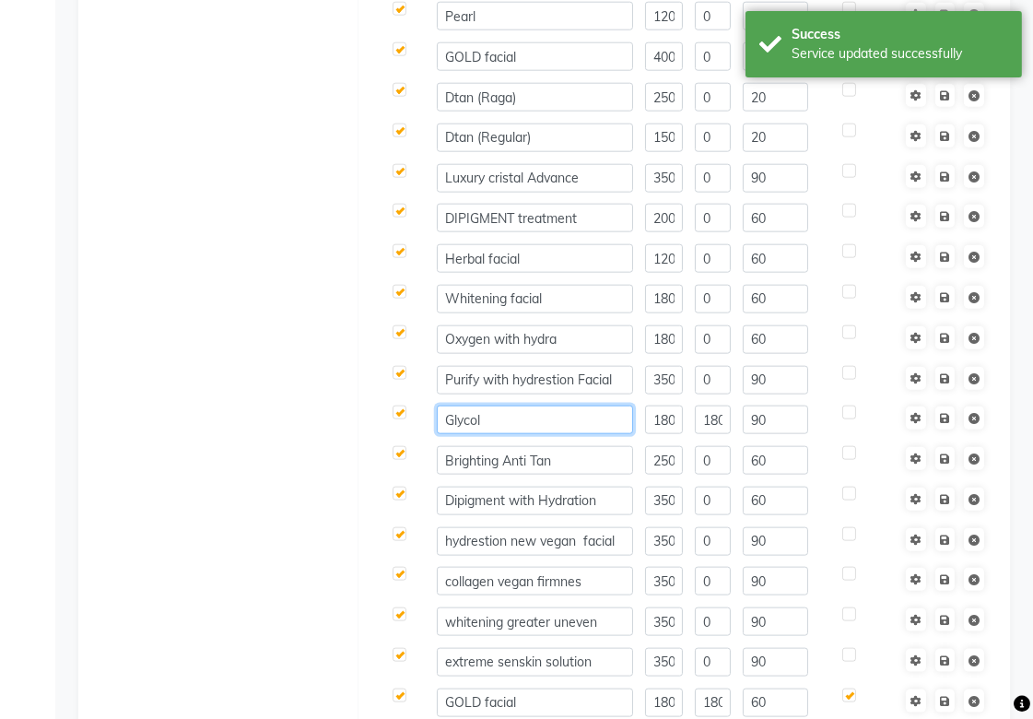
click at [532, 420] on input "Glycol" at bounding box center [535, 419] width 196 height 29
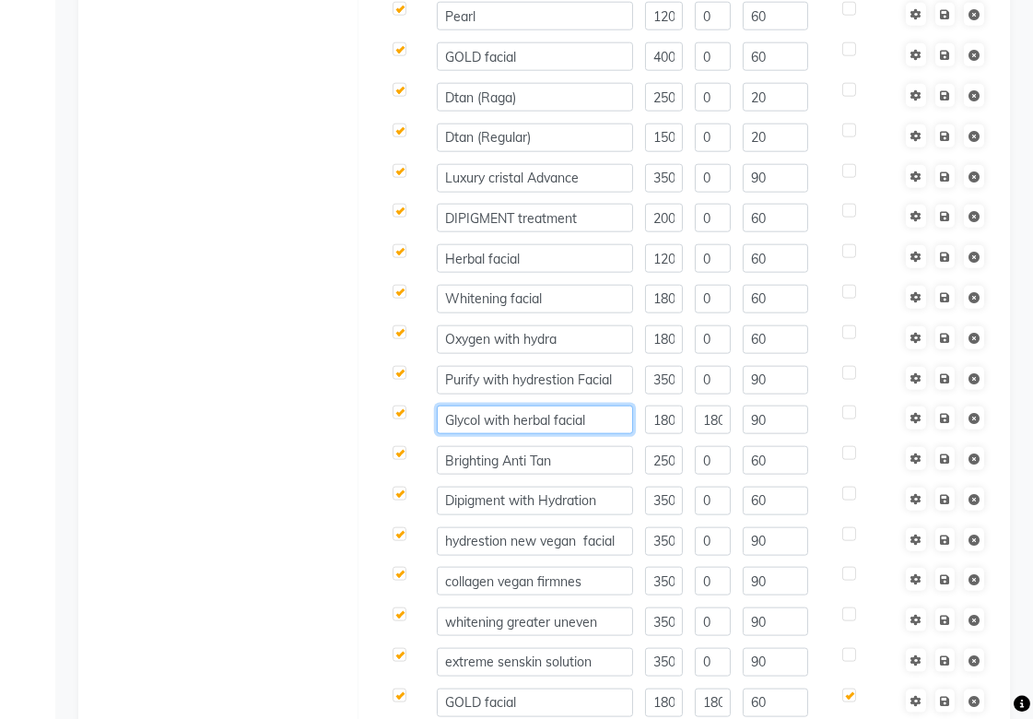
type input "Glycol with herbal facial"
click at [946, 415] on span "Save" at bounding box center [957, 416] width 58 height 18
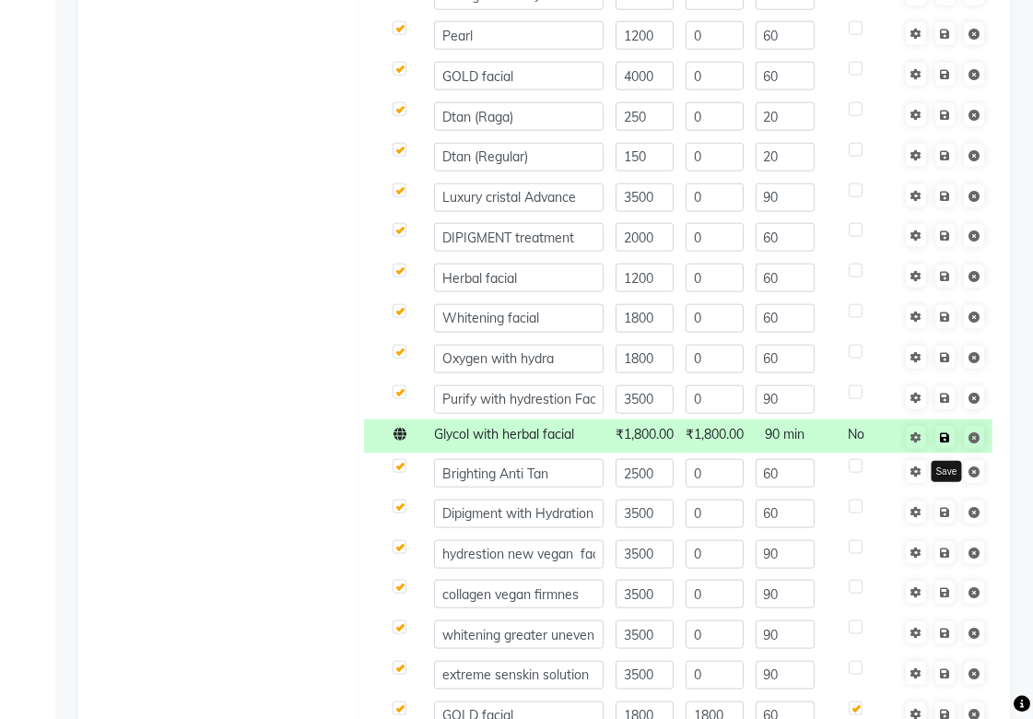
click at [946, 437] on icon at bounding box center [945, 437] width 10 height 11
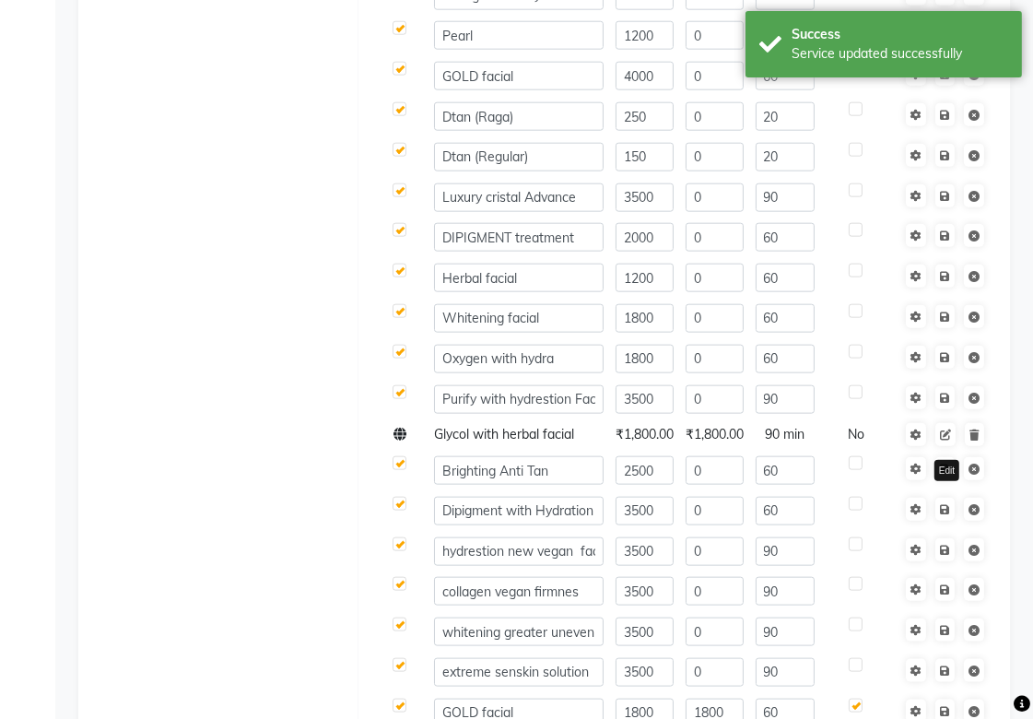
click at [946, 437] on icon at bounding box center [945, 434] width 11 height 11
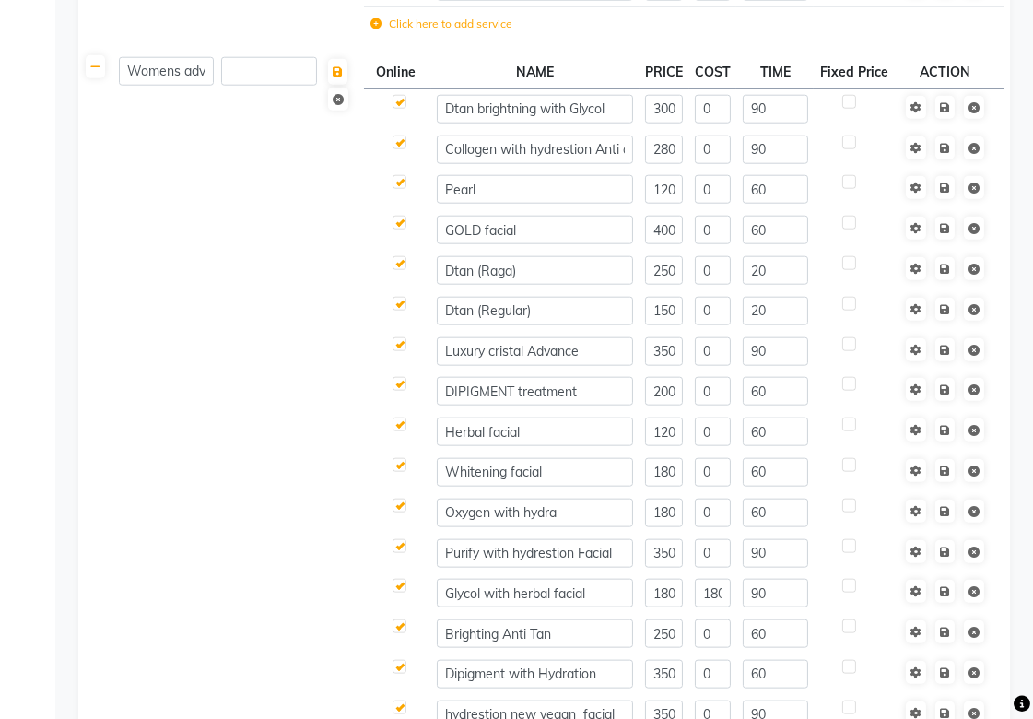
scroll to position [2660, 0]
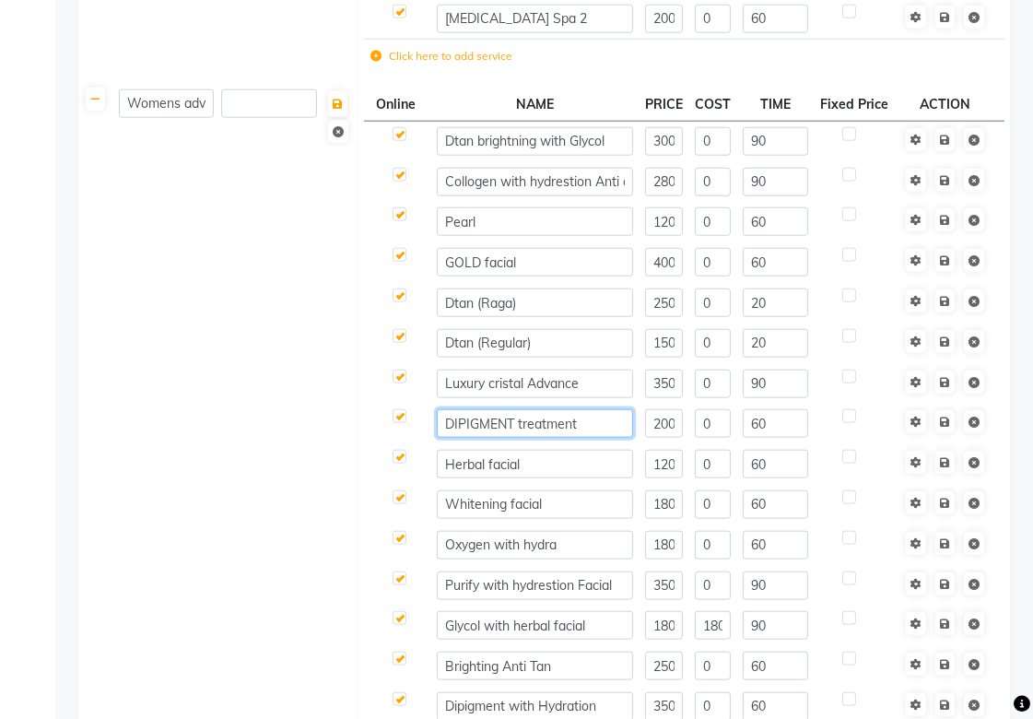
click at [614, 424] on input "DIPIGMENT treatment" at bounding box center [535, 423] width 196 height 29
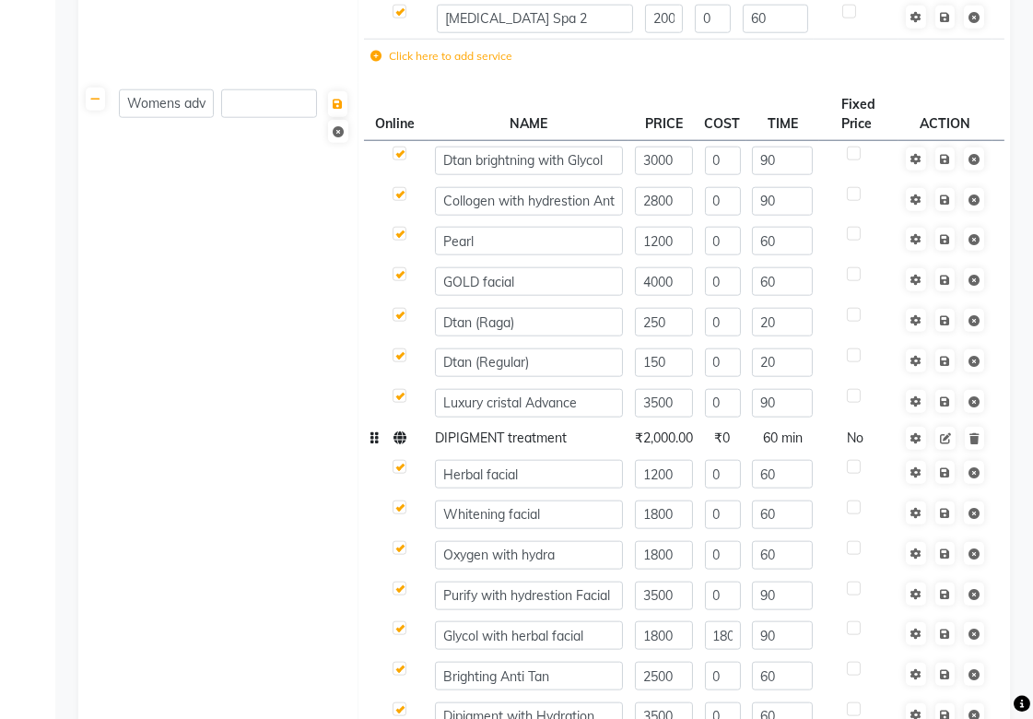
click at [486, 438] on span "DIPIGMENT treatment" at bounding box center [501, 437] width 132 height 17
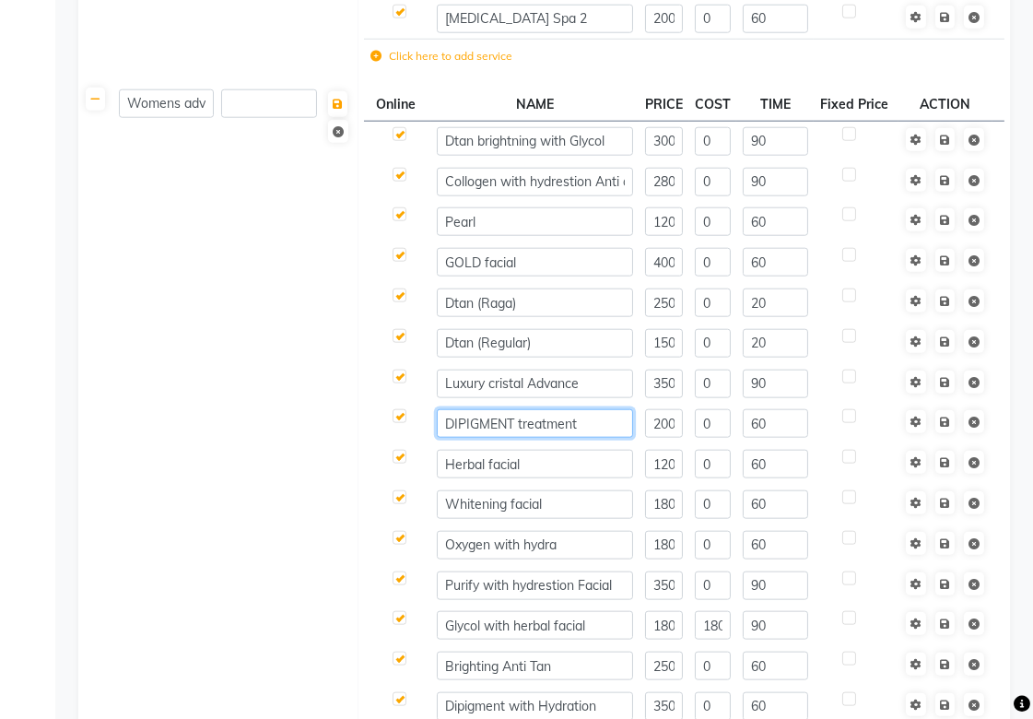
click at [512, 420] on input "DIPIGMENT treatment" at bounding box center [535, 423] width 196 height 29
type input "Depigment treatment"
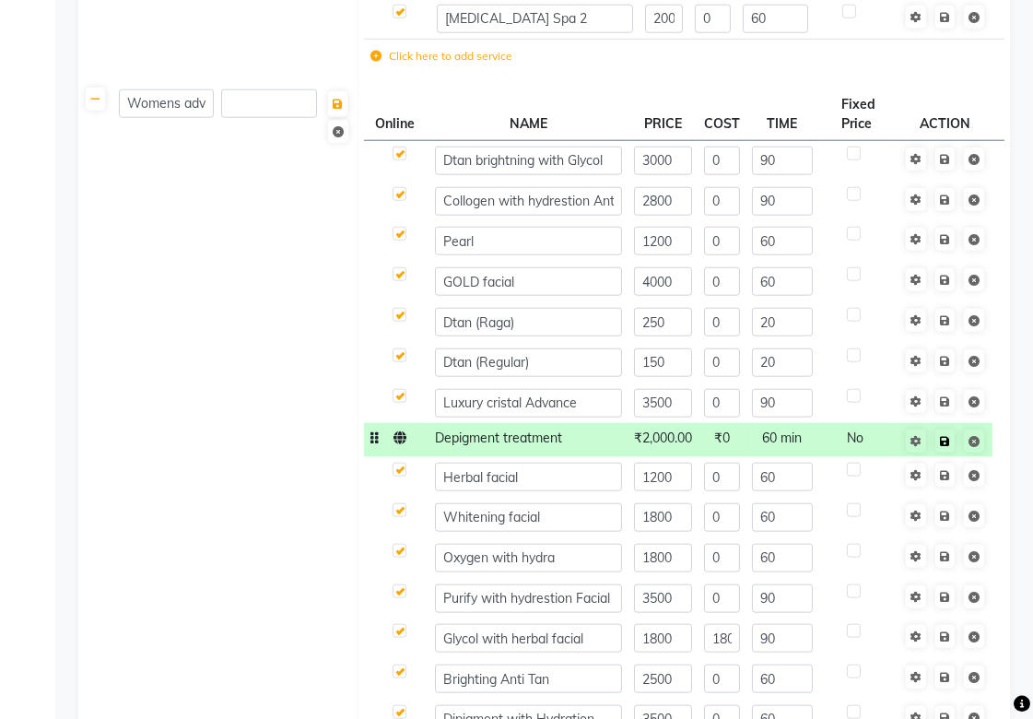
click at [949, 430] on span "Save" at bounding box center [957, 439] width 58 height 18
click at [947, 448] on link at bounding box center [944, 440] width 19 height 23
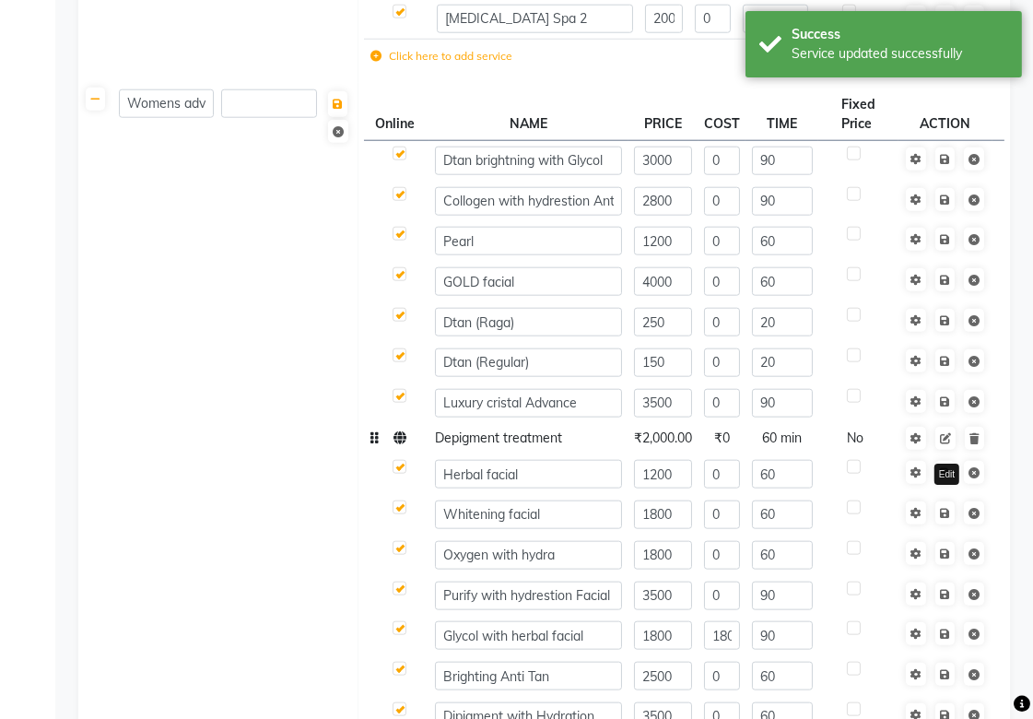
click at [947, 440] on icon at bounding box center [945, 438] width 11 height 11
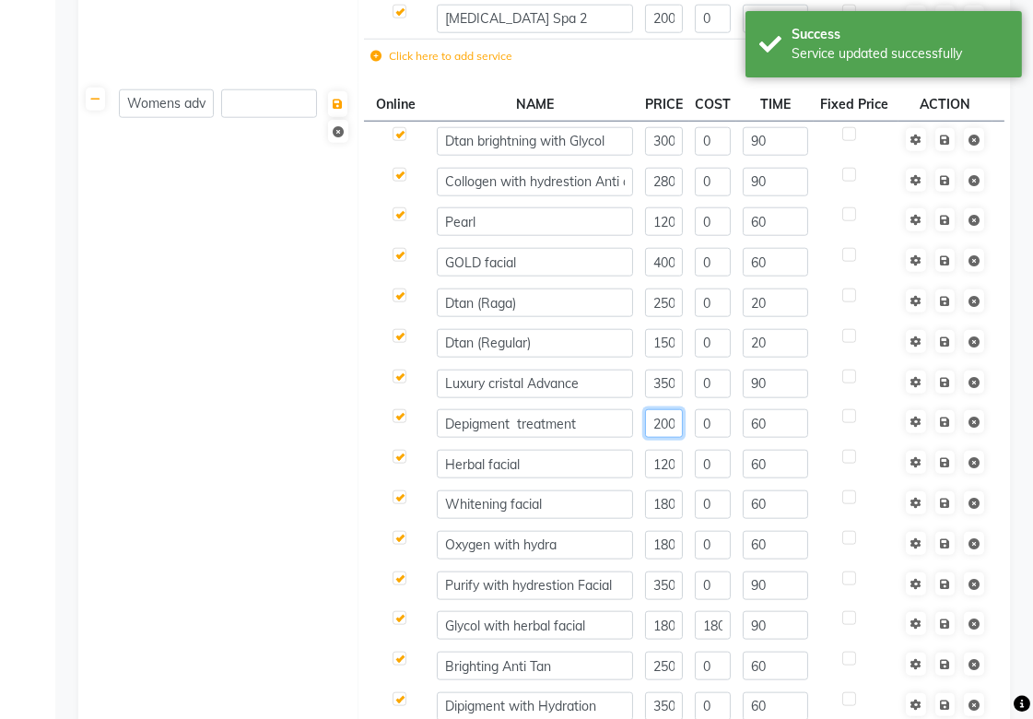
click at [660, 418] on input "2000" at bounding box center [664, 423] width 38 height 29
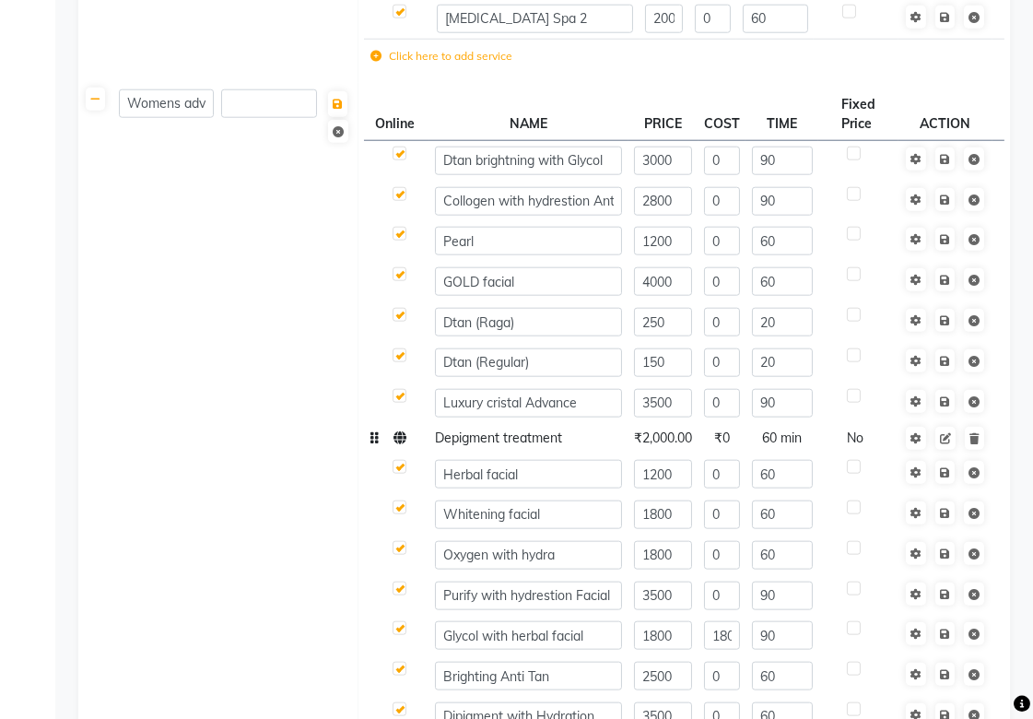
scroll to position [2866, 0]
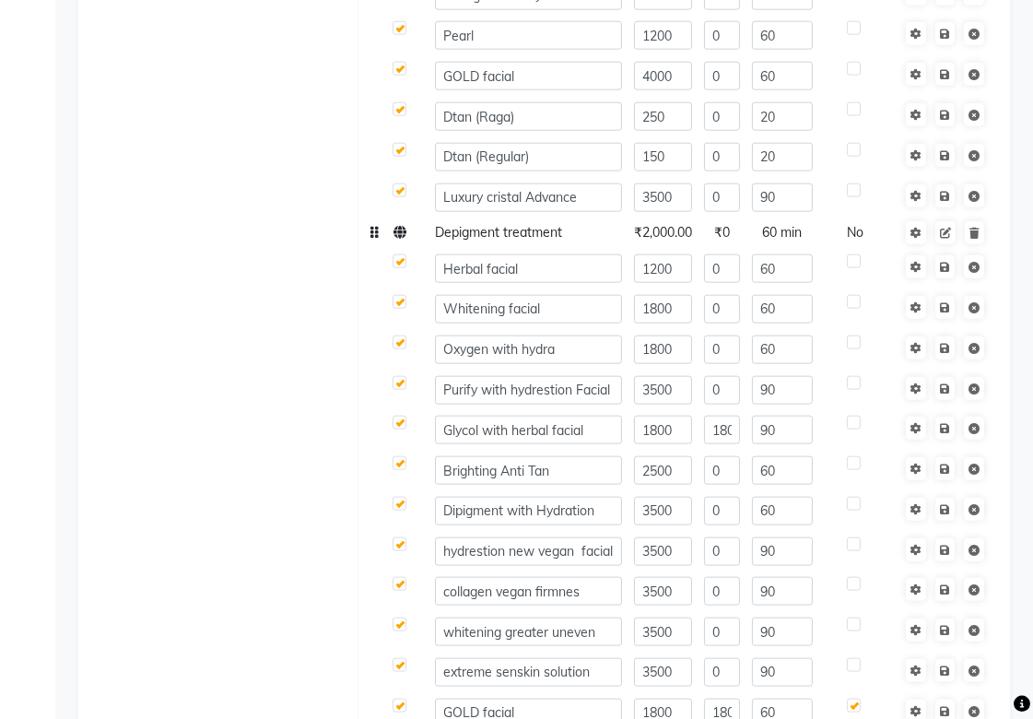
click at [578, 238] on td "Depigment treatment" at bounding box center [528, 232] width 199 height 31
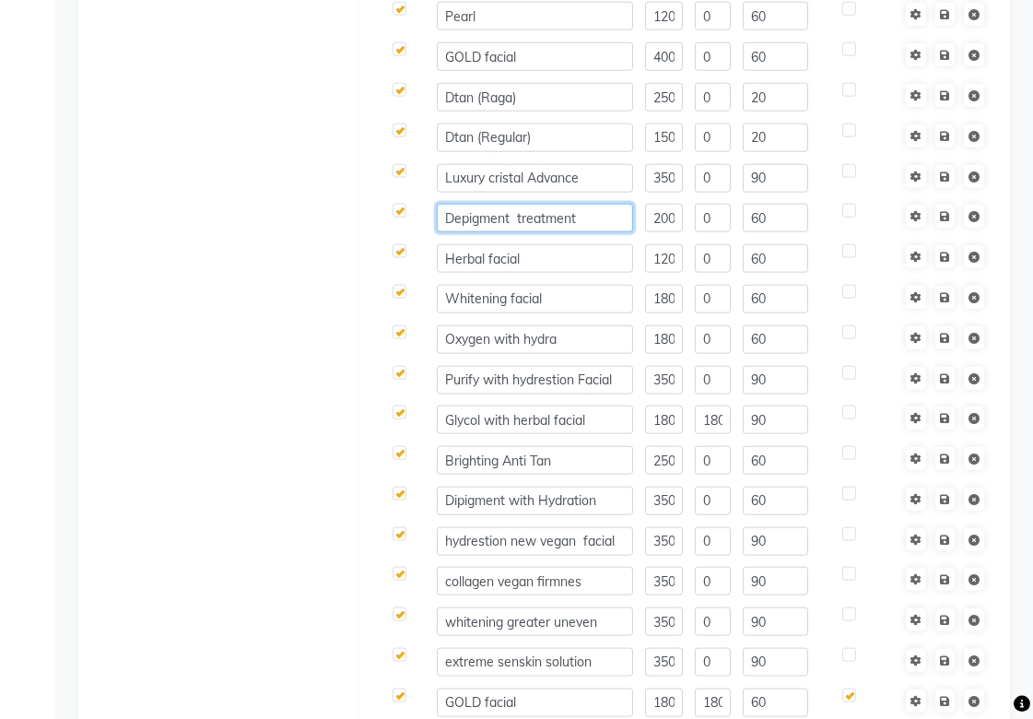
click at [581, 223] on input "Depigment treatment" at bounding box center [535, 218] width 196 height 29
type input "Depigment facial"
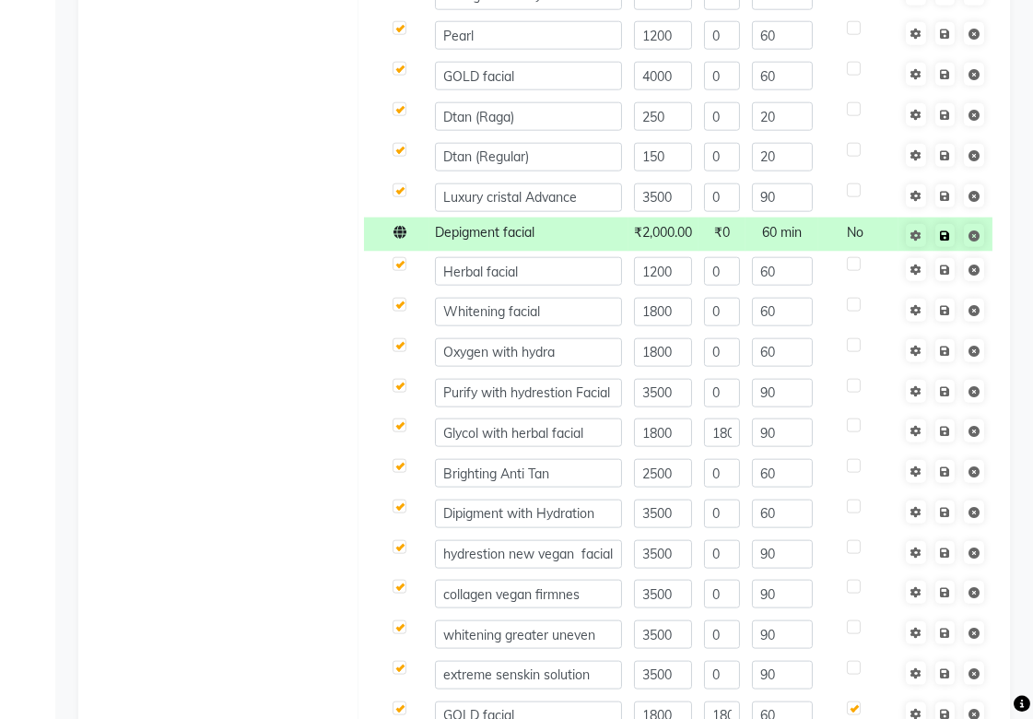
click at [943, 225] on span "Save" at bounding box center [957, 234] width 58 height 18
click at [947, 238] on icon at bounding box center [945, 235] width 10 height 11
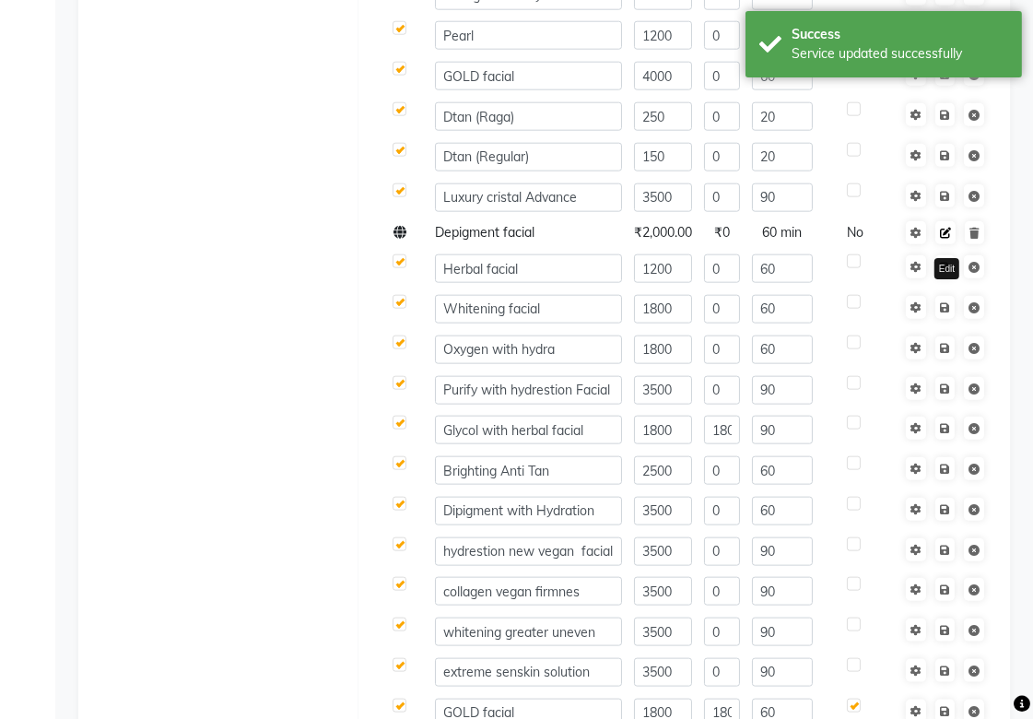
click at [946, 239] on icon at bounding box center [945, 233] width 11 height 11
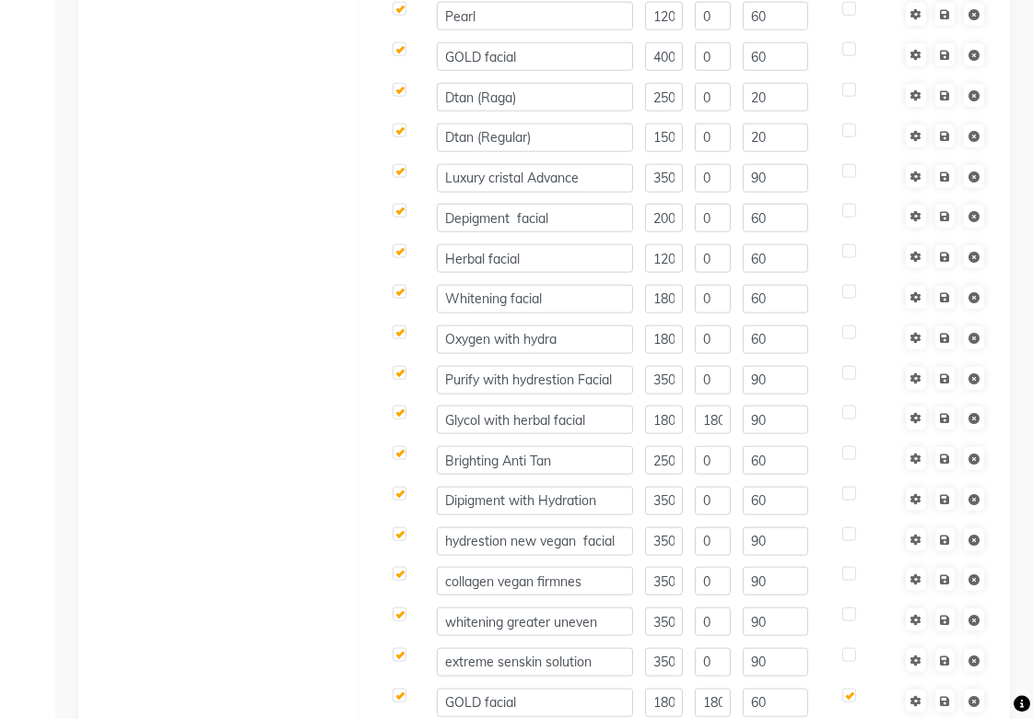
scroll to position [2968, 0]
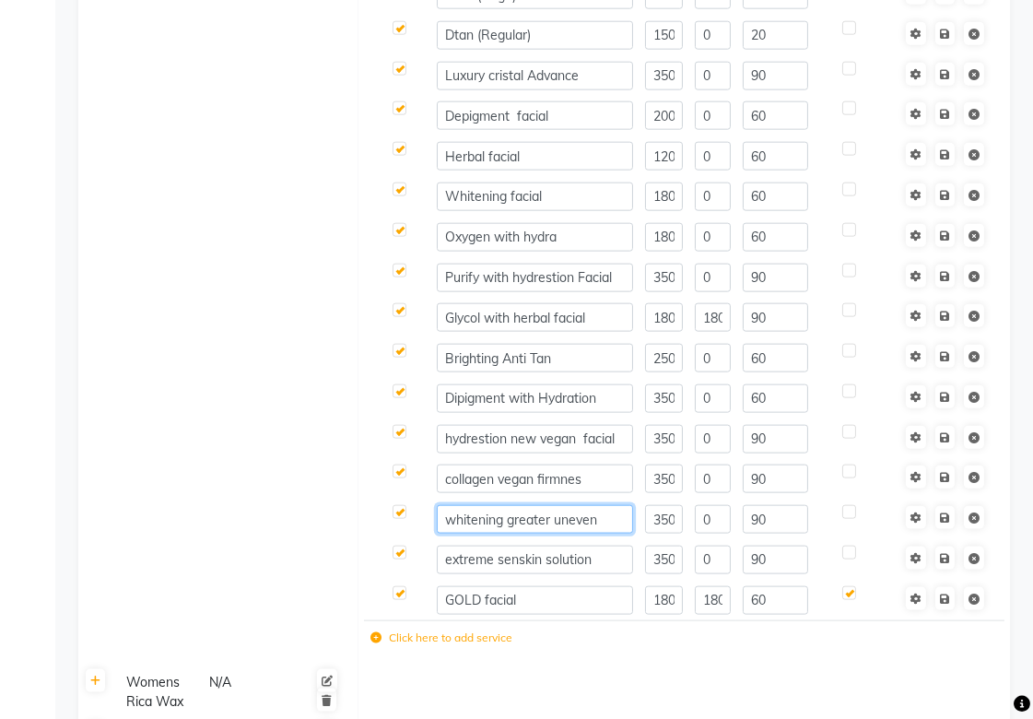
click at [597, 523] on input "whitening greater uneven" at bounding box center [535, 519] width 196 height 29
type input "whitening greater uneven skin"
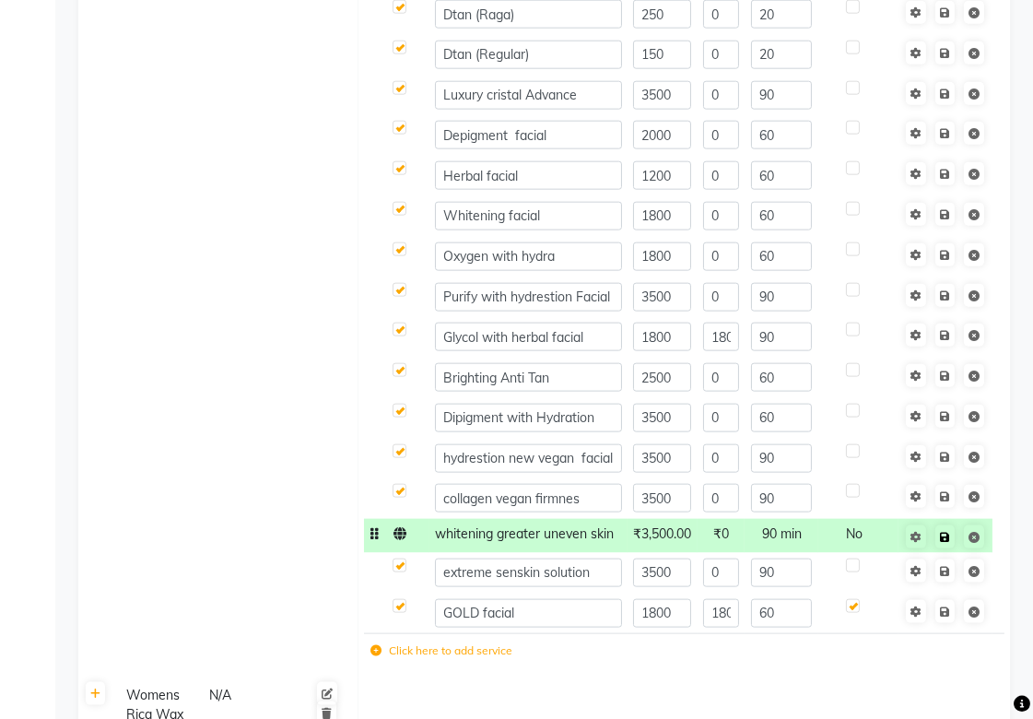
click at [949, 526] on span "Save" at bounding box center [957, 535] width 58 height 18
click at [946, 538] on icon at bounding box center [945, 537] width 10 height 11
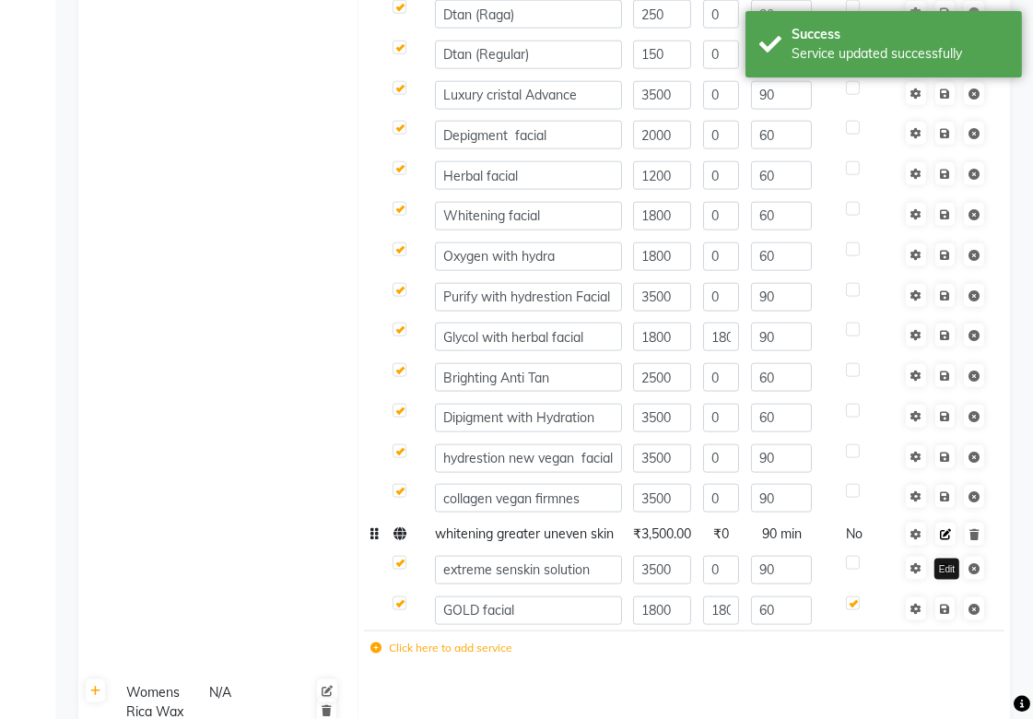
click at [946, 537] on icon at bounding box center [945, 534] width 11 height 11
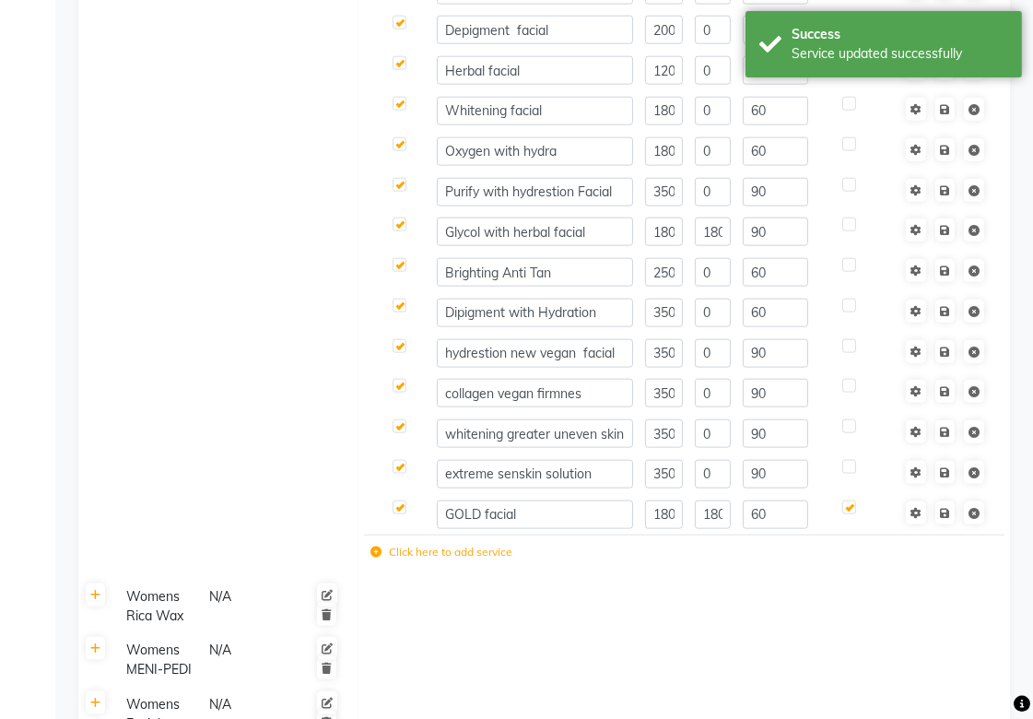
scroll to position [3070, 0]
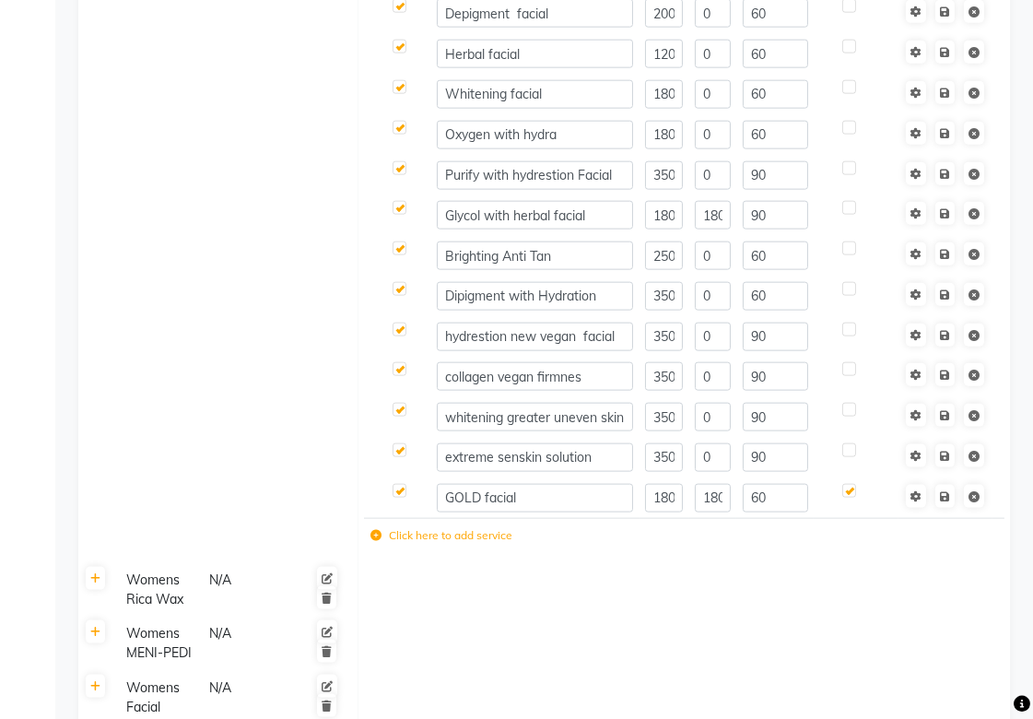
click at [482, 539] on label "Click here to add service" at bounding box center [441, 535] width 142 height 17
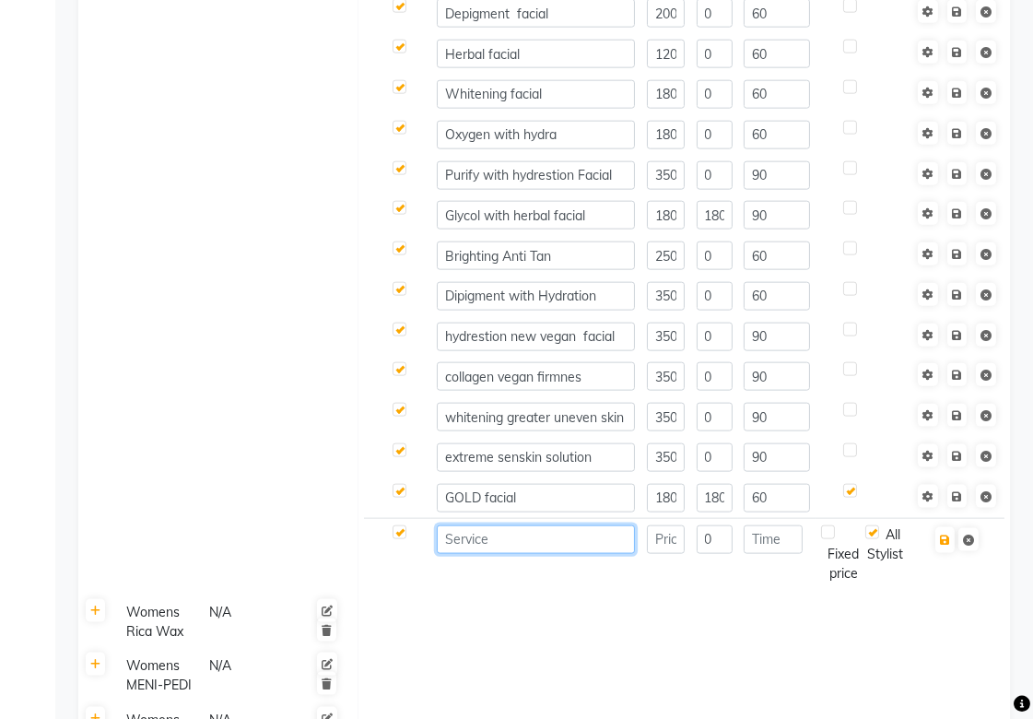
click at [482, 535] on input at bounding box center [536, 539] width 198 height 29
click at [671, 537] on input "number" at bounding box center [666, 539] width 38 height 29
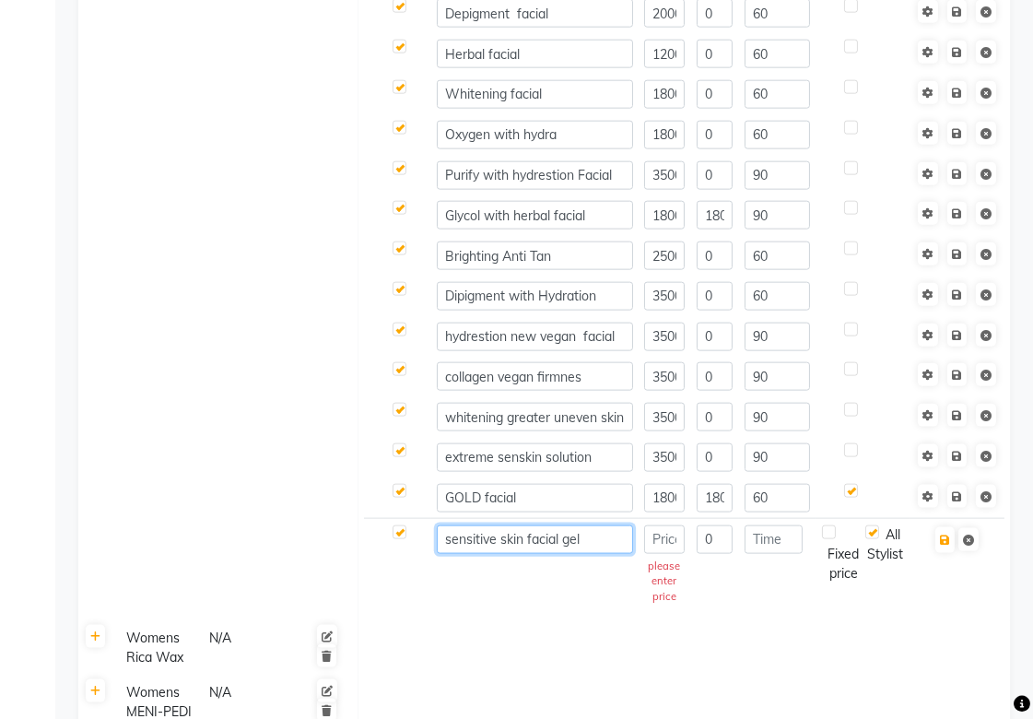
click at [599, 544] on input "sensitive skin facial gel" at bounding box center [534, 539] width 195 height 29
click at [676, 542] on input "number" at bounding box center [664, 539] width 41 height 29
click at [600, 536] on input "sensitive skin facial gel" at bounding box center [534, 539] width 195 height 29
type input "sensitive skin facial g"
click at [671, 538] on input "number" at bounding box center [664, 539] width 41 height 29
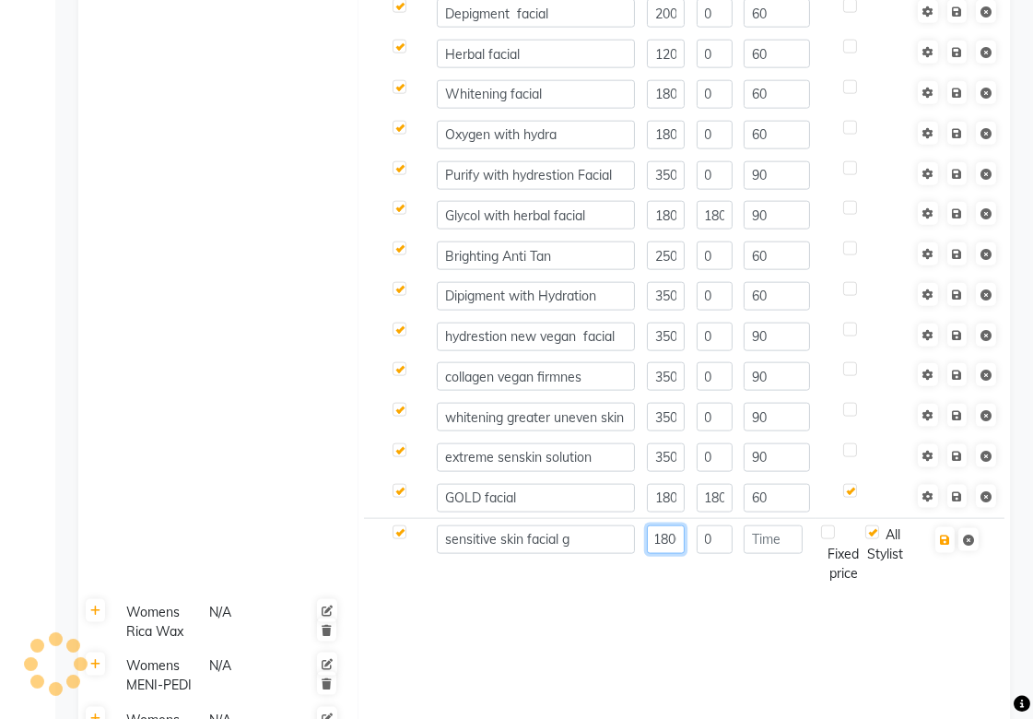
scroll to position [0, 10]
type input "1800"
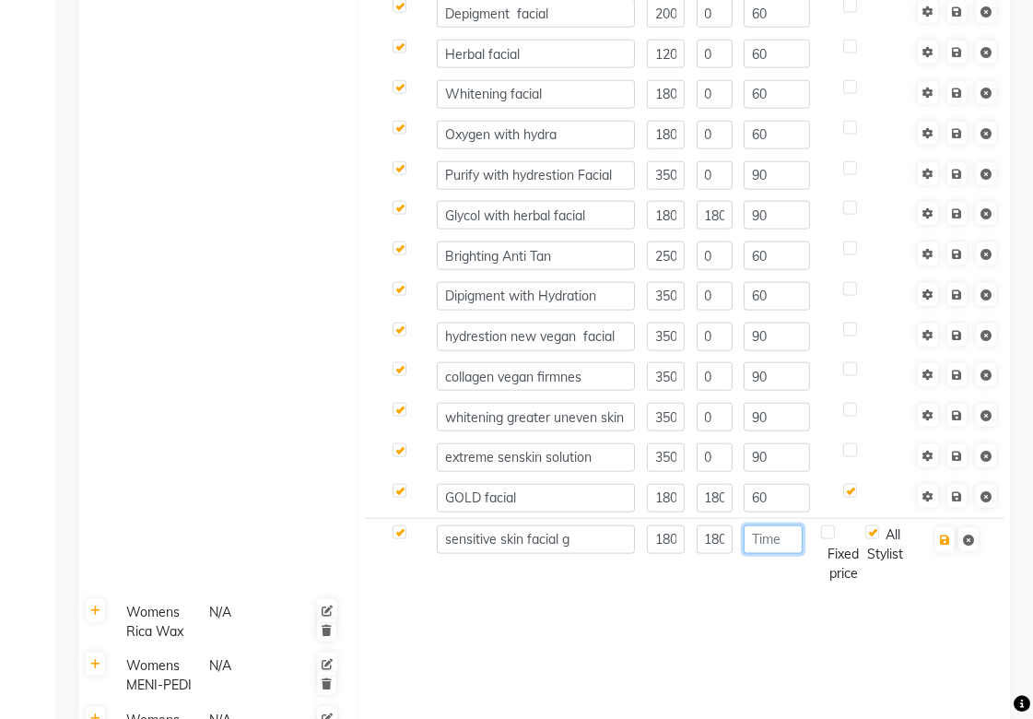
click at [775, 545] on input "number" at bounding box center [772, 539] width 58 height 29
type input "60"
click at [666, 534] on input "1800" at bounding box center [666, 539] width 38 height 29
type input "2000"
click at [720, 539] on input "1800" at bounding box center [714, 539] width 36 height 29
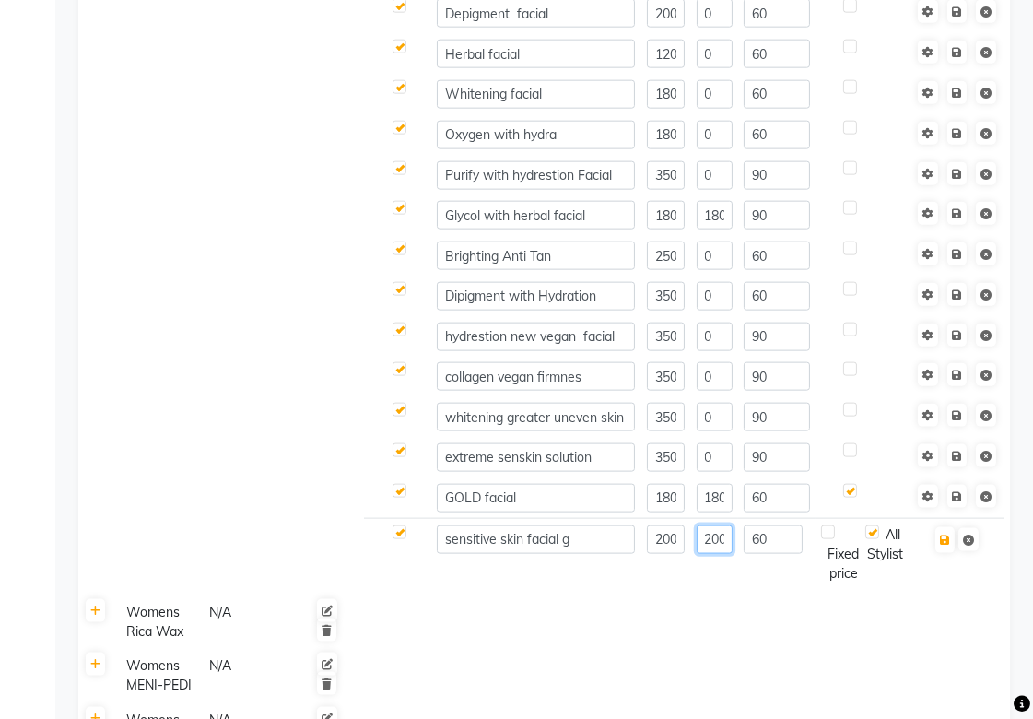
type input "2000"
click at [776, 550] on input "60" at bounding box center [772, 539] width 58 height 29
click at [500, 544] on input "sensitive skin facial g" at bounding box center [536, 539] width 198 height 29
click at [403, 532] on label at bounding box center [399, 532] width 14 height 14
click at [403, 532] on input "checkbox" at bounding box center [398, 533] width 12 height 12
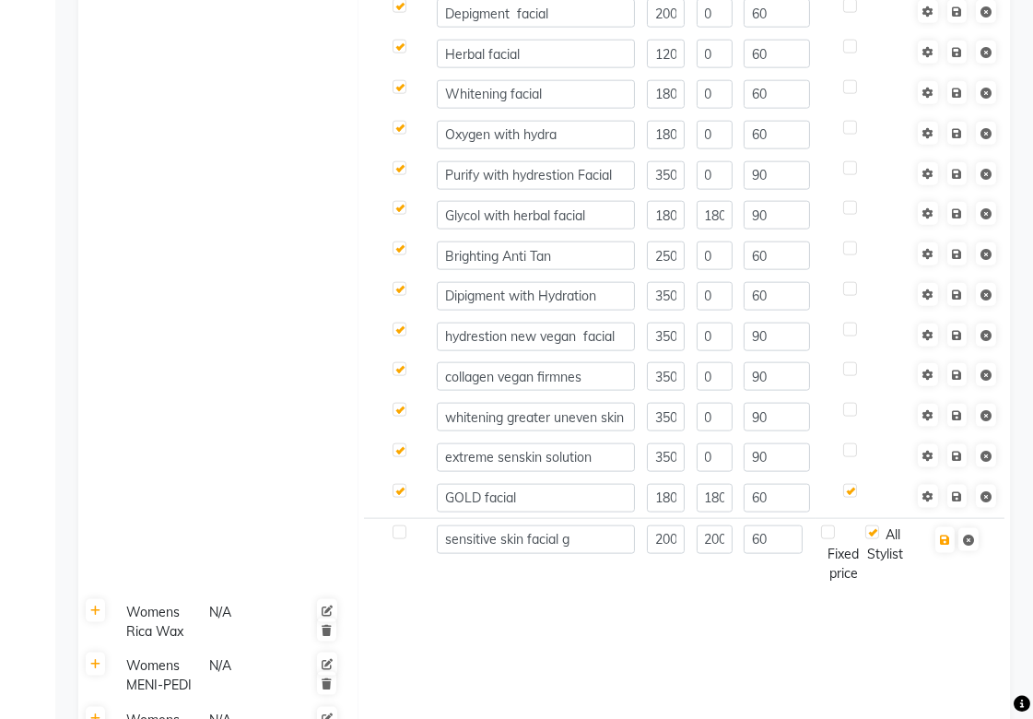
click at [400, 532] on label at bounding box center [399, 532] width 14 height 14
click at [400, 532] on input "checkbox" at bounding box center [398, 533] width 12 height 12
click at [399, 532] on label at bounding box center [399, 532] width 14 height 14
click at [399, 532] on input "checkbox" at bounding box center [398, 533] width 12 height 12
click at [397, 537] on label at bounding box center [399, 532] width 14 height 14
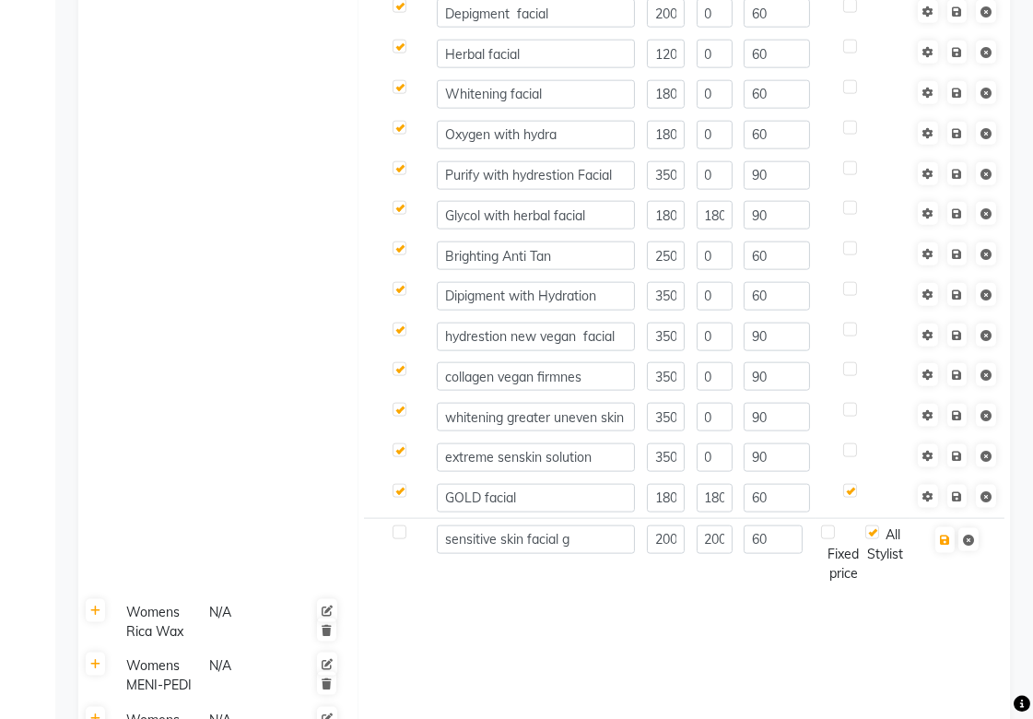
click at [397, 537] on input "checkbox" at bounding box center [398, 533] width 12 height 12
checkbox input "true"
click at [947, 545] on icon "button" at bounding box center [945, 539] width 10 height 11
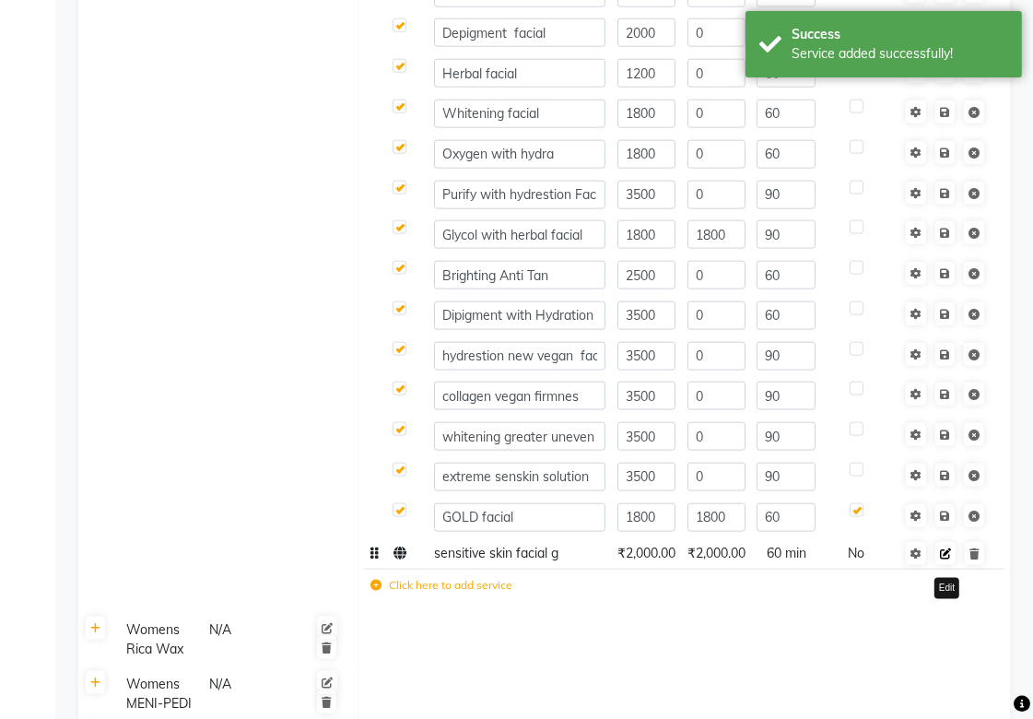
click at [944, 557] on icon at bounding box center [945, 553] width 11 height 11
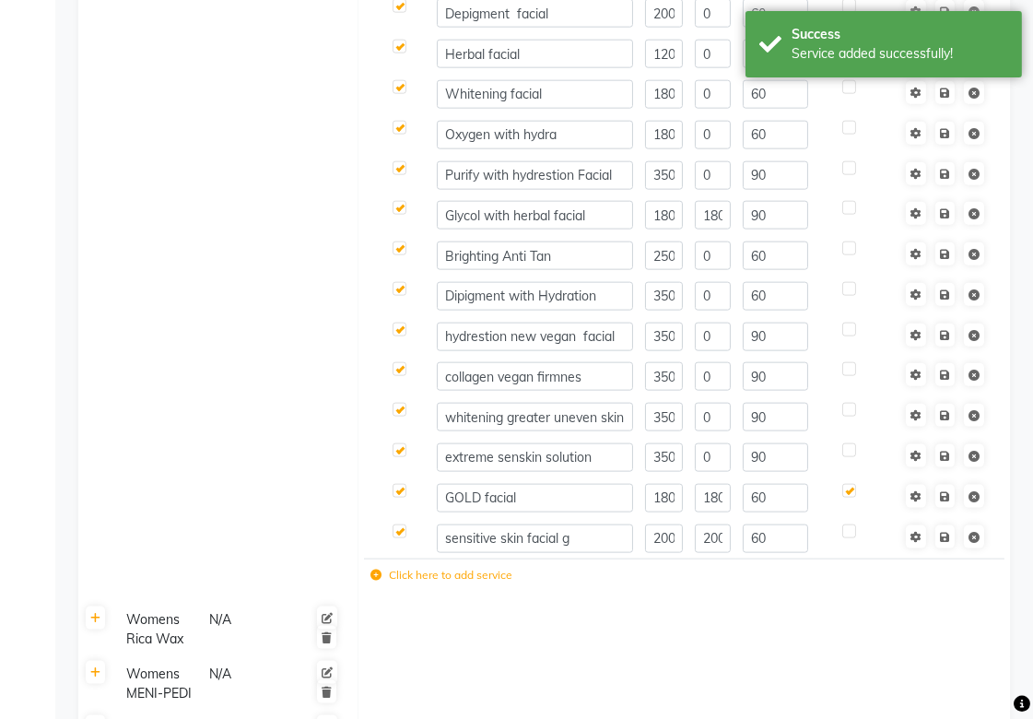
scroll to position [3173, 0]
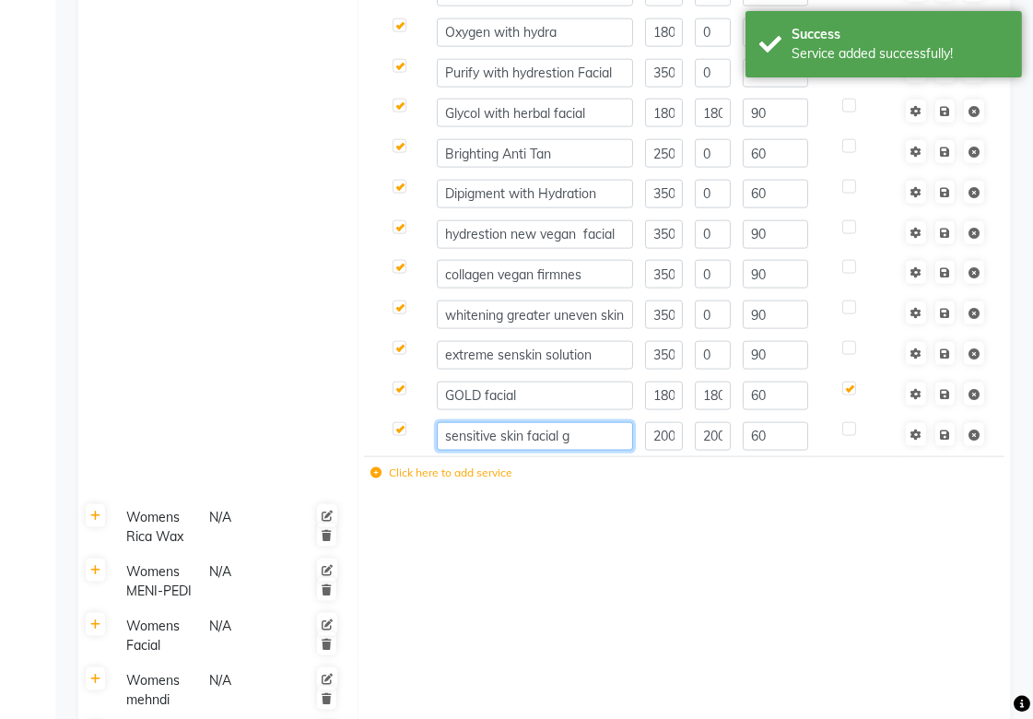
click at [534, 440] on input "sensitive skin facial g" at bounding box center [535, 436] width 196 height 29
click at [468, 438] on input "sensitive skin facial g" at bounding box center [535, 436] width 196 height 29
click at [600, 593] on td at bounding box center [683, 582] width 652 height 54
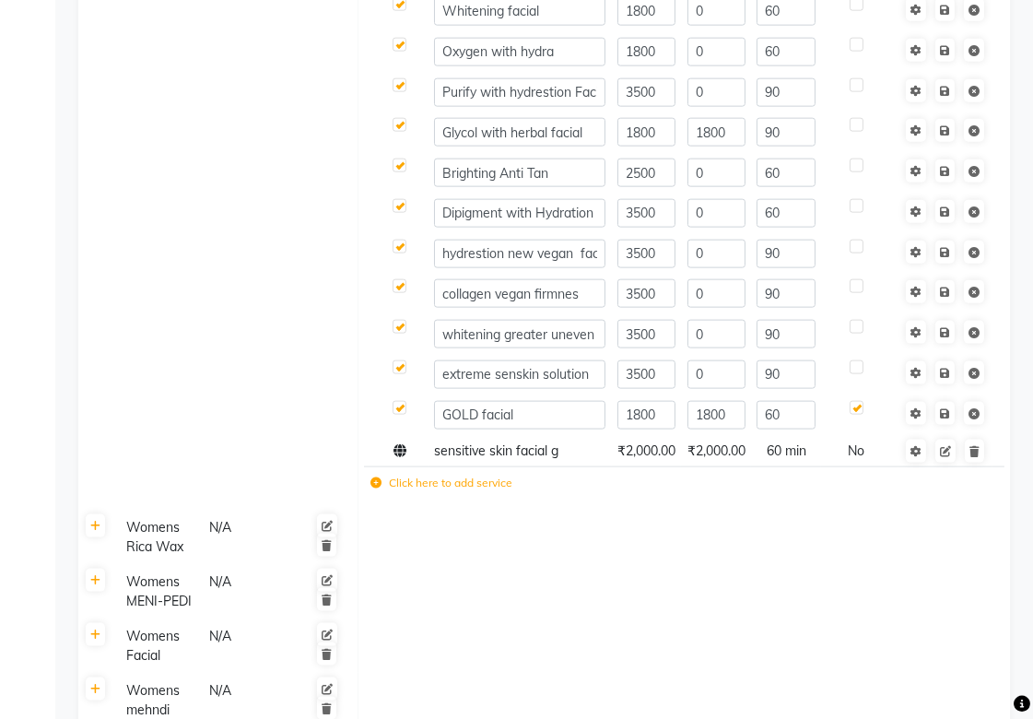
click at [888, 513] on td at bounding box center [683, 537] width 652 height 54
click at [945, 449] on icon at bounding box center [945, 451] width 11 height 11
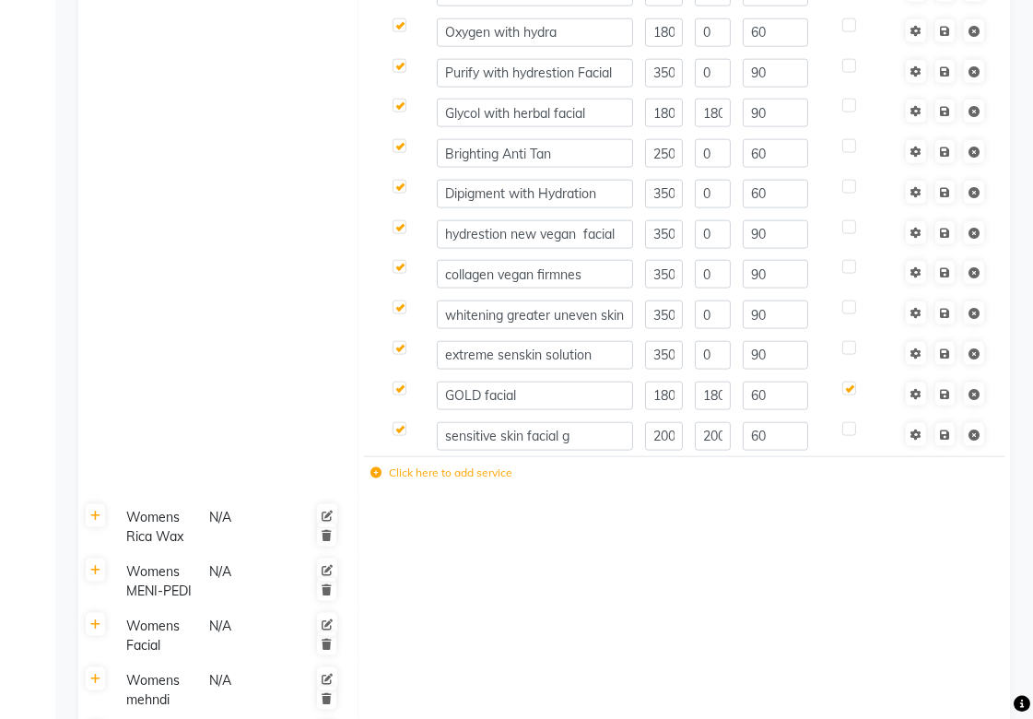
click at [895, 574] on td at bounding box center [683, 582] width 652 height 54
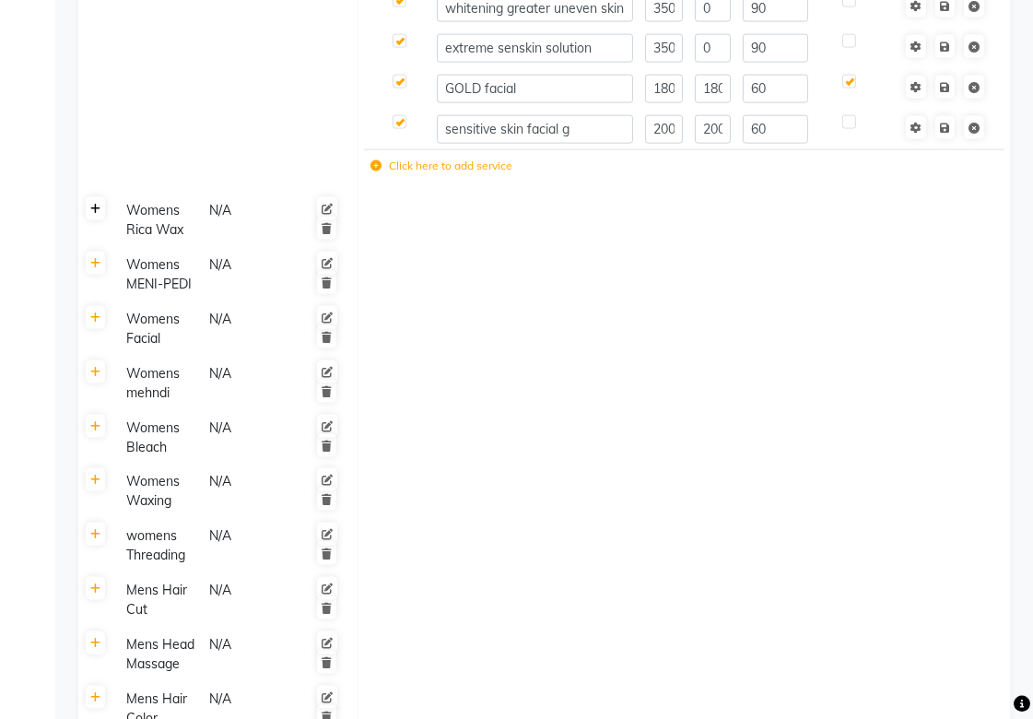
click at [94, 213] on icon at bounding box center [95, 209] width 10 height 11
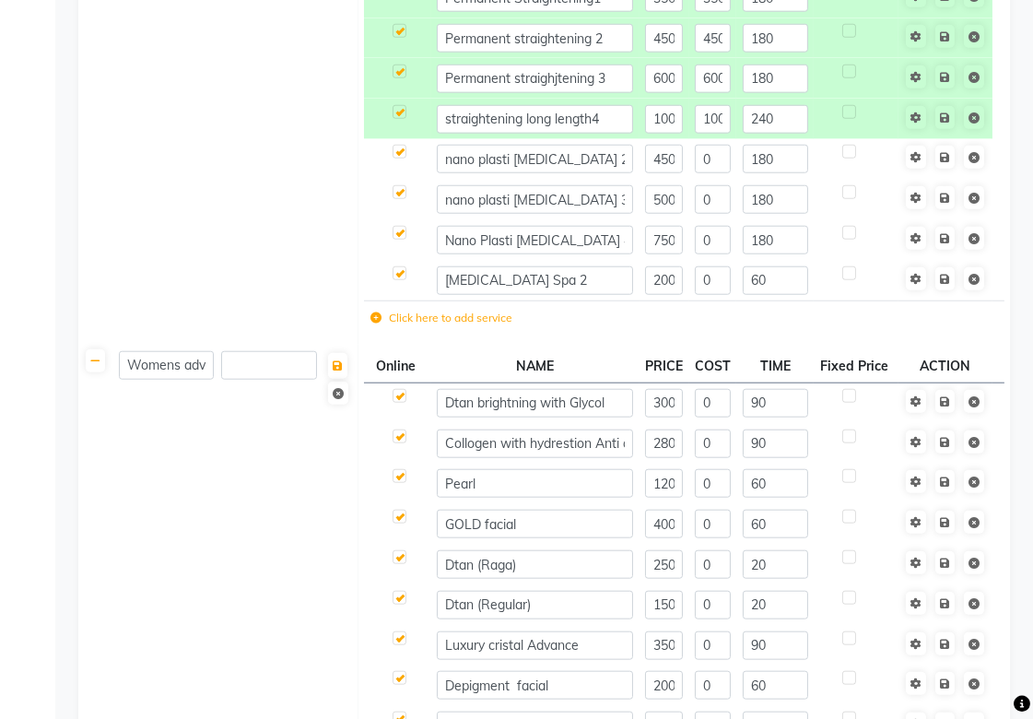
scroll to position [2354, 0]
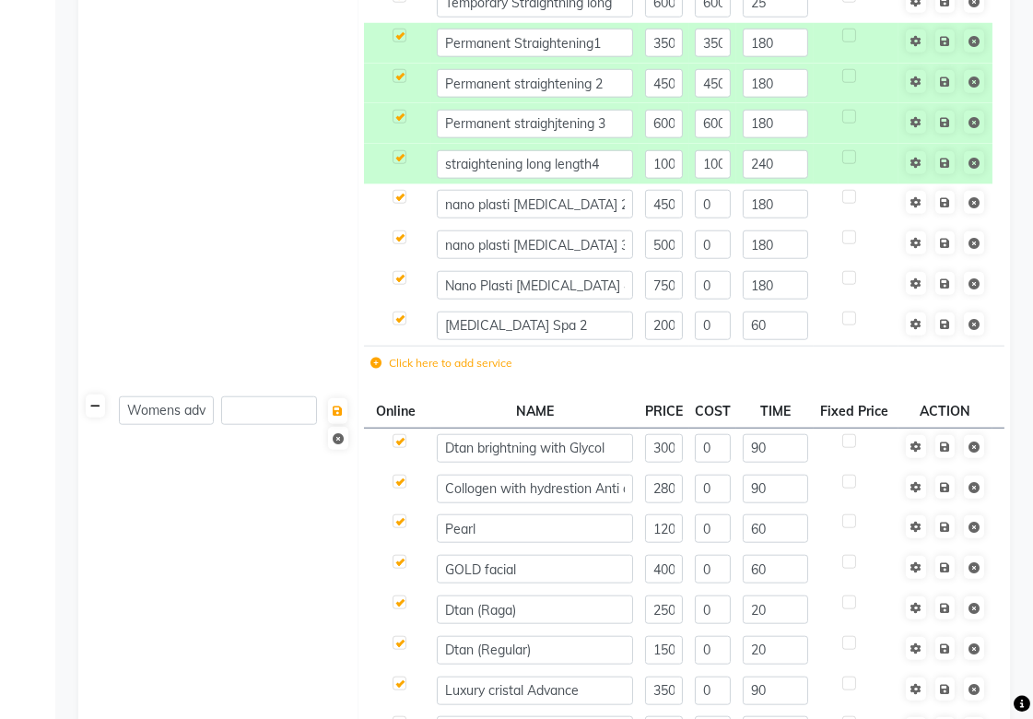
click at [90, 409] on icon at bounding box center [95, 406] width 10 height 11
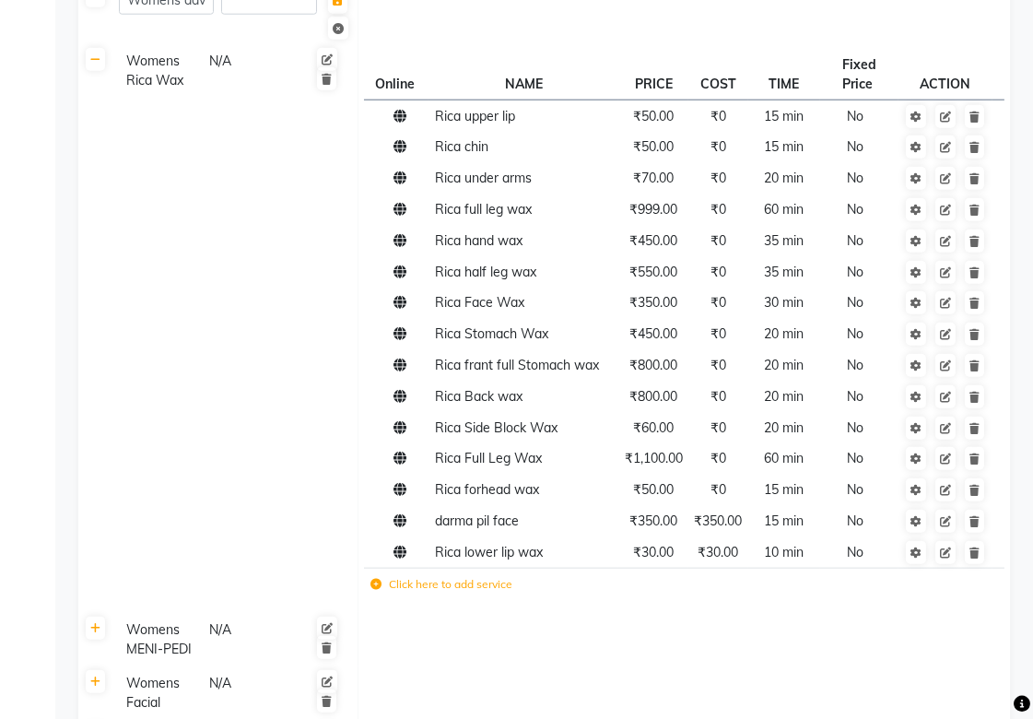
scroll to position [2660, 0]
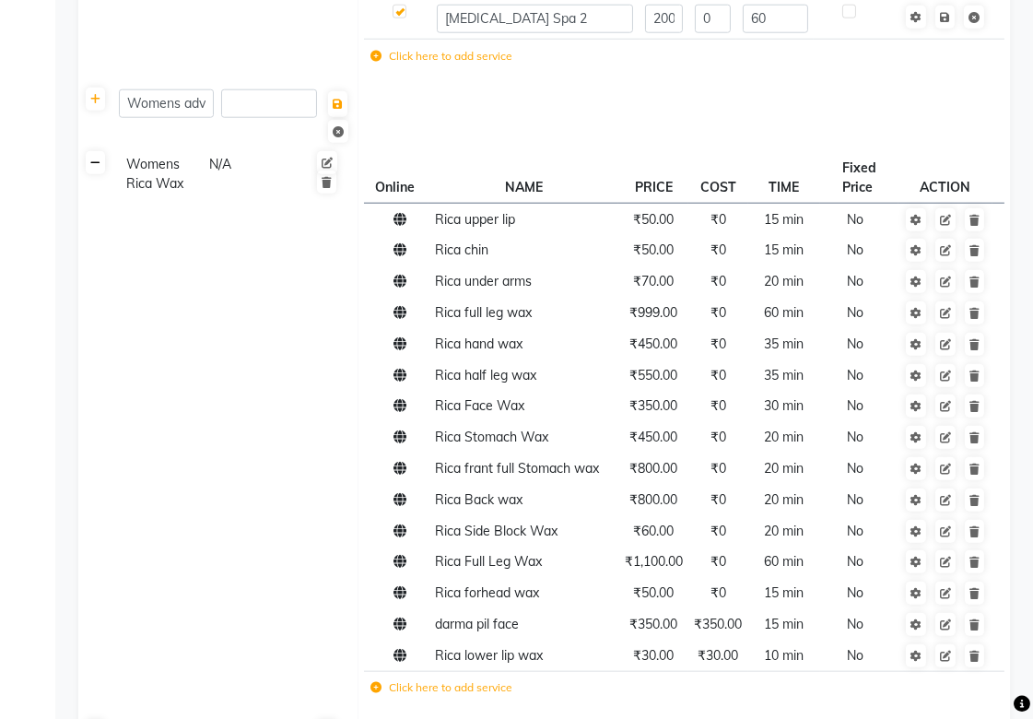
click at [95, 164] on icon at bounding box center [95, 163] width 10 height 11
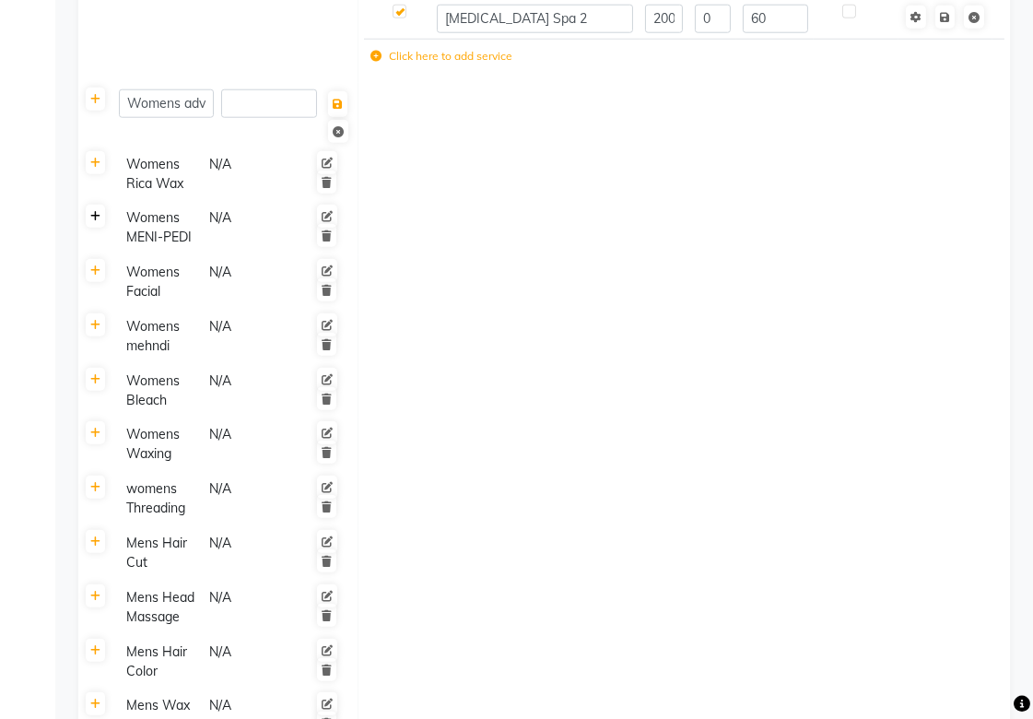
click at [97, 219] on icon at bounding box center [95, 216] width 10 height 11
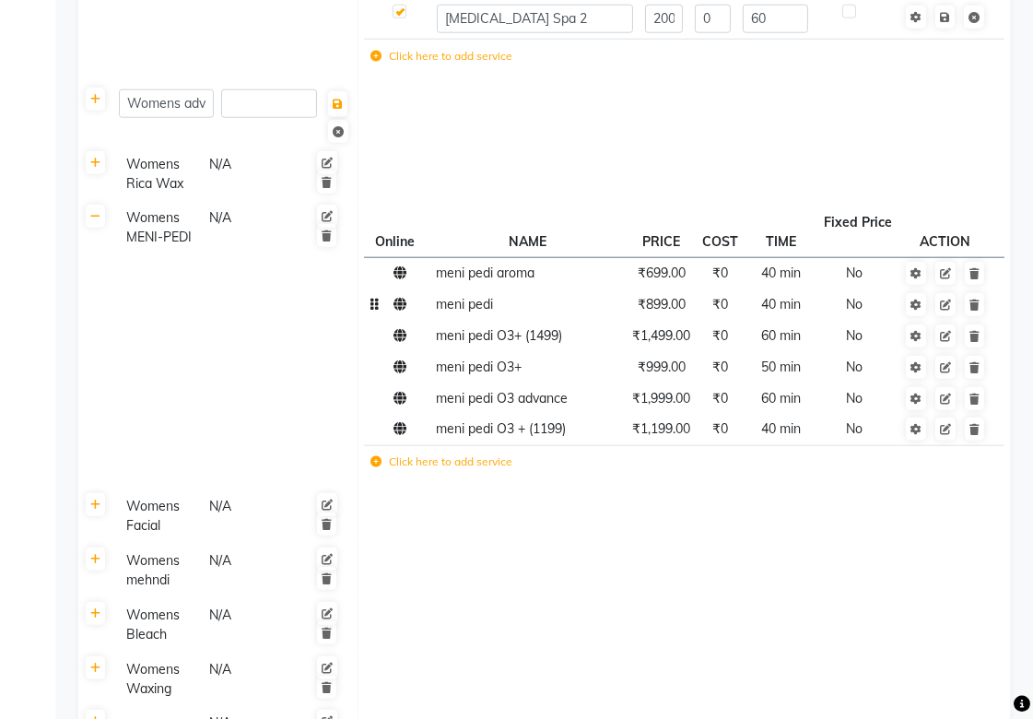
click at [486, 314] on td "meni pedi" at bounding box center [527, 304] width 197 height 31
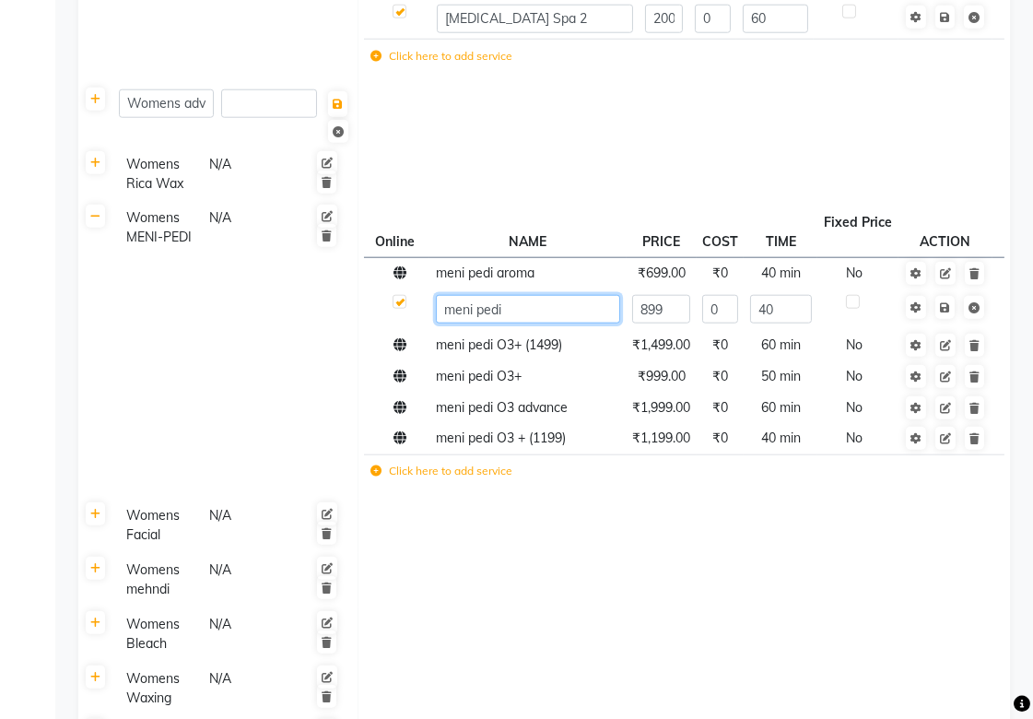
click at [518, 311] on input "meni pedi" at bounding box center [528, 309] width 185 height 29
click at [509, 269] on span "meni pedi aroma" at bounding box center [485, 272] width 99 height 17
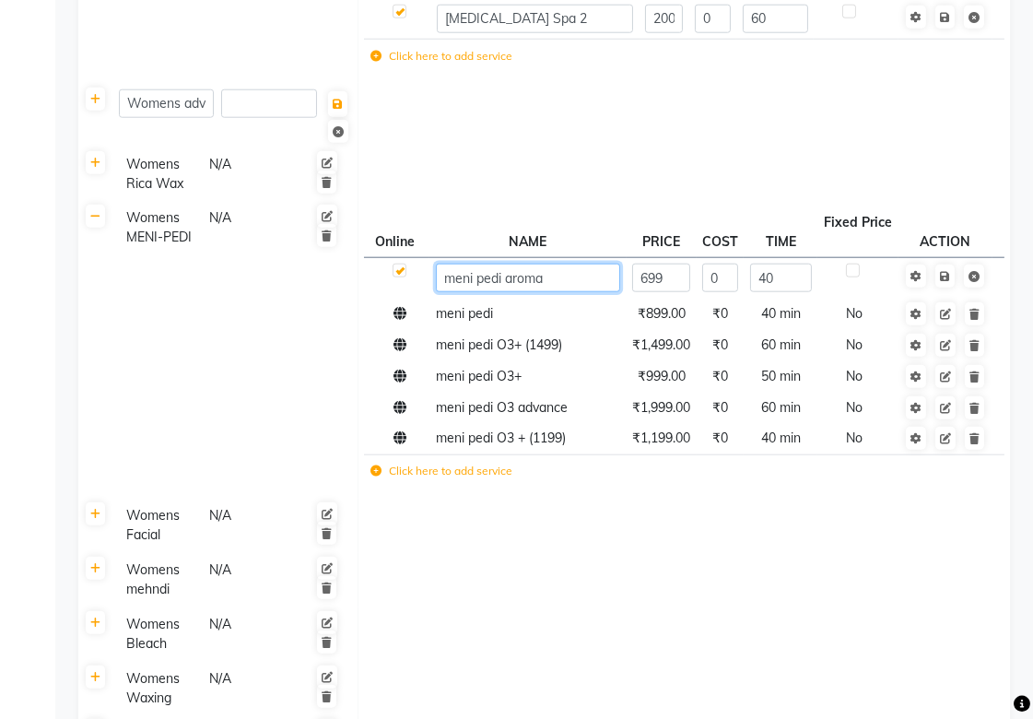
click at [549, 279] on input "meni pedi aroma" at bounding box center [528, 277] width 185 height 29
type input "meni pedi"
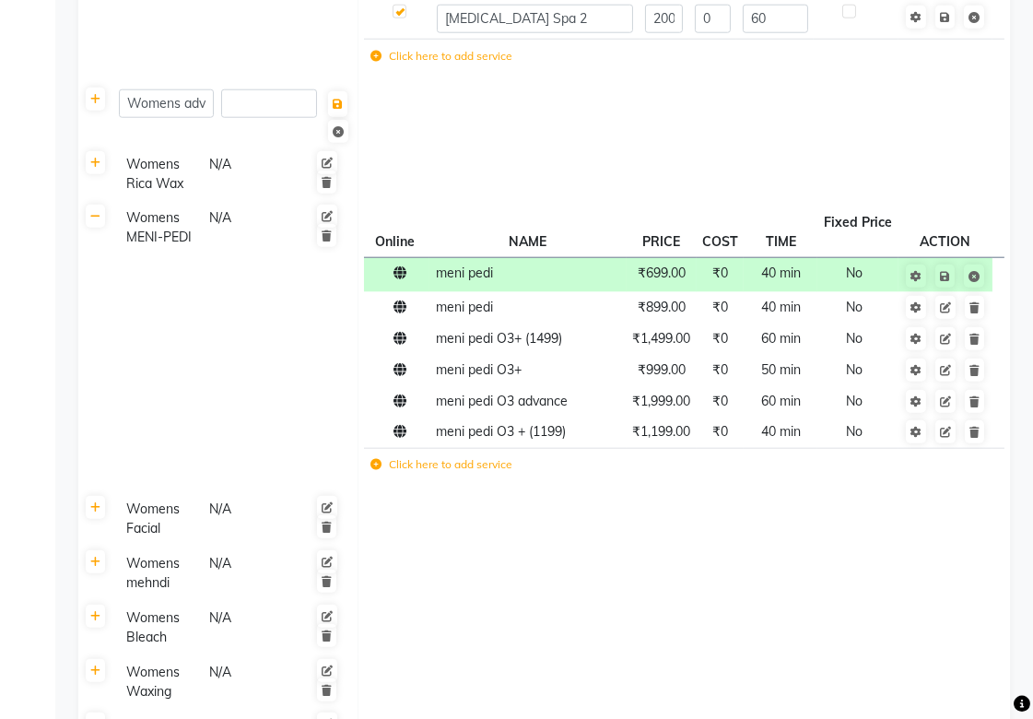
click at [216, 357] on td "Womens MENI-PEDI N/A" at bounding box center [235, 346] width 245 height 291
click at [519, 287] on td "meni pedi" at bounding box center [527, 275] width 197 height 34
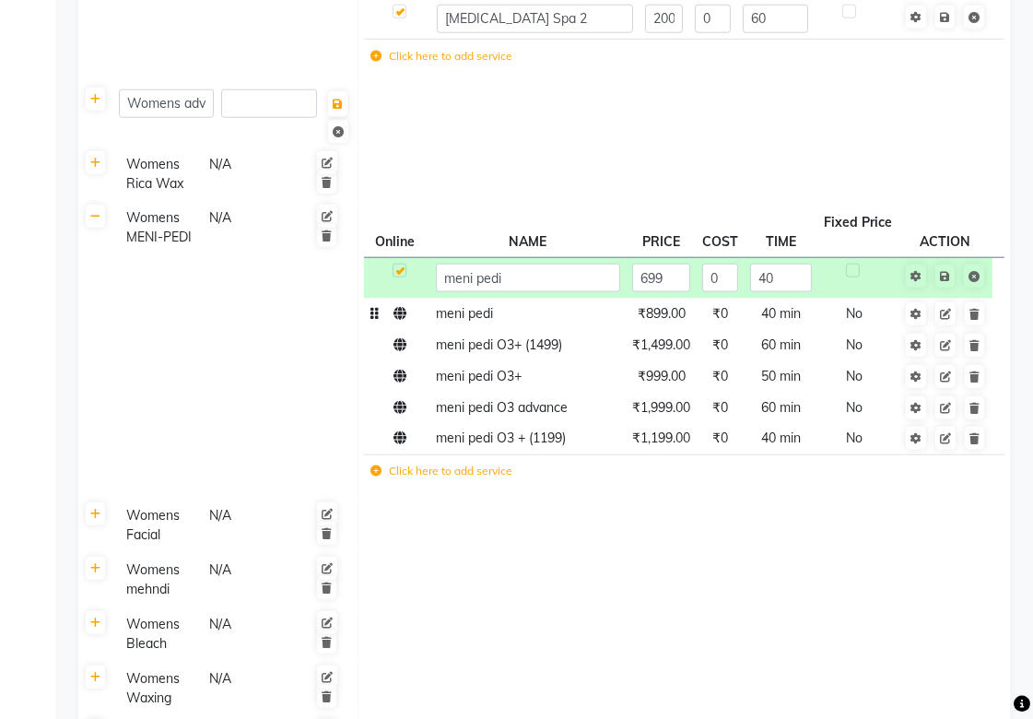
click at [512, 308] on td "meni pedi" at bounding box center [527, 313] width 197 height 31
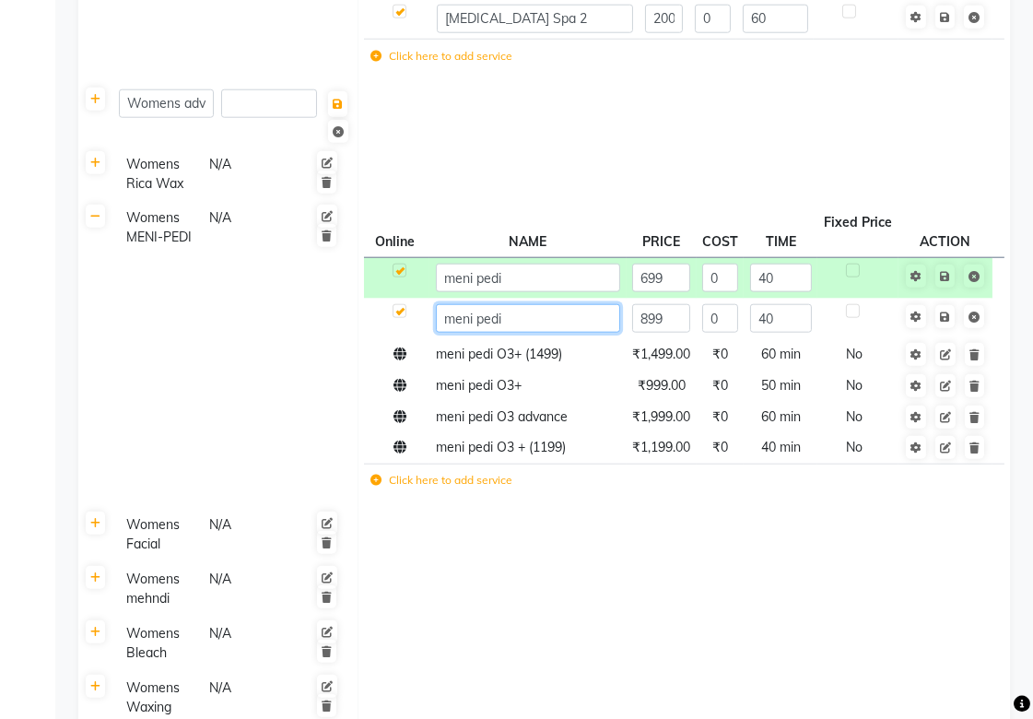
click at [581, 328] on input "meni pedi" at bounding box center [528, 318] width 185 height 29
type input "meni pedi aroma"
click at [504, 567] on td at bounding box center [683, 589] width 652 height 54
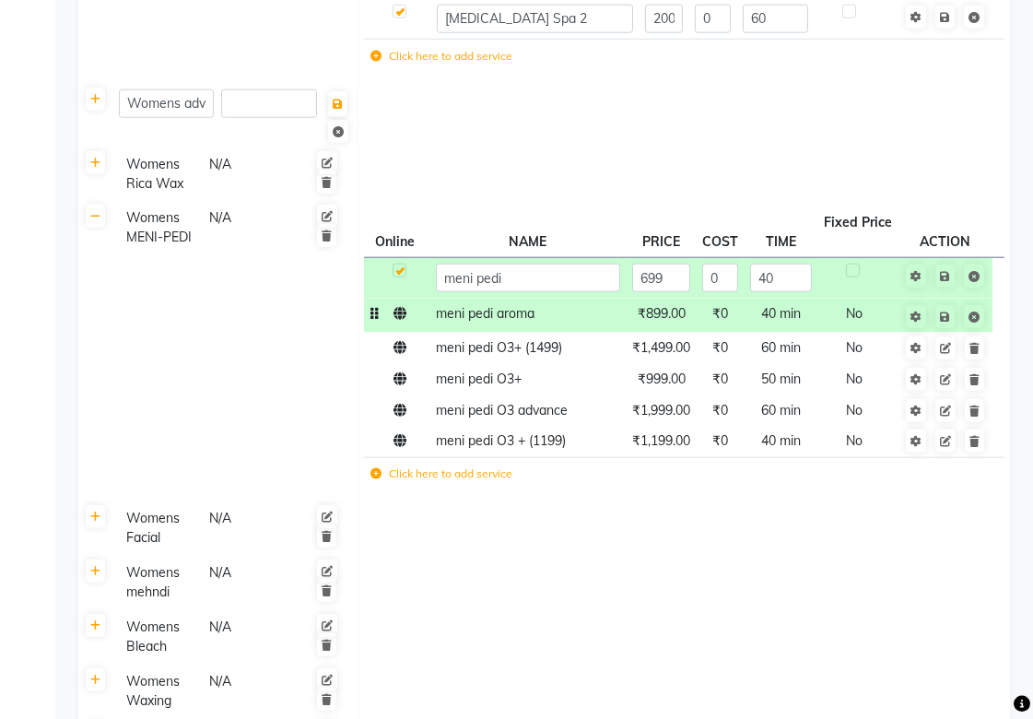
click at [401, 322] on td at bounding box center [396, 315] width 65 height 34
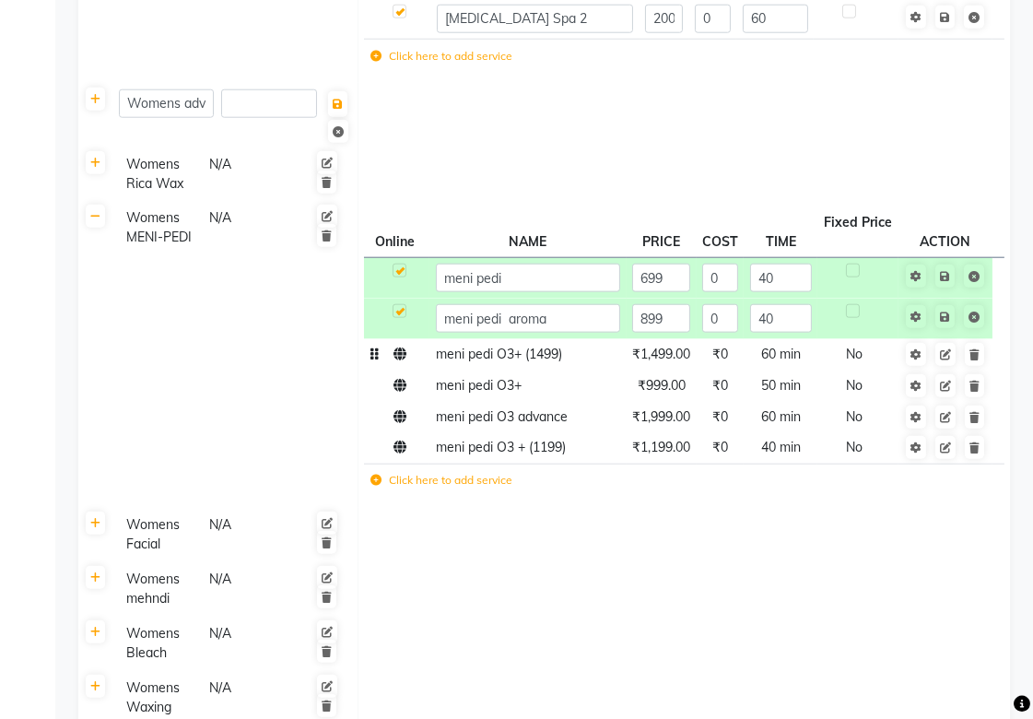
click at [401, 360] on icon at bounding box center [399, 353] width 13 height 13
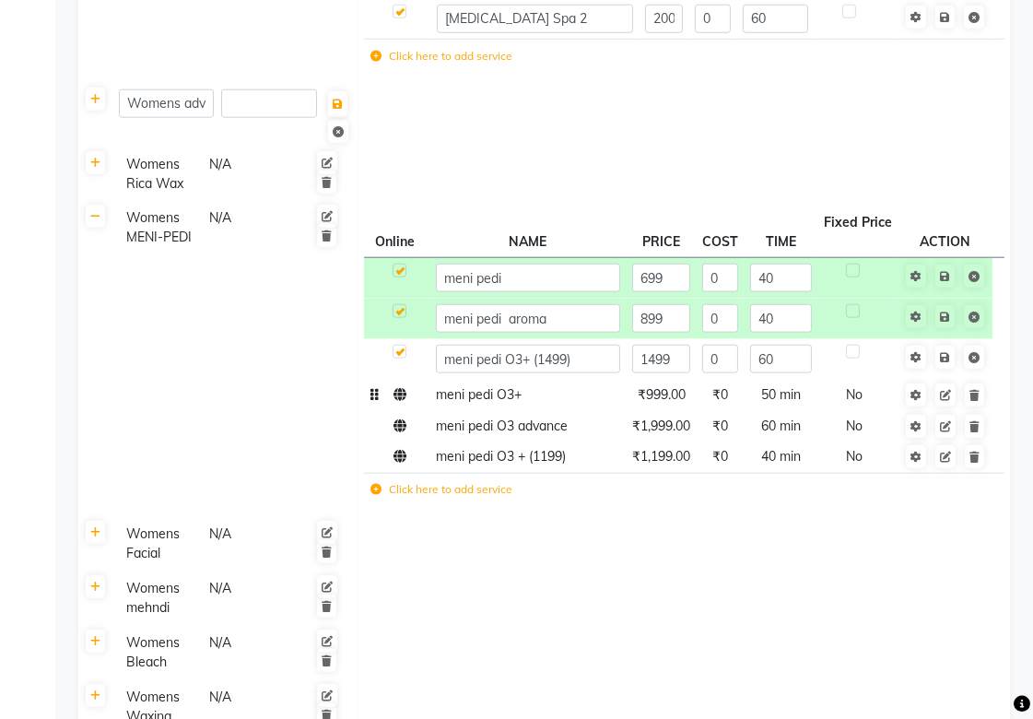
click at [400, 397] on icon at bounding box center [399, 394] width 13 height 13
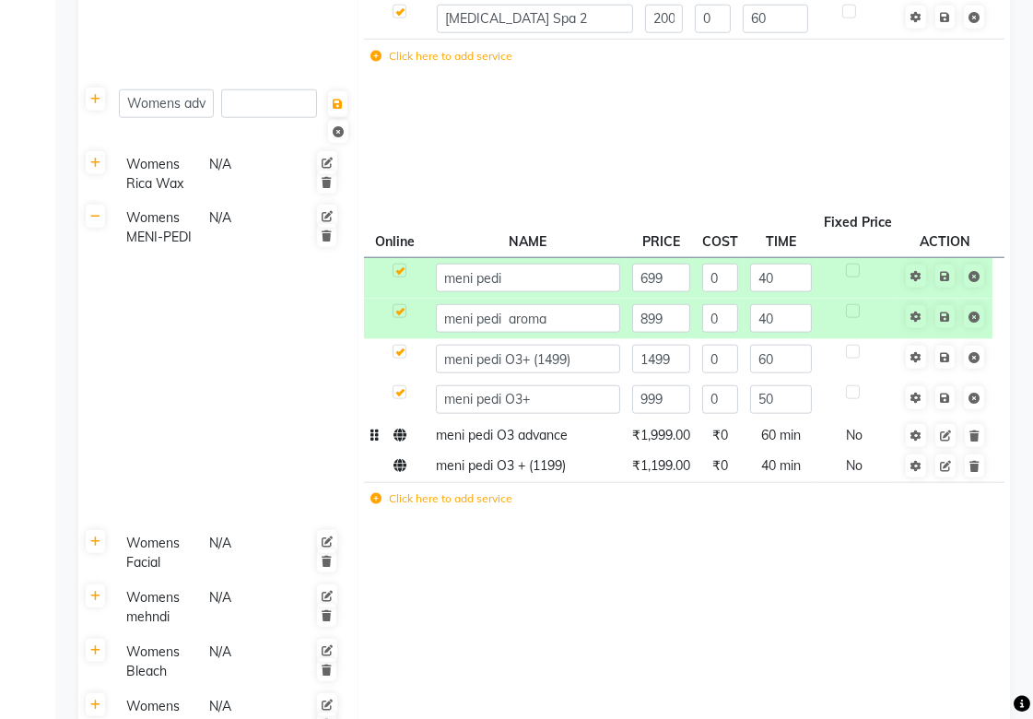
click at [398, 445] on td at bounding box center [396, 434] width 65 height 31
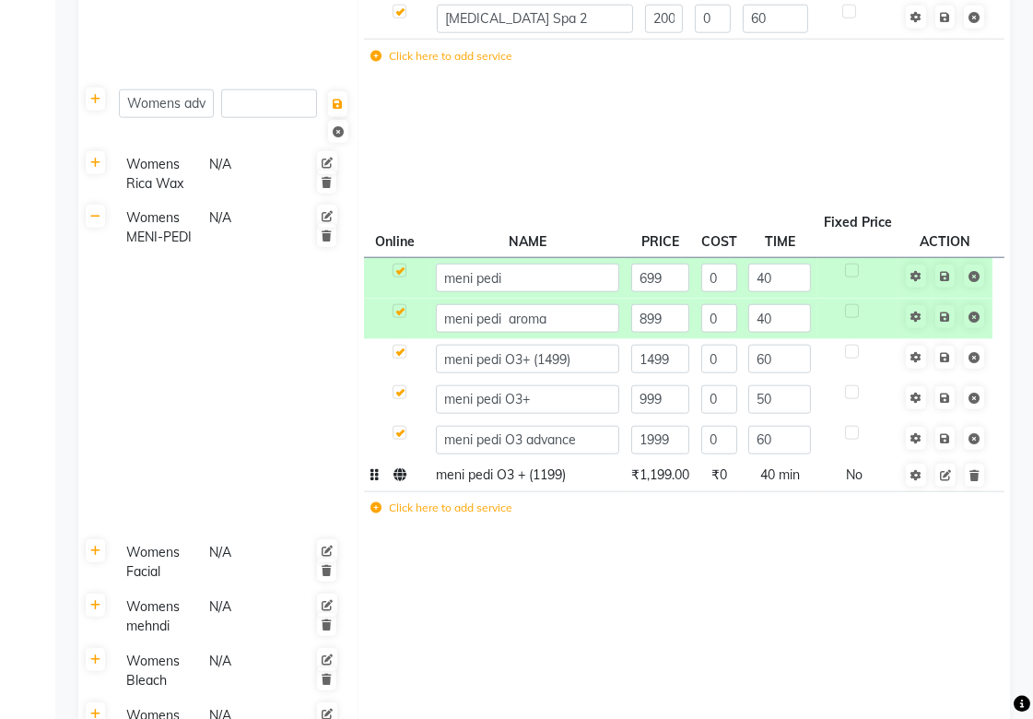
click at [402, 486] on td at bounding box center [396, 475] width 65 height 31
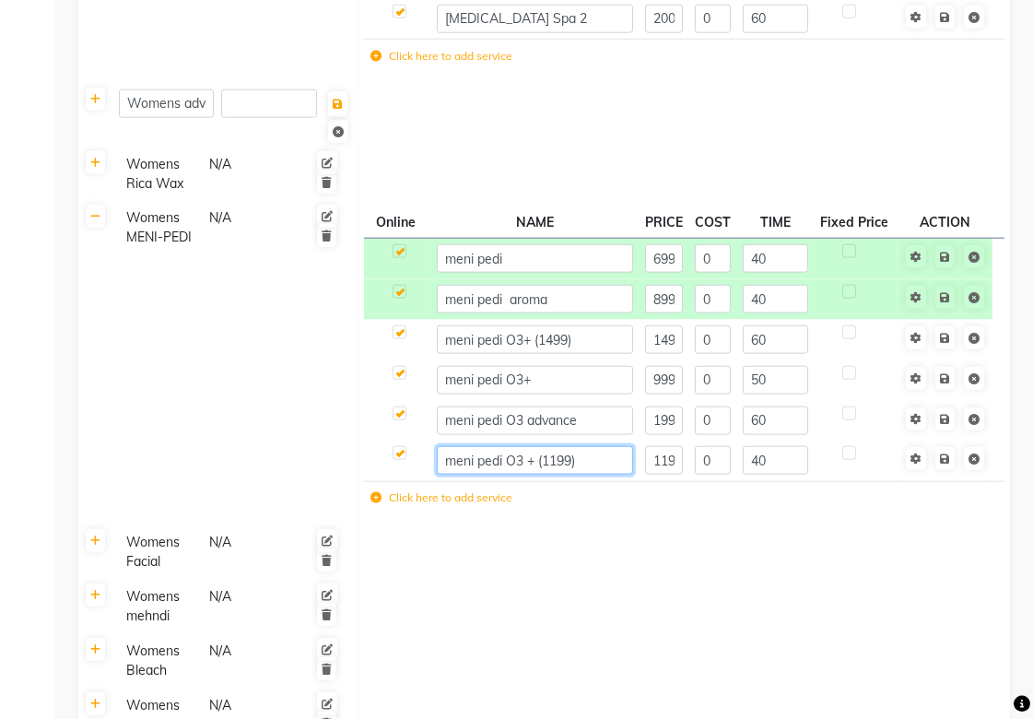
click at [580, 462] on input "meni pedi O3 + (1199)" at bounding box center [535, 460] width 196 height 29
type input "meni pedi O3+"
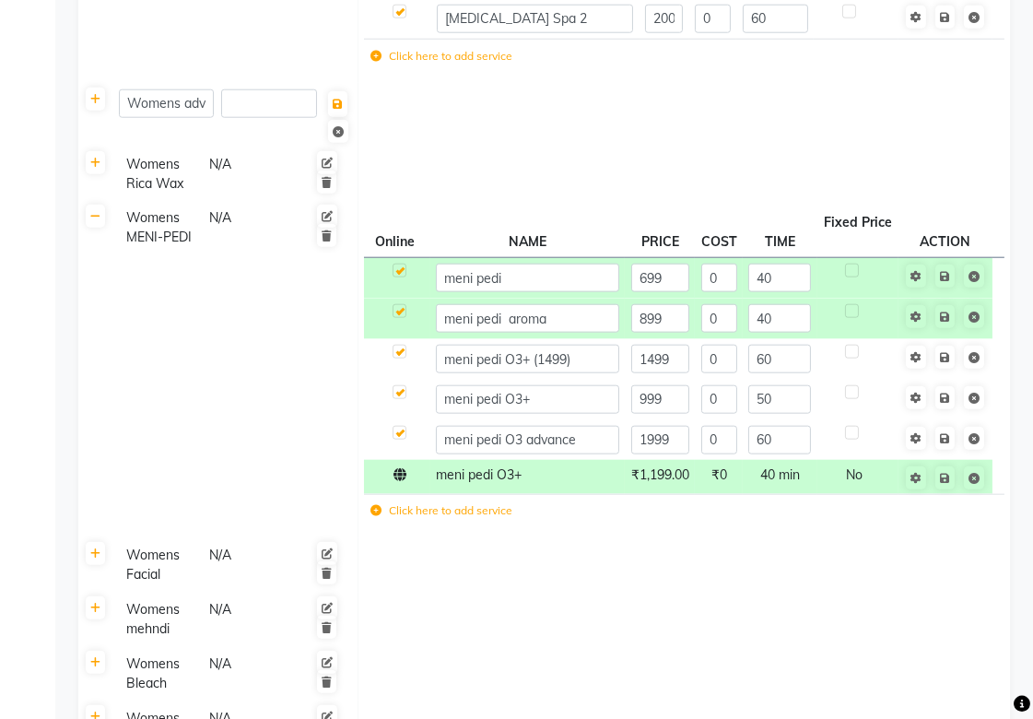
click at [520, 559] on td at bounding box center [683, 565] width 652 height 54
click at [399, 479] on icon at bounding box center [399, 474] width 13 height 13
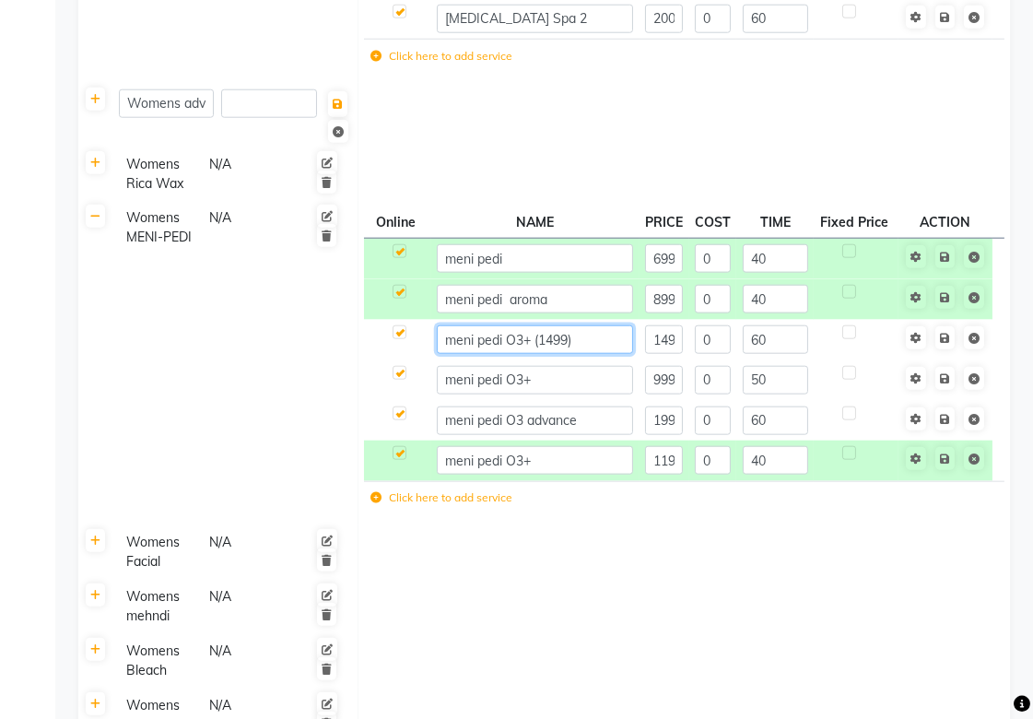
click at [577, 338] on input "meni pedi O3+ (1499)" at bounding box center [535, 339] width 196 height 29
type input "meni pedi O3+"
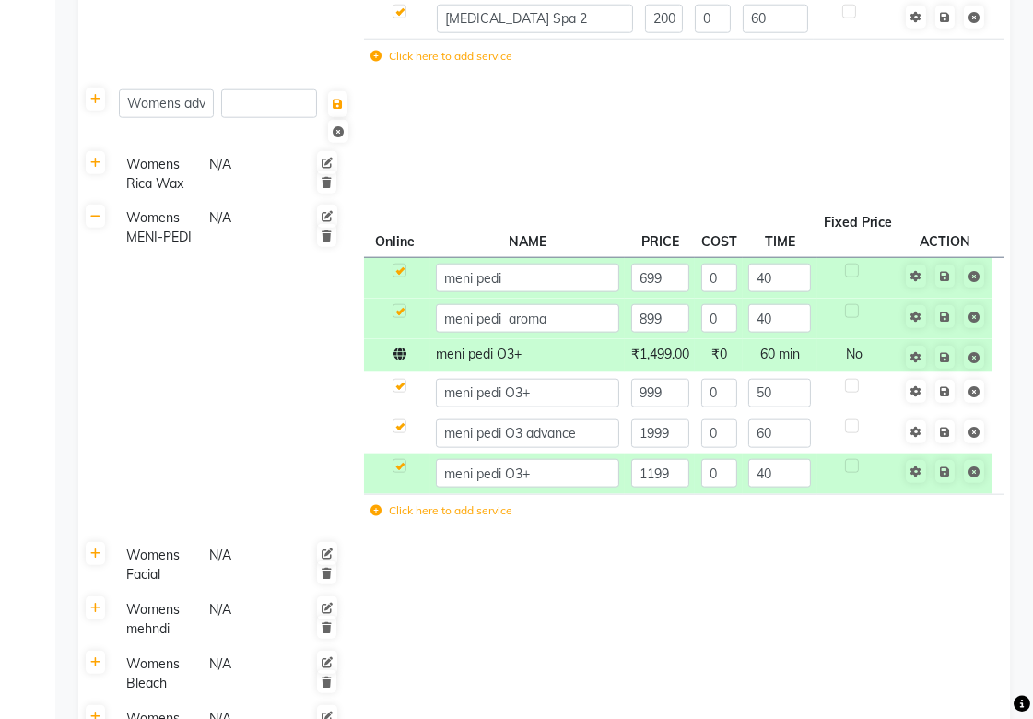
click at [527, 553] on td at bounding box center [683, 565] width 652 height 54
click at [399, 360] on icon at bounding box center [399, 353] width 13 height 13
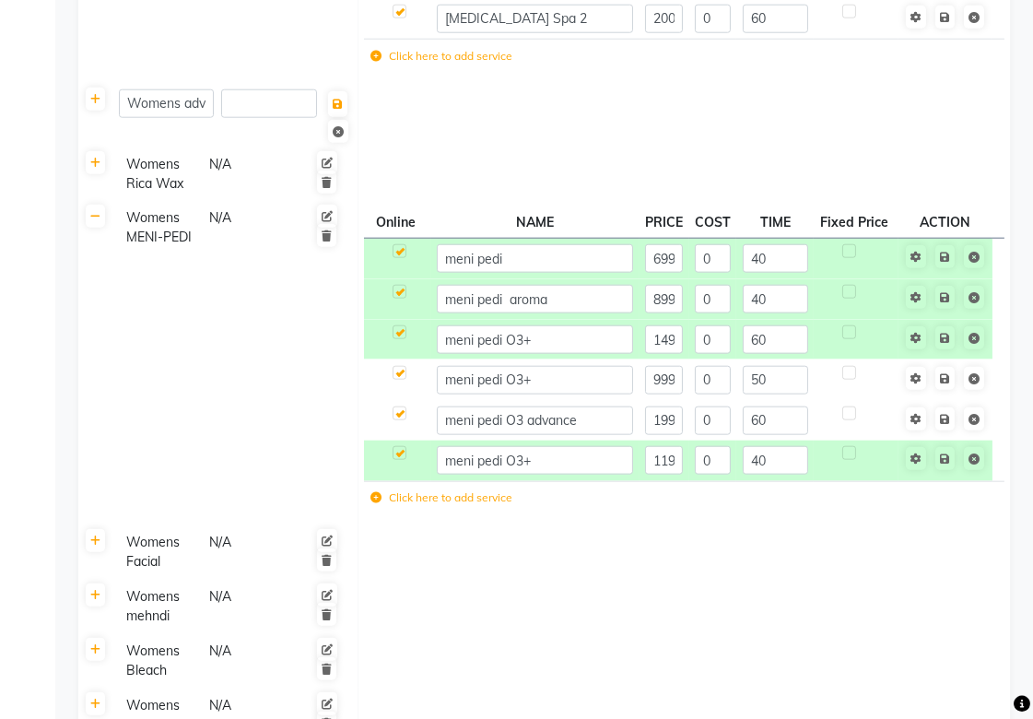
scroll to position [2764, 0]
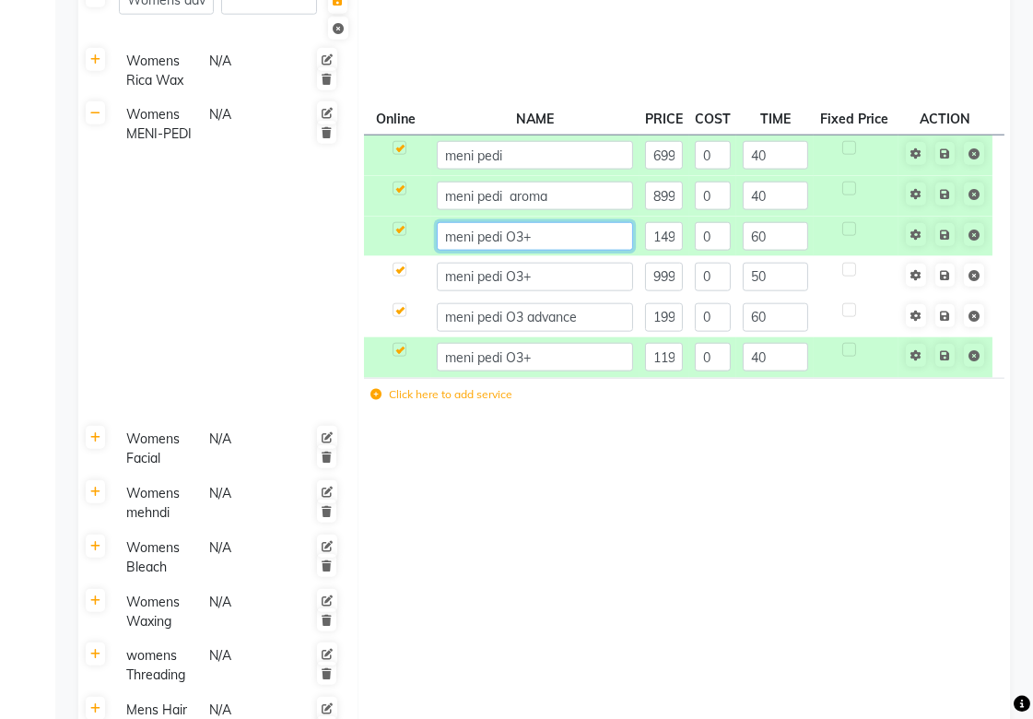
click at [558, 233] on input "meni pedi O3+" at bounding box center [535, 236] width 196 height 29
click at [606, 230] on input "meni pedi O3+" at bounding box center [535, 236] width 196 height 29
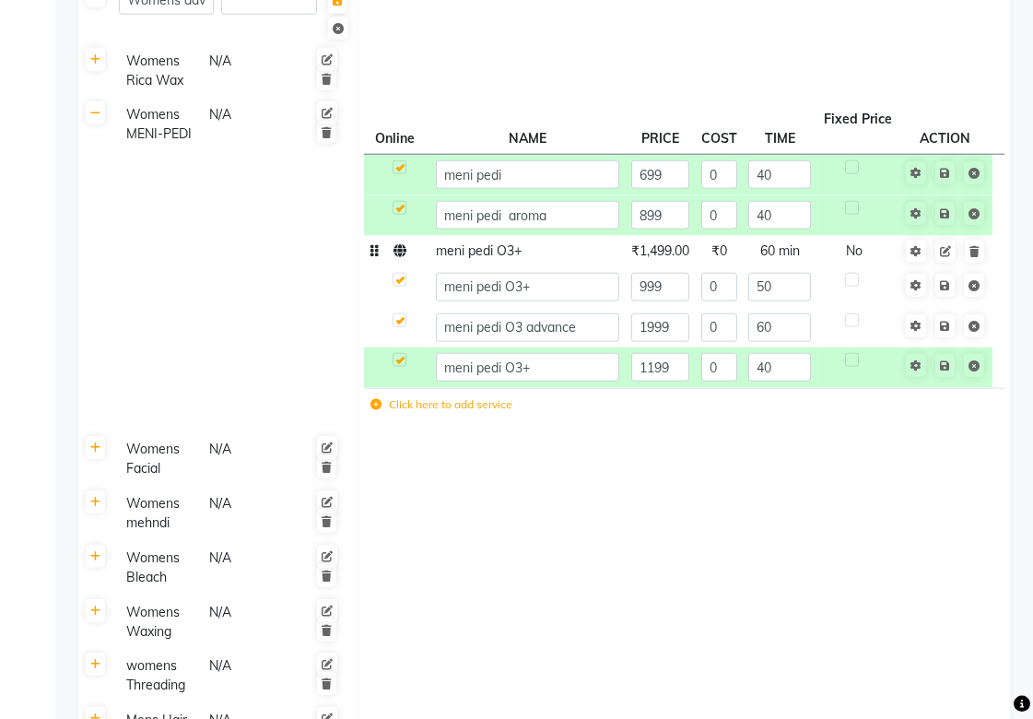
click at [601, 534] on td at bounding box center [683, 513] width 652 height 54
click at [402, 263] on td at bounding box center [396, 251] width 65 height 31
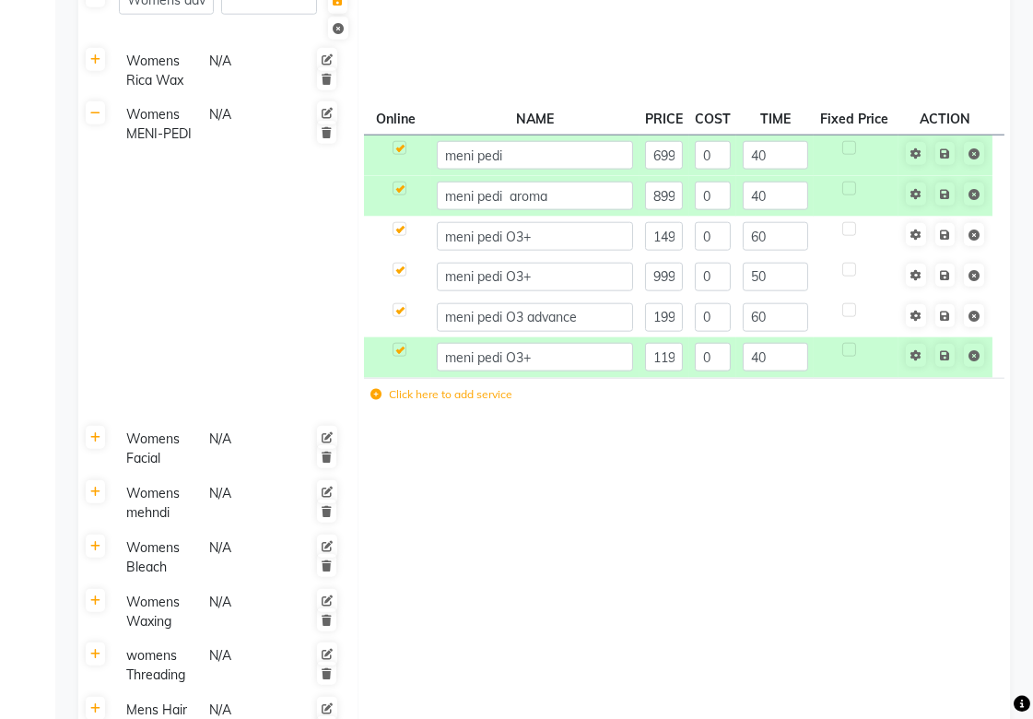
click at [562, 513] on td at bounding box center [683, 503] width 652 height 54
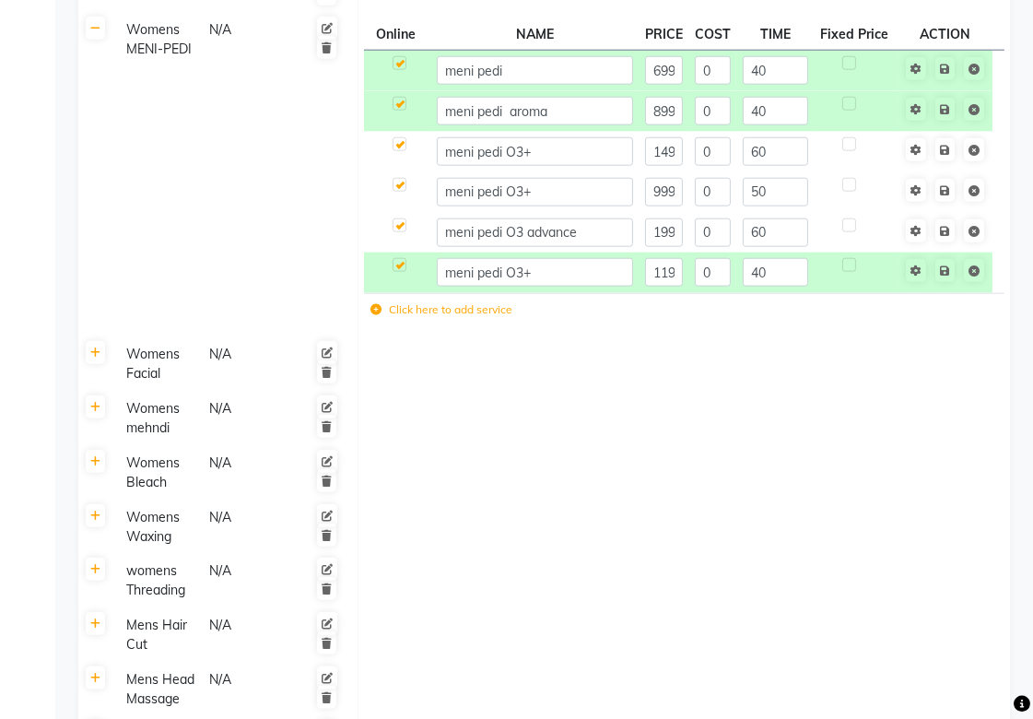
scroll to position [2866, 0]
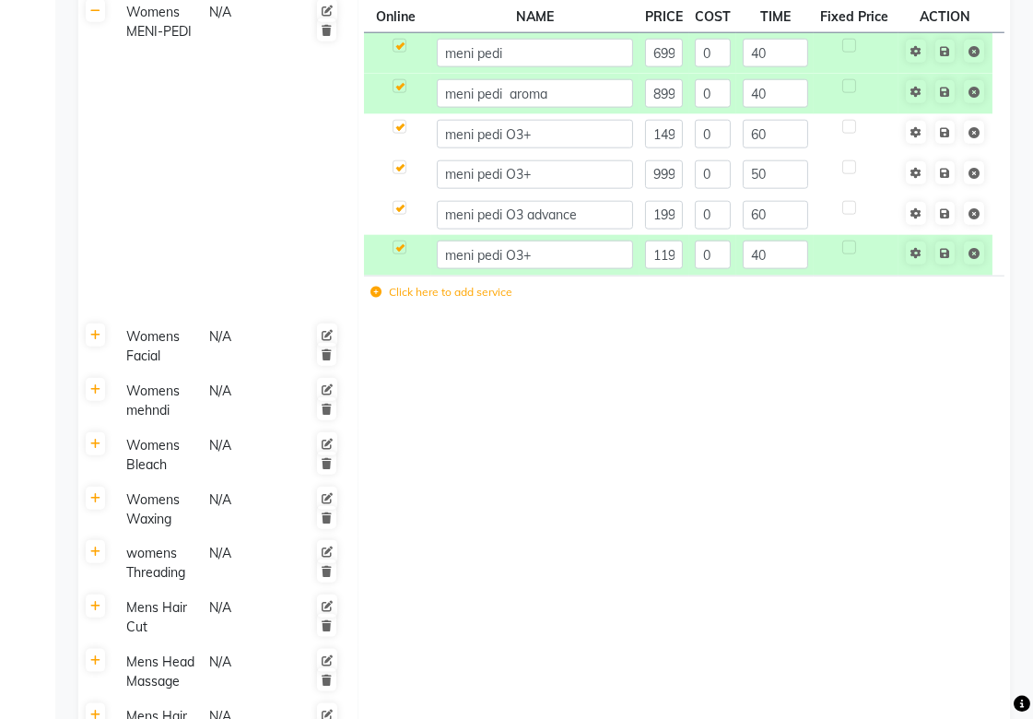
click at [517, 495] on td at bounding box center [683, 509] width 652 height 54
click at [527, 397] on td at bounding box center [683, 401] width 652 height 54
click at [531, 571] on td at bounding box center [683, 563] width 652 height 54
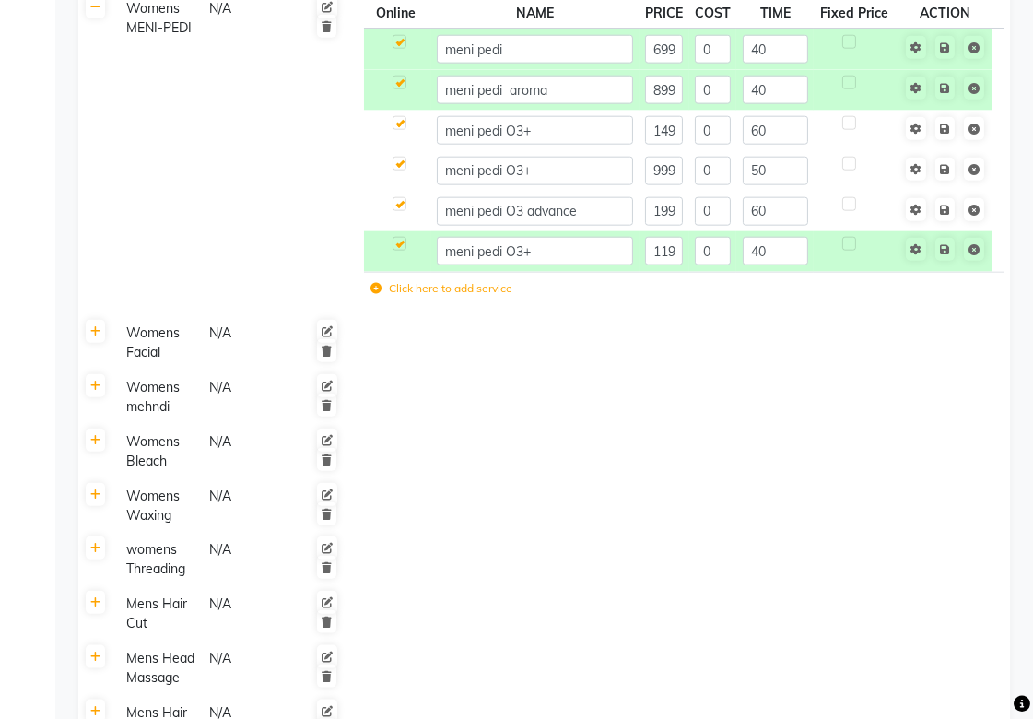
scroll to position [2764, 0]
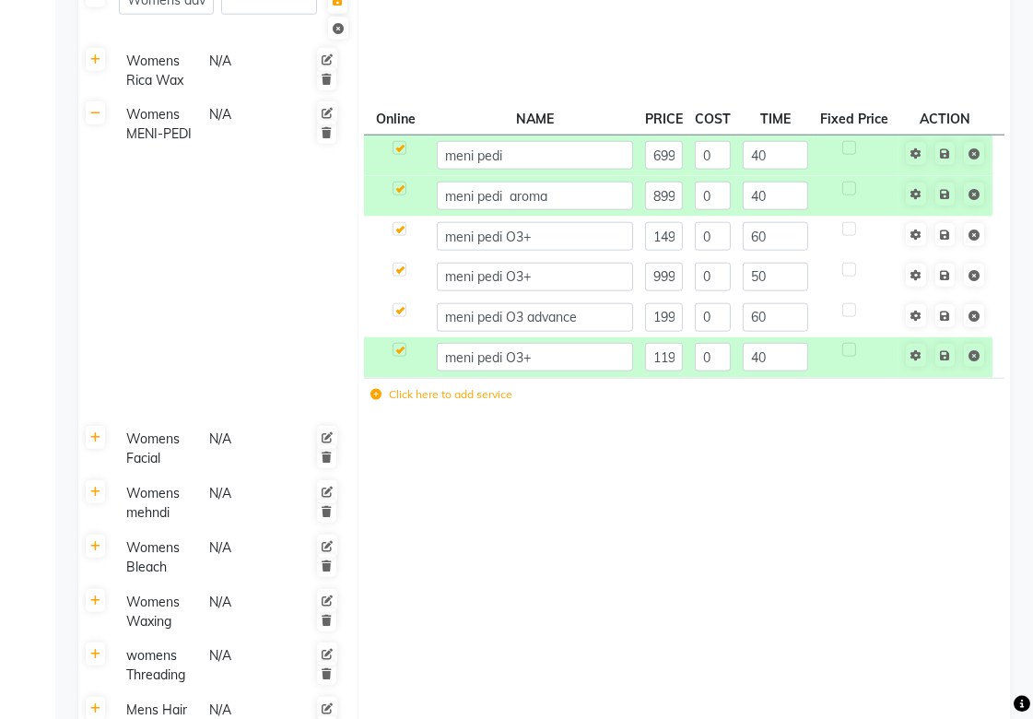
click at [647, 520] on td at bounding box center [683, 503] width 652 height 54
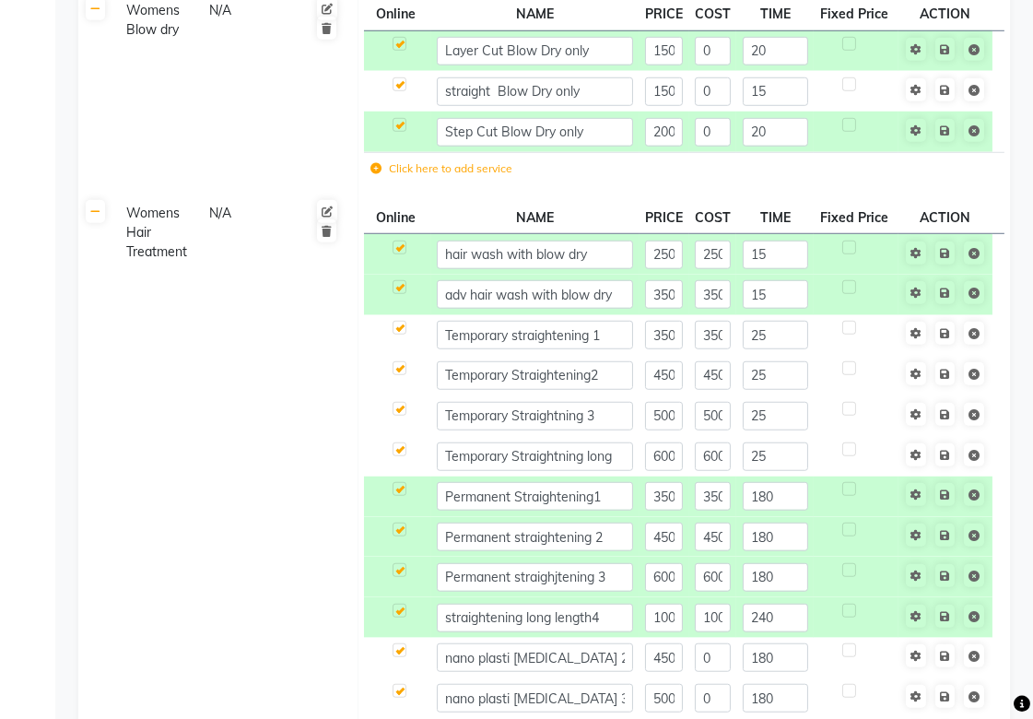
scroll to position [1842, 0]
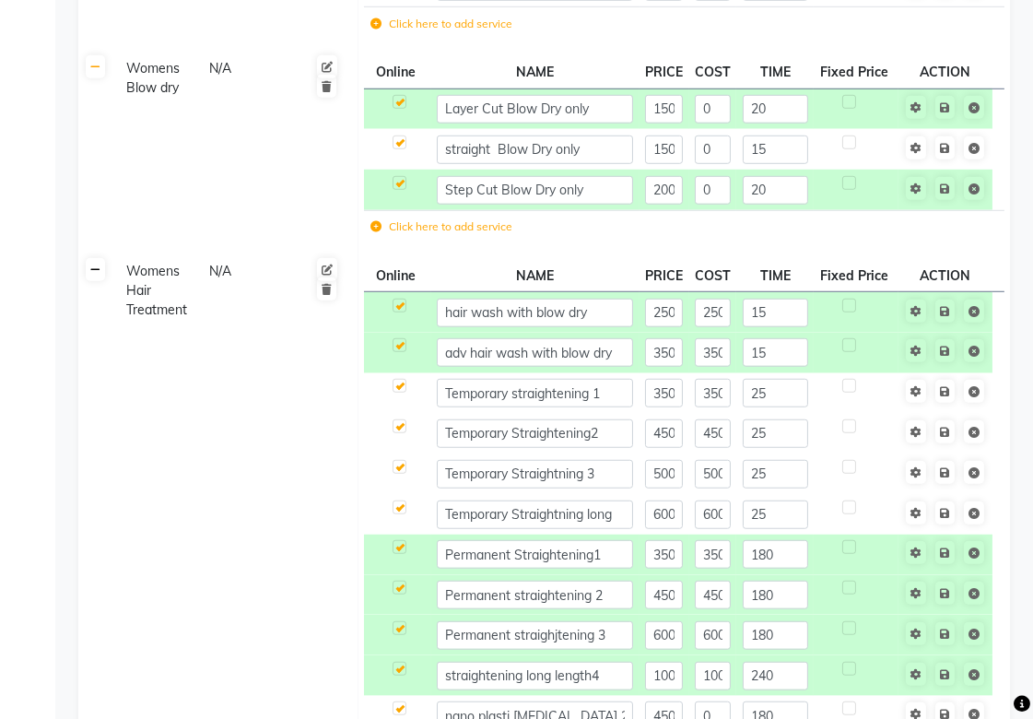
click at [96, 274] on icon at bounding box center [95, 269] width 10 height 11
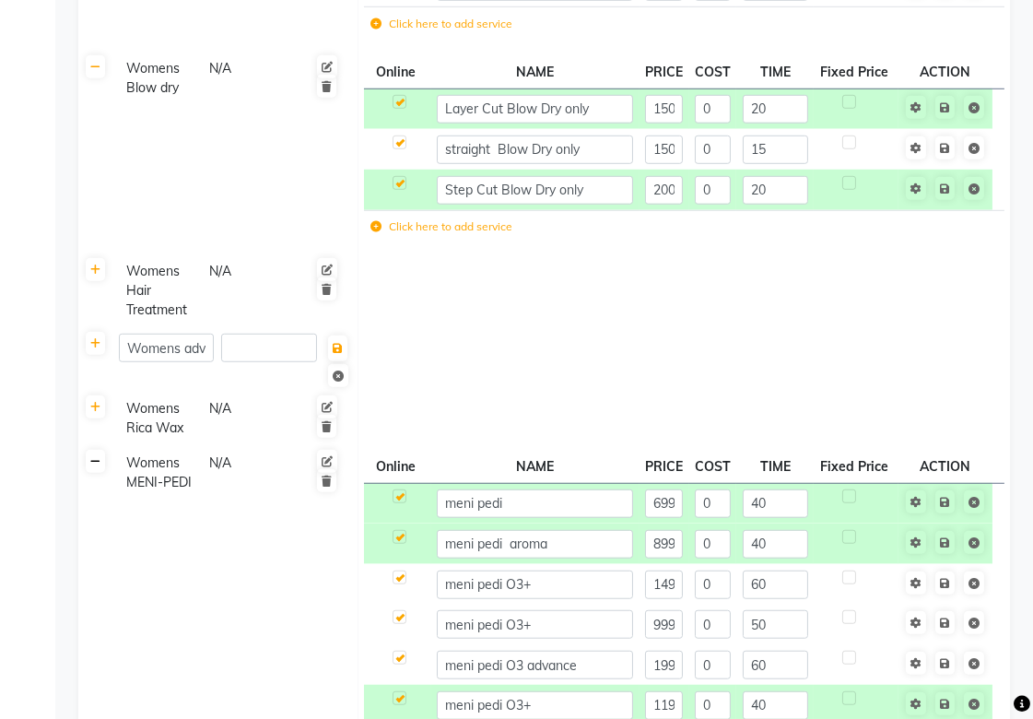
click at [90, 468] on link at bounding box center [95, 461] width 19 height 23
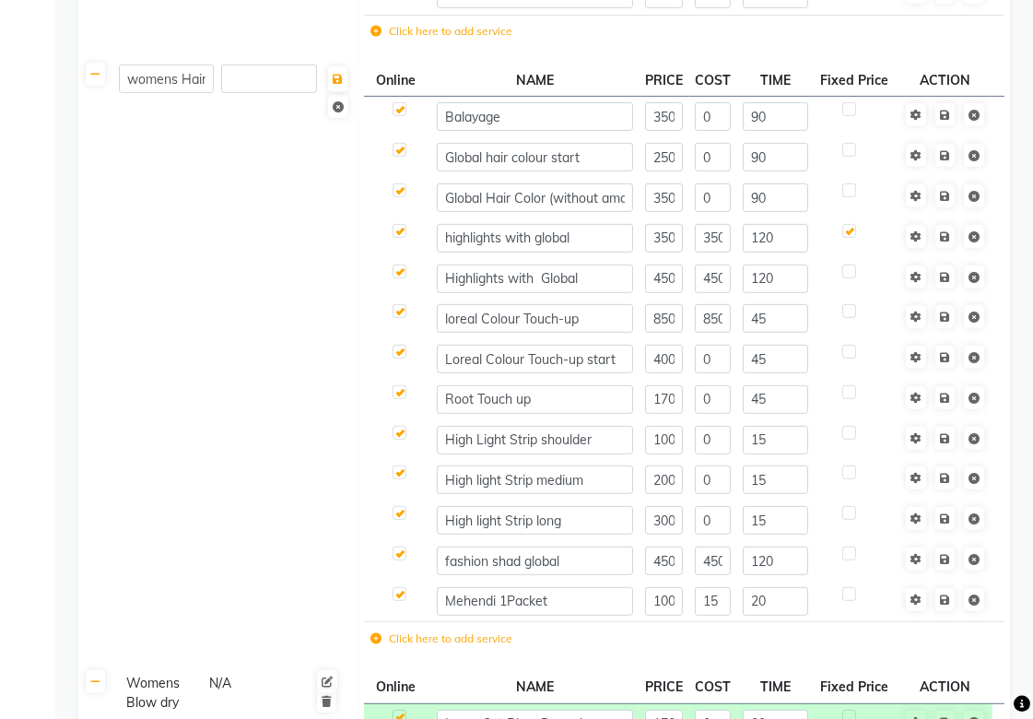
scroll to position [1637, 0]
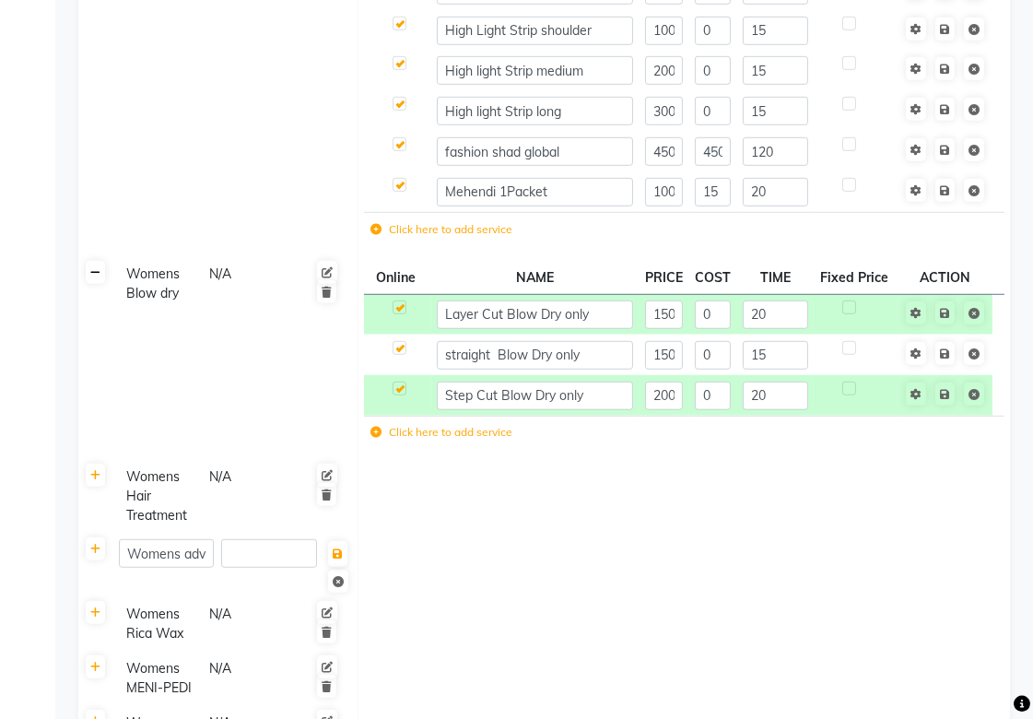
click at [99, 272] on icon at bounding box center [95, 272] width 10 height 11
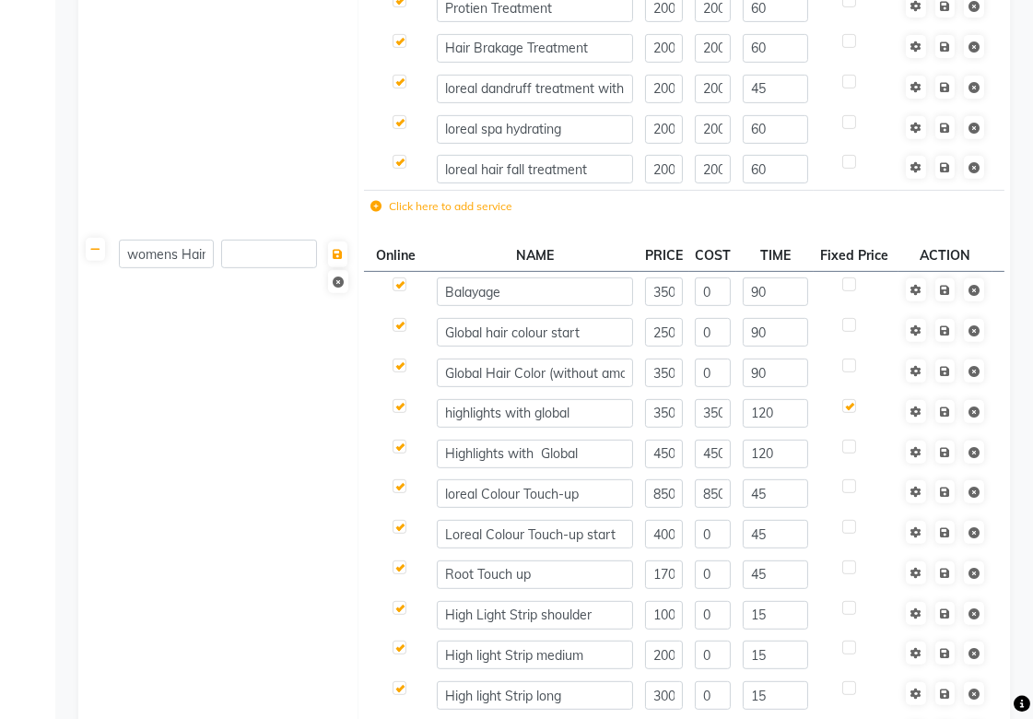
scroll to position [1023, 0]
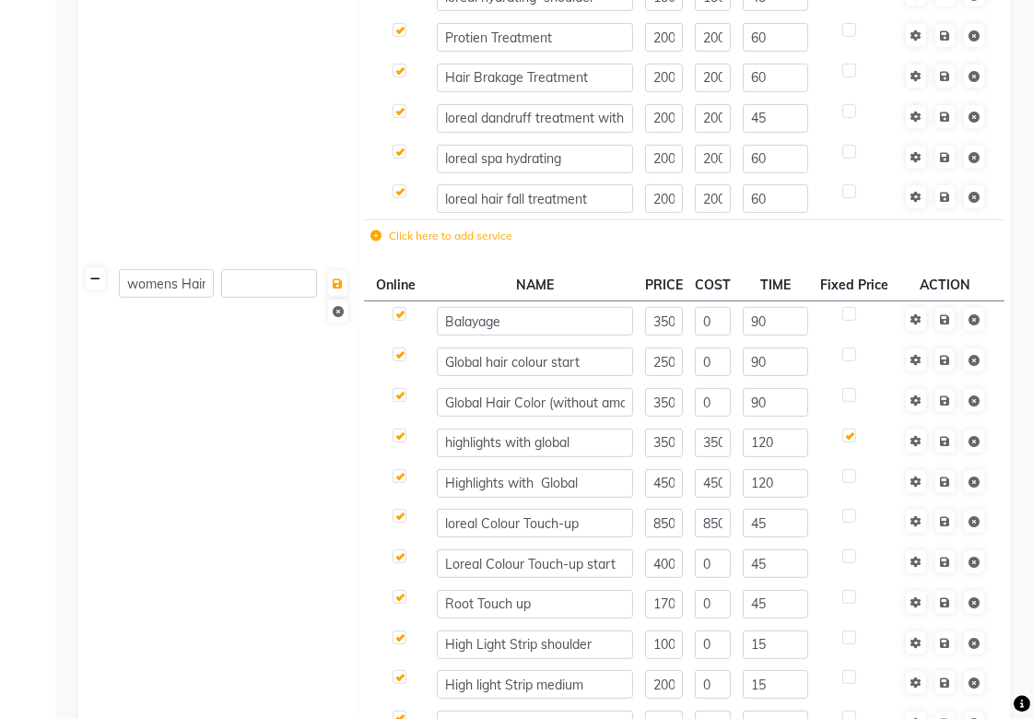
click at [88, 281] on link at bounding box center [95, 278] width 19 height 23
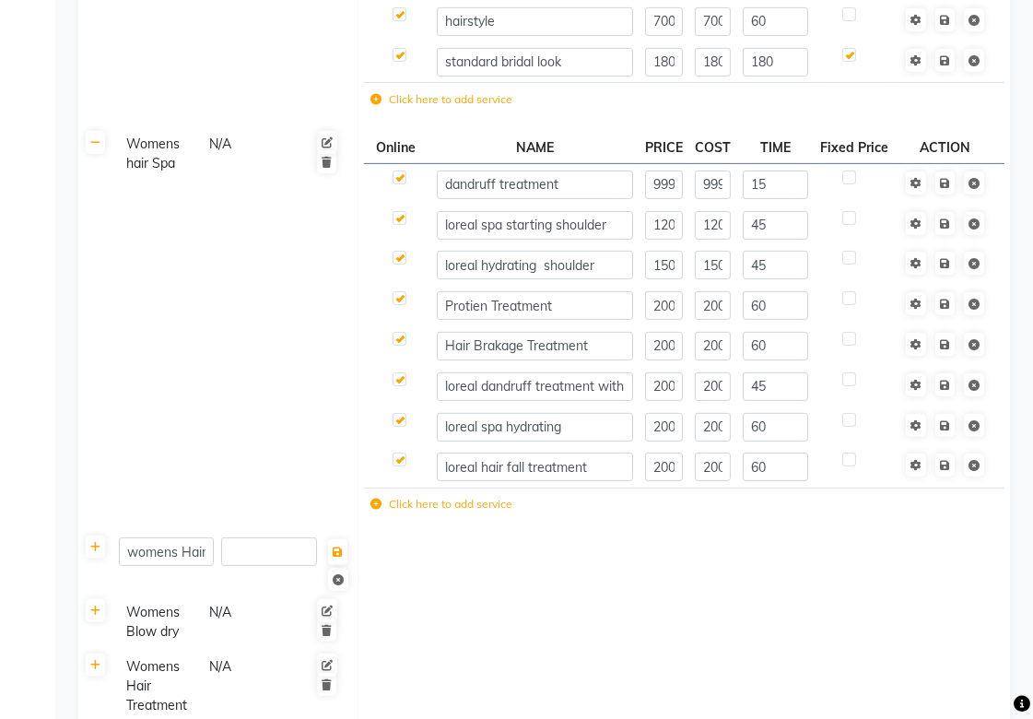
scroll to position [716, 0]
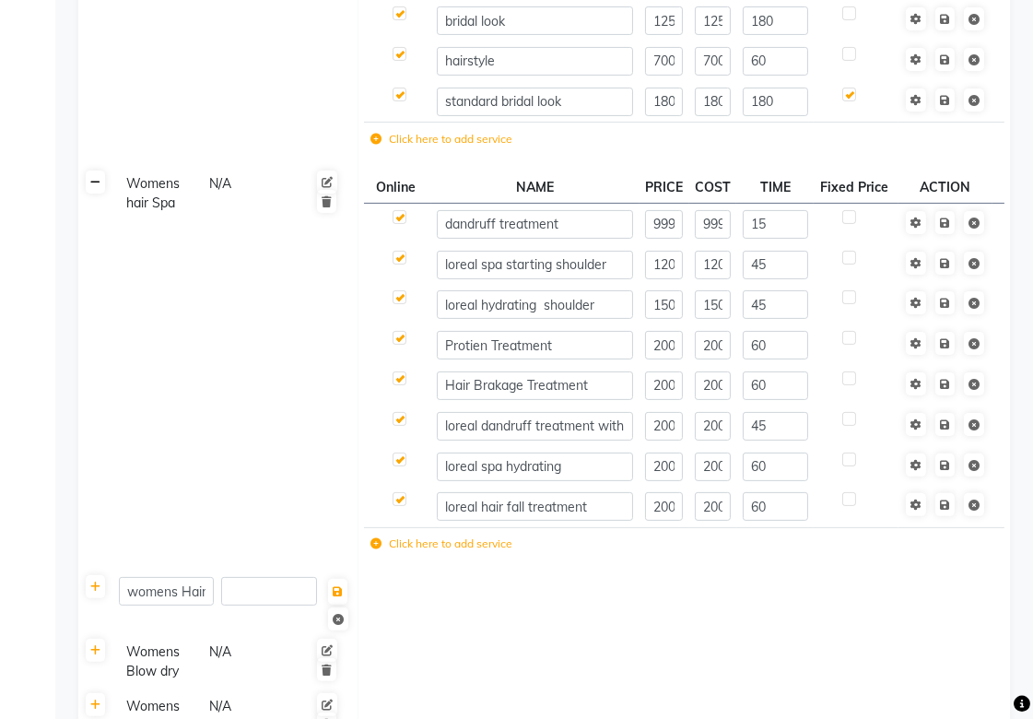
click at [94, 184] on icon at bounding box center [95, 182] width 10 height 11
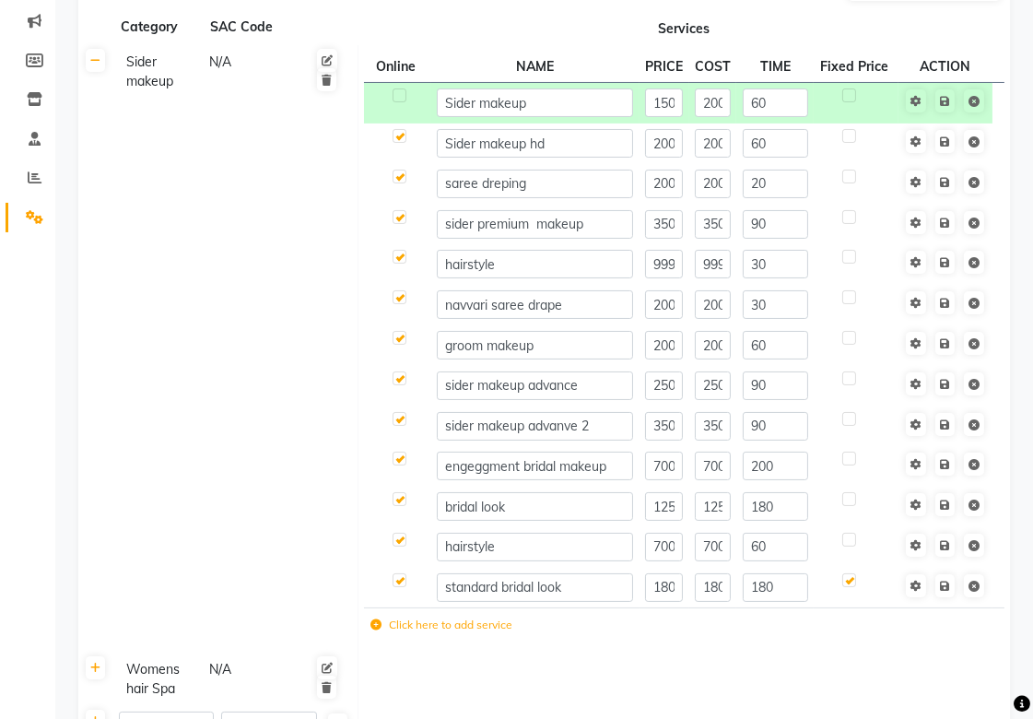
scroll to position [102, 0]
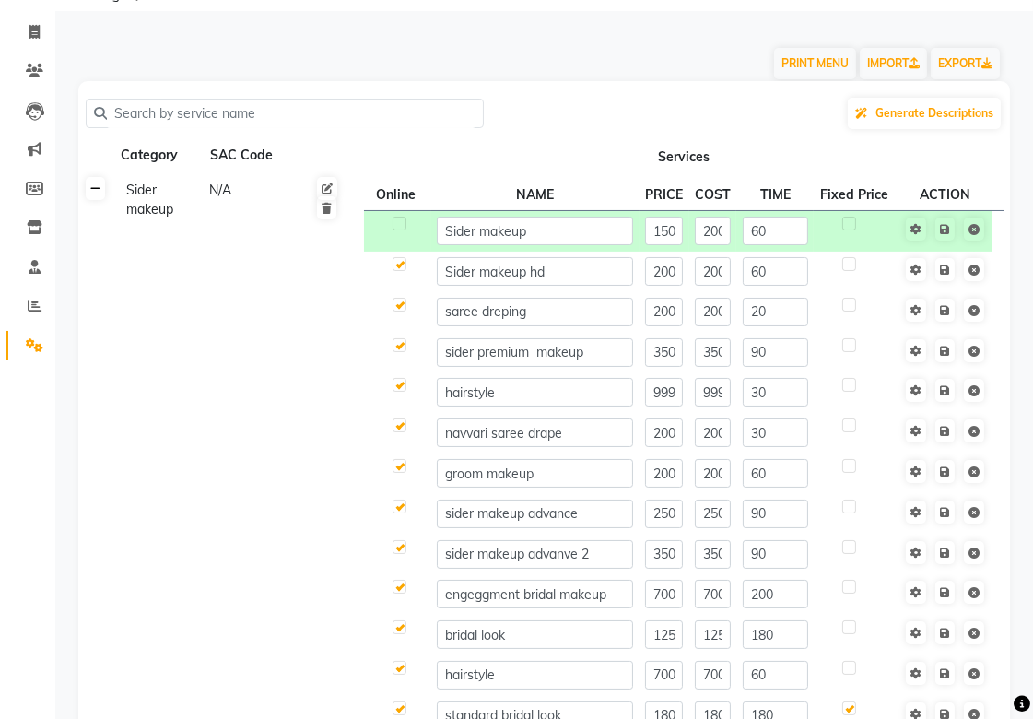
click at [93, 190] on icon at bounding box center [95, 188] width 10 height 11
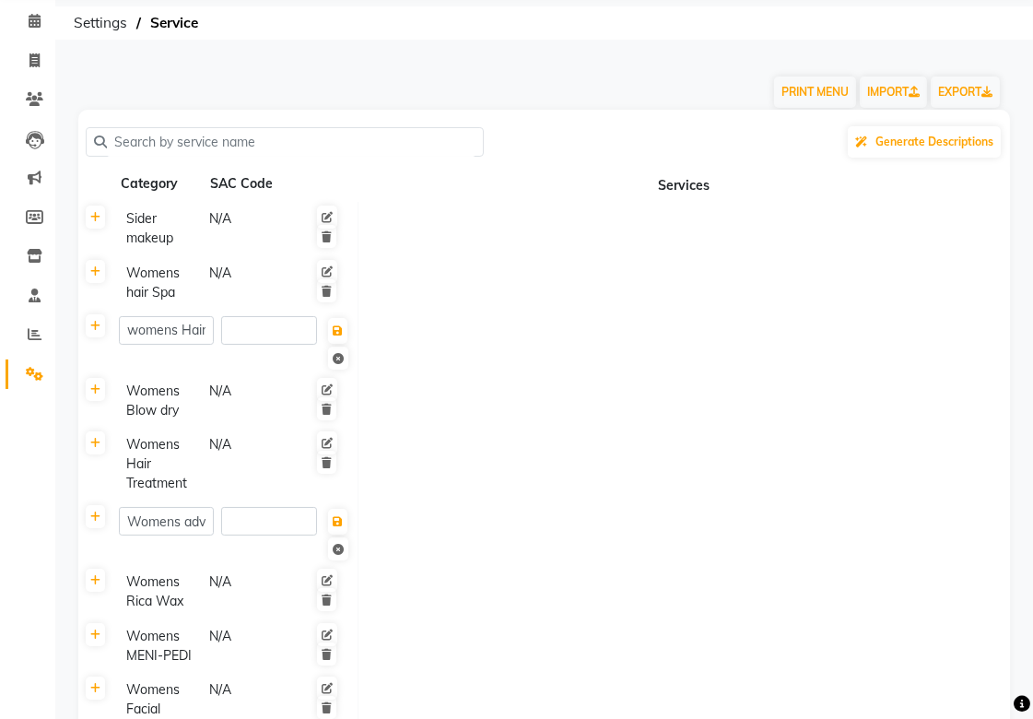
scroll to position [0, 0]
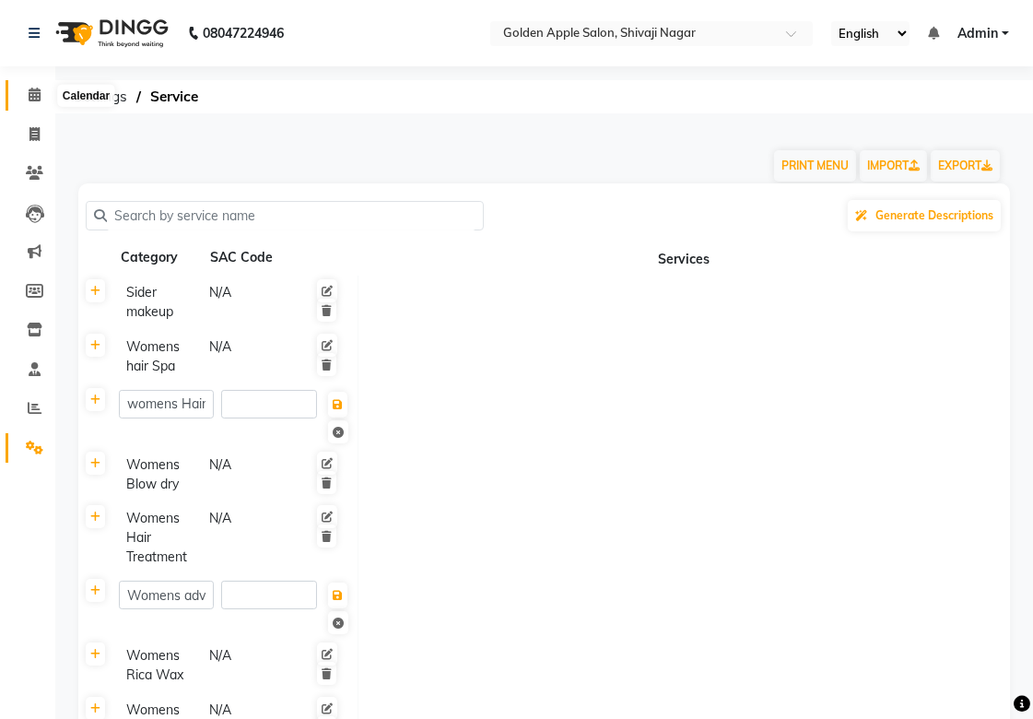
click at [30, 92] on icon at bounding box center [35, 95] width 12 height 14
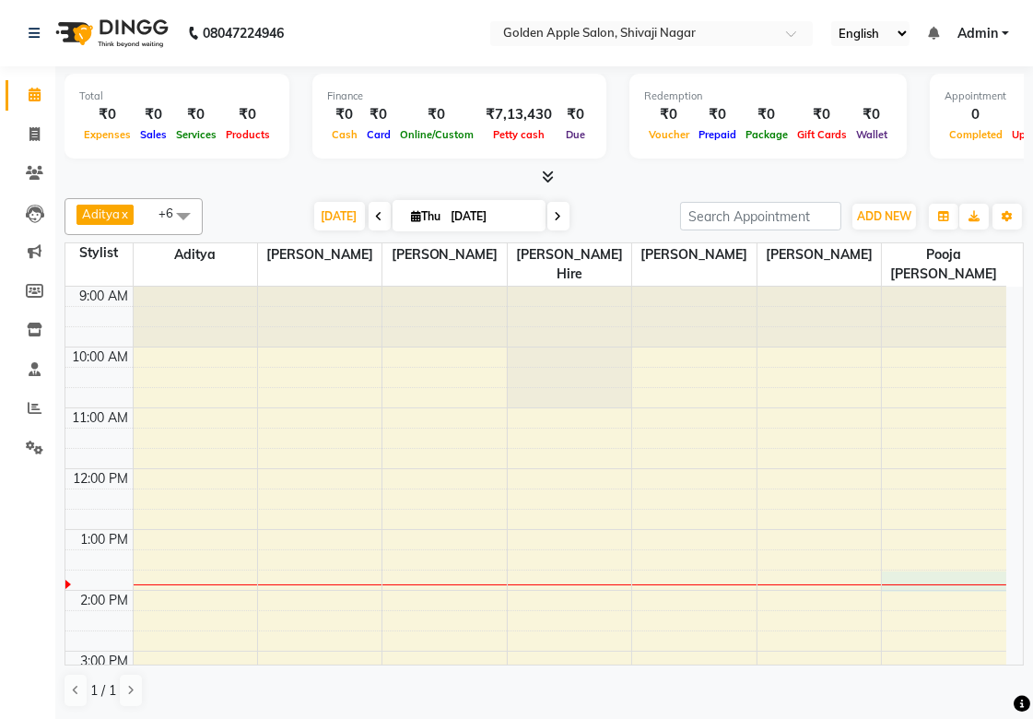
click at [917, 584] on div at bounding box center [944, 584] width 124 height 1
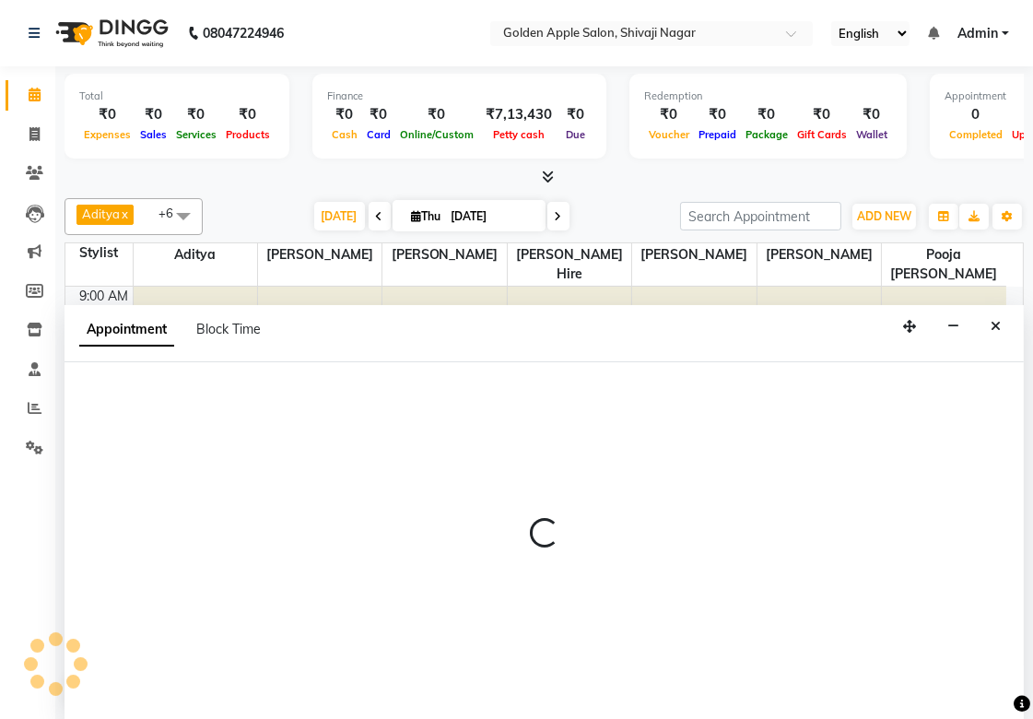
scroll to position [1, 0]
select select "89680"
select select "tentative"
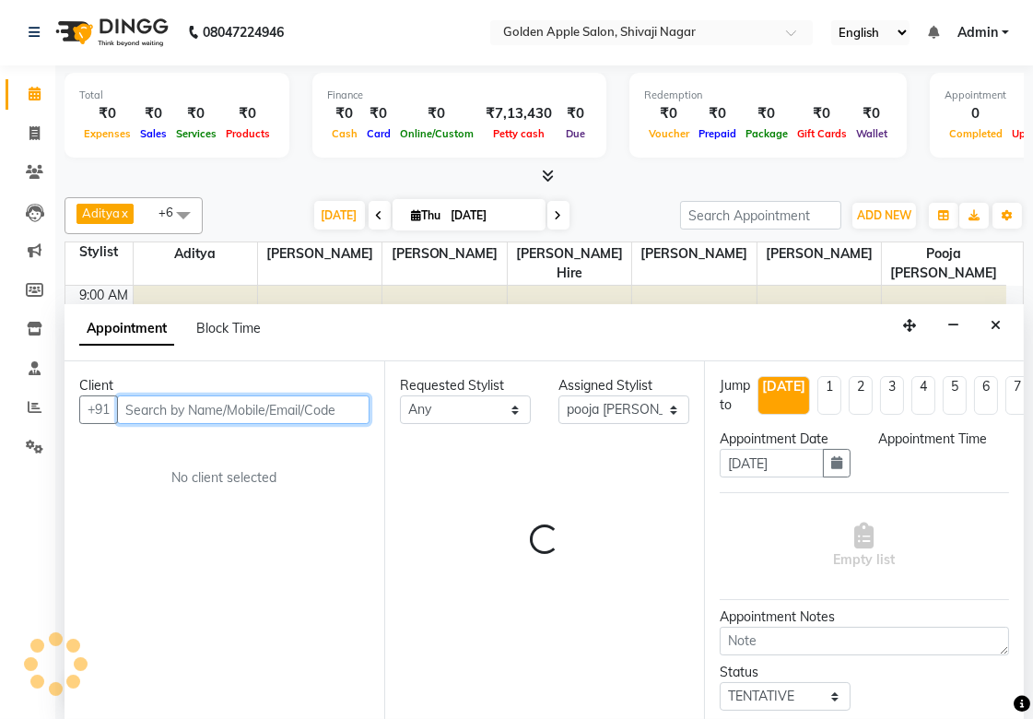
select select "825"
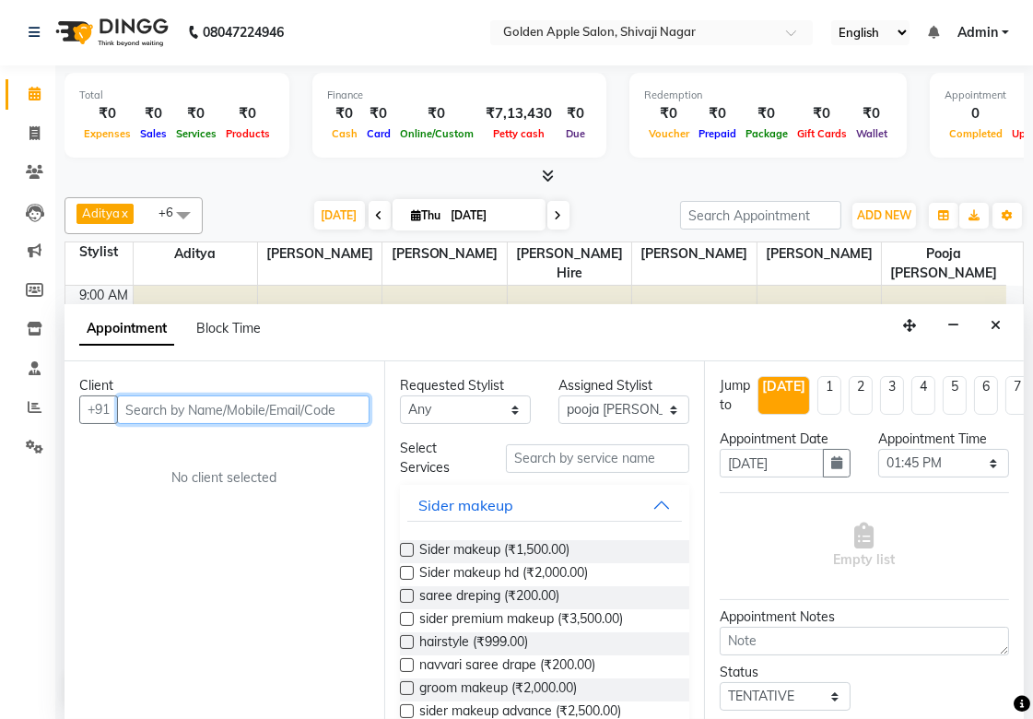
click at [178, 408] on input "text" at bounding box center [243, 409] width 252 height 29
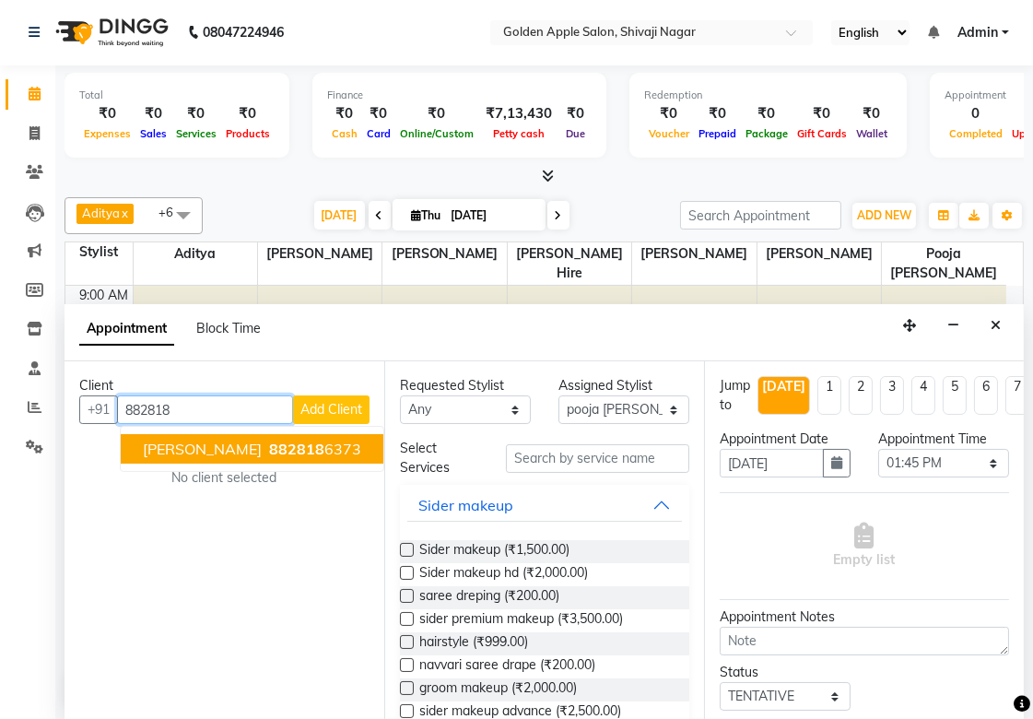
click at [238, 449] on span "[PERSON_NAME]" at bounding box center [202, 448] width 119 height 18
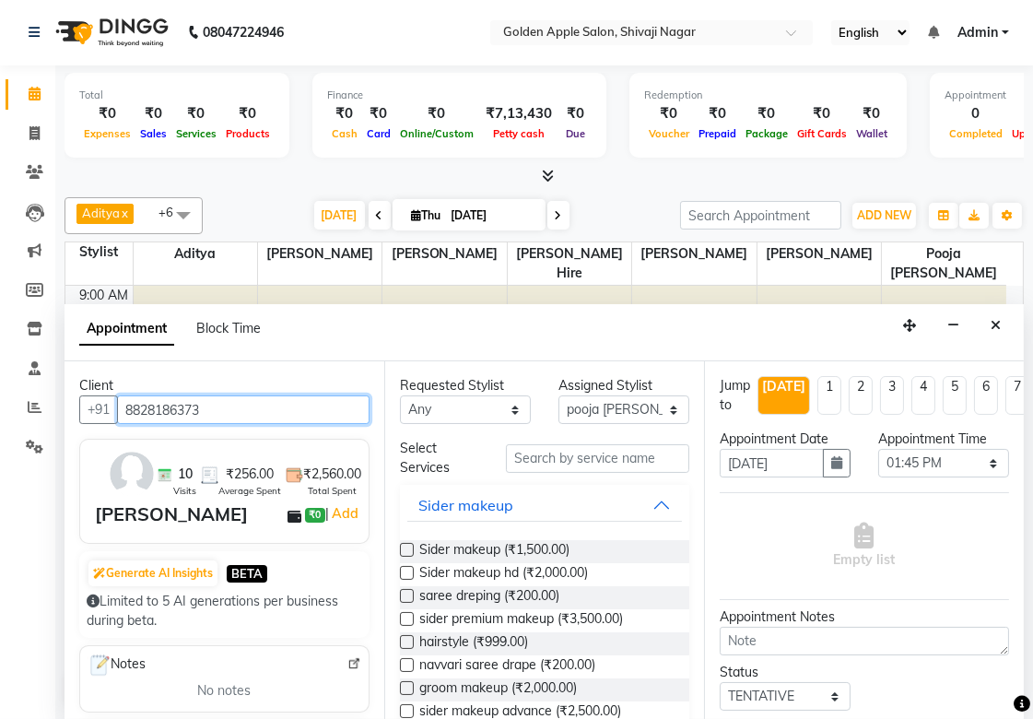
type input "8828186373"
click at [464, 407] on select "Any [PERSON_NAME] [PERSON_NAME] [PERSON_NAME] [PERSON_NAME] Hire operator pooja…" at bounding box center [465, 409] width 131 height 29
select select "89680"
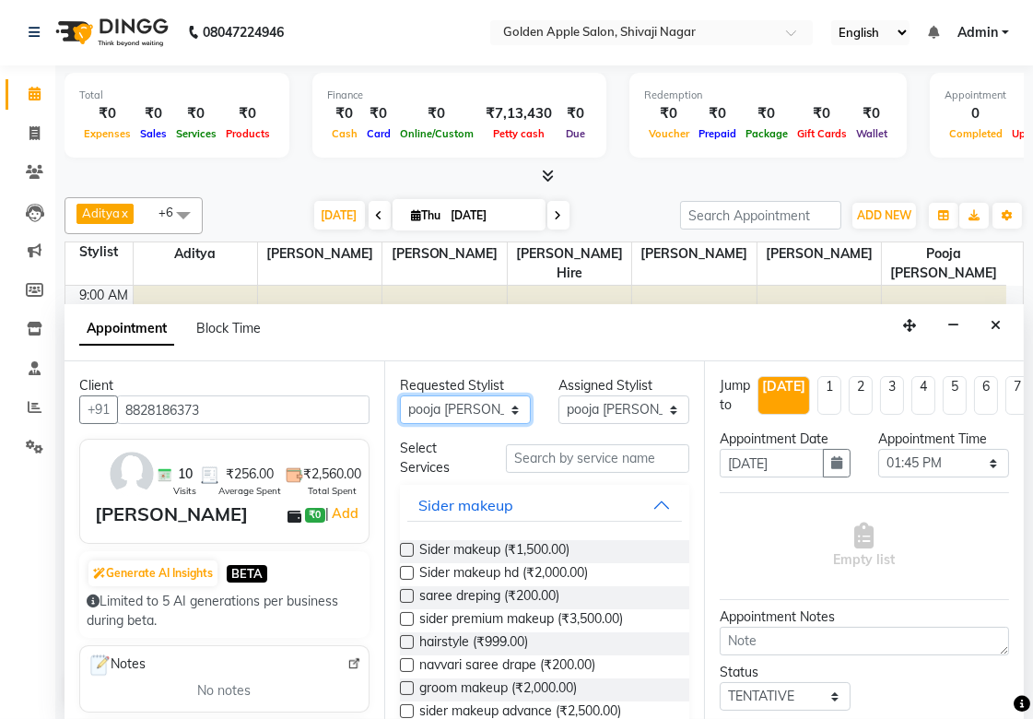
click at [400, 395] on select "Any [PERSON_NAME] [PERSON_NAME] [PERSON_NAME] [PERSON_NAME] Hire operator pooja…" at bounding box center [465, 409] width 131 height 29
click at [537, 456] on input "text" at bounding box center [597, 458] width 183 height 29
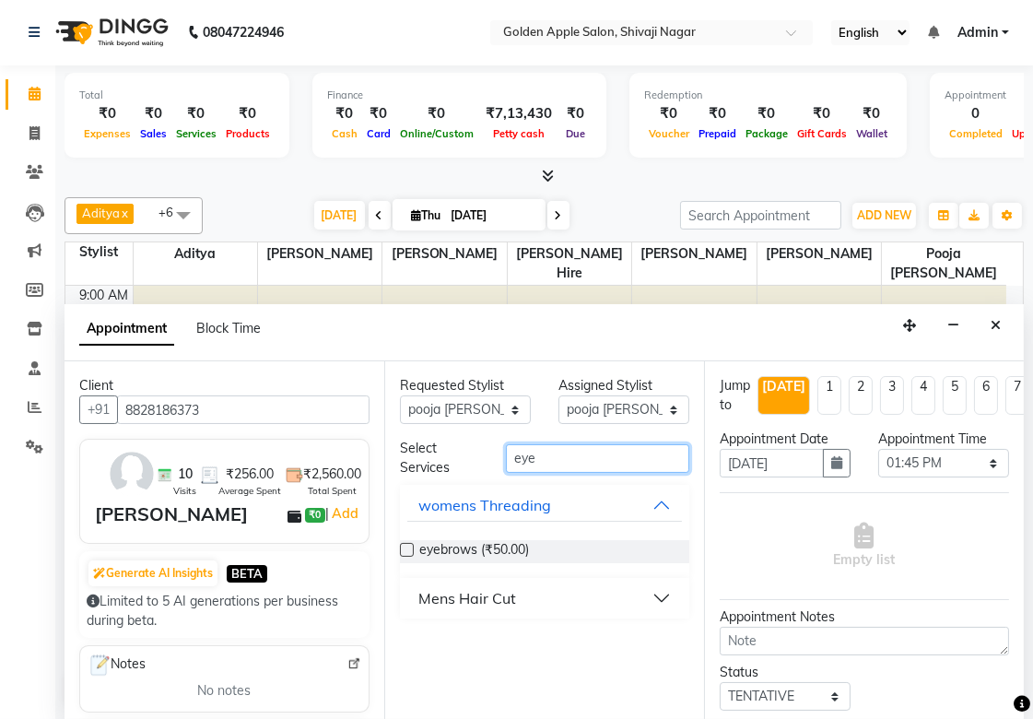
type input "eye"
click at [409, 548] on label at bounding box center [407, 550] width 14 height 14
click at [409, 548] on input "checkbox" at bounding box center [406, 551] width 12 height 12
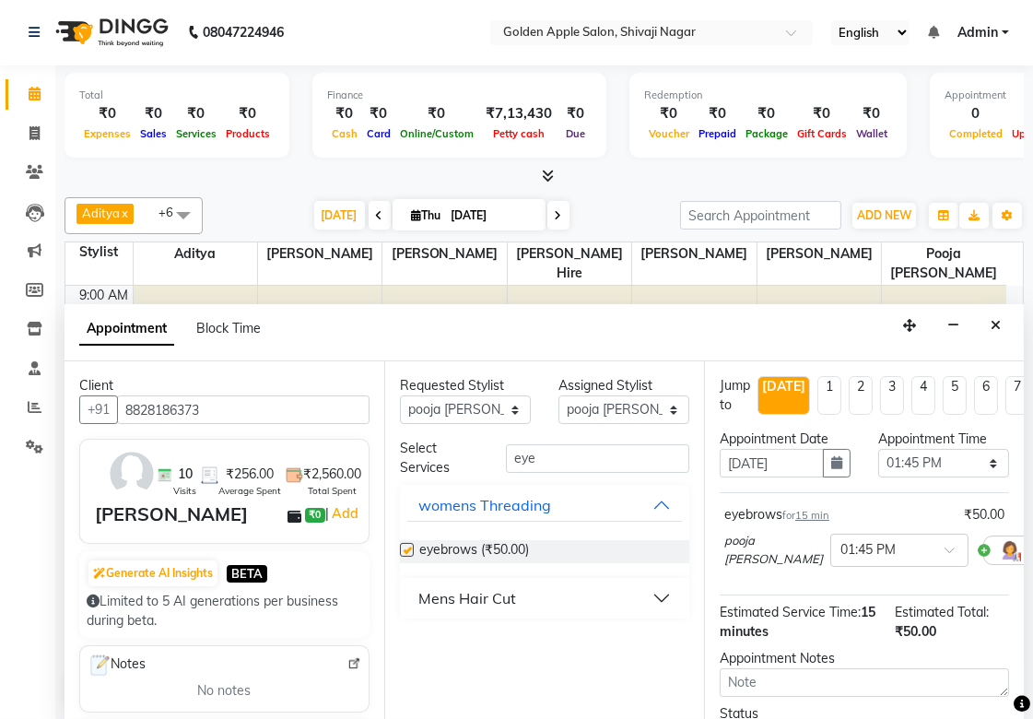
checkbox input "false"
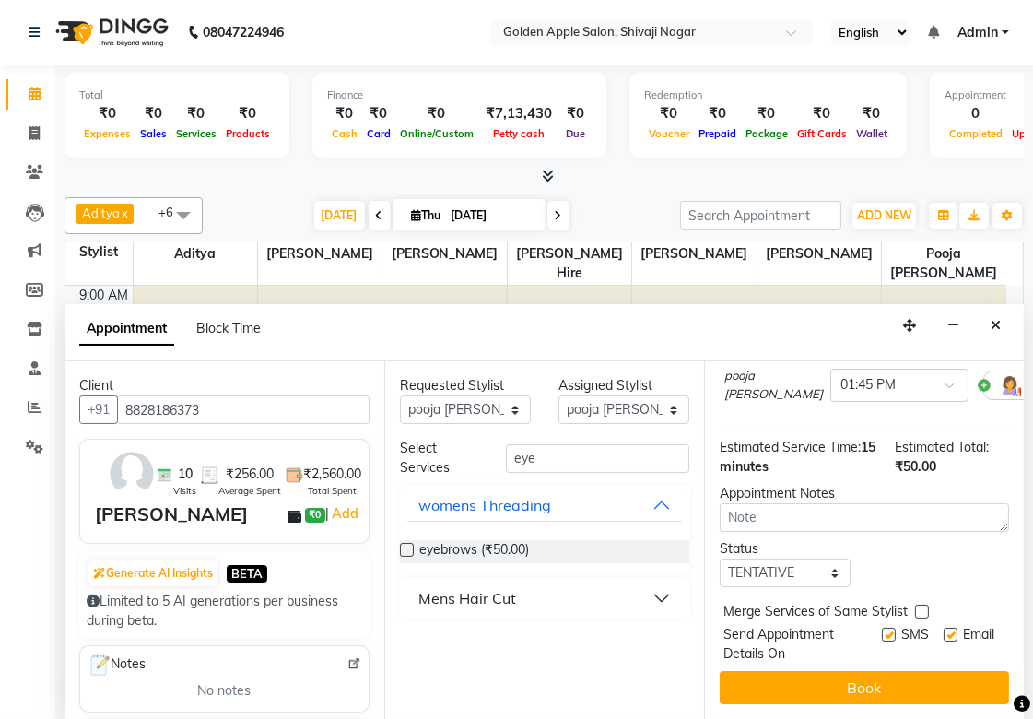
scroll to position [180, 0]
click at [766, 558] on select "Select TENTATIVE CONFIRM CHECK-IN UPCOMING" at bounding box center [784, 572] width 131 height 29
select select "confirm booking"
click at [719, 558] on select "Select TENTATIVE CONFIRM CHECK-IN UPCOMING" at bounding box center [784, 572] width 131 height 29
click at [882, 627] on label at bounding box center [889, 634] width 14 height 14
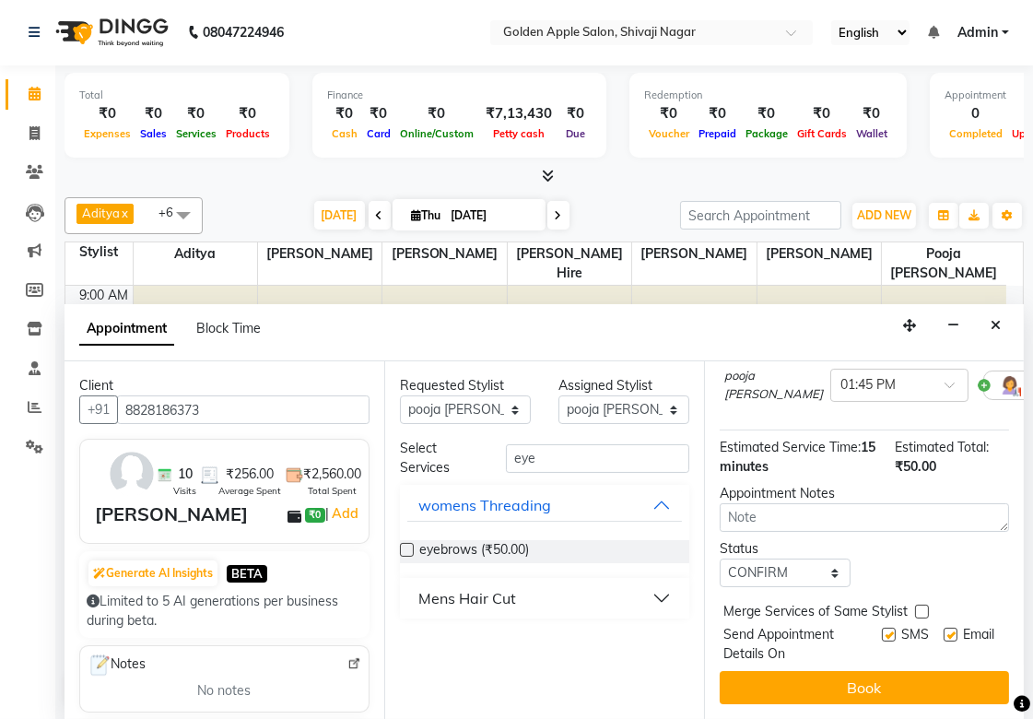
click at [882, 630] on input "checkbox" at bounding box center [888, 636] width 12 height 12
checkbox input "false"
click at [943, 627] on label at bounding box center [950, 634] width 14 height 14
click at [943, 630] on input "checkbox" at bounding box center [949, 636] width 12 height 12
checkbox input "false"
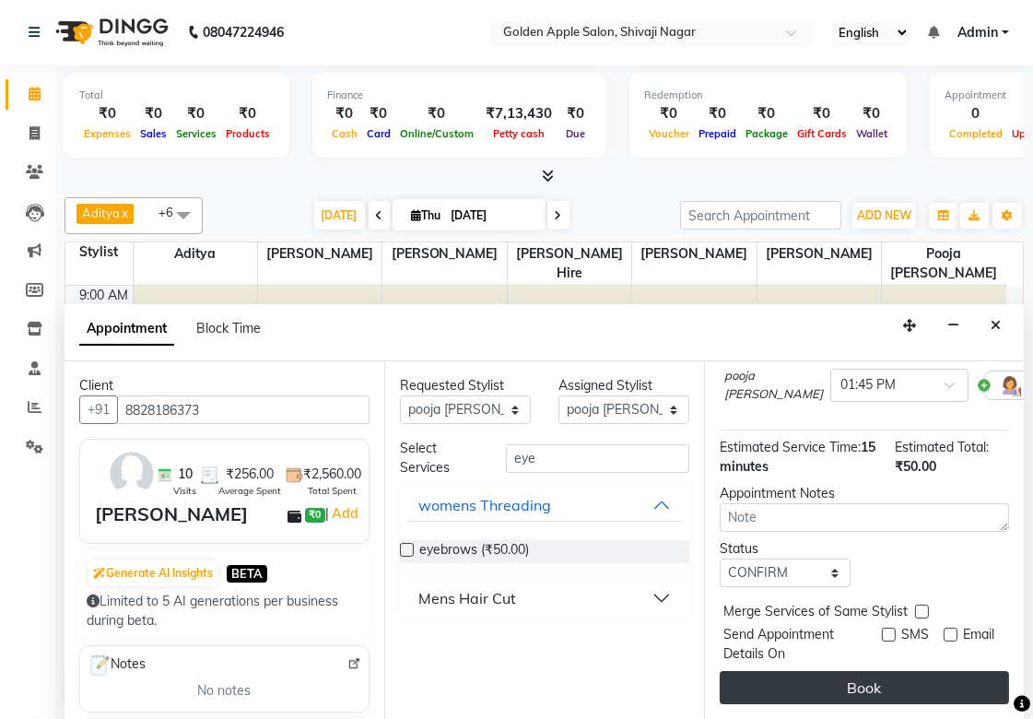
click at [898, 671] on button "Book" at bounding box center [863, 687] width 289 height 33
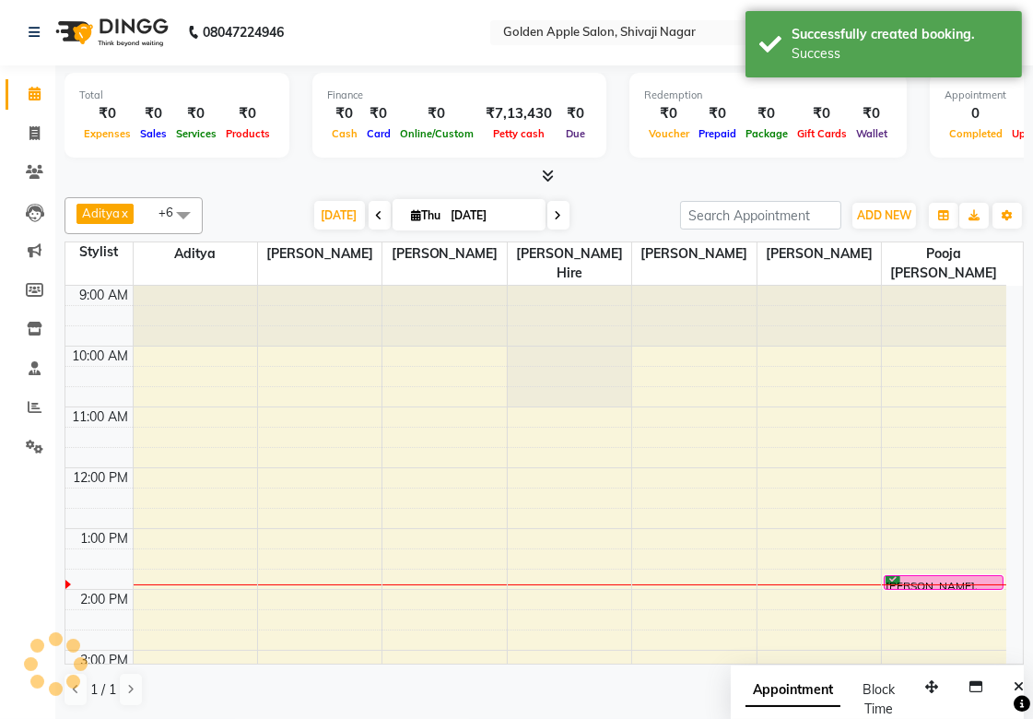
scroll to position [0, 0]
click at [903, 591] on div "9:00 AM 10:00 AM 11:00 AM 12:00 PM 1:00 PM 2:00 PM 3:00 PM 4:00 PM 5:00 PM 6:00…" at bounding box center [535, 680] width 941 height 789
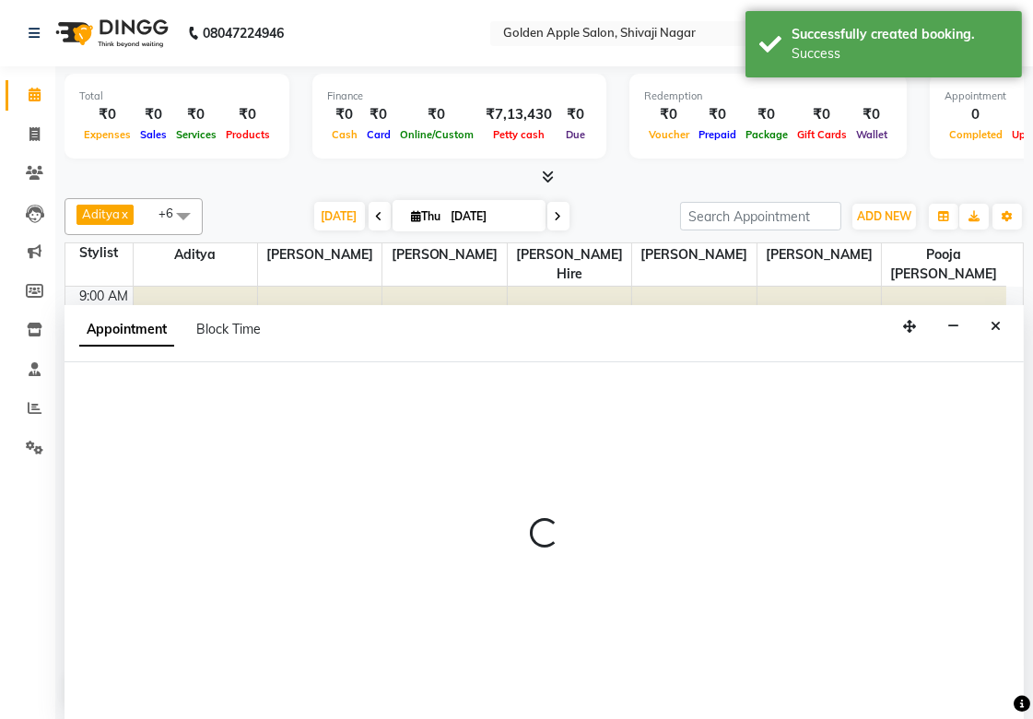
select select "89680"
select select "840"
select select "tentative"
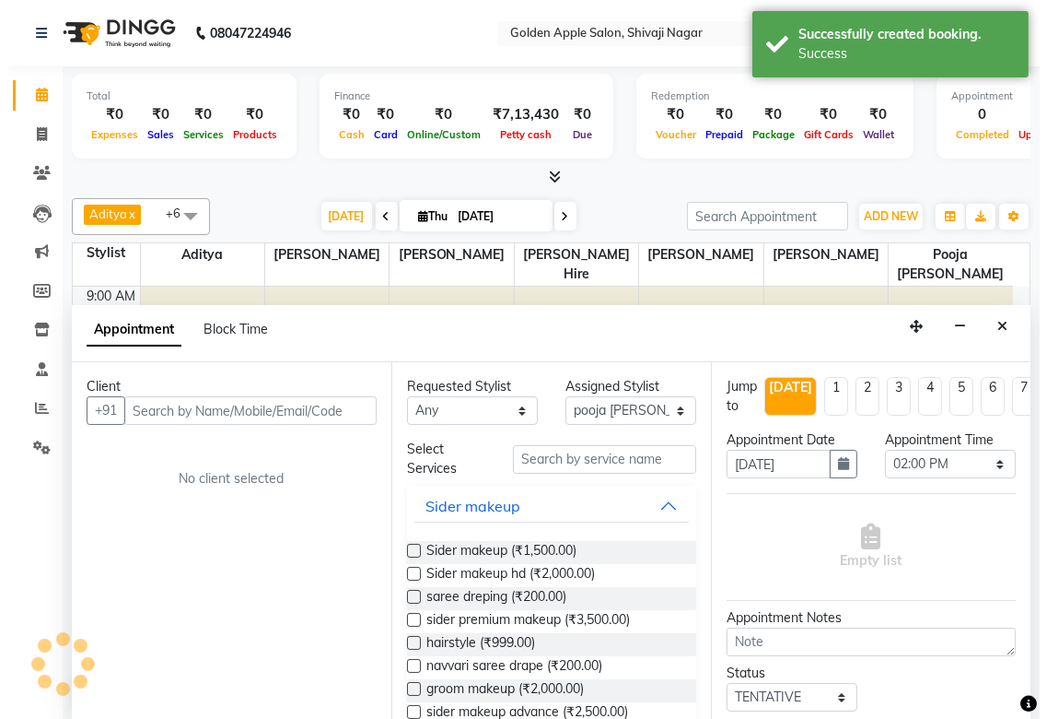
scroll to position [1, 0]
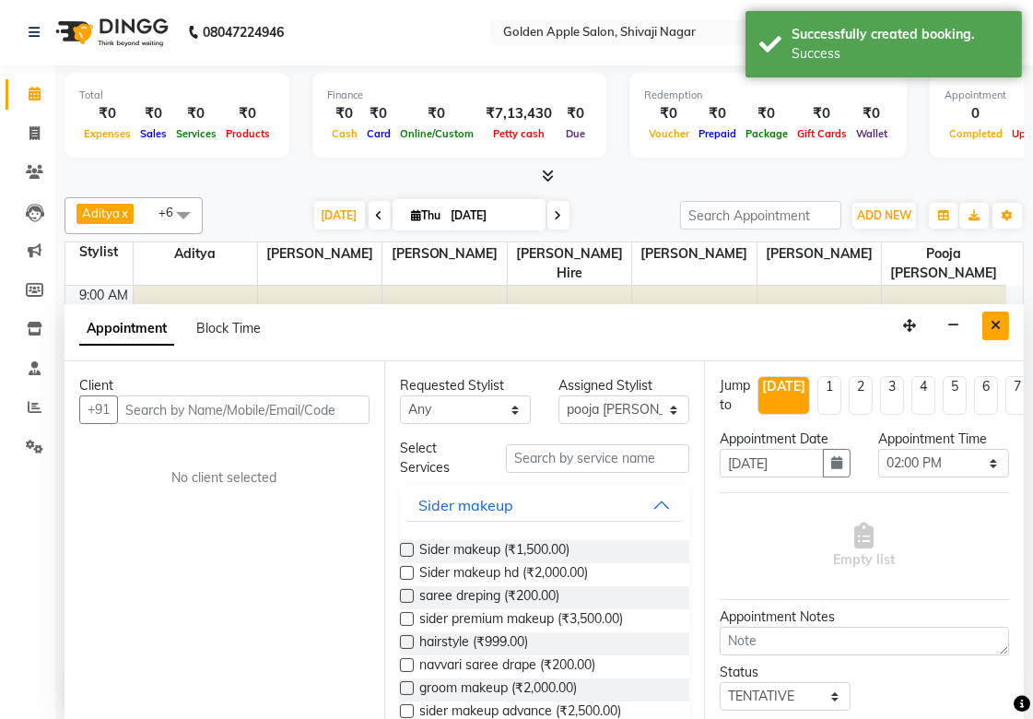
click at [988, 320] on button "Close" at bounding box center [995, 325] width 27 height 29
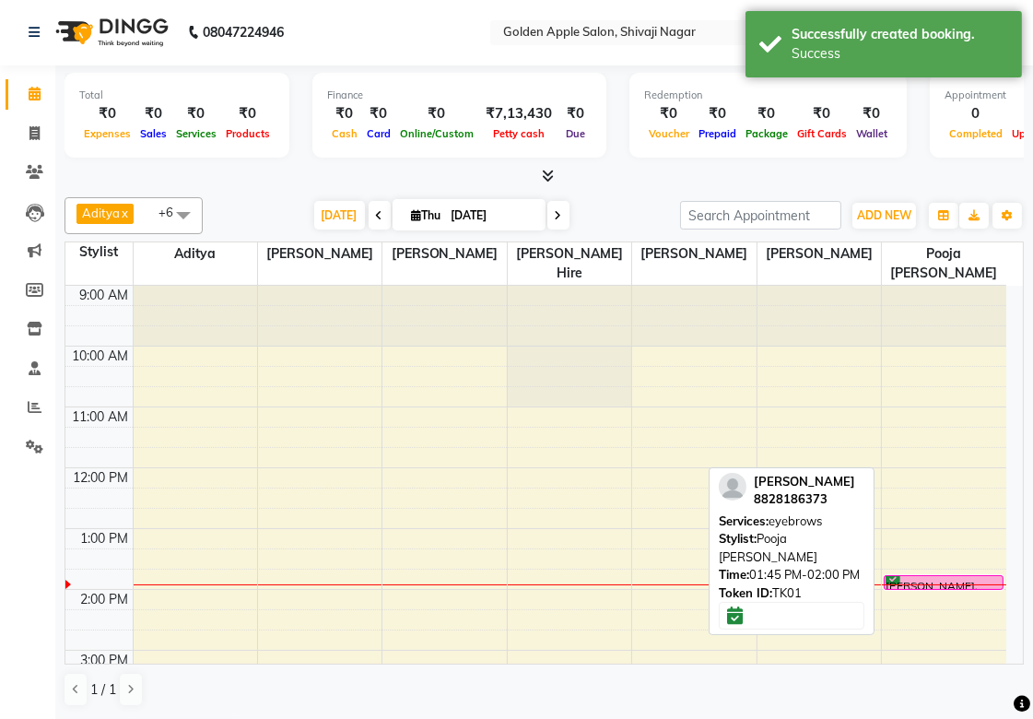
click at [935, 580] on div "[PERSON_NAME], TK01, 01:45 PM-02:00 PM, eyebrows" at bounding box center [943, 582] width 118 height 13
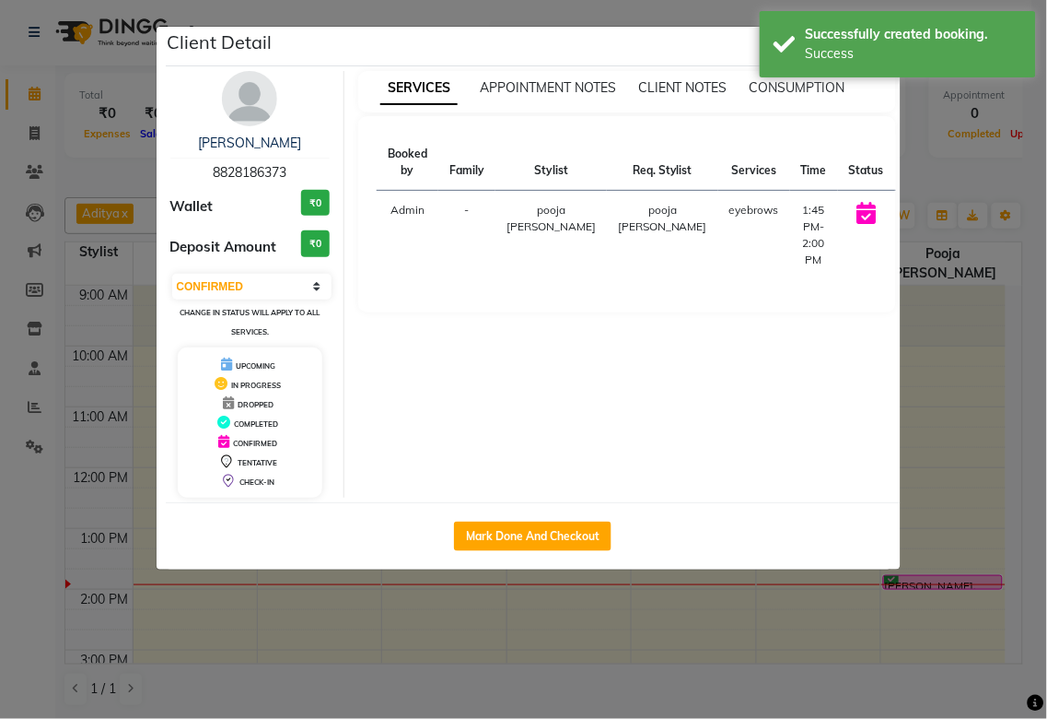
click at [908, 215] on button "START" at bounding box center [927, 215] width 38 height 23
select select "1"
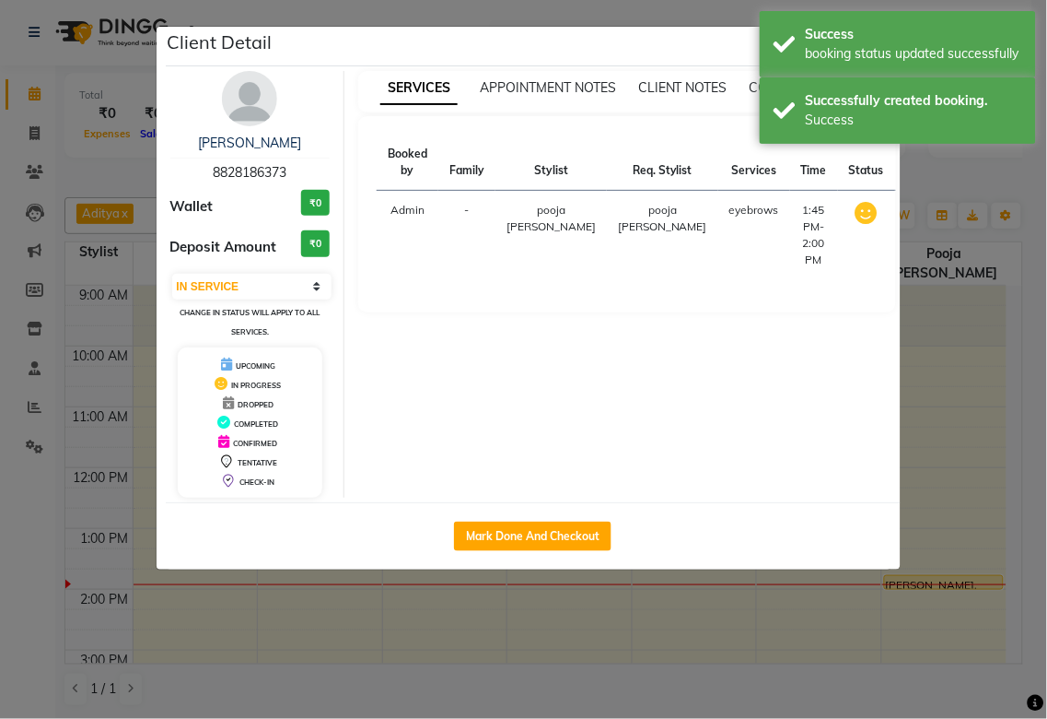
click at [960, 510] on ngb-modal-window "Client Detail [PERSON_NAME] 8828186373 Wallet ₹0 Deposit Amount ₹0 Select IN SE…" at bounding box center [523, 359] width 1047 height 719
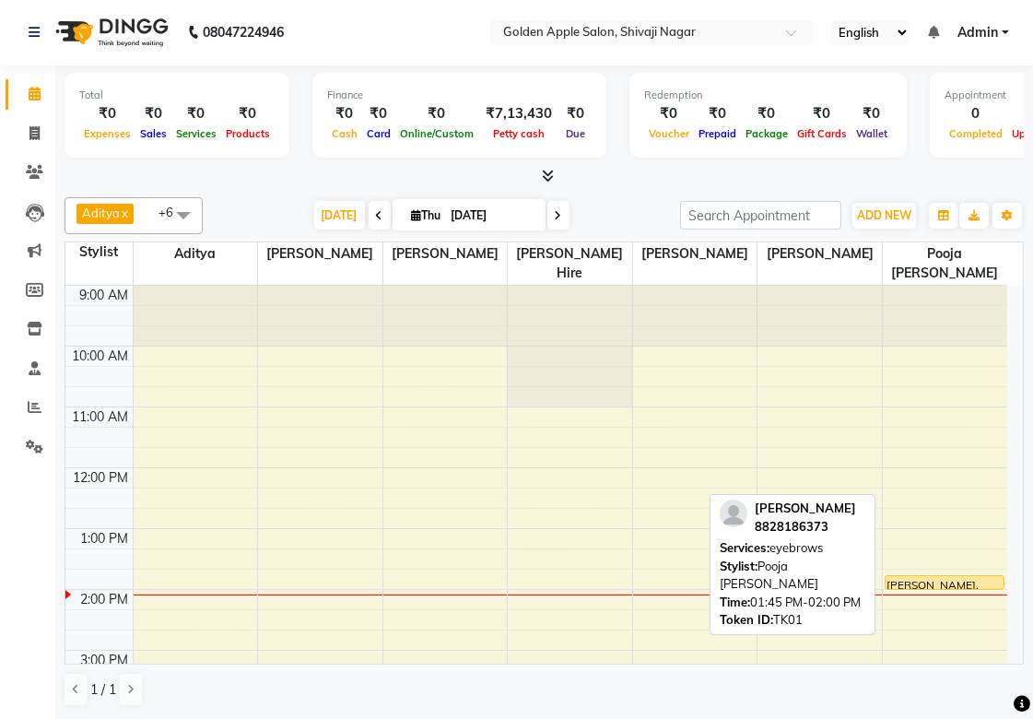
click at [960, 578] on div "[PERSON_NAME], TK01, 01:45 PM-02:00 PM, eyebrows" at bounding box center [944, 582] width 118 height 13
select select "1"
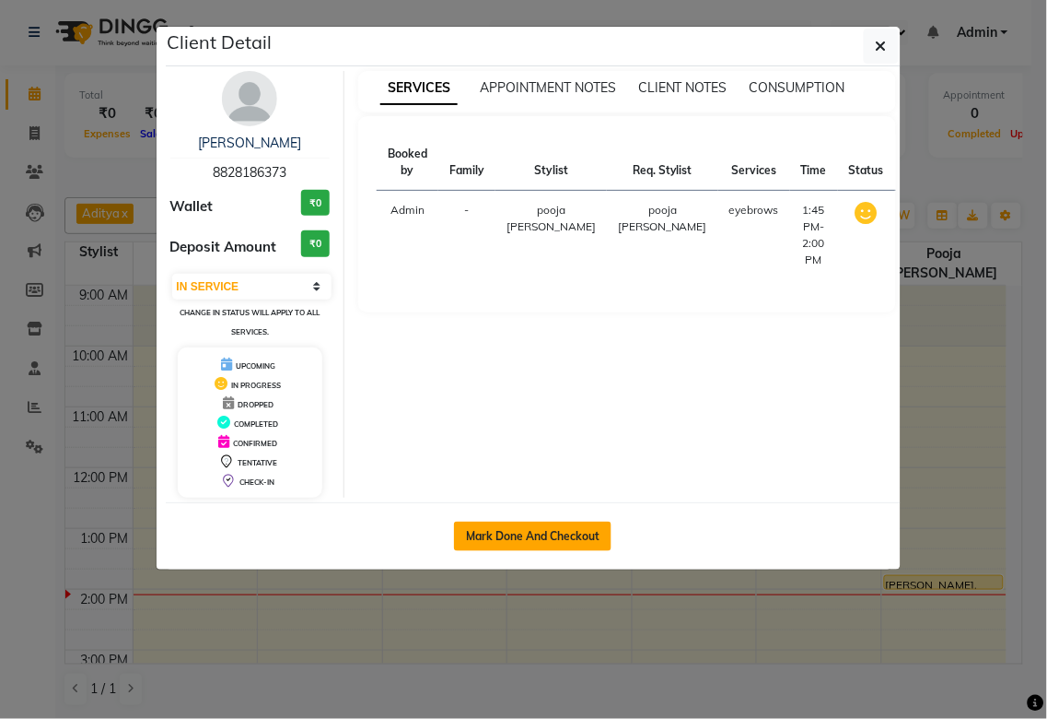
click at [522, 521] on button "Mark Done And Checkout" at bounding box center [533, 535] width 158 height 29
select select "service"
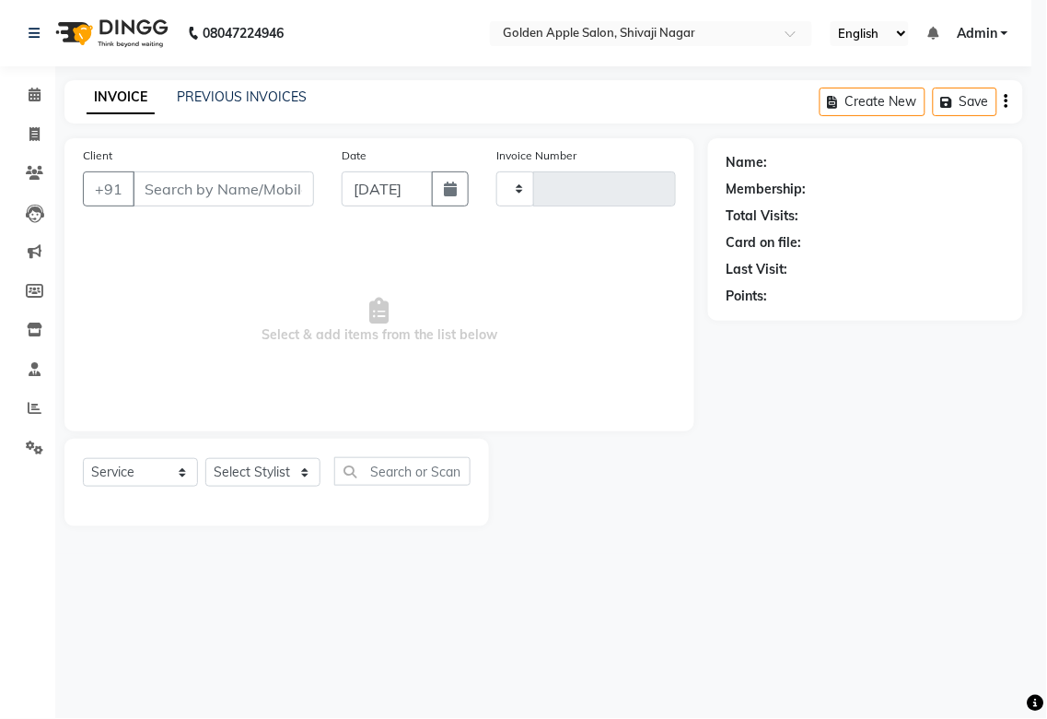
type input "1732"
select select "6072"
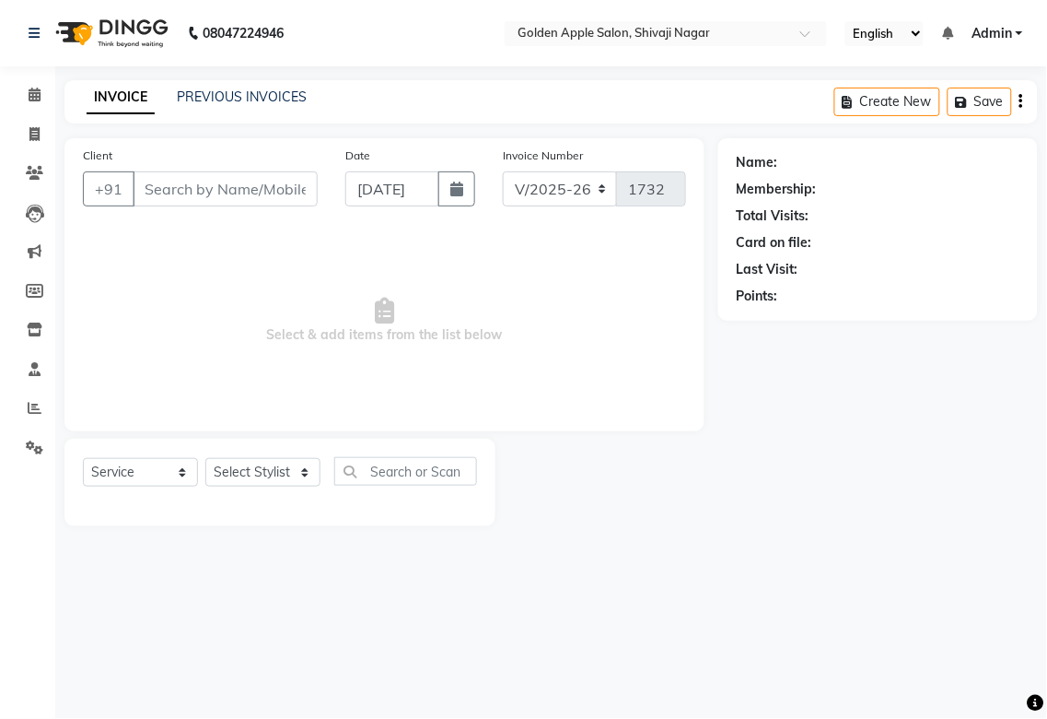
type input "8828186373"
select select "89680"
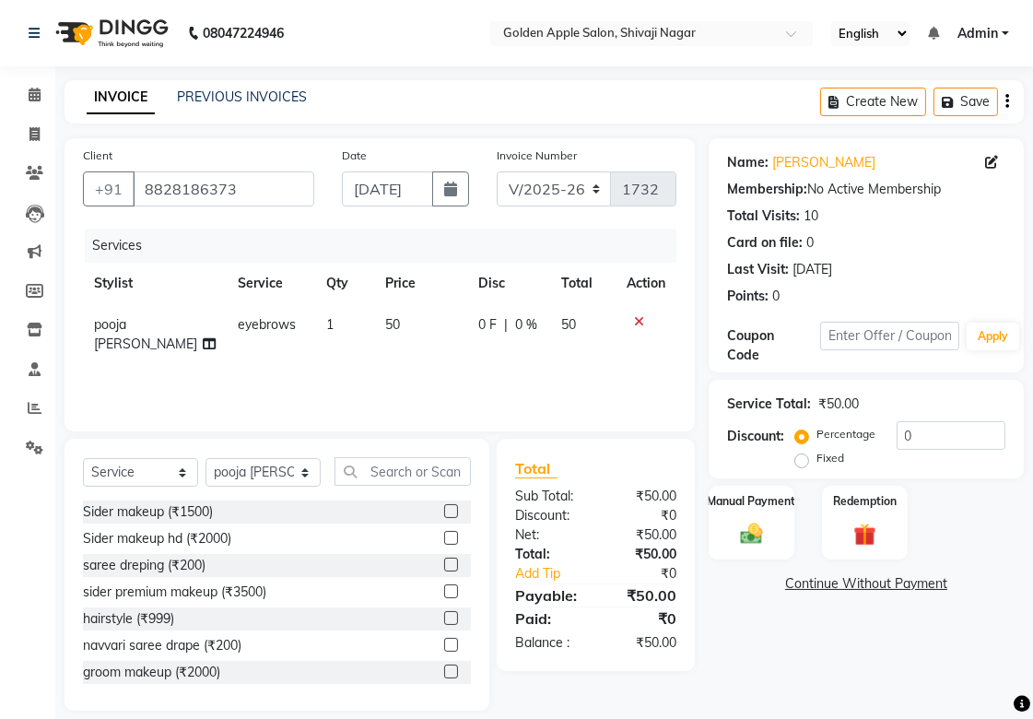
scroll to position [19, 0]
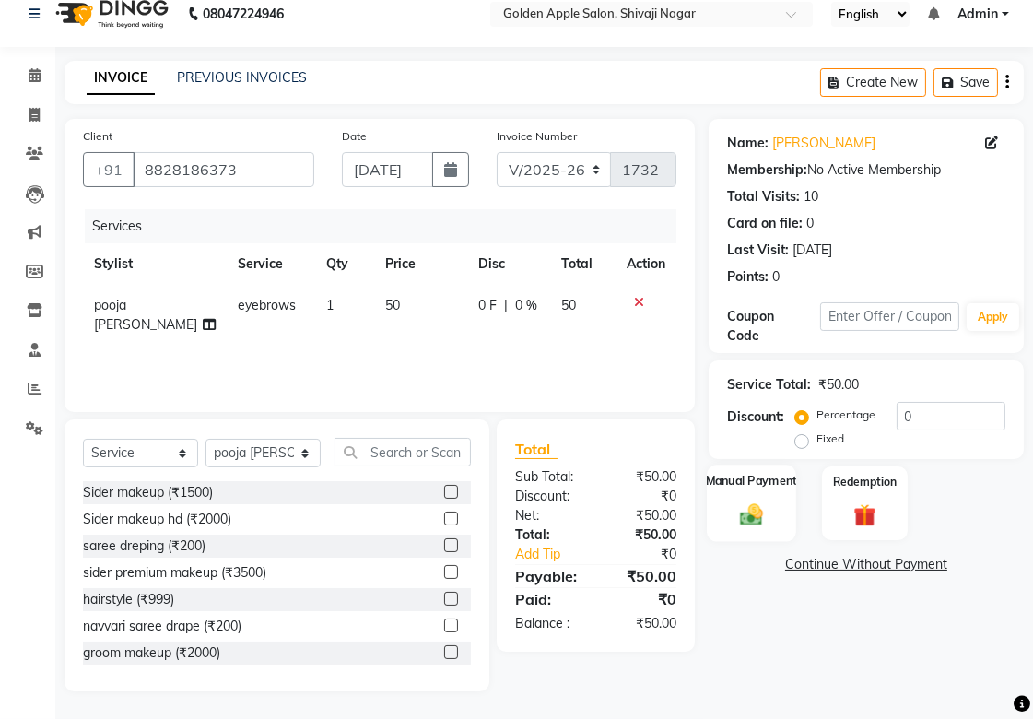
click at [780, 518] on div "Manual Payment" at bounding box center [751, 502] width 89 height 77
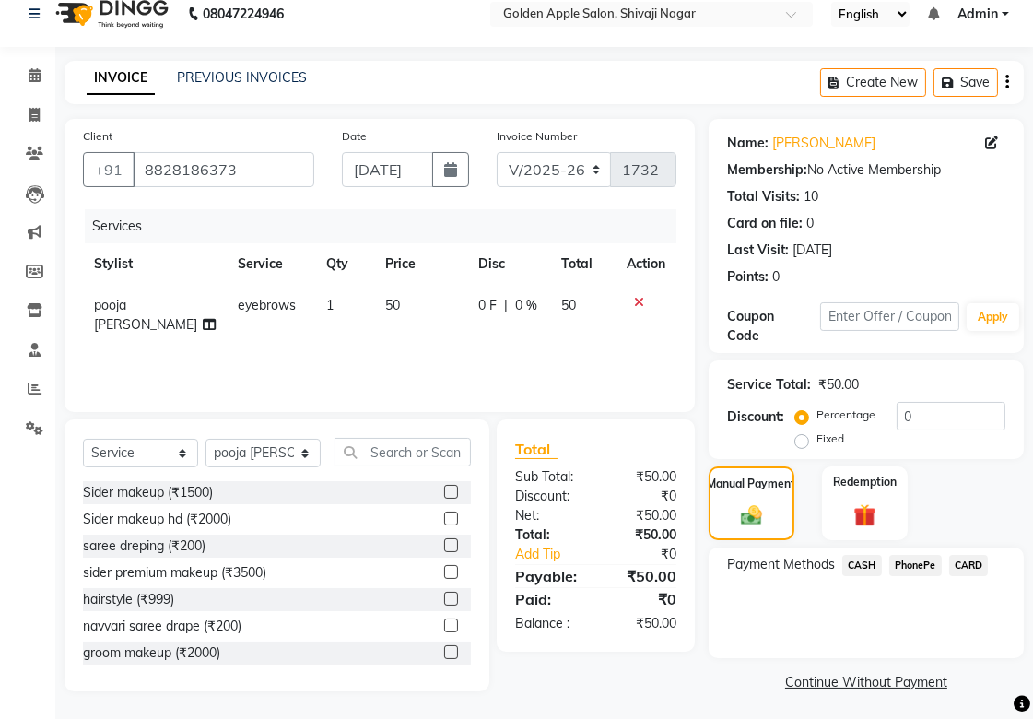
click at [900, 563] on span "PhonePe" at bounding box center [915, 565] width 53 height 21
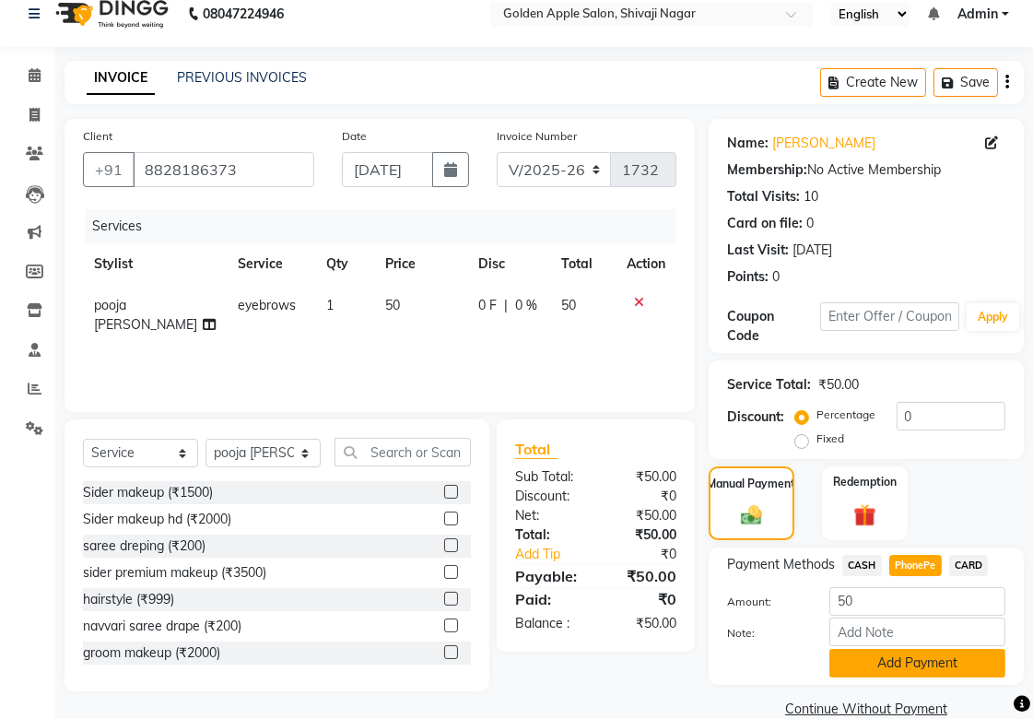
scroll to position [51, 0]
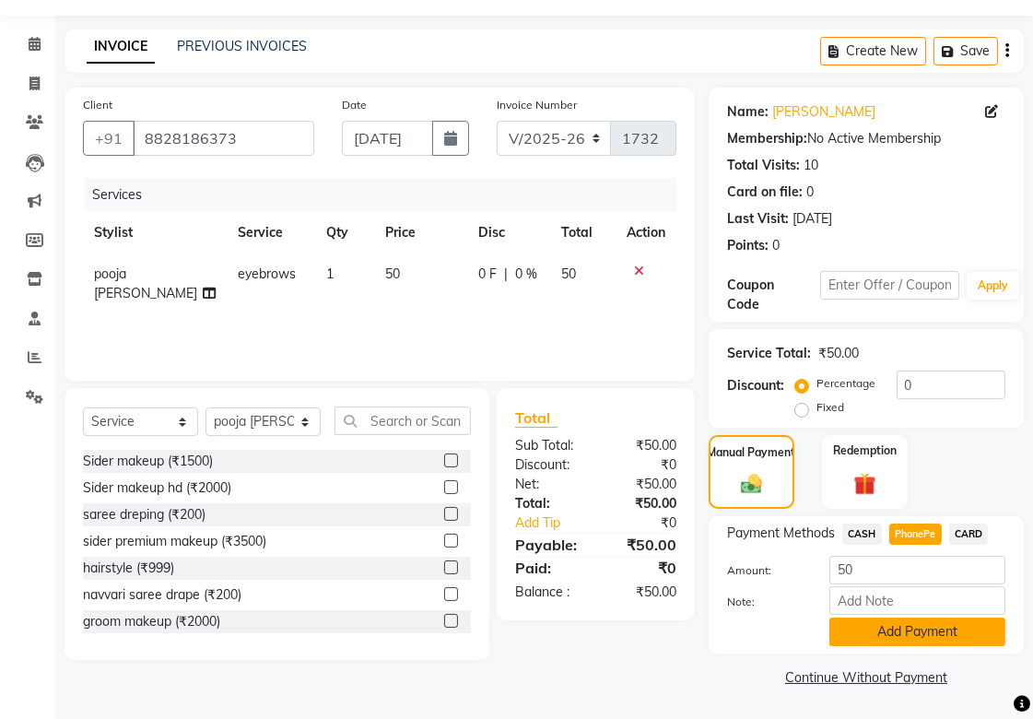
click at [894, 629] on button "Add Payment" at bounding box center [917, 631] width 176 height 29
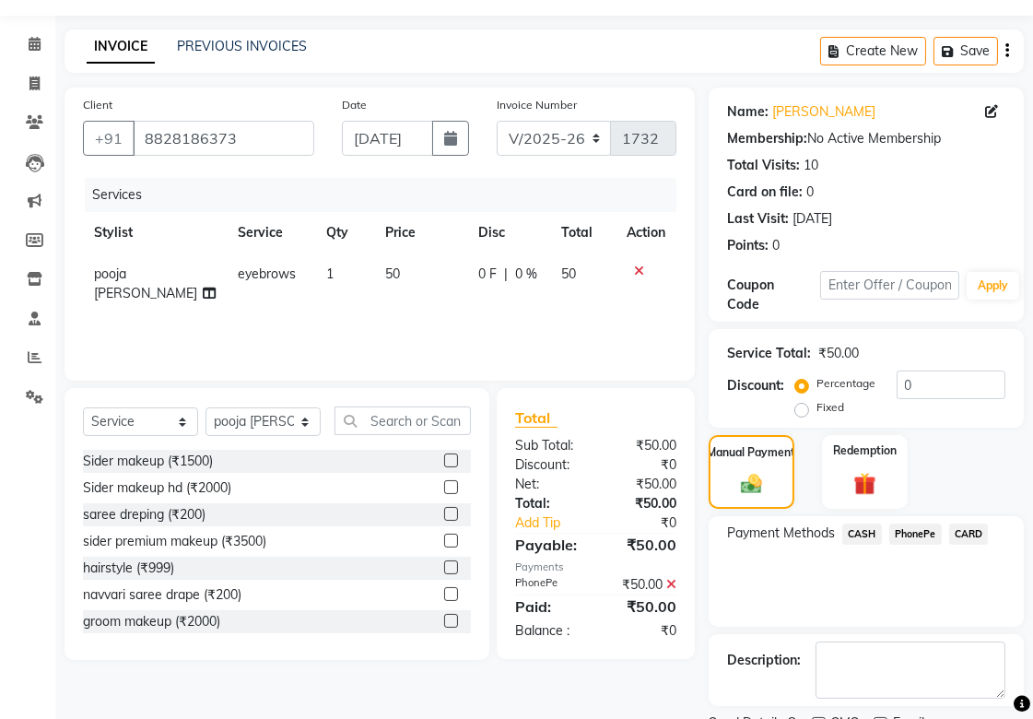
scroll to position [127, 0]
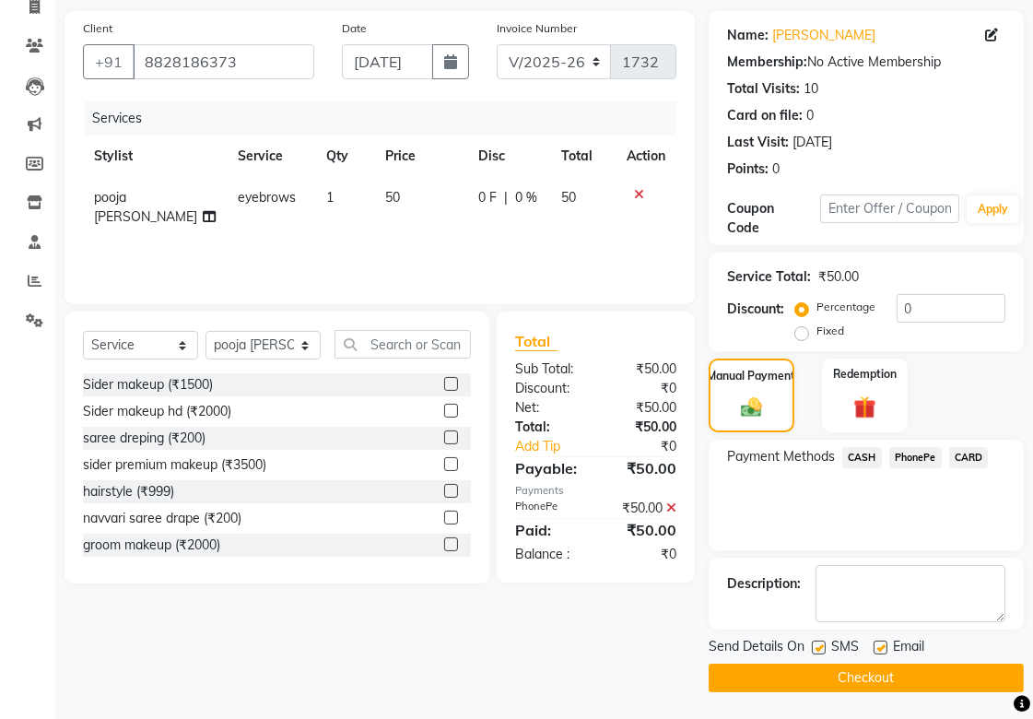
click at [886, 669] on button "Checkout" at bounding box center [865, 677] width 315 height 29
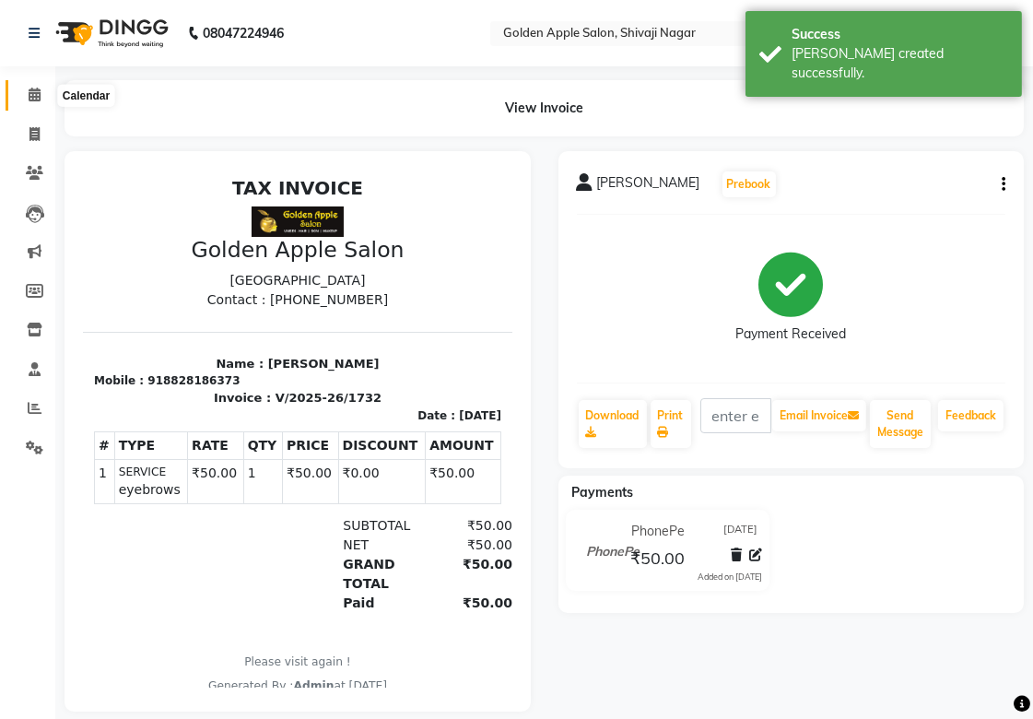
click at [24, 98] on span at bounding box center [34, 95] width 32 height 21
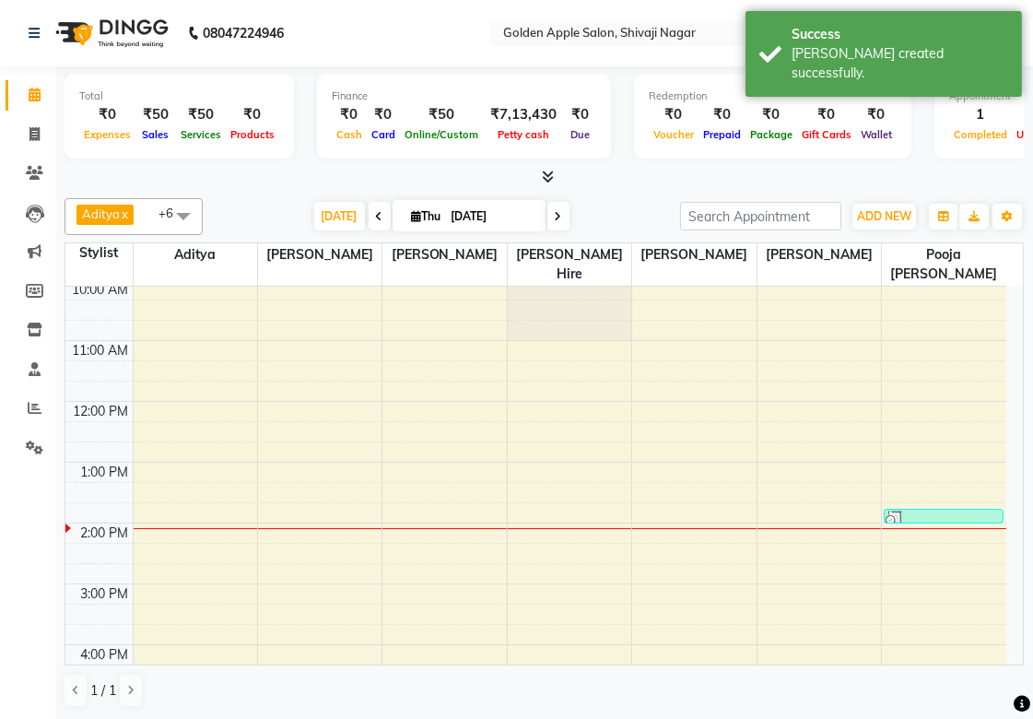
scroll to position [205, 0]
